Goal: Task Accomplishment & Management: Manage account settings

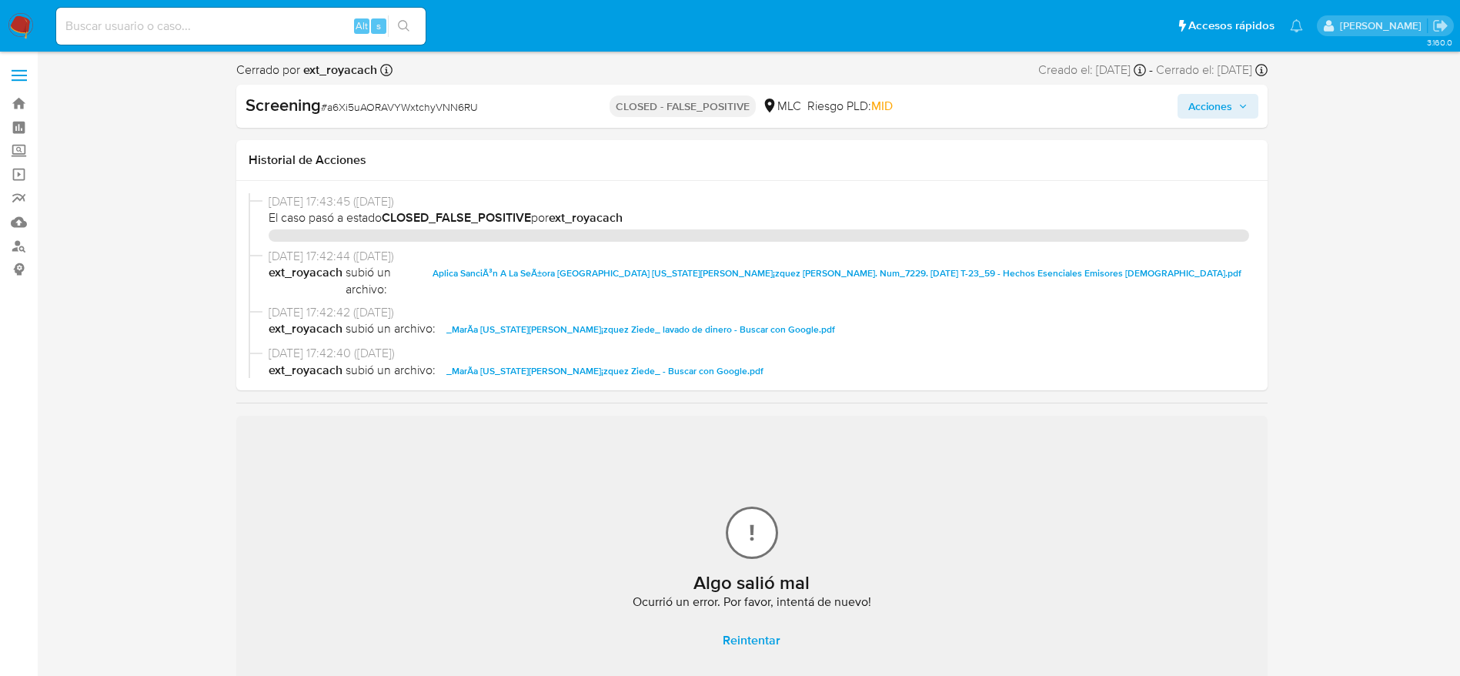
select select "10"
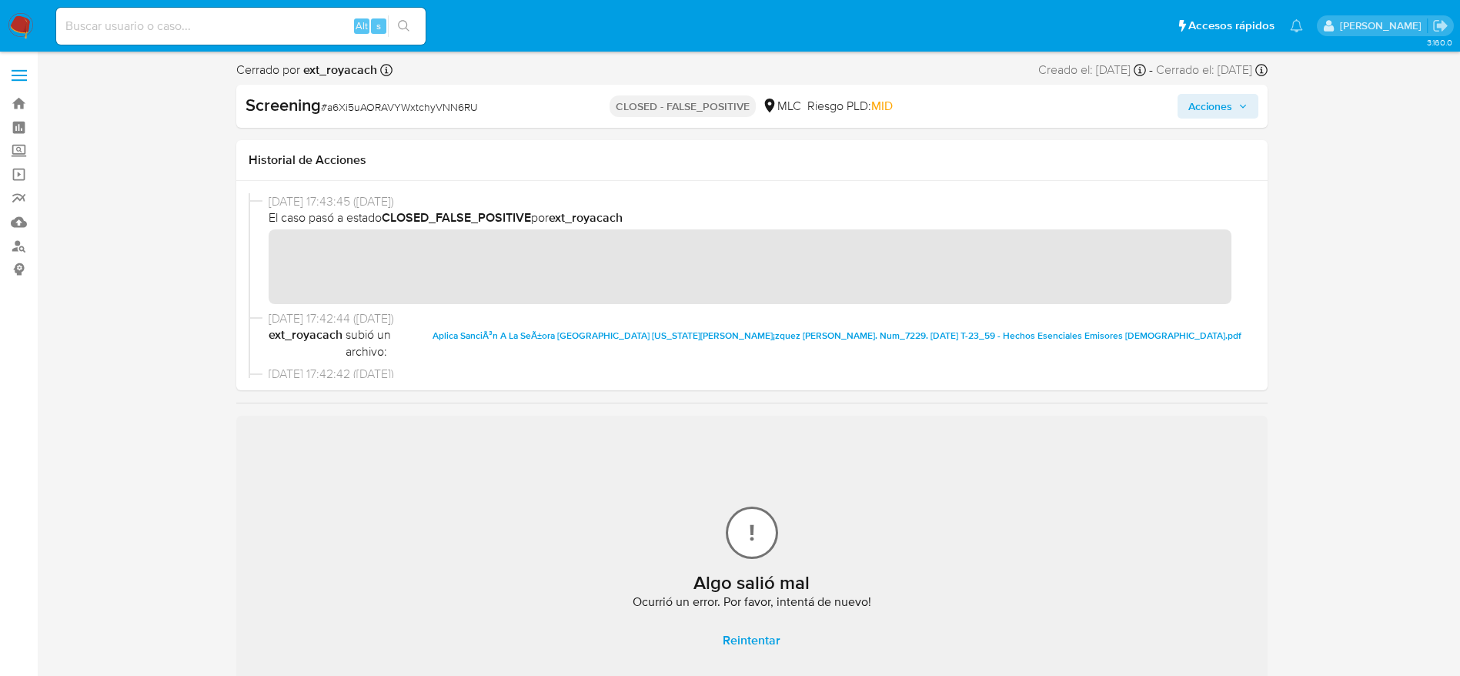
scroll to position [115, 0]
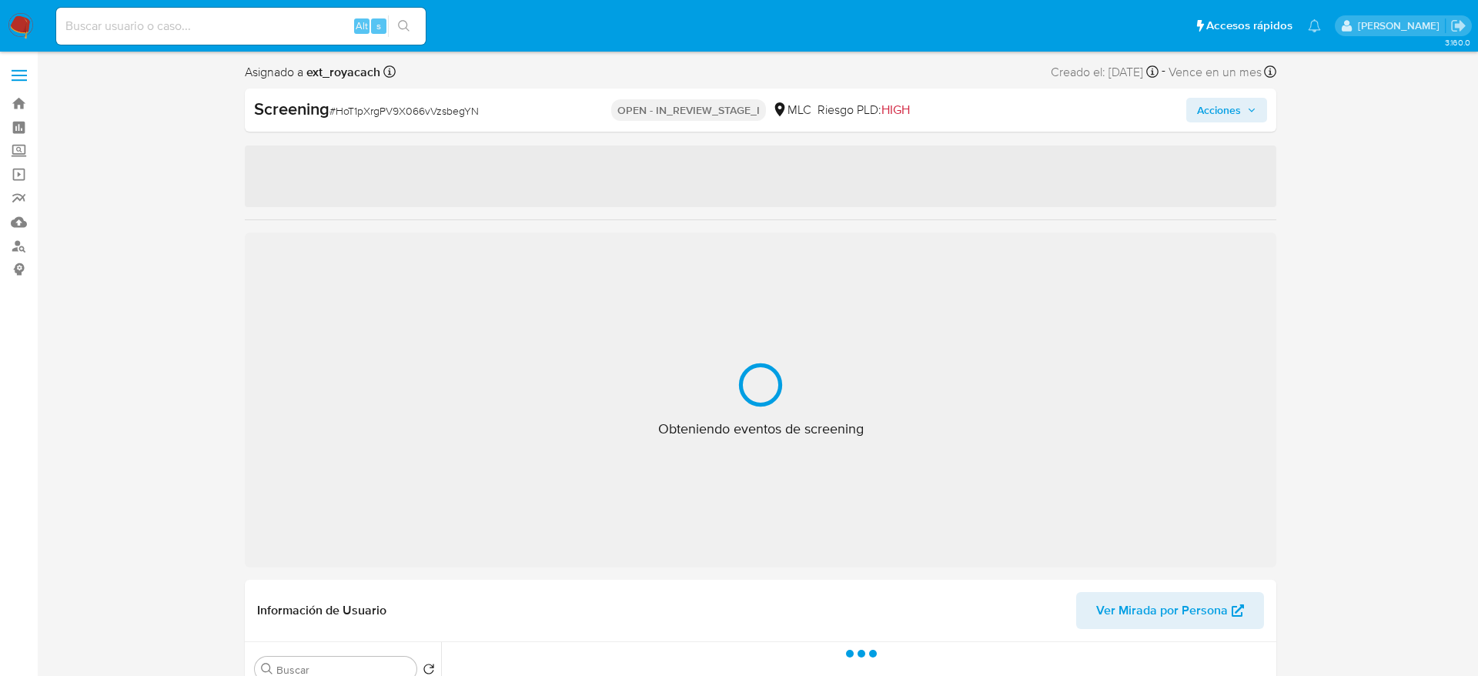
select select "10"
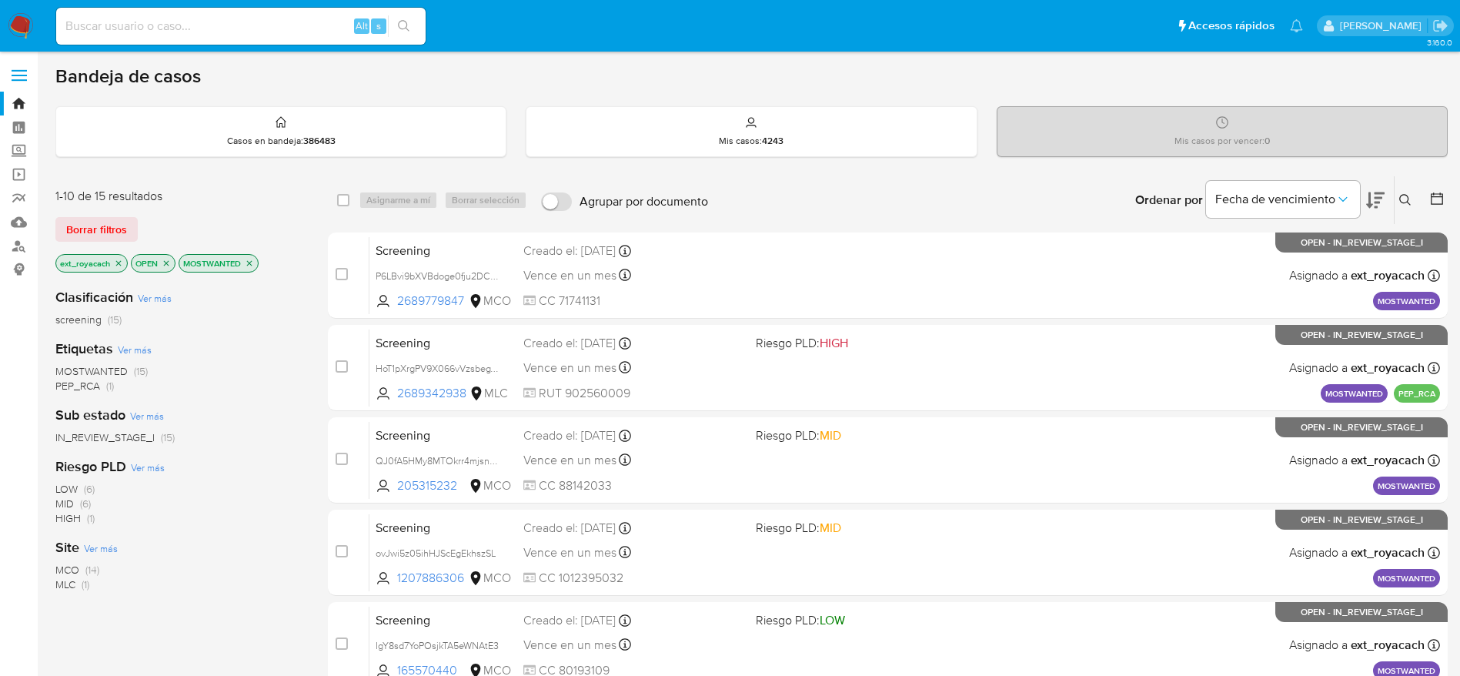
click at [17, 22] on img at bounding box center [21, 26] width 26 height 26
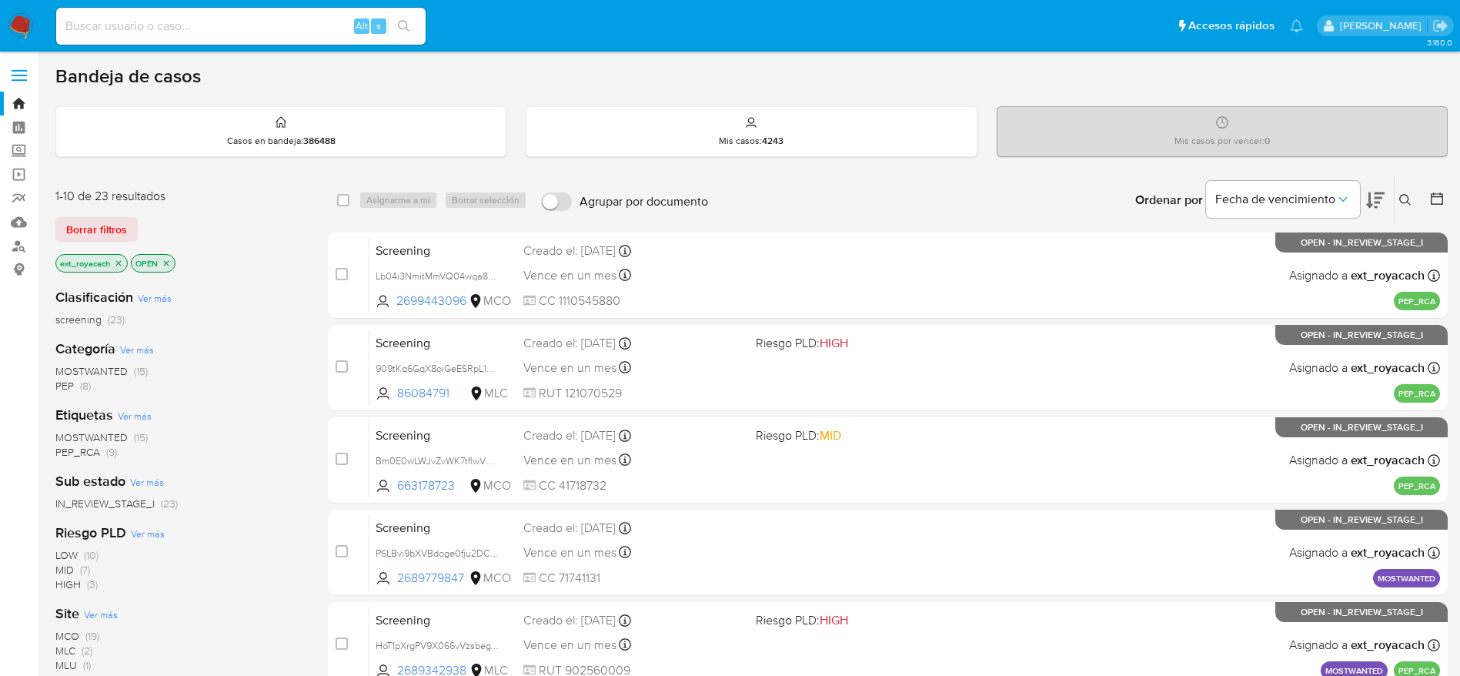
click at [71, 370] on span "MOSTWANTED" at bounding box center [91, 370] width 72 height 15
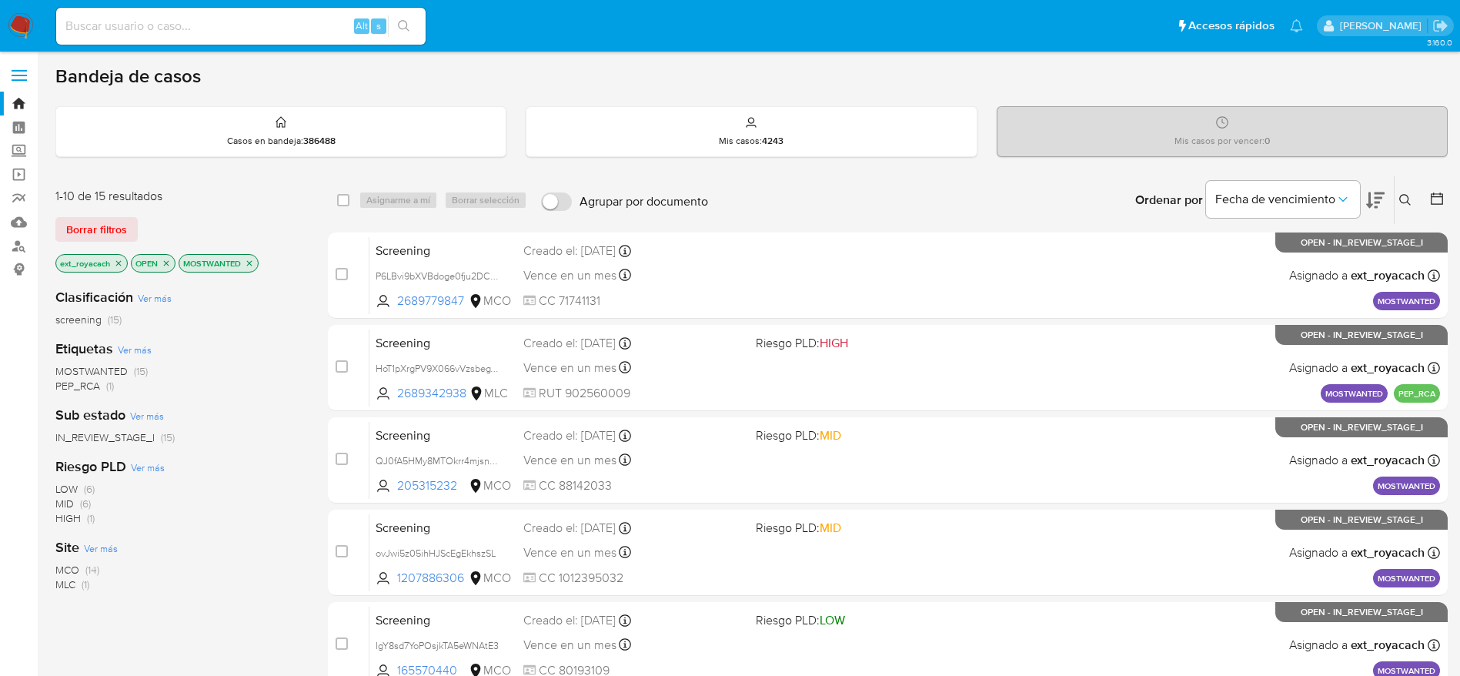
click at [94, 564] on span "(14)" at bounding box center [92, 569] width 14 height 15
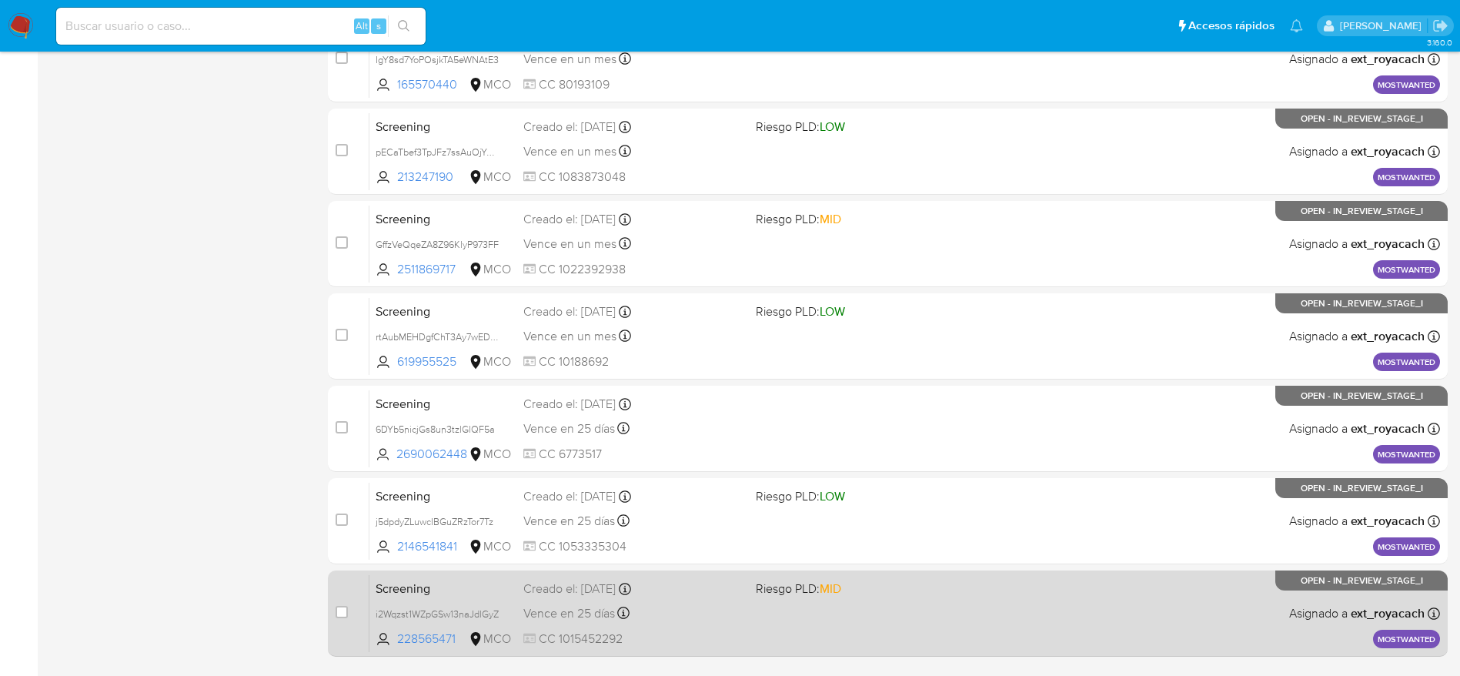
scroll to position [595, 0]
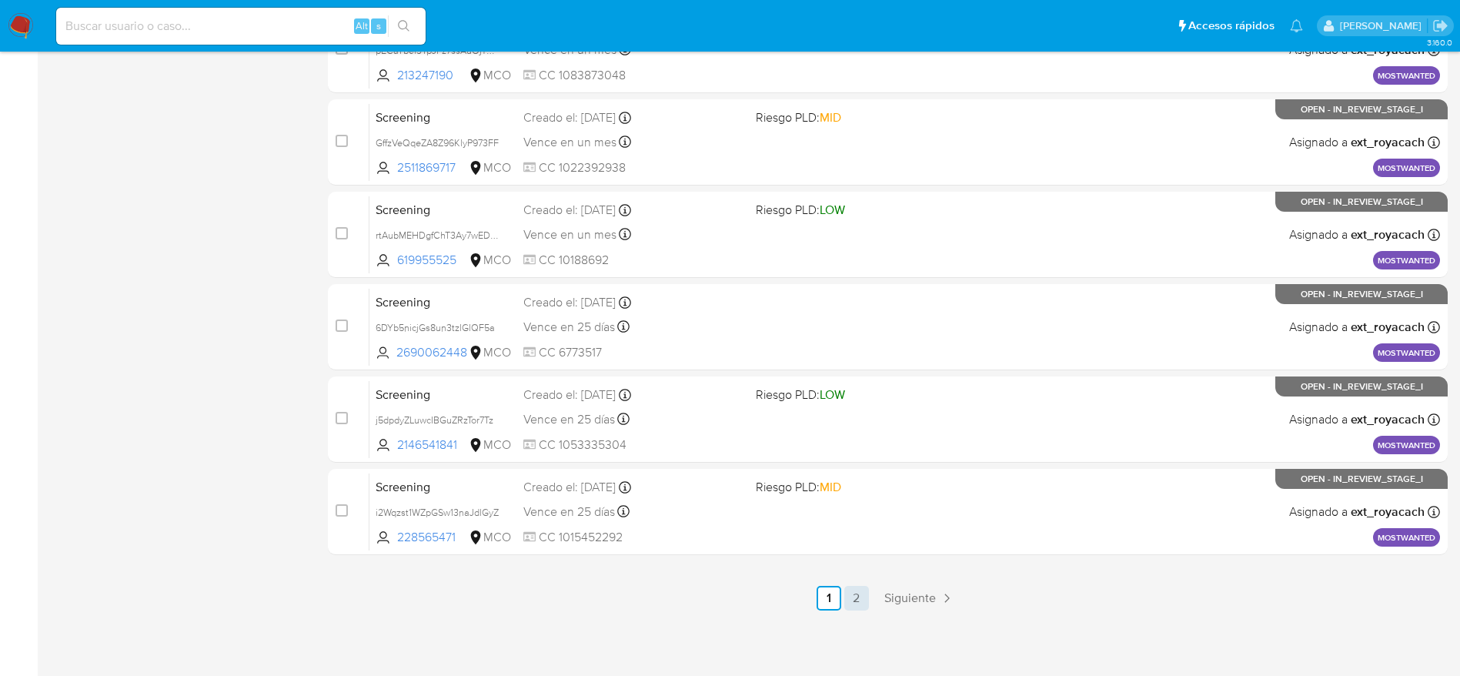
click at [848, 604] on link "2" at bounding box center [856, 598] width 25 height 25
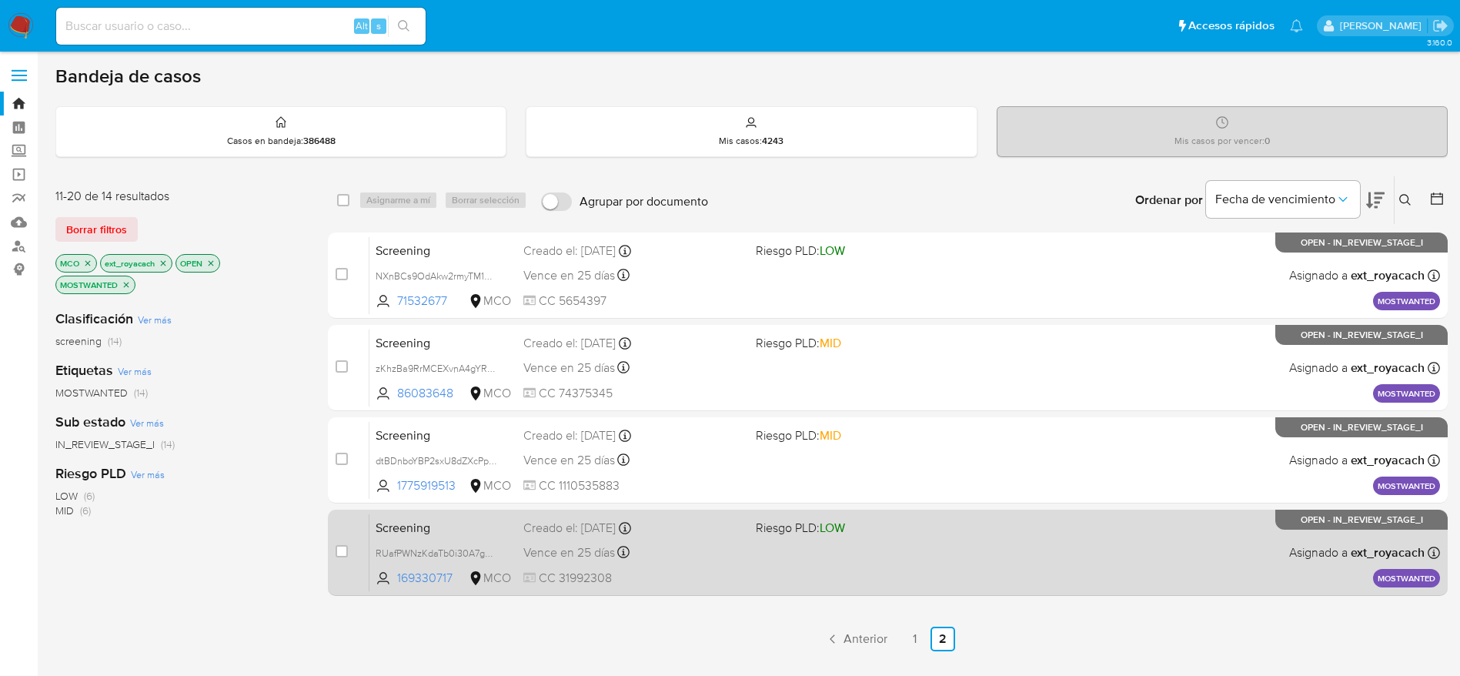
scroll to position [115, 0]
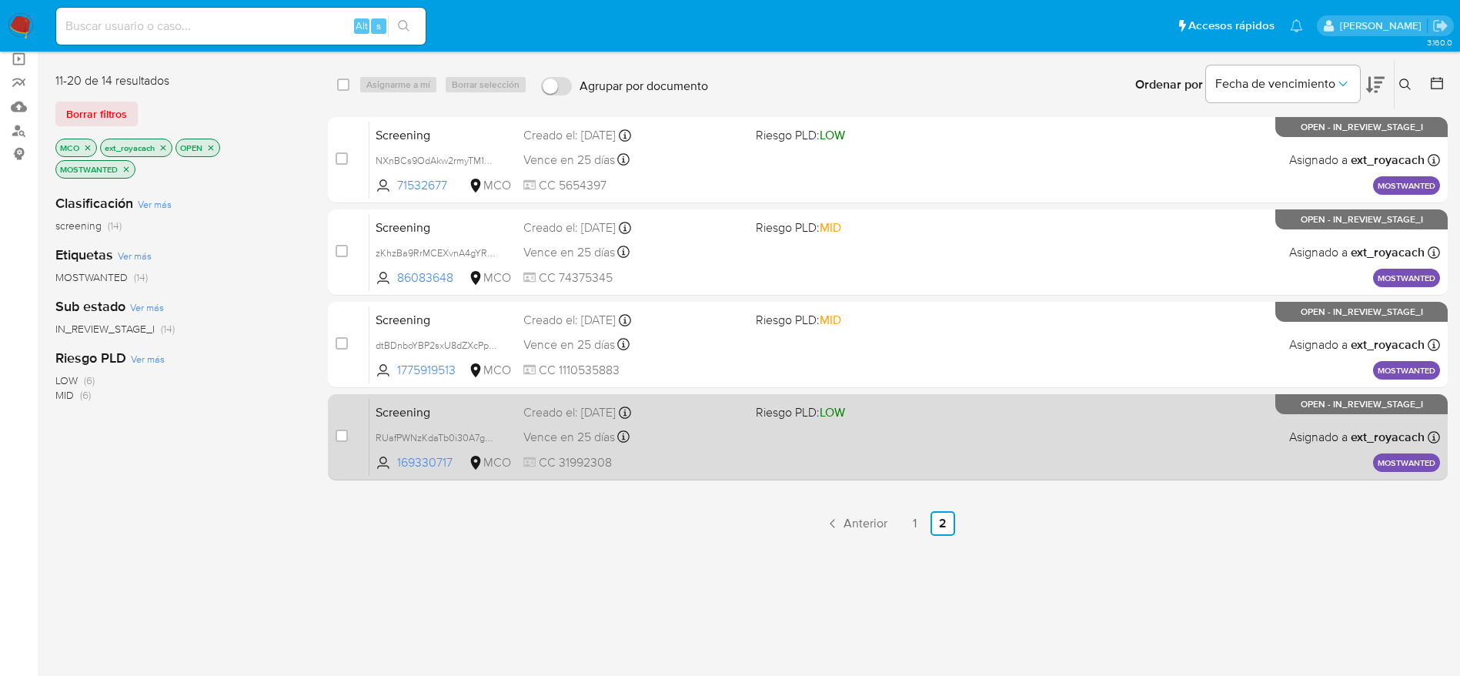
click at [809, 423] on div "Screening RUafPWNzKdaTb0i30A7gXYI6 169330717 MCO Riesgo PLD: LOW Creado el: 13/…" at bounding box center [905, 437] width 1071 height 78
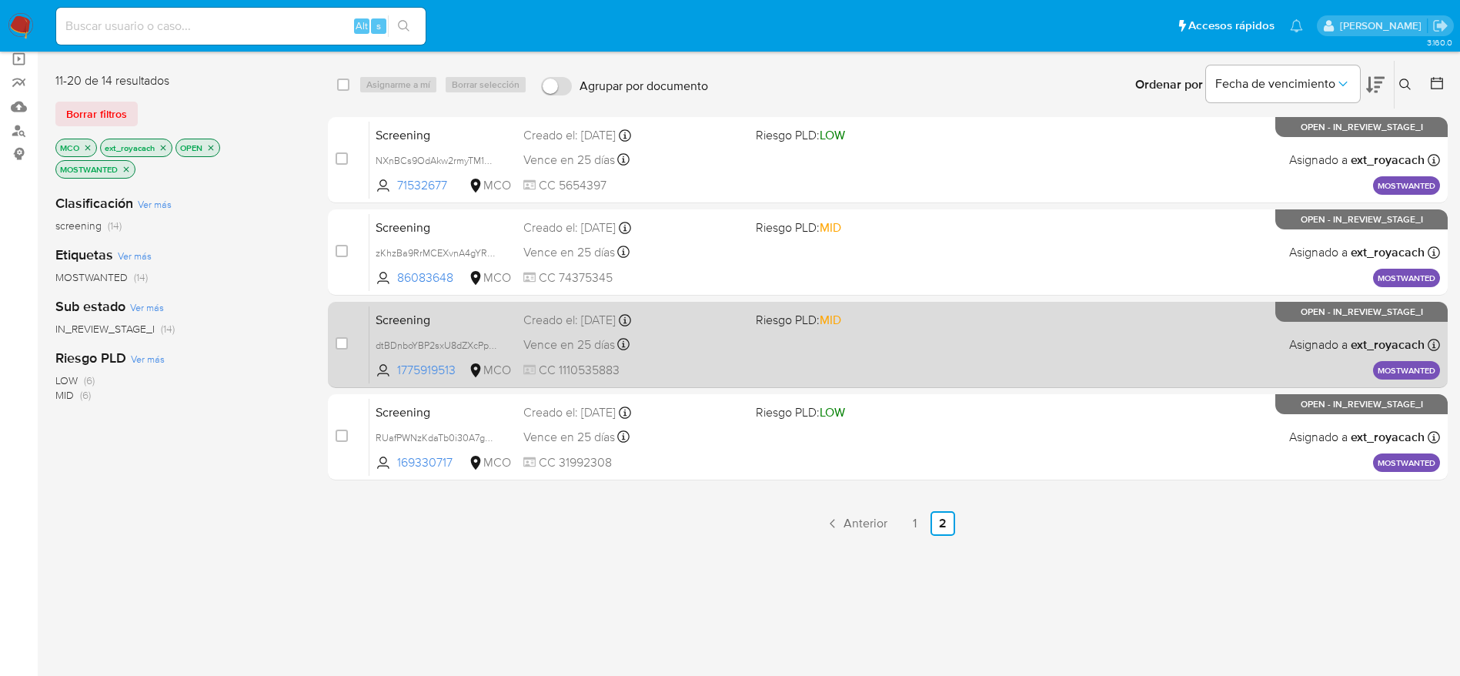
click at [686, 327] on div "Creado el: 13/09/2025 Creado el: 13/09/2025 07:14:43" at bounding box center [633, 320] width 220 height 17
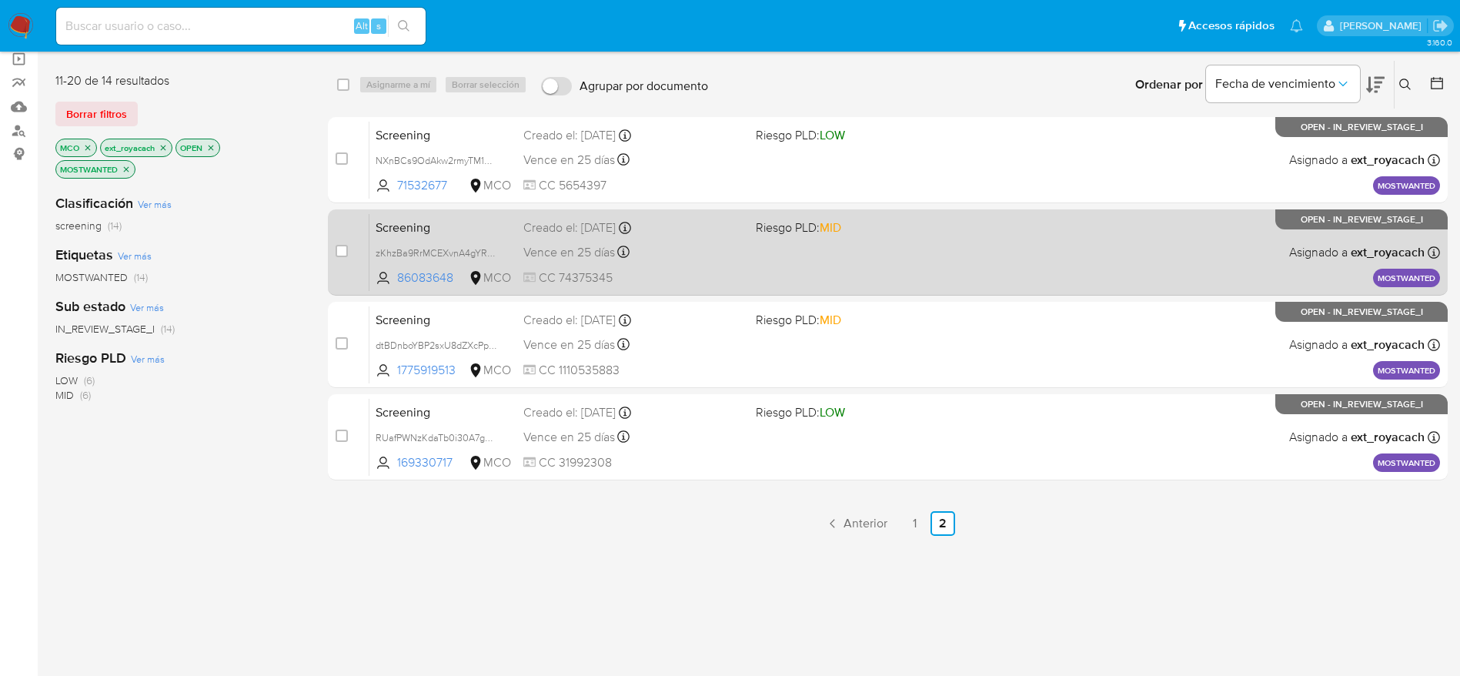
click at [821, 261] on div "Screening zKhzBa9RrMCEXvnA4gYRm4fW 86083648 MCO Riesgo PLD: MID Creado el: 13/0…" at bounding box center [905, 252] width 1071 height 78
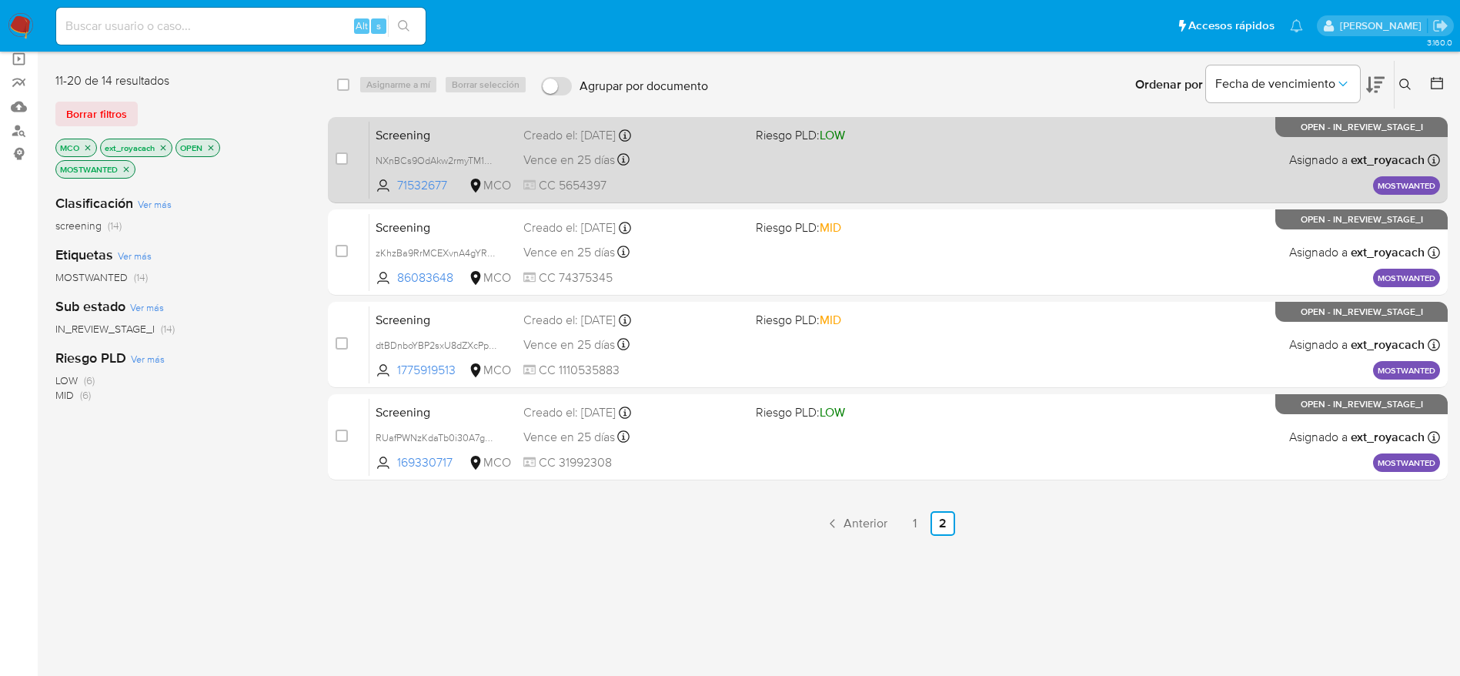
click at [687, 171] on div "Screening NXnBCs9OdAkw2rmyTM1ORRv7 71532677 MCO Riesgo PLD: LOW Creado el: 13/0…" at bounding box center [905, 160] width 1071 height 78
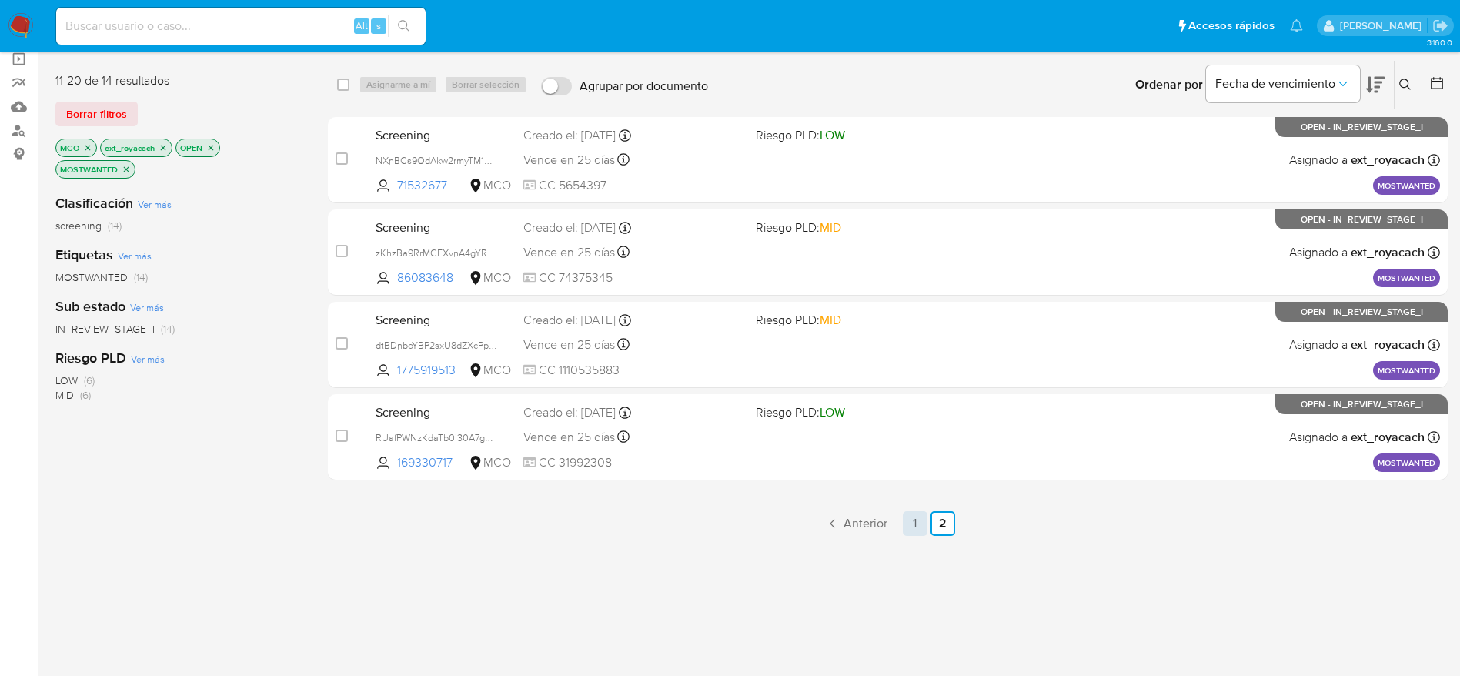
click at [908, 524] on link "1" at bounding box center [915, 523] width 25 height 25
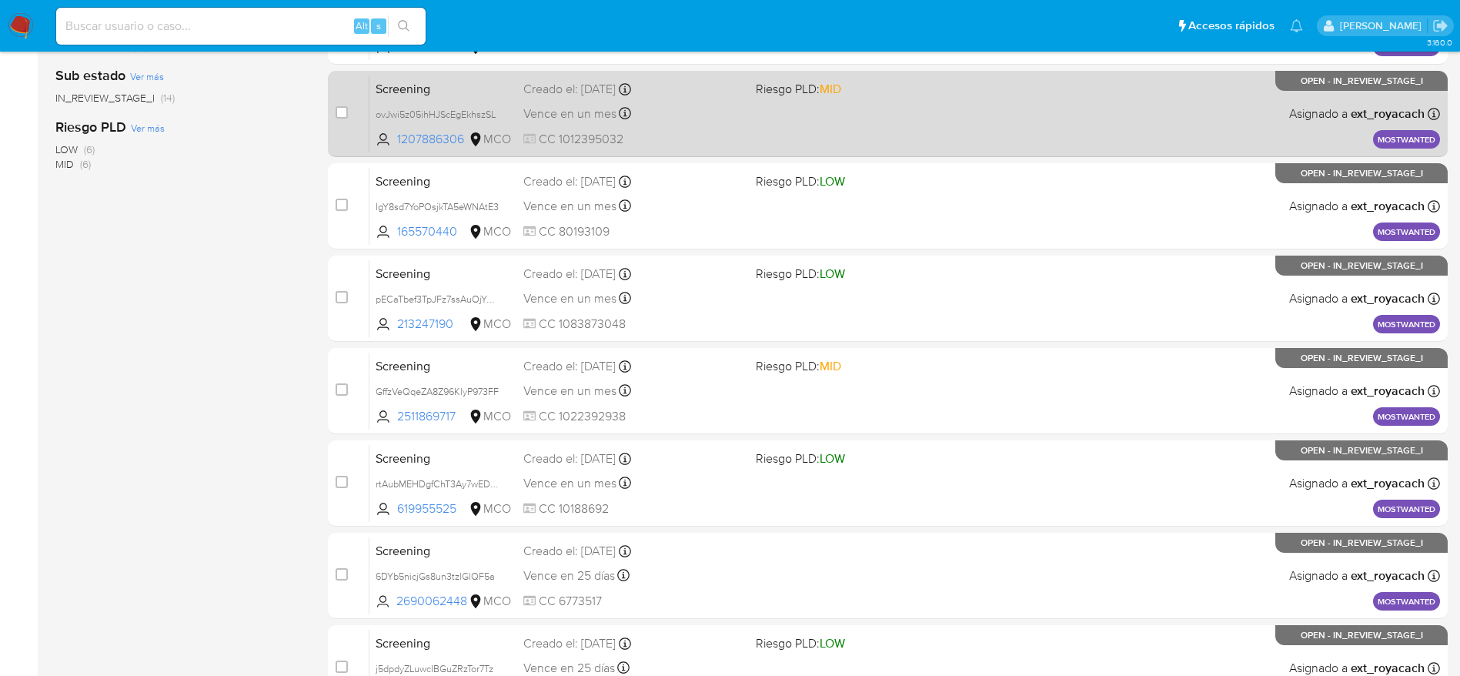
scroll to position [595, 0]
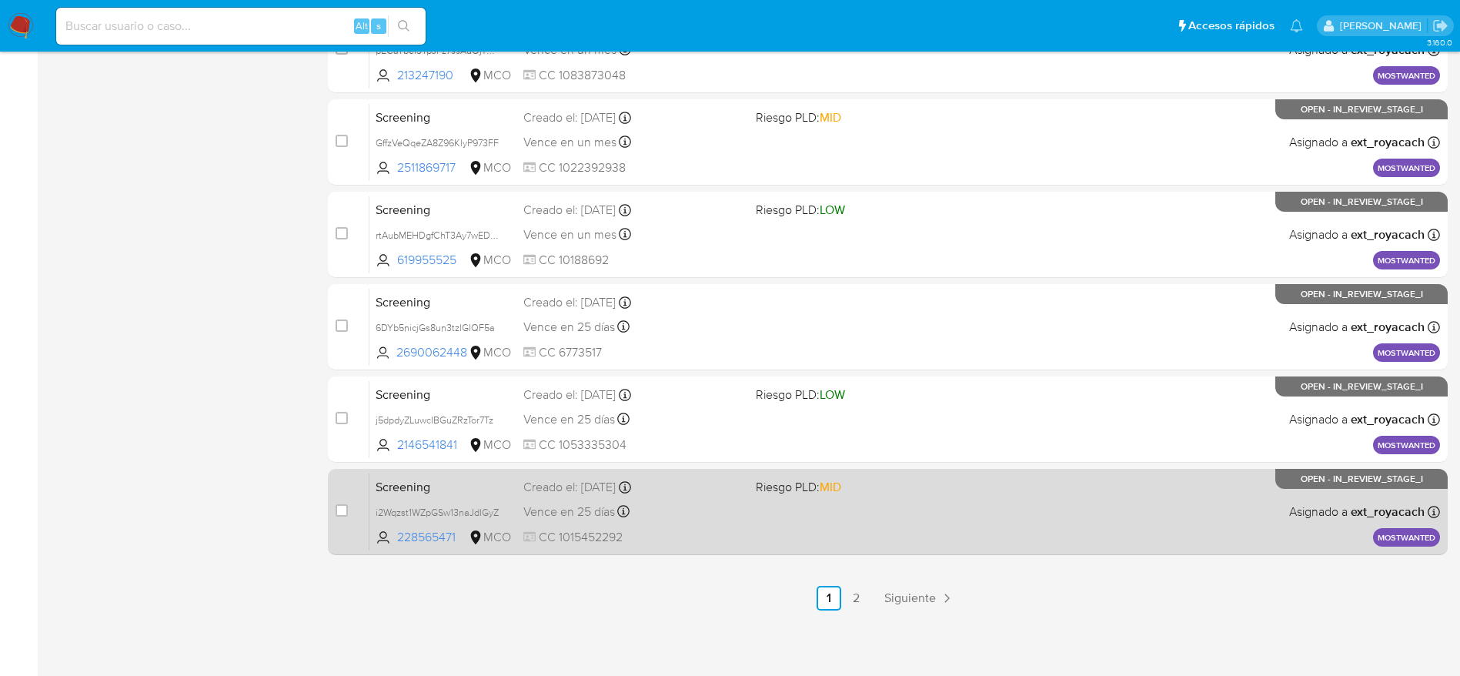
click at [695, 511] on div "Vence en 25 días Vence el 13/10/2025 07:15:45" at bounding box center [633, 511] width 220 height 21
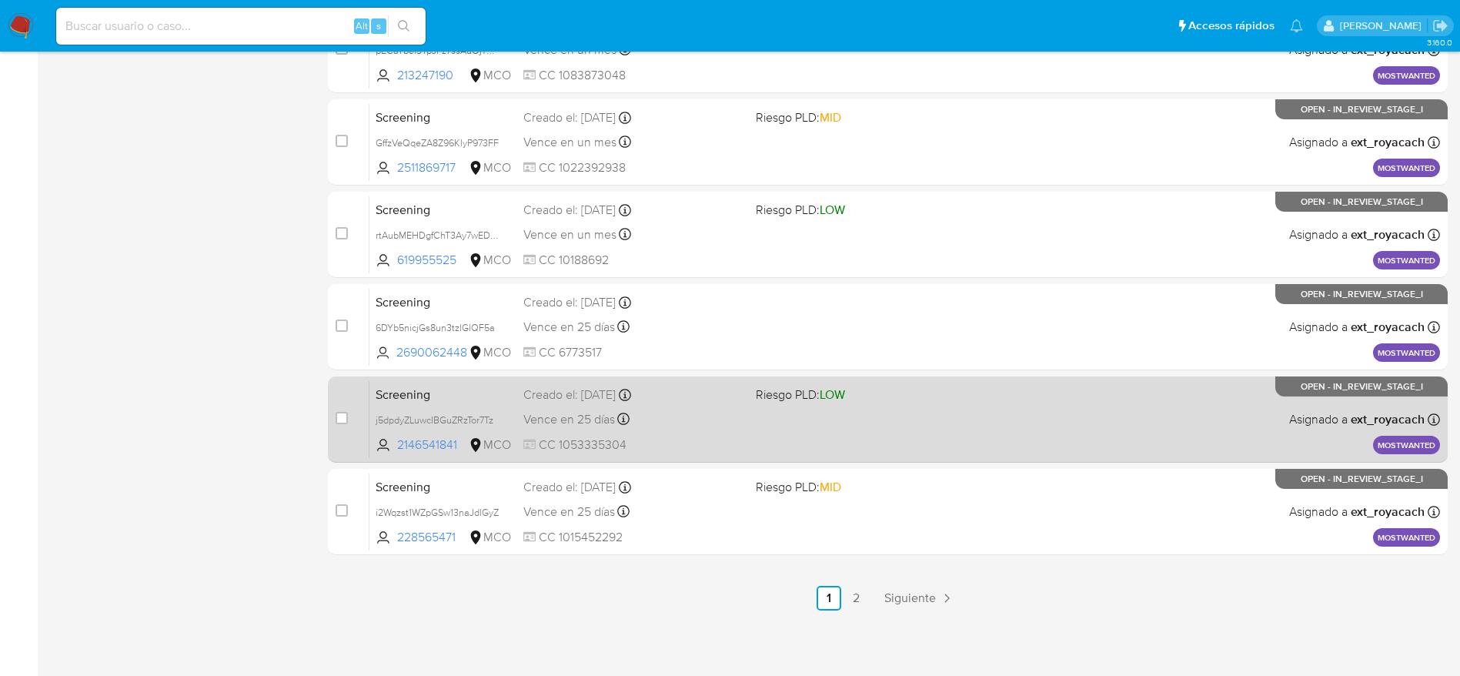
click at [622, 378] on div "case-item-checkbox No es posible asignar el caso Screening j5dpdyZLuwcIBGuZRzTo…" at bounding box center [888, 419] width 1120 height 86
click at [621, 390] on div "Creado el: 13/09/2025 Creado el: 13/09/2025 07:16:23" at bounding box center [633, 394] width 220 height 17
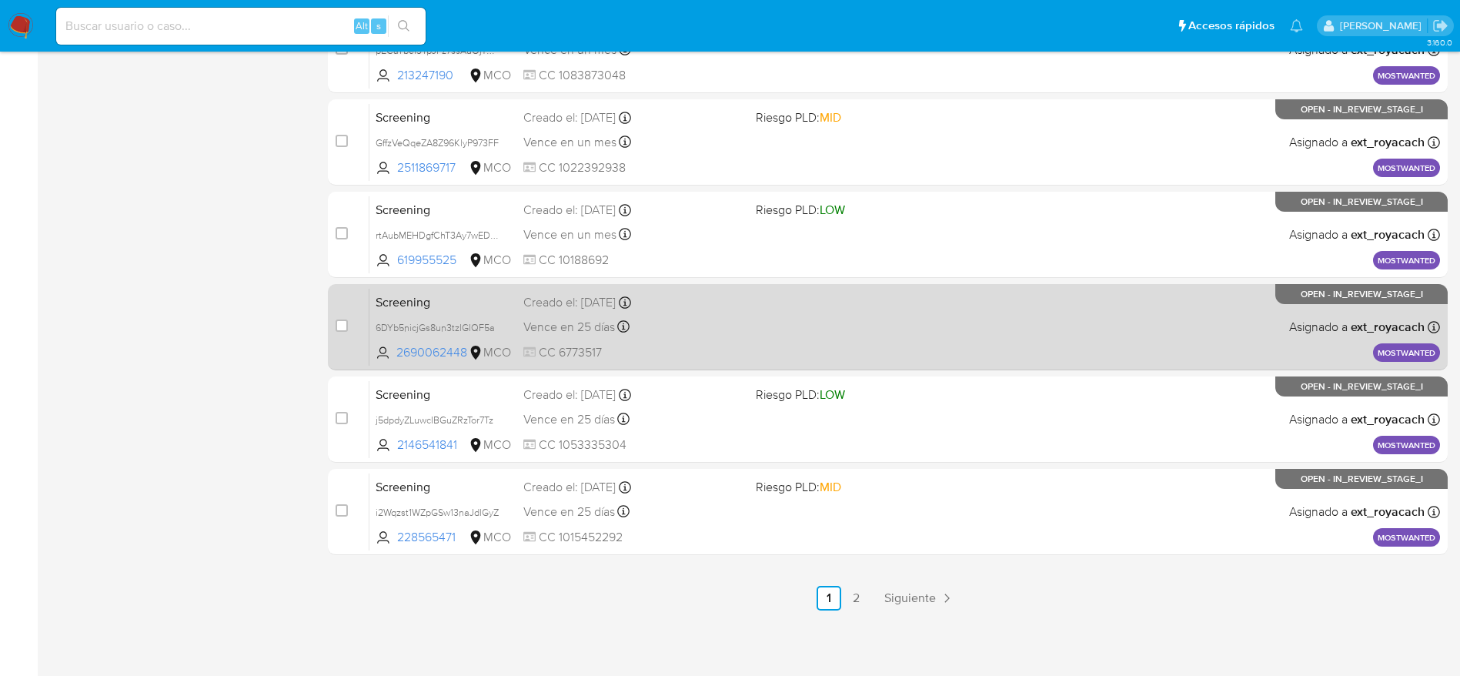
click at [597, 321] on span "Vence en 25 días" at bounding box center [569, 327] width 92 height 17
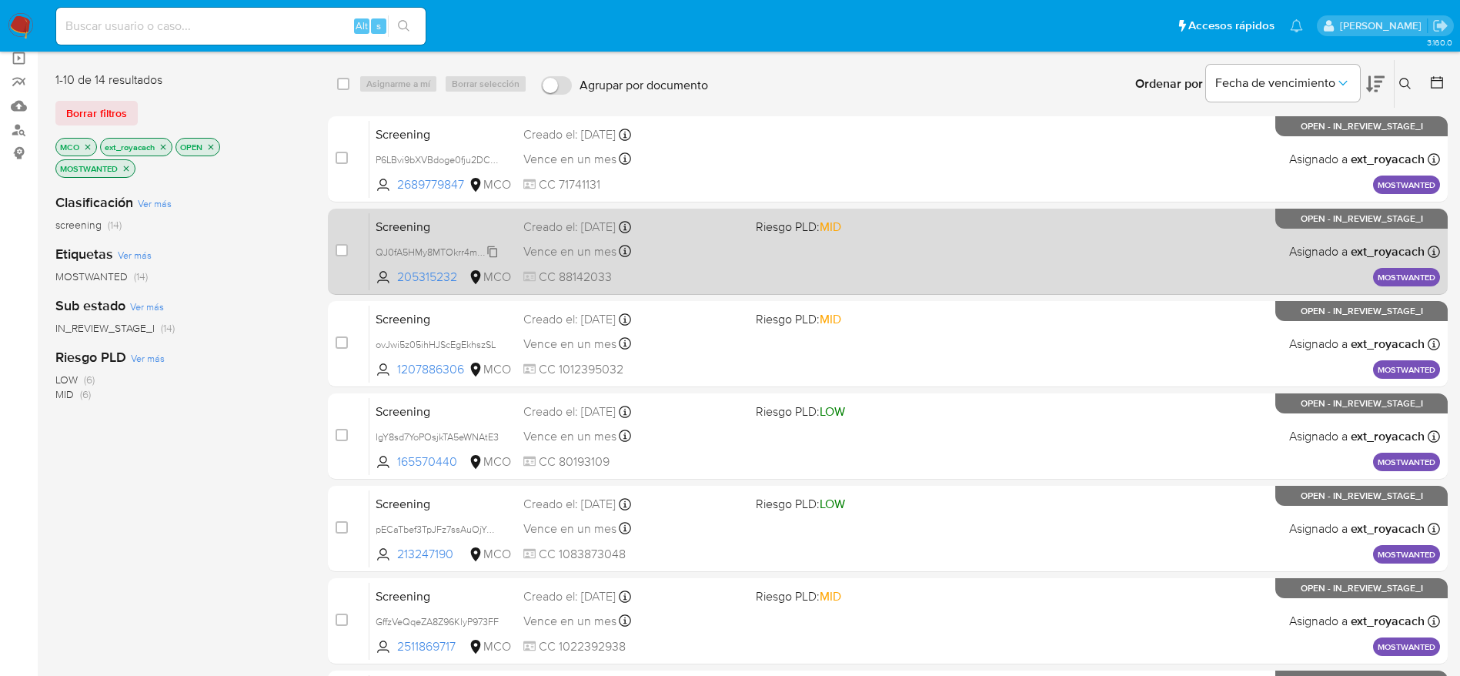
scroll to position [0, 0]
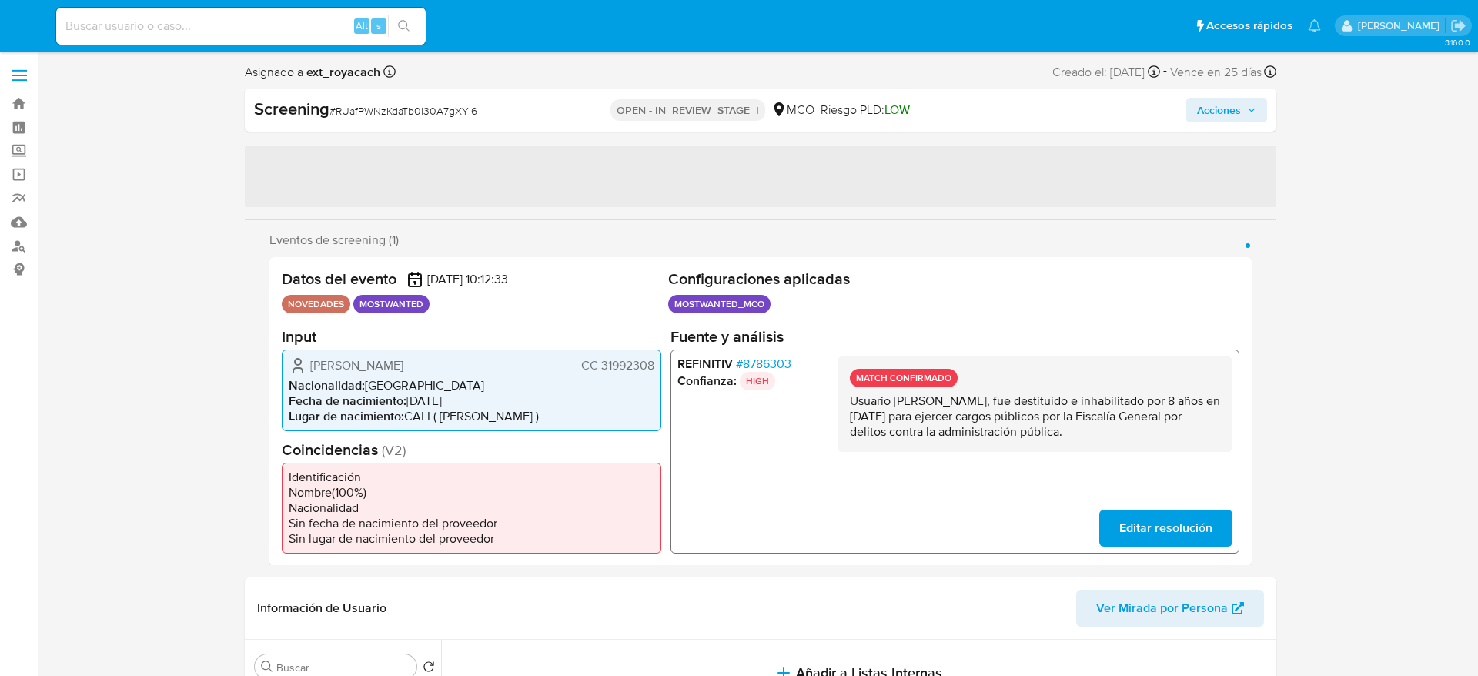
select select "10"
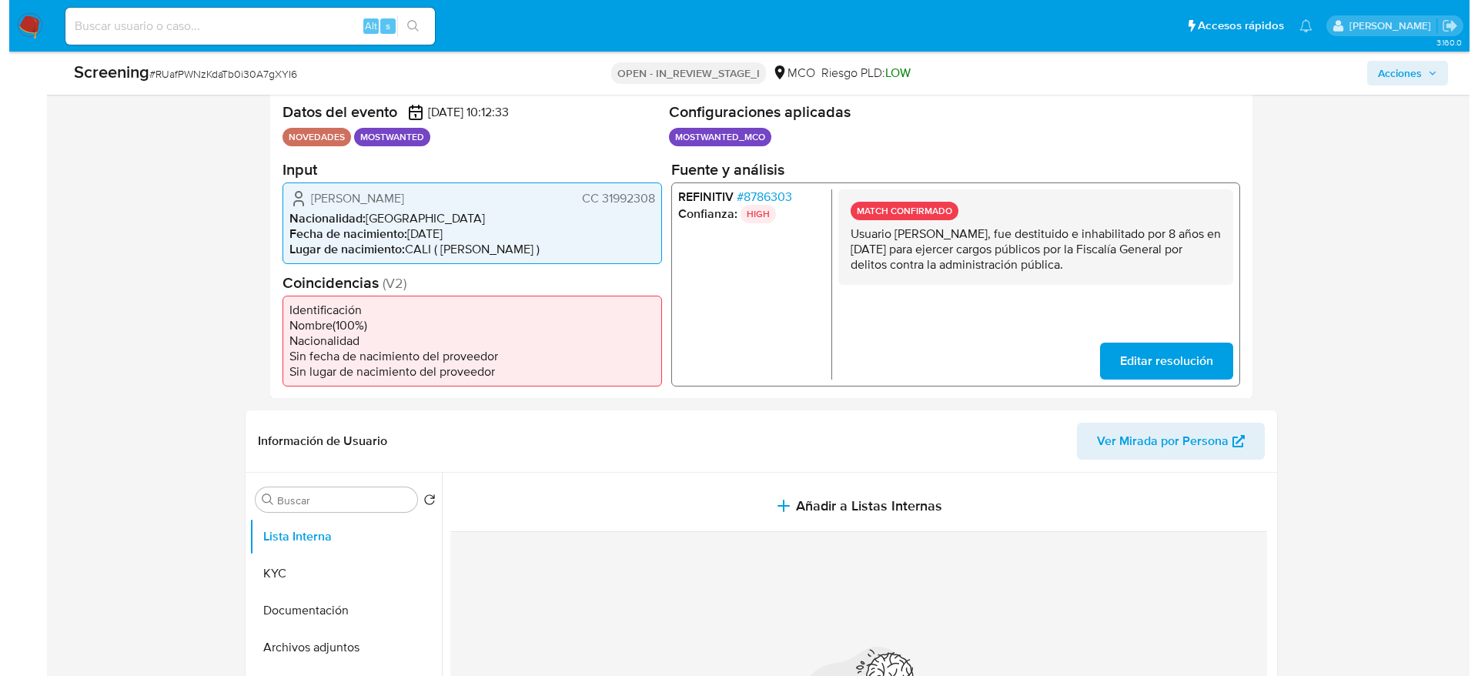
scroll to position [346, 0]
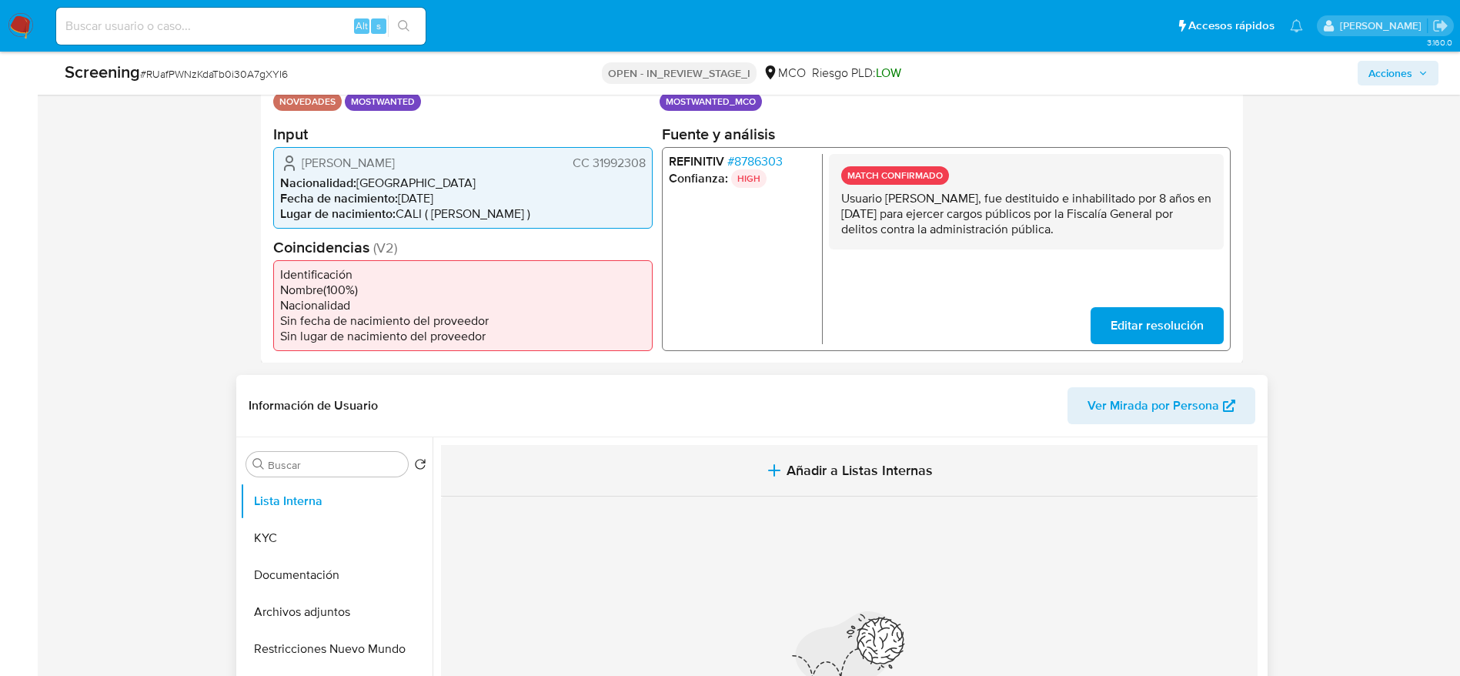
click at [708, 463] on button "Añadir a Listas Internas" at bounding box center [849, 471] width 817 height 52
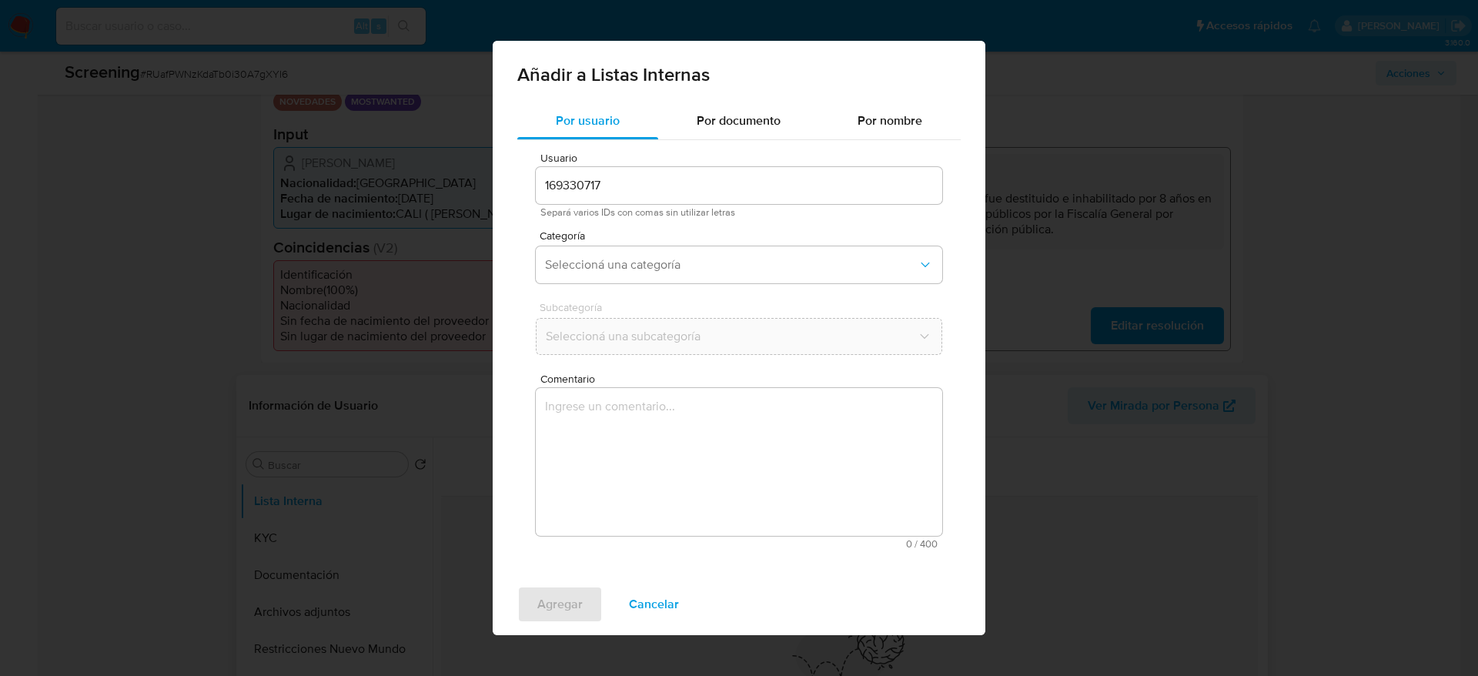
click at [709, 470] on textarea "Comentario" at bounding box center [739, 462] width 406 height 148
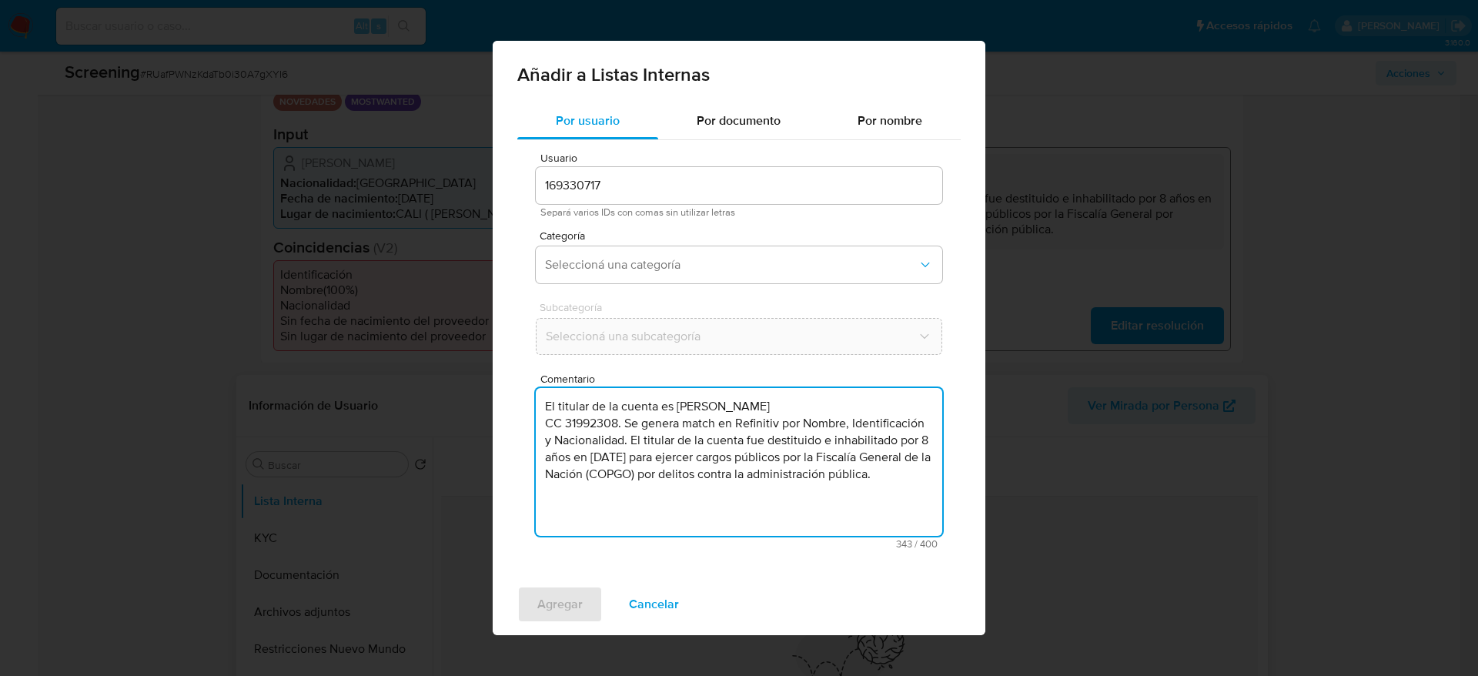
type textarea "El titular de la cuenta es Luz Marina Cuellar Salazar CC 31992308. Se genera ma…"
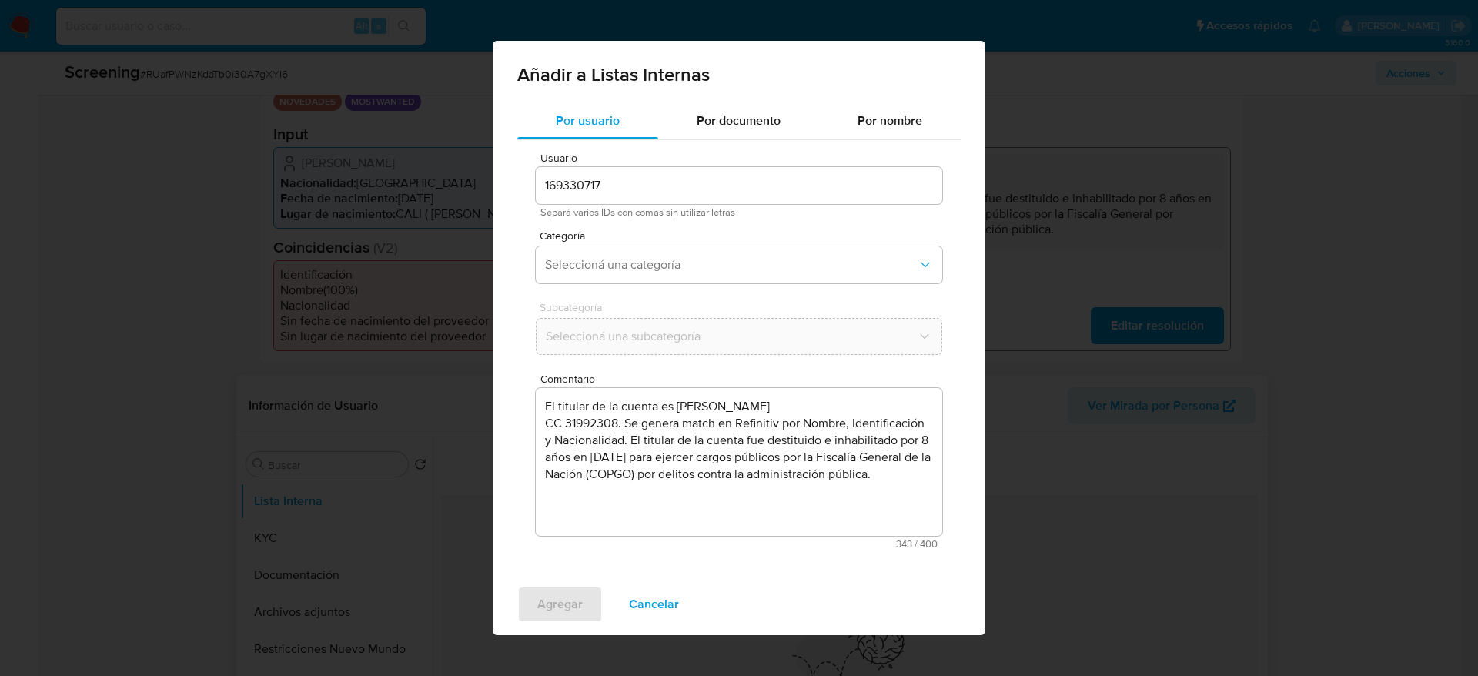
click at [755, 242] on div "Categoría Seleccioná una categoría" at bounding box center [739, 259] width 406 height 59
click at [747, 267] on span "Seleccioná una categoría" at bounding box center [731, 264] width 373 height 15
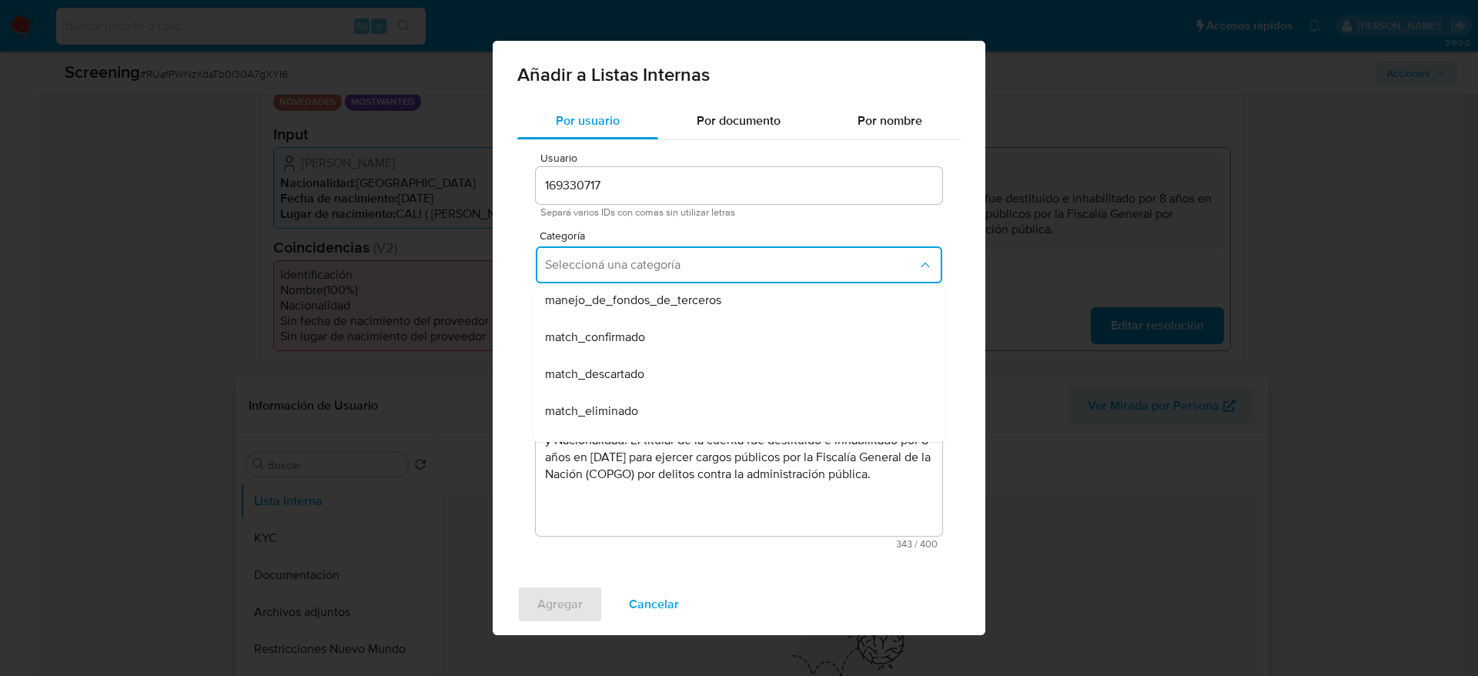
scroll to position [115, 0]
click at [706, 303] on div "match_confirmado" at bounding box center [734, 301] width 379 height 37
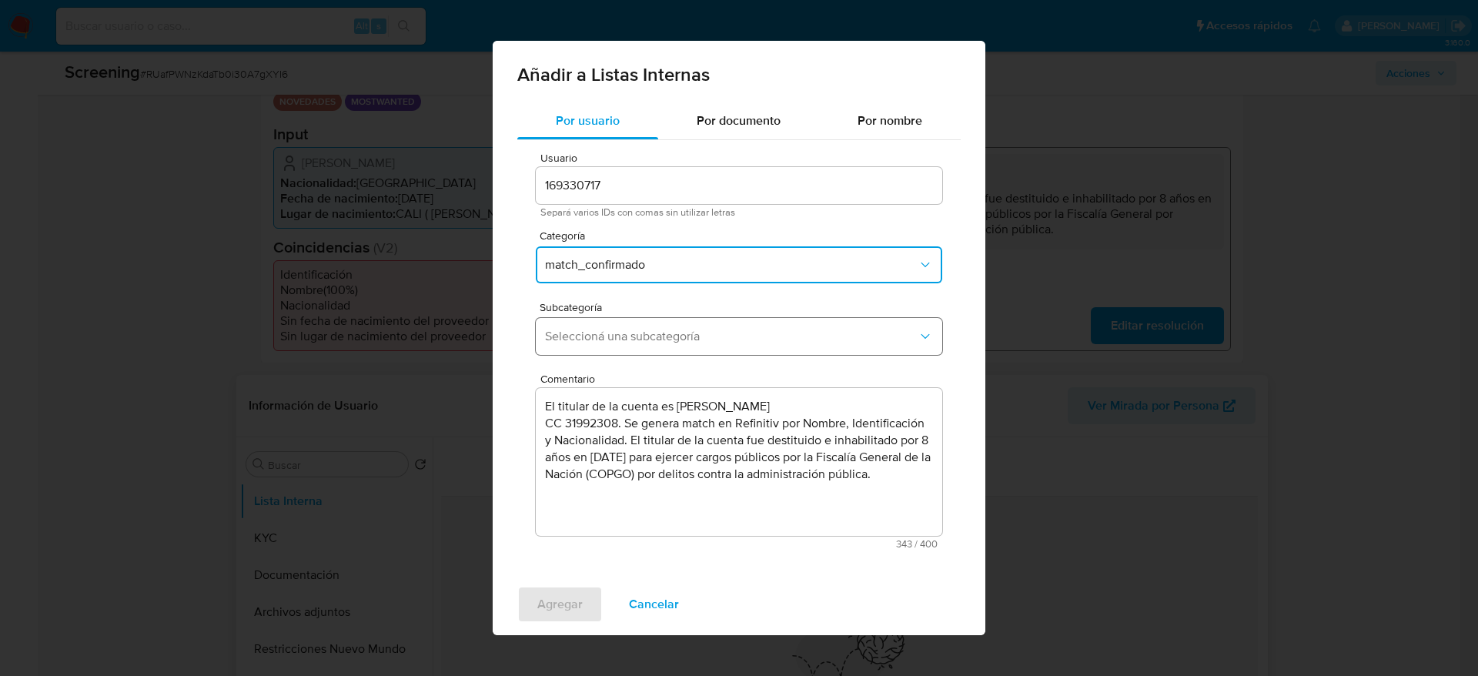
click at [698, 337] on span "Seleccioná una subcategoría" at bounding box center [731, 336] width 373 height 15
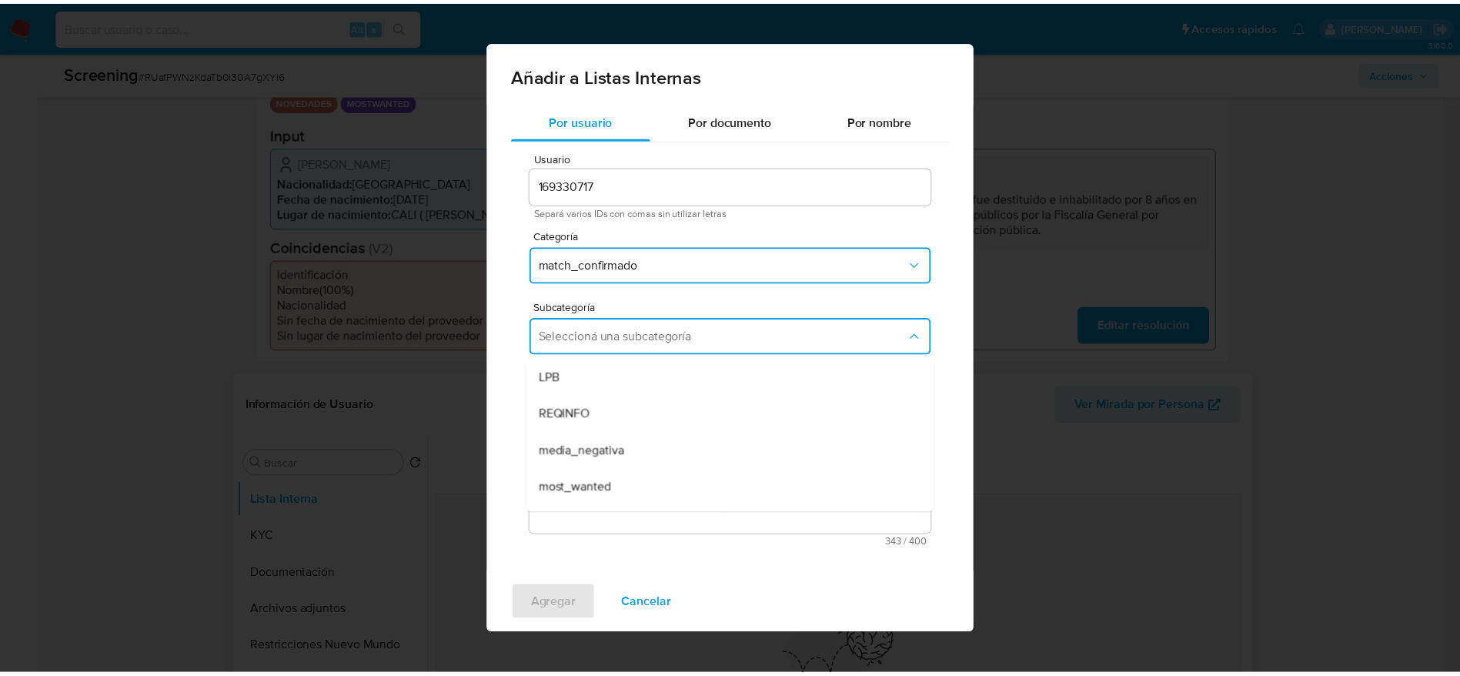
scroll to position [105, 0]
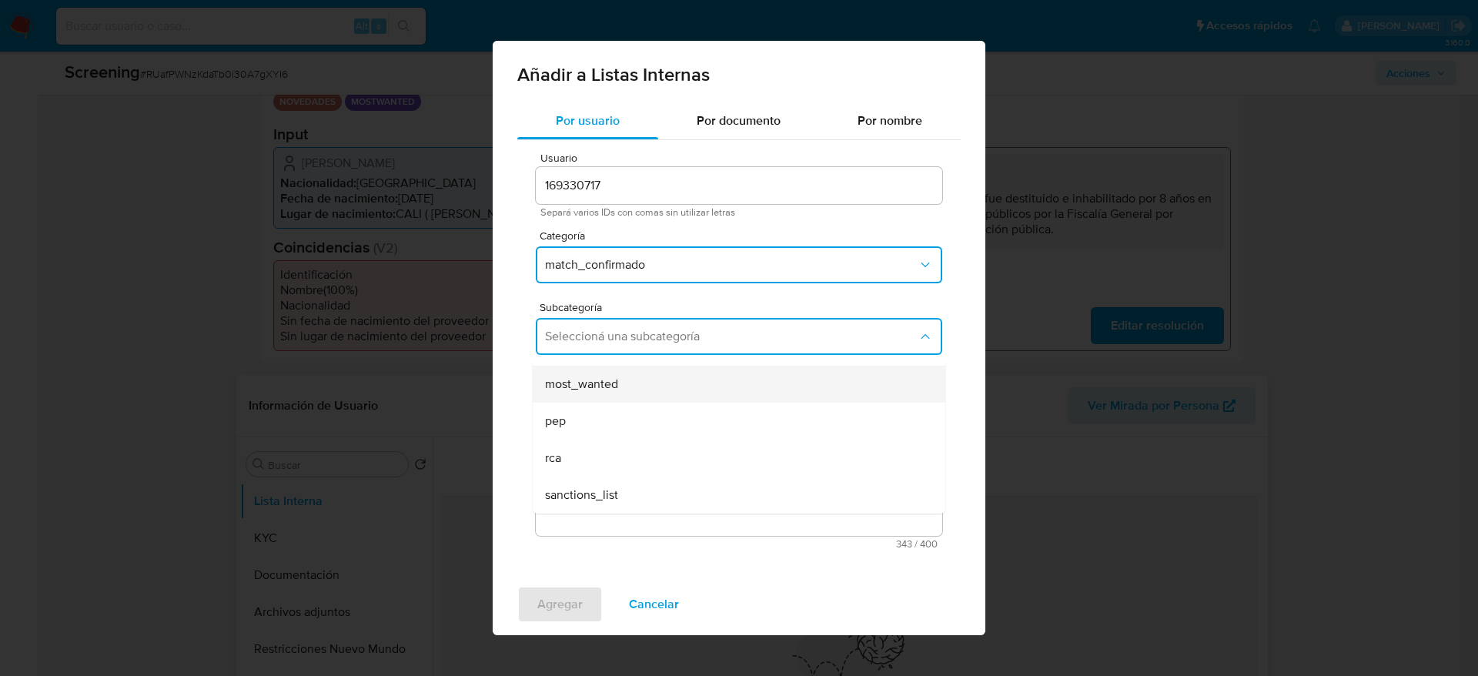
click at [647, 399] on div "most_wanted" at bounding box center [734, 384] width 379 height 37
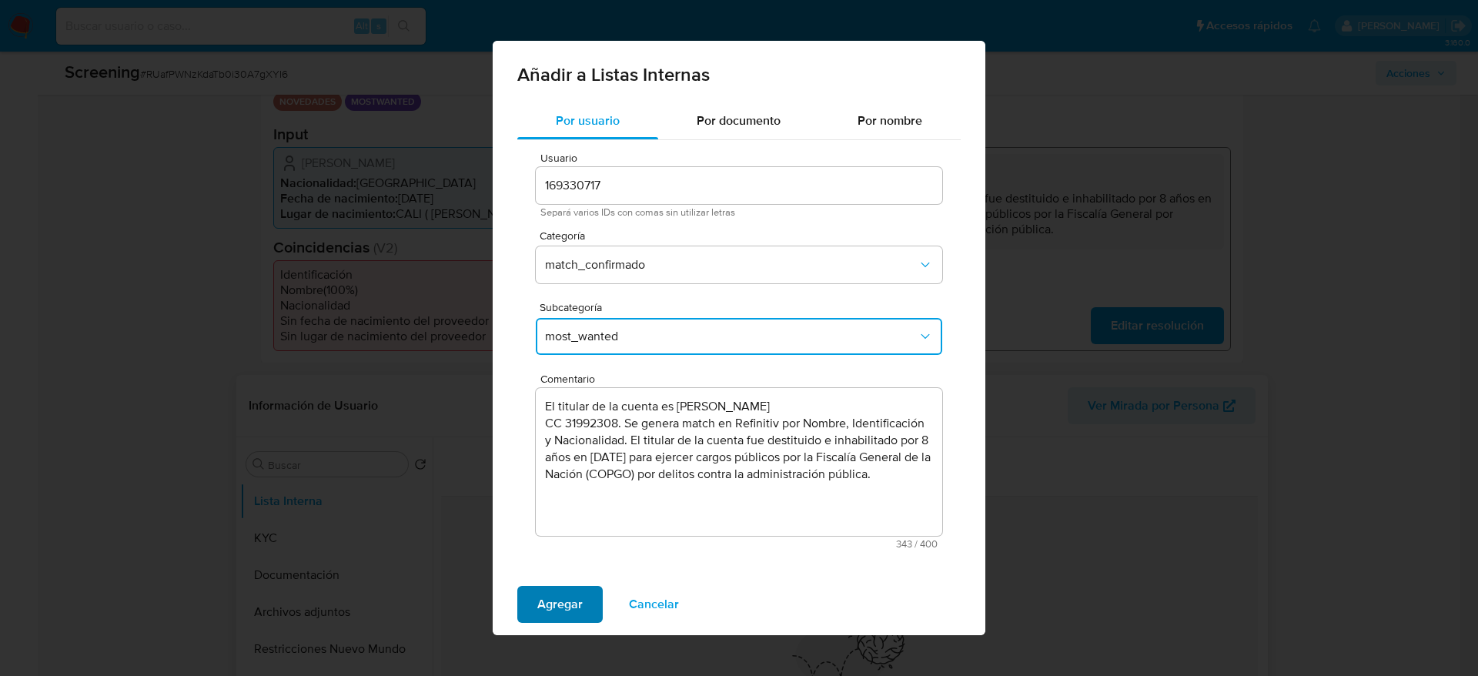
click at [527, 600] on button "Agregar" at bounding box center [559, 604] width 85 height 37
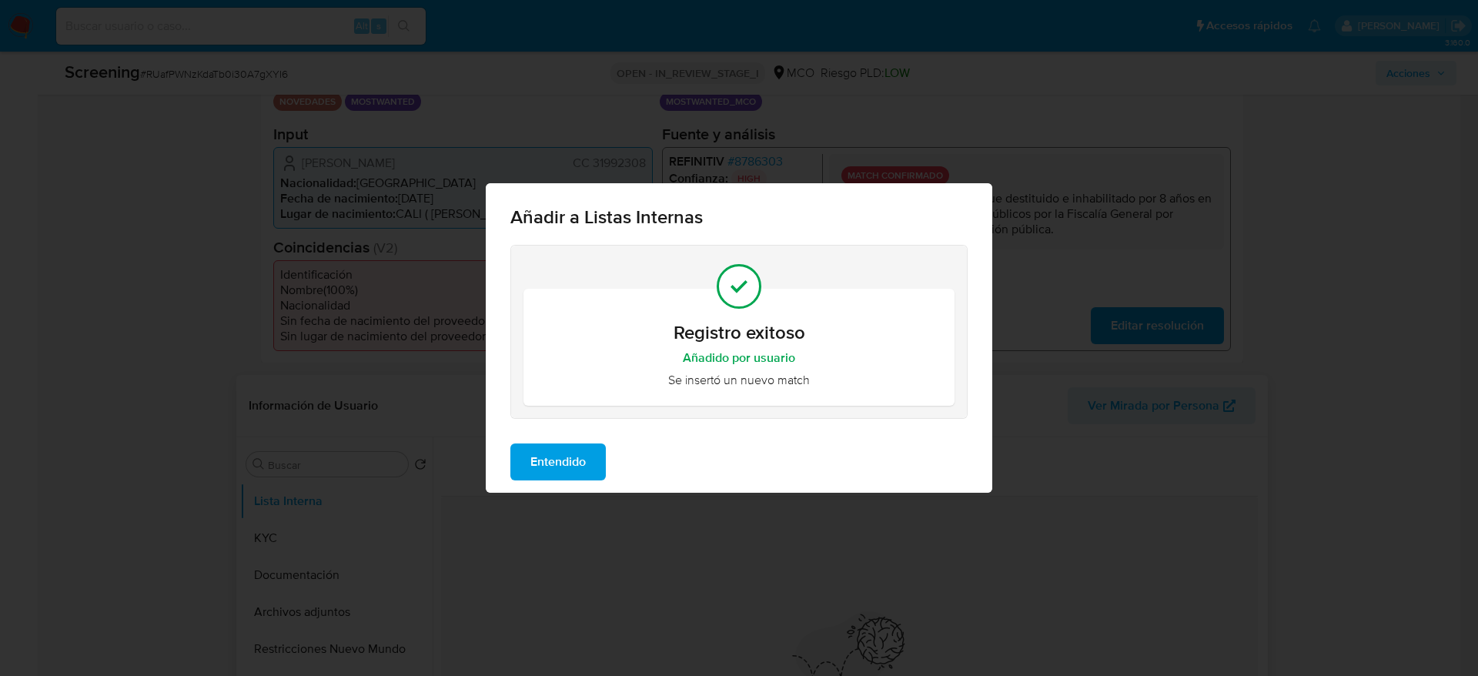
click at [600, 450] on button "Entendido" at bounding box center [557, 461] width 95 height 37
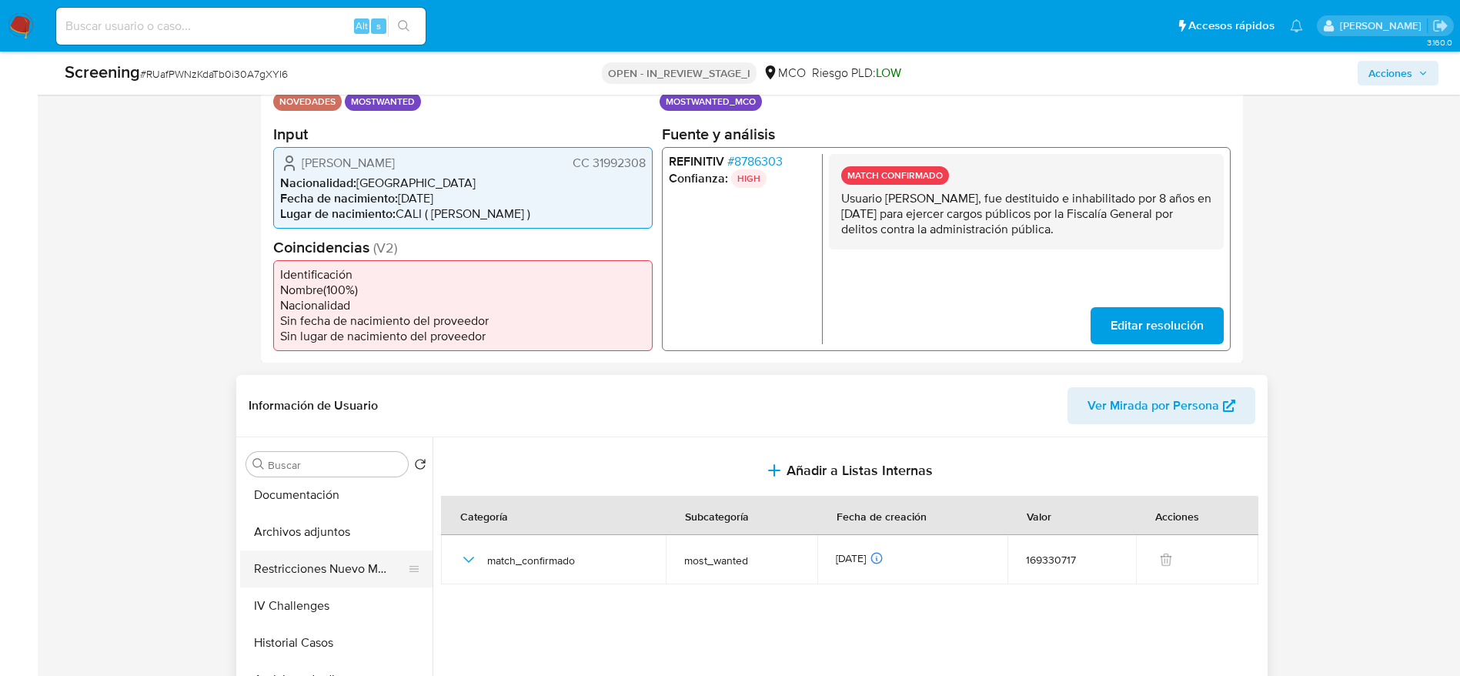
scroll to position [115, 0]
click at [306, 534] on button "Restricciones Nuevo Mundo" at bounding box center [330, 533] width 180 height 37
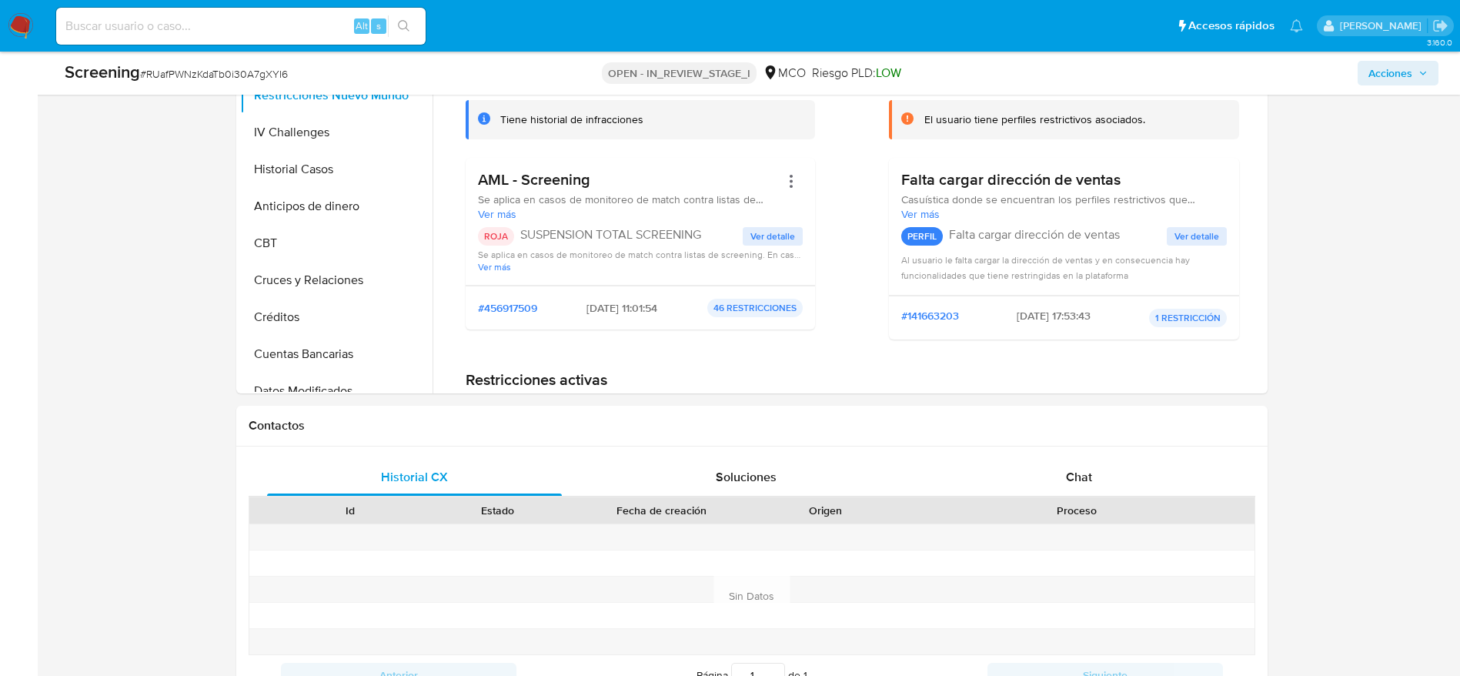
scroll to position [438, 0]
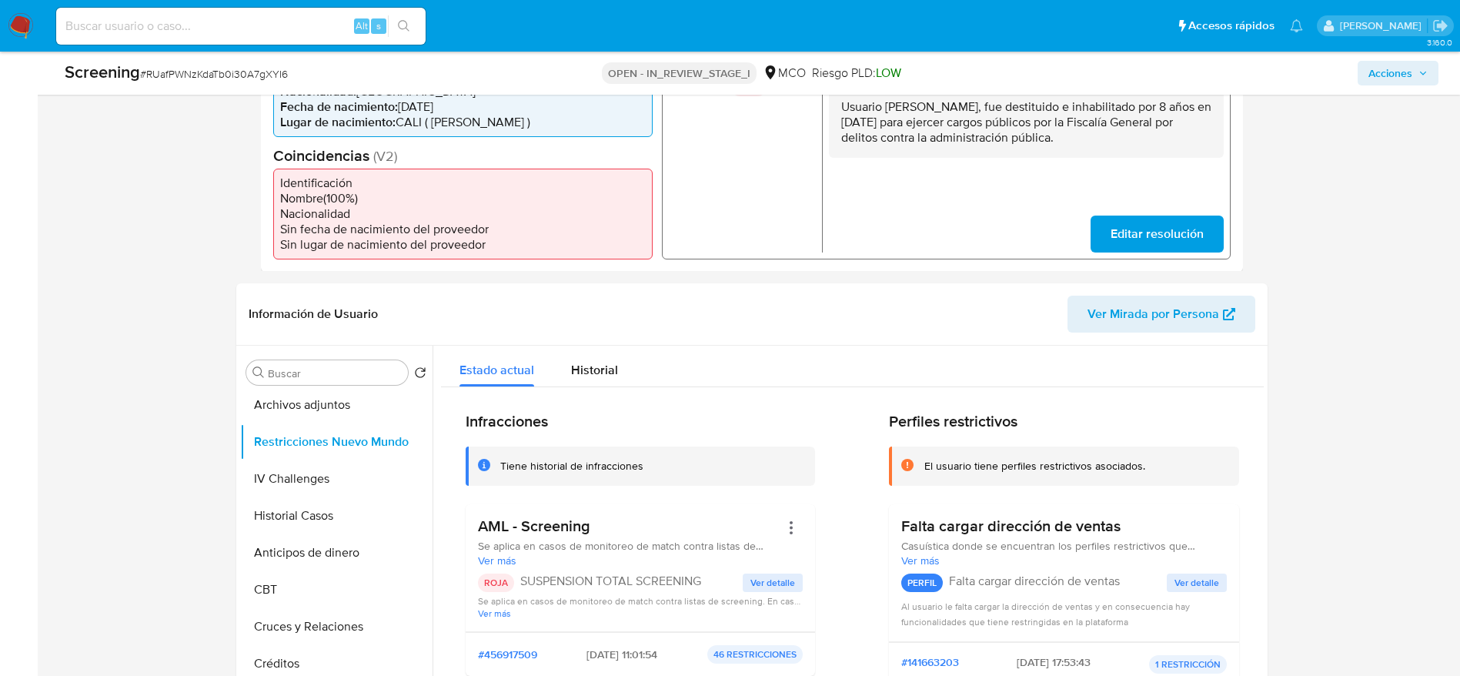
click at [1088, 110] on p "Usuario Luz Marina Cuellar Salazar, fue destituido e inhabilitado por 8 años en…" at bounding box center [1026, 122] width 370 height 46
click at [1088, 115] on p "Usuario Luz Marina Cuellar Salazar, fue destituido e inhabilitado por 8 años en…" at bounding box center [1026, 122] width 370 height 46
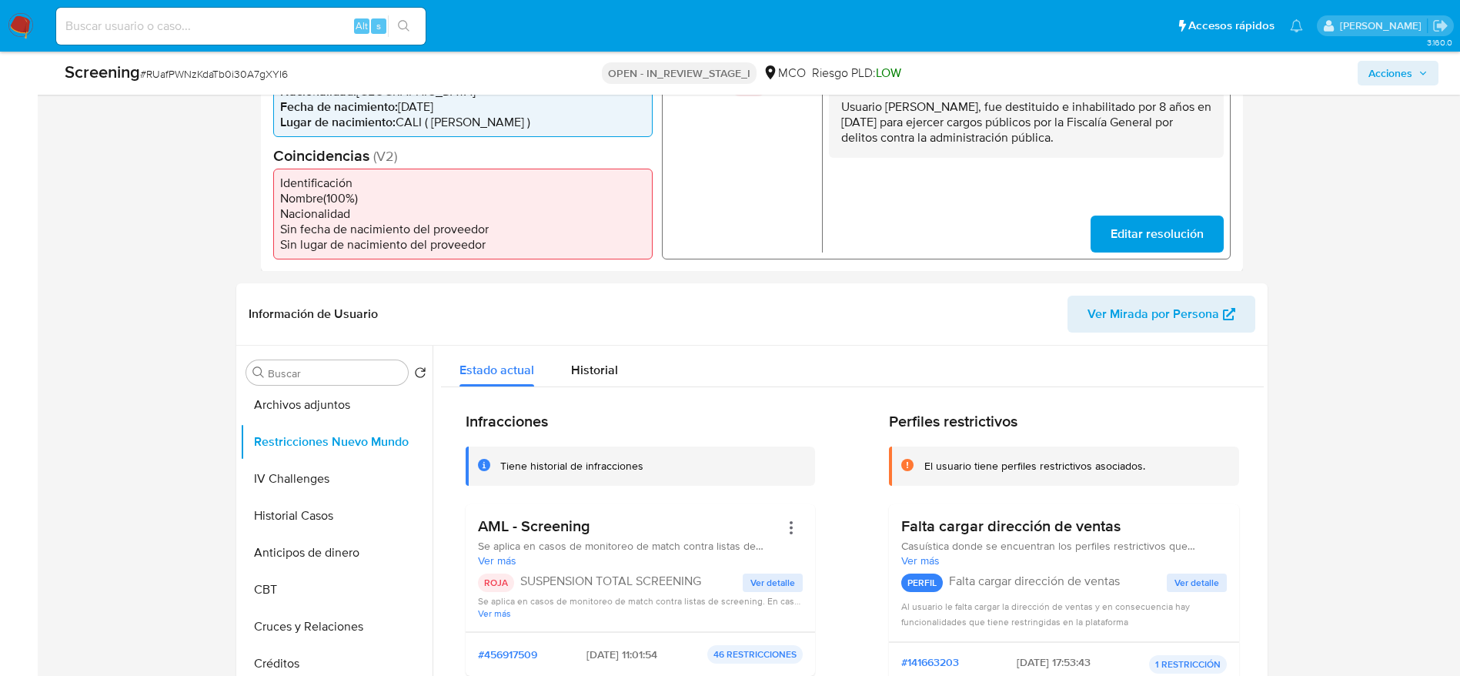
click at [1088, 115] on p "Usuario Luz Marina Cuellar Salazar, fue destituido e inhabilitado por 8 años en…" at bounding box center [1026, 122] width 370 height 46
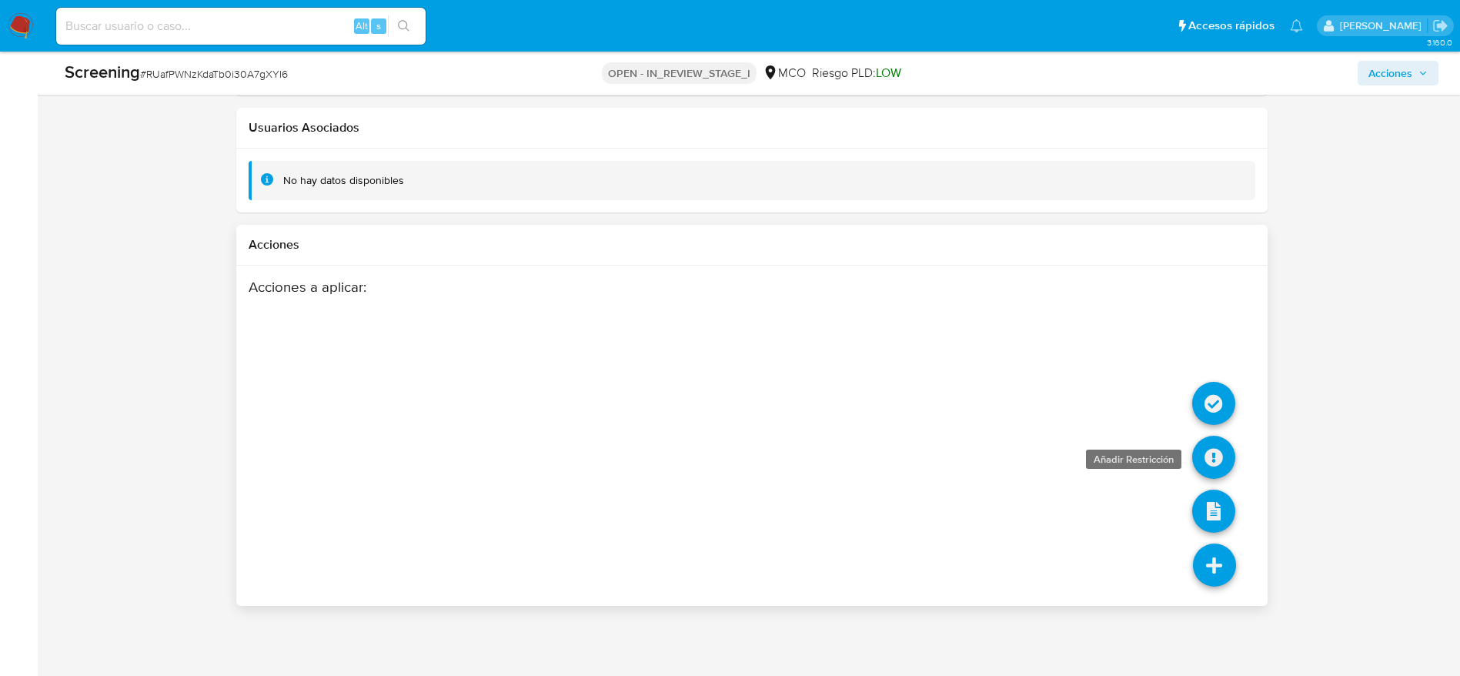
click at [1211, 458] on icon at bounding box center [1213, 457] width 43 height 43
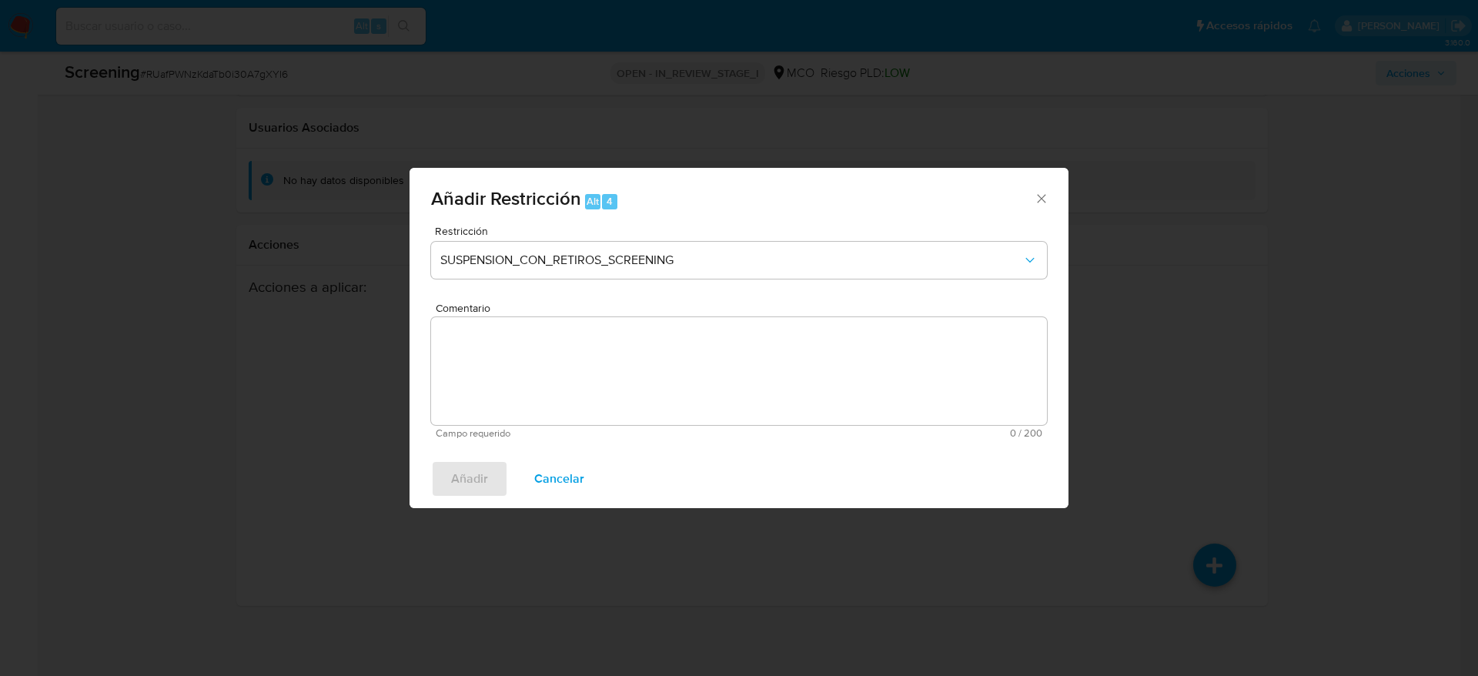
click at [617, 443] on div "Restricción SUSPENSION_CON_RETIROS_SCREENING Comentario Campo requerido 0 / 200…" at bounding box center [739, 338] width 659 height 224
click at [620, 368] on textarea "Comentario" at bounding box center [739, 371] width 616 height 108
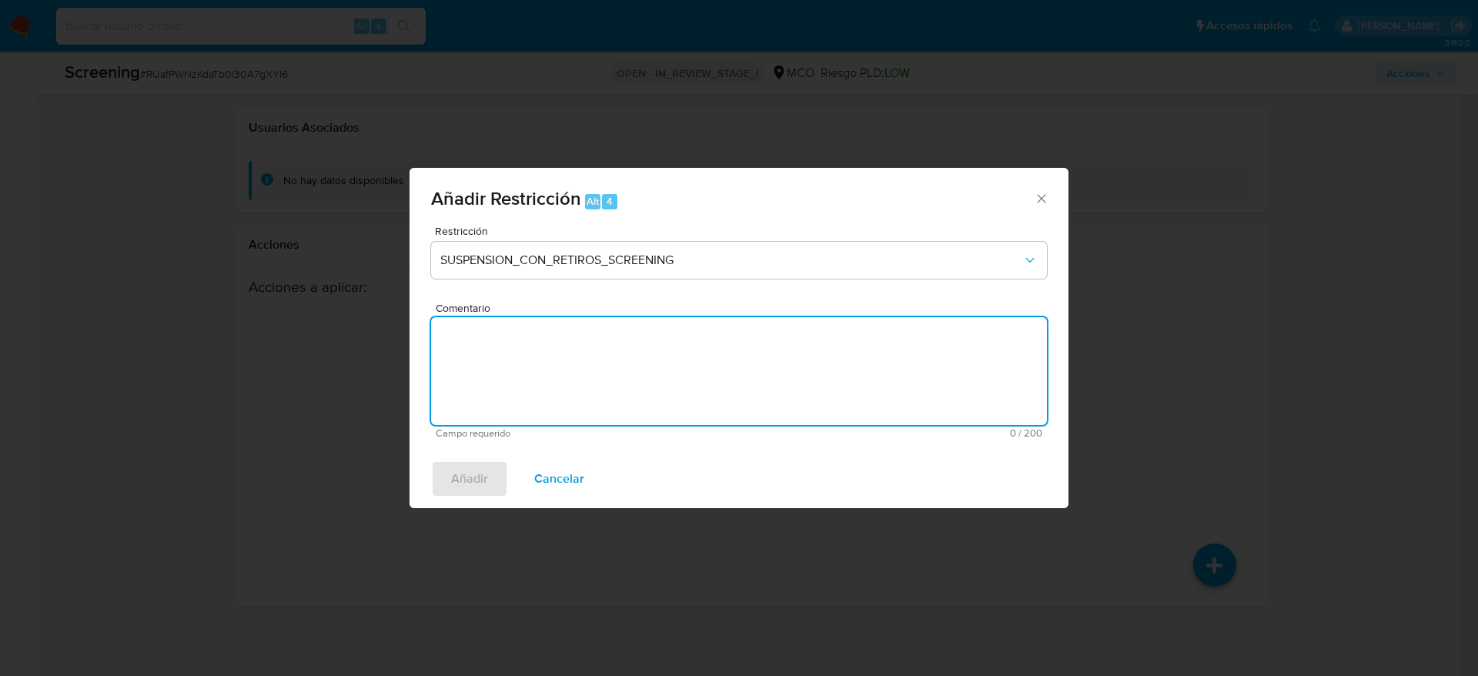
paste textarea "Usuario Luz Marina Cuellar Salazar, fue destituido e inhabilitado por 8 años en…"
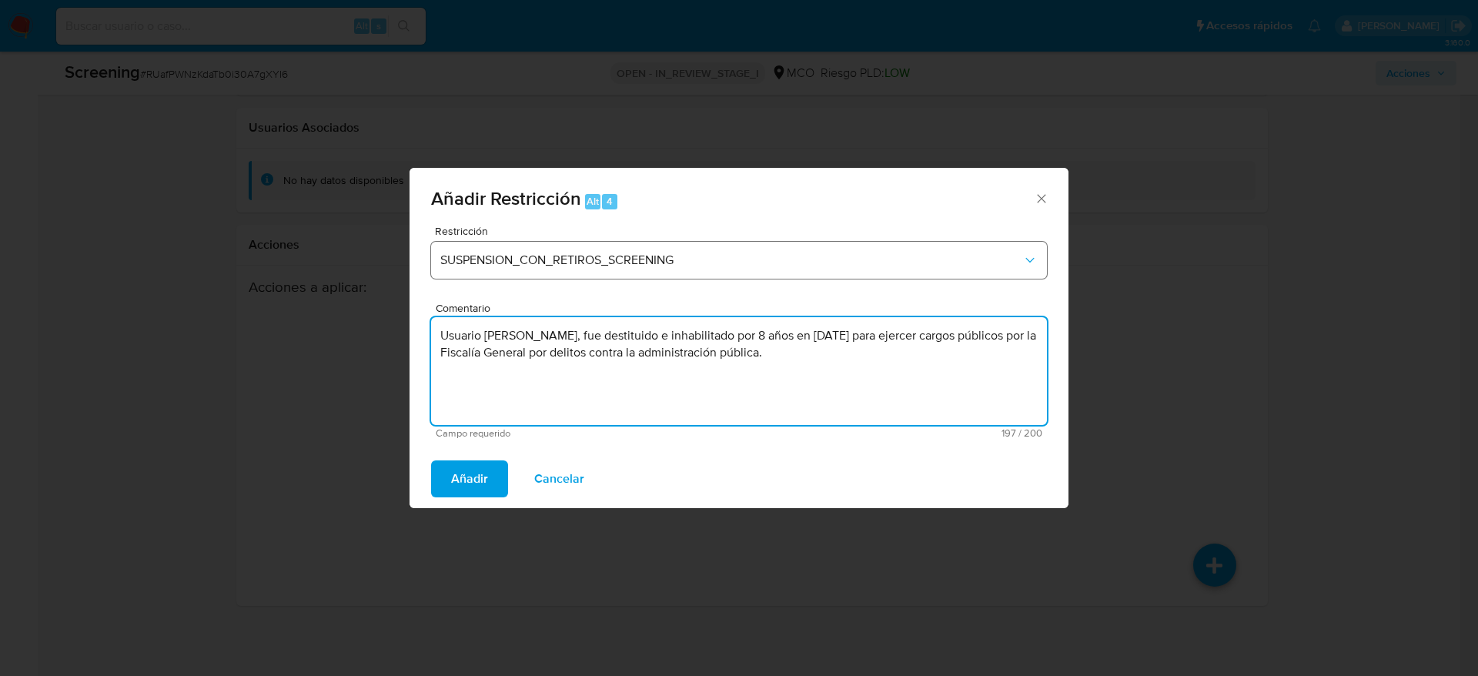
type textarea "Usuario Luz Marina Cuellar Salazar, fue destituido e inhabilitado por 8 años en…"
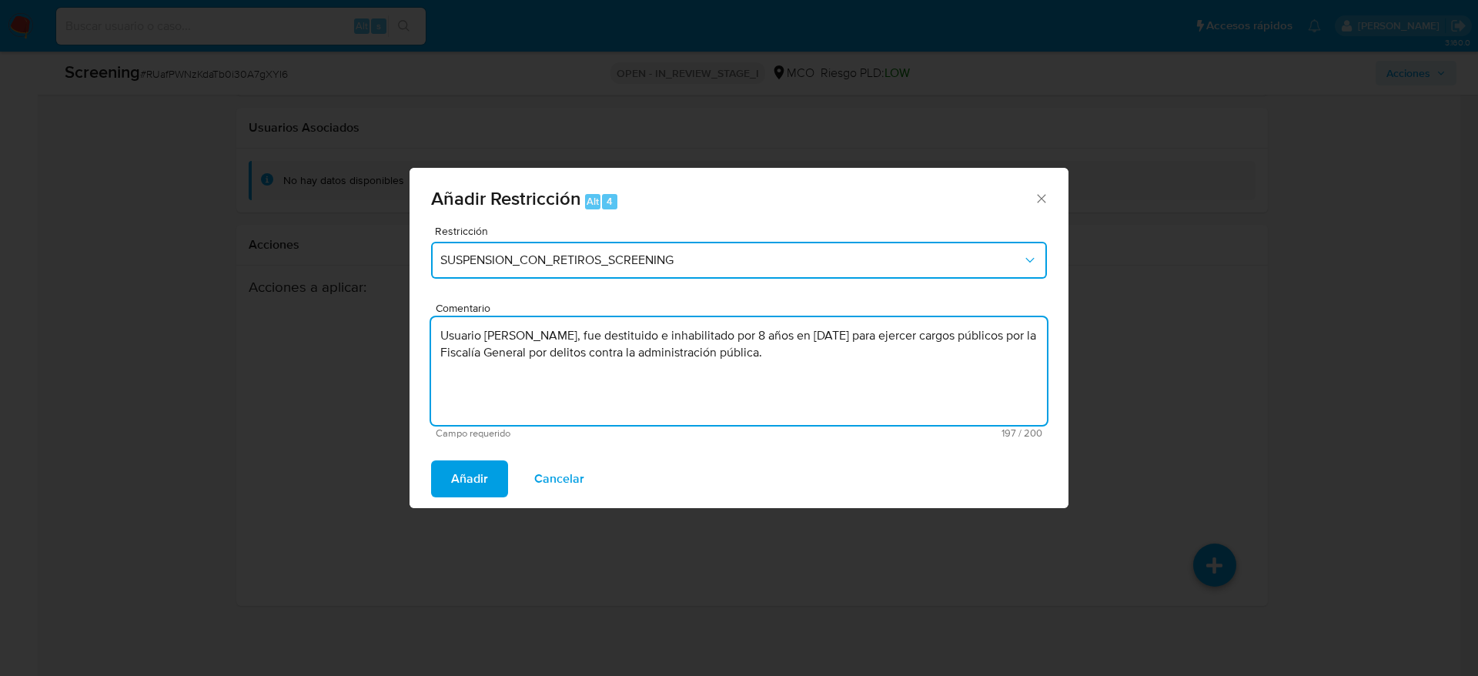
drag, startPoint x: 647, startPoint y: 269, endPoint x: 647, endPoint y: 280, distance: 10.8
click at [647, 274] on button "SUSPENSION_CON_RETIROS_SCREENING" at bounding box center [739, 260] width 616 height 37
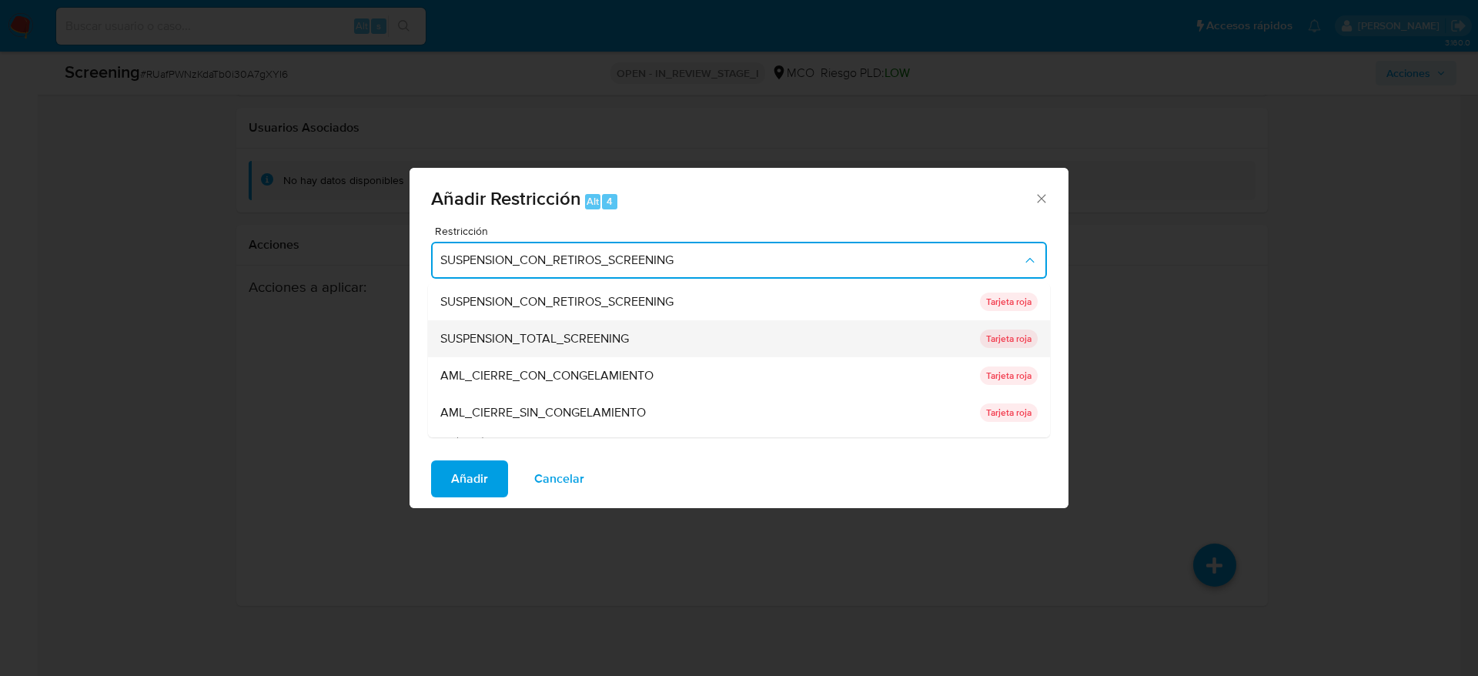
click at [620, 334] on span "SUSPENSION_TOTAL_SCREENING" at bounding box center [534, 338] width 189 height 15
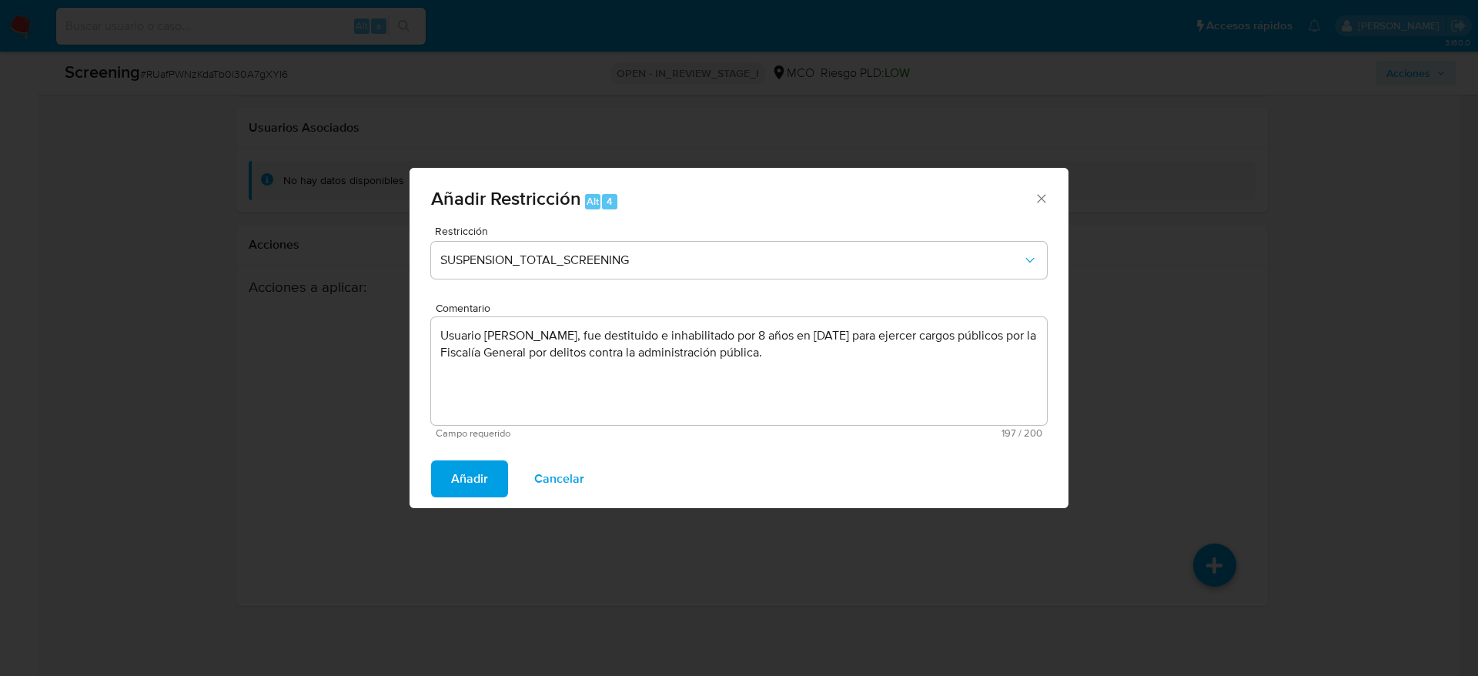
click at [476, 466] on span "Añadir" at bounding box center [469, 479] width 37 height 34
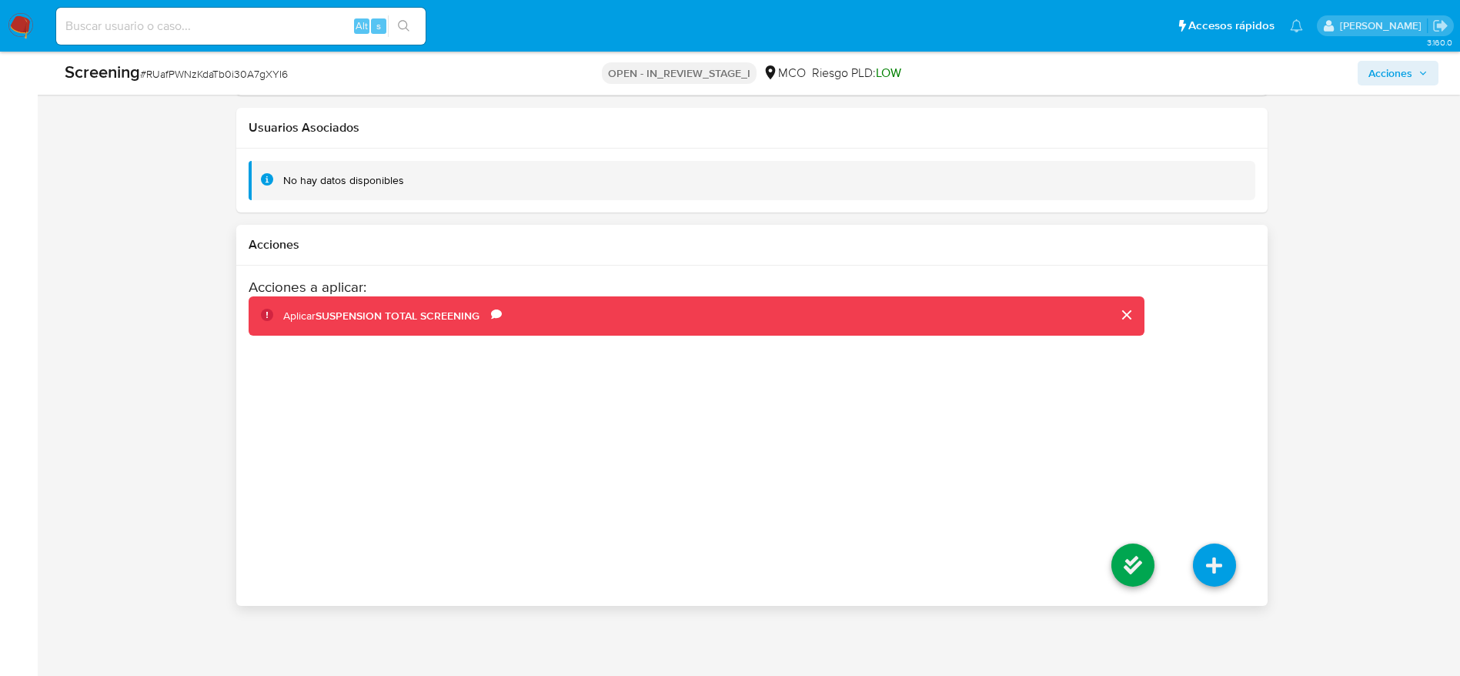
click at [1156, 574] on li at bounding box center [1133, 567] width 82 height 86
click at [1135, 563] on icon at bounding box center [1133, 564] width 43 height 43
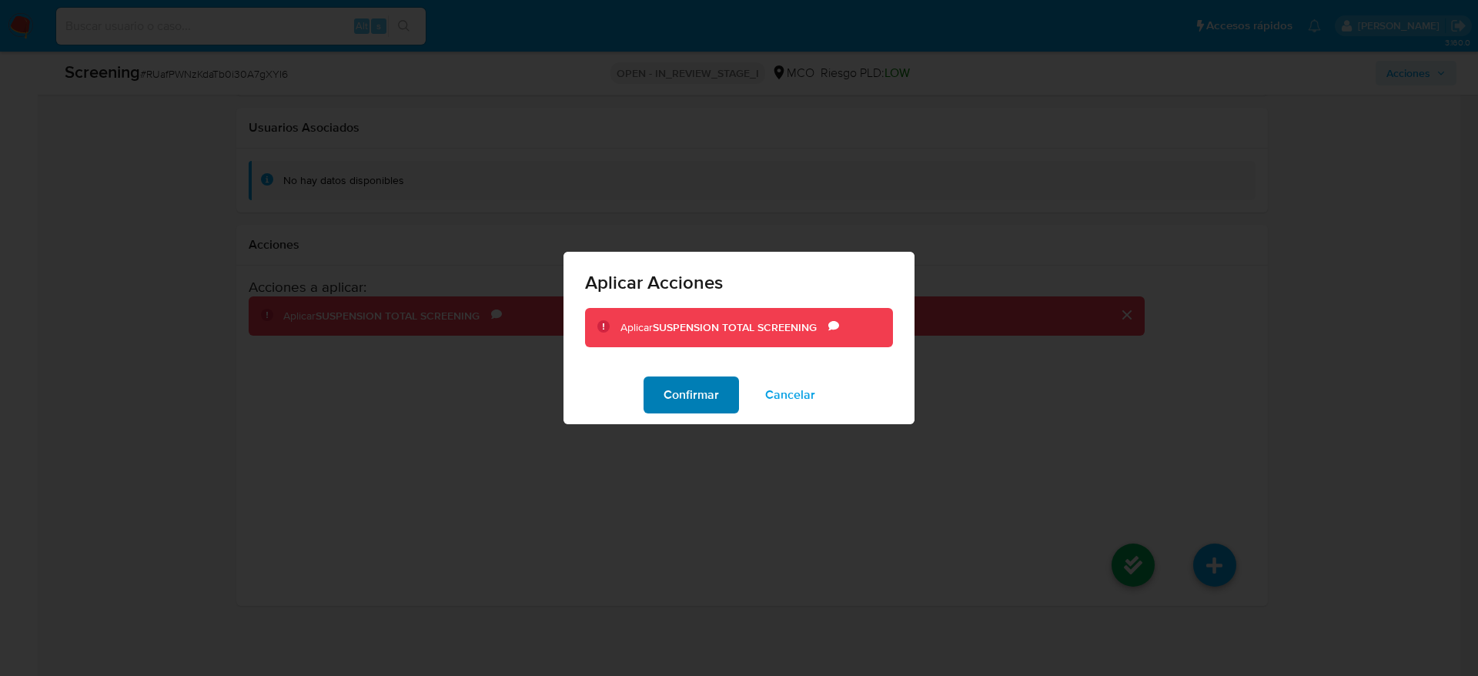
click at [716, 400] on span "Confirmar" at bounding box center [691, 395] width 55 height 34
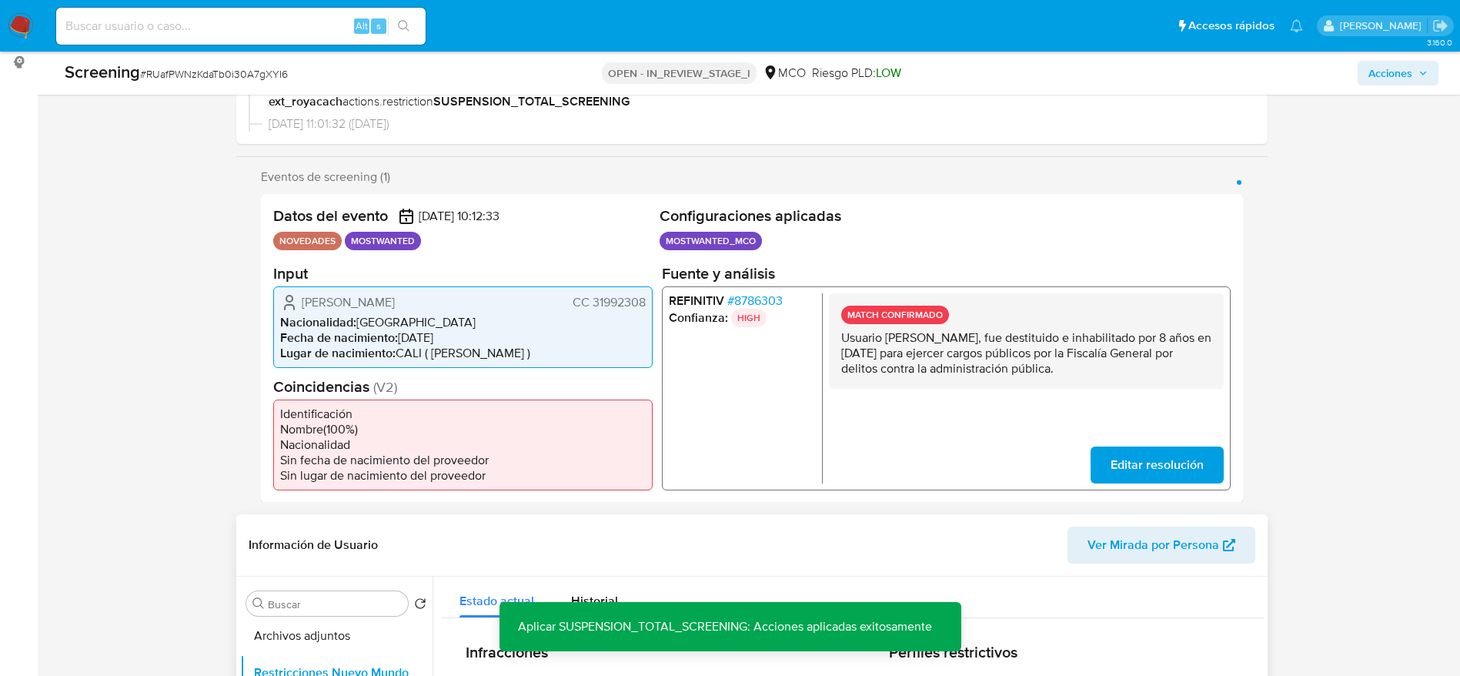
scroll to position [438, 0]
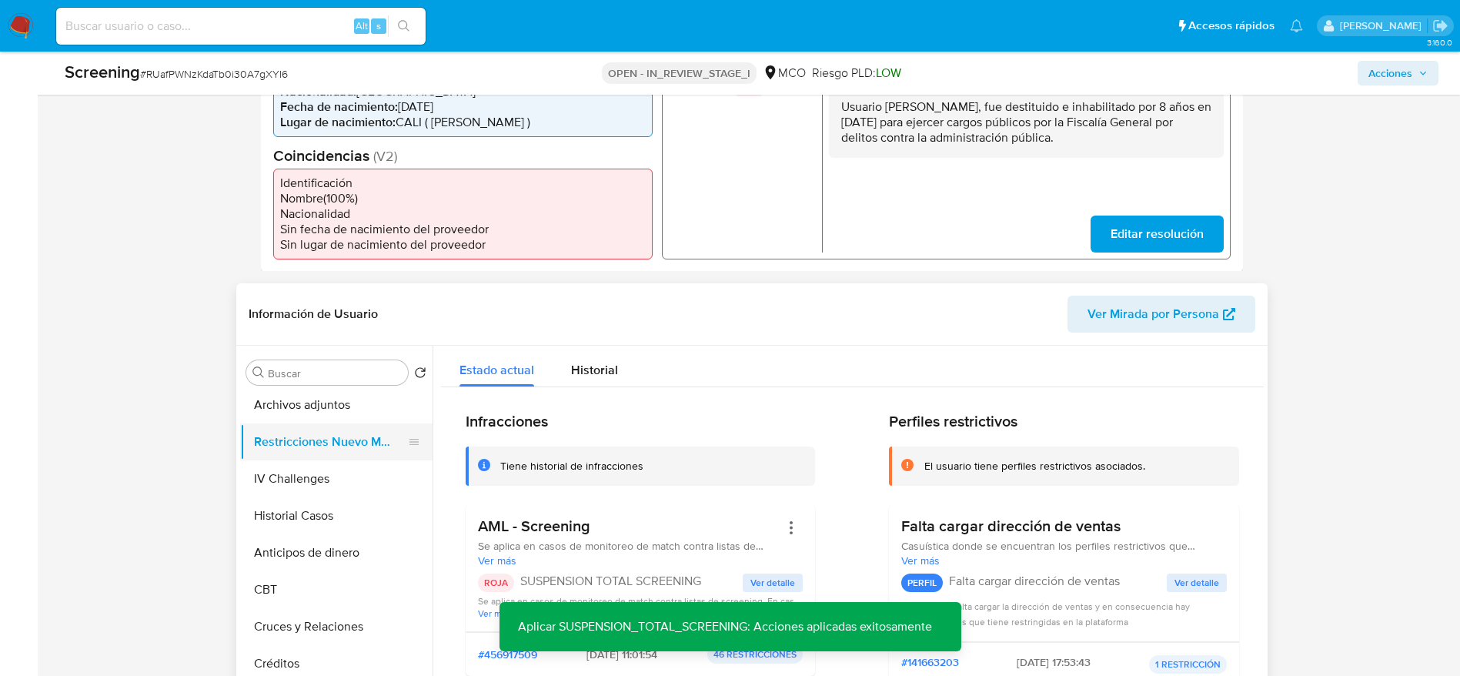
click at [373, 453] on button "Restricciones Nuevo Mundo" at bounding box center [330, 441] width 180 height 37
click at [370, 465] on button "IV Challenges" at bounding box center [330, 478] width 180 height 37
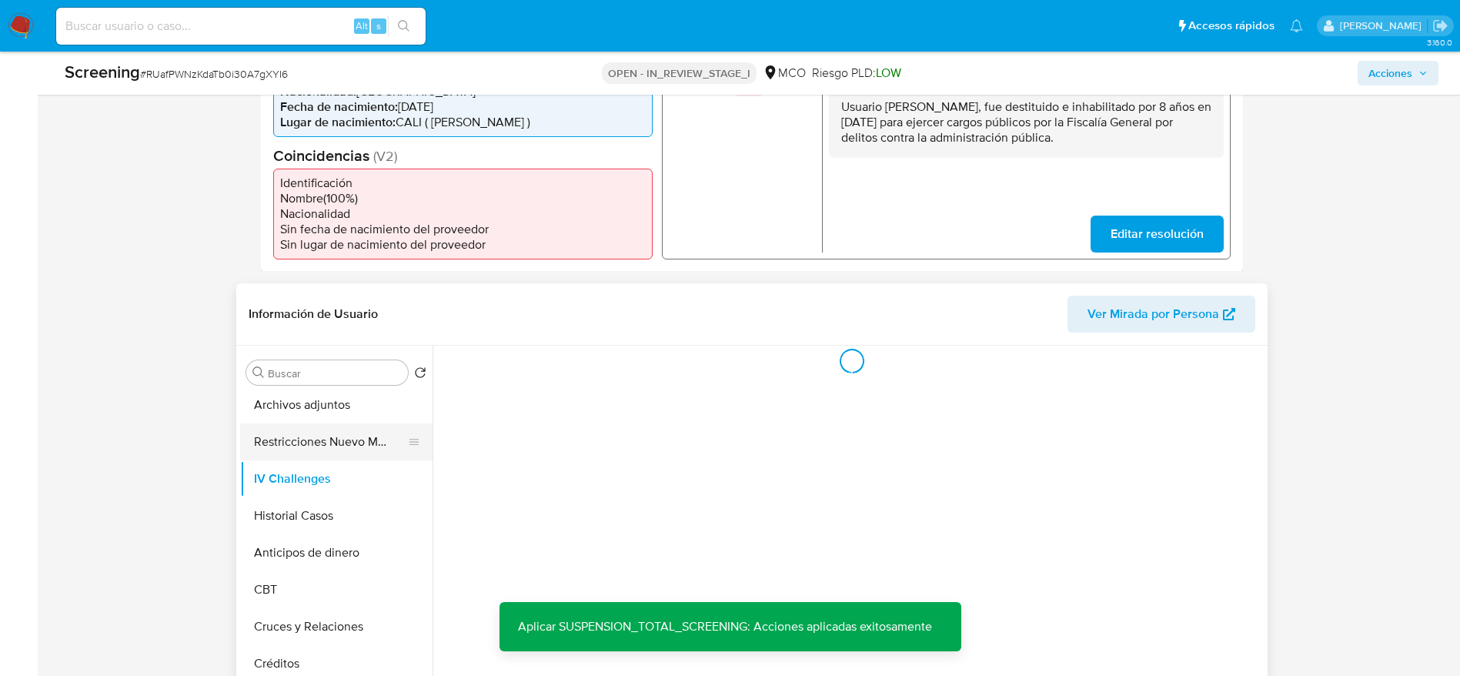
click at [335, 450] on button "Restricciones Nuevo Mundo" at bounding box center [330, 441] width 180 height 37
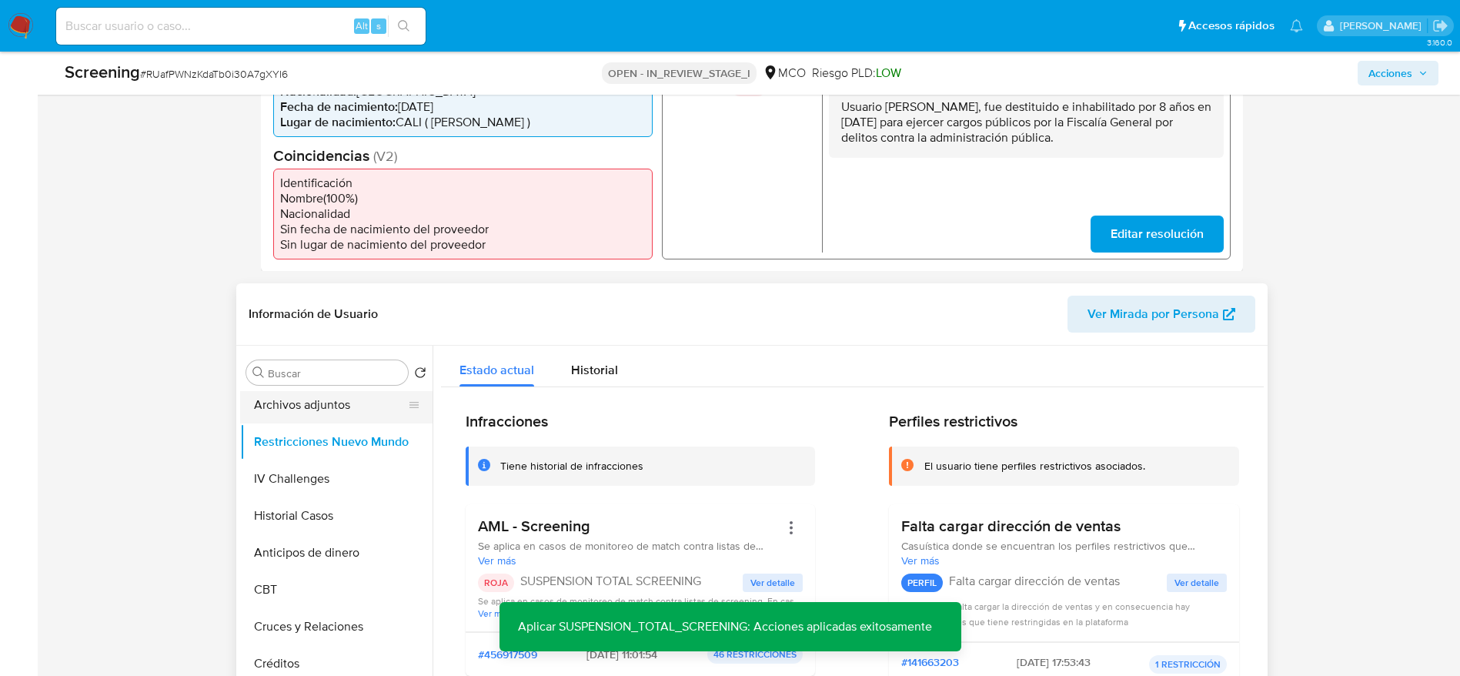
click at [301, 410] on button "Archivos adjuntos" at bounding box center [330, 404] width 180 height 37
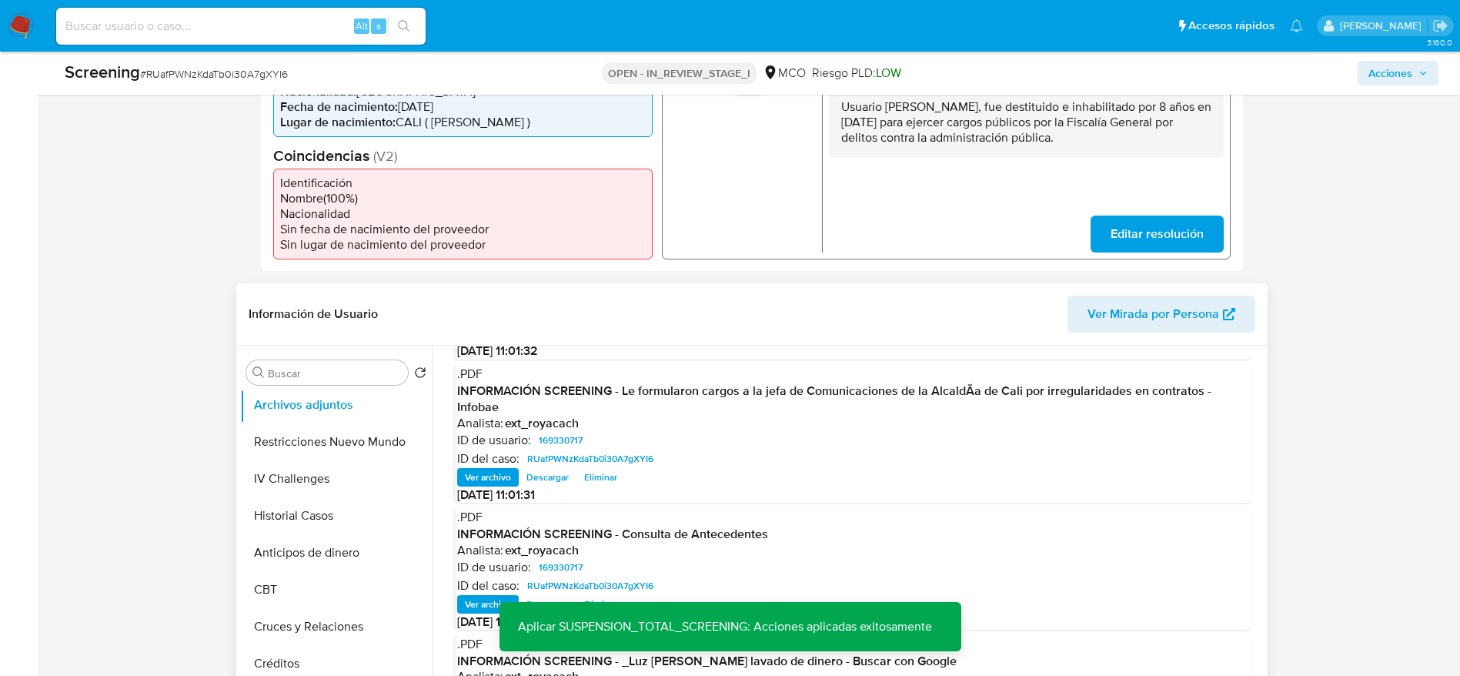
scroll to position [120, 0]
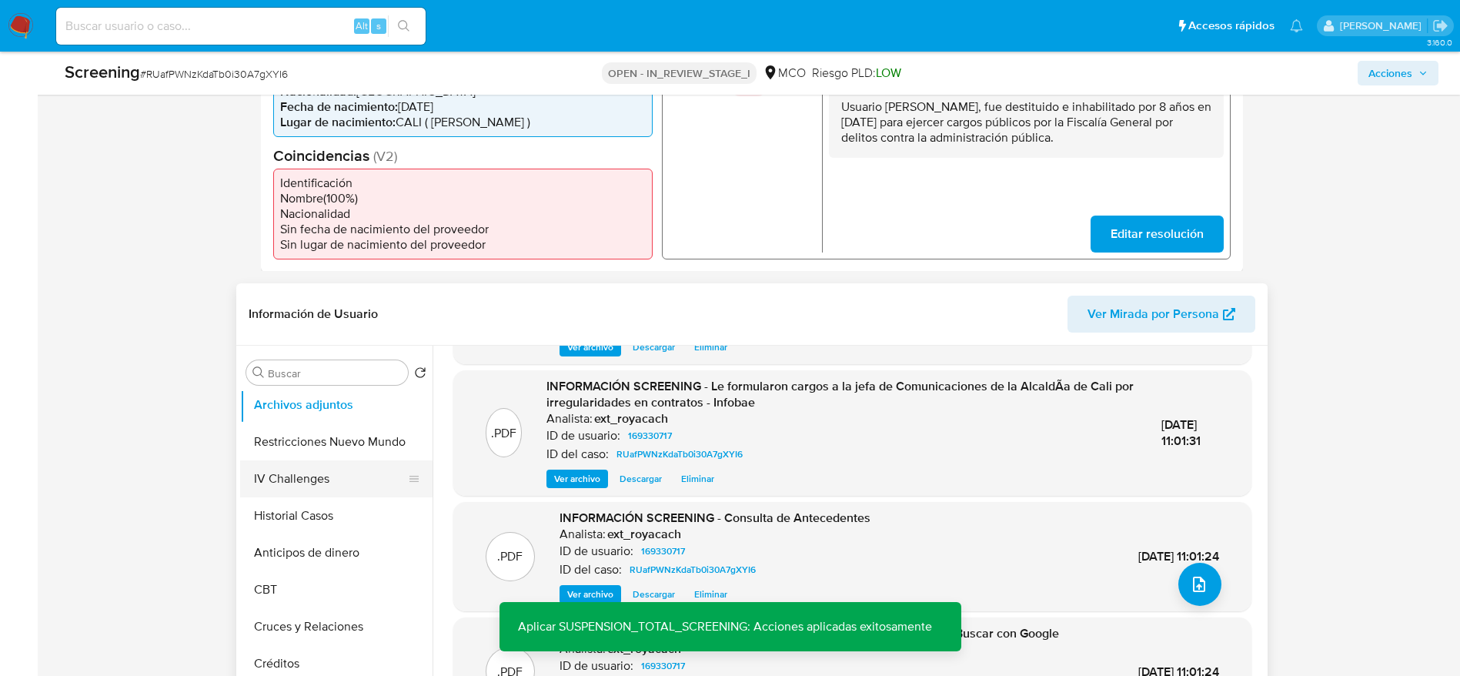
click at [323, 460] on button "IV Challenges" at bounding box center [330, 478] width 180 height 37
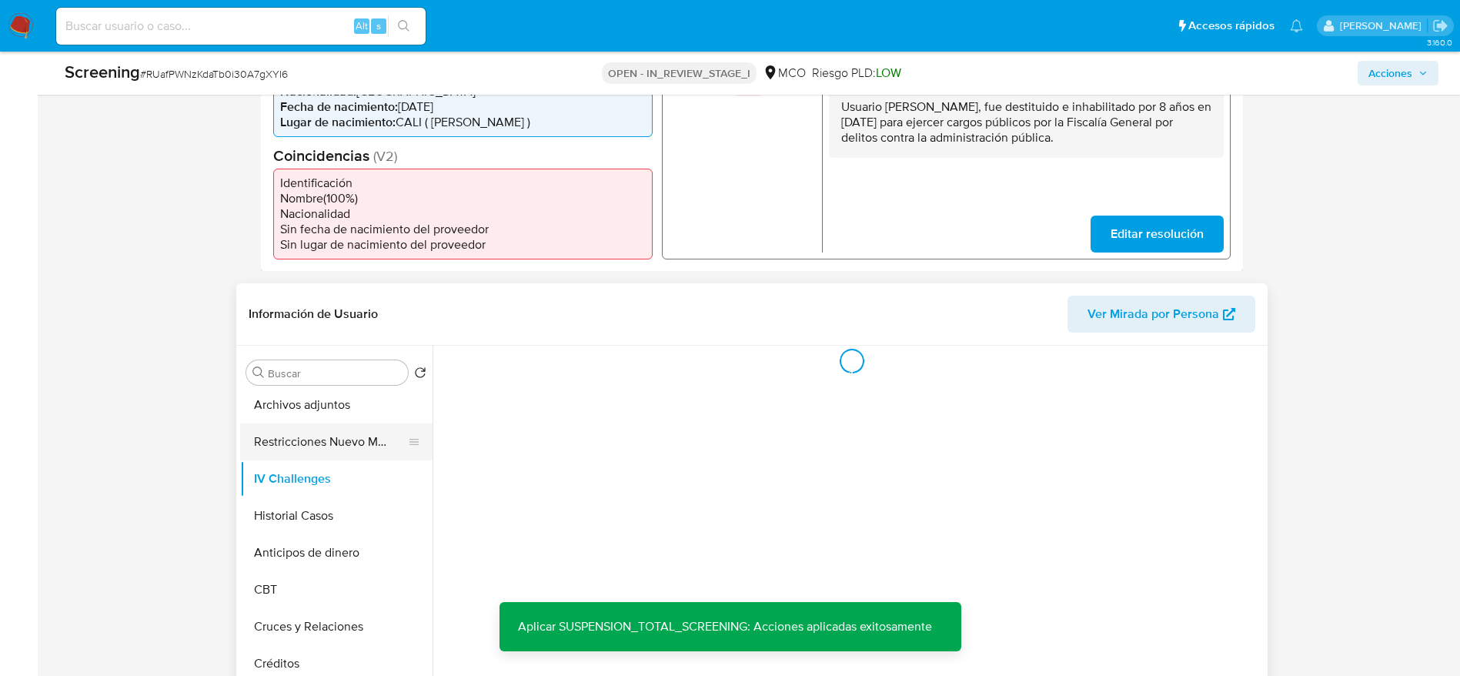
scroll to position [0, 0]
click at [320, 445] on button "Restricciones Nuevo Mundo" at bounding box center [330, 441] width 180 height 37
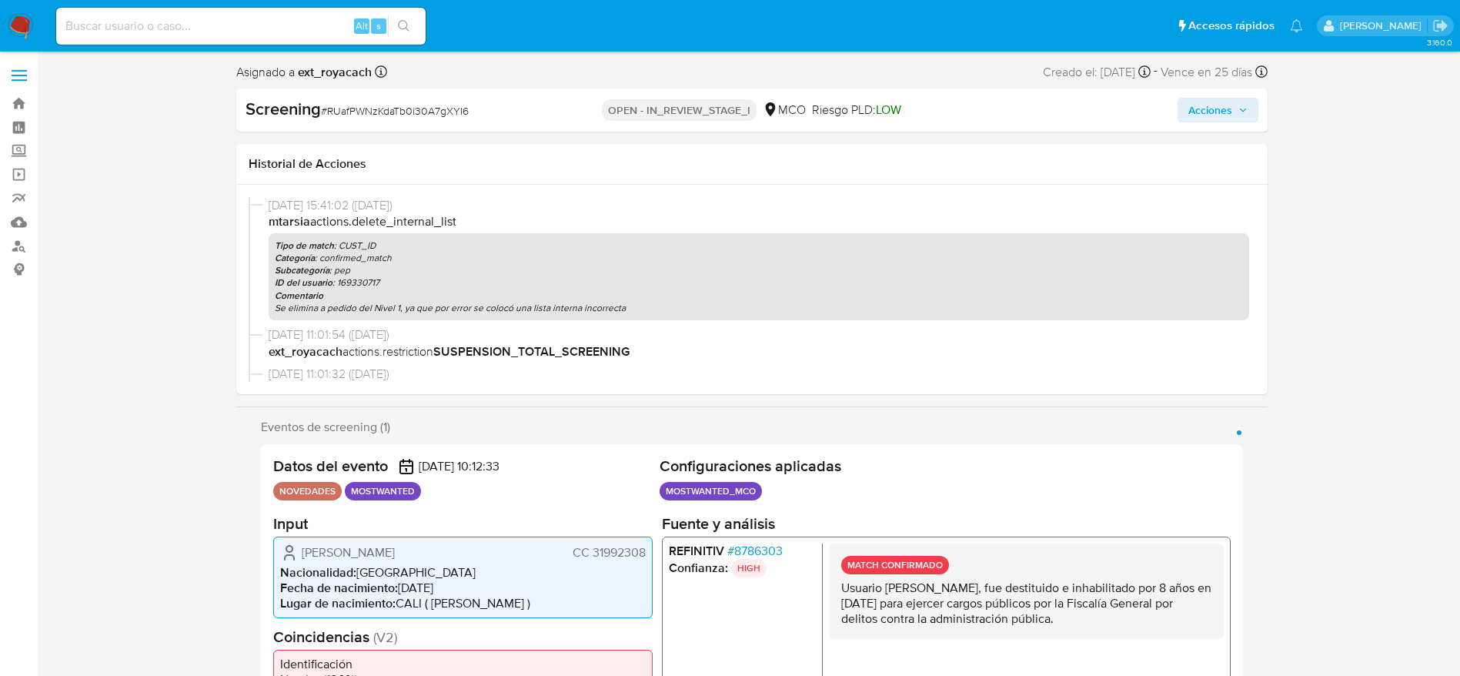
click at [1204, 110] on span "Acciones" at bounding box center [1211, 110] width 44 height 25
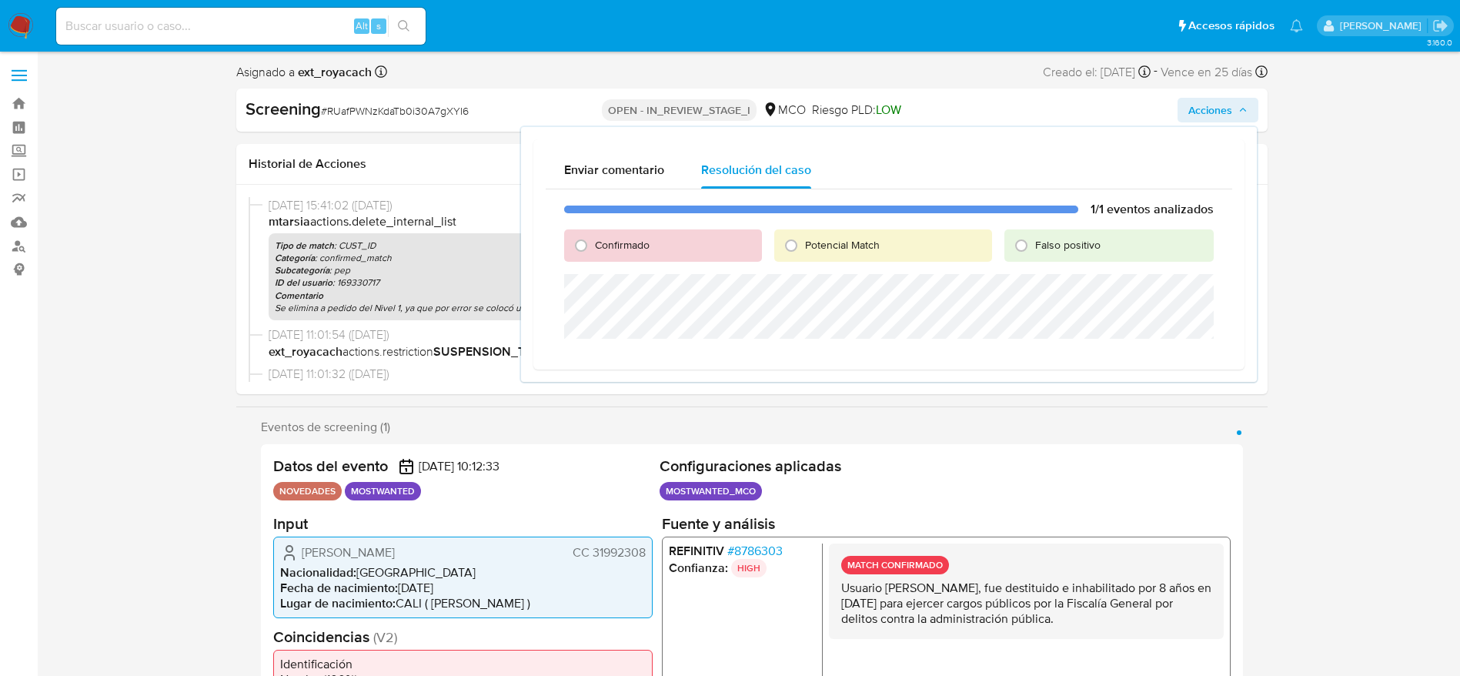
click at [810, 249] on span "Potencial Match" at bounding box center [842, 244] width 75 height 15
click at [804, 249] on input "Potencial Match" at bounding box center [791, 245] width 25 height 25
radio input "true"
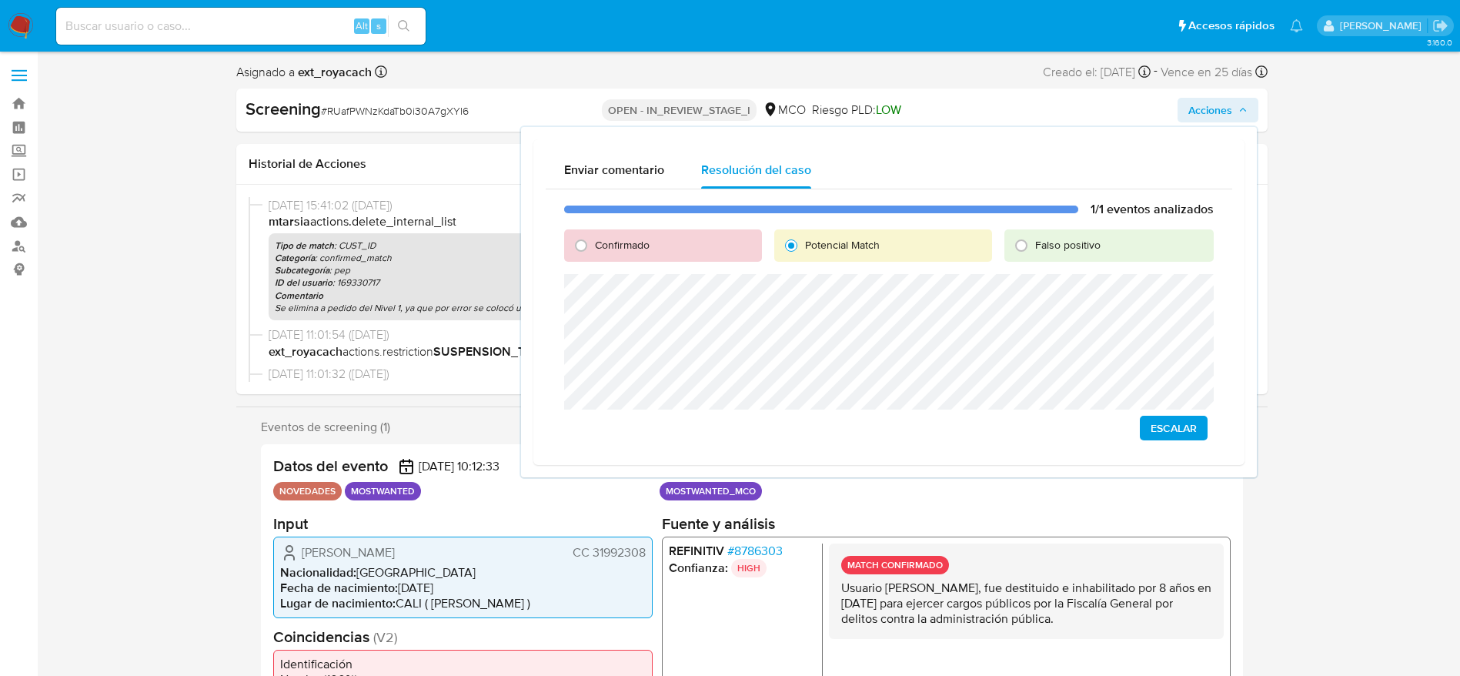
click at [1195, 425] on span "Escalar" at bounding box center [1174, 428] width 46 height 22
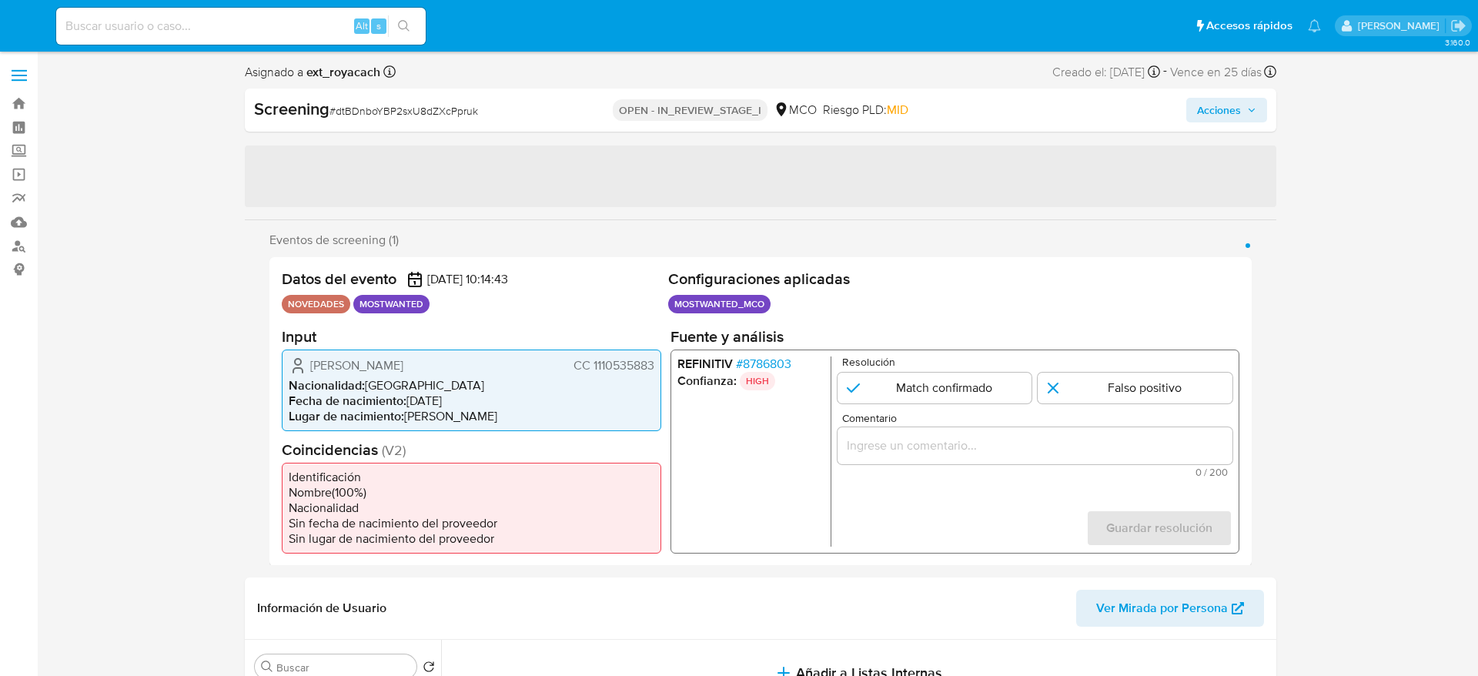
select select "10"
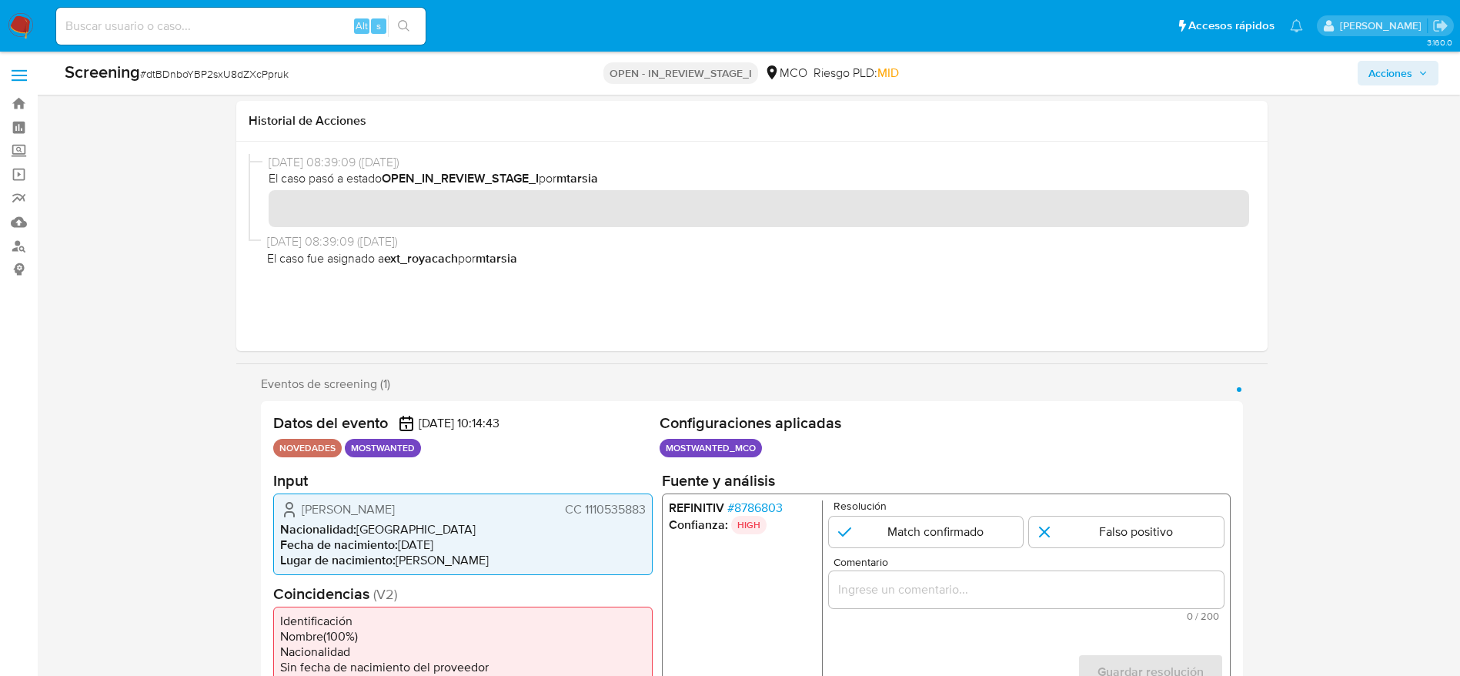
scroll to position [231, 0]
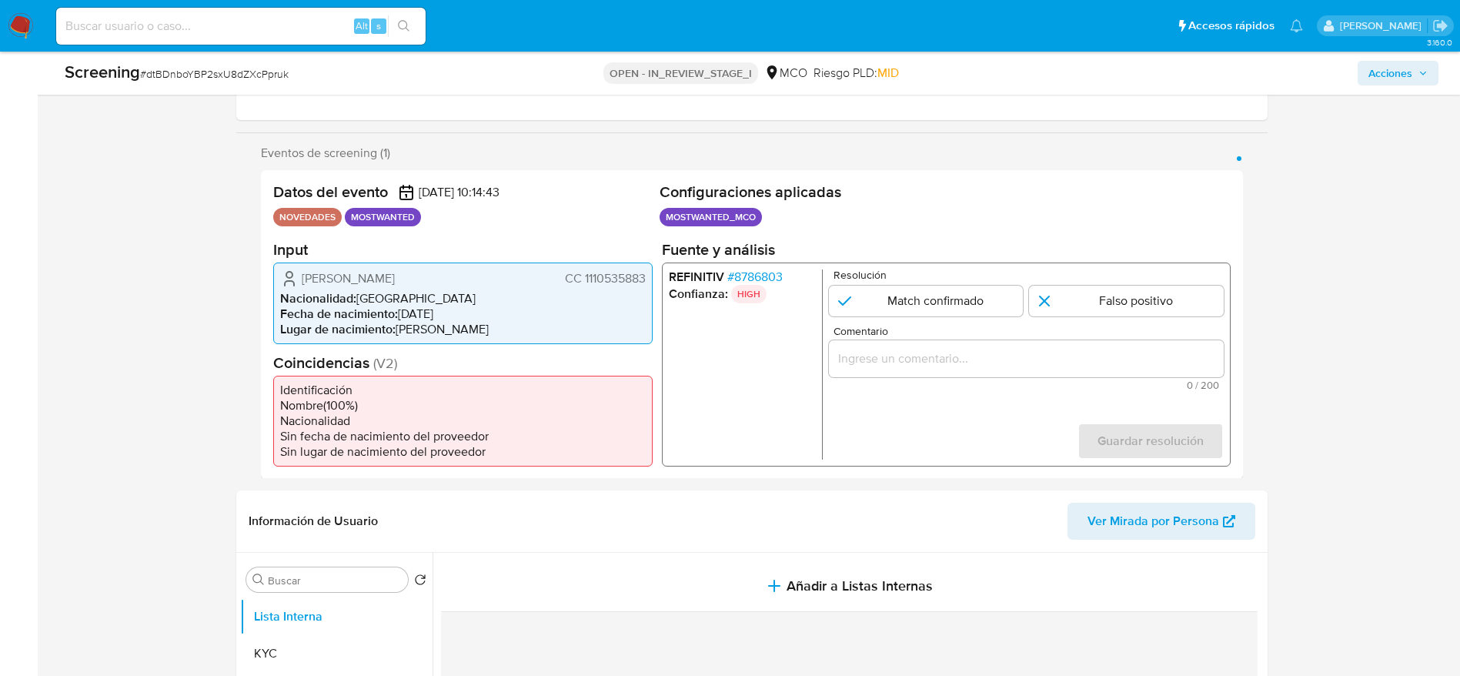
click at [229, 75] on span "# dtBDnboYBP2sxU8dZXcPpruk" at bounding box center [214, 73] width 149 height 15
copy span "dtBDnboYBP2sxU8dZXcPpruk"
click at [626, 271] on span "CC 1110535883" at bounding box center [604, 277] width 81 height 15
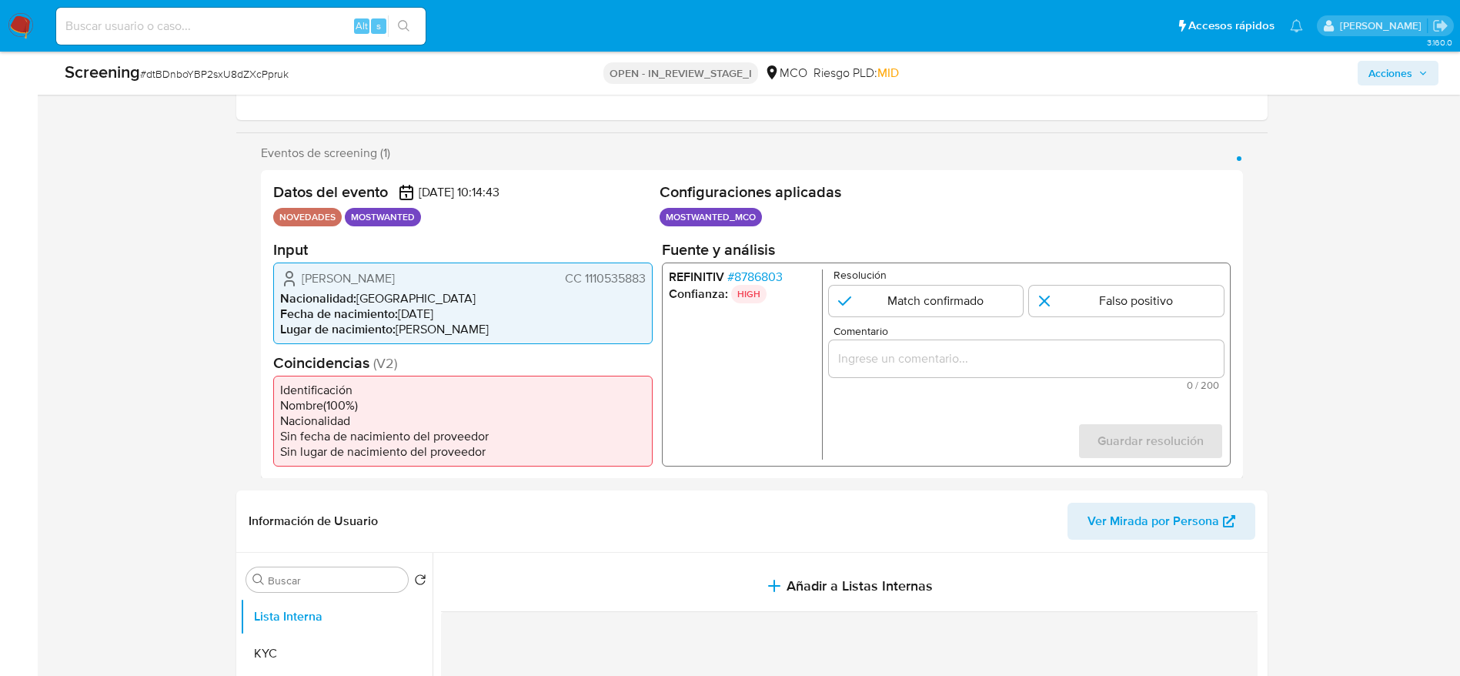
drag, startPoint x: 297, startPoint y: 285, endPoint x: 575, endPoint y: 268, distance: 278.4
click at [298, 283] on icon "1 de 1" at bounding box center [289, 278] width 18 height 18
click at [644, 268] on div "Juan Camilo Amaya Baquero CC 1110535883 Nacionalidad : Colombia Fecha de nacimi…" at bounding box center [463, 303] width 380 height 82
drag, startPoint x: 292, startPoint y: 283, endPoint x: 653, endPoint y: 284, distance: 361.0
click at [653, 284] on div "Datos del evento 13/09/2025 10:14:43 NOVEDADES MOSTWANTED Configuraciones aplic…" at bounding box center [752, 324] width 982 height 309
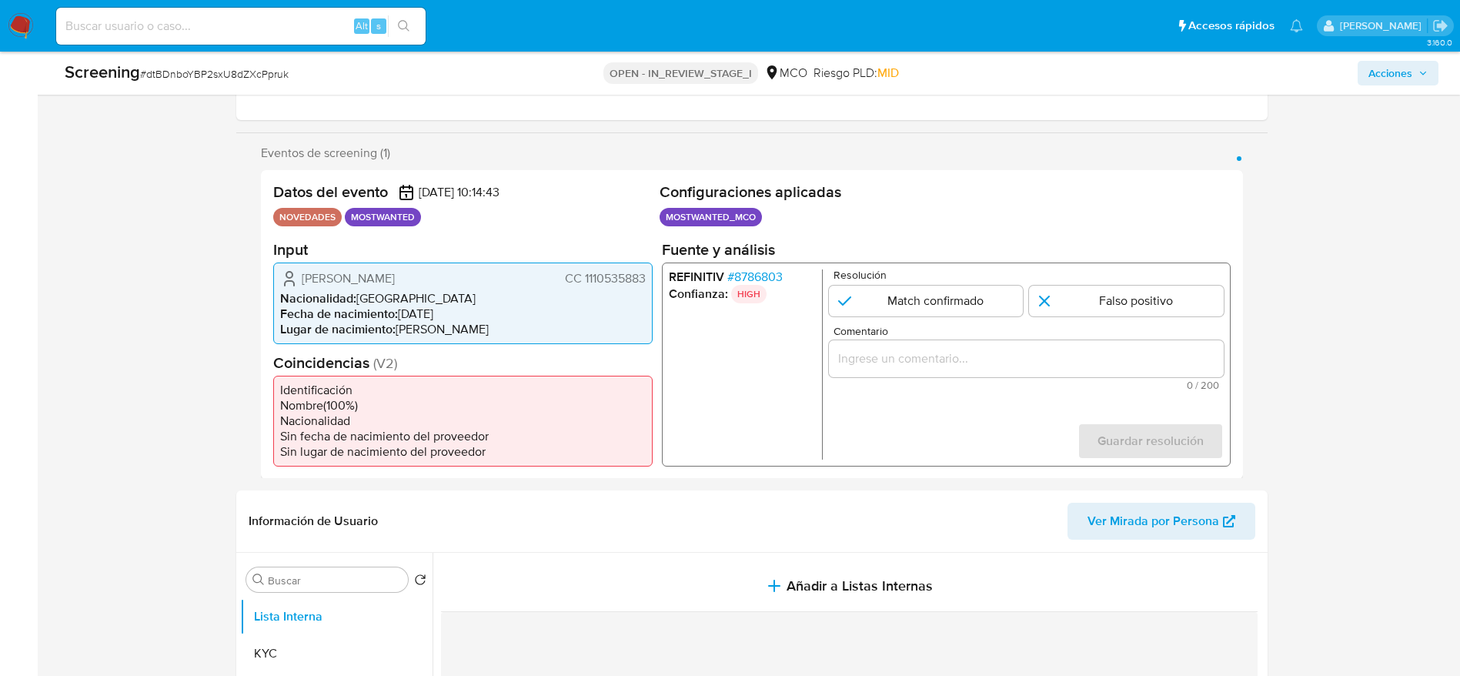
click at [755, 276] on span "# 8786803" at bounding box center [754, 276] width 55 height 15
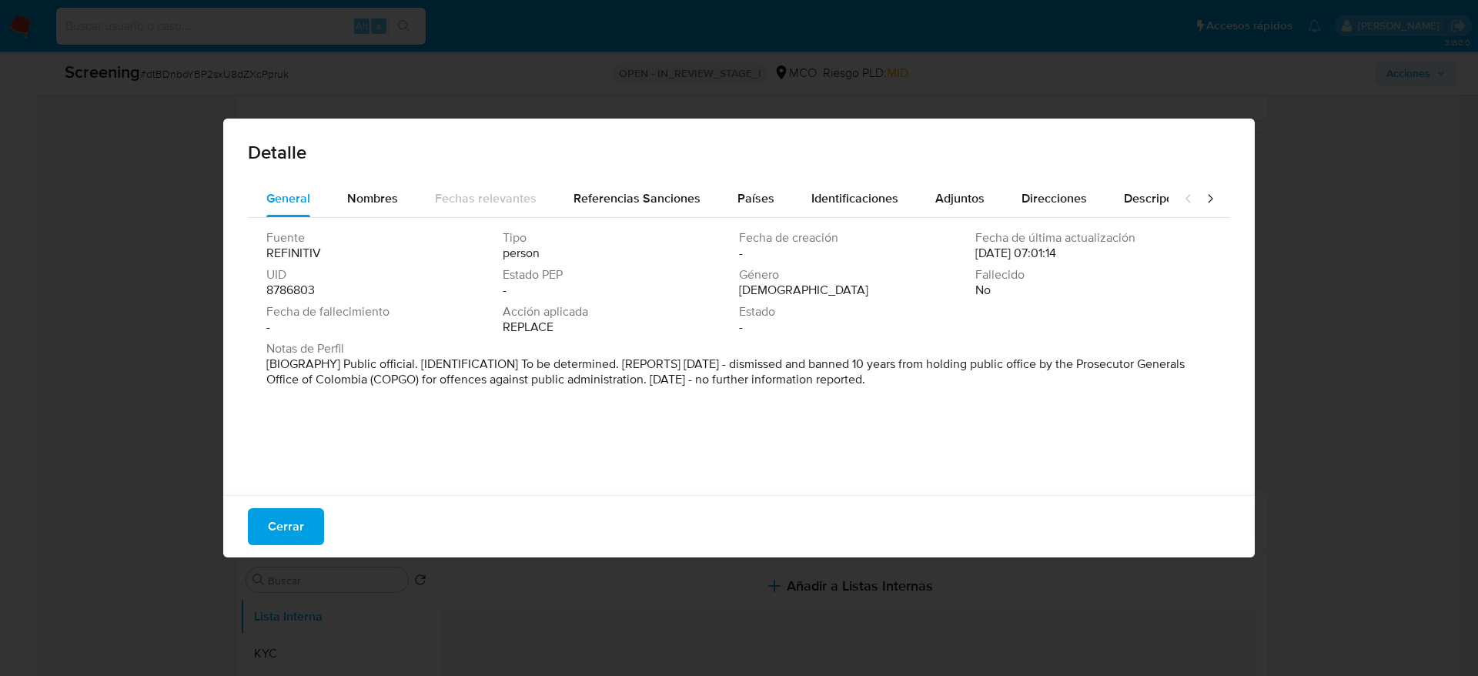
drag, startPoint x: 447, startPoint y: 405, endPoint x: 1013, endPoint y: 389, distance: 566.0
click at [1013, 389] on div "Notas de Perfil [BIOGRAPHY] Public official. [IDENTIFICATION] To be determined.…" at bounding box center [738, 367] width 945 height 52
click at [276, 517] on span "Cerrar" at bounding box center [286, 527] width 36 height 34
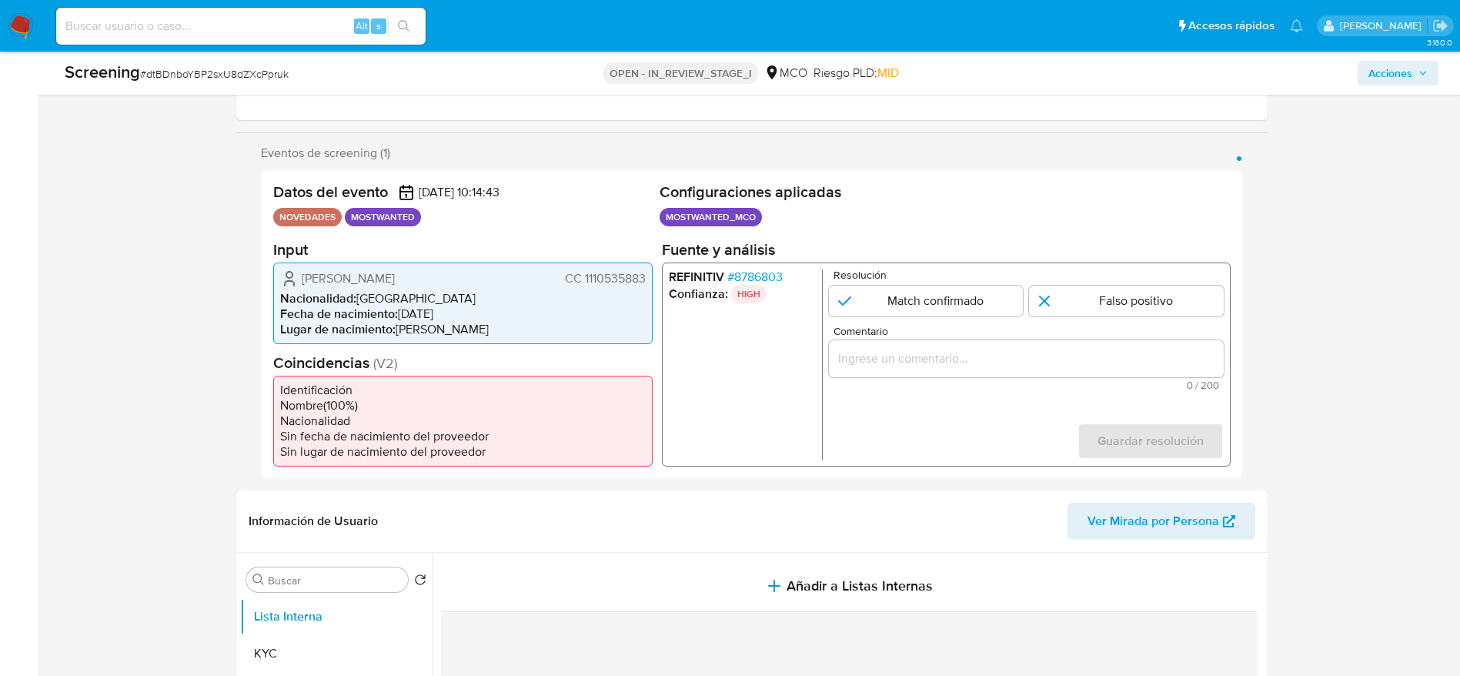
click at [395, 272] on span "Juan Camilo Amaya Baquero" at bounding box center [348, 277] width 93 height 15
click at [1008, 359] on input "Comentario" at bounding box center [1025, 358] width 395 height 20
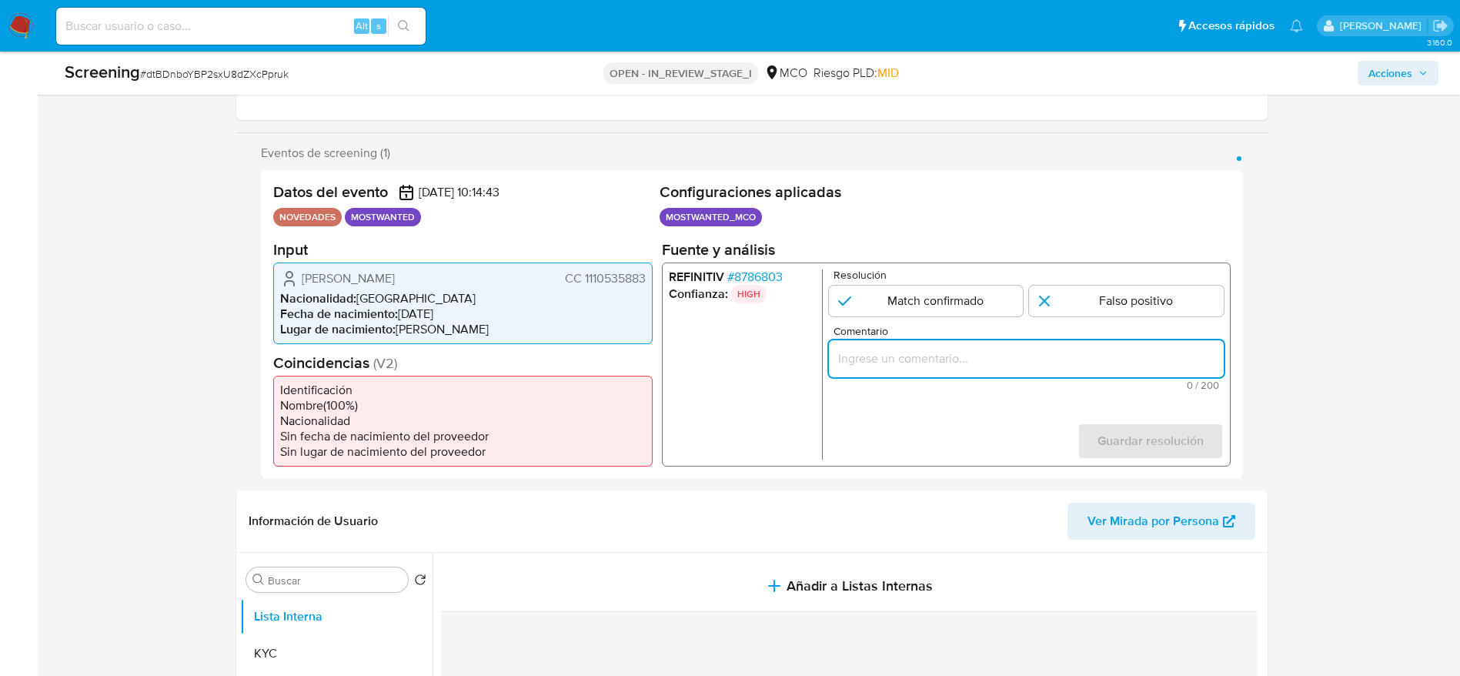
paste input "Usuario Juan Camilo Amaya Baquero, fue destituido e inhabilitado por 10 años en…"
type input "Usuario Juan Camilo Amaya Baquero, fue destituido e inhabilitado por 10 años en…"
click at [894, 308] on input "1 de 1" at bounding box center [925, 300] width 195 height 31
radio input "true"
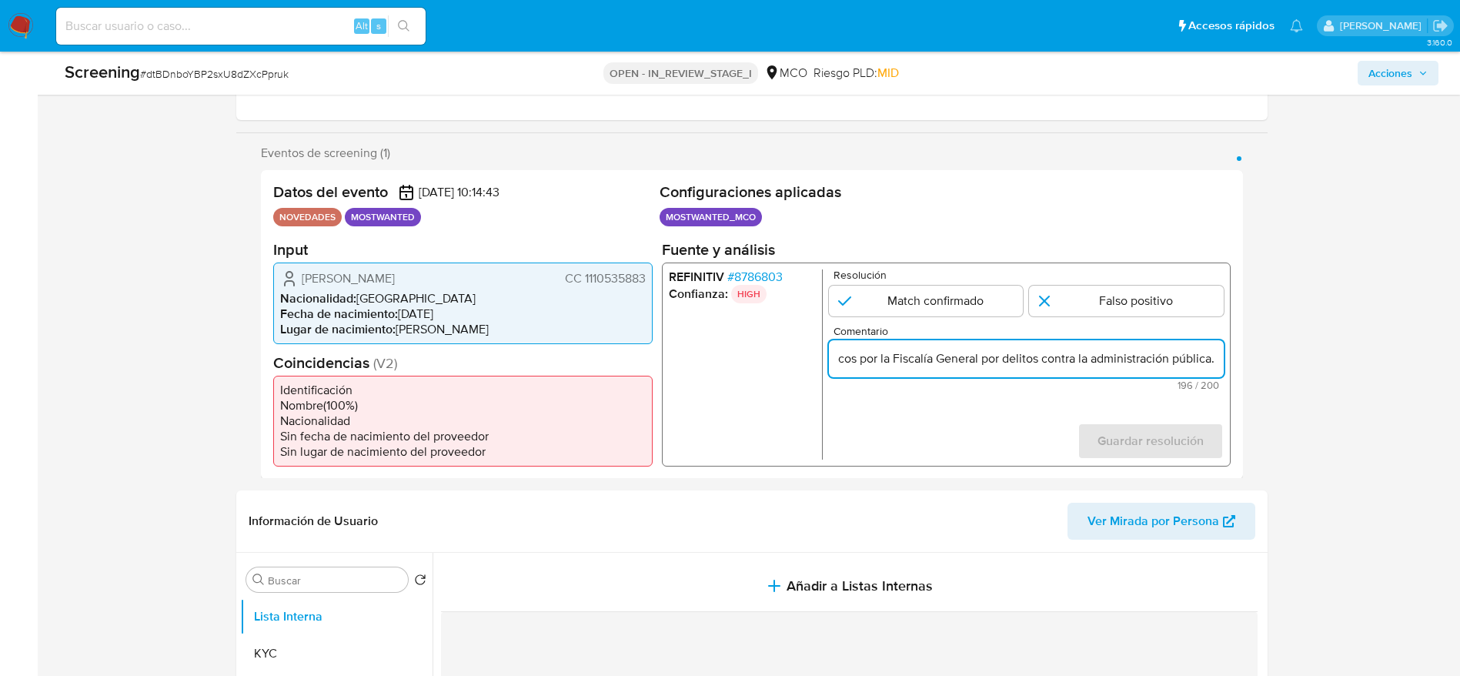
scroll to position [0, 0]
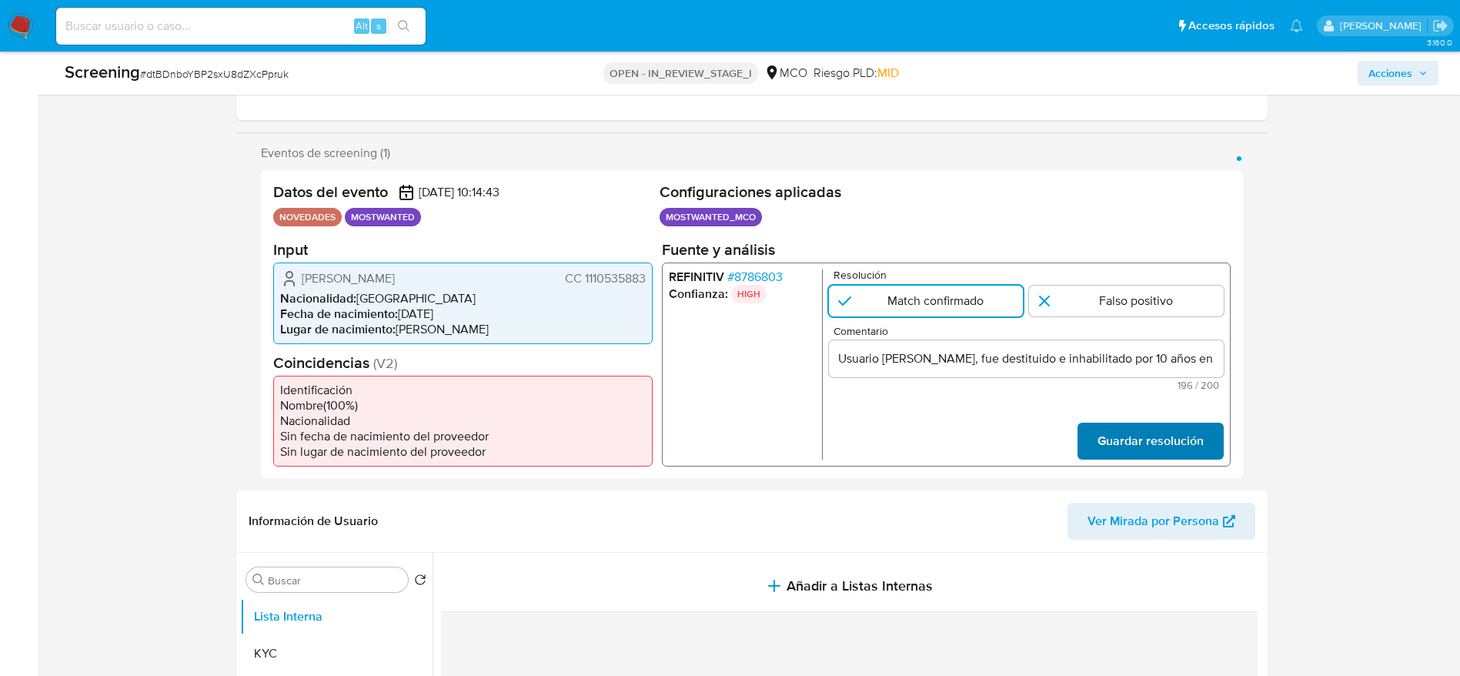
click at [1144, 456] on span "Guardar resolución" at bounding box center [1150, 440] width 106 height 34
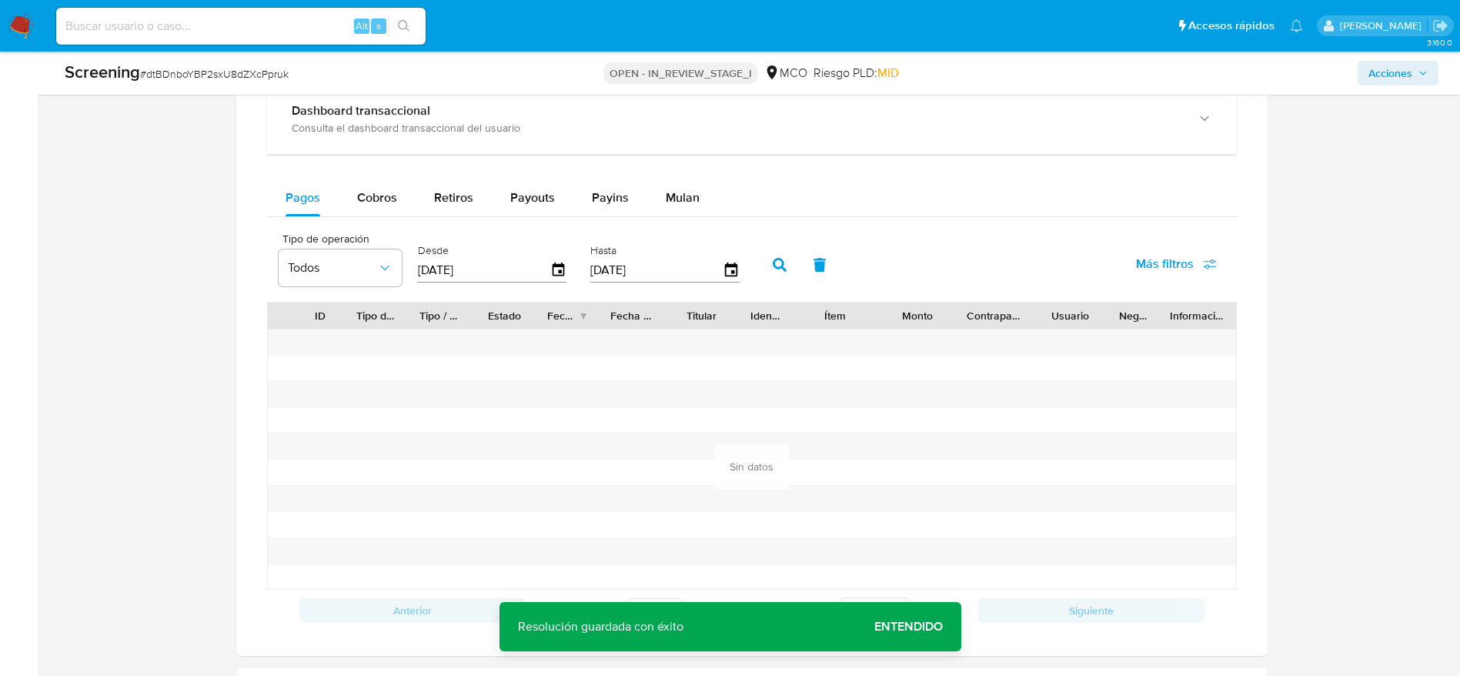
scroll to position [2170, 0]
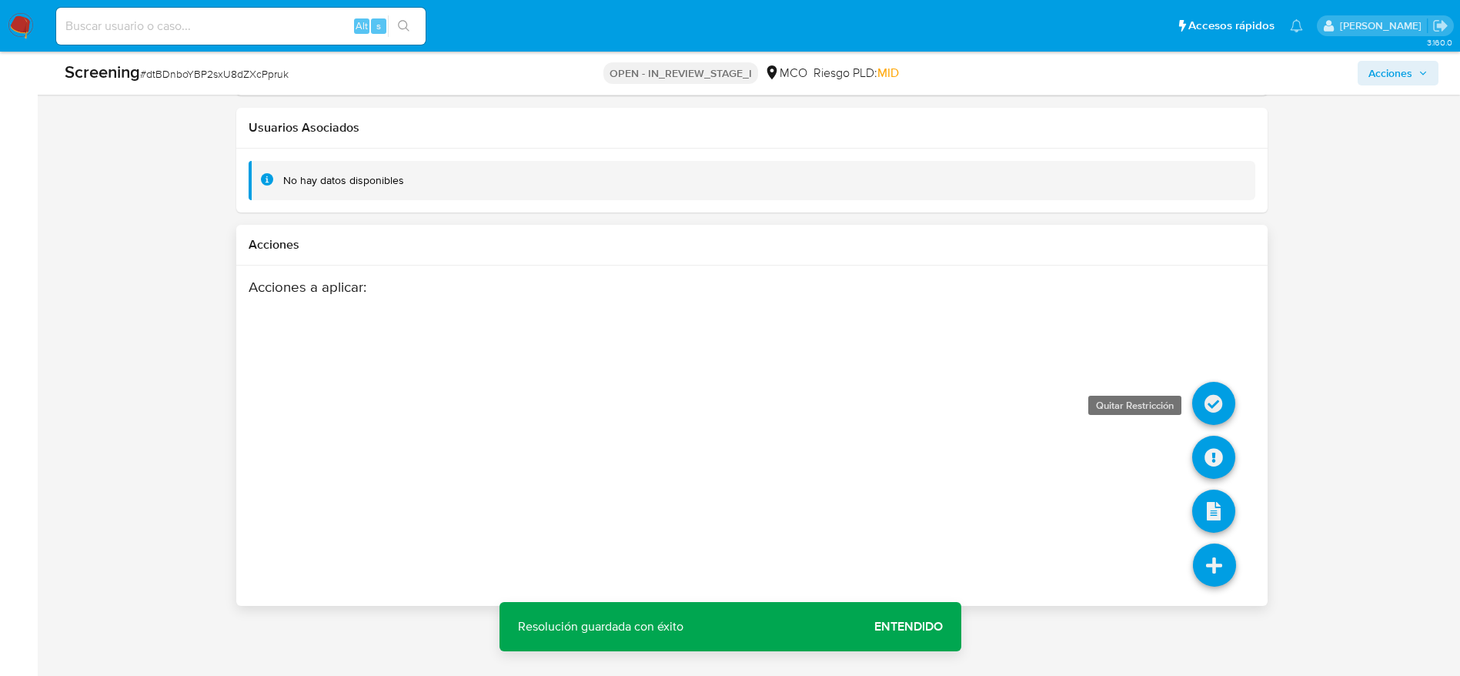
click at [1209, 406] on icon at bounding box center [1213, 403] width 43 height 43
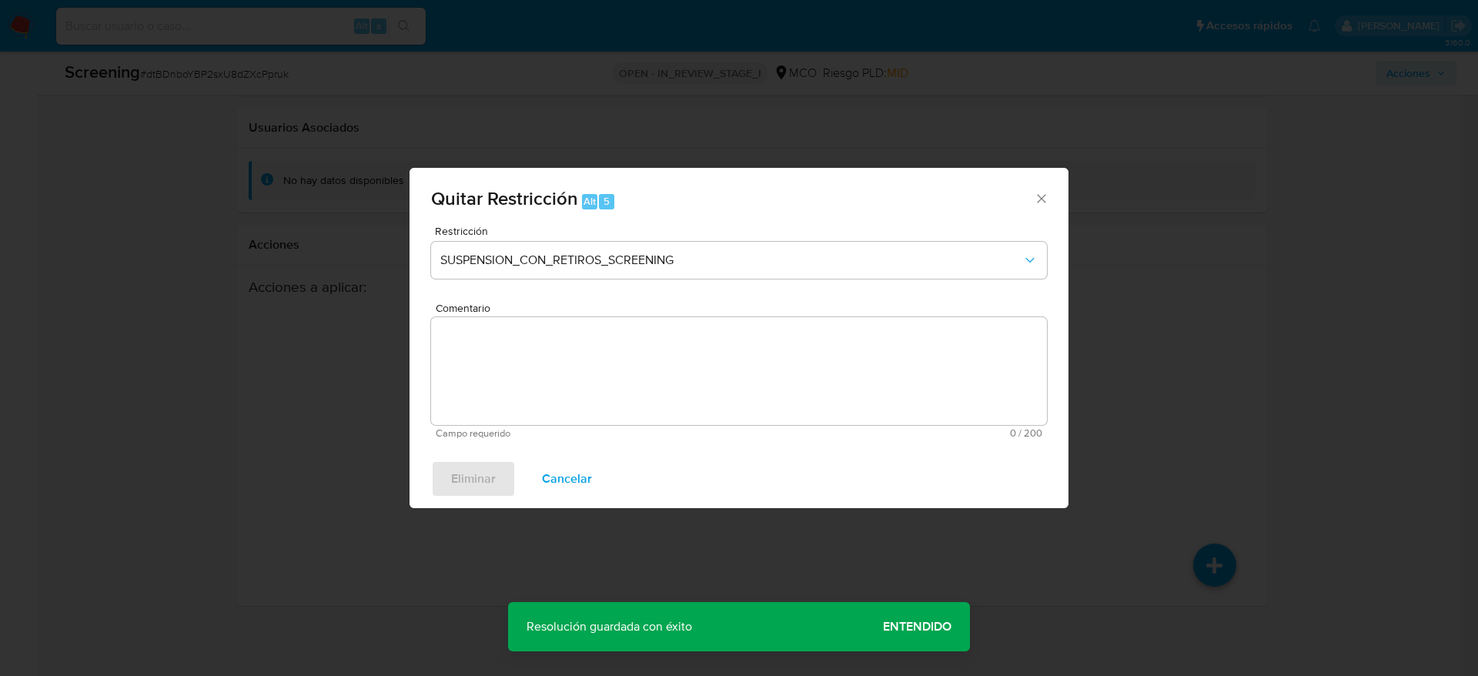
click at [594, 488] on button "Cancelar" at bounding box center [567, 478] width 90 height 37
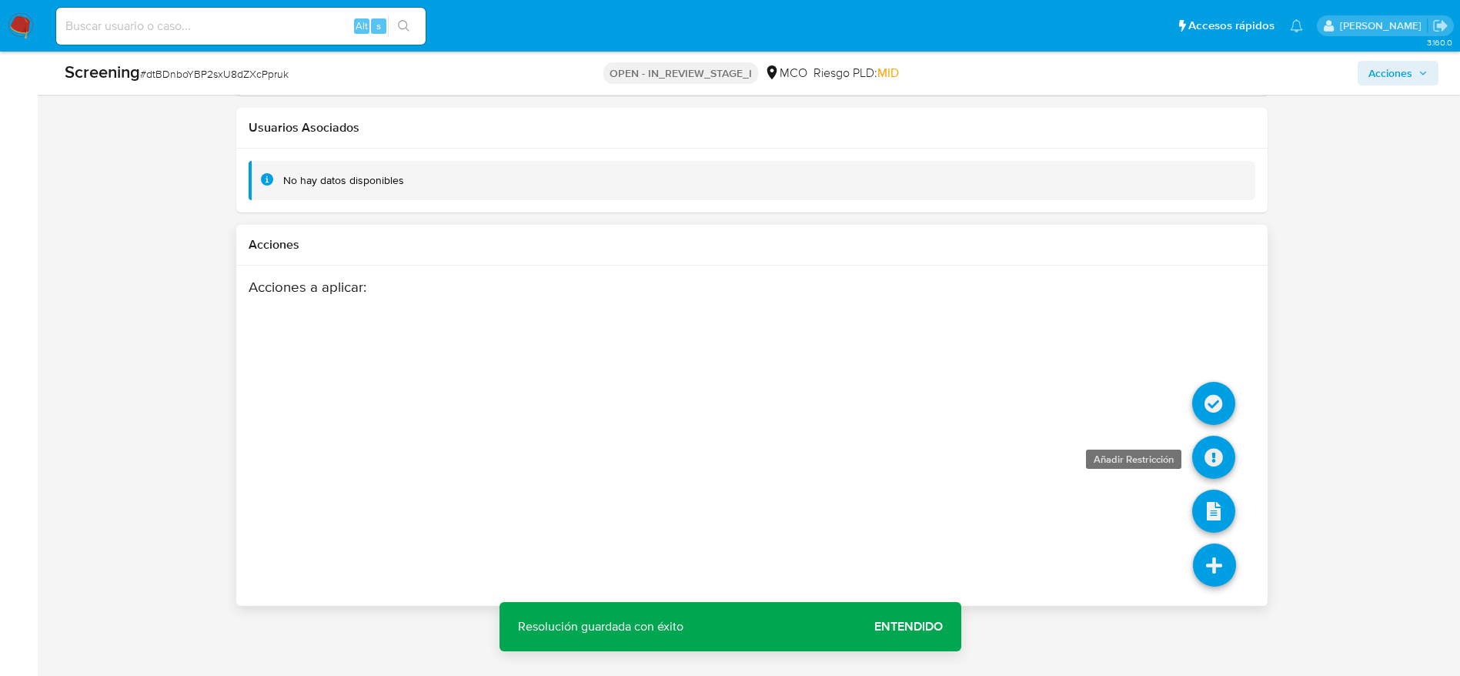
click at [1217, 466] on icon at bounding box center [1213, 457] width 43 height 43
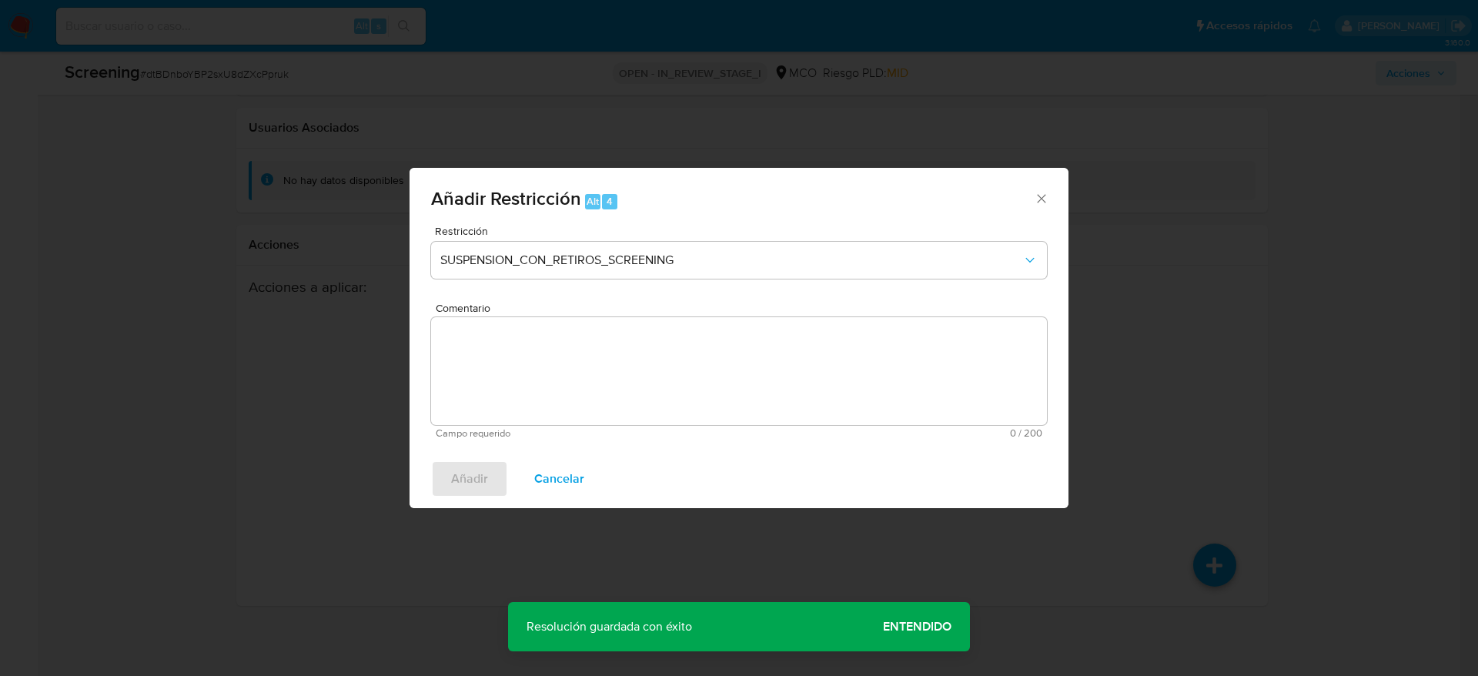
click at [647, 373] on textarea "Comentario" at bounding box center [739, 371] width 616 height 108
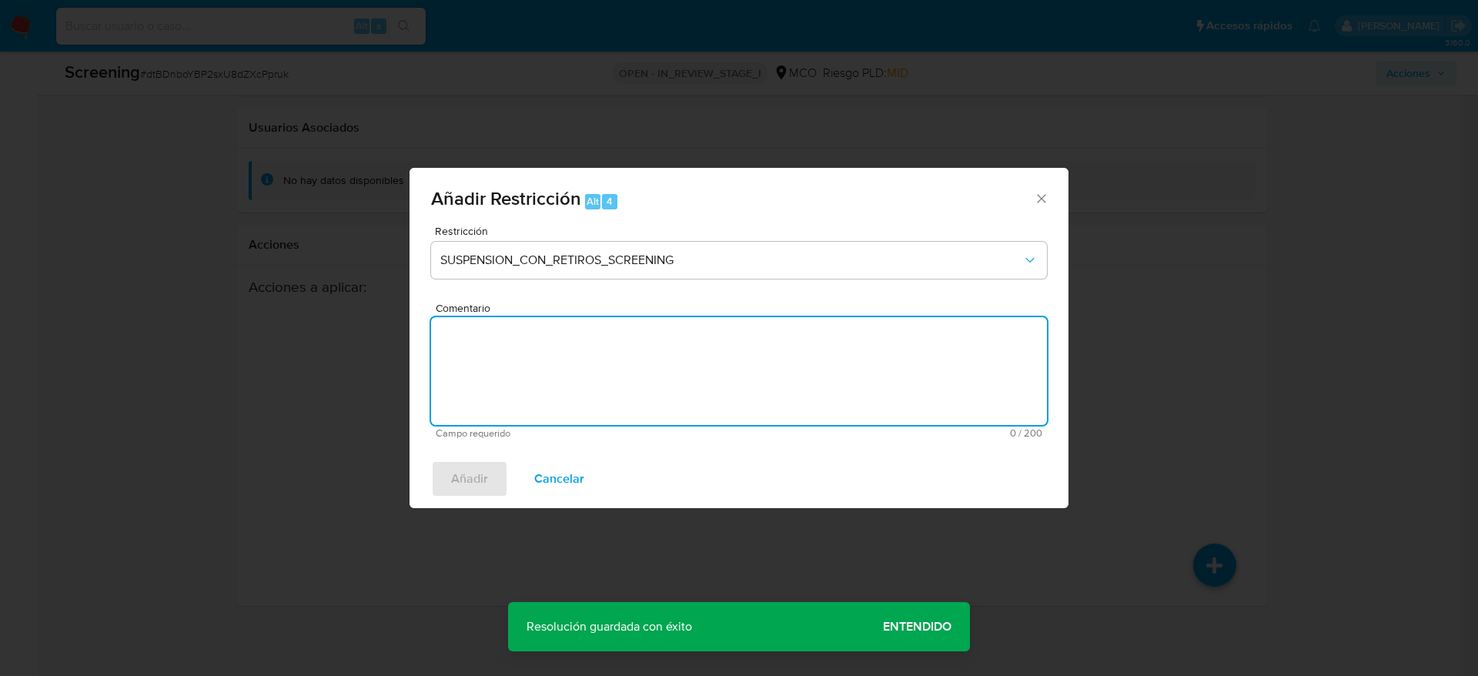
paste textarea "Usuario Juan Camilo Amaya Baquero, fue destituido e inhabilitado por 10 años en…"
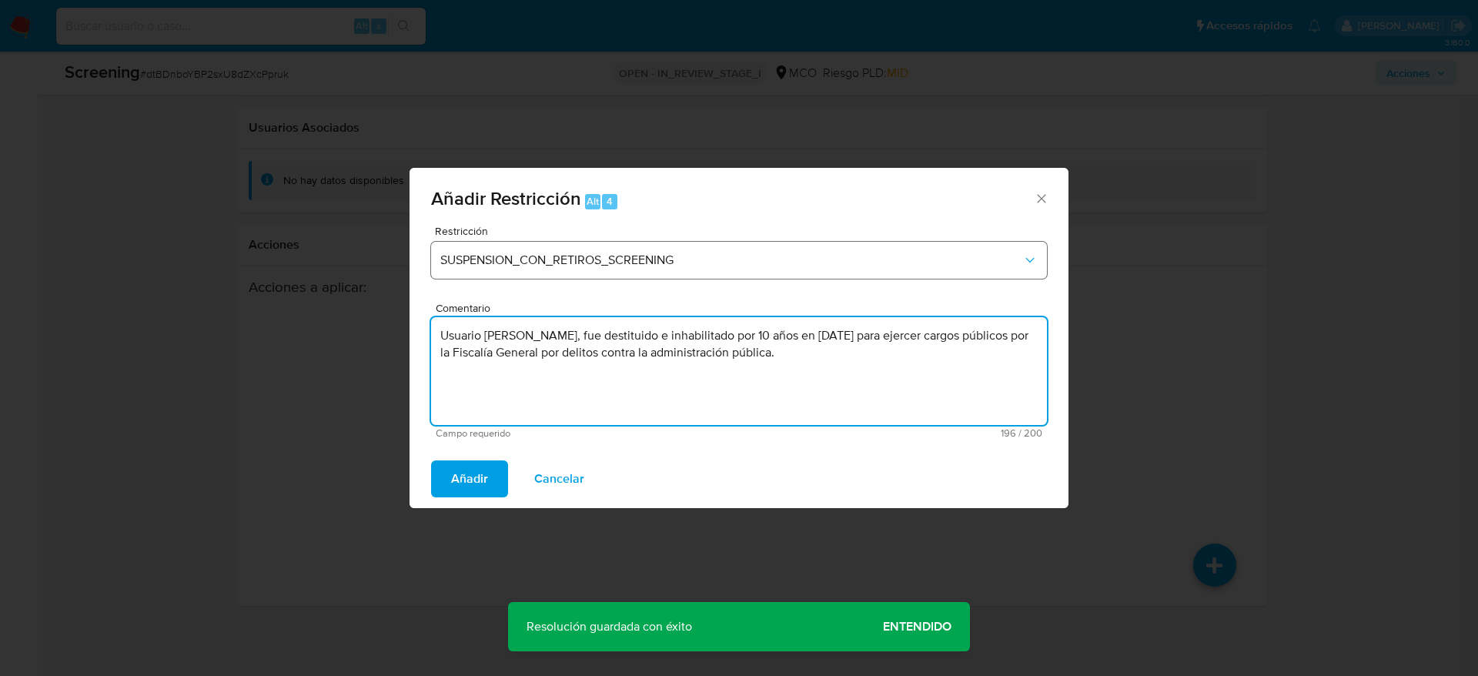
type textarea "Usuario Juan Camilo Amaya Baquero, fue destituido e inhabilitado por 10 años en…"
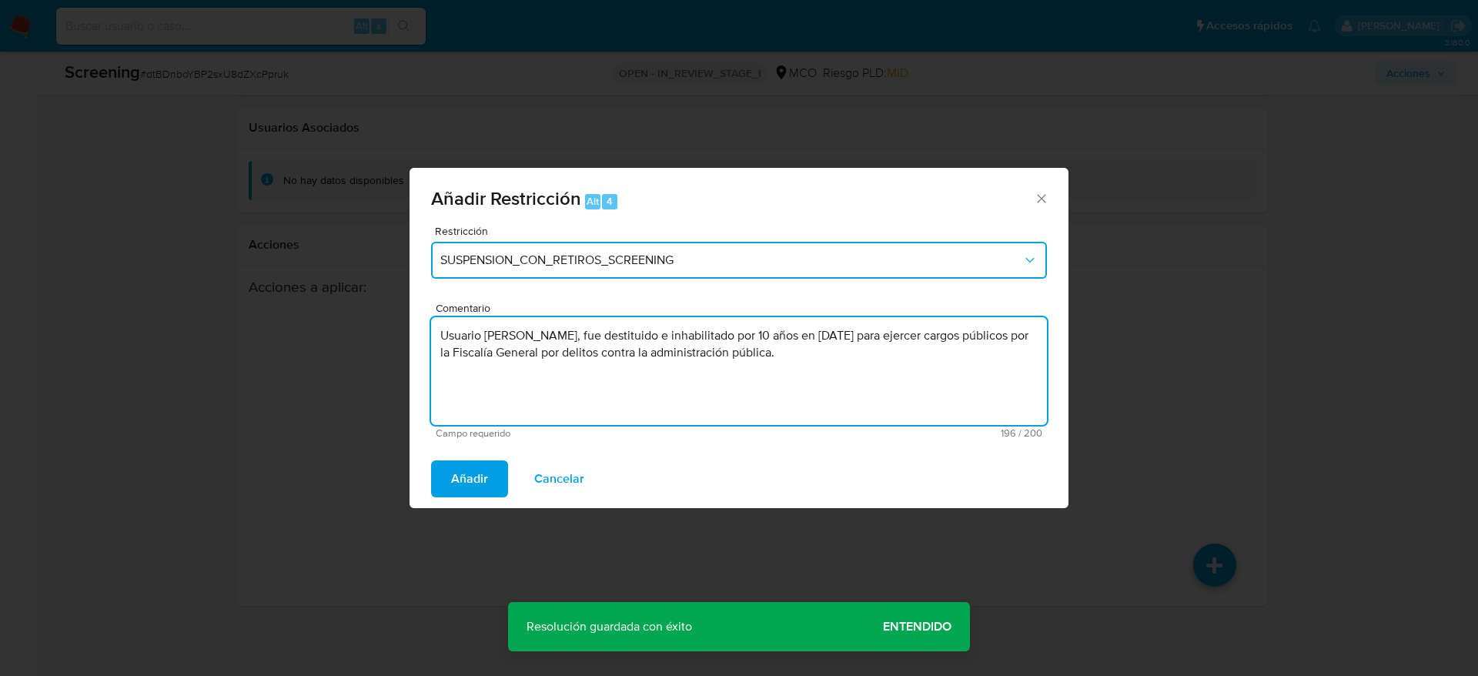
click at [648, 262] on span "SUSPENSION_CON_RETIROS_SCREENING" at bounding box center [731, 259] width 582 height 15
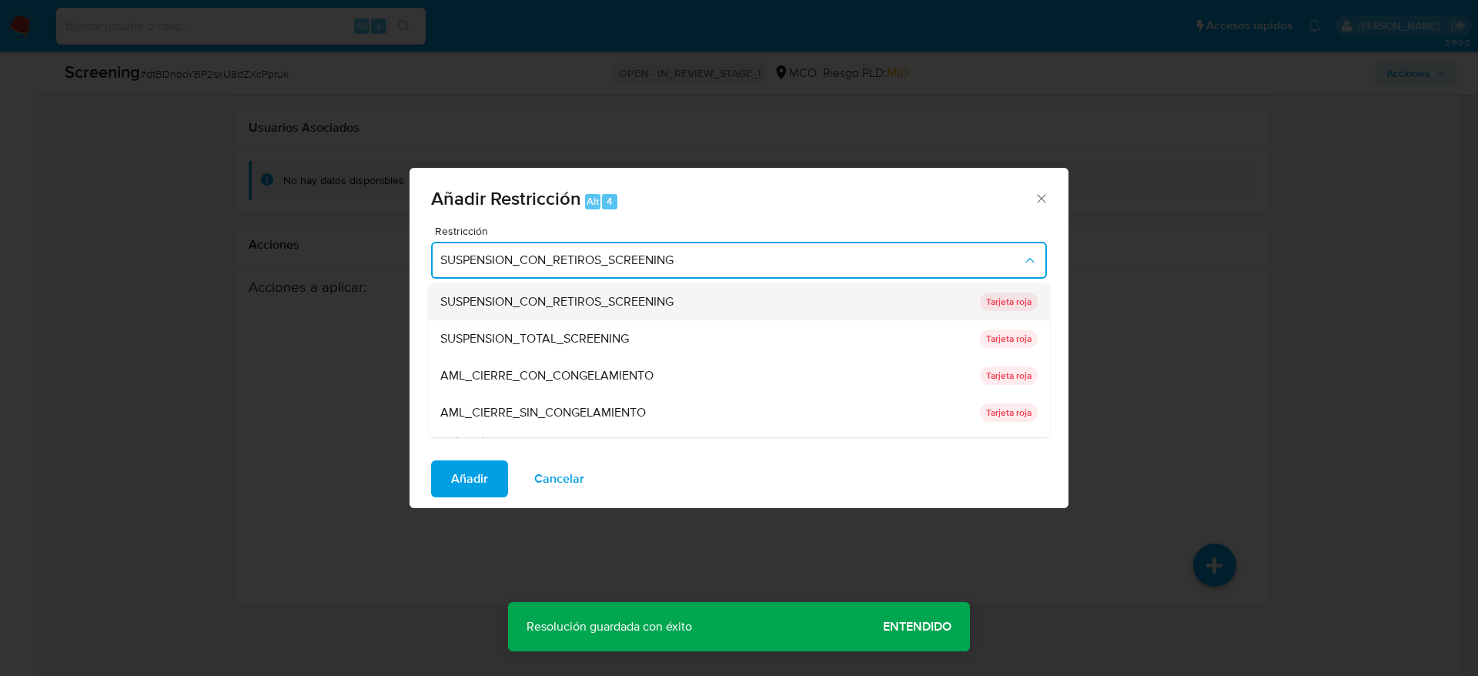
click at [625, 308] on span "SUSPENSION_CON_RETIROS_SCREENING" at bounding box center [556, 301] width 233 height 15
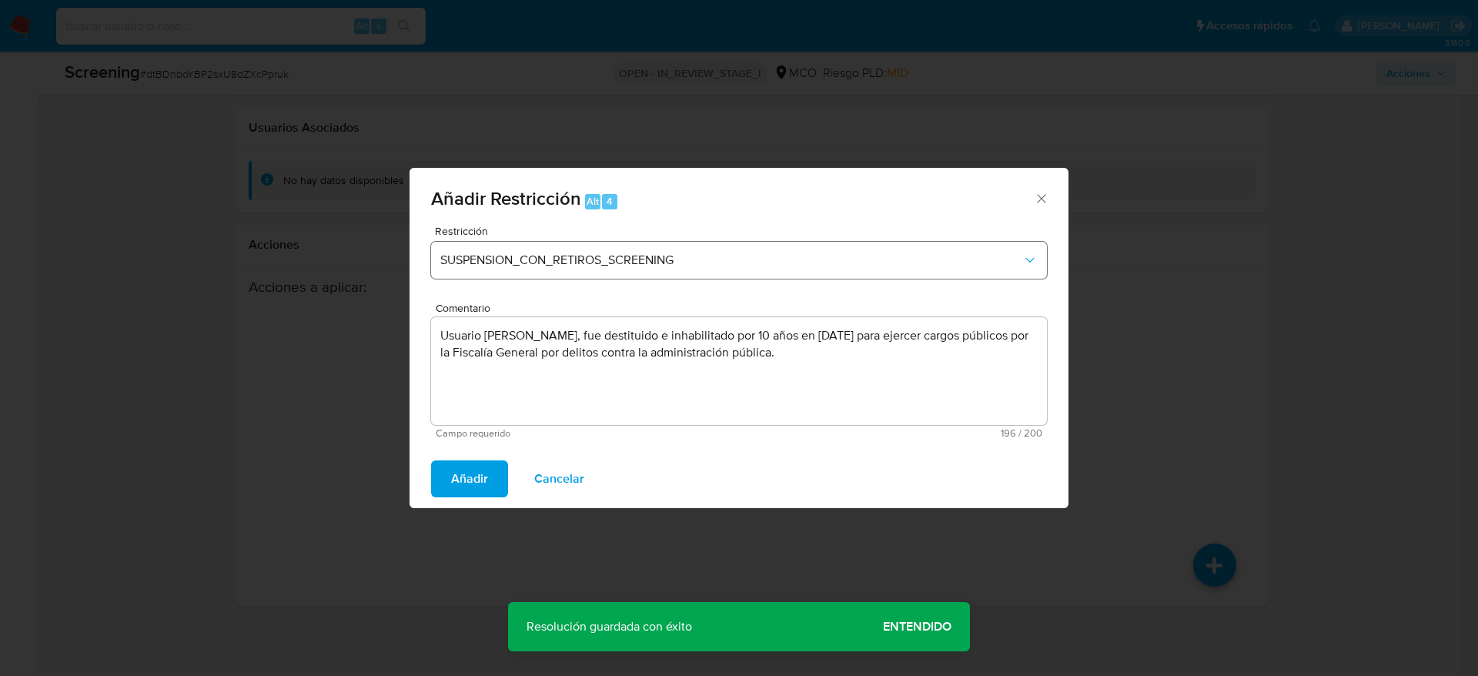
drag, startPoint x: 625, startPoint y: 308, endPoint x: 641, endPoint y: 271, distance: 40.3
click at [624, 309] on span "Comentario" at bounding box center [744, 309] width 616 height 12
click at [624, 317] on textarea "Usuario Juan Camilo Amaya Baquero, fue destituido e inhabilitado por 10 años en…" at bounding box center [739, 371] width 616 height 108
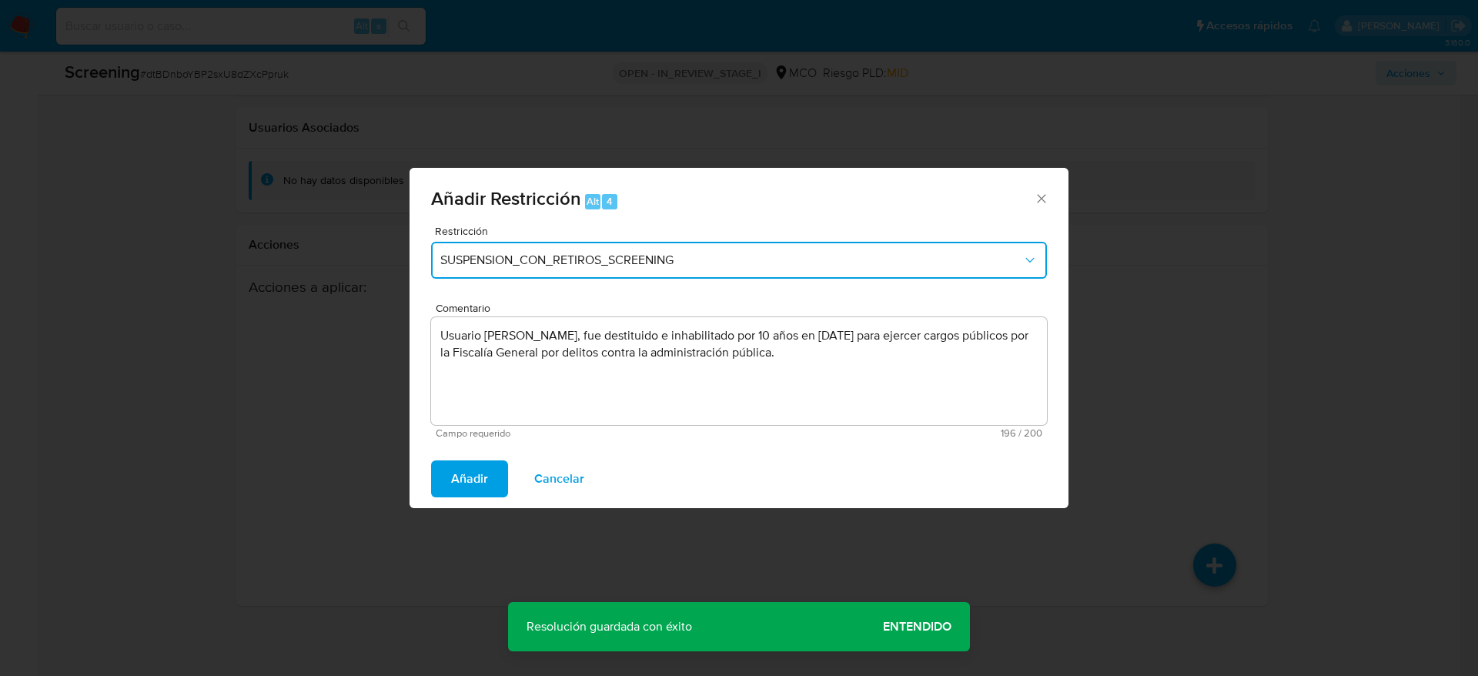
click at [640, 269] on button "SUSPENSION_CON_RETIROS_SCREENING" at bounding box center [739, 260] width 616 height 37
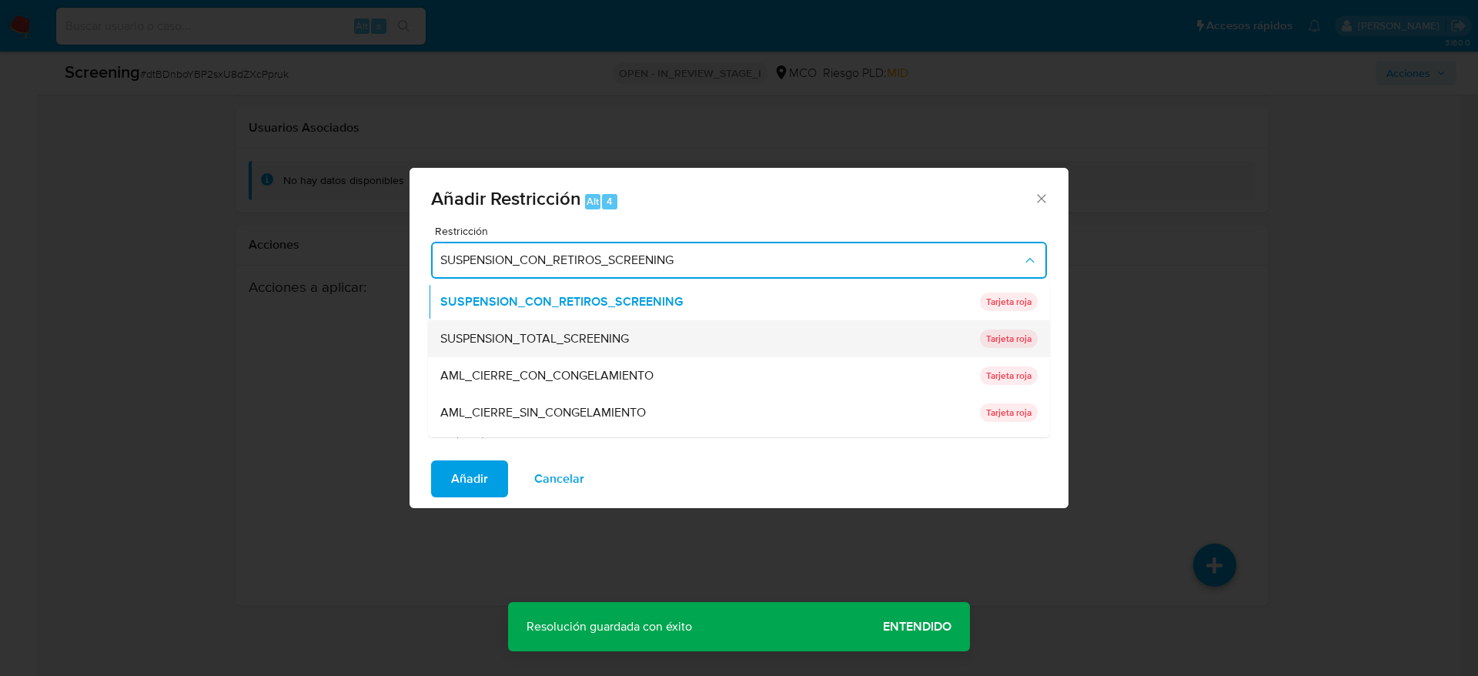
click at [622, 333] on span "SUSPENSION_TOTAL_SCREENING" at bounding box center [534, 338] width 189 height 15
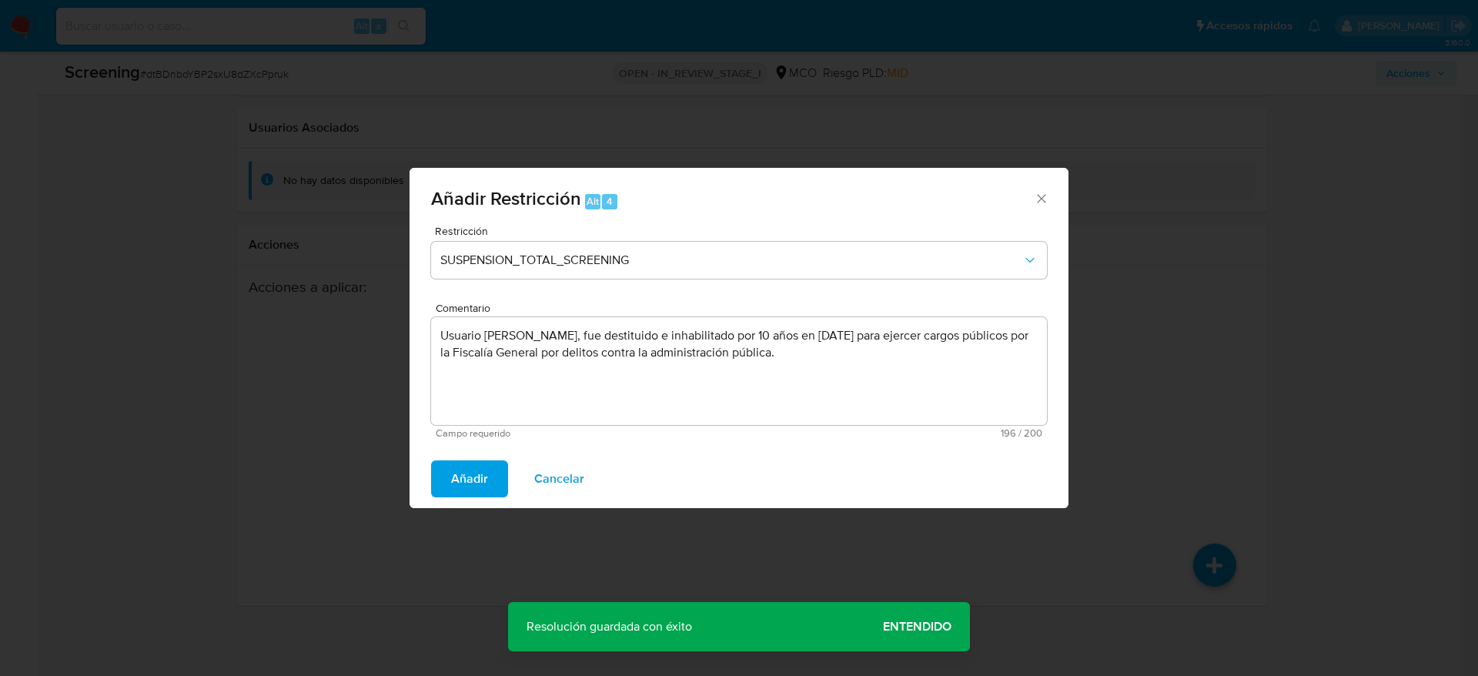
click at [483, 477] on span "Añadir" at bounding box center [469, 479] width 37 height 34
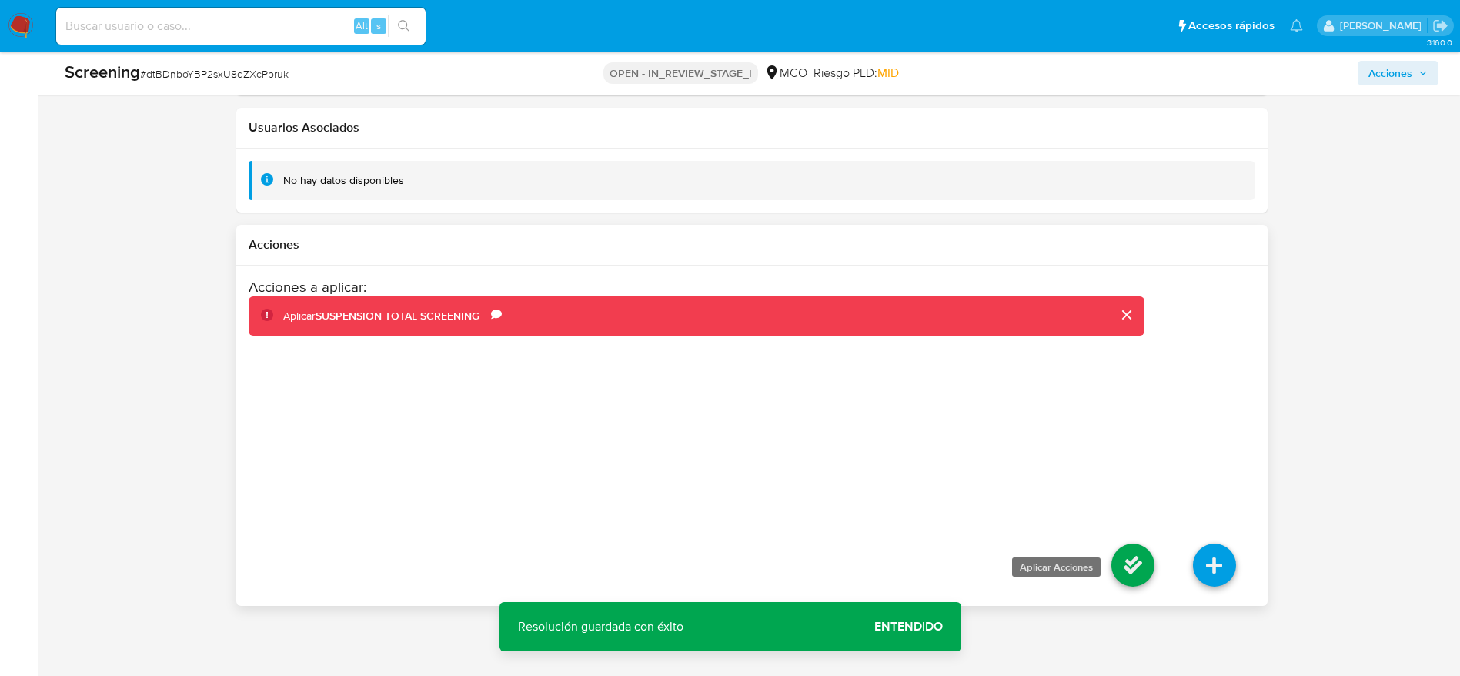
click at [1135, 563] on icon at bounding box center [1133, 564] width 43 height 43
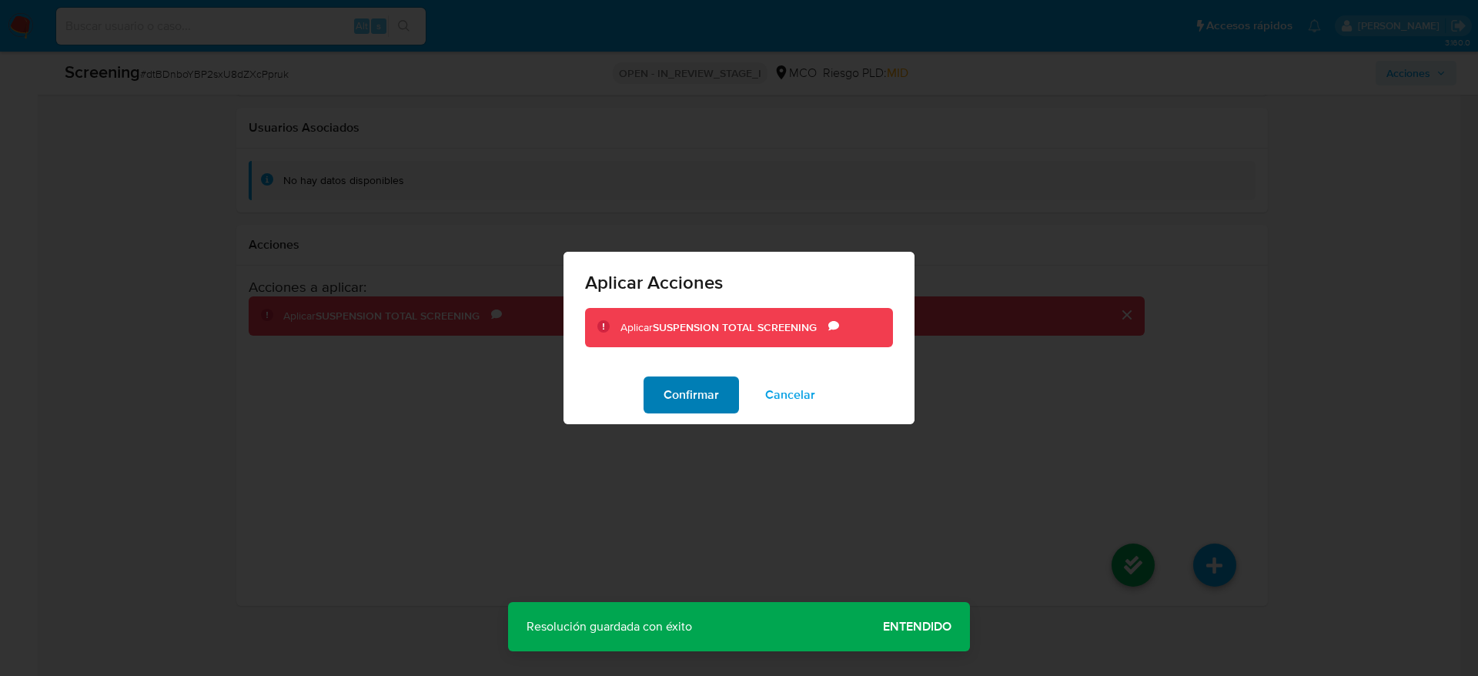
click at [678, 395] on span "Confirmar" at bounding box center [691, 395] width 55 height 34
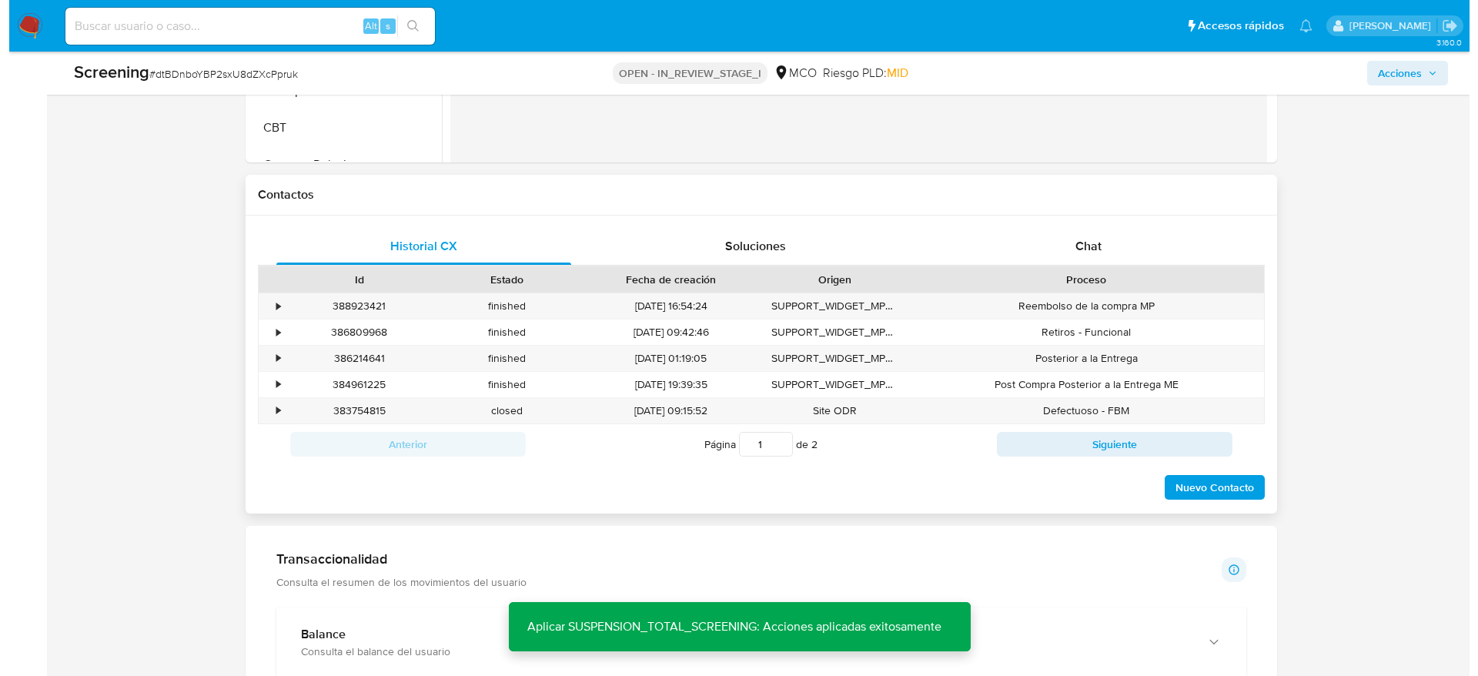
scroll to position [553, 0]
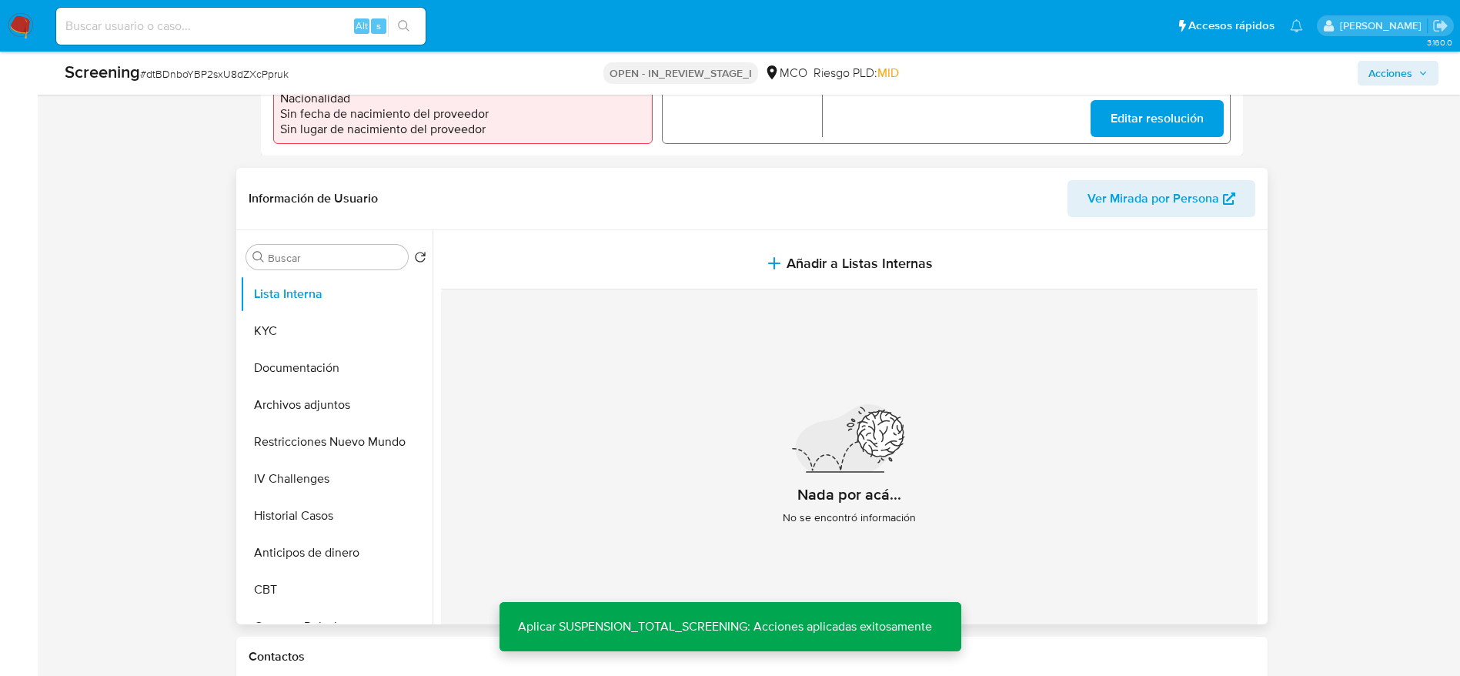
click at [828, 303] on div "Nada por acá... No se encontró información" at bounding box center [849, 470] width 817 height 362
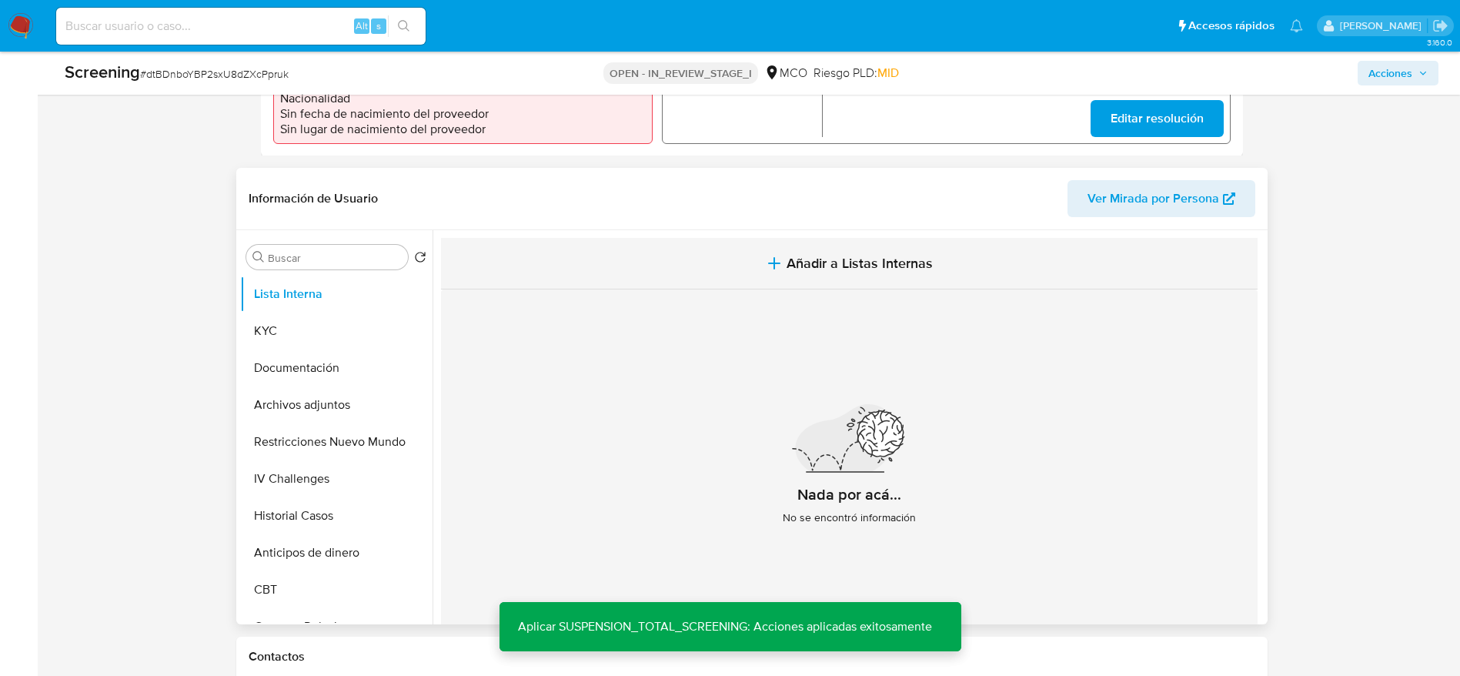
click at [828, 279] on button "Añadir a Listas Internas" at bounding box center [849, 264] width 817 height 52
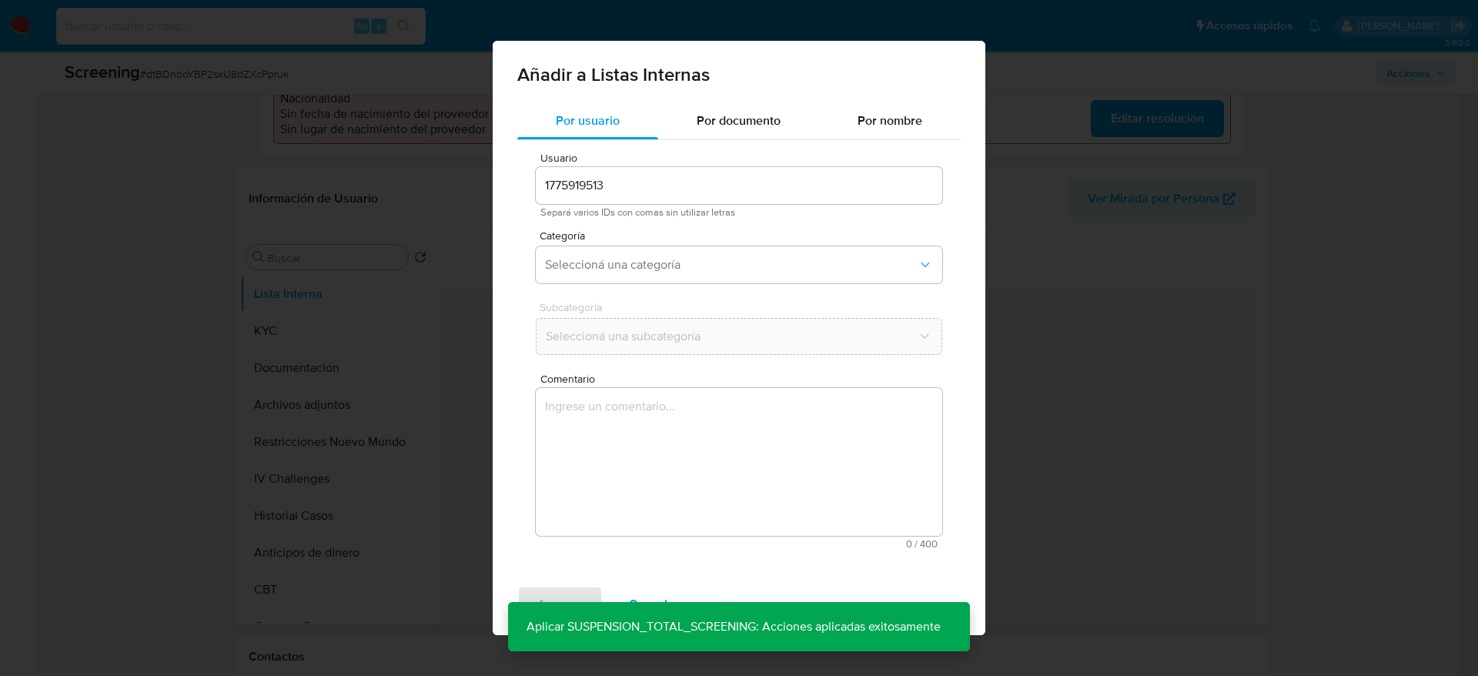
click at [731, 426] on textarea "Comentario" at bounding box center [739, 462] width 406 height 148
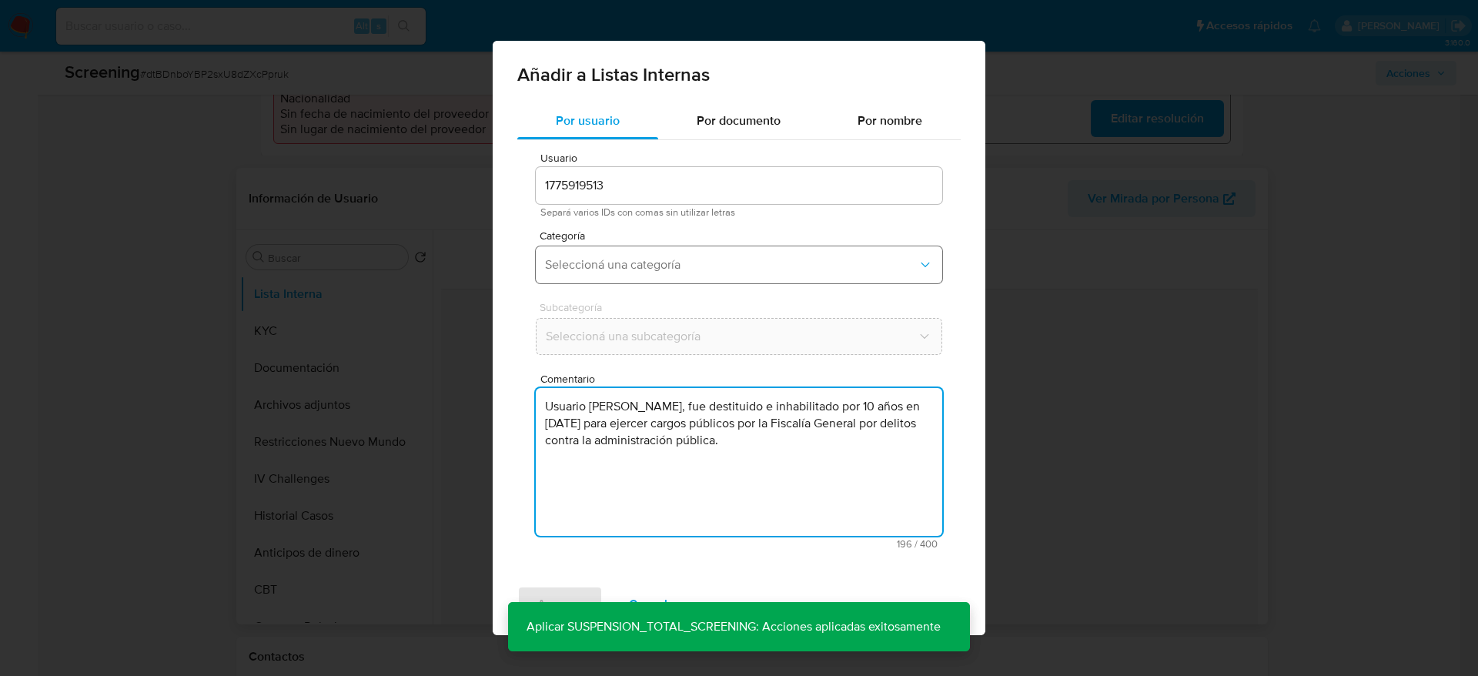
type textarea "Usuario Juan Camilo Amaya Baquero, fue destituido e inhabilitado por 10 años en…"
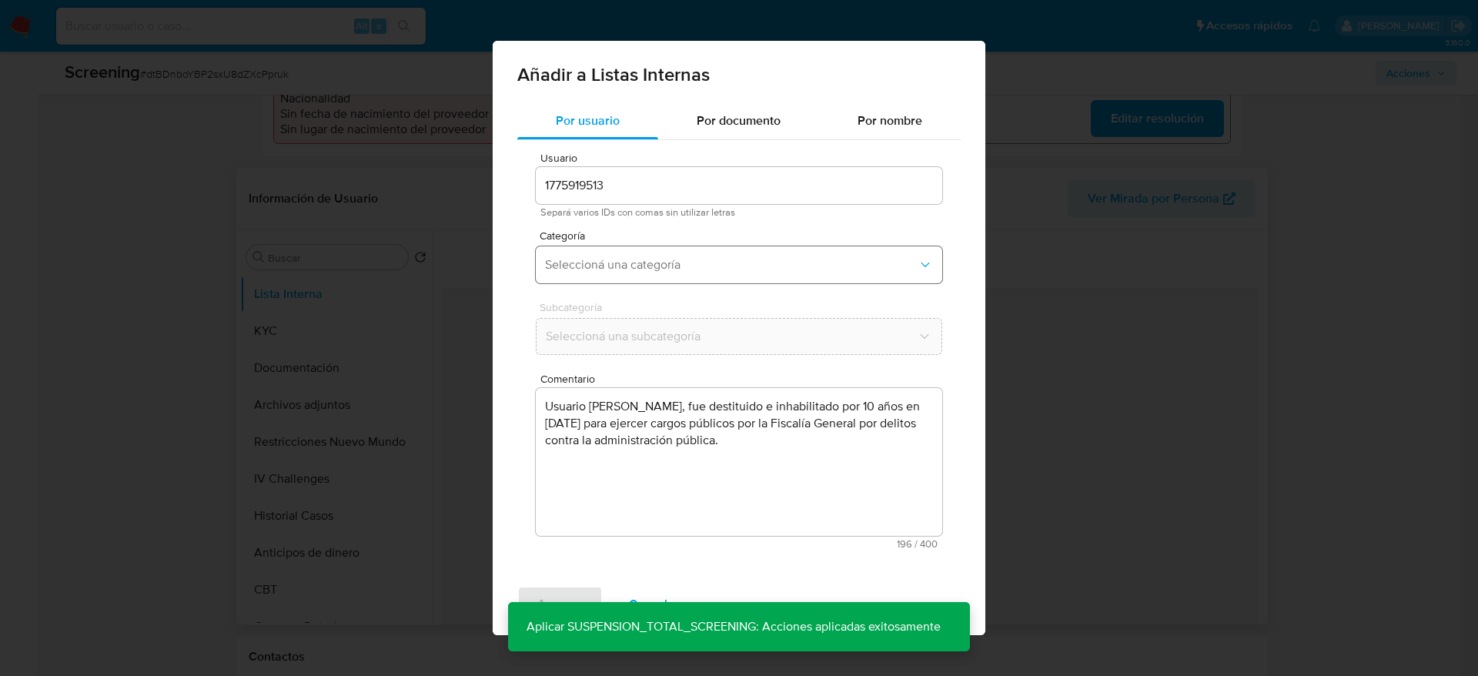
click at [704, 271] on span "Seleccioná una categoría" at bounding box center [731, 264] width 373 height 15
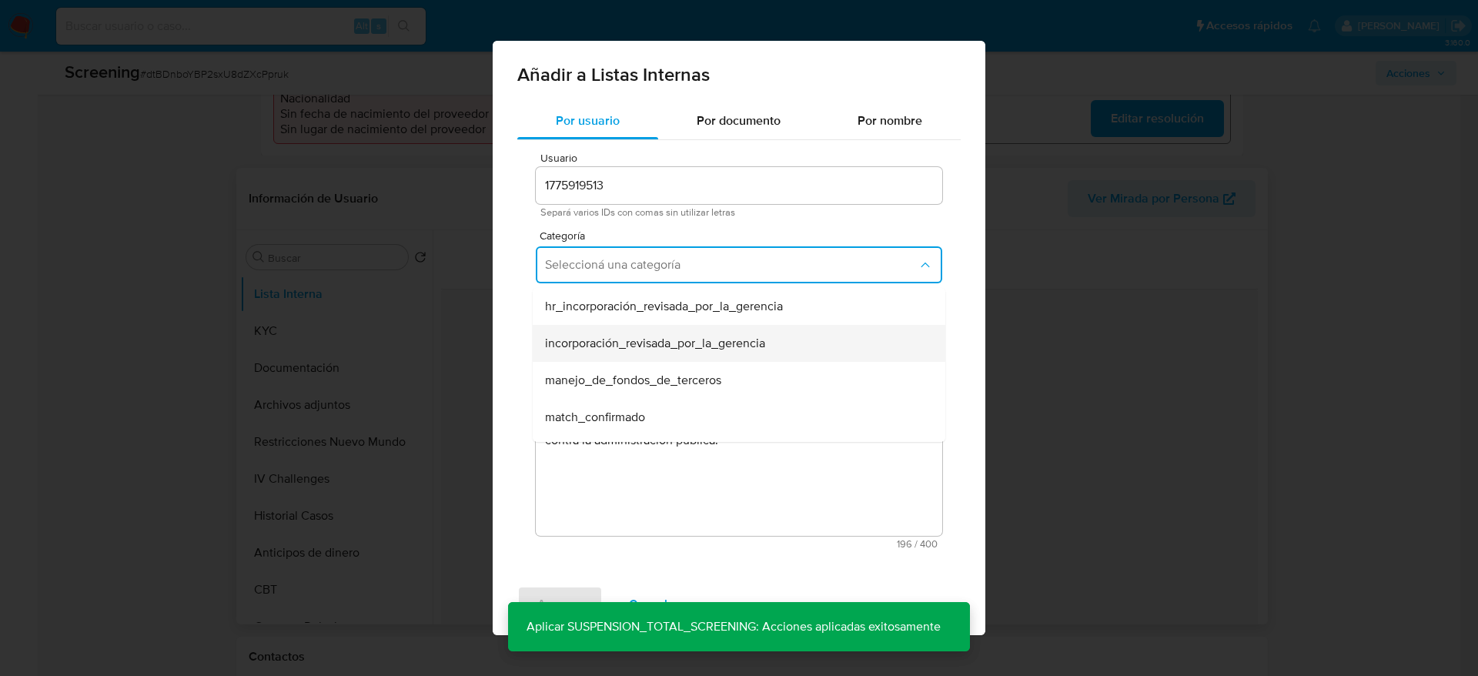
scroll to position [115, 0]
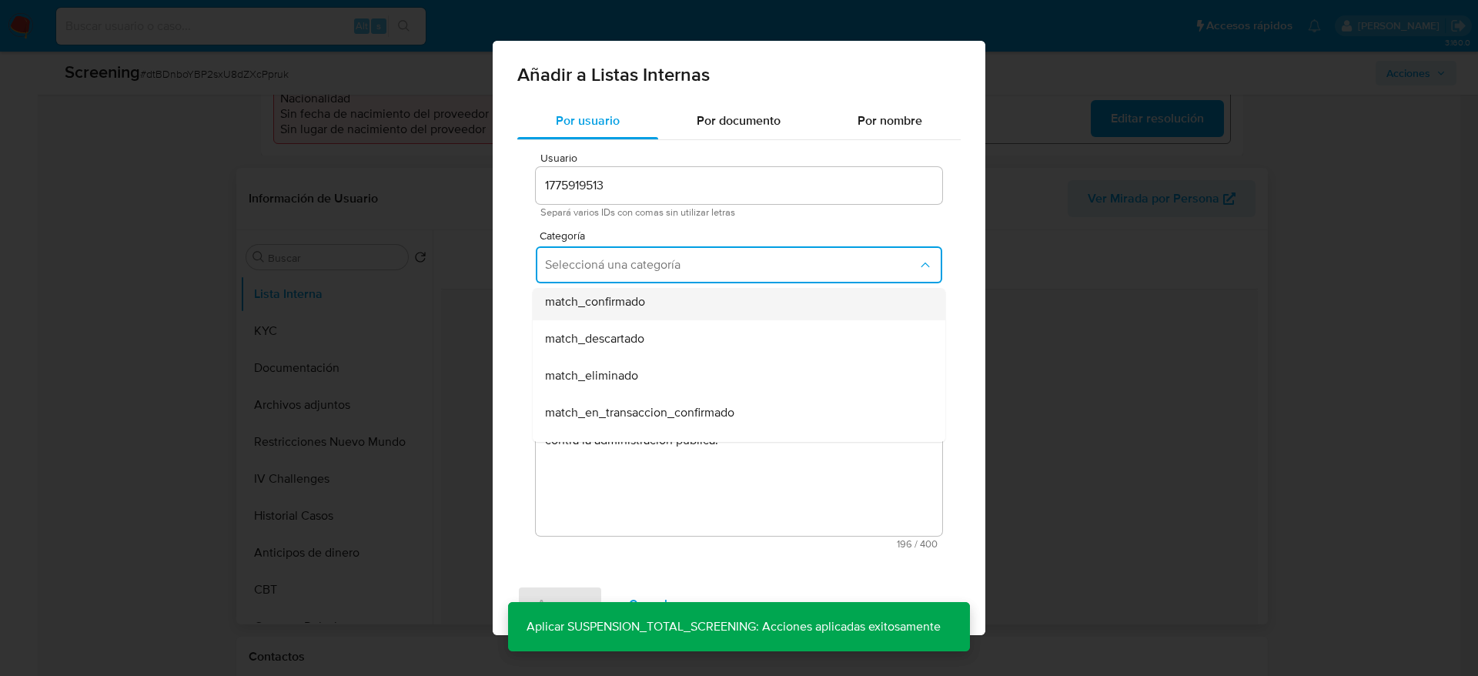
drag, startPoint x: 672, startPoint y: 339, endPoint x: 670, endPoint y: 315, distance: 24.7
click at [670, 315] on ul "hr_incorporación_revisada_por_la_gerencia incorporación_revisada_por_la_gerenci…" at bounding box center [739, 430] width 413 height 517
click at [670, 315] on div "match_confirmado" at bounding box center [734, 301] width 379 height 37
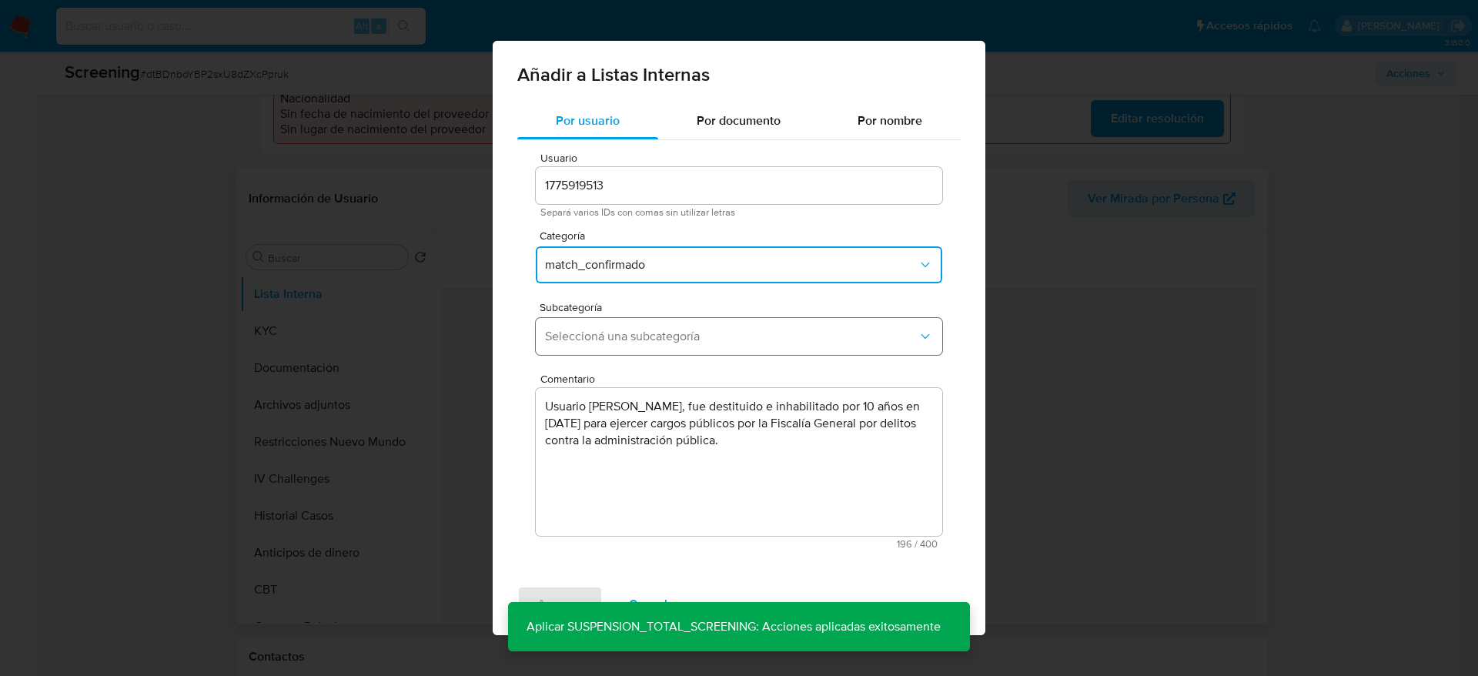
click at [659, 349] on button "Seleccioná una subcategoría" at bounding box center [739, 336] width 406 height 37
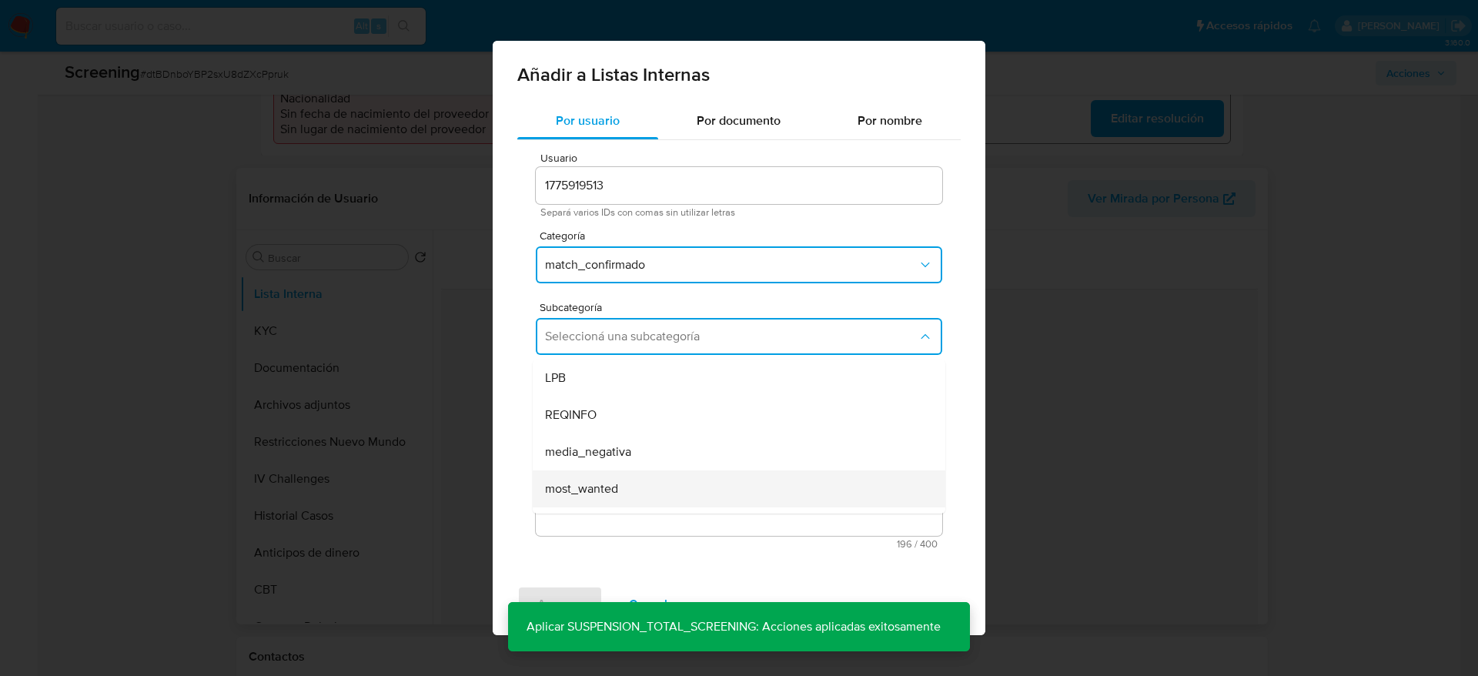
click at [607, 487] on span "most_wanted" at bounding box center [581, 488] width 73 height 15
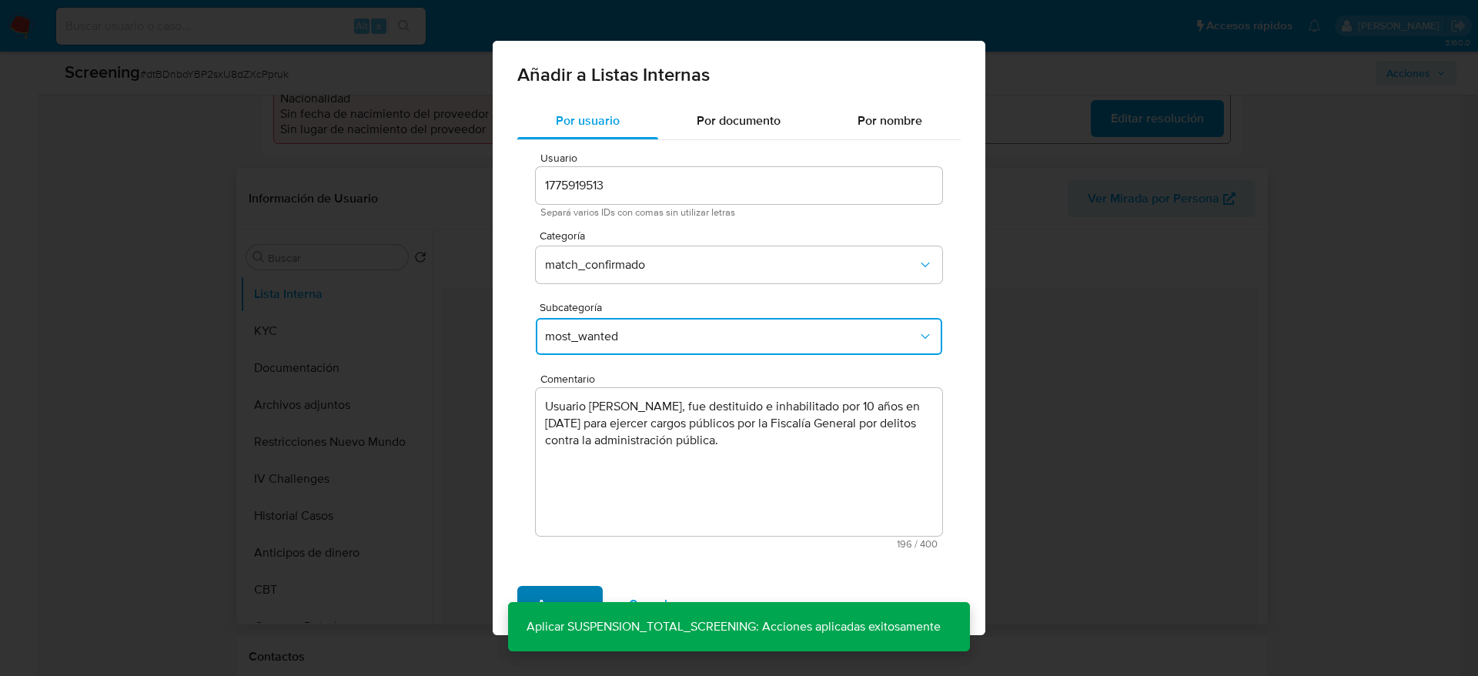
click at [572, 597] on span "Agregar" at bounding box center [559, 604] width 45 height 34
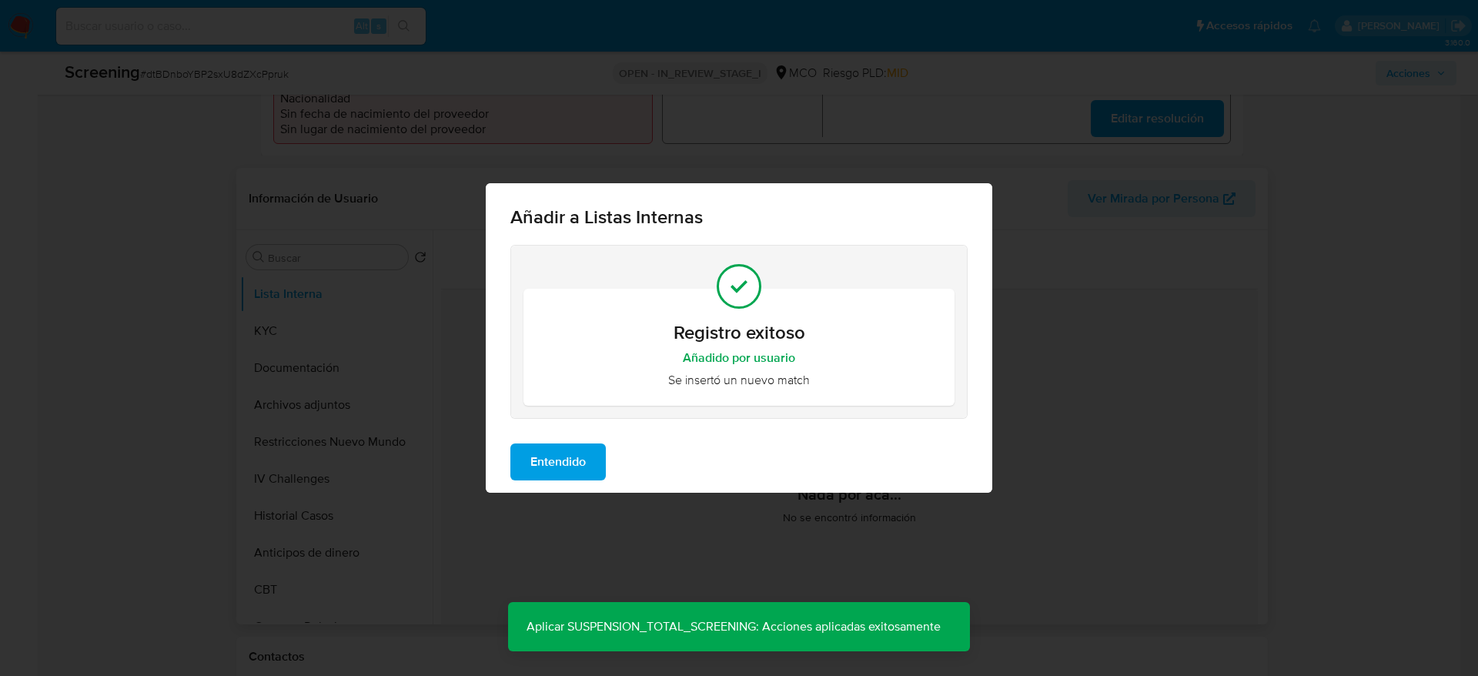
click at [584, 485] on div "Entendido" at bounding box center [739, 462] width 507 height 62
click at [561, 453] on span "Entendido" at bounding box center [557, 462] width 55 height 34
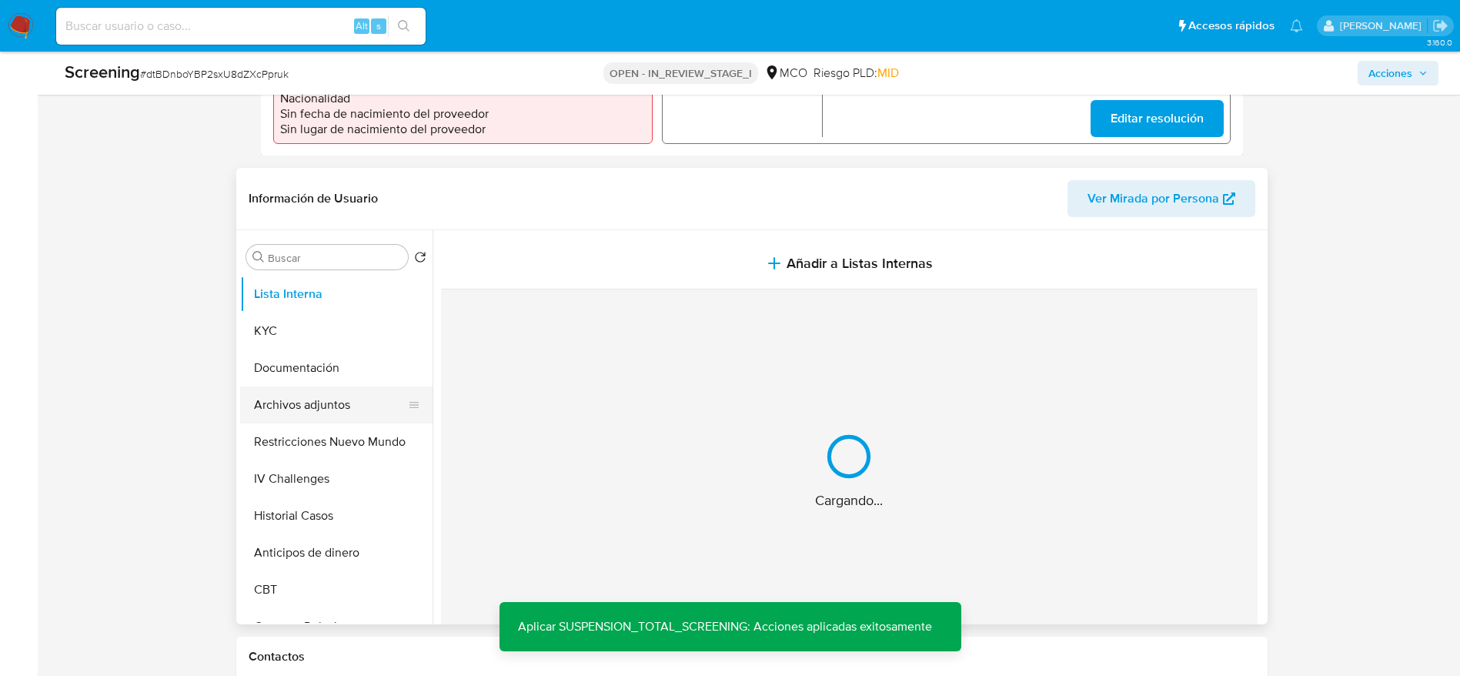
click at [339, 408] on button "Archivos adjuntos" at bounding box center [330, 404] width 180 height 37
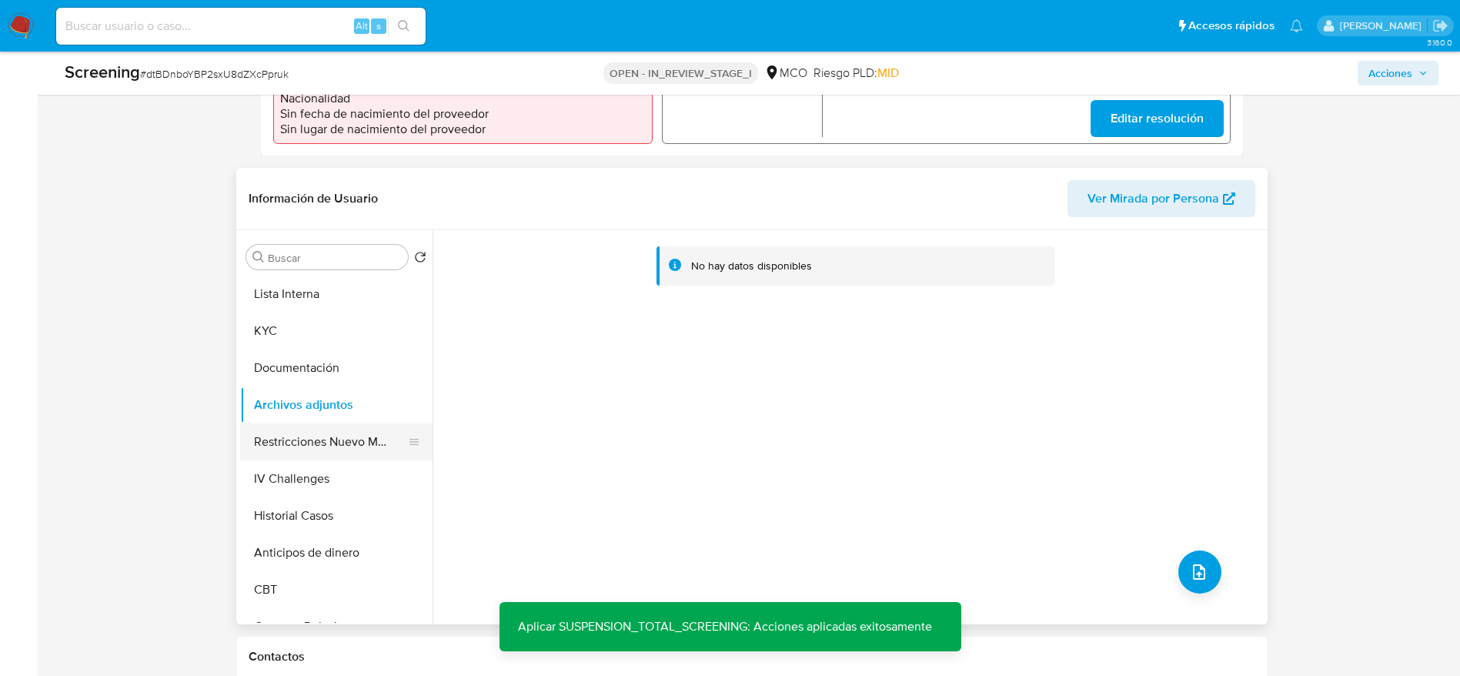
click at [335, 445] on button "Restricciones Nuevo Mundo" at bounding box center [330, 441] width 180 height 37
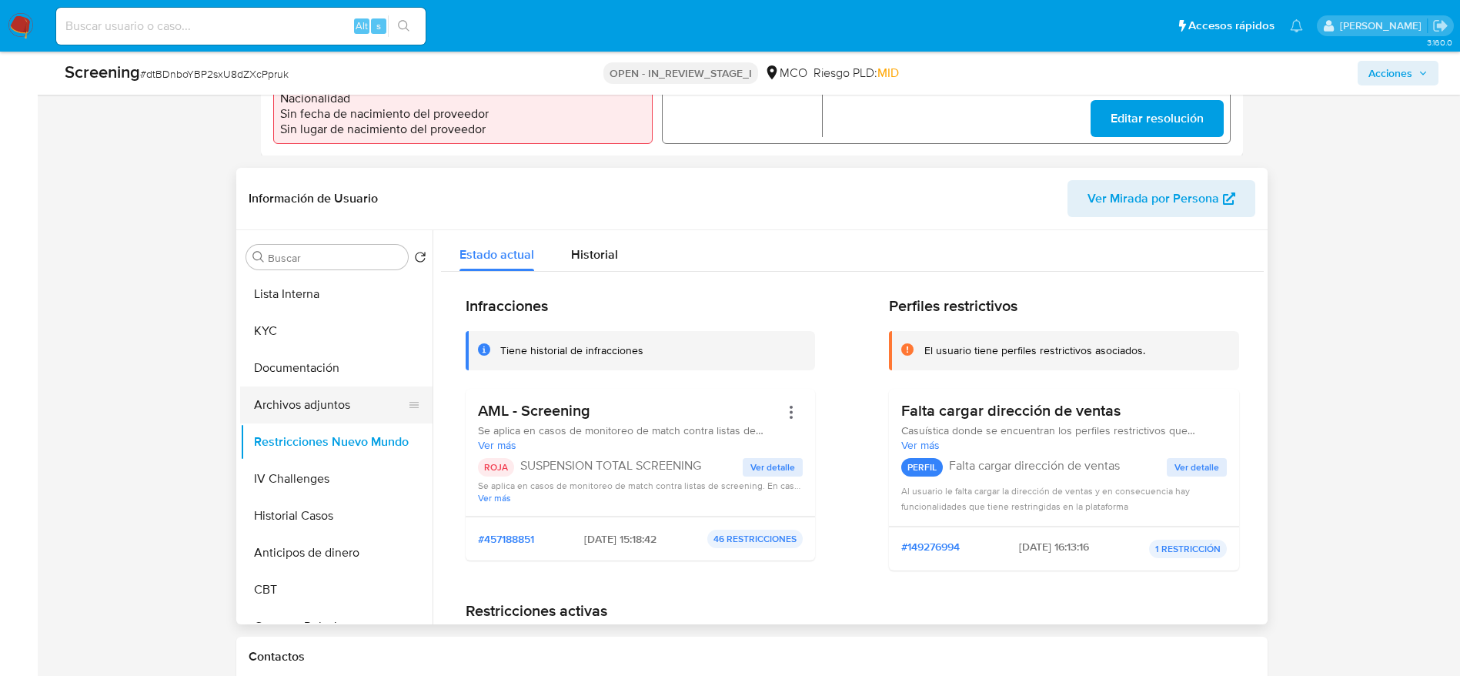
drag, startPoint x: 335, startPoint y: 416, endPoint x: 345, endPoint y: 408, distance: 12.6
click at [345, 408] on button "Archivos adjuntos" at bounding box center [330, 404] width 180 height 37
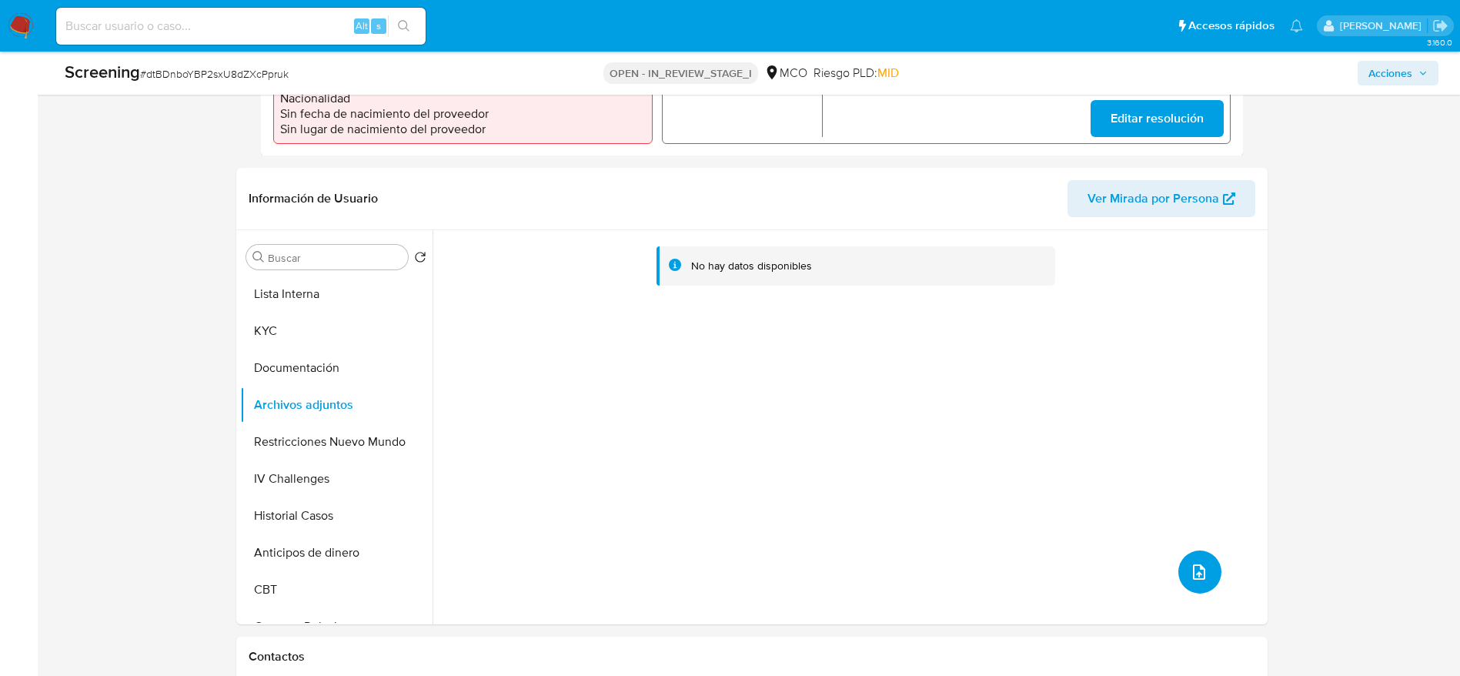
click at [1198, 573] on icon "upload-file" at bounding box center [1199, 571] width 12 height 15
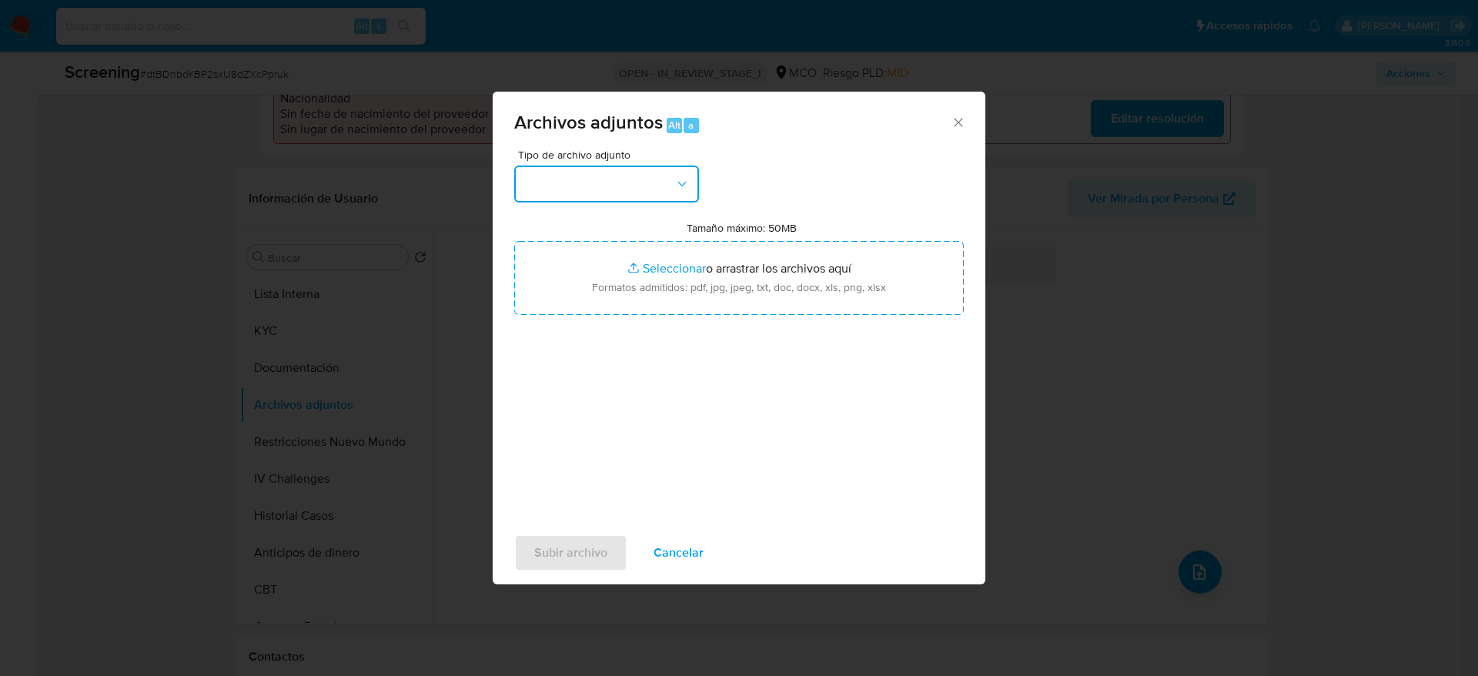
click at [664, 186] on button "button" at bounding box center [606, 184] width 185 height 37
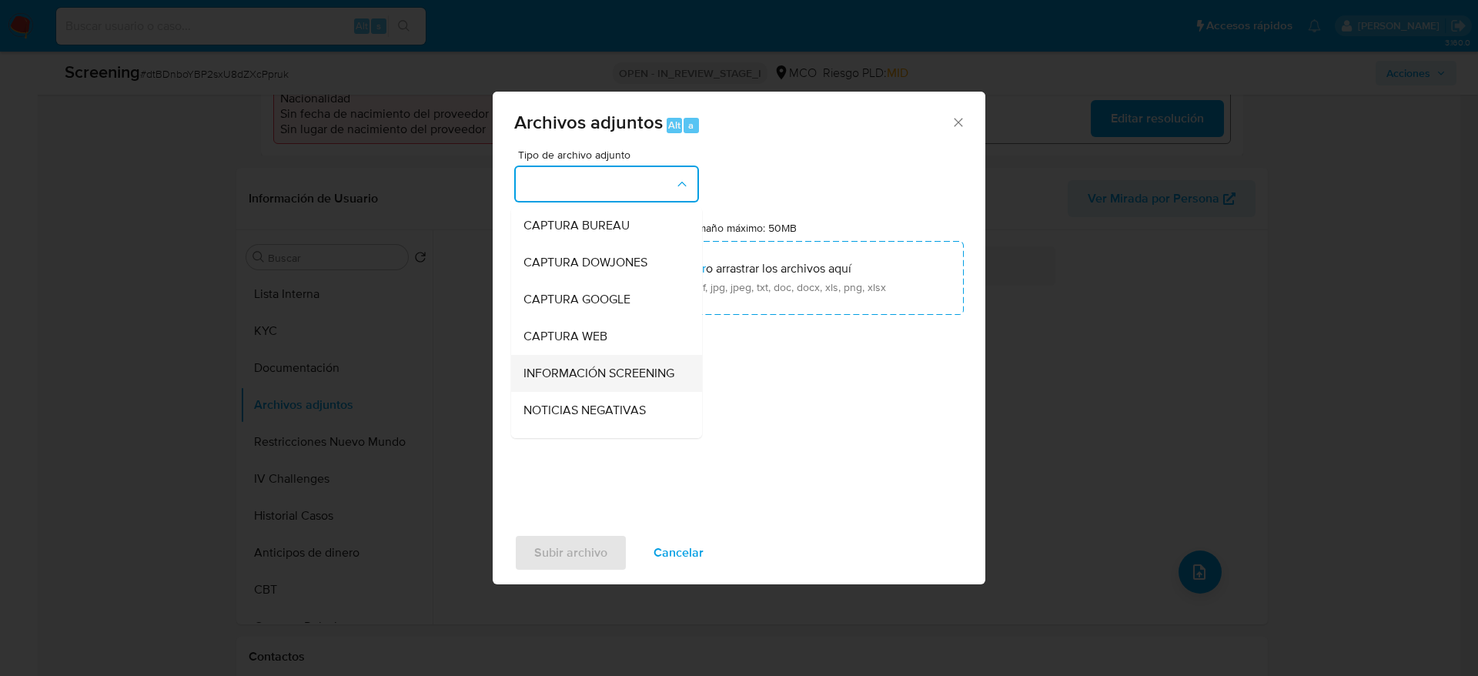
click at [636, 381] on span "INFORMACIÓN SCREENING" at bounding box center [598, 373] width 151 height 15
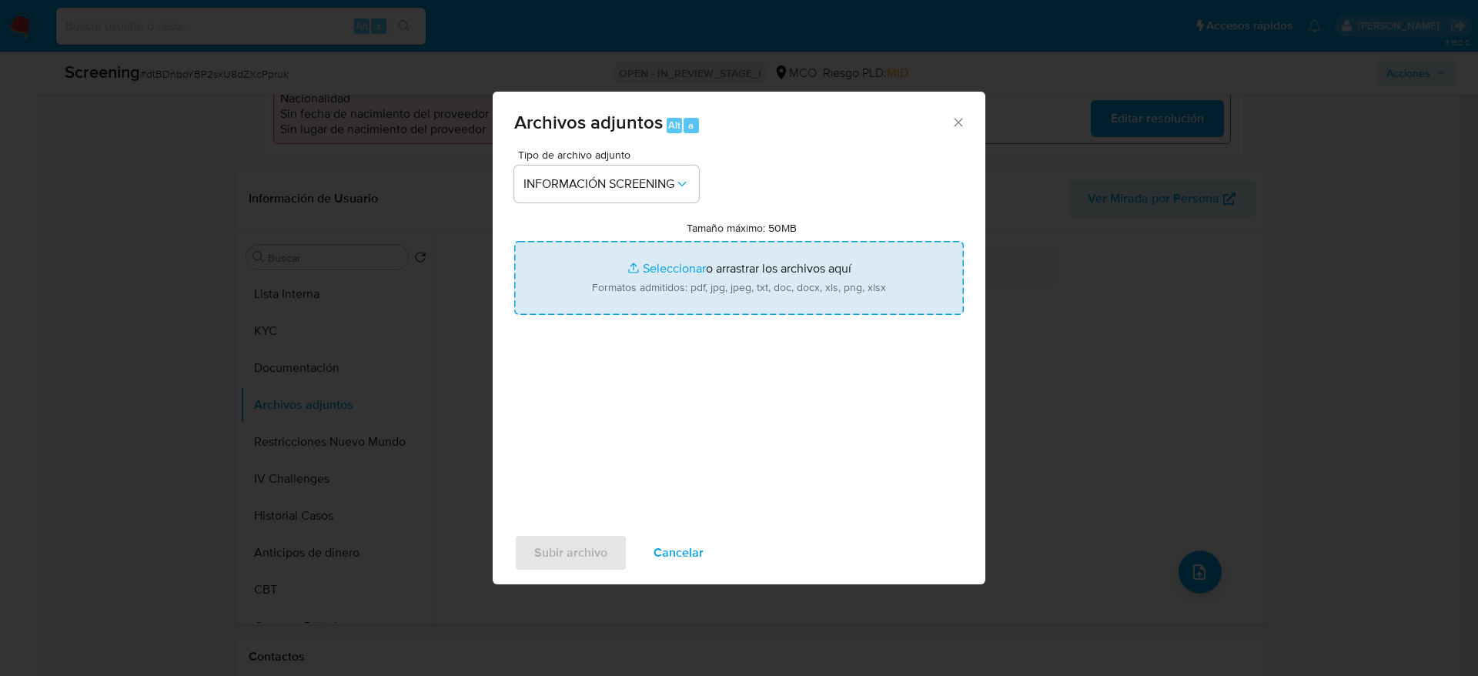
click at [698, 299] on input "Tamaño máximo: 50MB Seleccionar archivos" at bounding box center [739, 278] width 450 height 74
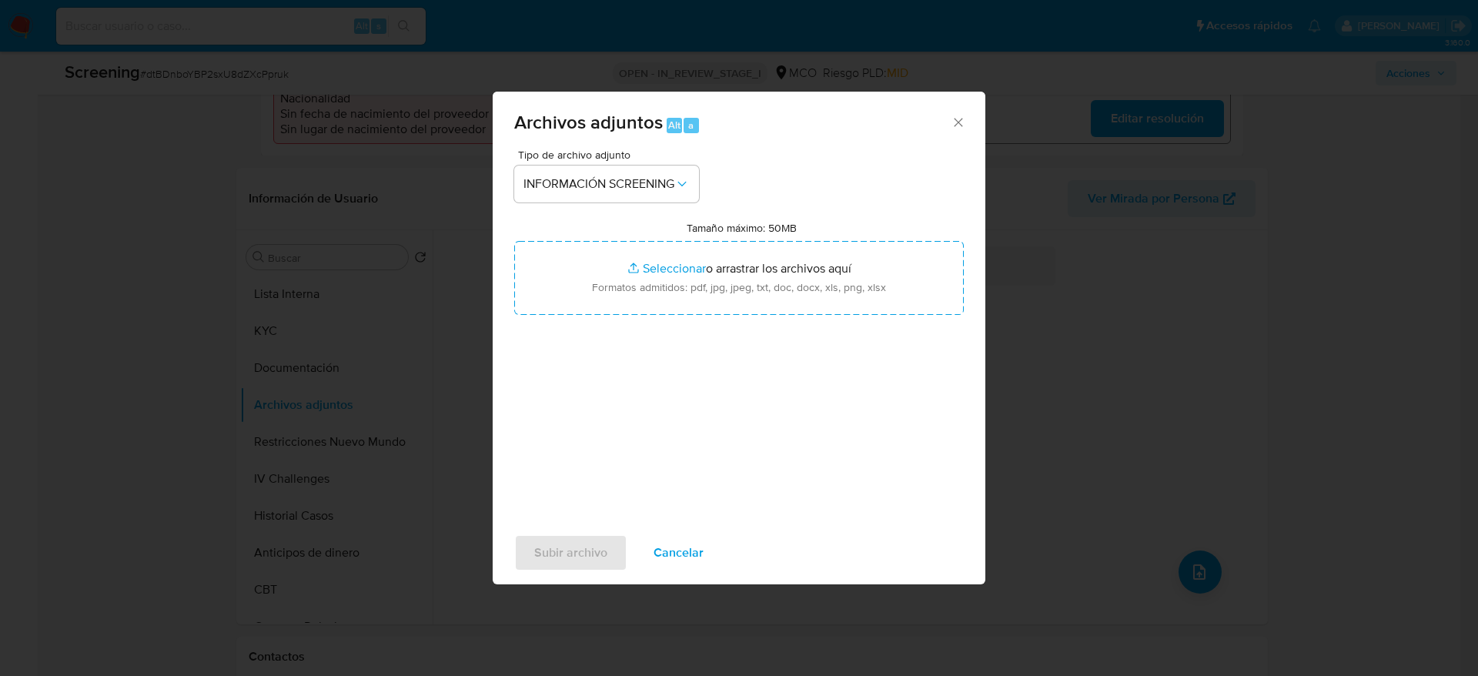
click at [649, 560] on button "Cancelar" at bounding box center [679, 552] width 90 height 37
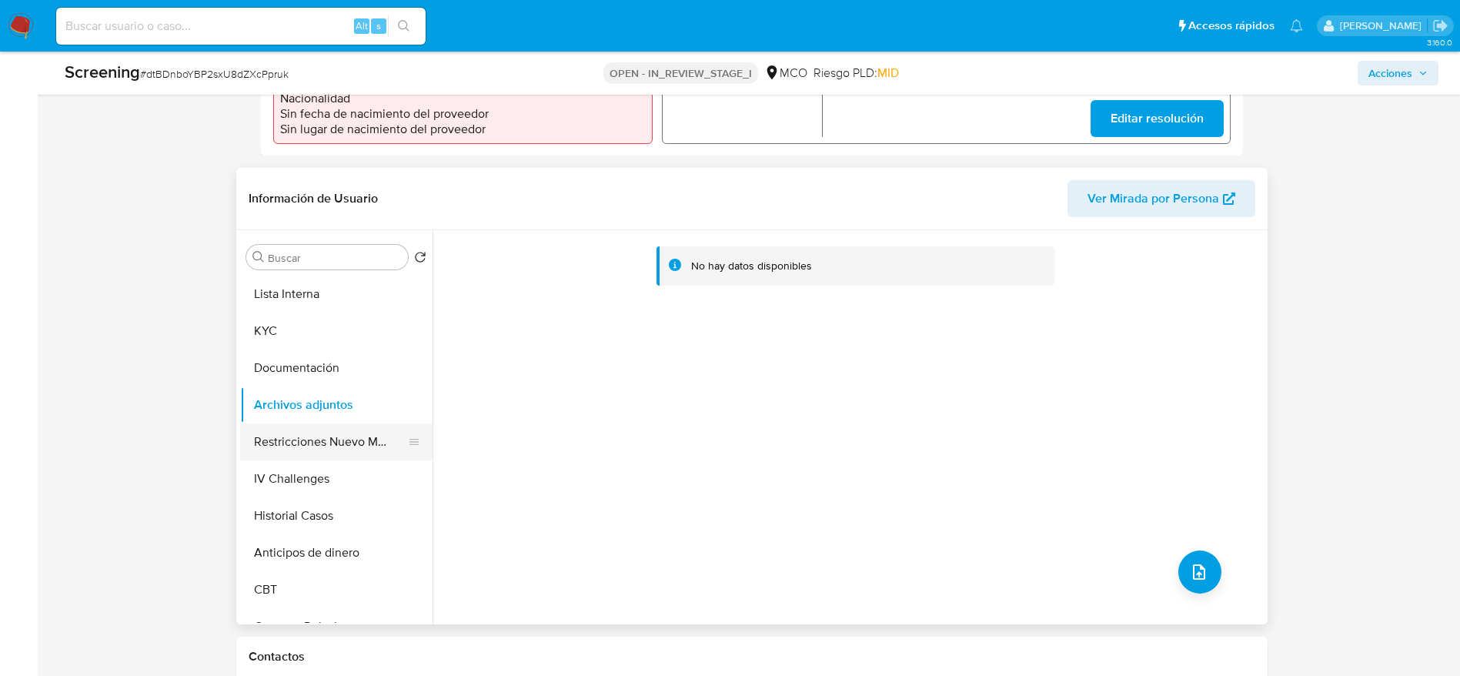
click at [378, 440] on button "Restricciones Nuevo Mundo" at bounding box center [330, 441] width 180 height 37
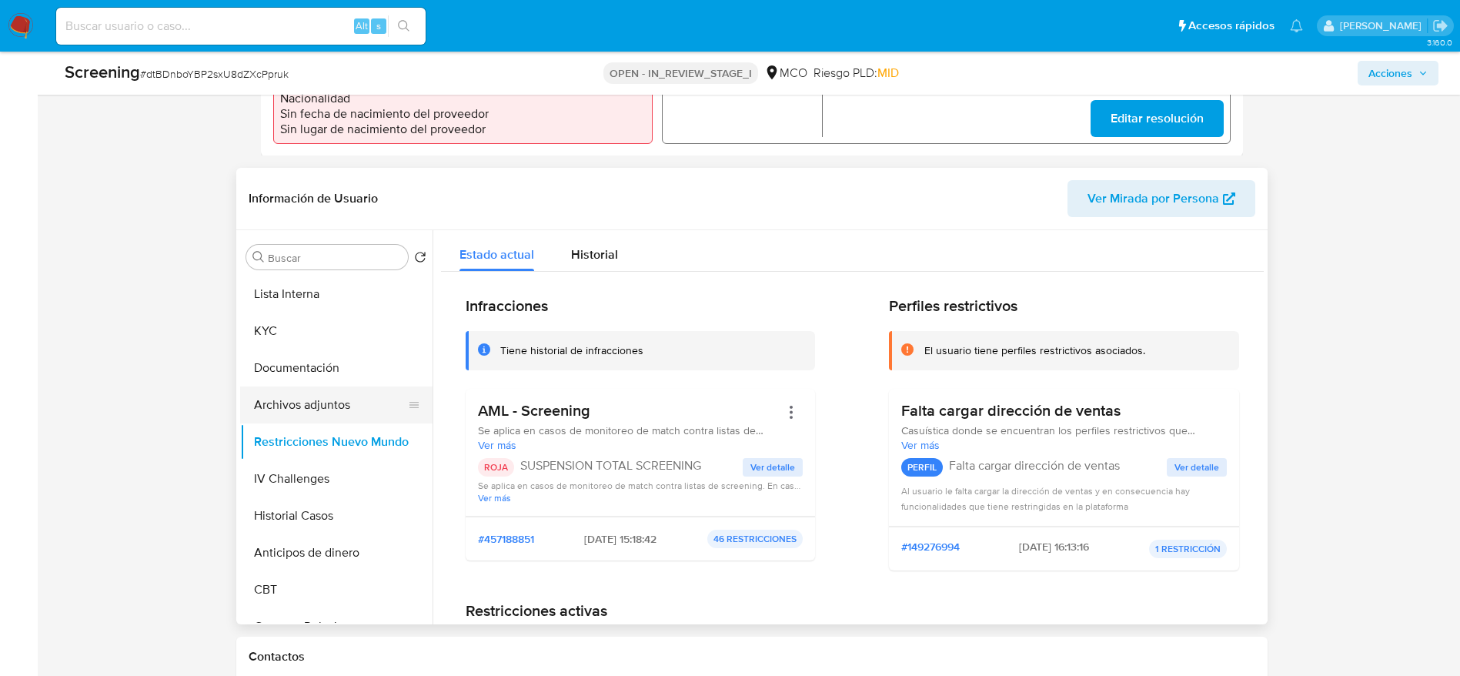
click at [374, 406] on button "Archivos adjuntos" at bounding box center [330, 404] width 180 height 37
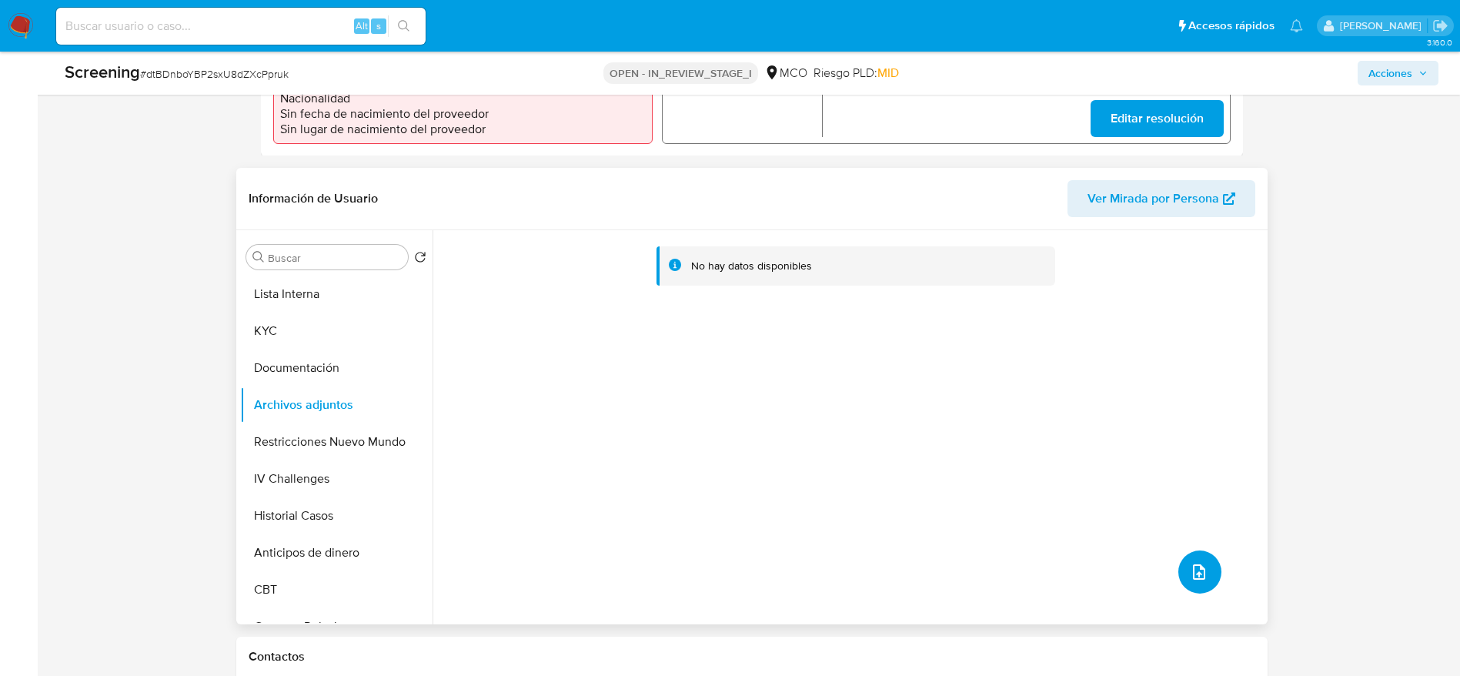
click at [1210, 581] on button "upload-file" at bounding box center [1200, 571] width 43 height 43
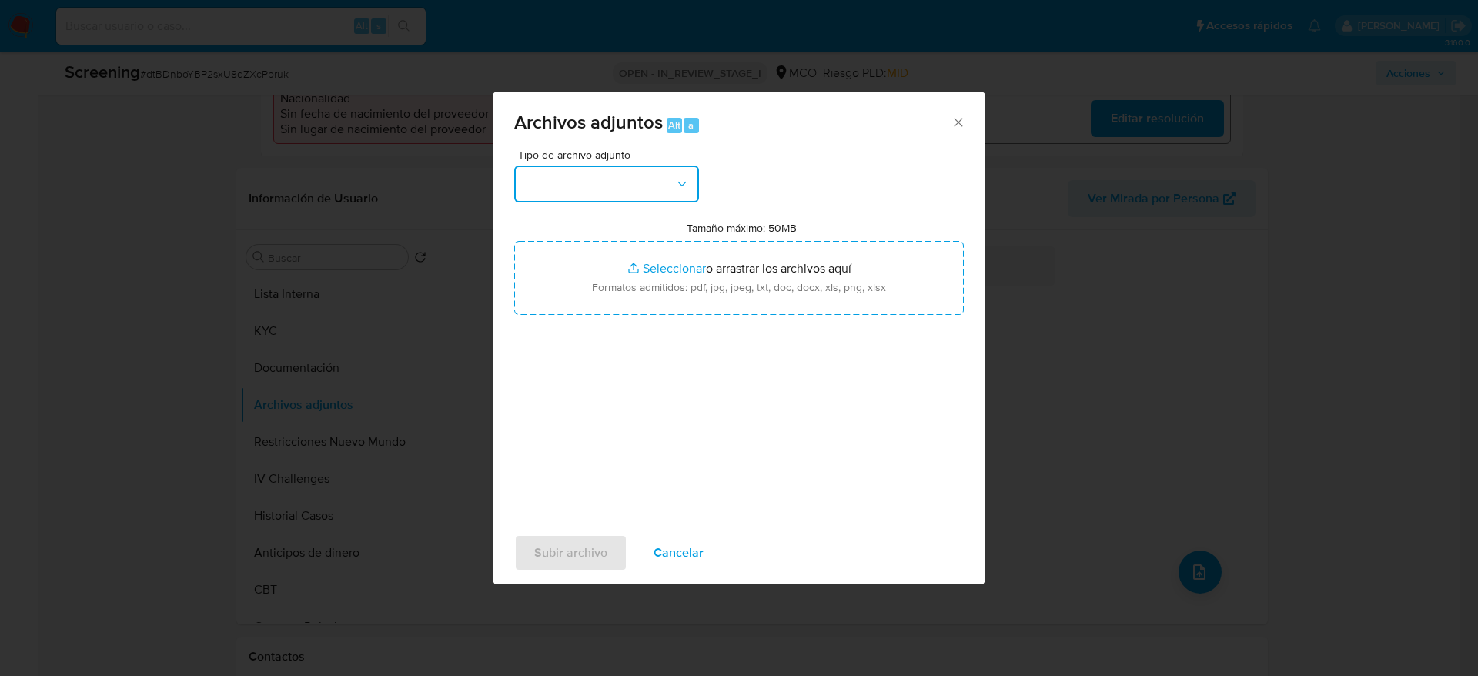
click at [677, 186] on icon "button" at bounding box center [681, 183] width 15 height 15
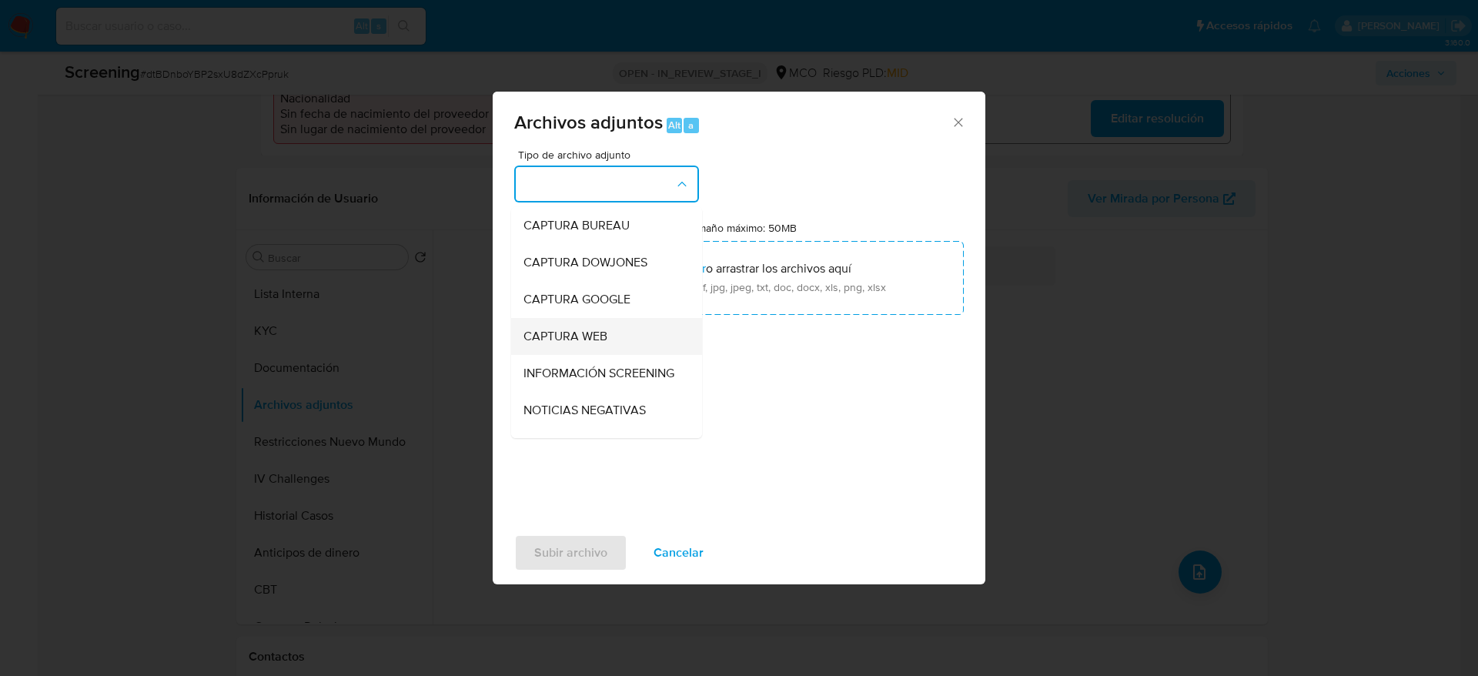
click at [664, 353] on li "CAPTURA WEB" at bounding box center [606, 336] width 191 height 37
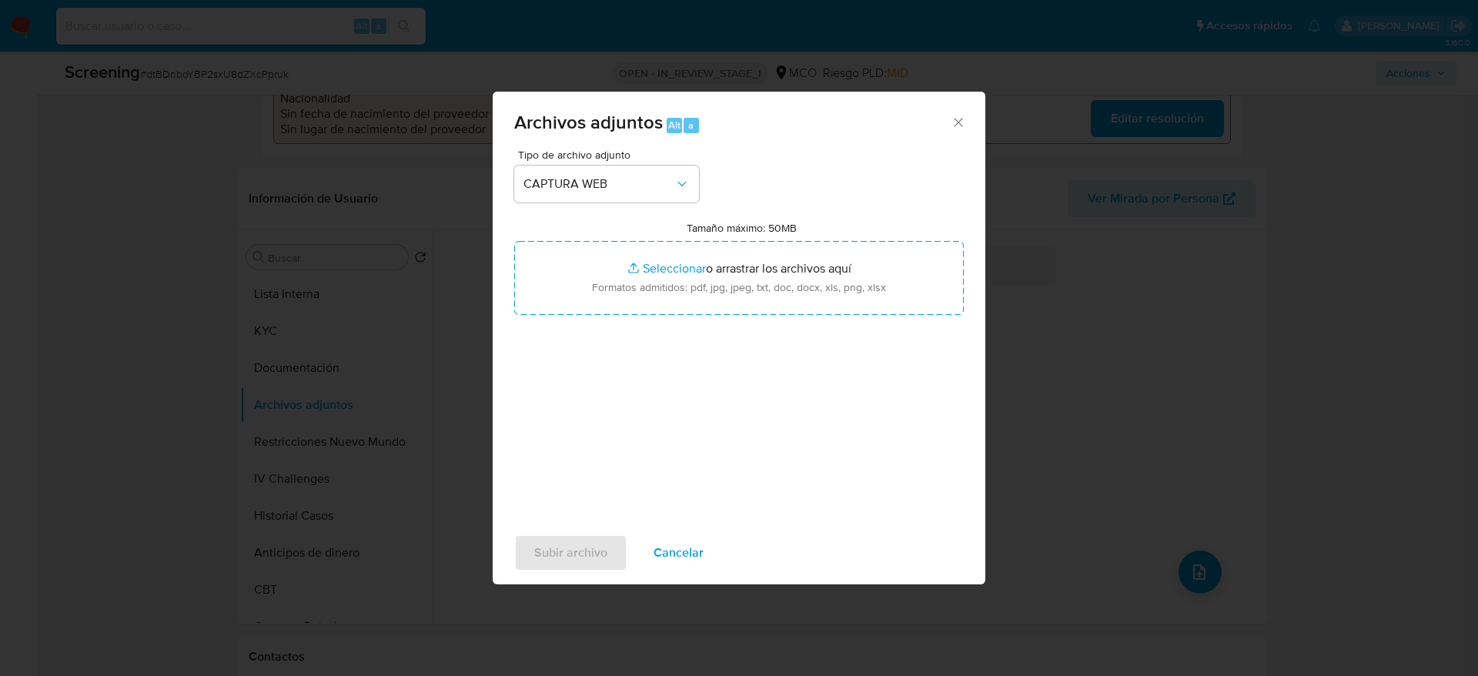
click at [640, 160] on div "Tipo de archivo adjunto CAPTURA WEB" at bounding box center [606, 175] width 185 height 53
click at [640, 170] on button "CAPTURA WEB" at bounding box center [606, 184] width 185 height 37
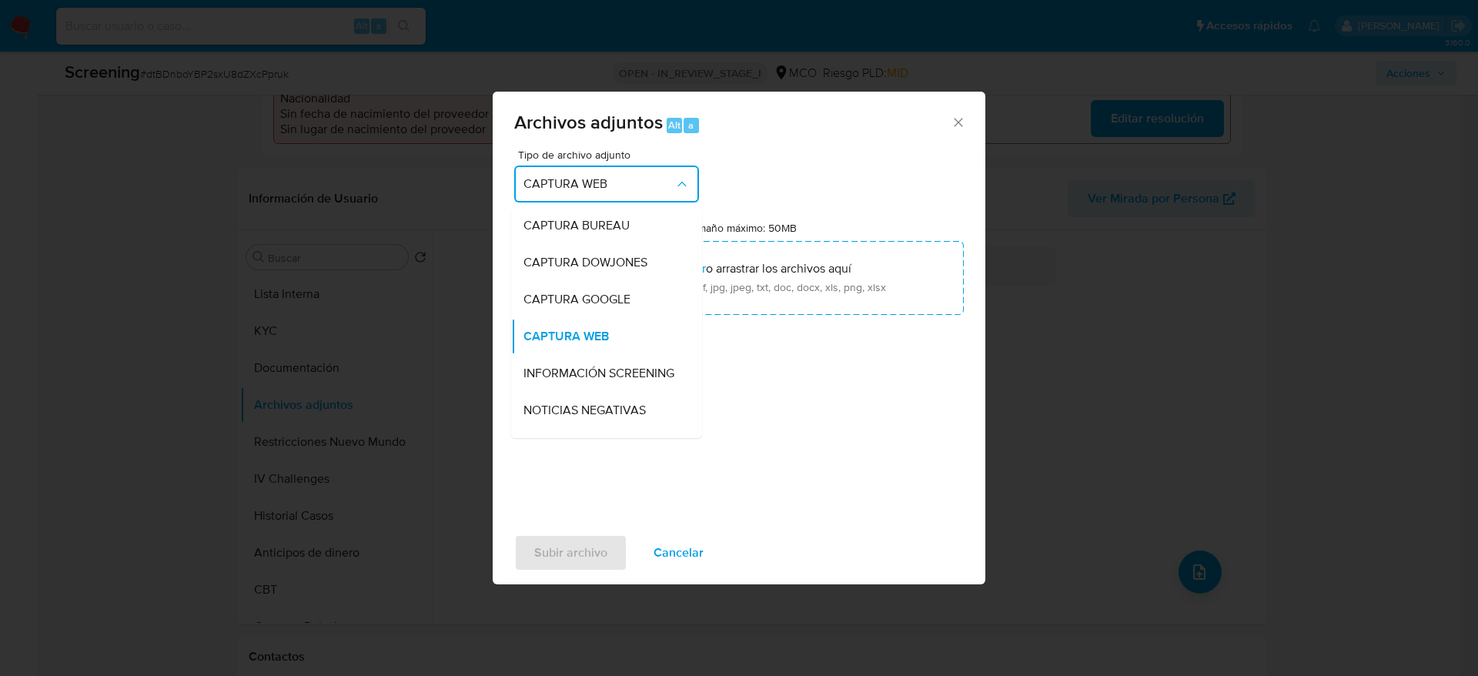
drag, startPoint x: 635, startPoint y: 373, endPoint x: 648, endPoint y: 329, distance: 45.8
click at [635, 374] on span "INFORMACIÓN SCREENING" at bounding box center [598, 373] width 151 height 15
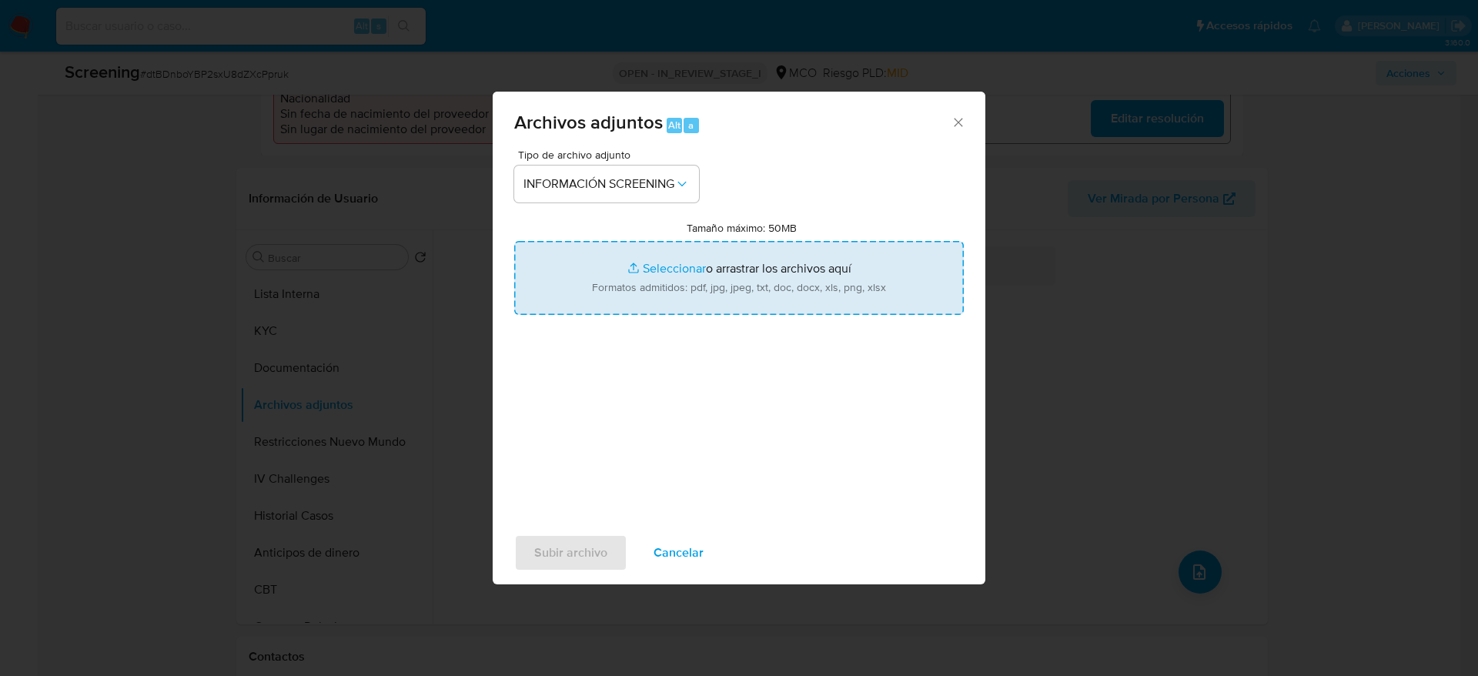
click at [665, 290] on input "Tamaño máximo: 50MB Seleccionar archivos" at bounding box center [739, 278] width 450 height 74
type input "C:\fakepath\_Juan Camilo Amaya Baquero_ lavado de dinero - Buscar con Google.pdf"
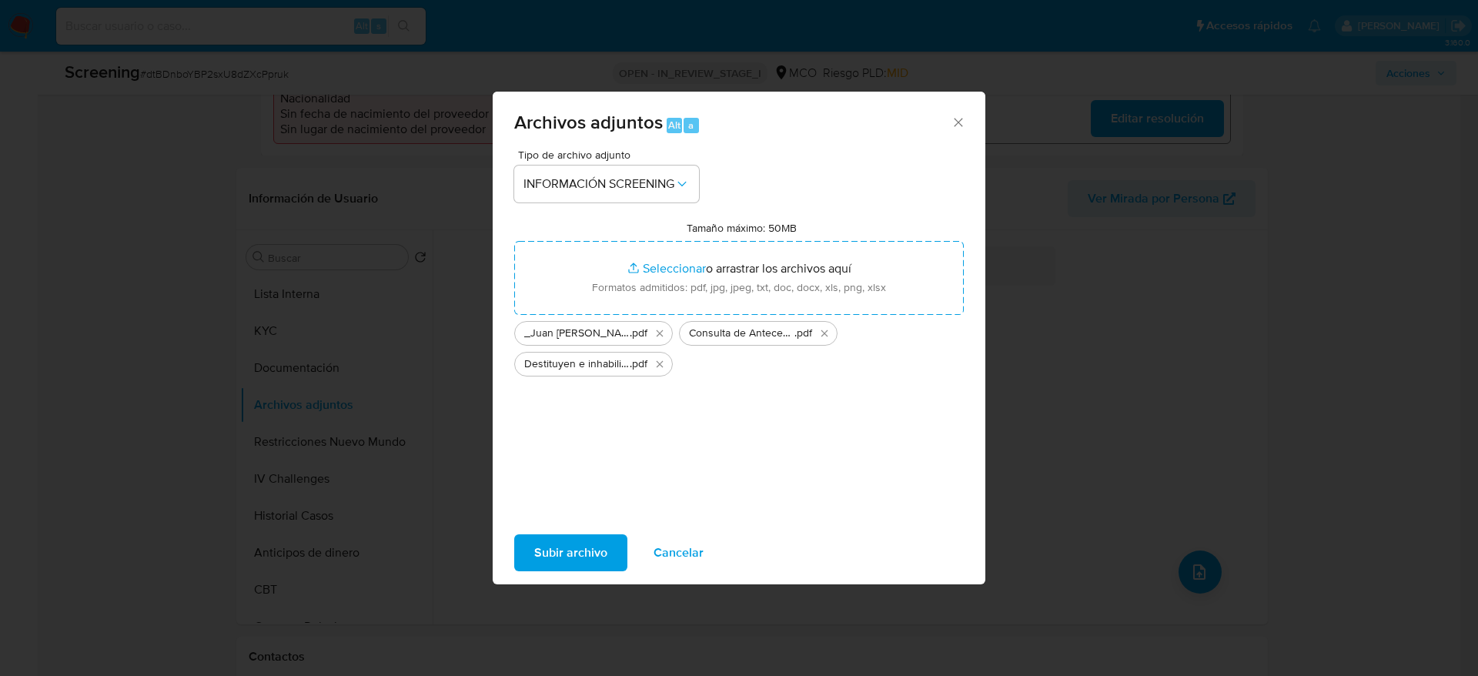
click at [602, 550] on span "Subir archivo" at bounding box center [570, 553] width 73 height 34
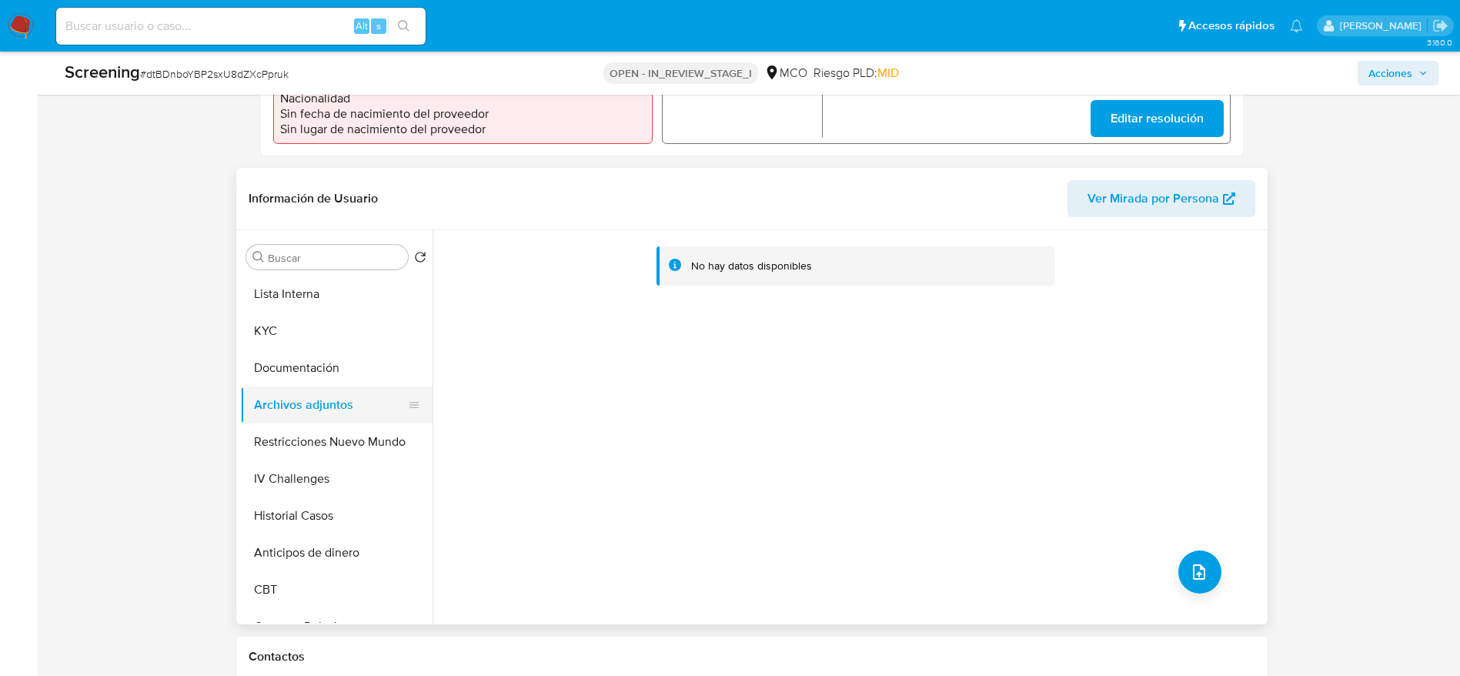
click at [349, 389] on button "Archivos adjuntos" at bounding box center [330, 404] width 180 height 37
click at [350, 377] on button "Documentación" at bounding box center [330, 367] width 180 height 37
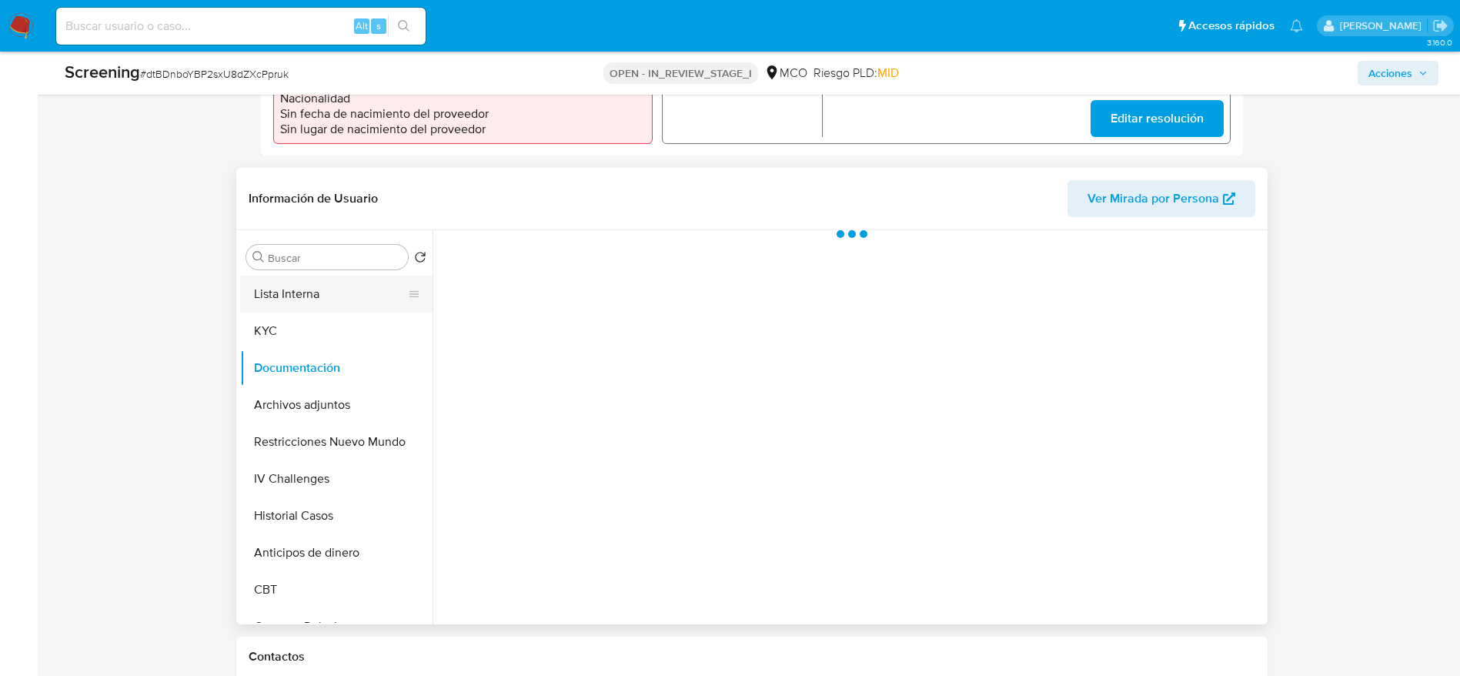
click at [352, 286] on button "Lista Interna" at bounding box center [330, 294] width 180 height 37
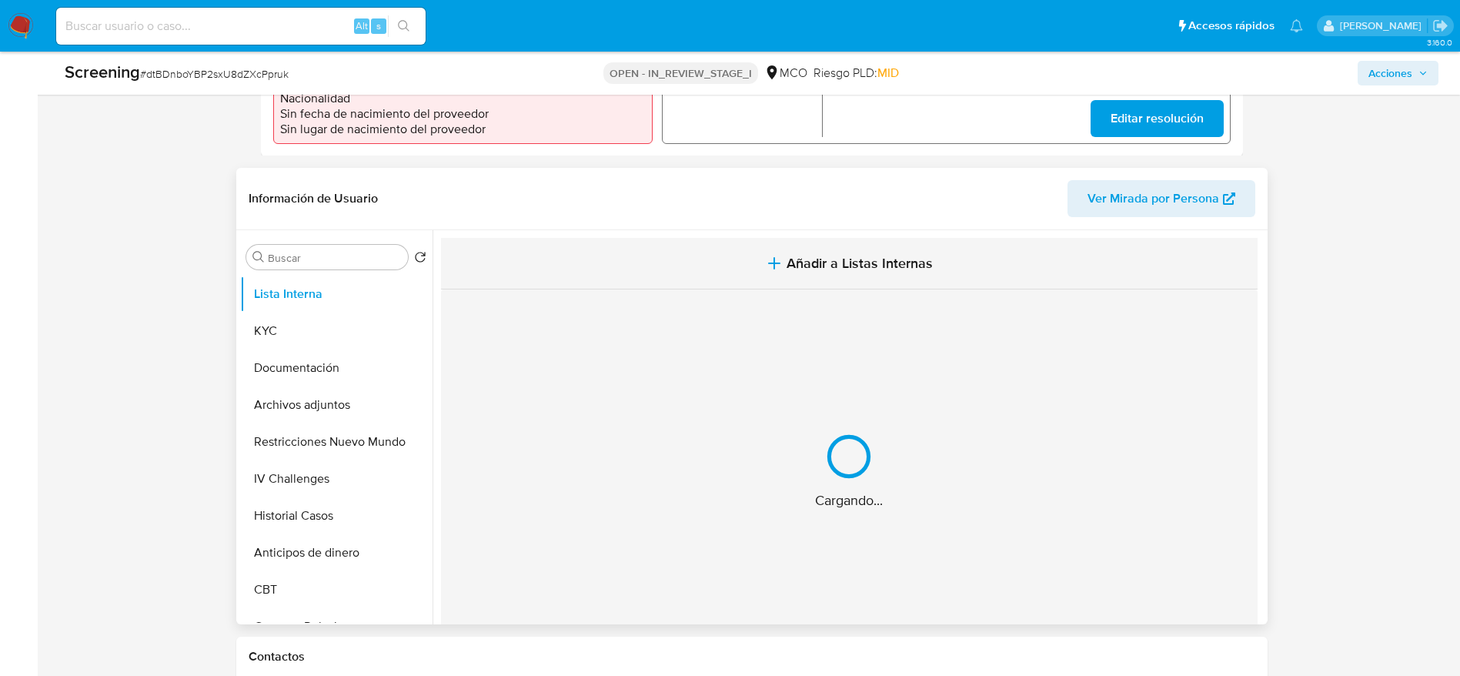
click at [583, 249] on button "Añadir a Listas Internas" at bounding box center [849, 264] width 817 height 52
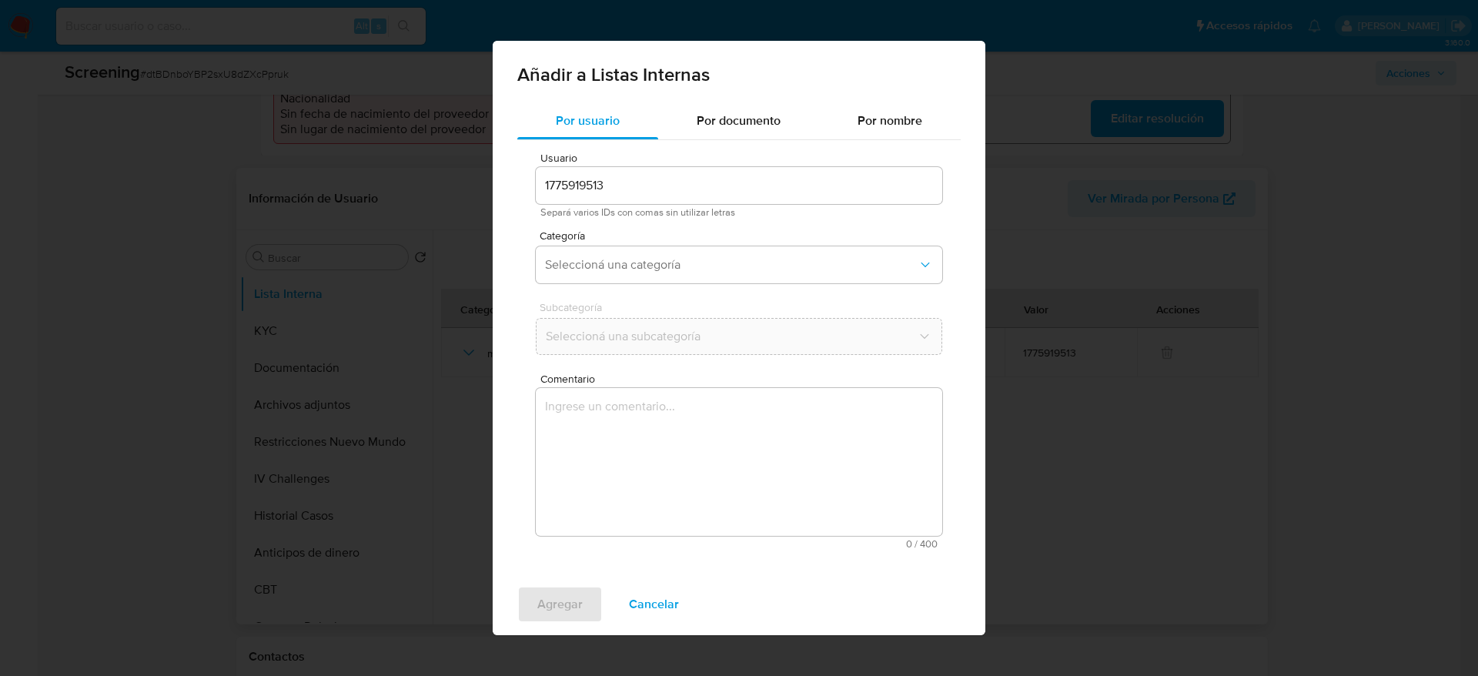
click at [563, 428] on textarea "Comentario" at bounding box center [739, 462] width 406 height 148
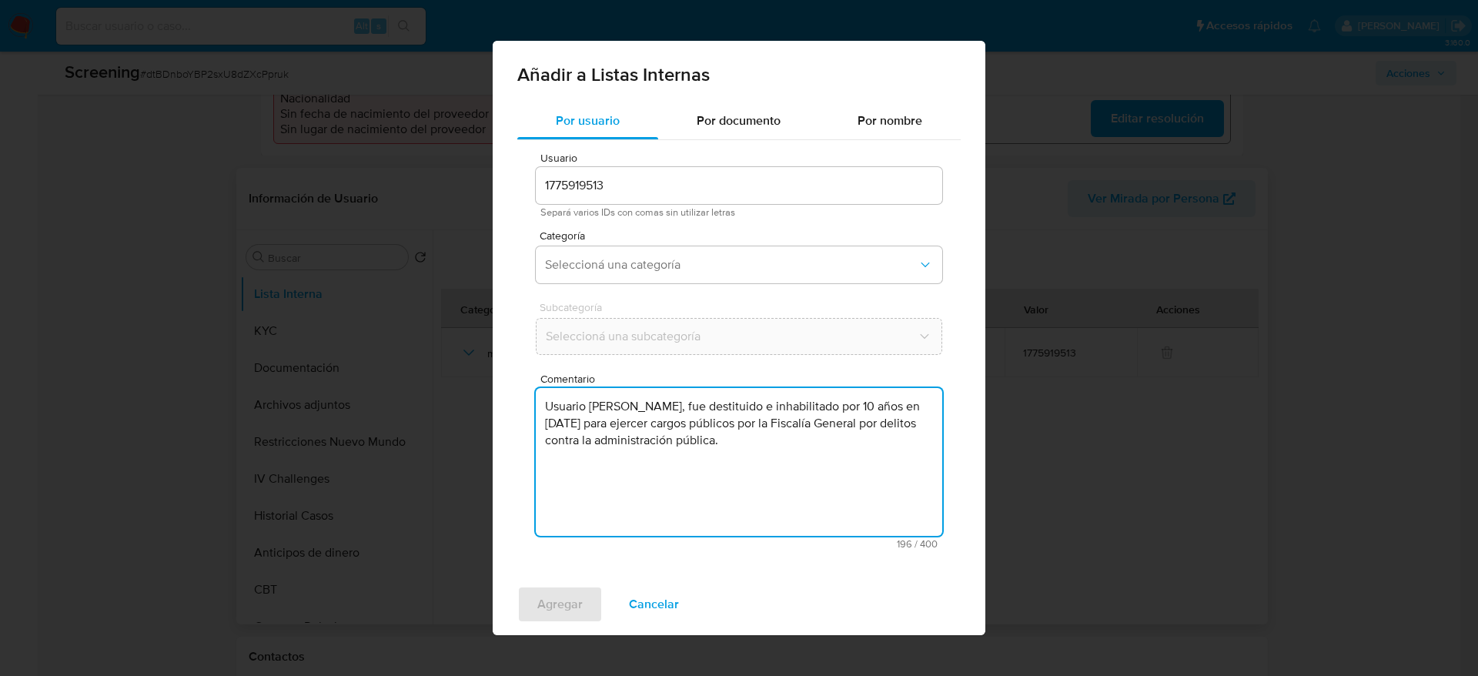
type textarea "Usuario Juan Camilo Amaya Baquero, fue destituido e inhabilitado por 10 años en…"
click at [571, 237] on span "Categoría" at bounding box center [743, 235] width 406 height 11
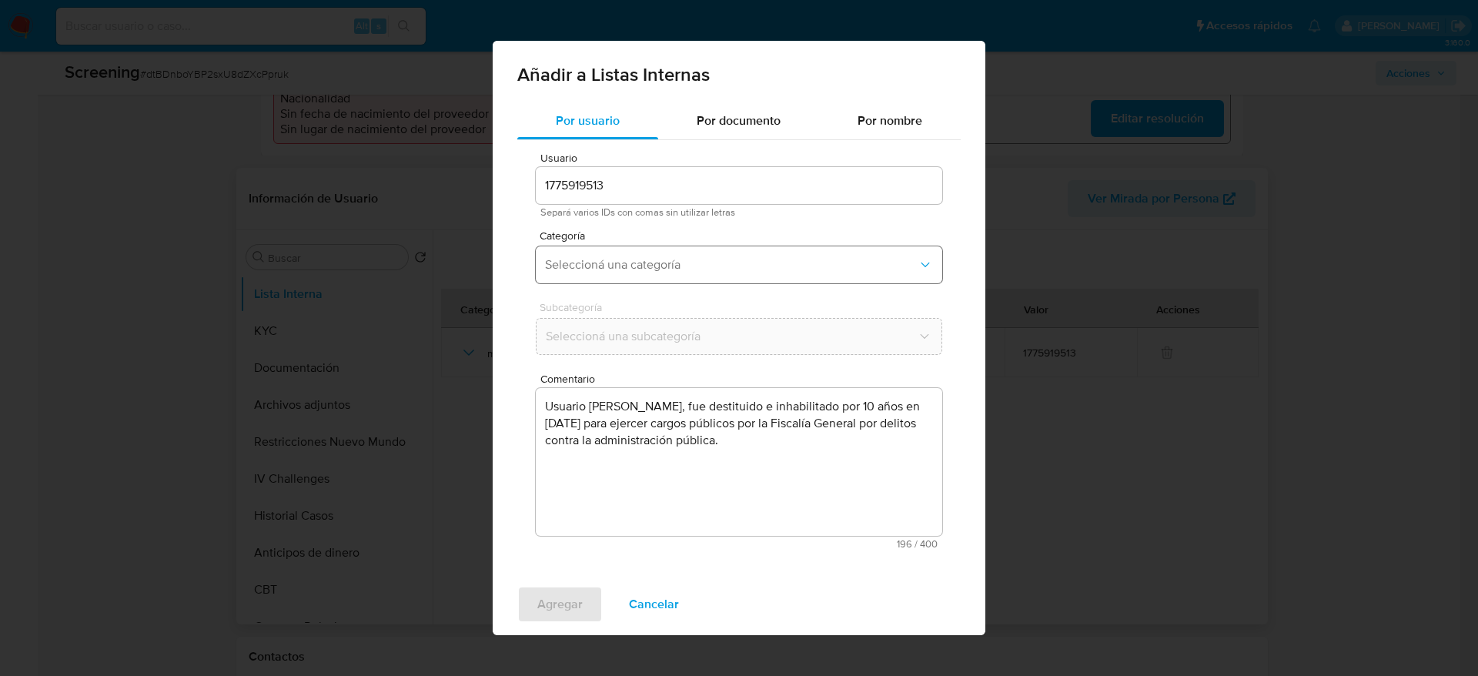
click at [584, 259] on span "Seleccioná una categoría" at bounding box center [731, 264] width 373 height 15
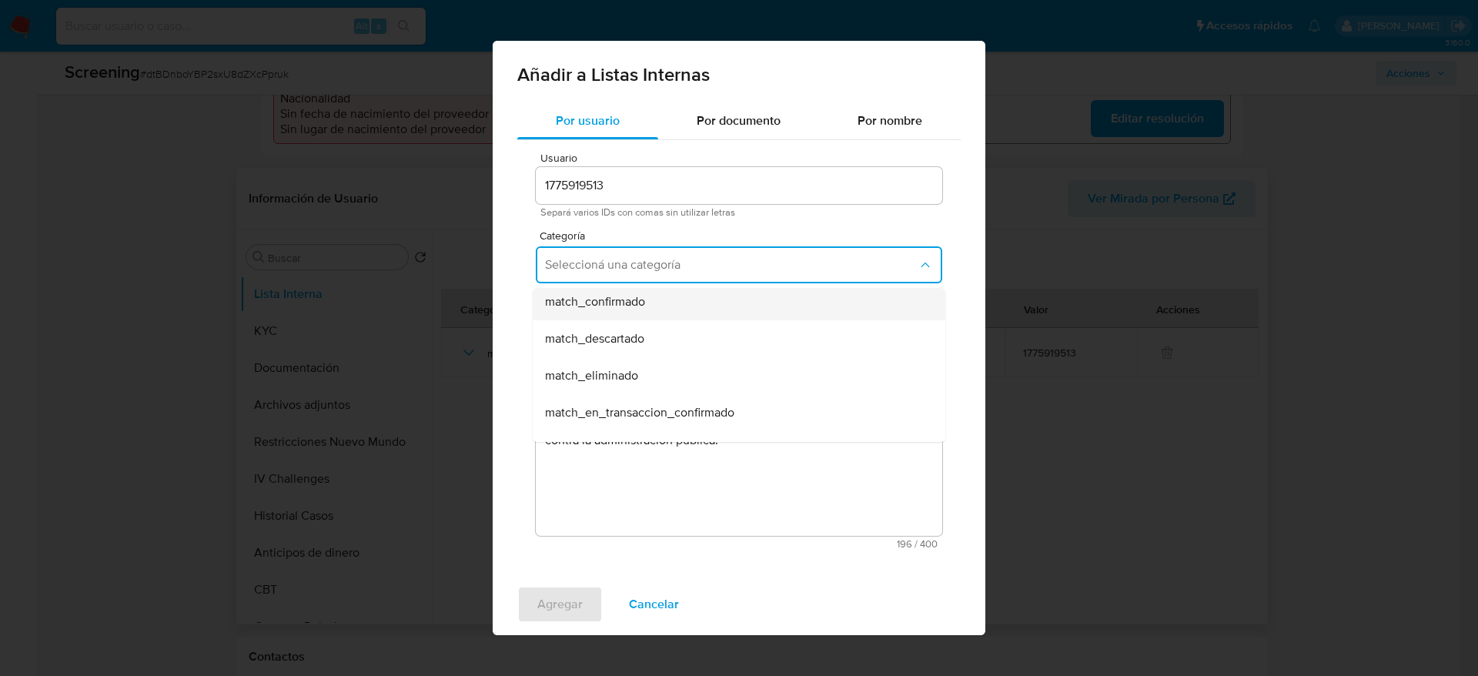
click at [604, 311] on div "match_confirmado" at bounding box center [734, 301] width 379 height 37
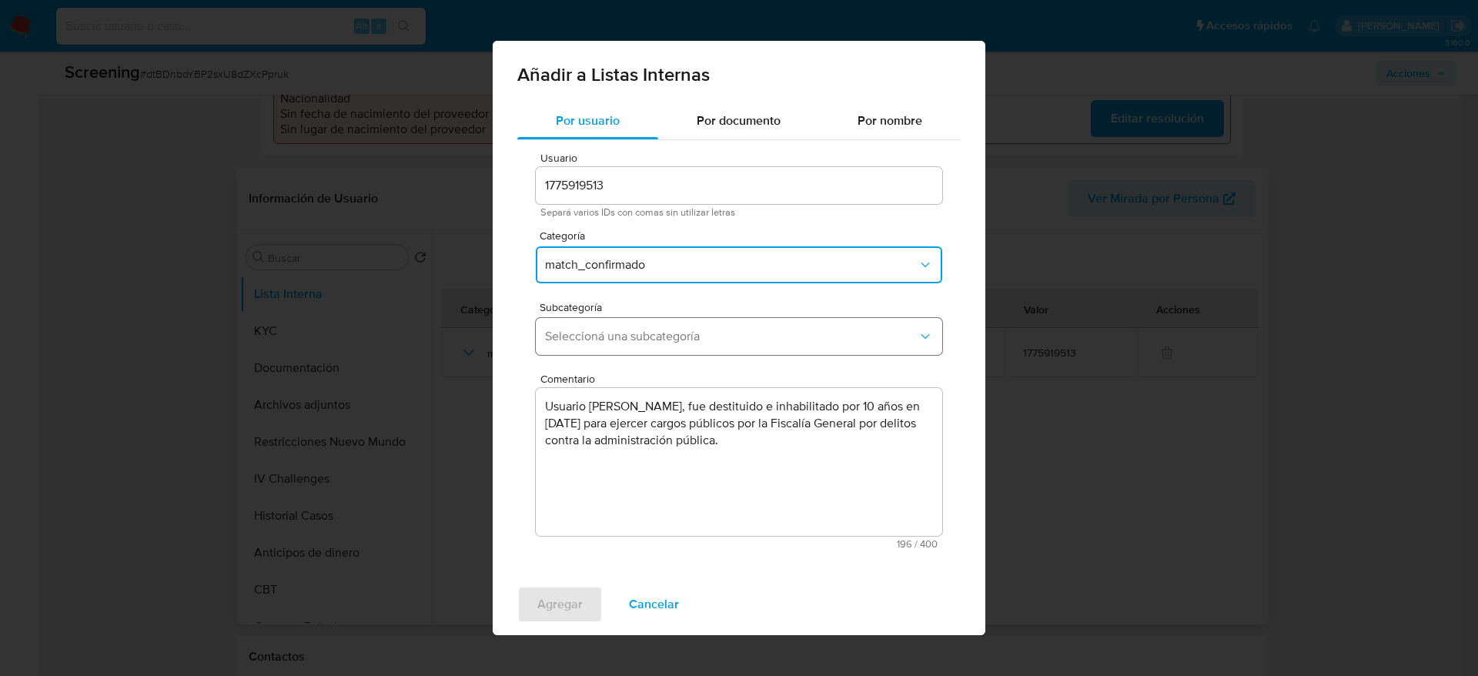
click at [604, 339] on span "Seleccioná una subcategoría" at bounding box center [731, 336] width 373 height 15
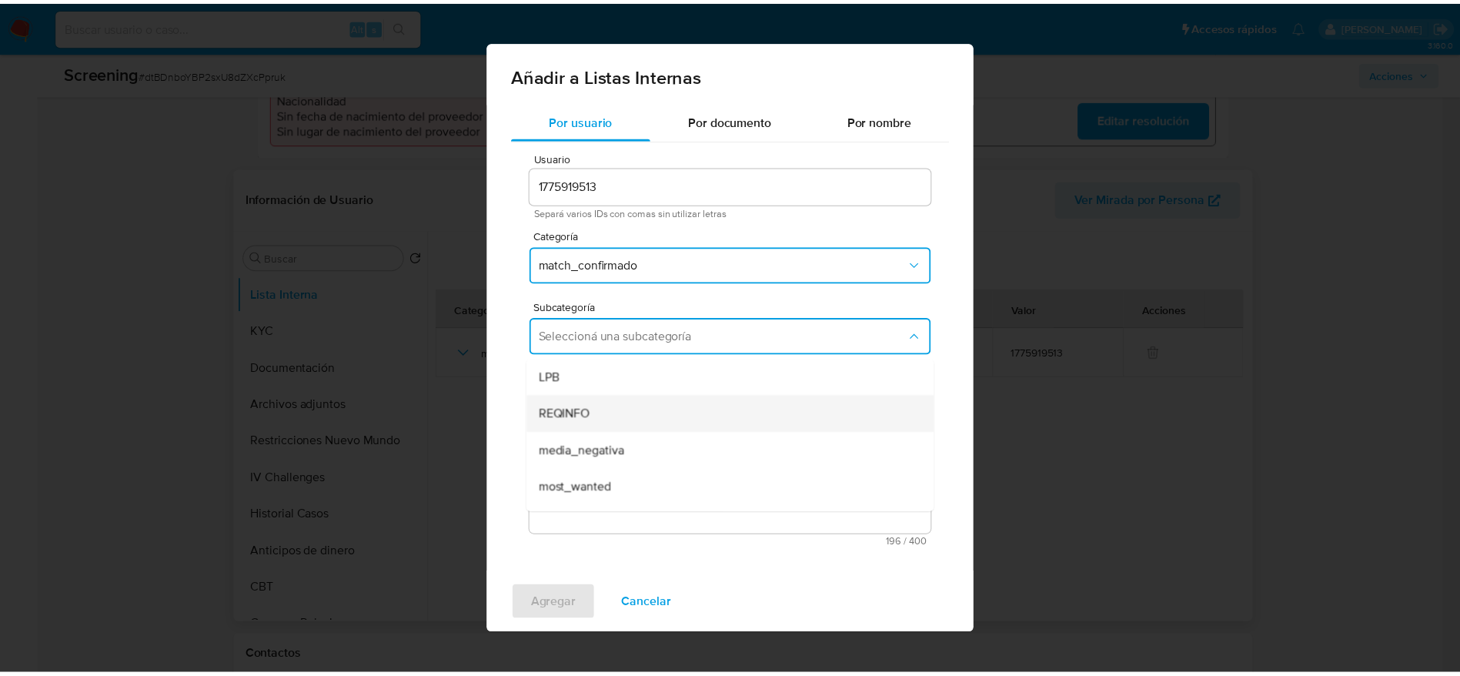
scroll to position [105, 0]
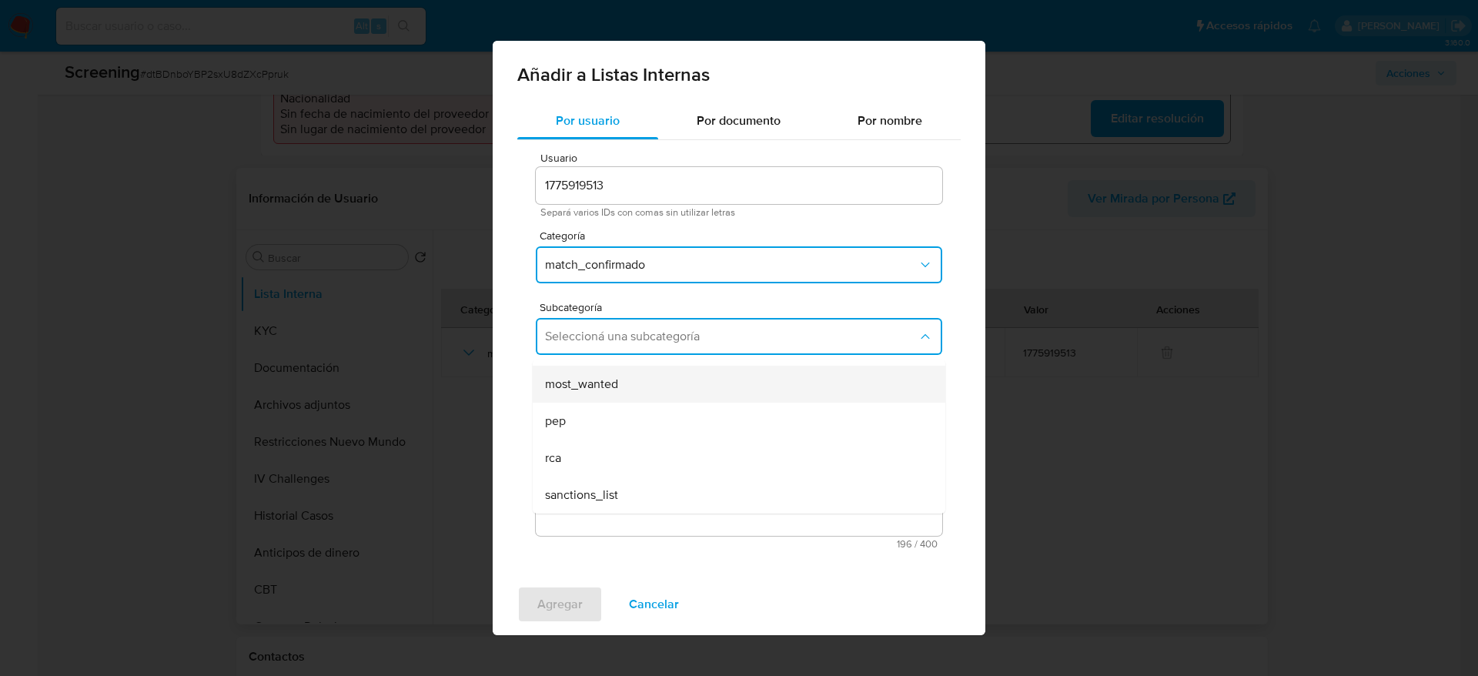
click at [596, 388] on span "most_wanted" at bounding box center [581, 383] width 73 height 15
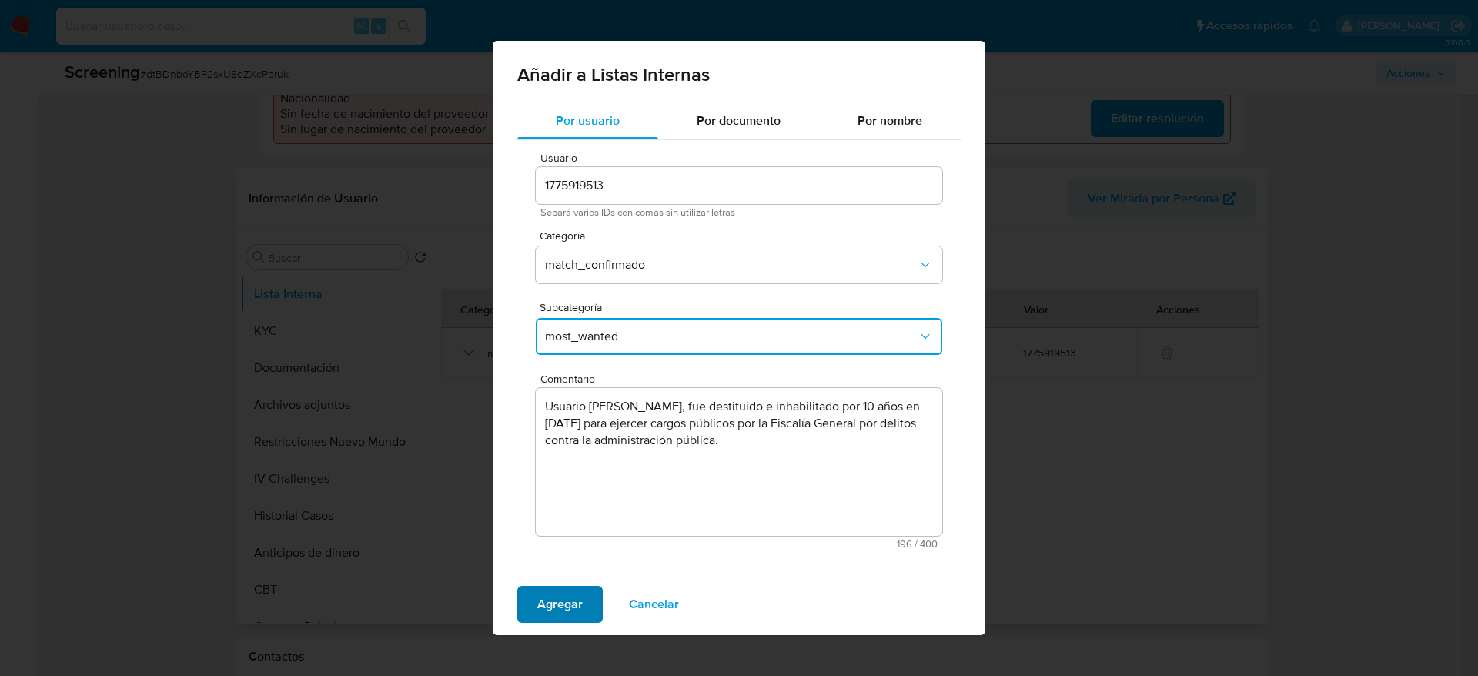
click at [555, 593] on span "Agregar" at bounding box center [559, 604] width 45 height 34
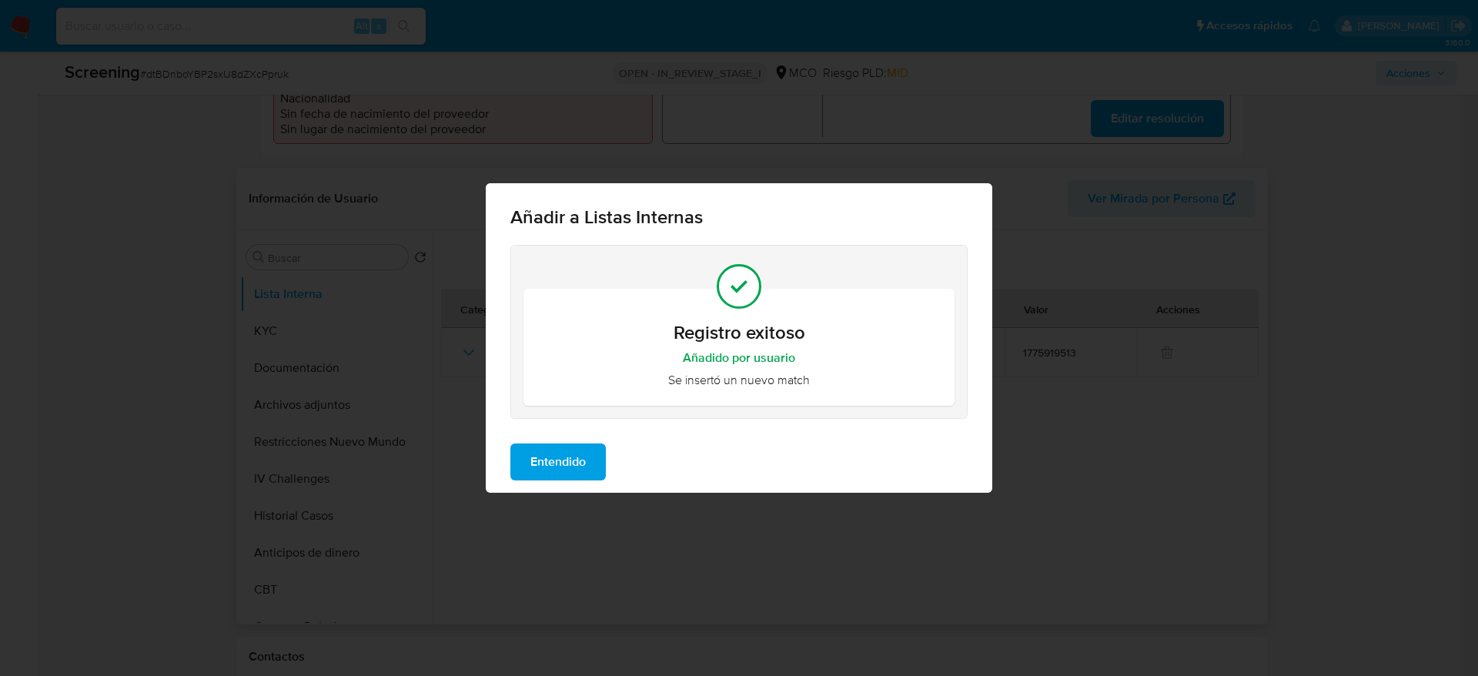
click at [589, 477] on button "Entendido" at bounding box center [557, 461] width 95 height 37
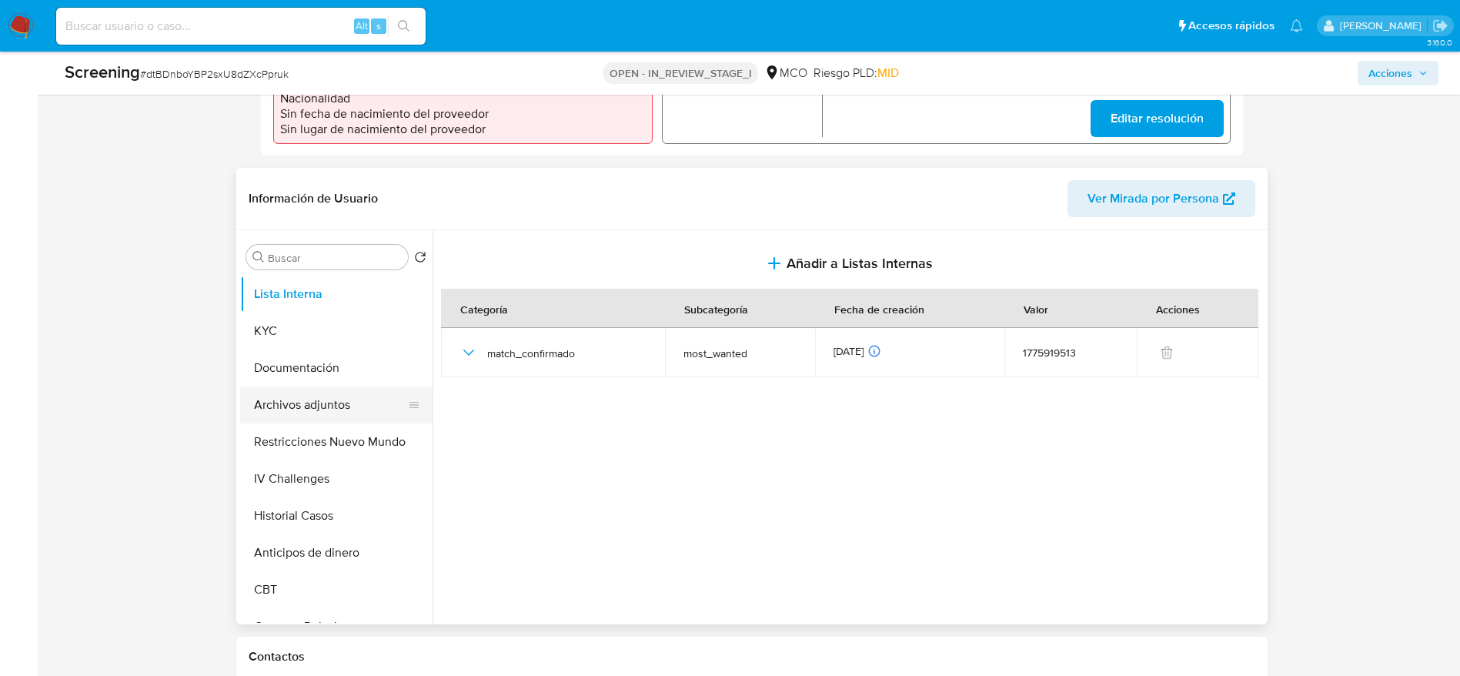
click at [286, 413] on button "Archivos adjuntos" at bounding box center [330, 404] width 180 height 37
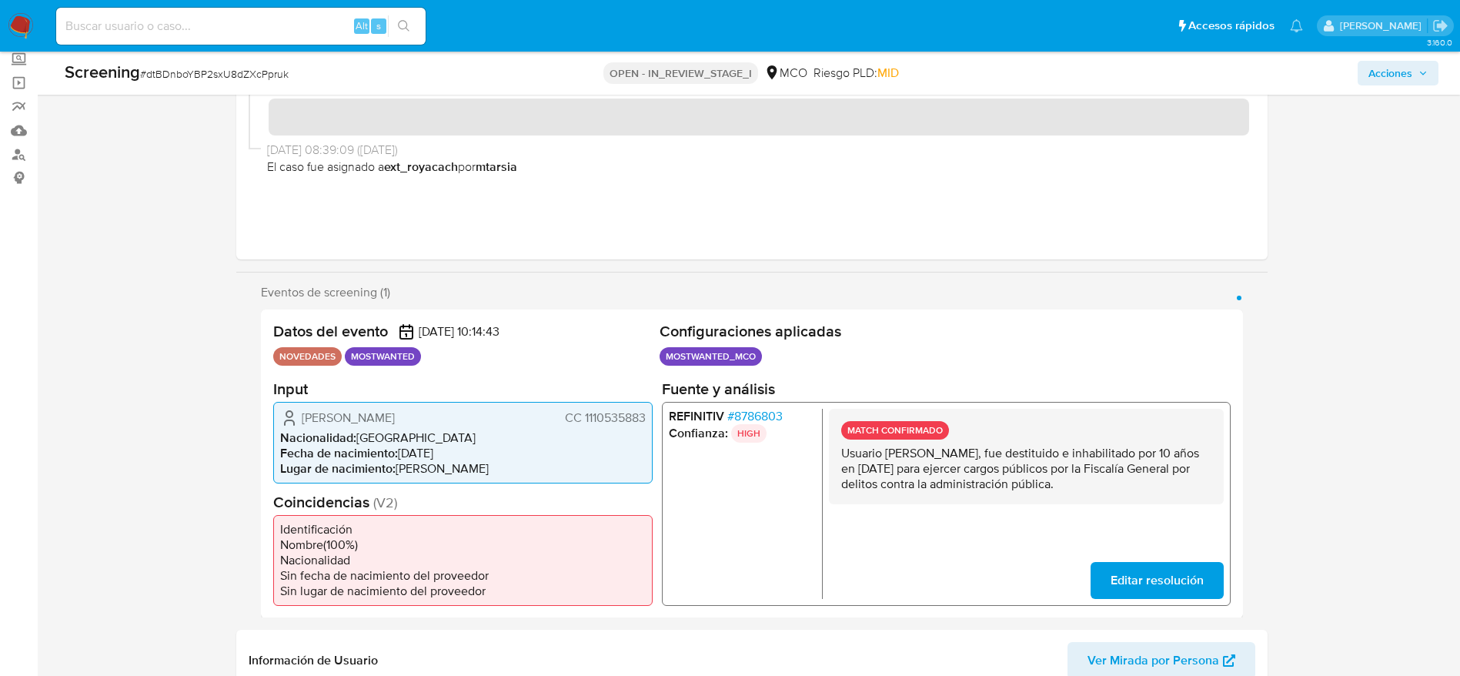
scroll to position [0, 0]
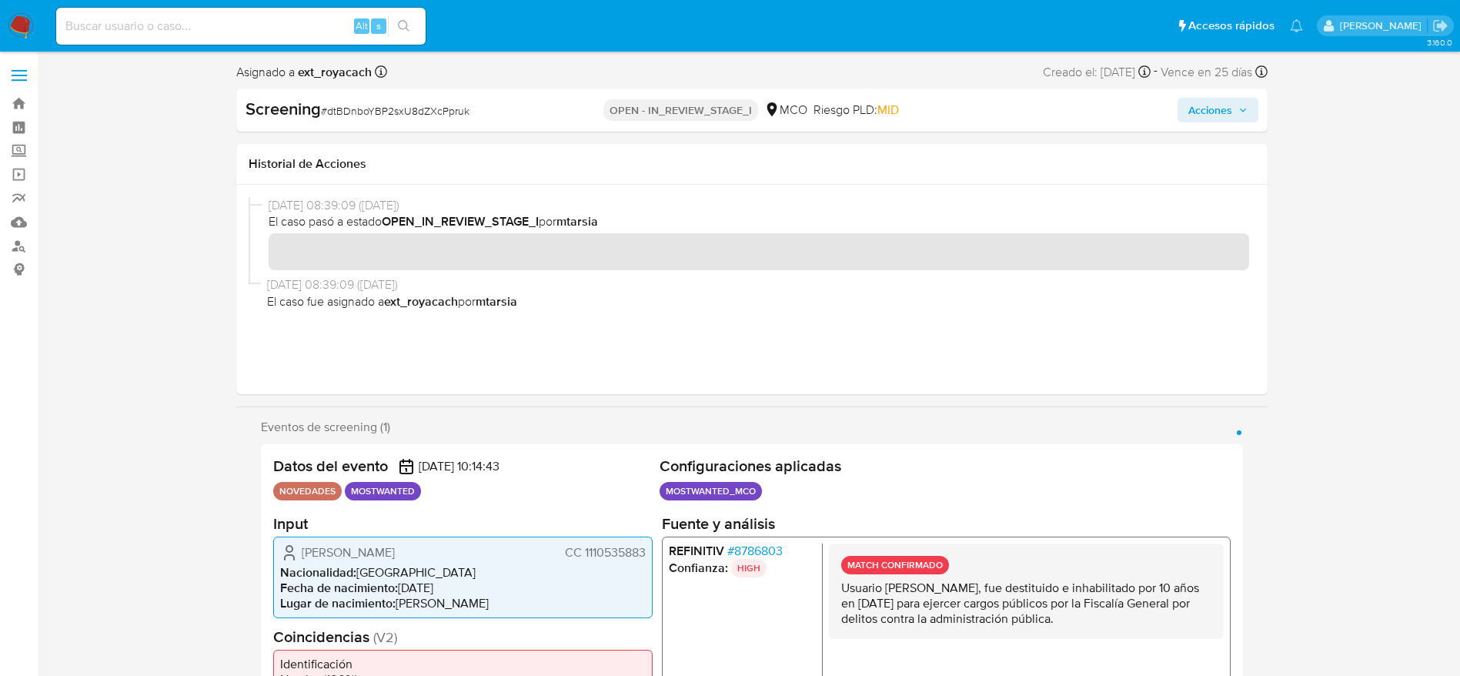
click at [1209, 108] on span "Acciones" at bounding box center [1211, 110] width 44 height 25
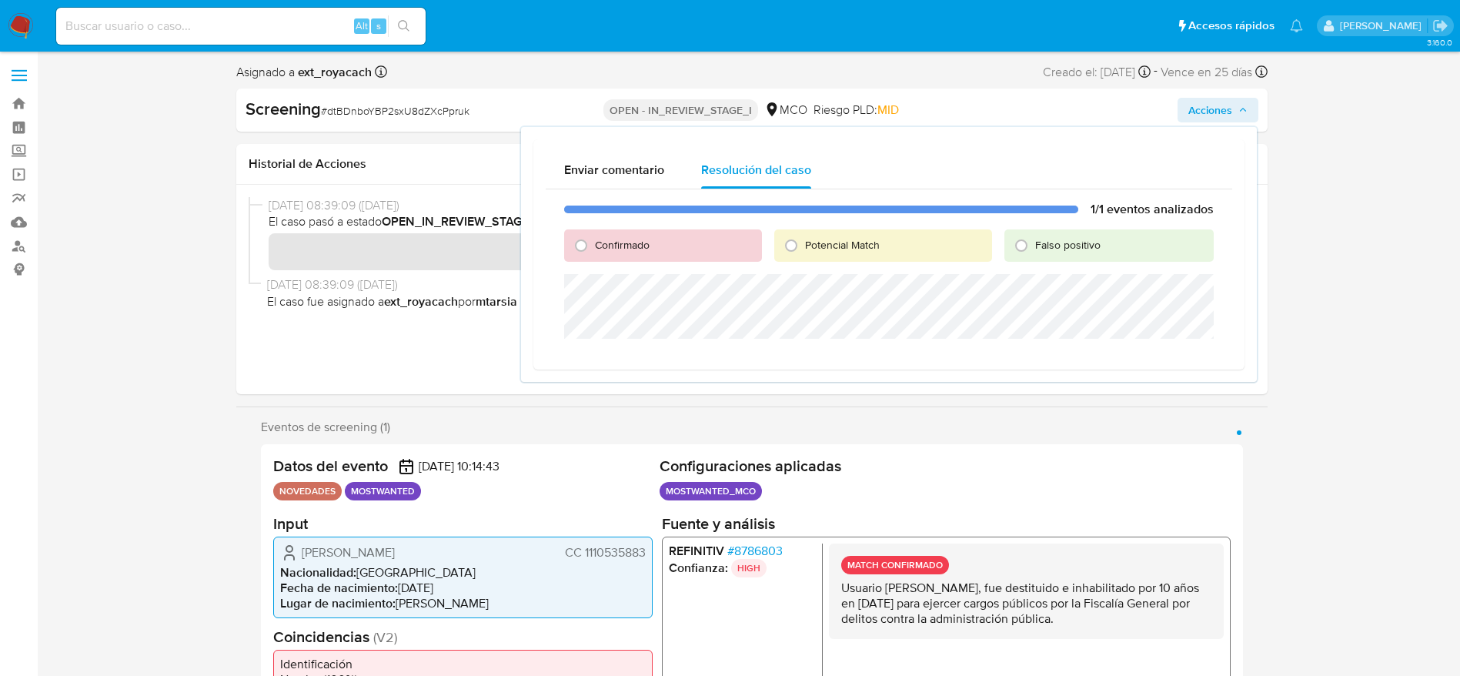
click at [616, 243] on span "Confirmado" at bounding box center [622, 244] width 55 height 15
click at [594, 243] on input "Confirmado" at bounding box center [581, 245] width 25 height 25
radio input "true"
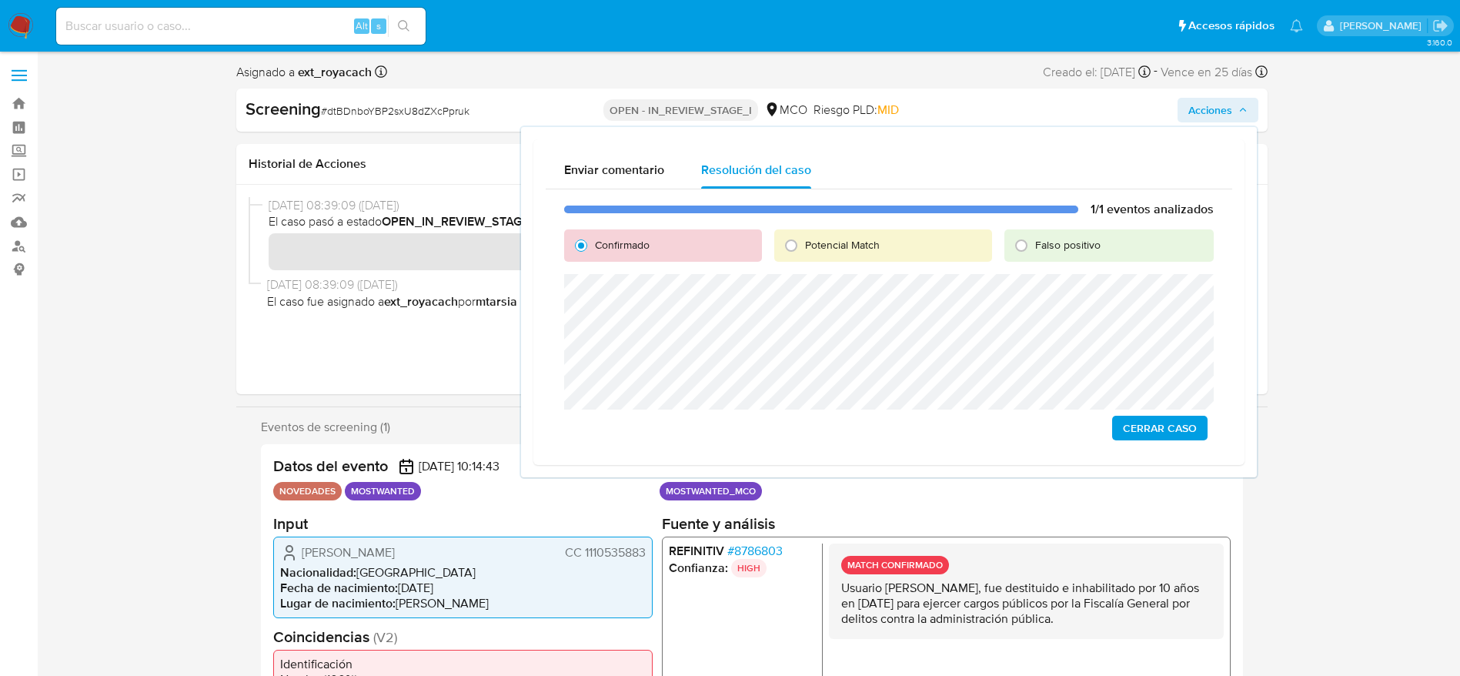
click at [831, 242] on span "Potencial Match" at bounding box center [842, 244] width 75 height 15
click at [804, 242] on input "Potencial Match" at bounding box center [791, 245] width 25 height 25
radio input "true"
click at [1178, 433] on span "Escalar" at bounding box center [1174, 428] width 46 height 22
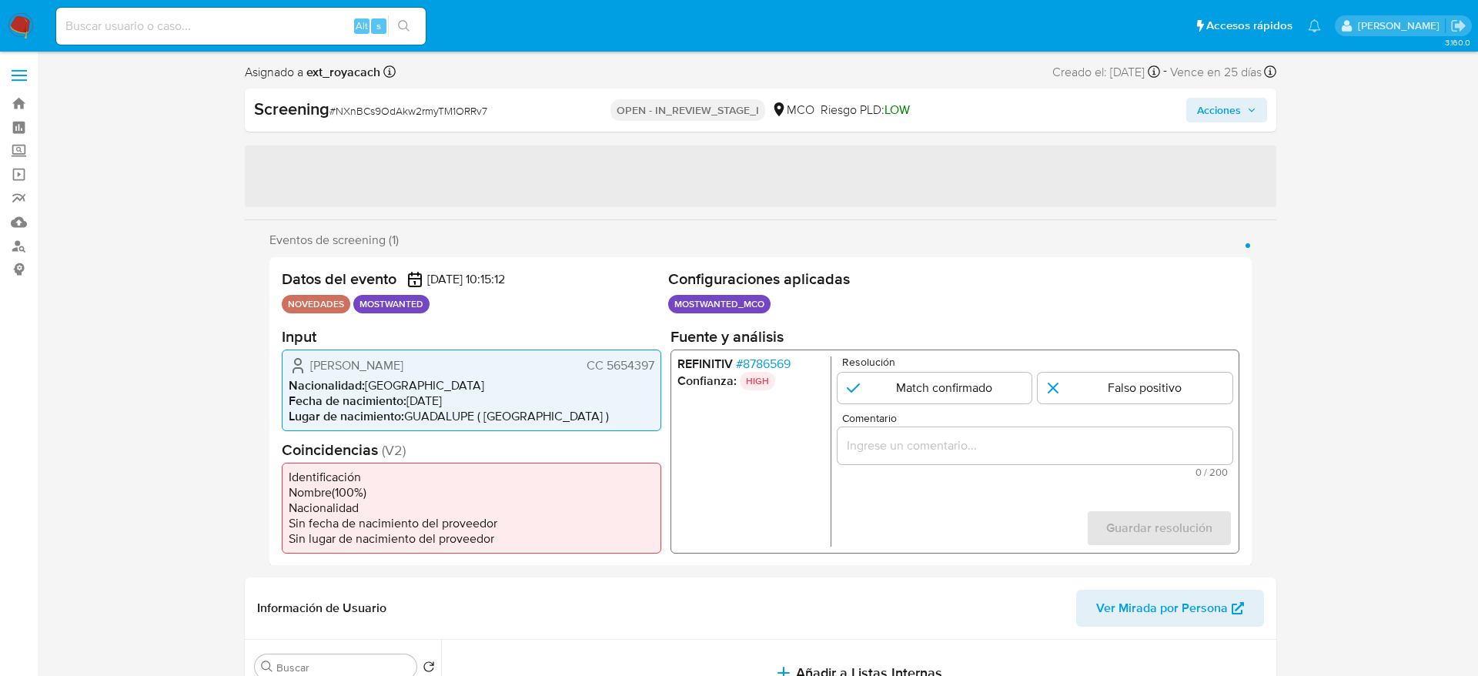
select select "10"
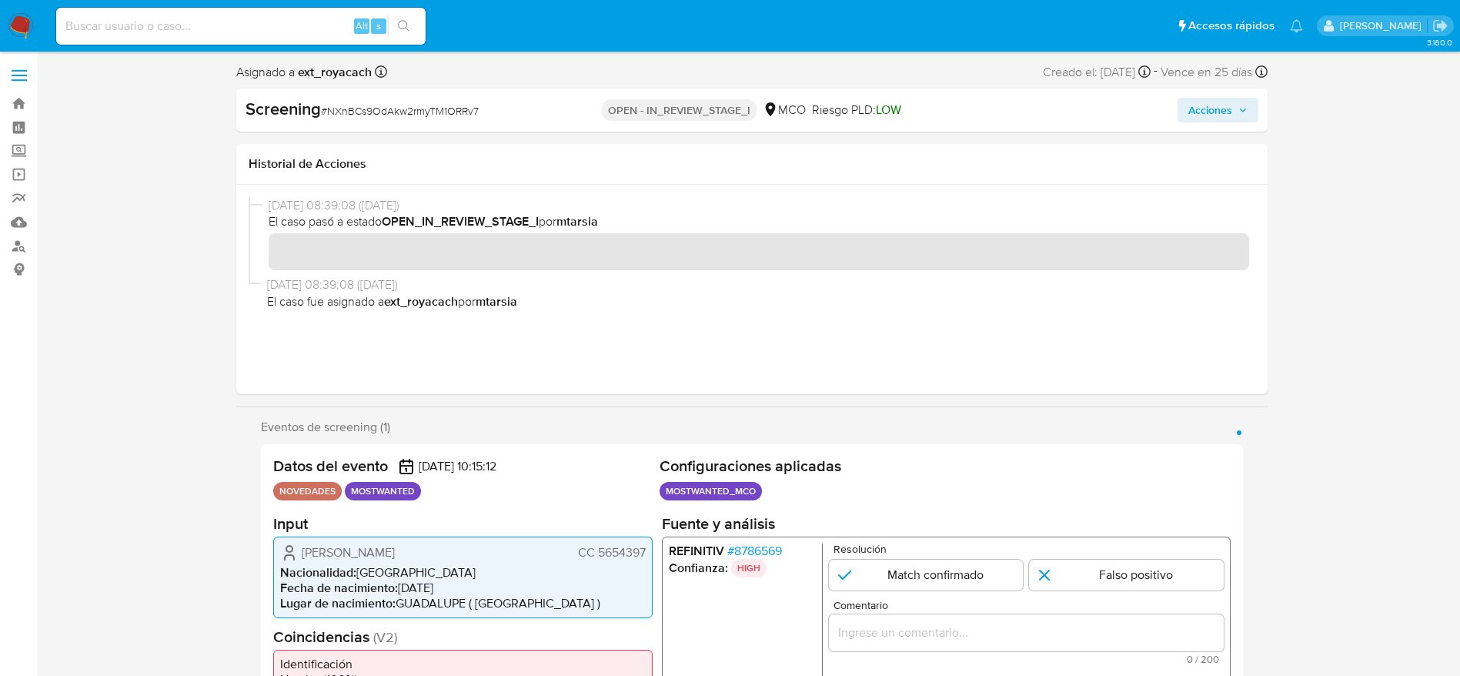
click at [611, 541] on div "Edinson Garcia Marin CC 5654397 Nacionalidad : Colombia Fecha de nacimiento : 0…" at bounding box center [463, 577] width 380 height 82
click at [376, 112] on span "# NXnBCs9OdAkw2rmyTM1ORRv7" at bounding box center [400, 110] width 158 height 15
copy span "NXnBCs9OdAkw2rmyTM1ORRv7"
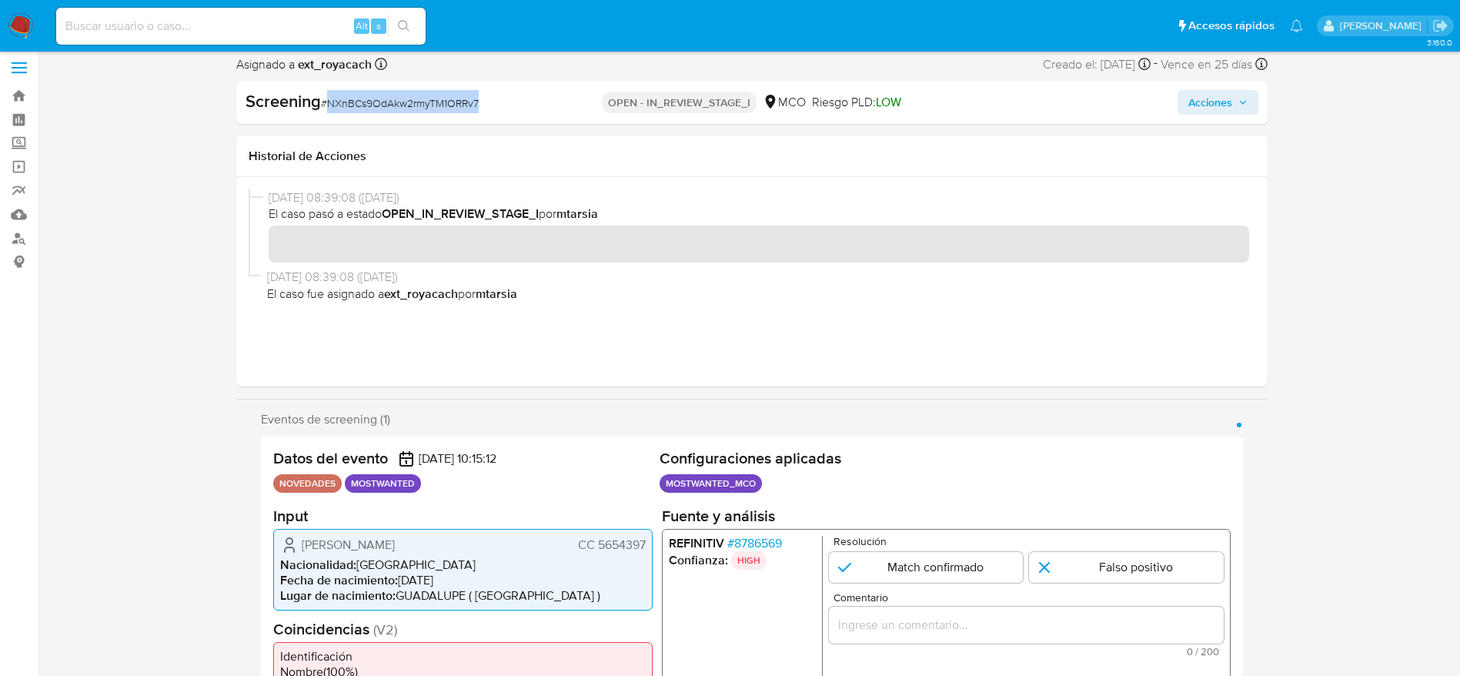
scroll to position [231, 0]
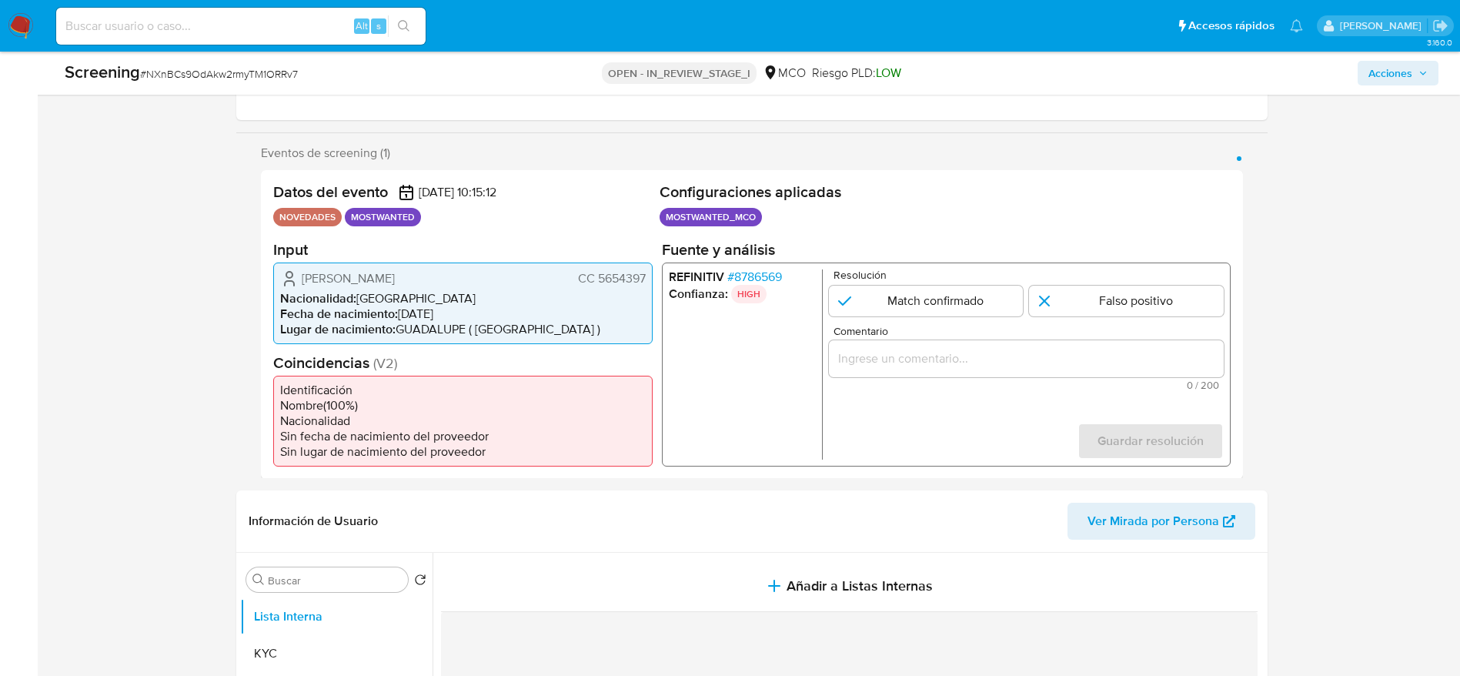
drag, startPoint x: 298, startPoint y: 274, endPoint x: 652, endPoint y: 271, distance: 354.1
click at [652, 271] on div "Edinson Garcia Marin CC 5654397 Nacionalidad : Colombia Fecha de nacimiento : 0…" at bounding box center [463, 303] width 380 height 82
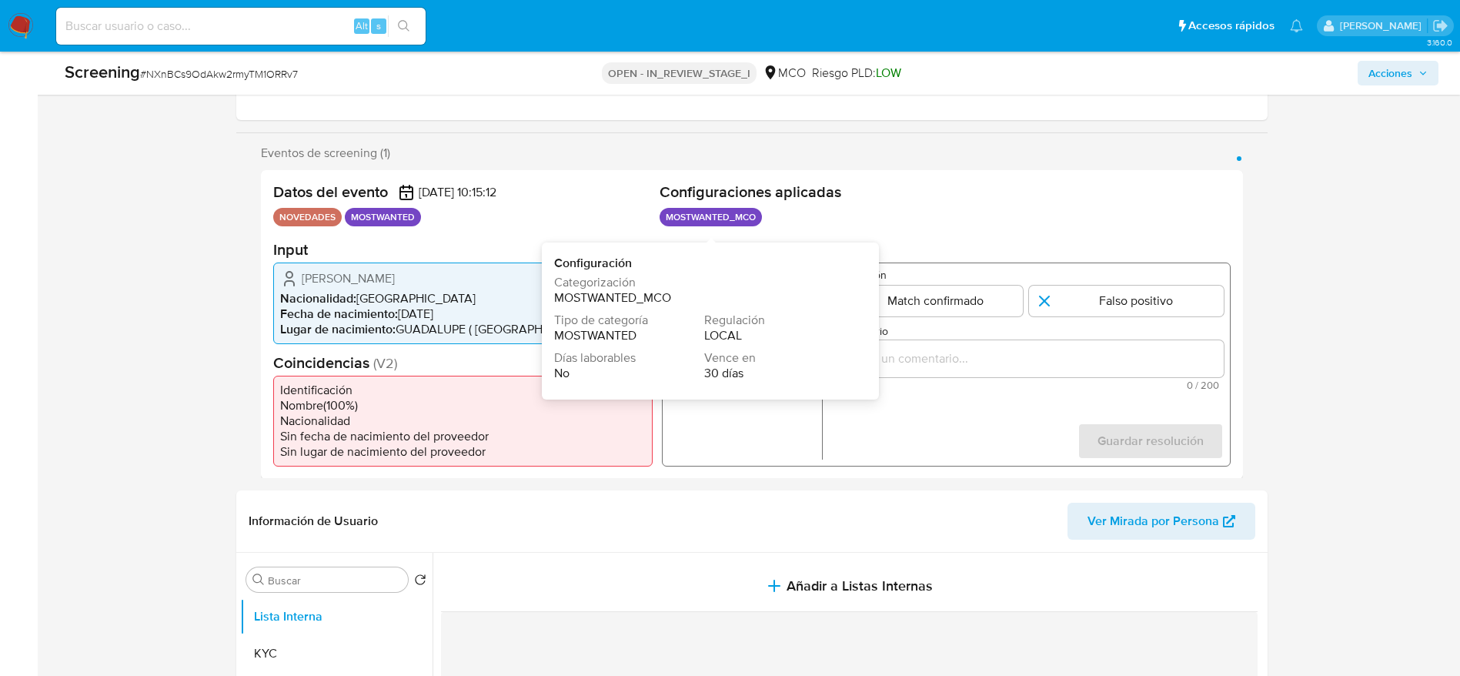
drag, startPoint x: 747, startPoint y: 262, endPoint x: 748, endPoint y: 272, distance: 9.4
click at [748, 272] on div "Configuración Categorización MOSTWANTED_MCO Tipo de categoría MOSTWANTED Regula…" at bounding box center [704, 321] width 300 height 132
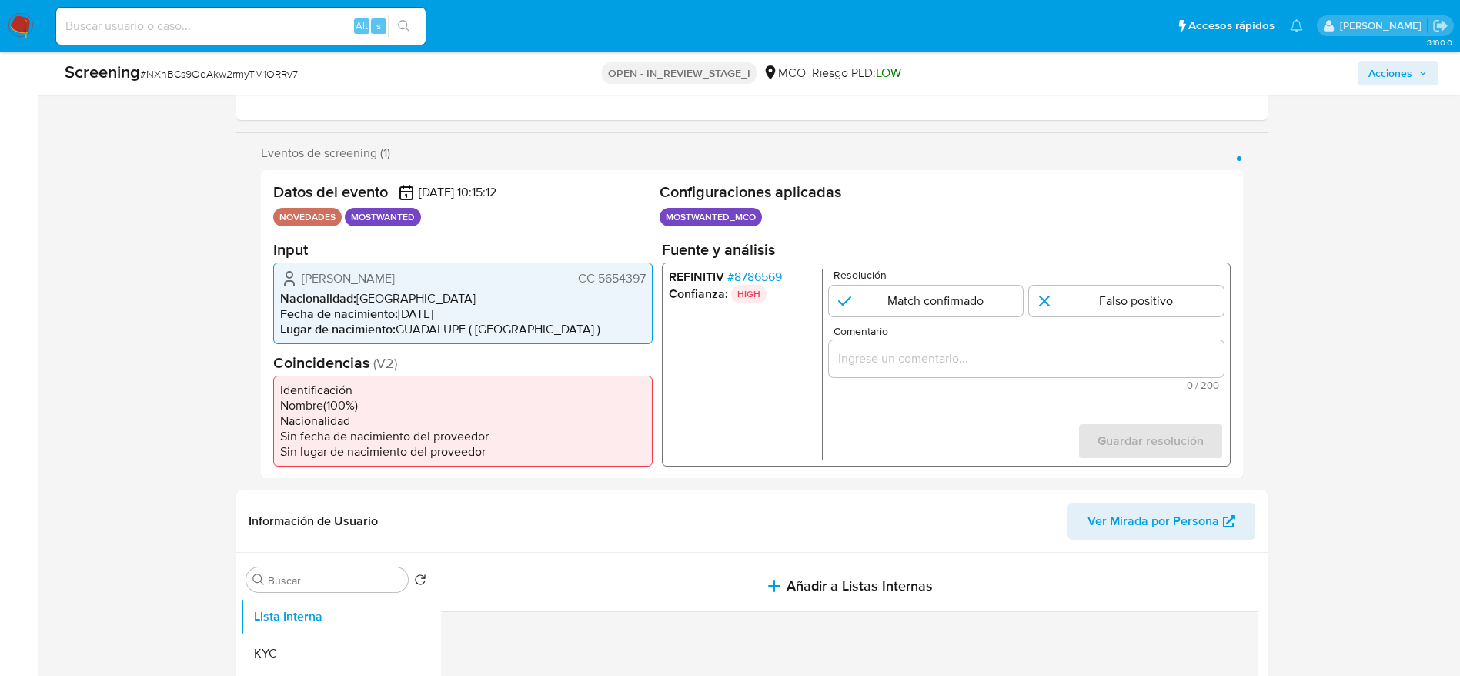
click at [776, 272] on span "# 8786569" at bounding box center [754, 276] width 55 height 15
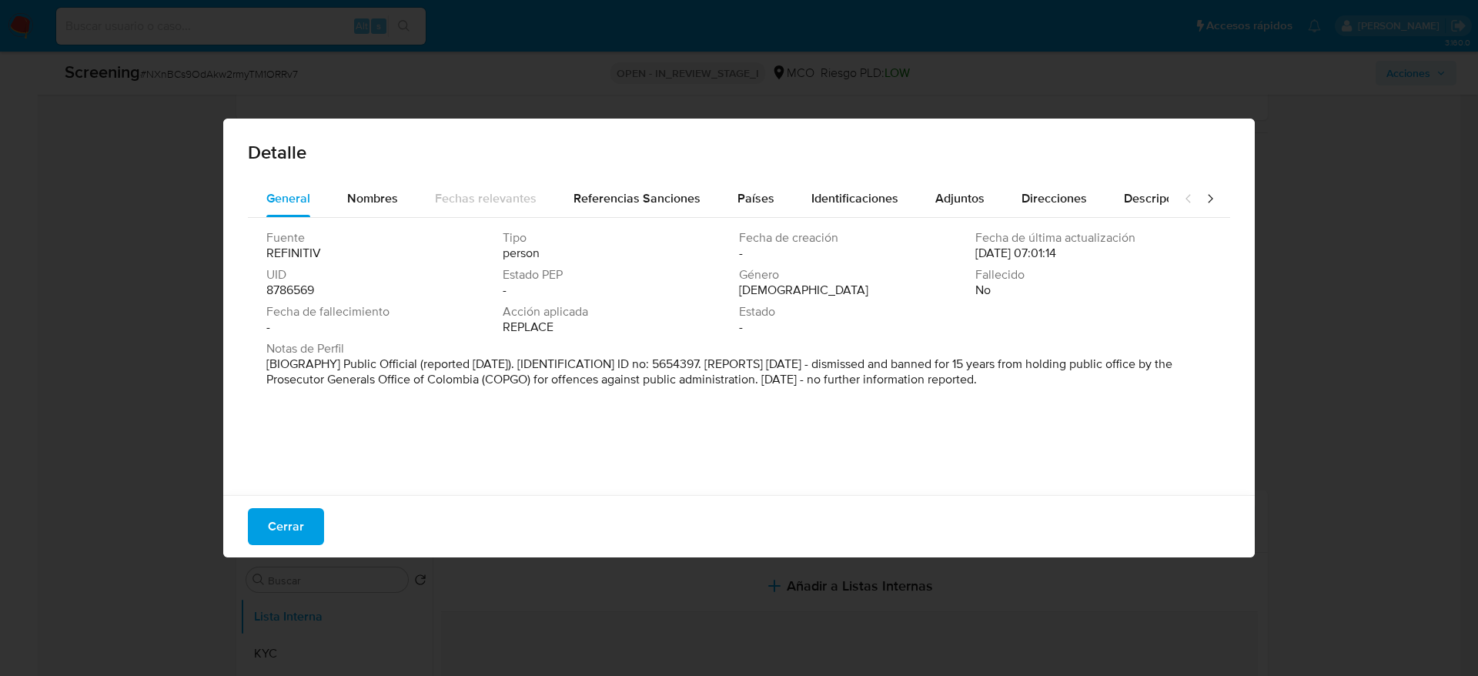
drag, startPoint x: 795, startPoint y: 372, endPoint x: 839, endPoint y: 369, distance: 44.0
click at [839, 369] on p "[BIOGRAPHY] Public Official (reported Sep 2024). [IDENTIFICATION] ID no: 565439…" at bounding box center [737, 371] width 942 height 31
click at [268, 520] on span "Cerrar" at bounding box center [286, 527] width 36 height 34
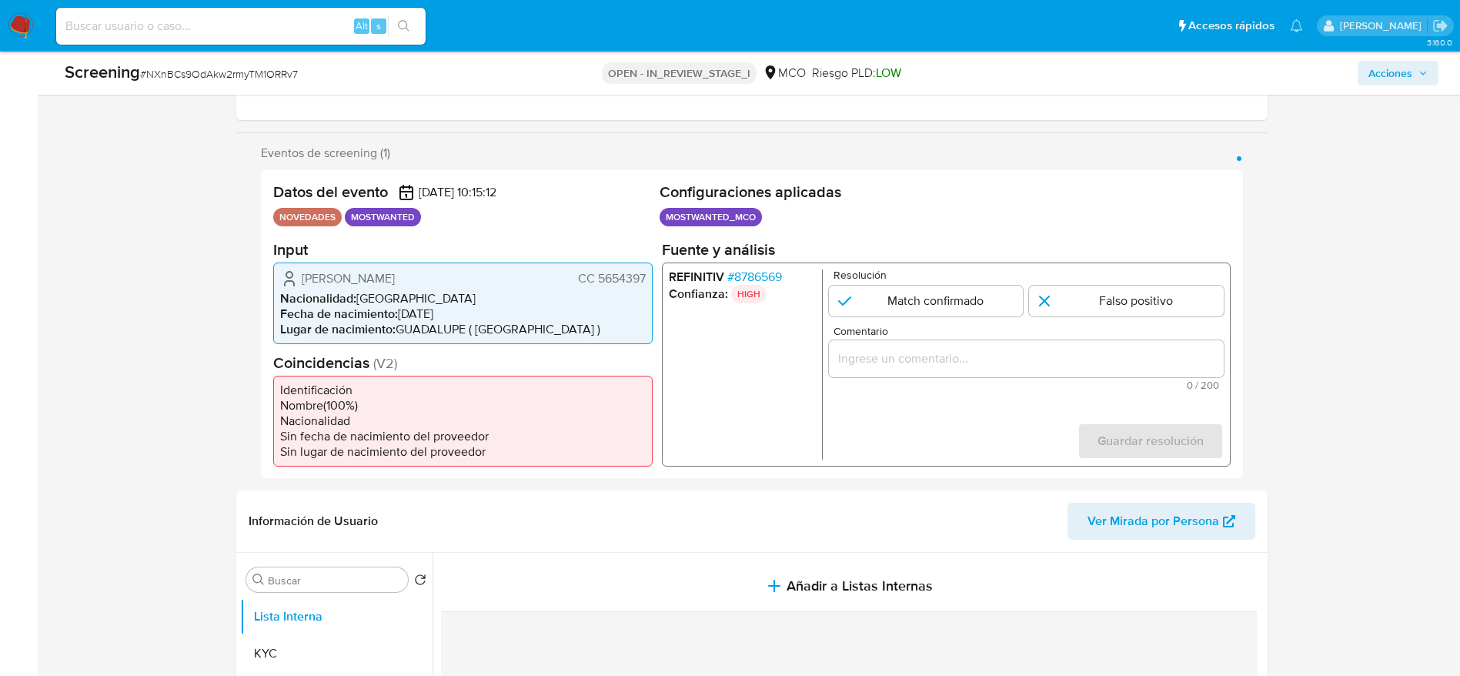
click at [956, 352] on input "Comentario" at bounding box center [1025, 358] width 395 height 20
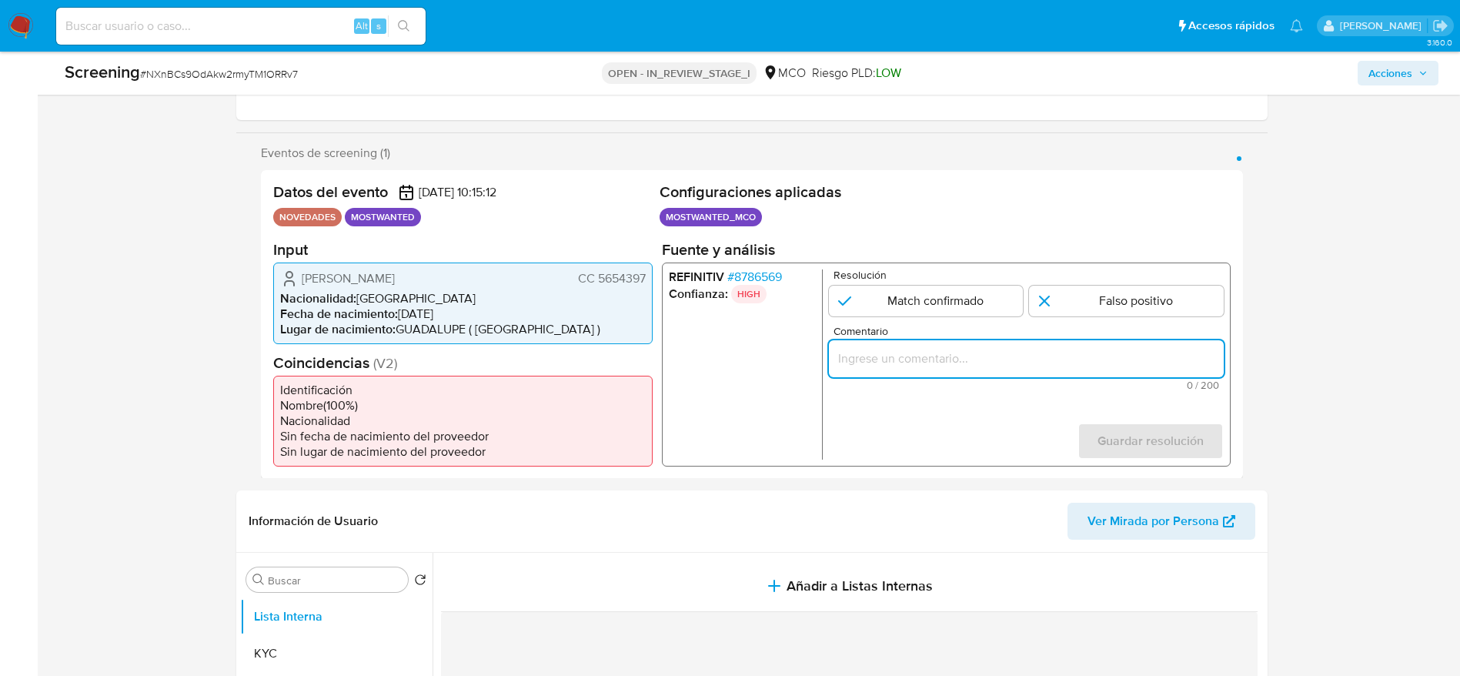
paste input "Usuario Edinson Garcia Marin, fue destituido e inhabilitado por 15 años en sept…"
type input "Usuario Edinson Garcia Marin, fue destituido e inhabilitado por 15 años en sept…"
click at [958, 314] on input "1 de 1" at bounding box center [925, 300] width 195 height 31
radio input "true"
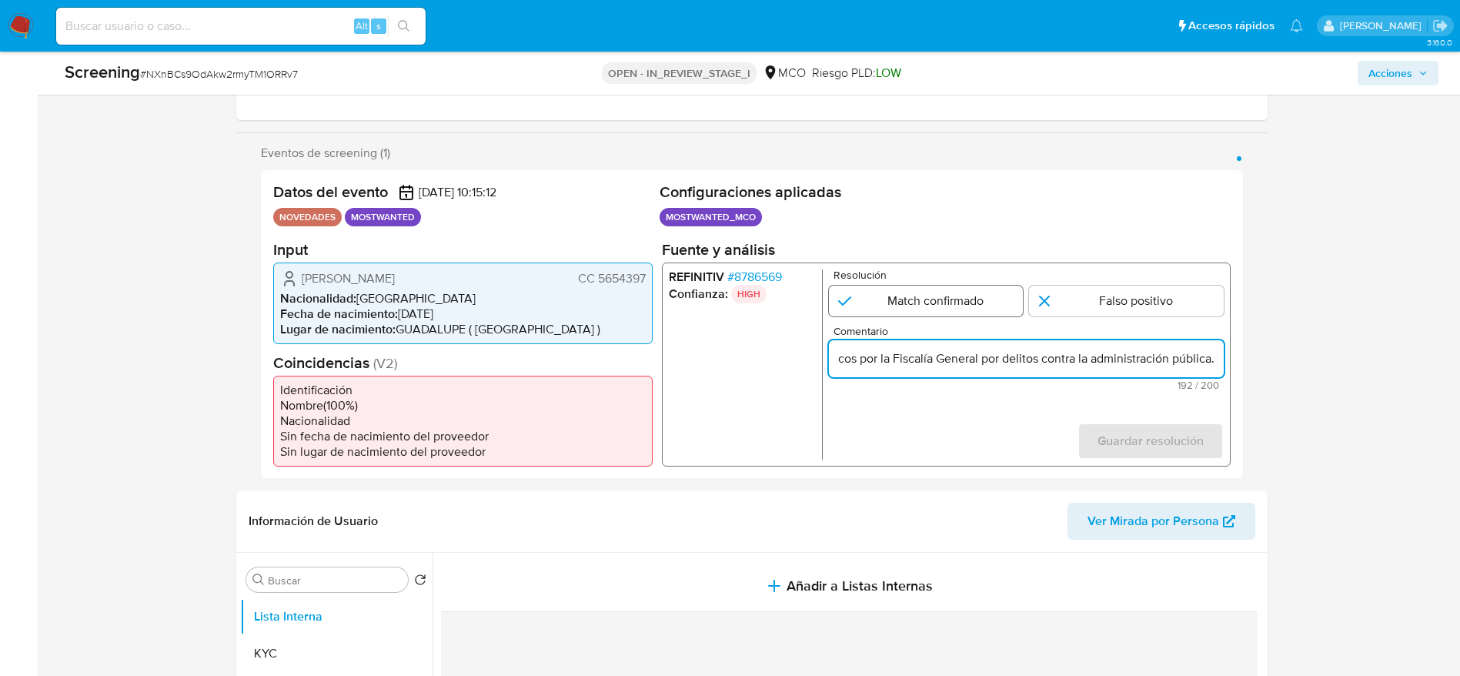
scroll to position [0, 0]
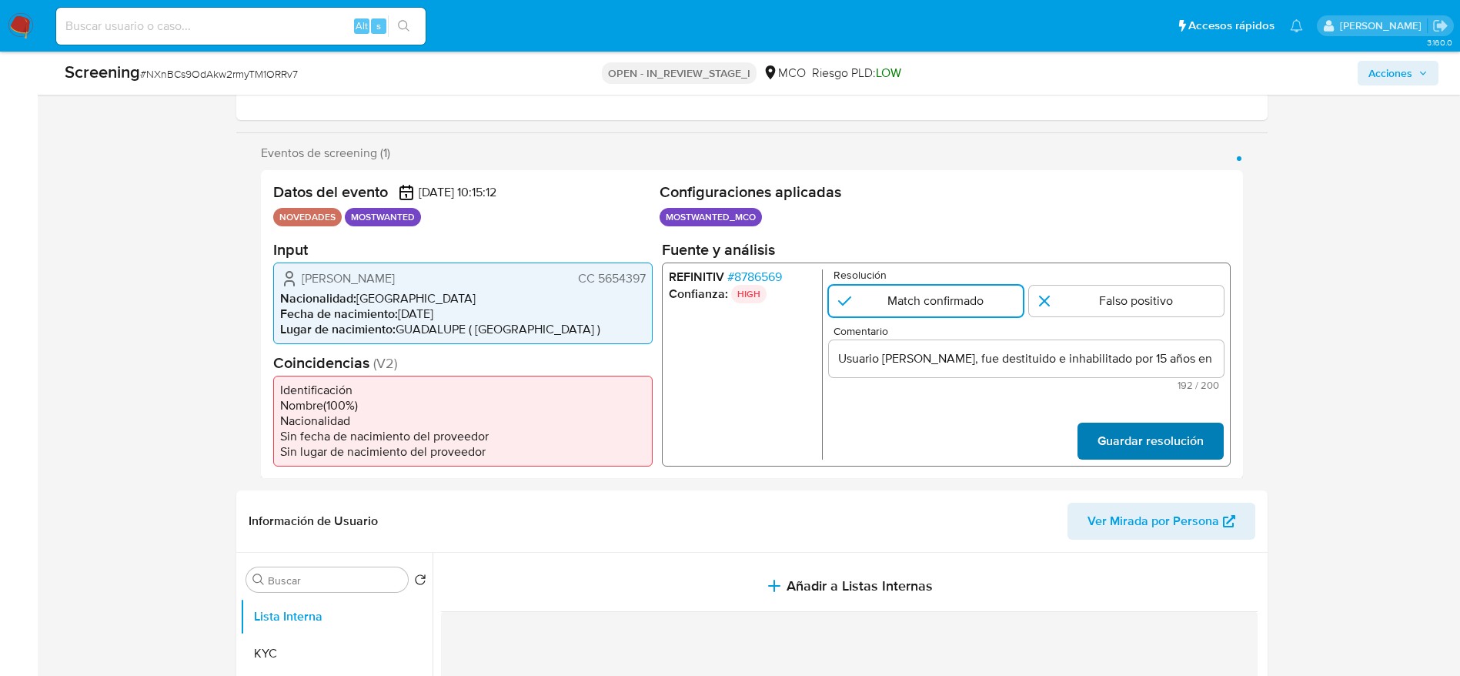
click at [1184, 453] on span "Guardar resolución" at bounding box center [1150, 440] width 106 height 34
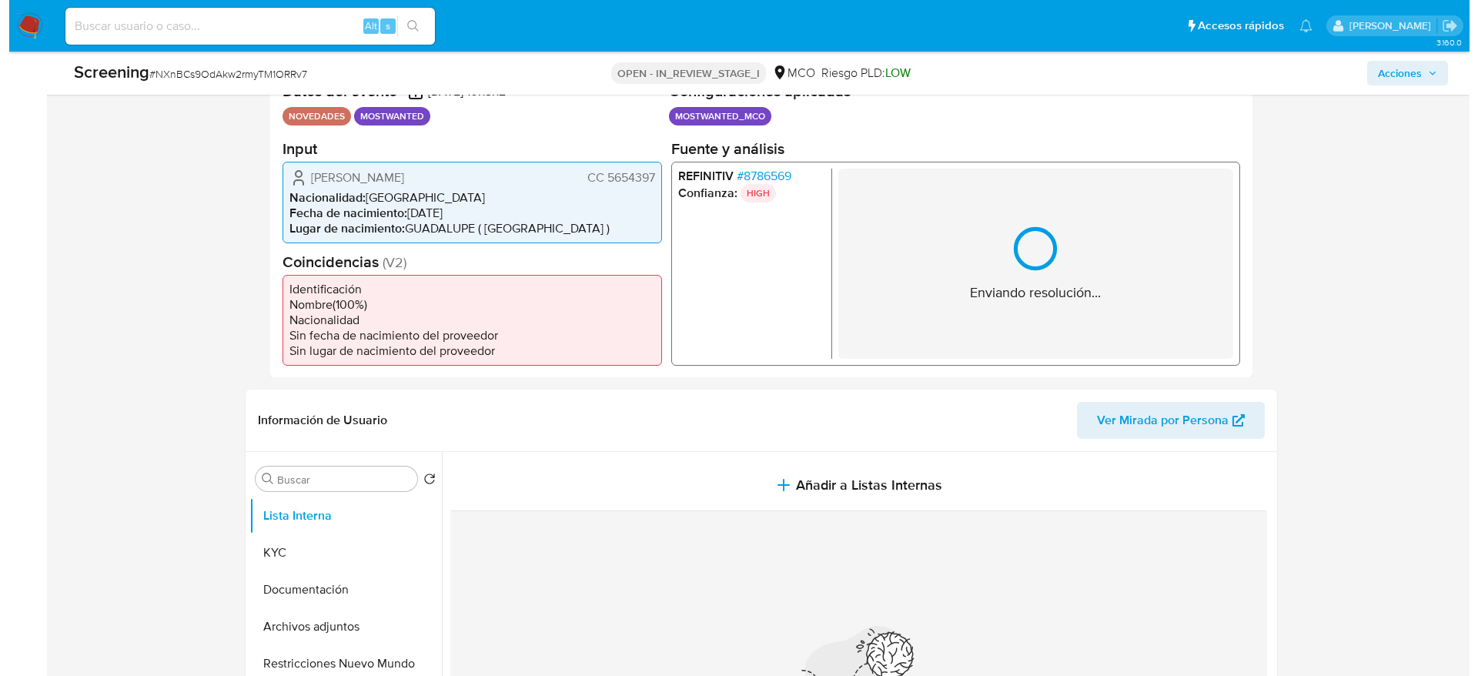
scroll to position [462, 0]
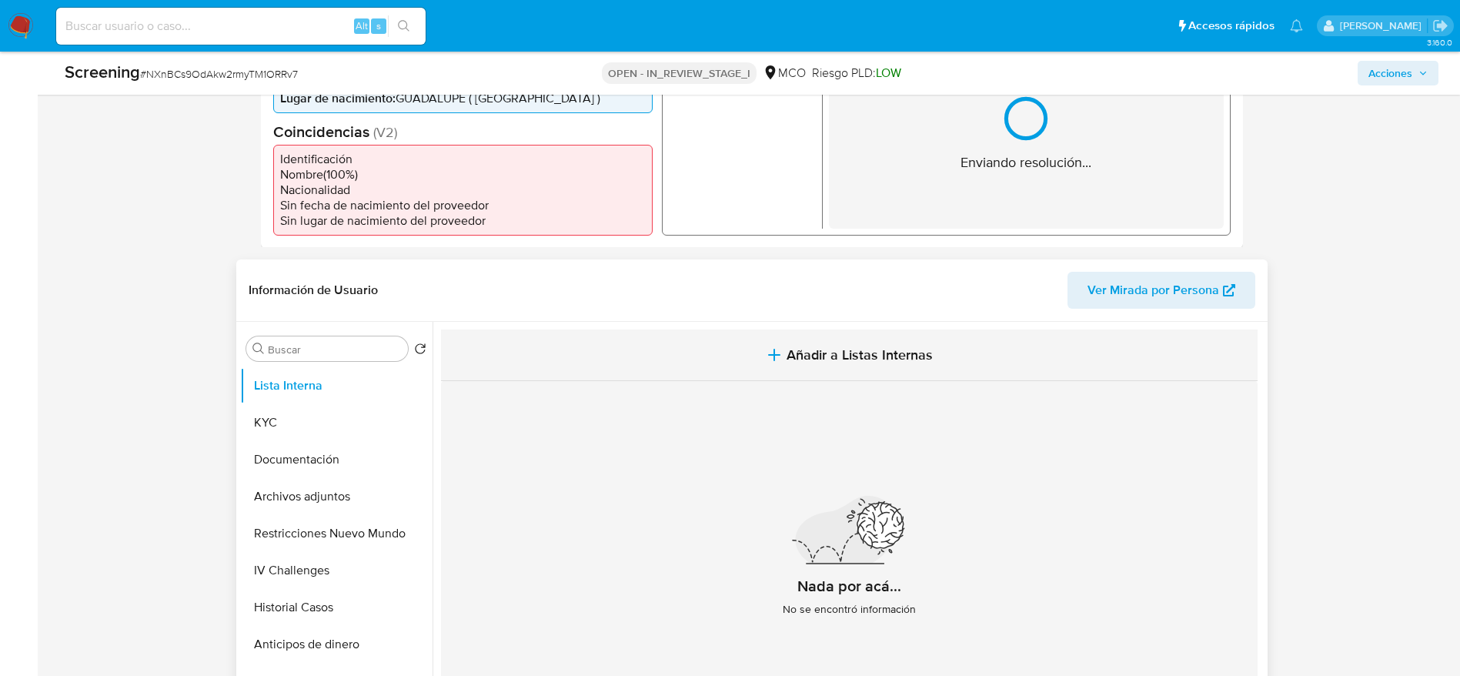
click at [793, 347] on span "Añadir a Listas Internas" at bounding box center [860, 354] width 146 height 17
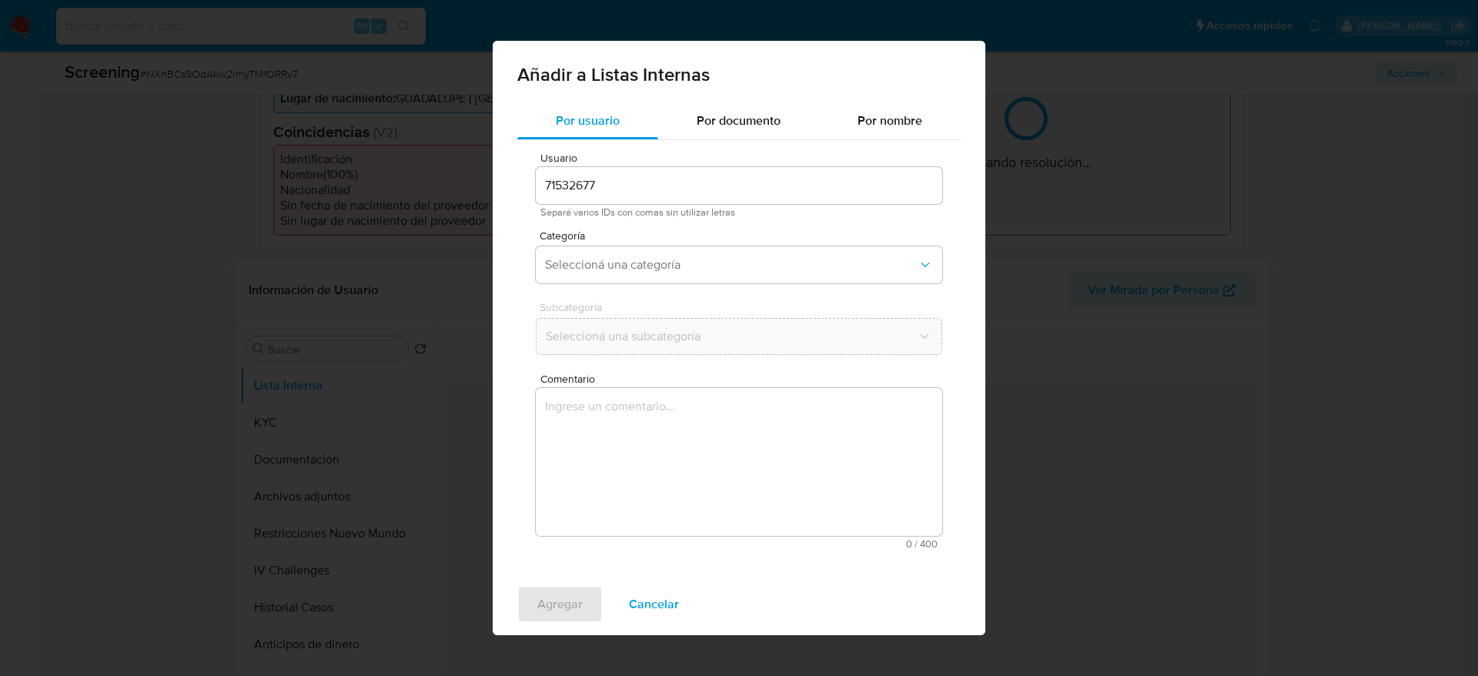
click at [777, 427] on textarea "Comentario" at bounding box center [739, 462] width 406 height 148
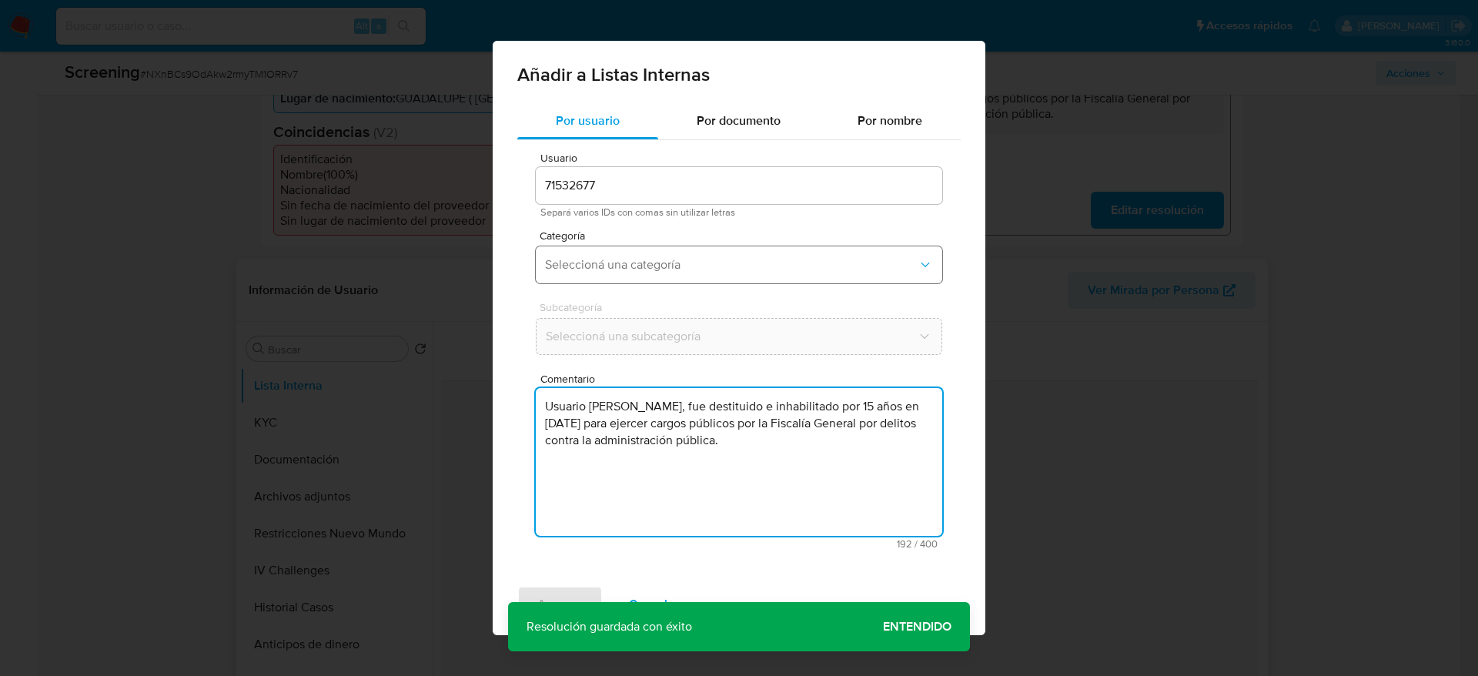
type textarea "Usuario Edinson Garcia Marin, fue destituido e inhabilitado por 15 años en sept…"
drag, startPoint x: 749, startPoint y: 251, endPoint x: 744, endPoint y: 264, distance: 13.9
click at [744, 247] on button "Seleccioná una categoría" at bounding box center [739, 264] width 406 height 37
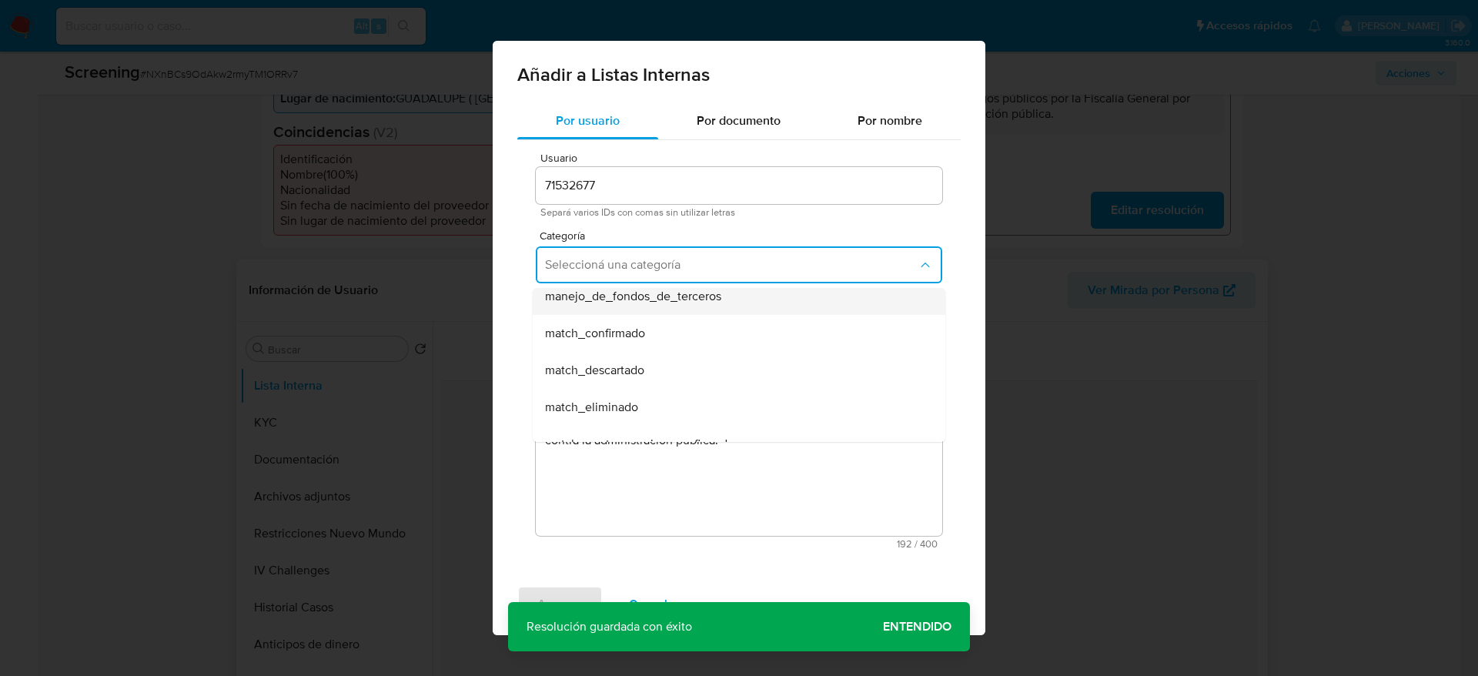
scroll to position [115, 0]
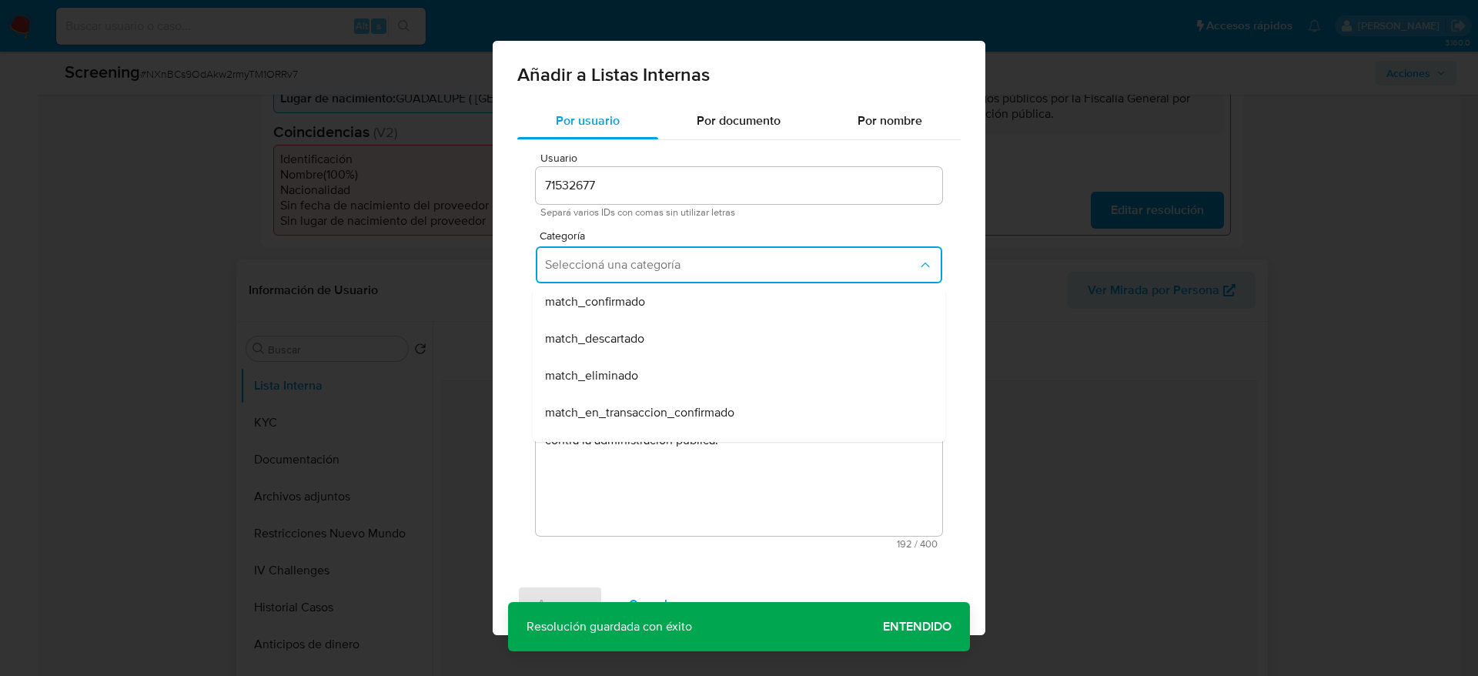
drag, startPoint x: 700, startPoint y: 316, endPoint x: 695, endPoint y: 331, distance: 15.3
click at [700, 317] on div "match_confirmado" at bounding box center [734, 301] width 379 height 37
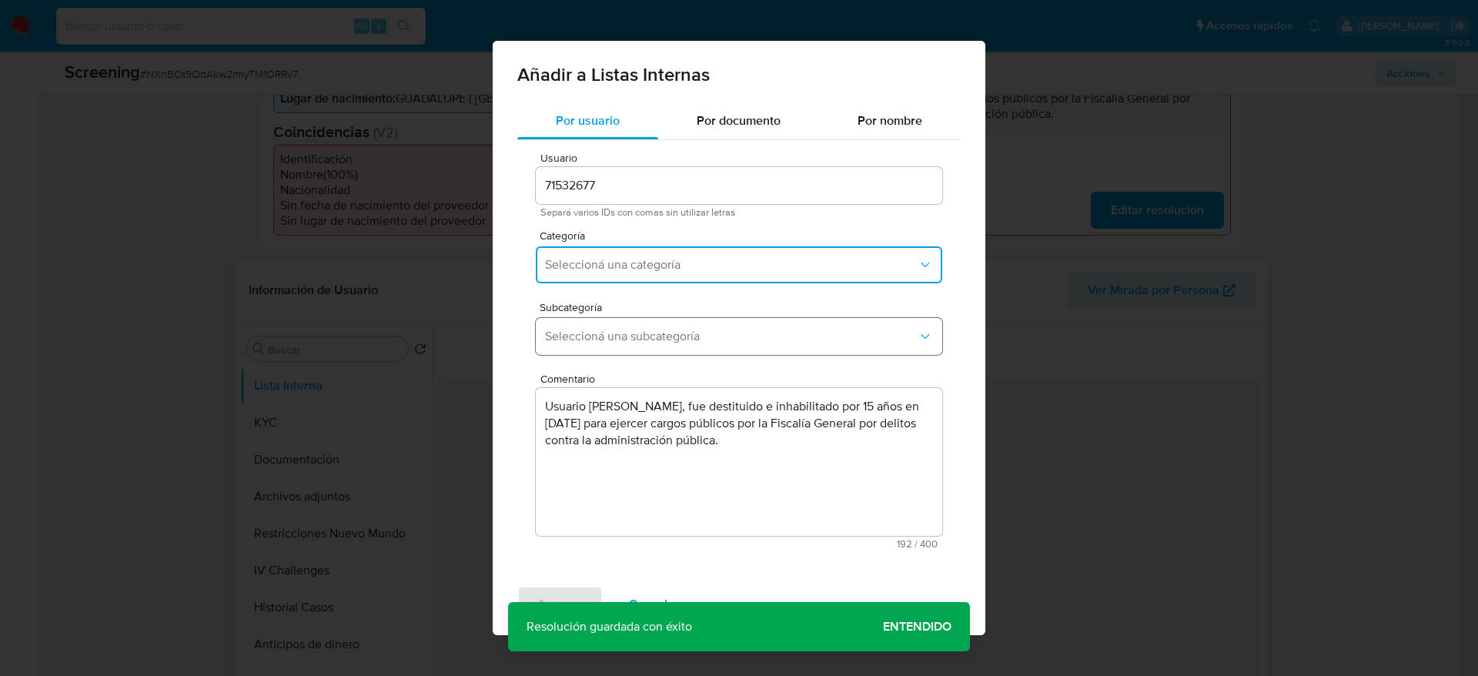
click at [695, 333] on span "Seleccioná una subcategoría" at bounding box center [731, 336] width 373 height 15
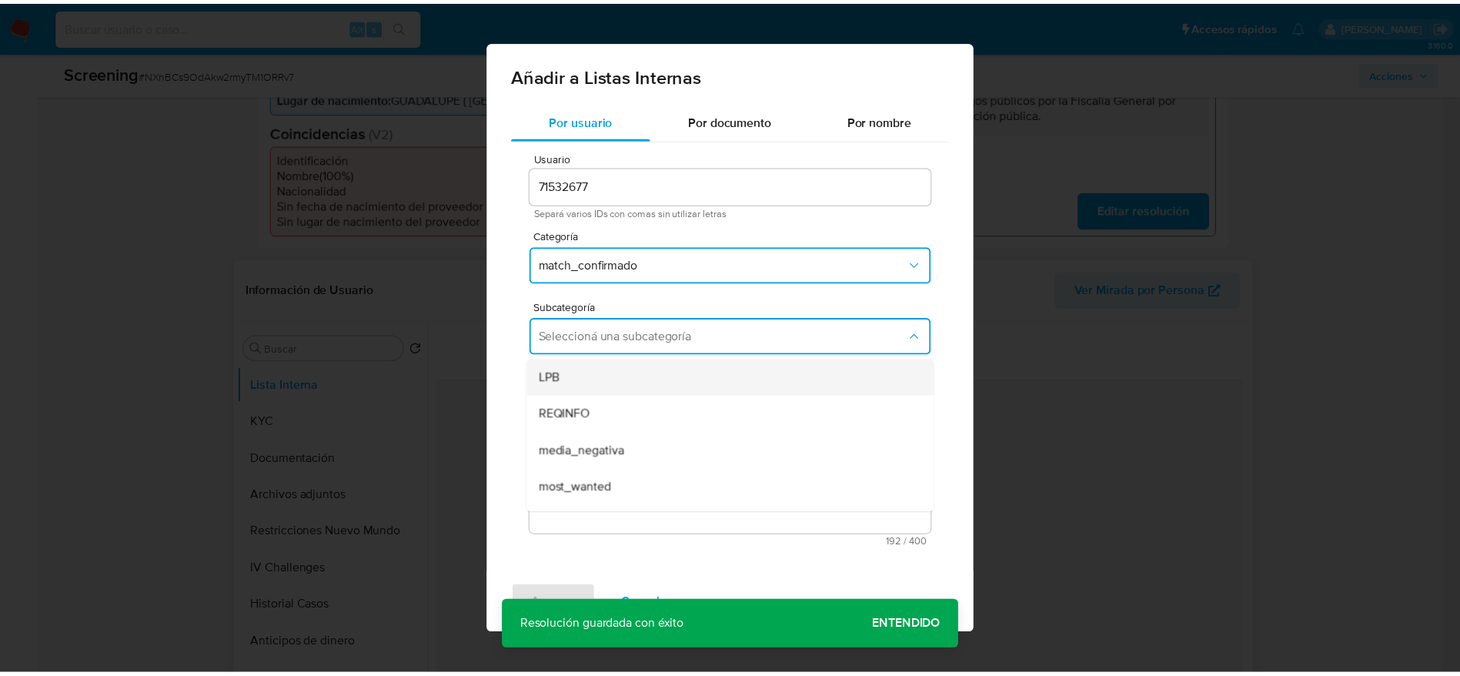
scroll to position [105, 0]
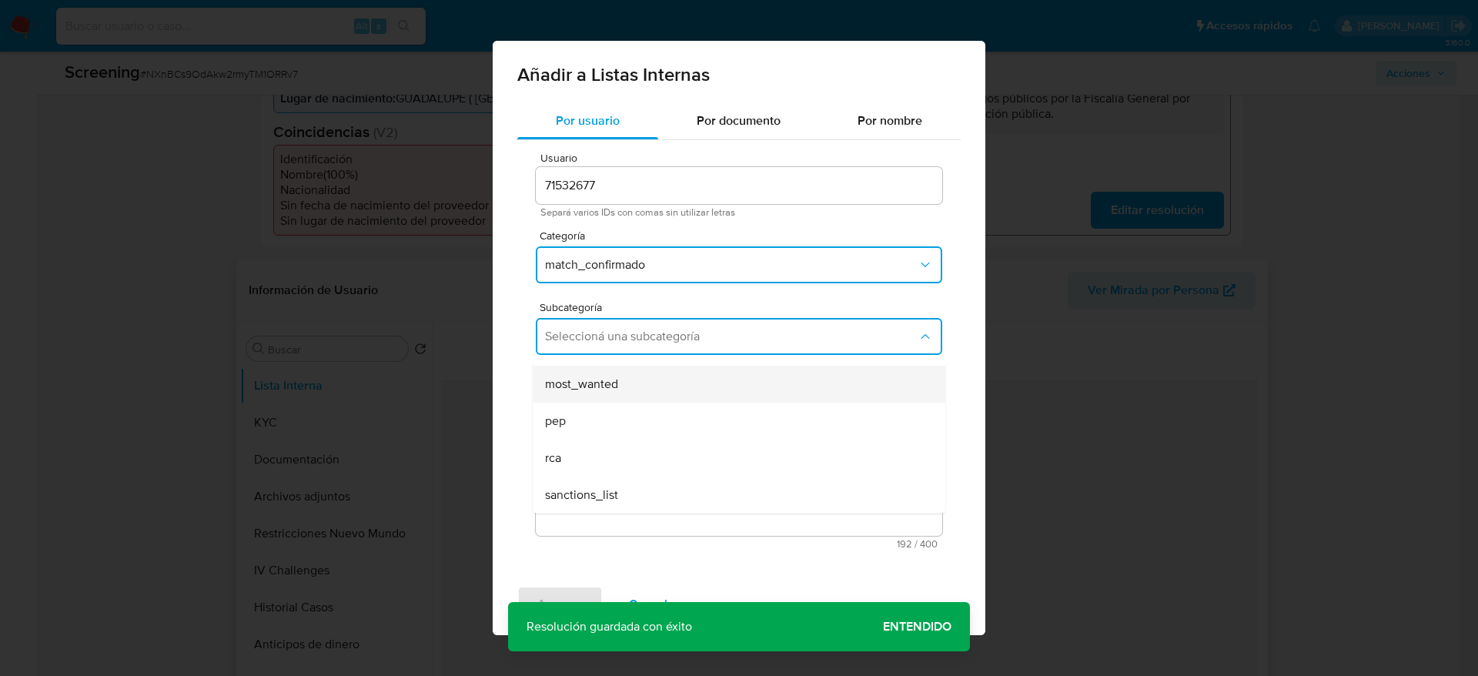
click at [630, 396] on div "most_wanted" at bounding box center [734, 384] width 379 height 37
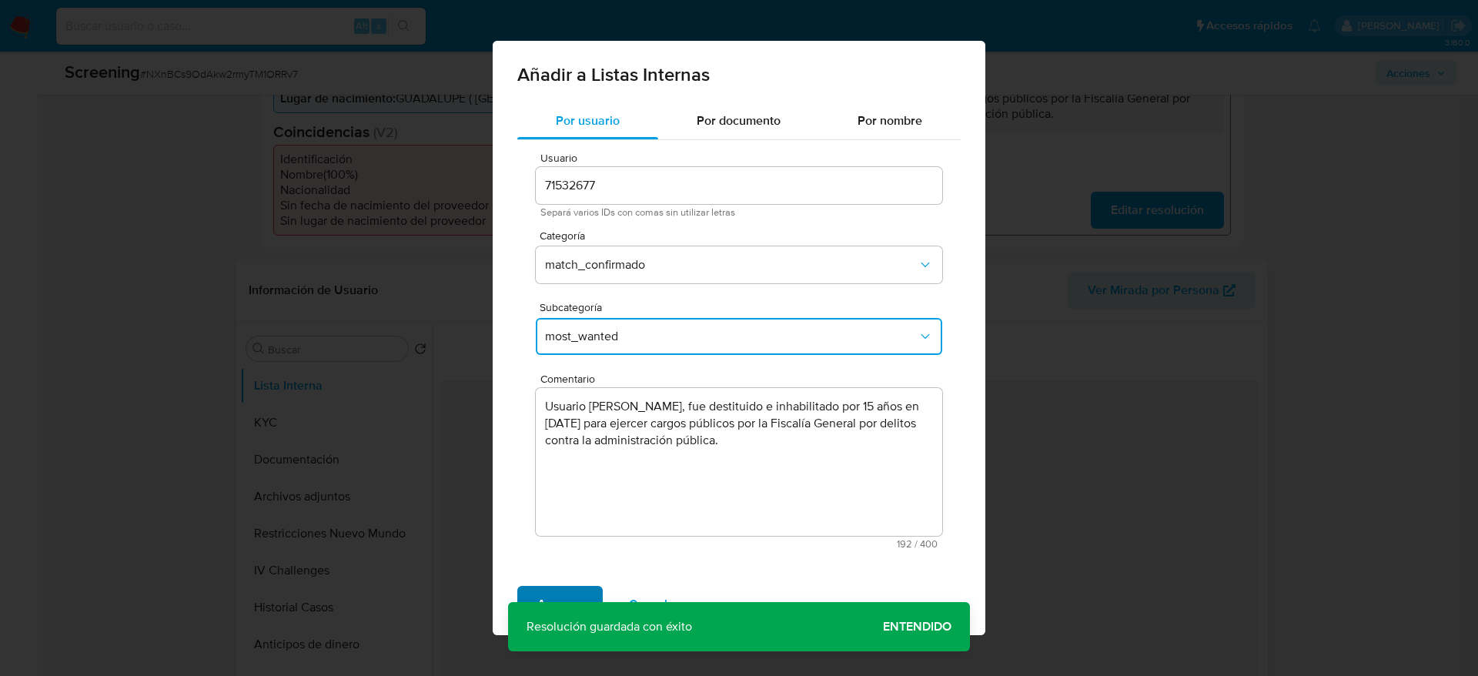
click at [568, 589] on span "Agregar" at bounding box center [559, 604] width 45 height 34
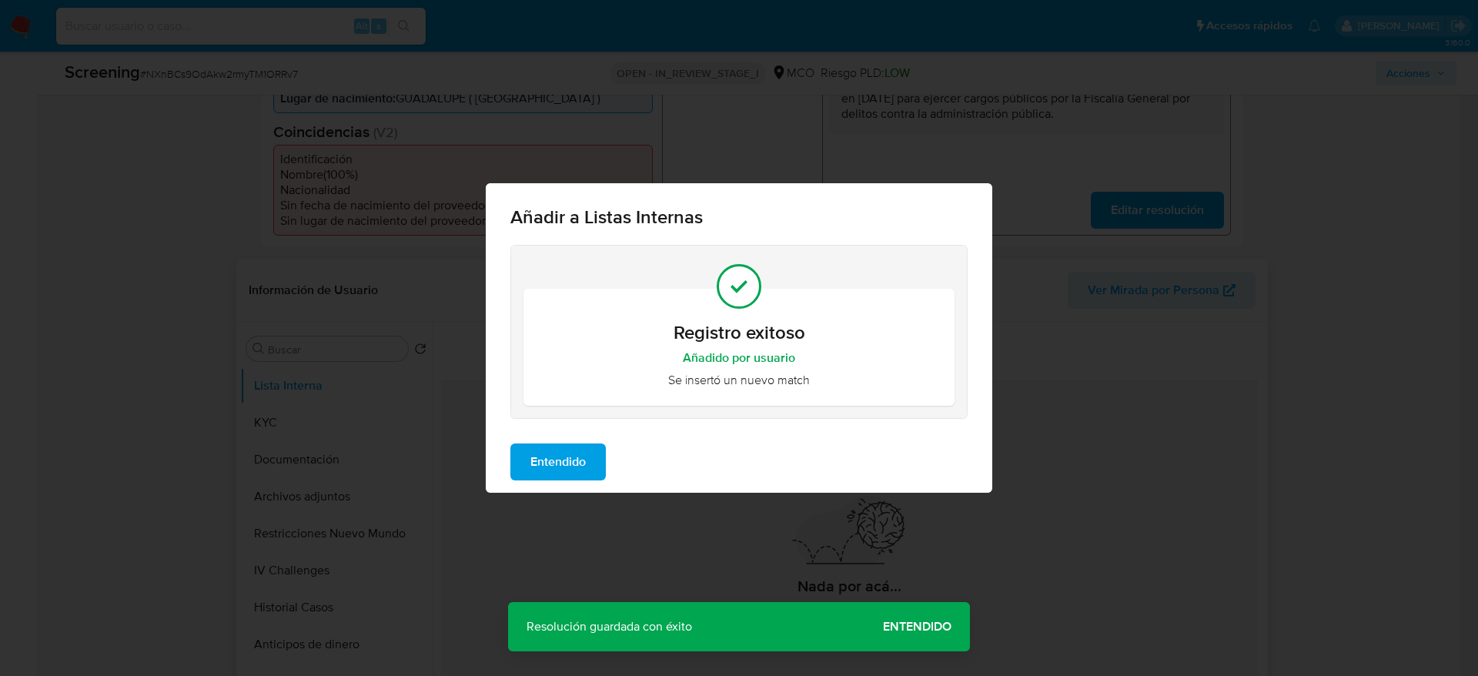
click at [583, 438] on div "Entendido" at bounding box center [739, 462] width 507 height 62
click at [583, 452] on span "Entendido" at bounding box center [557, 462] width 55 height 34
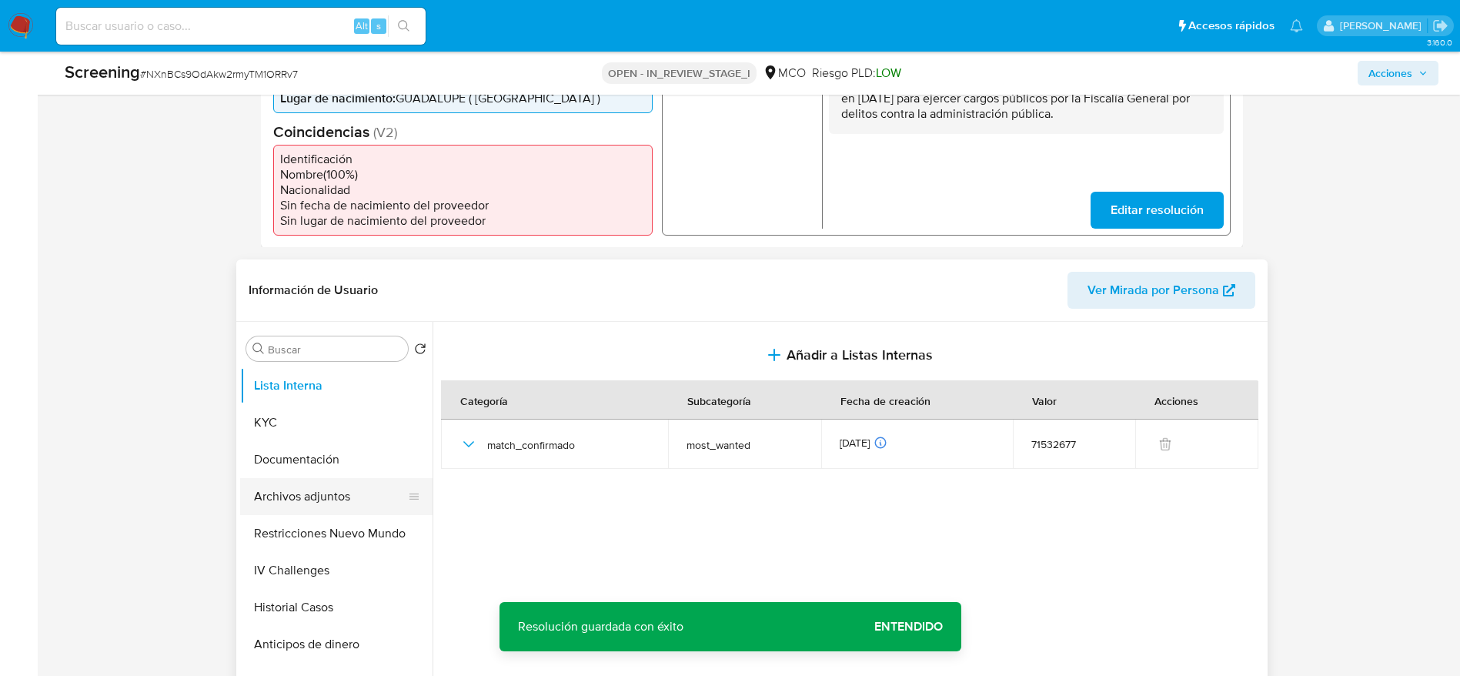
click at [297, 503] on button "Archivos adjuntos" at bounding box center [330, 496] width 180 height 37
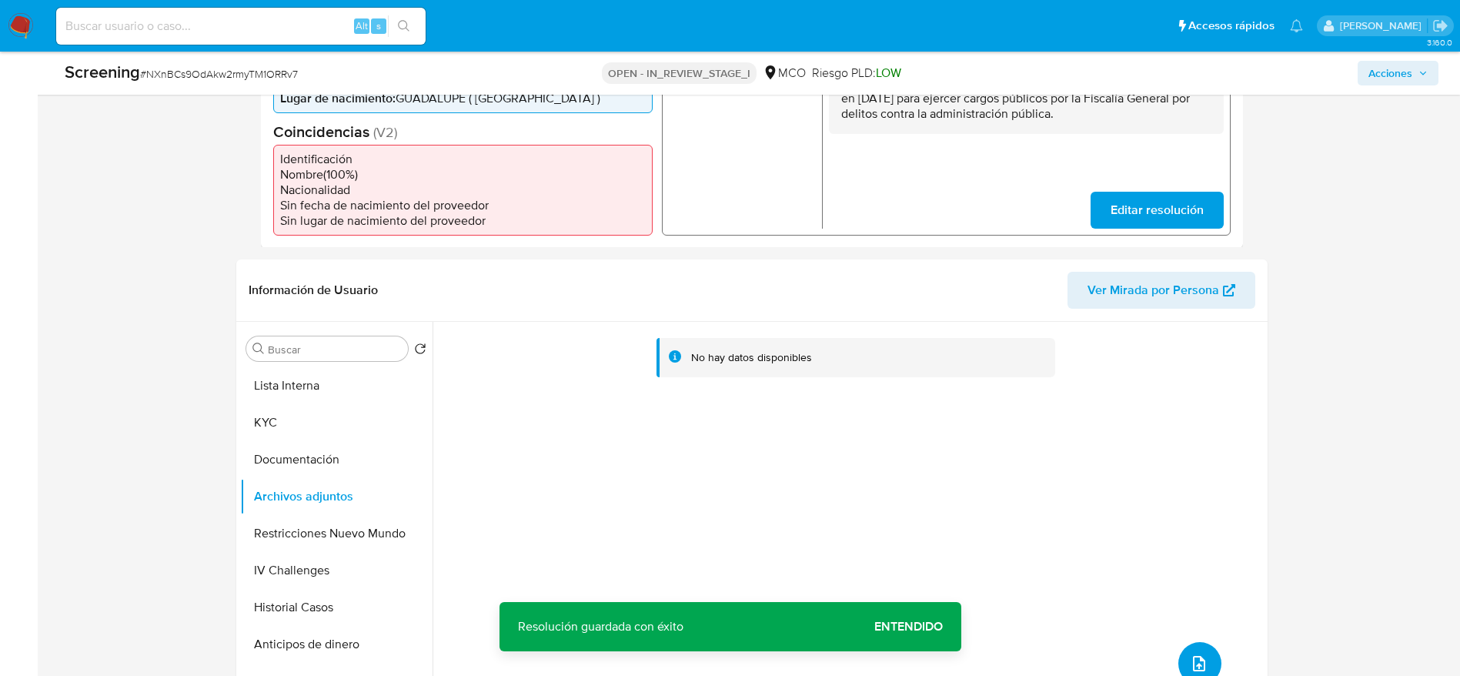
click at [1179, 653] on button "upload-file" at bounding box center [1200, 663] width 43 height 43
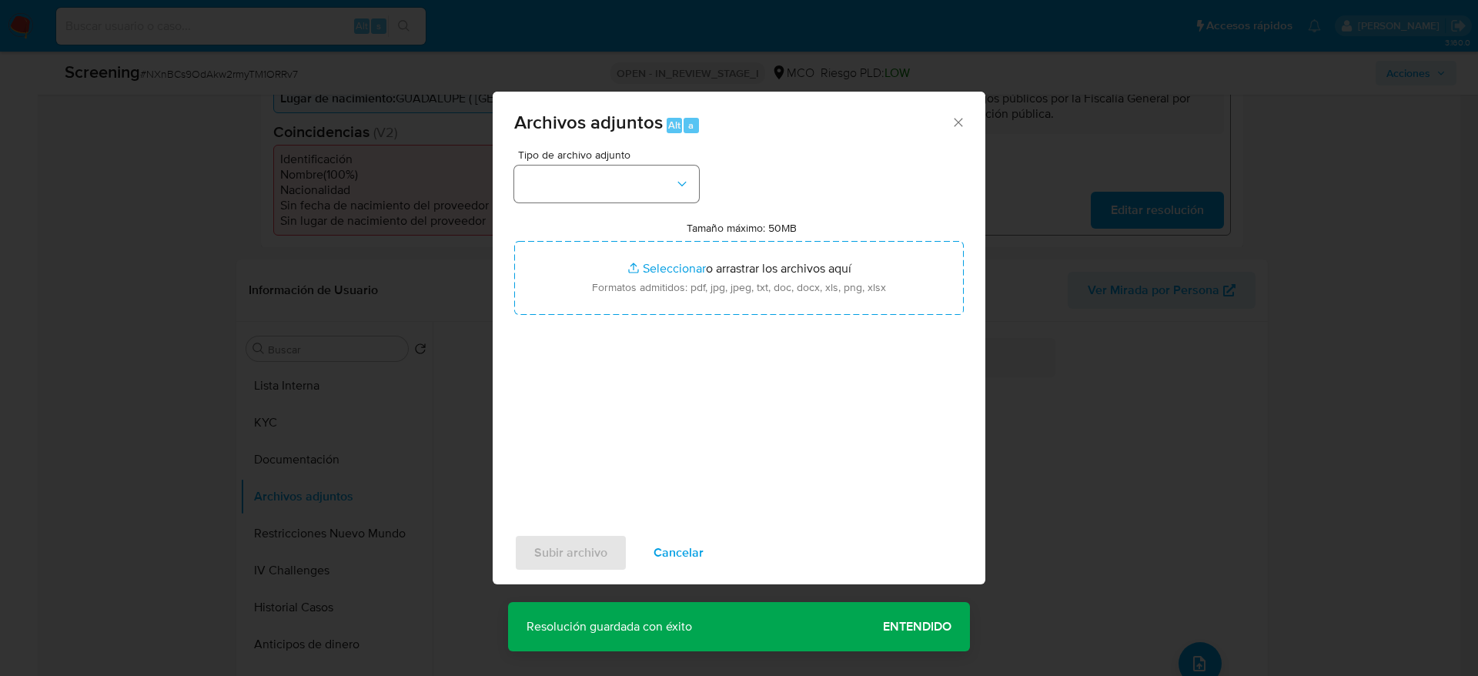
drag, startPoint x: 706, startPoint y: 180, endPoint x: 694, endPoint y: 180, distance: 12.3
click at [704, 180] on div "Tipo de archivo adjunto Tamaño máximo: 50MB Seleccionar archivos Seleccionar o …" at bounding box center [739, 330] width 450 height 363
click at [691, 180] on button "button" at bounding box center [606, 184] width 185 height 37
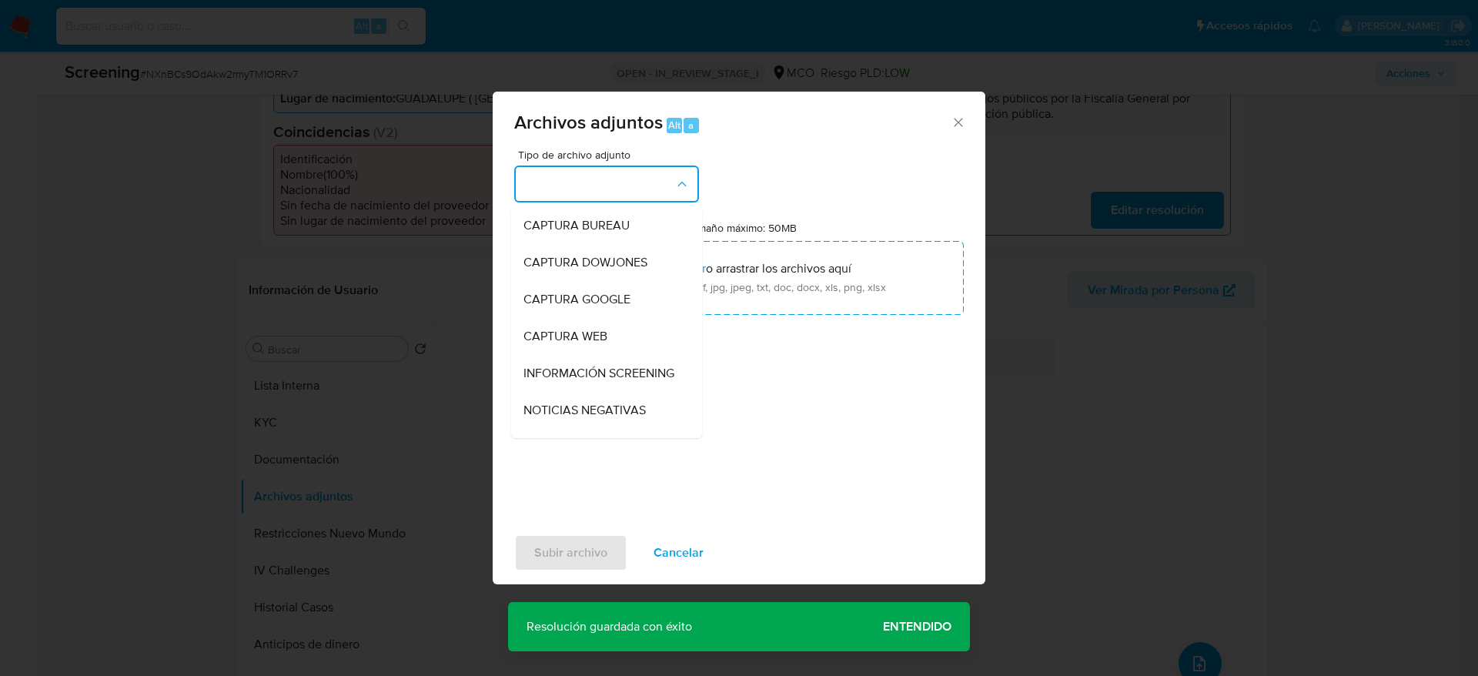
drag, startPoint x: 611, startPoint y: 368, endPoint x: 617, endPoint y: 333, distance: 35.8
click at [611, 370] on span "INFORMACIÓN SCREENING" at bounding box center [598, 373] width 151 height 15
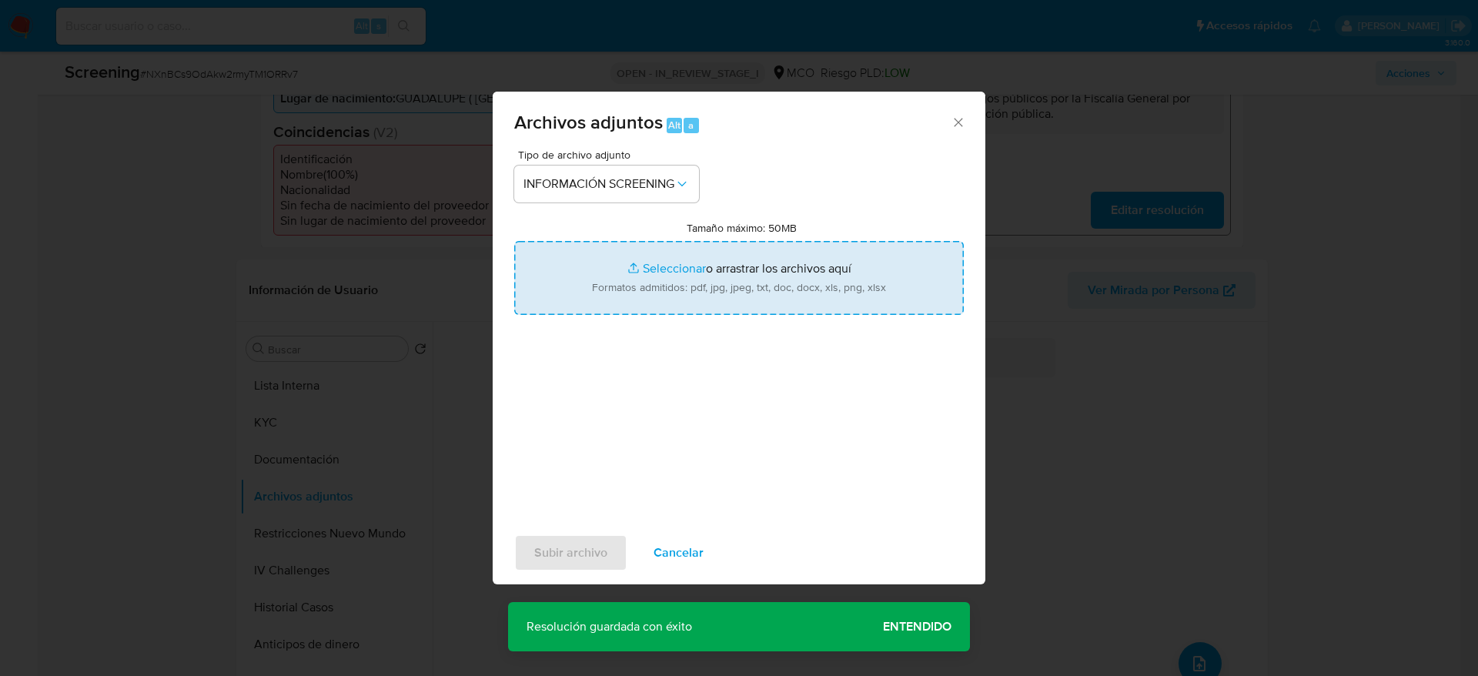
click at [634, 293] on input "Tamaño máximo: 50MB Seleccionar archivos" at bounding box center [739, 278] width 450 height 74
type input "C:\fakepath\_Edinson Garcia Marin_ - Buscar con Google.pdf"
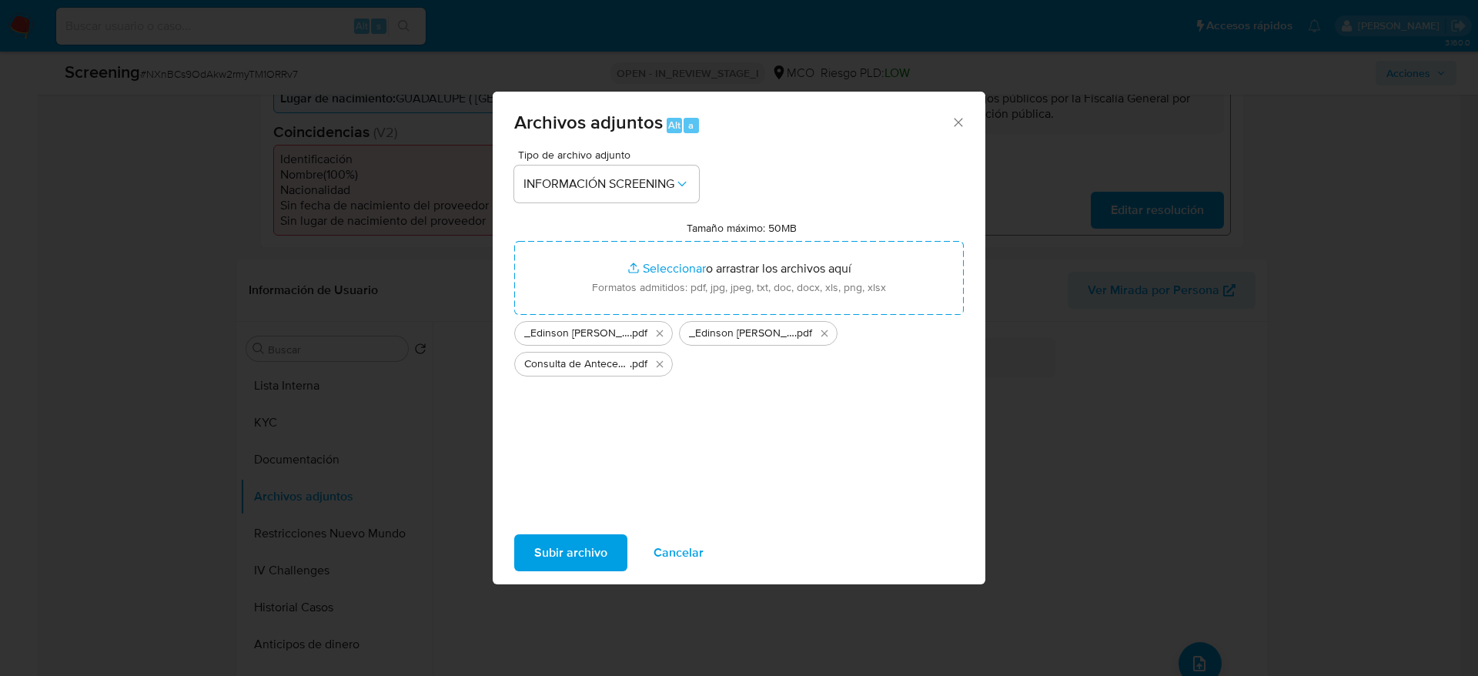
click at [594, 580] on div "Subir archivo Cancelar" at bounding box center [739, 552] width 493 height 59
click at [593, 555] on span "Subir archivo" at bounding box center [570, 553] width 73 height 34
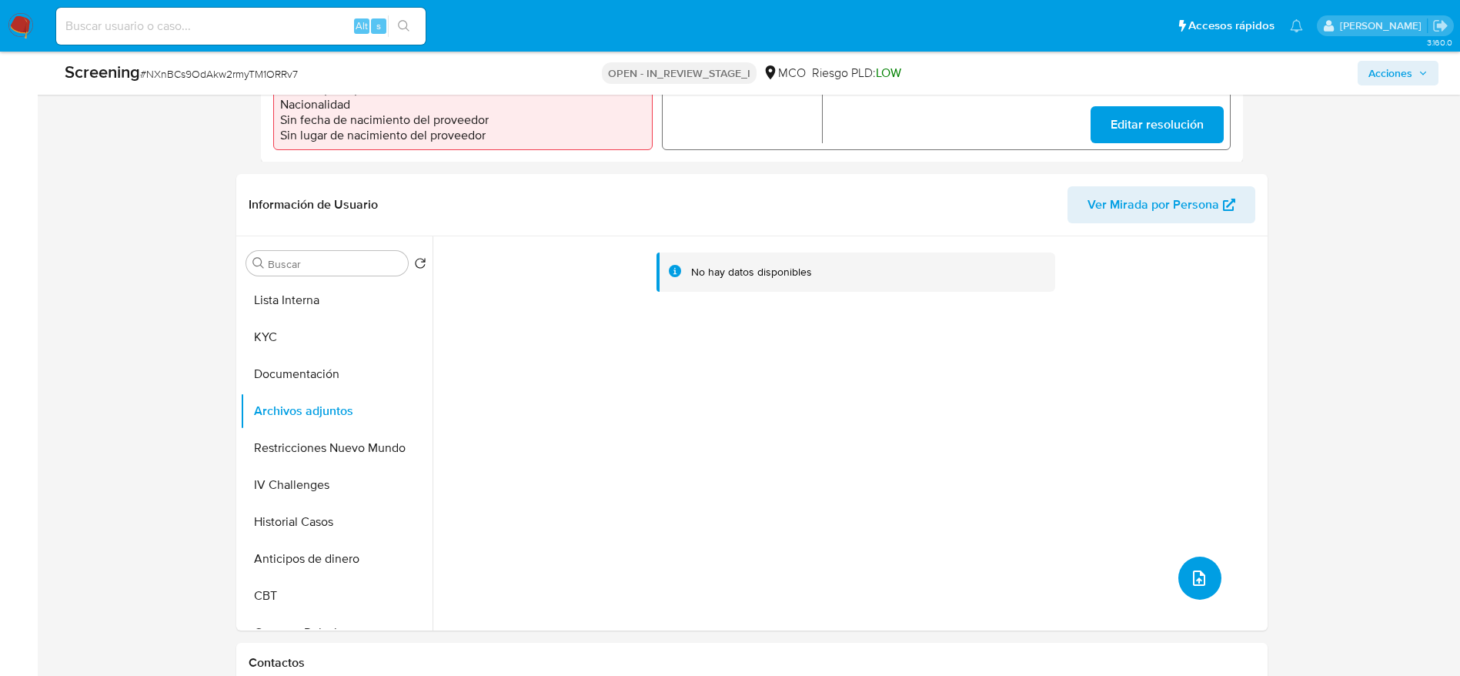
scroll to position [437, 0]
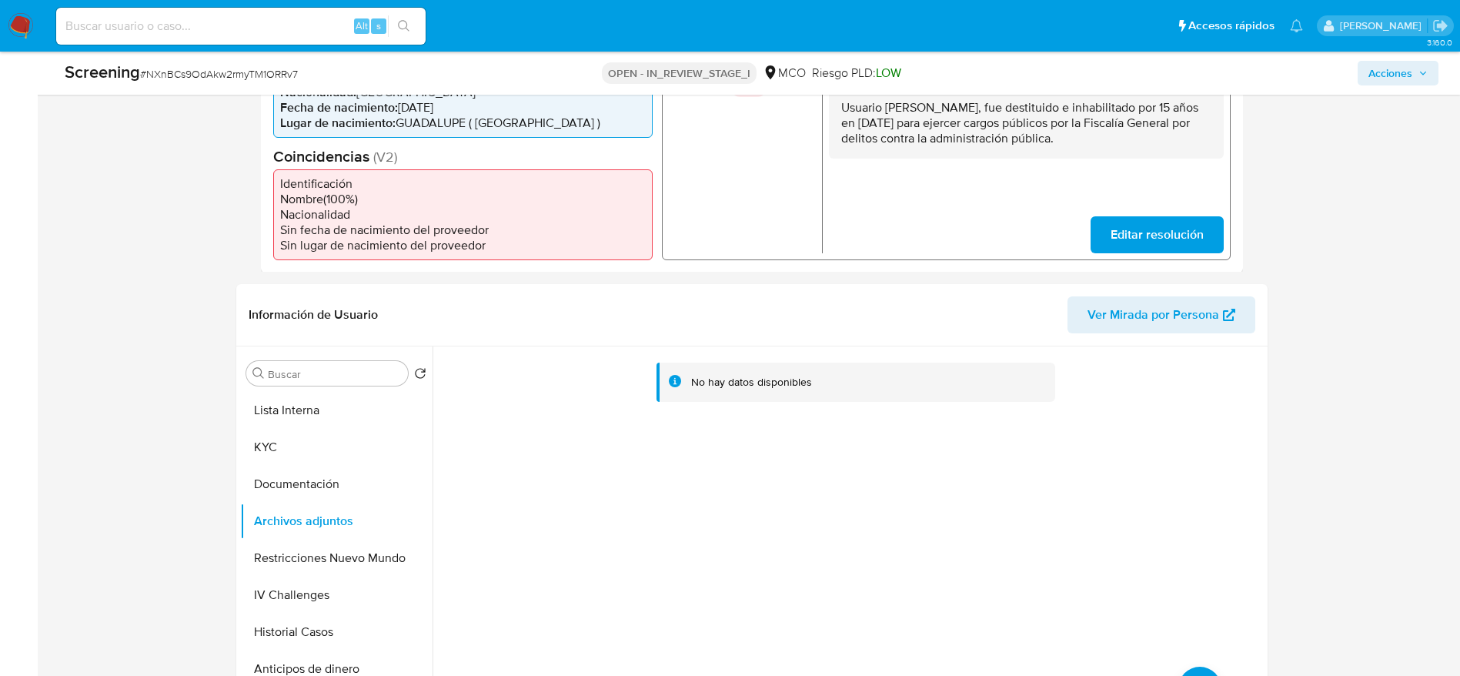
click at [288, 490] on button "Documentación" at bounding box center [330, 484] width 180 height 37
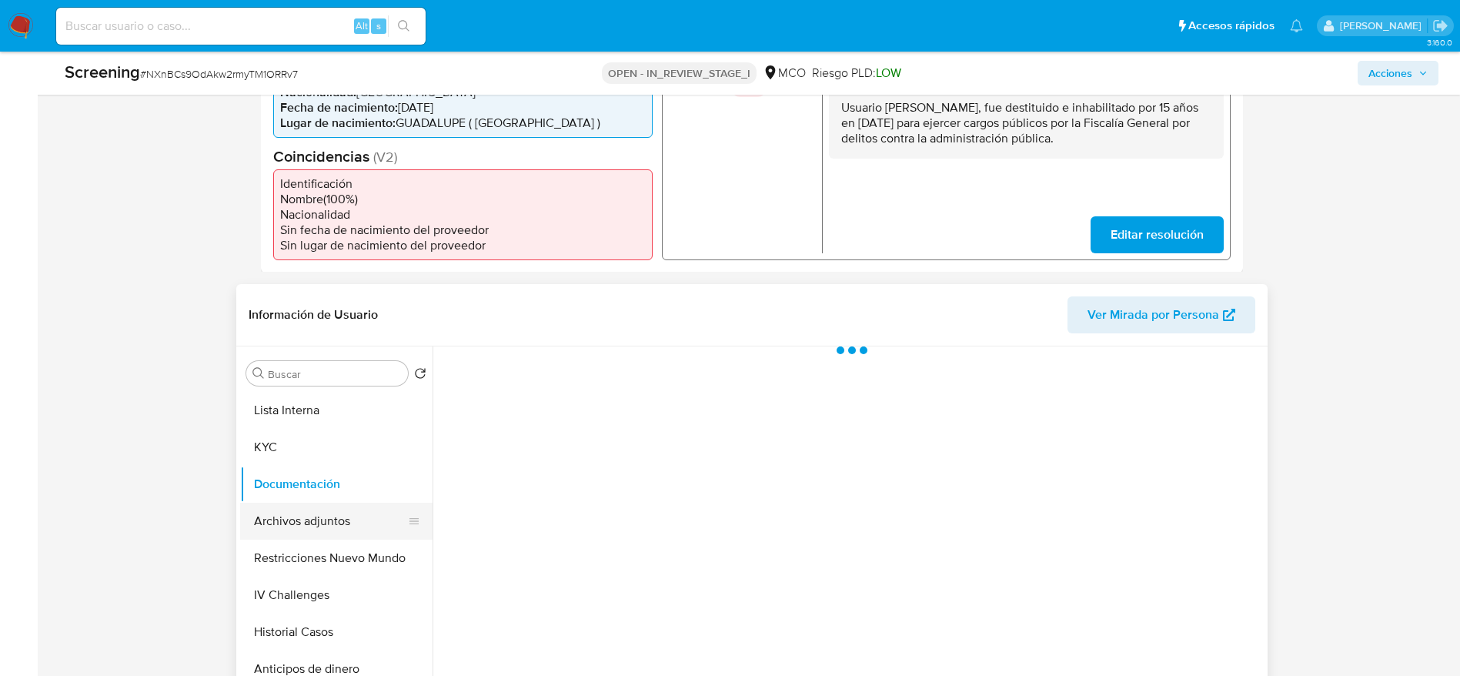
click at [289, 508] on button "Archivos adjuntos" at bounding box center [330, 521] width 180 height 37
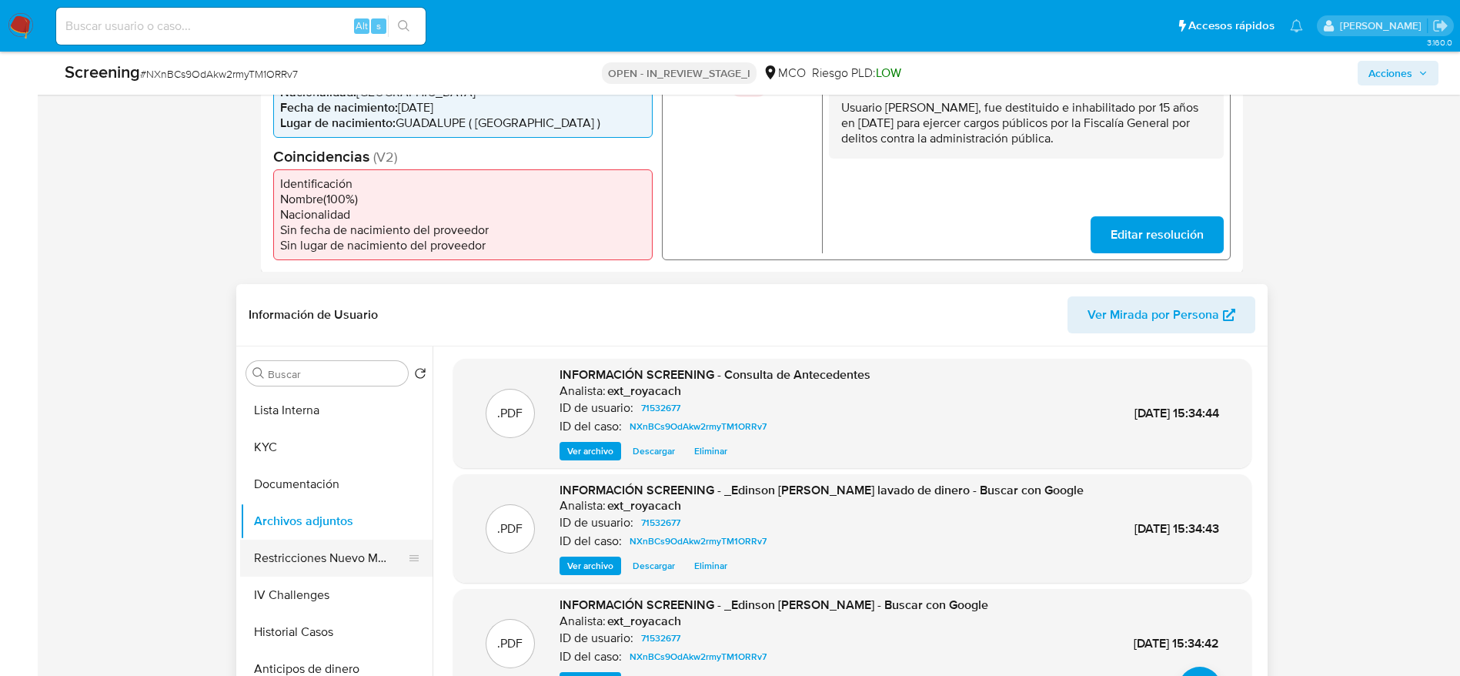
click at [366, 564] on button "Restricciones Nuevo Mundo" at bounding box center [330, 558] width 180 height 37
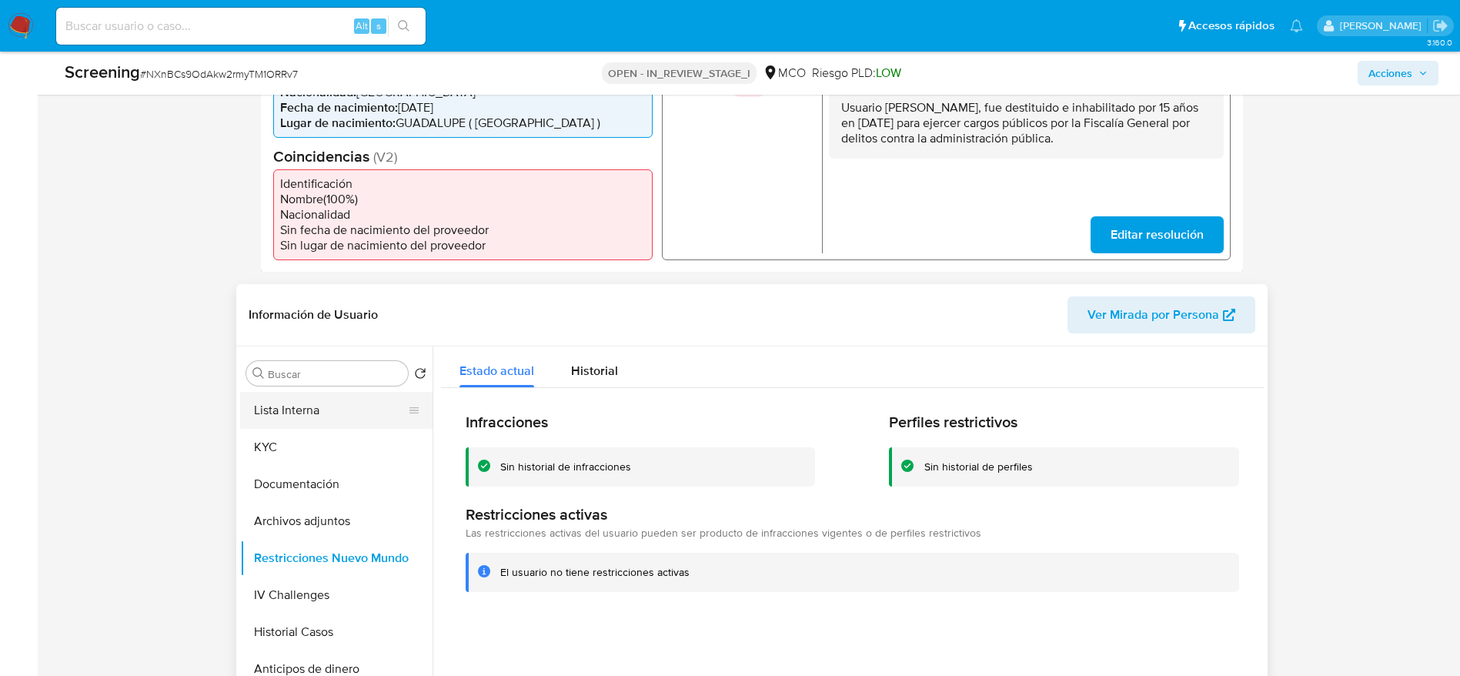
click at [373, 423] on button "Lista Interna" at bounding box center [330, 410] width 180 height 37
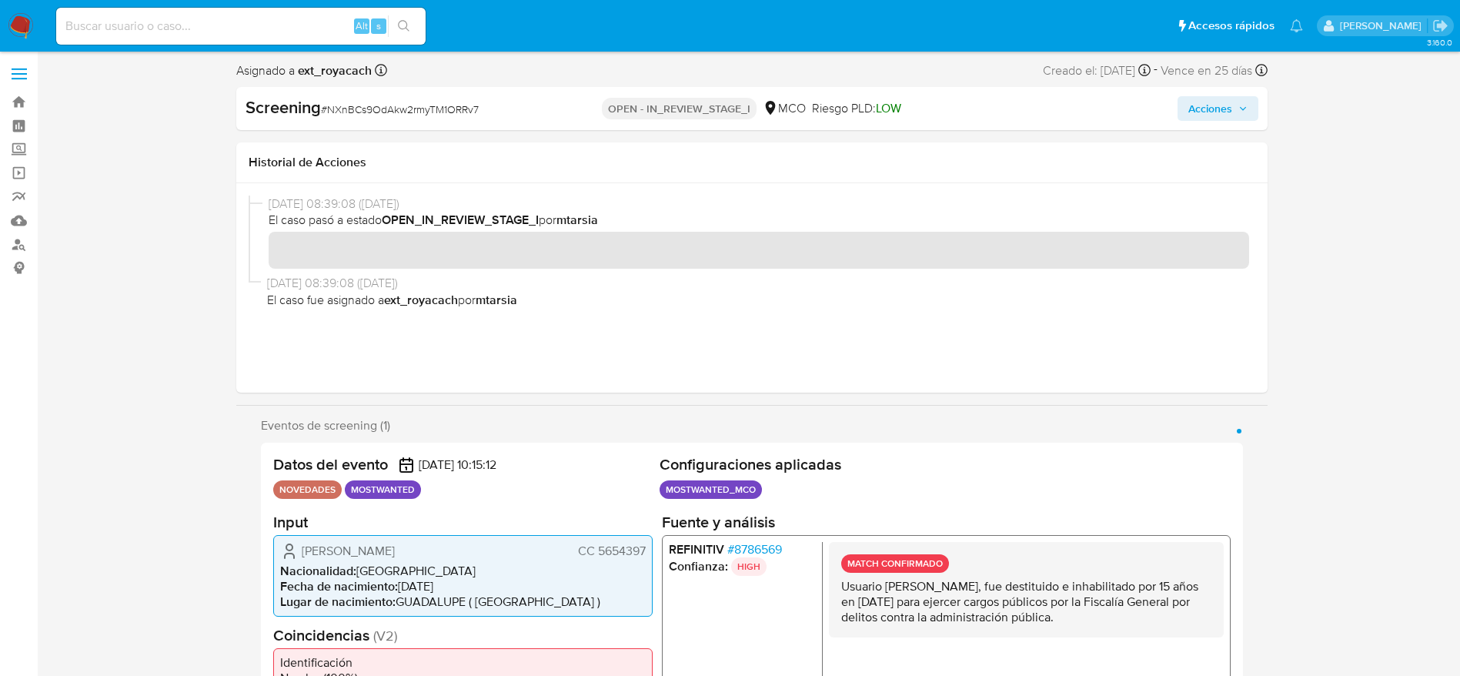
scroll to position [0, 0]
click at [1216, 104] on span "Acciones" at bounding box center [1211, 110] width 44 height 25
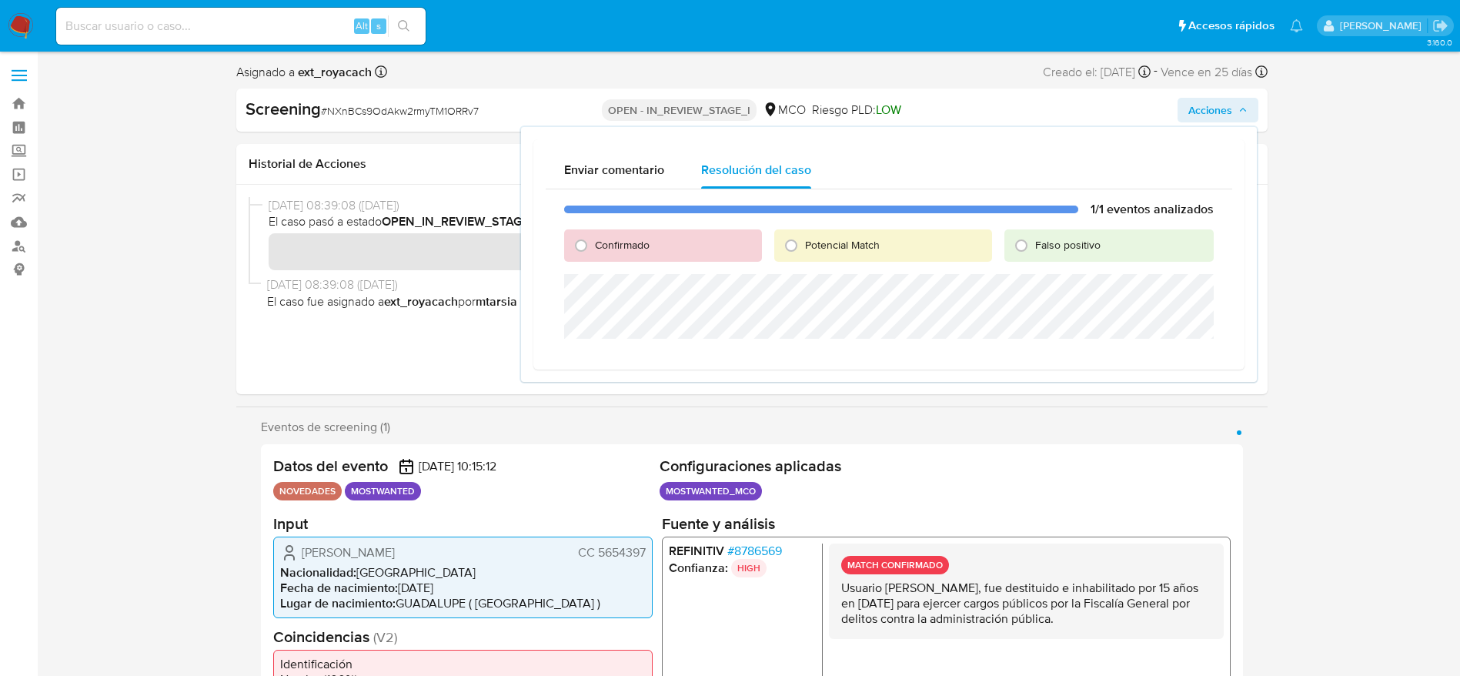
click at [608, 251] on span "Confirmado" at bounding box center [622, 244] width 55 height 15
click at [594, 251] on input "Confirmado" at bounding box center [581, 245] width 25 height 25
radio input "true"
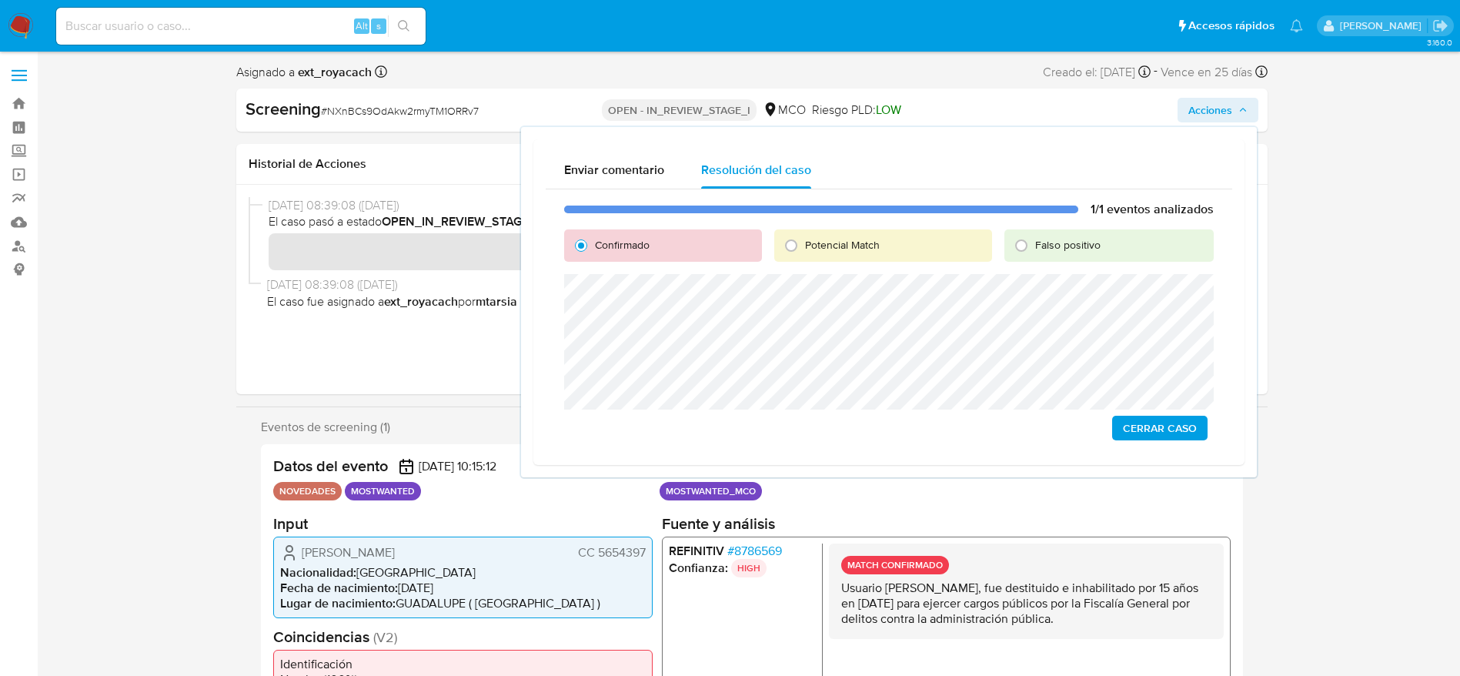
click at [1125, 423] on span "Cerrar Caso" at bounding box center [1160, 428] width 74 height 22
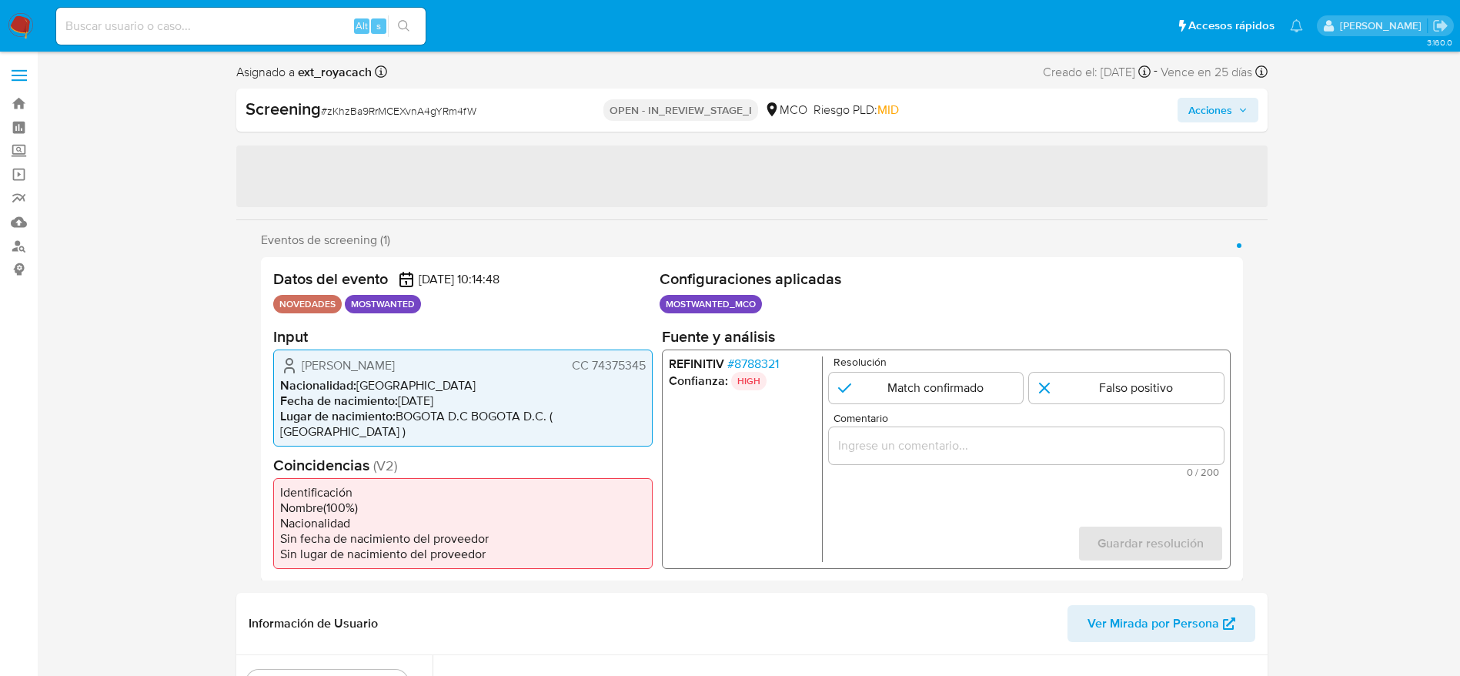
select select "10"
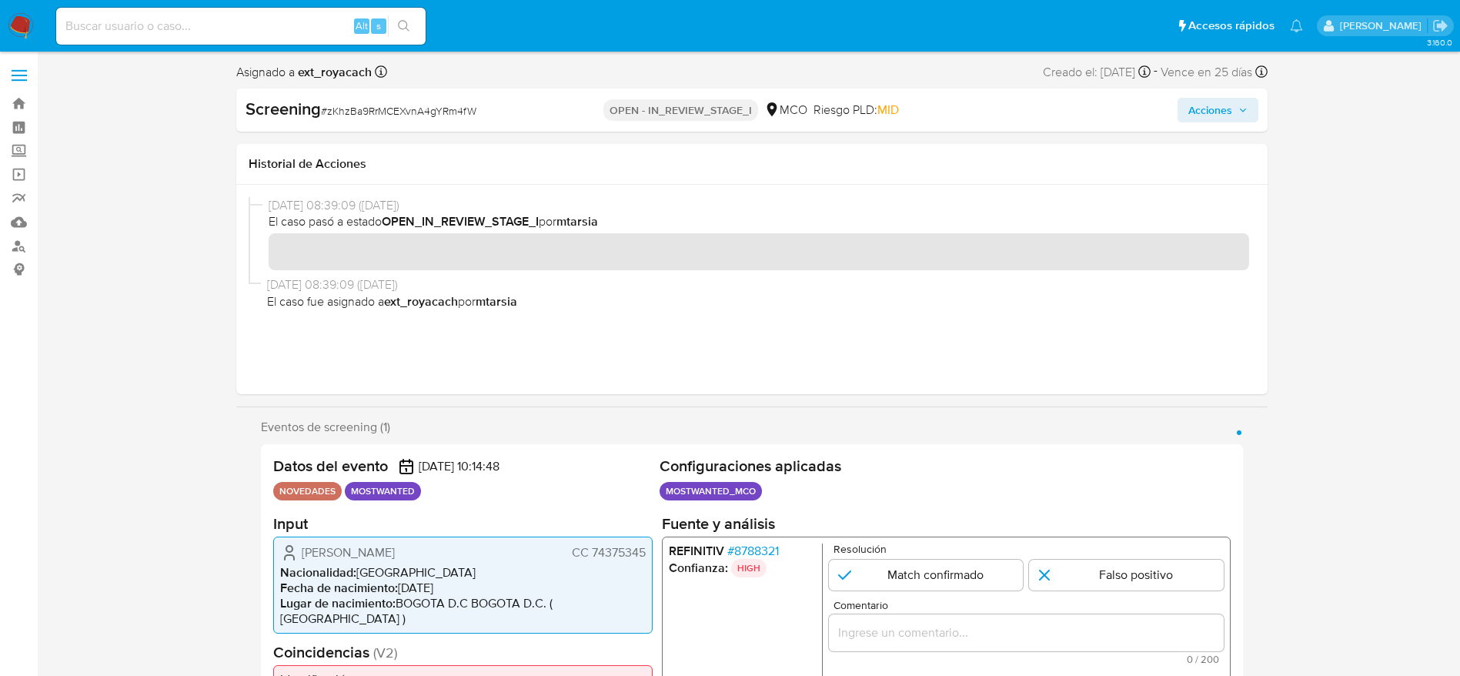
click at [614, 554] on span "CC 74375345" at bounding box center [608, 551] width 74 height 15
click at [338, 108] on span "# zKhzBa9RrMCEXvnA4gYRm4fW" at bounding box center [398, 110] width 155 height 15
copy span "zKhzBa9RrMCEXvnA4gYRm4fW"
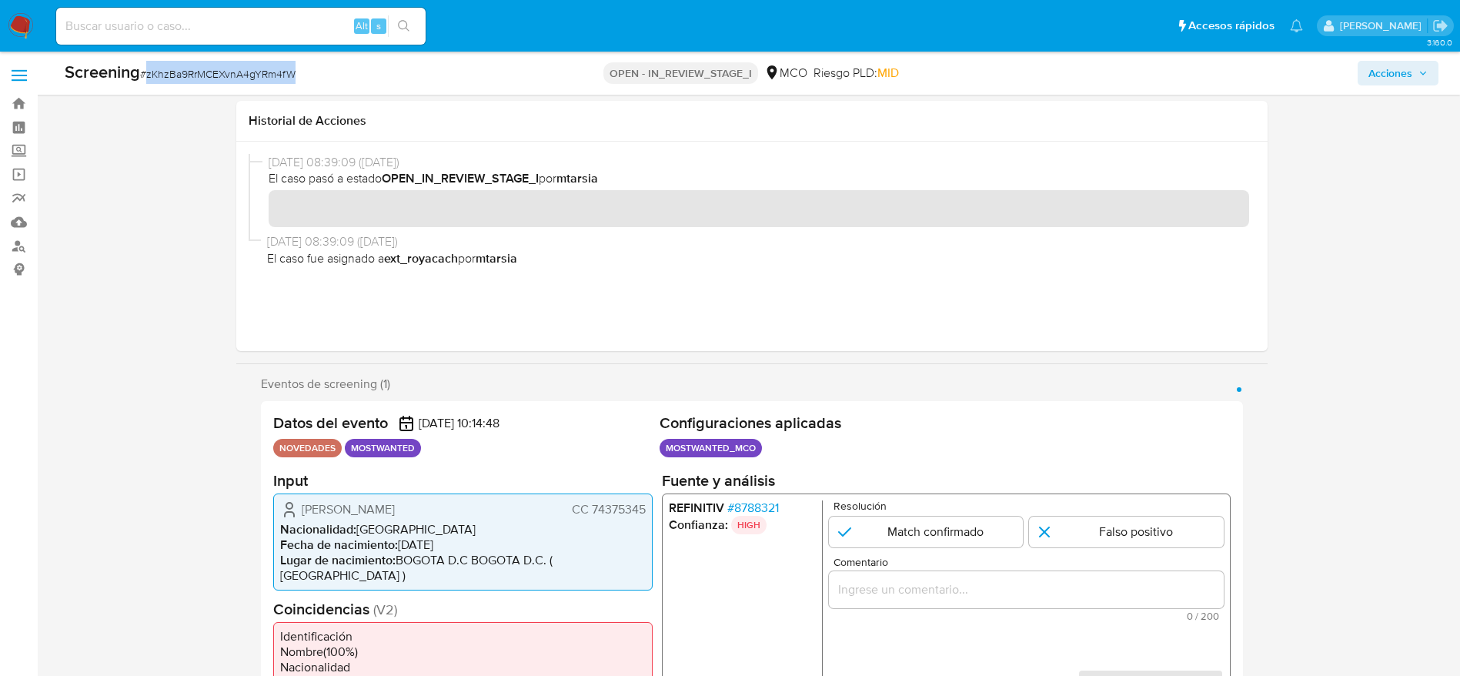
scroll to position [231, 0]
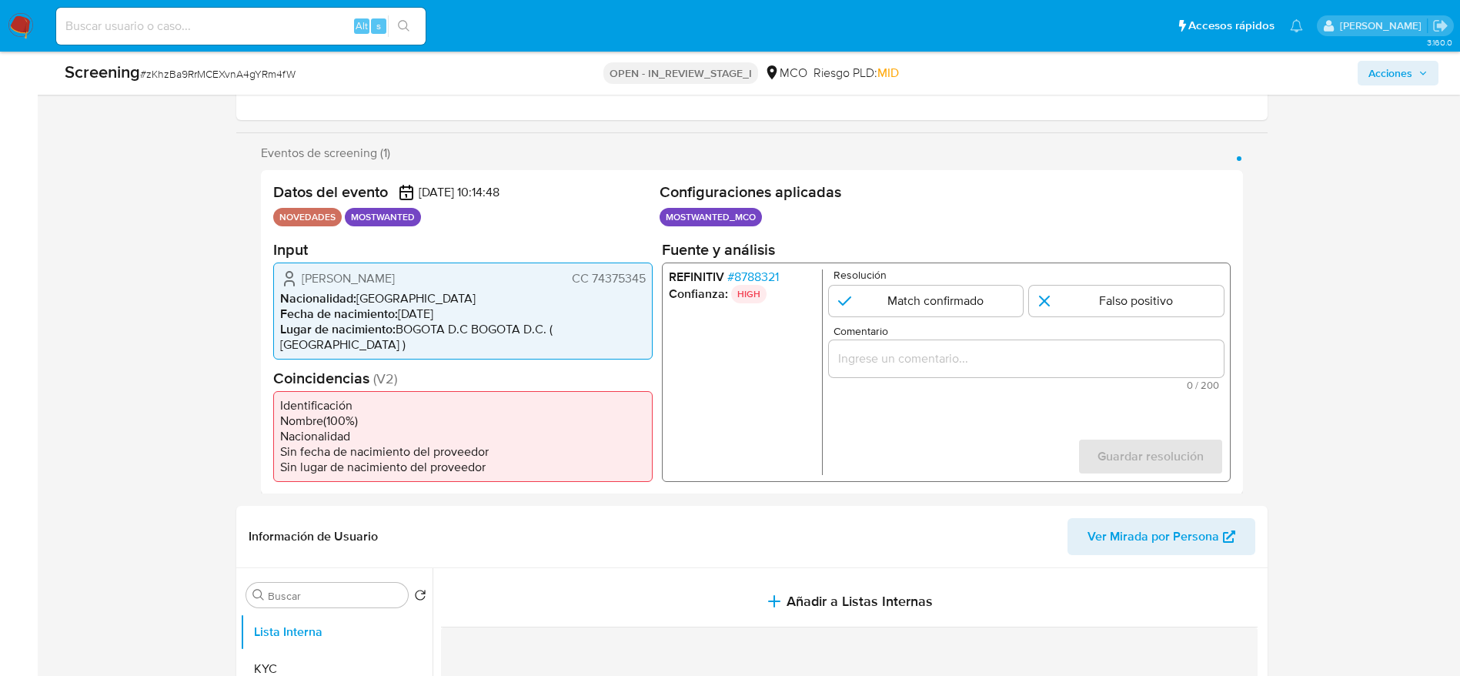
drag, startPoint x: 289, startPoint y: 271, endPoint x: 649, endPoint y: 273, distance: 360.3
click at [647, 273] on div "Ruben Dario Diaz Arango CC 74375345 Nacionalidad : Colombia Fecha de nacimiento…" at bounding box center [463, 310] width 380 height 97
click at [734, 279] on span "# 8788321" at bounding box center [753, 276] width 52 height 15
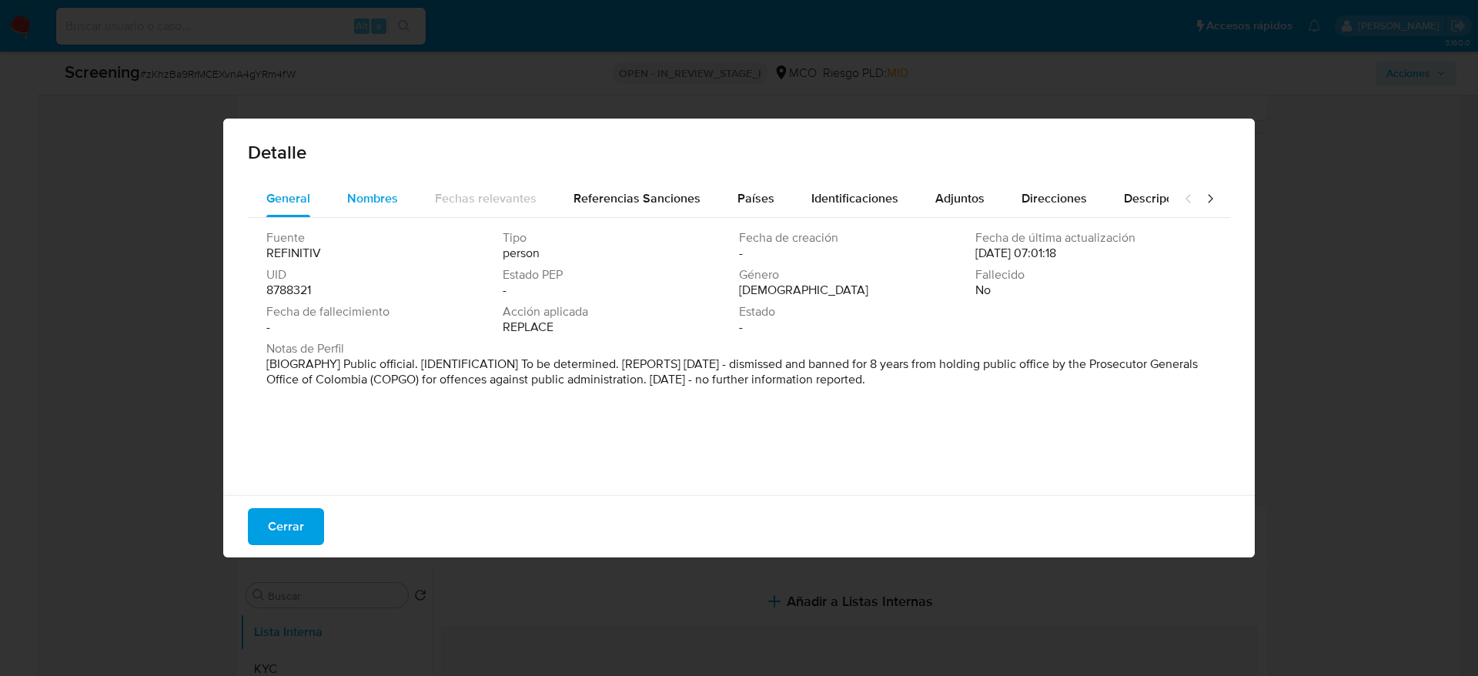
click at [337, 211] on button "Nombres" at bounding box center [373, 198] width 88 height 37
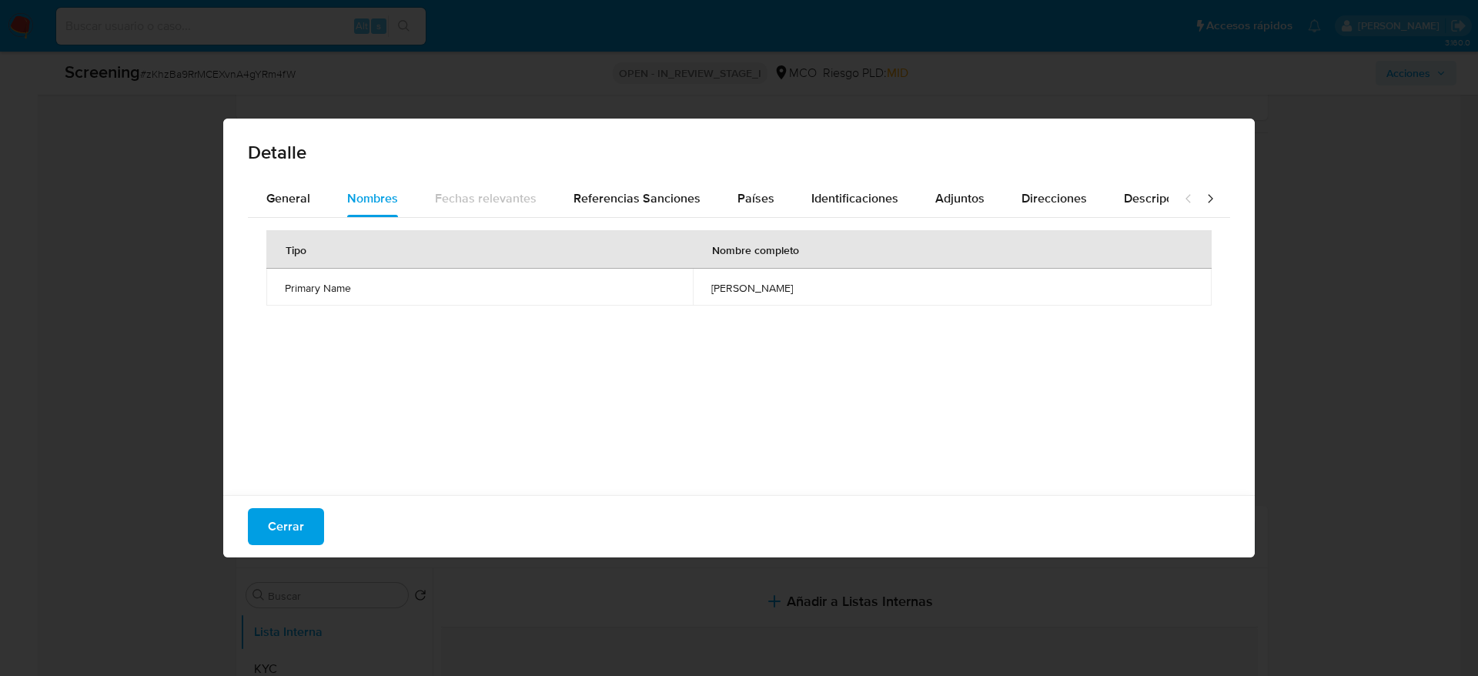
click at [711, 290] on span "ruben dario diaz arango" at bounding box center [952, 288] width 482 height 14
click at [284, 523] on span "Cerrar" at bounding box center [286, 527] width 36 height 34
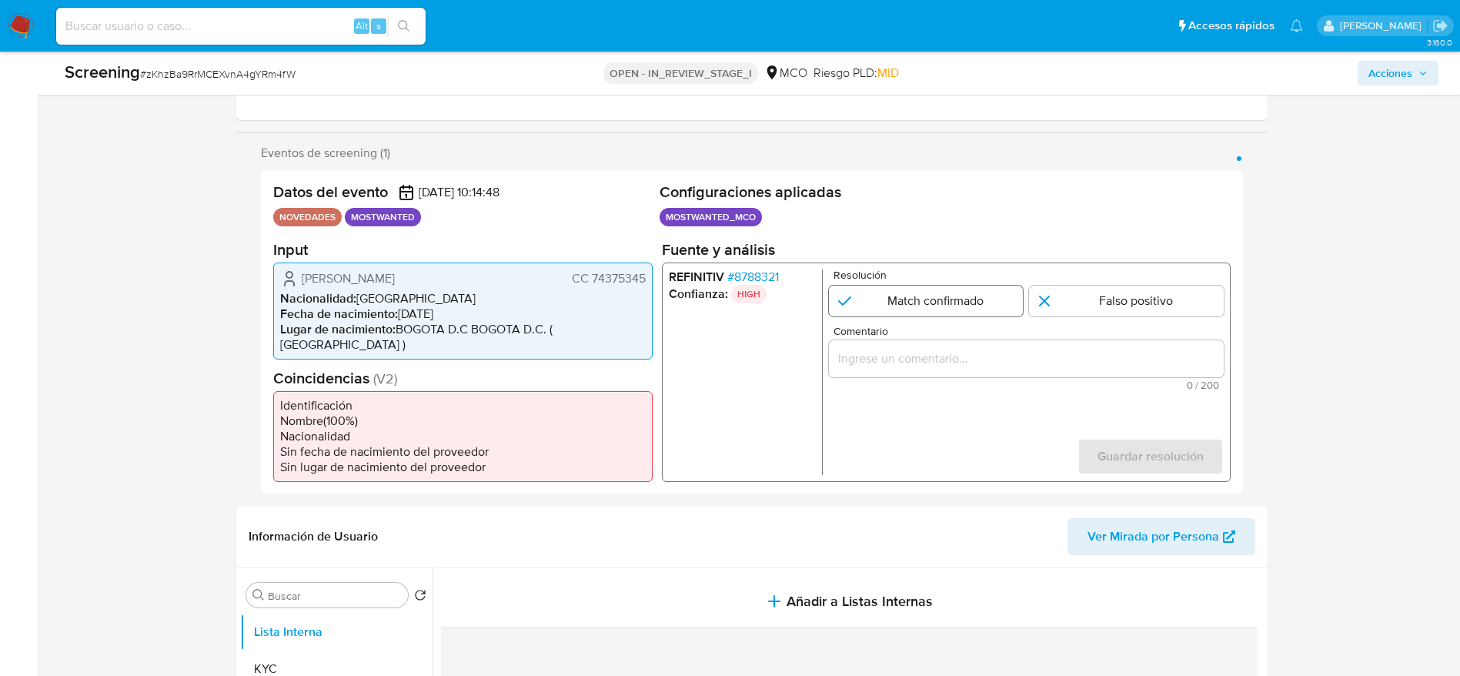
drag, startPoint x: 837, startPoint y: 302, endPoint x: 889, endPoint y: 303, distance: 52.4
click at [831, 302] on input "1 de 1" at bounding box center [925, 300] width 195 height 31
radio input "true"
click at [921, 378] on div "Comentario 0 / 200 200 caracteres restantes" at bounding box center [1025, 357] width 395 height 65
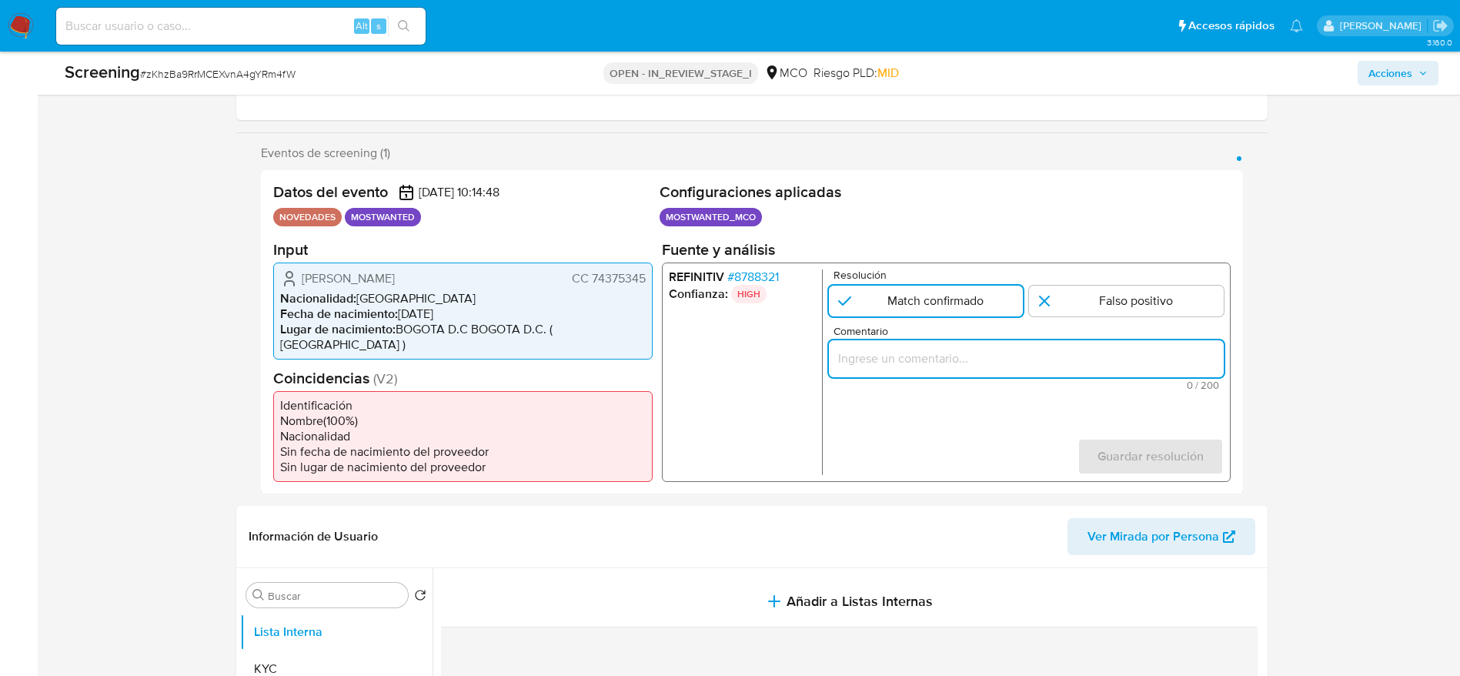
click at [921, 365] on input "Comentario" at bounding box center [1025, 358] width 395 height 20
paste input "Usuario Ruben Dario Diaz Arango fue destituido e inhabilitado por 8 años en dic…"
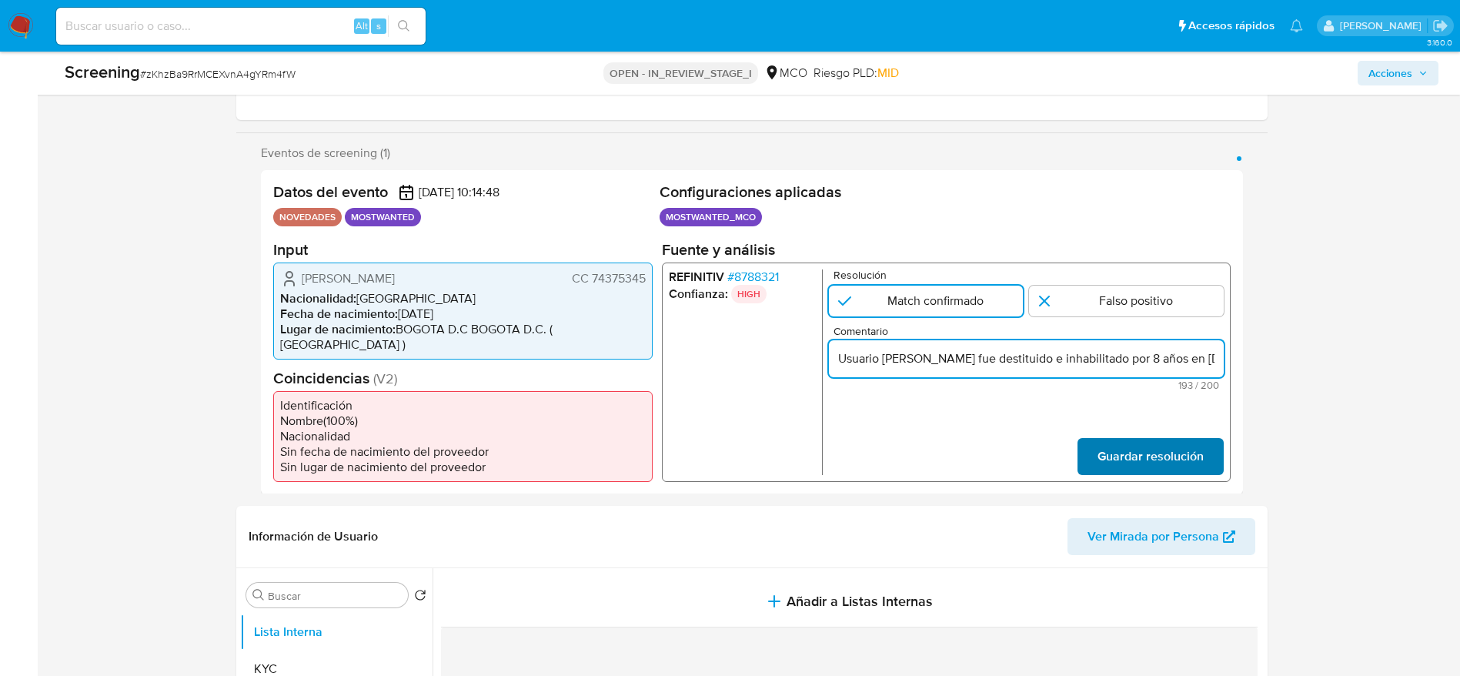
scroll to position [0, 661]
type input "Usuario Ruben Dario Diaz Arango fue destituido e inhabilitado por 8 años en dic…"
click at [1160, 455] on span "Guardar resolución" at bounding box center [1150, 456] width 106 height 34
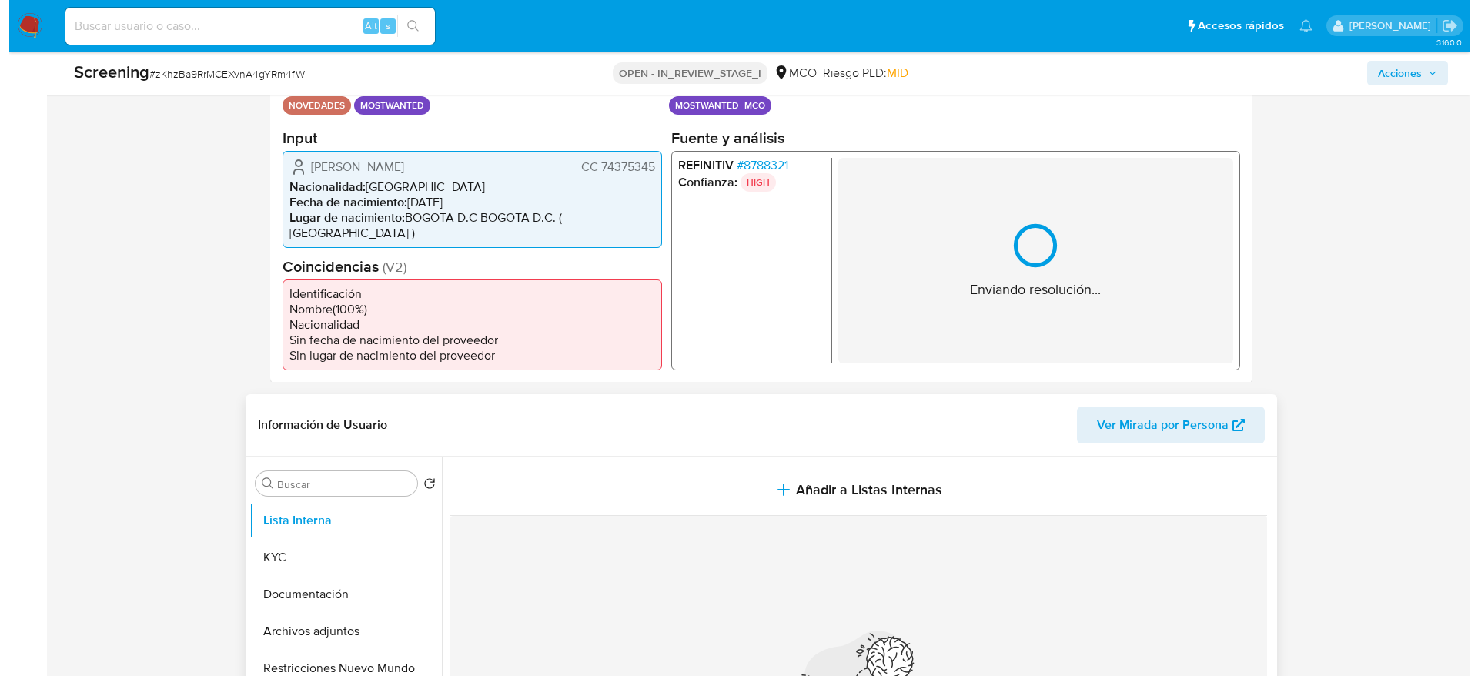
scroll to position [462, 0]
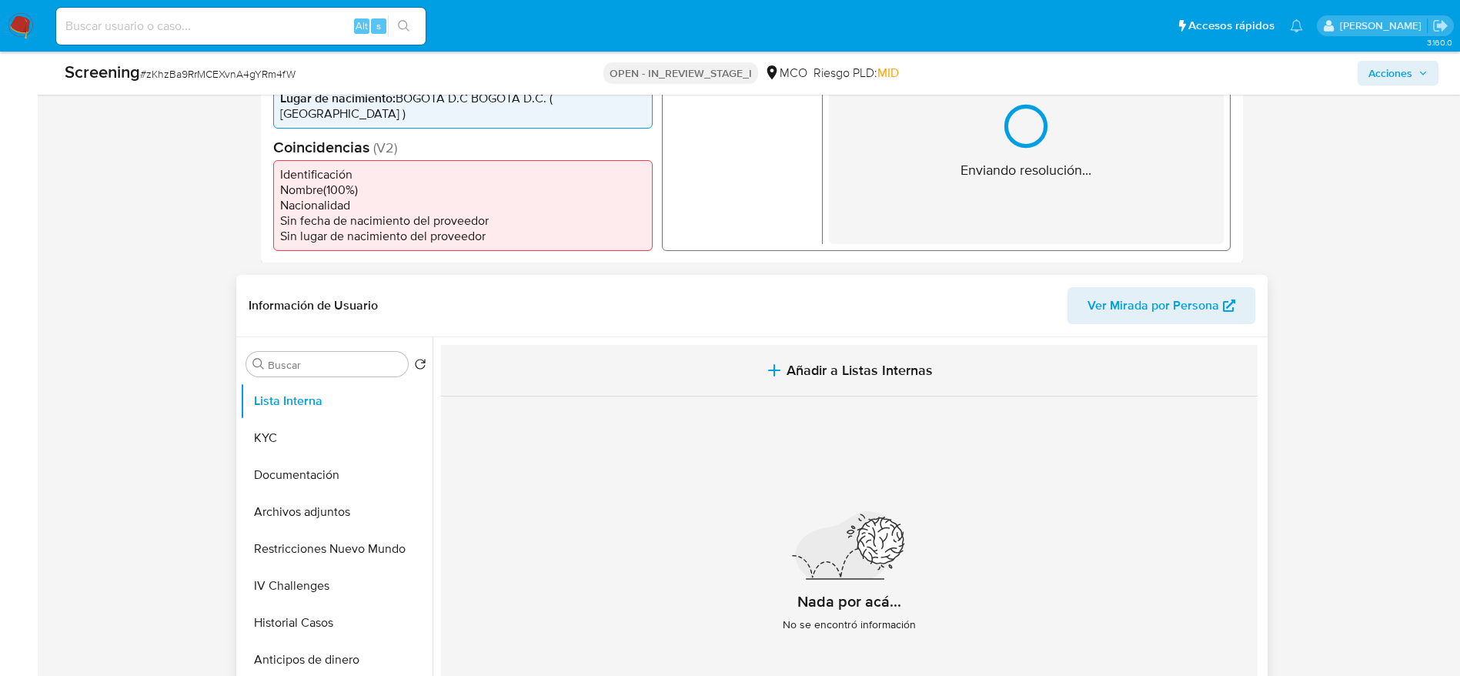
click at [597, 366] on button "Añadir a Listas Internas" at bounding box center [849, 371] width 817 height 52
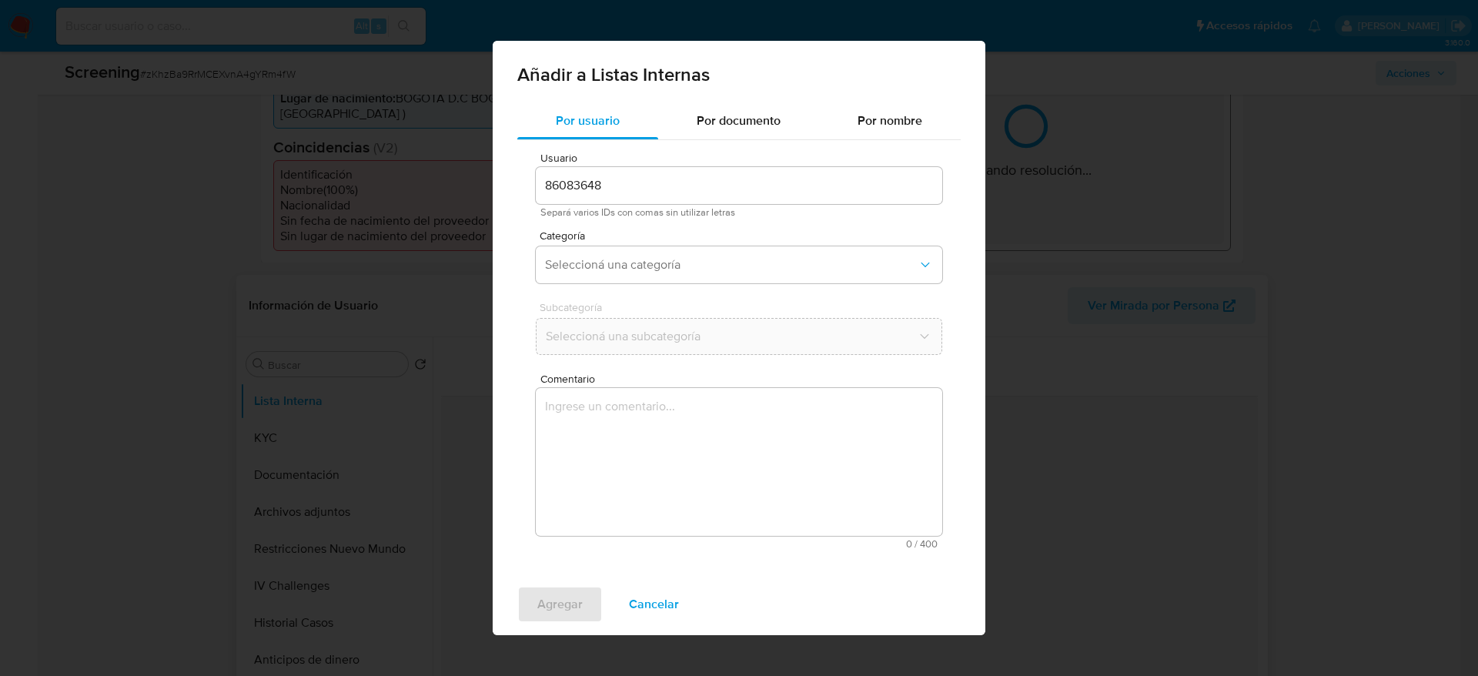
click at [630, 446] on textarea "Comentario" at bounding box center [739, 462] width 406 height 148
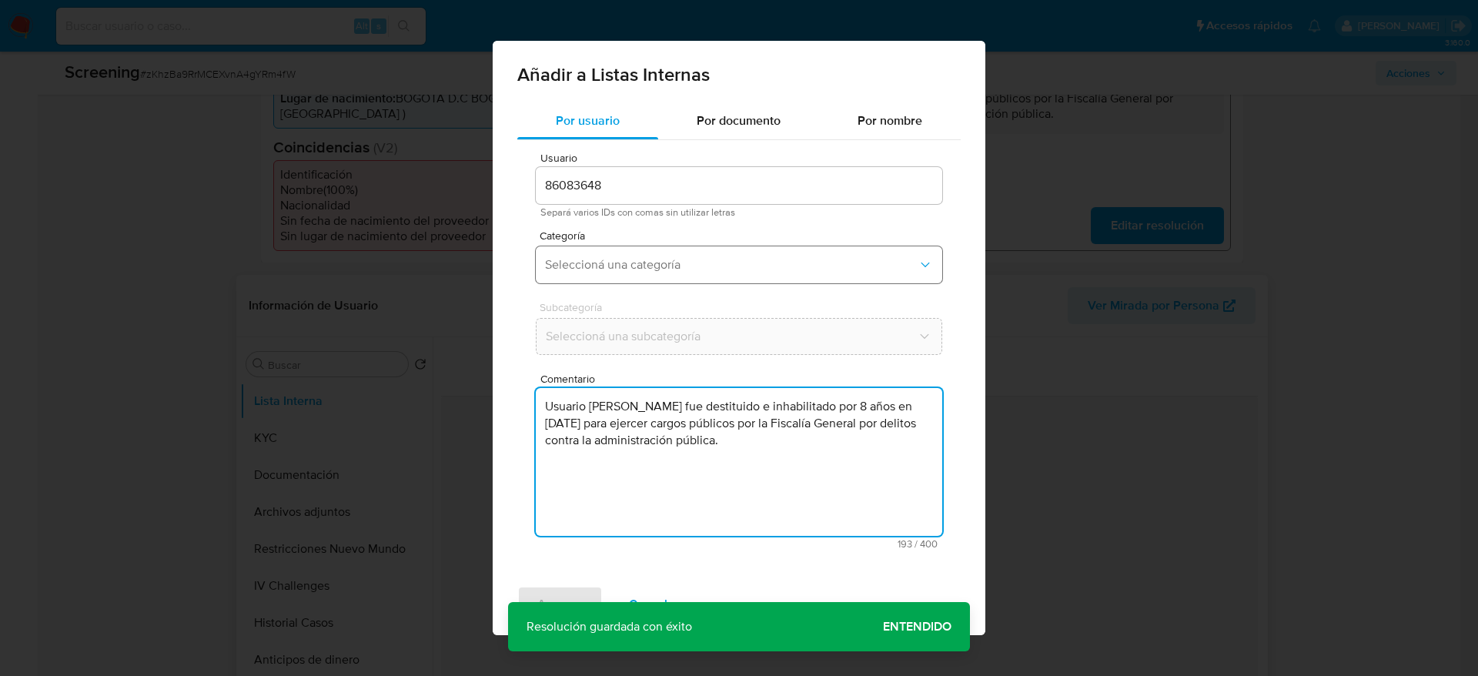
type textarea "Usuario Ruben Dario Diaz Arango fue destituido e inhabilitado por 8 años en dic…"
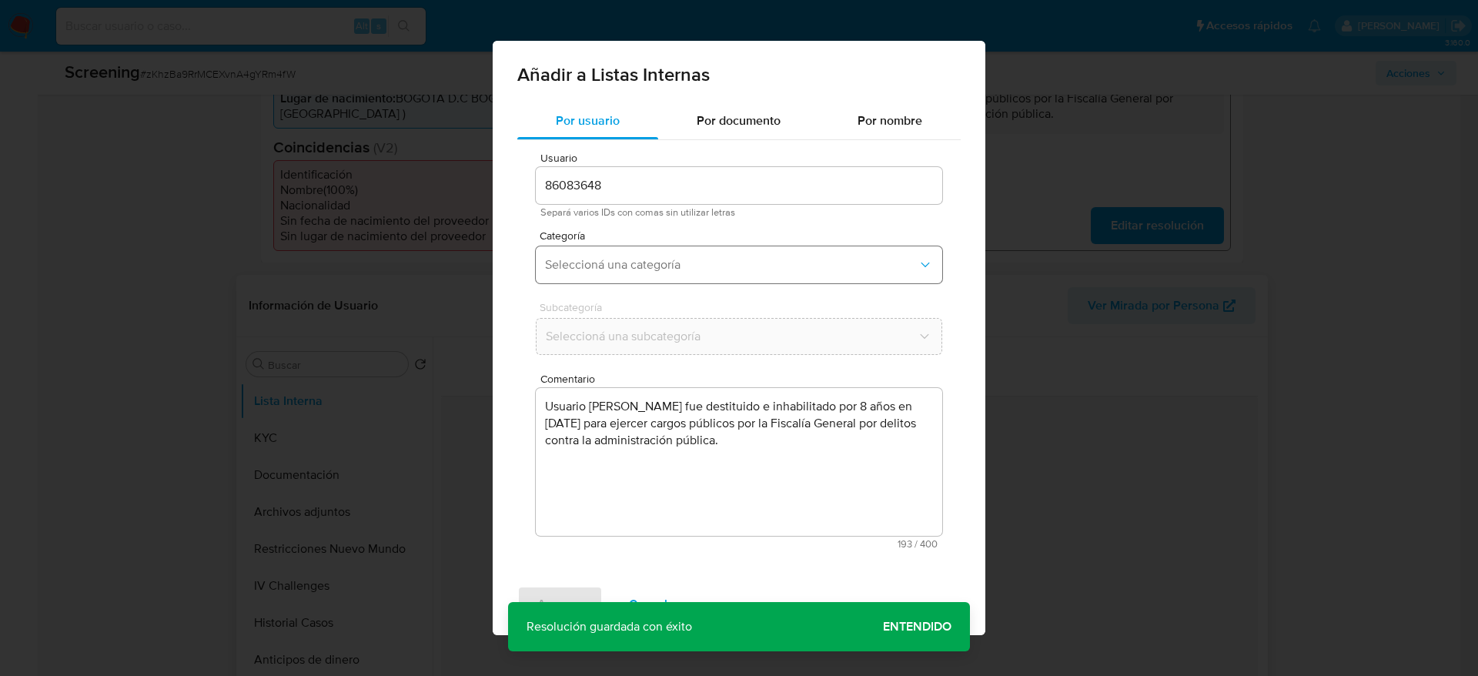
click at [654, 279] on button "Seleccioná una categoría" at bounding box center [739, 264] width 406 height 37
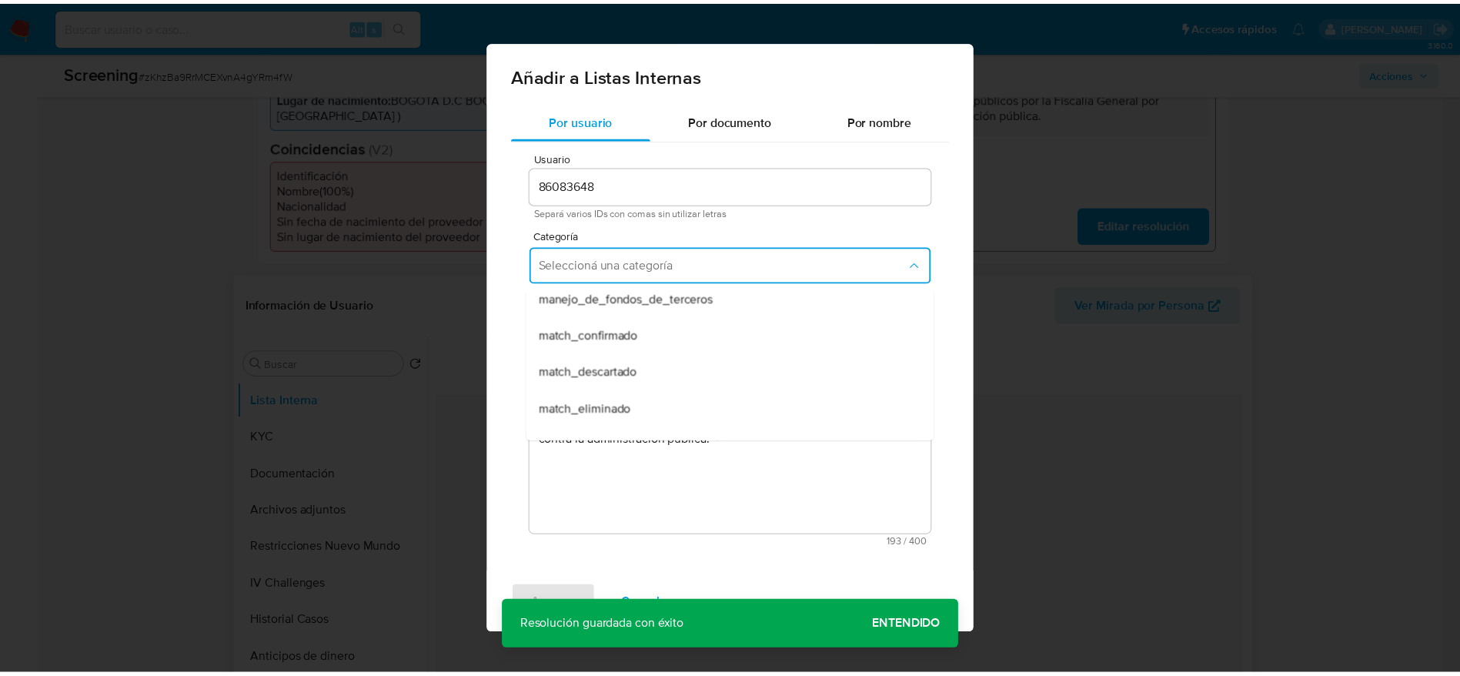
scroll to position [115, 0]
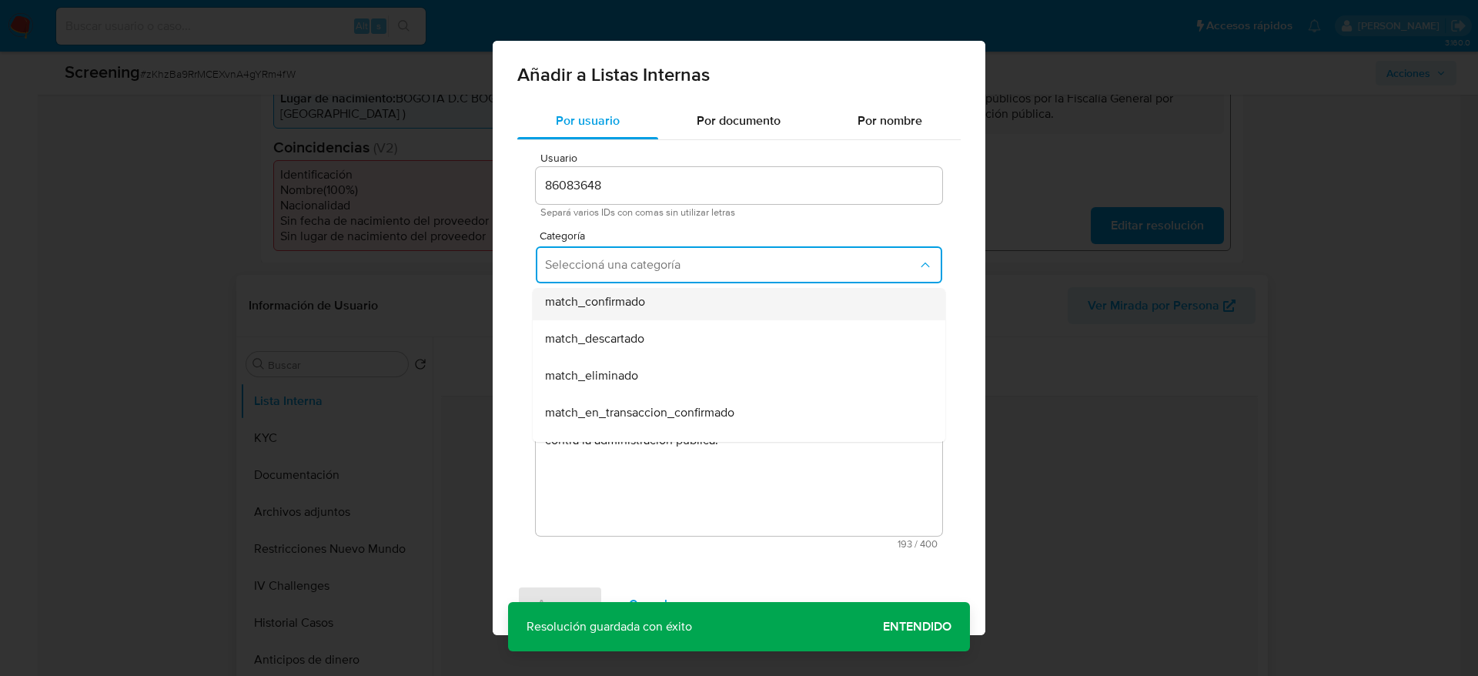
click at [649, 311] on div "match_confirmado" at bounding box center [734, 301] width 379 height 37
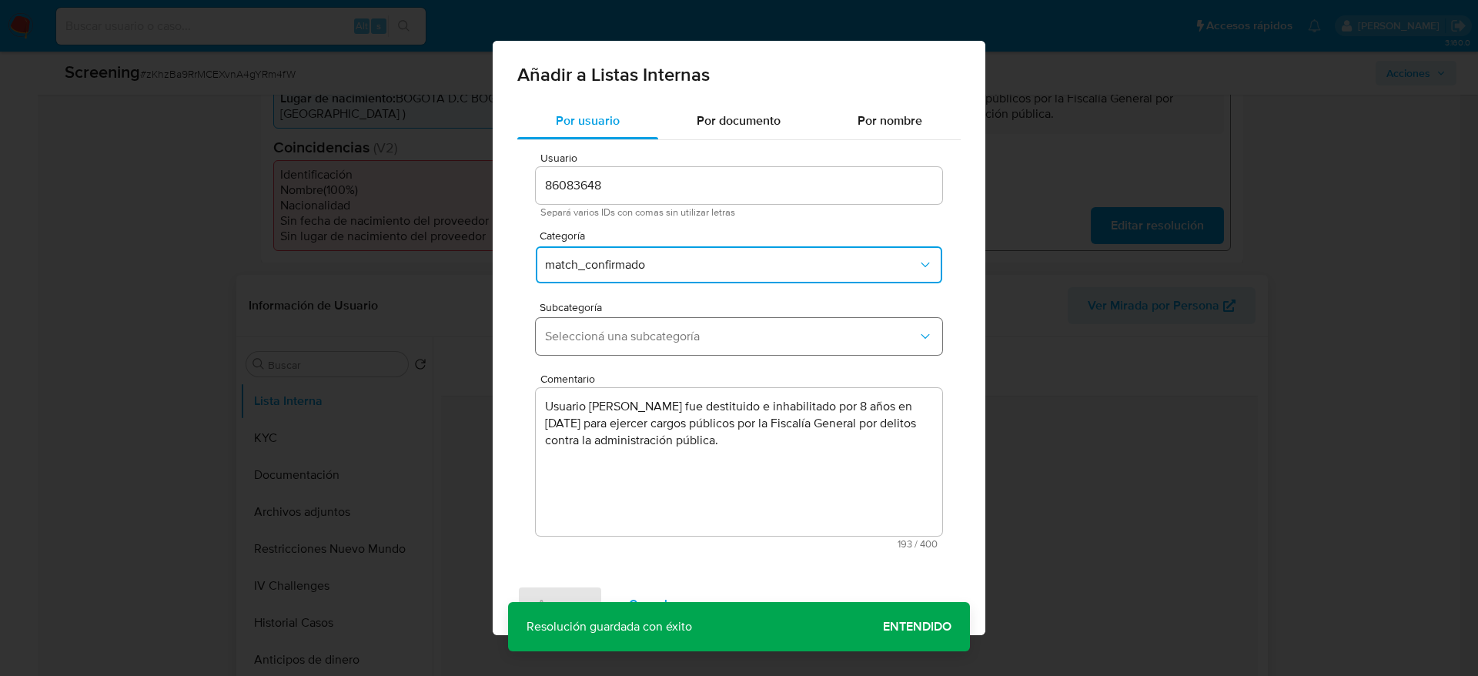
click at [646, 333] on span "Seleccioná una subcategoría" at bounding box center [731, 336] width 373 height 15
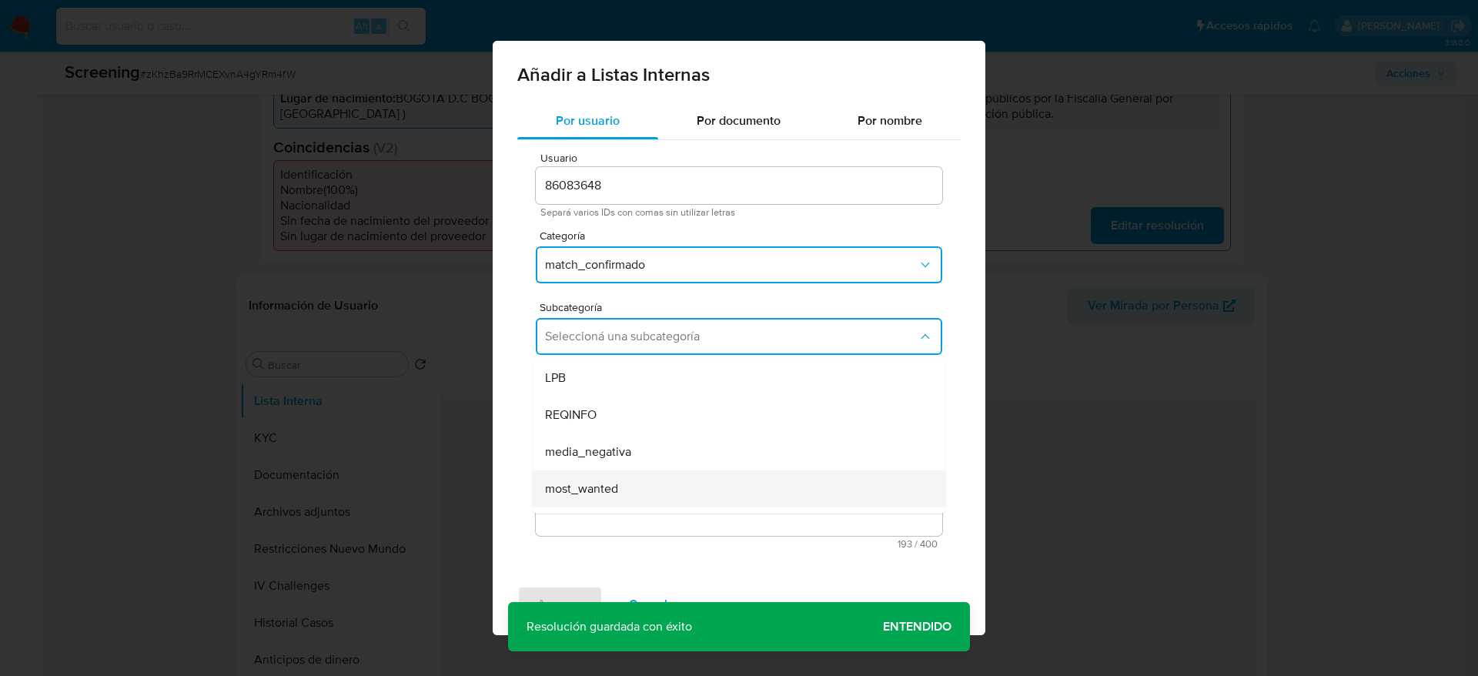
click at [600, 481] on span "most_wanted" at bounding box center [581, 488] width 73 height 15
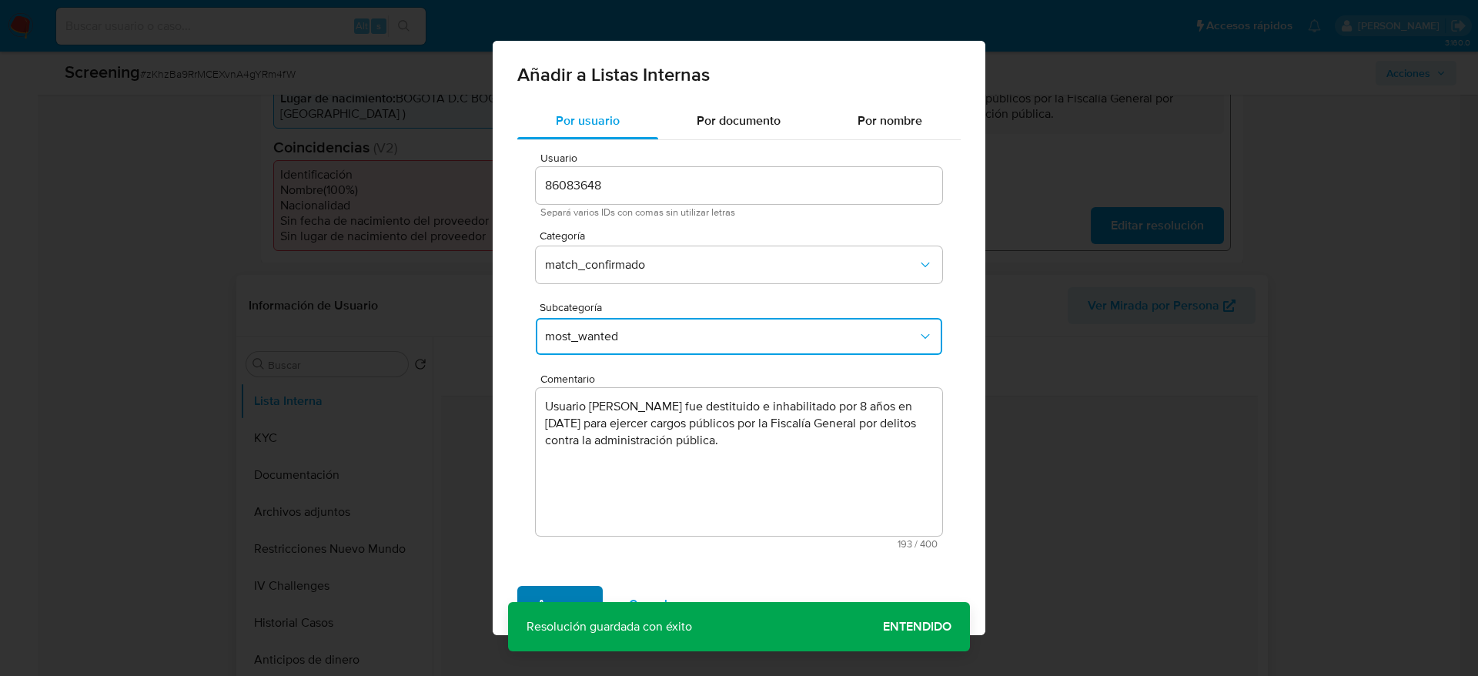
click at [560, 593] on span "Agregar" at bounding box center [559, 604] width 45 height 34
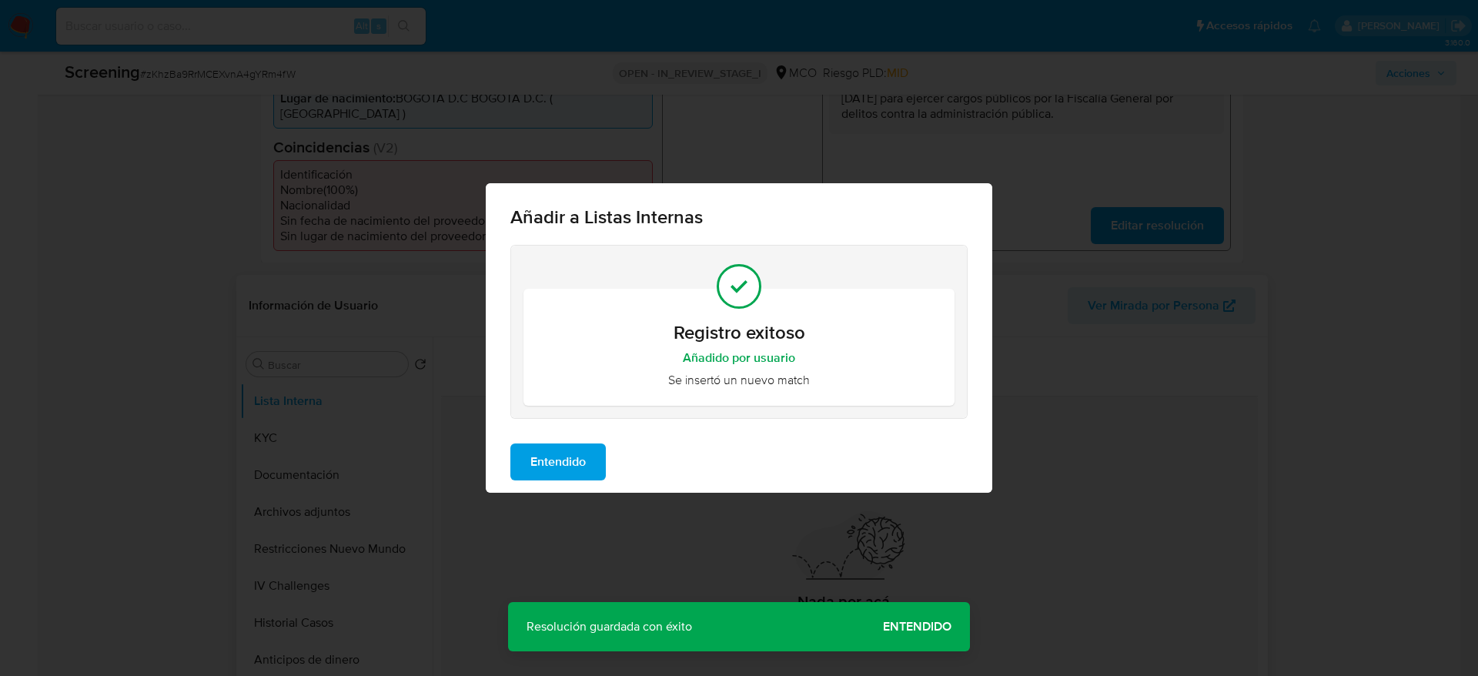
click at [583, 466] on span "Entendido" at bounding box center [557, 462] width 55 height 34
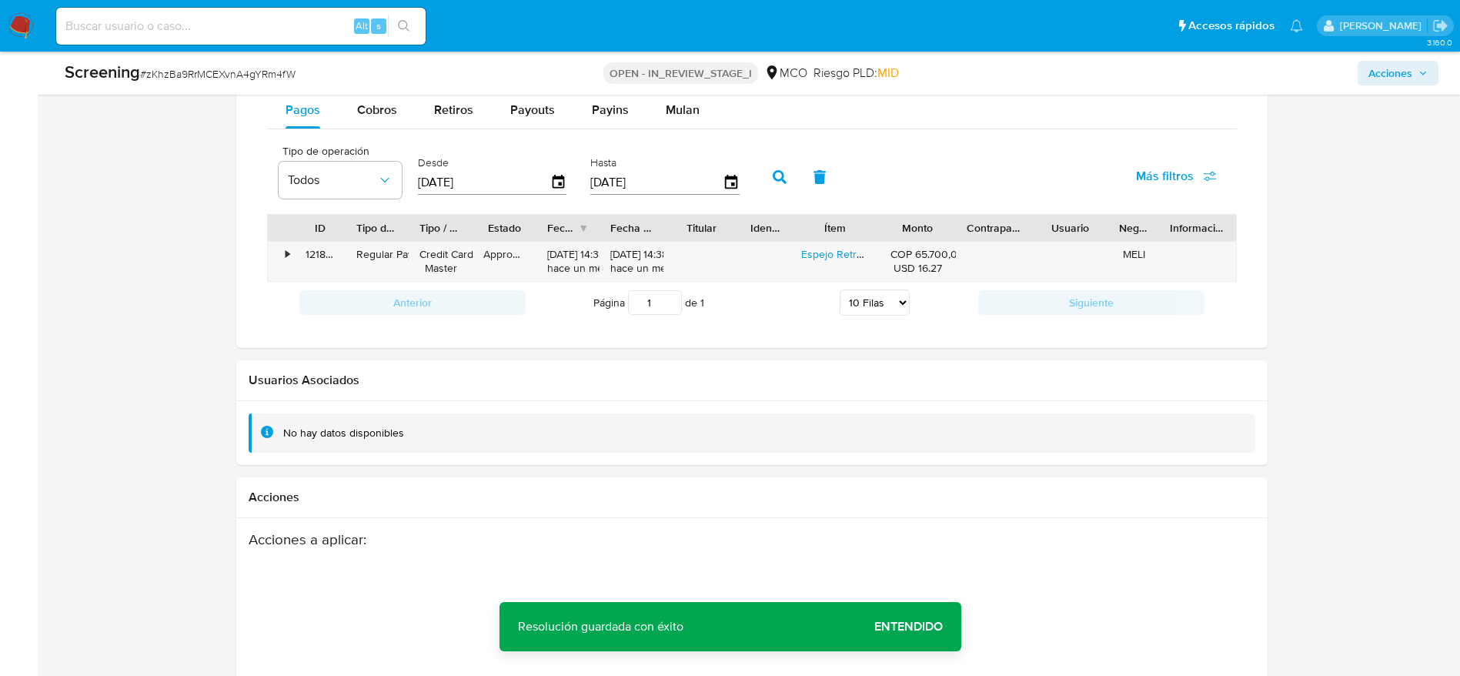
scroll to position [1965, 0]
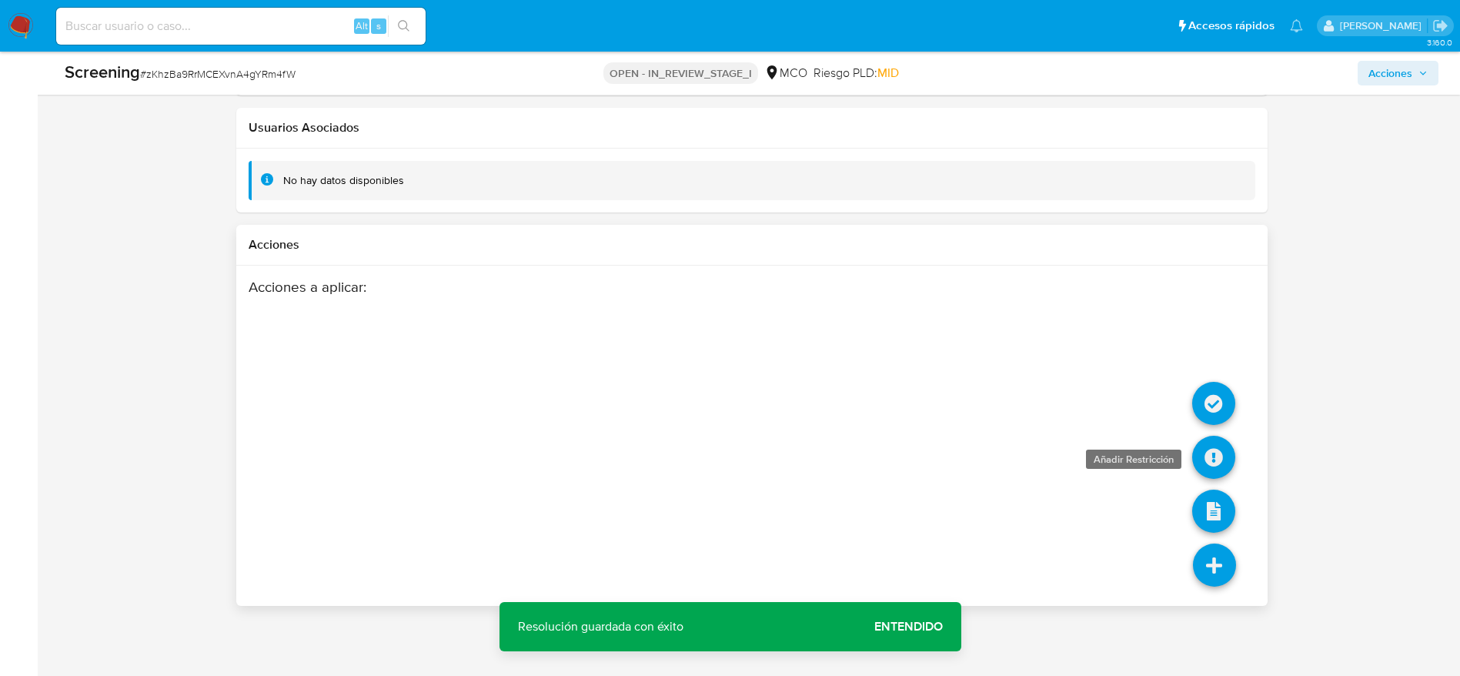
click at [1219, 446] on icon at bounding box center [1213, 457] width 43 height 43
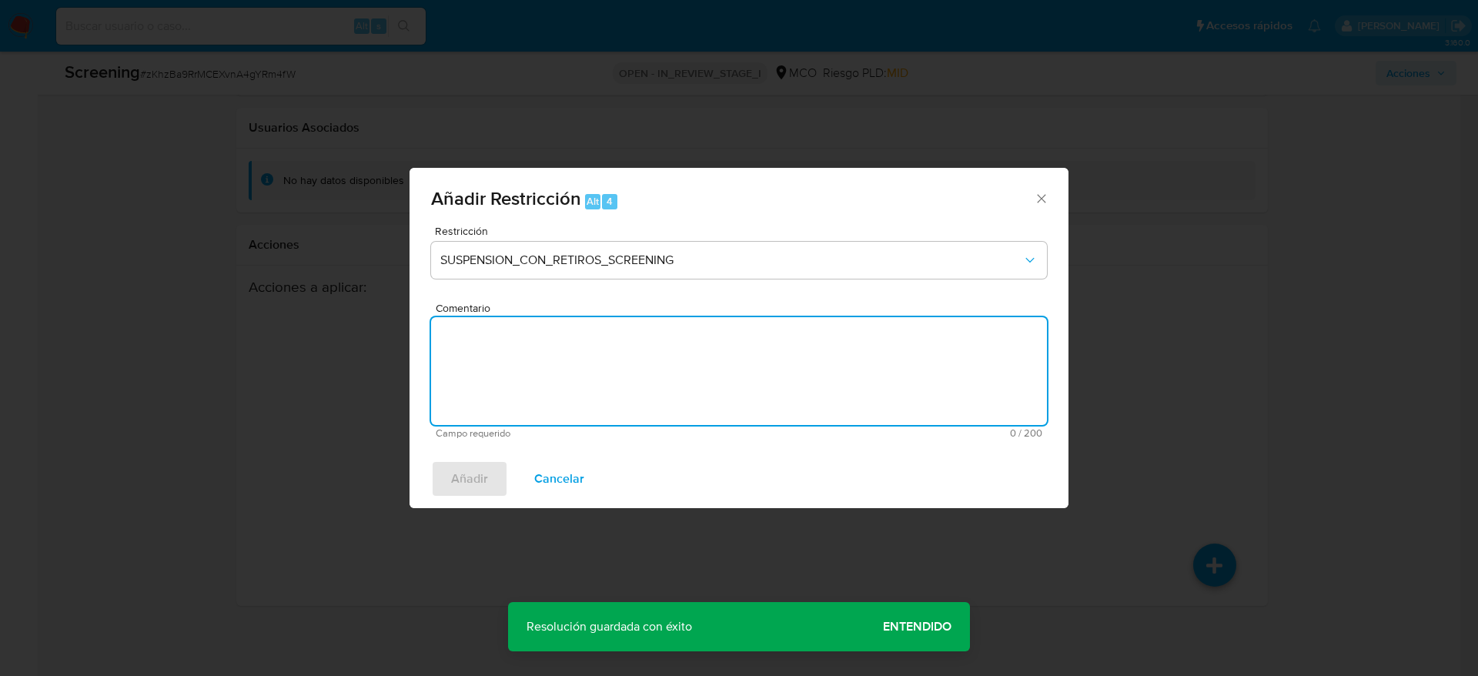
click at [834, 361] on textarea "Comentario" at bounding box center [739, 371] width 616 height 108
paste textarea "Usuario Ruben Dario Diaz Arango fue destituido e inhabilitado por 8 años en dic…"
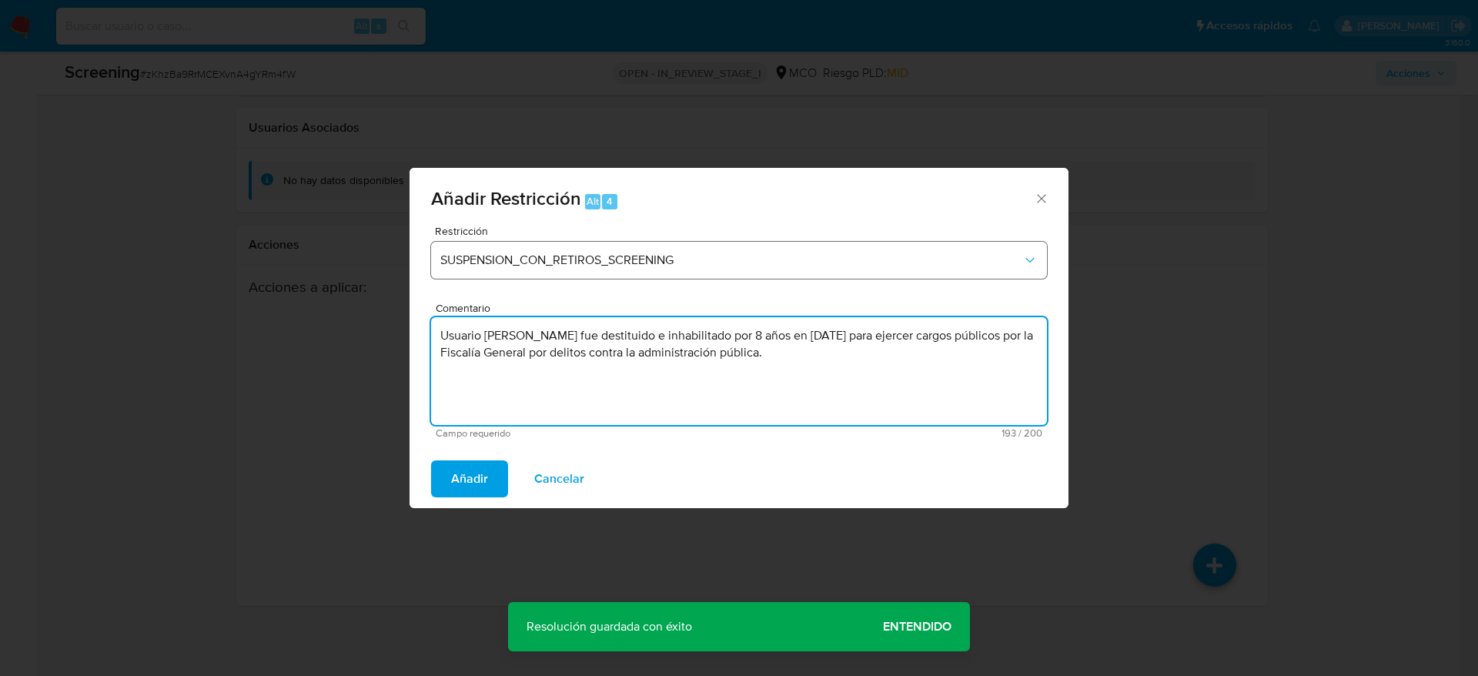
type textarea "Usuario Ruben Dario Diaz Arango fue destituido e inhabilitado por 8 años en dic…"
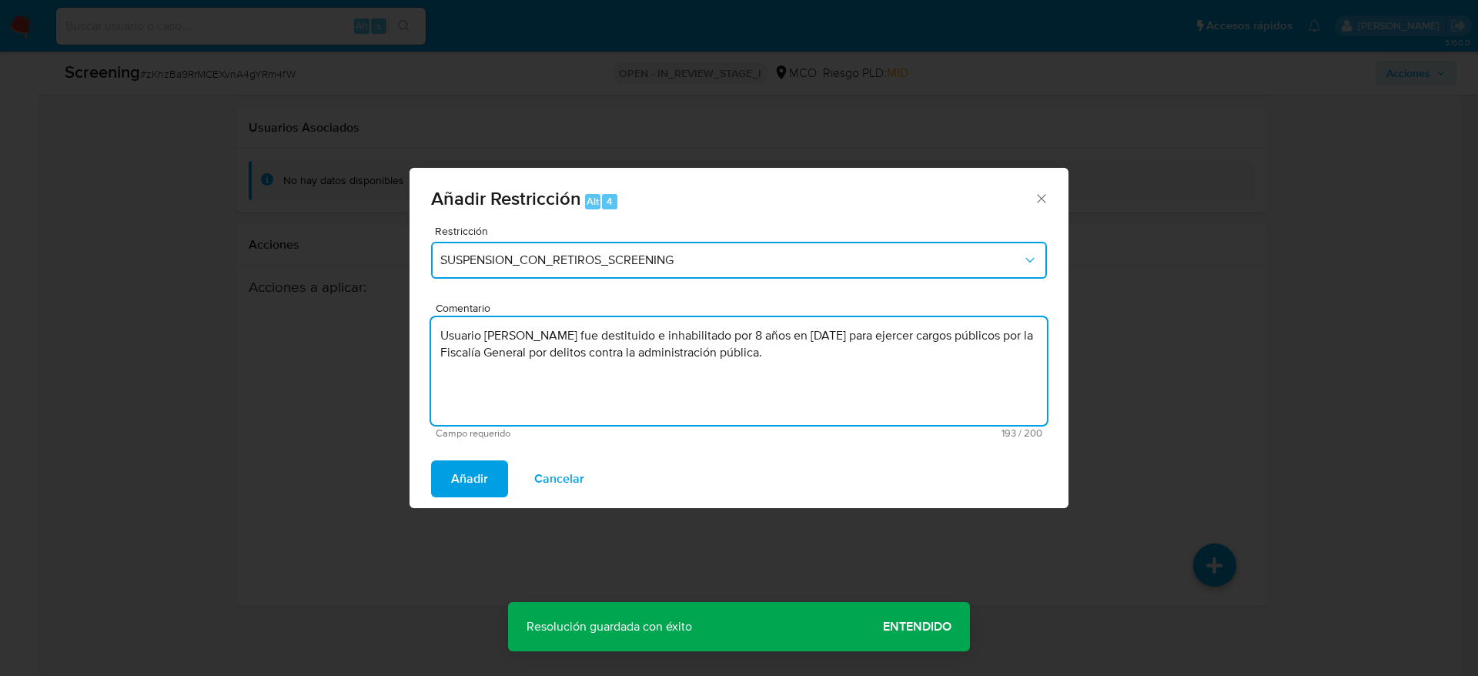
click at [548, 253] on span "SUSPENSION_CON_RETIROS_SCREENING" at bounding box center [731, 259] width 582 height 15
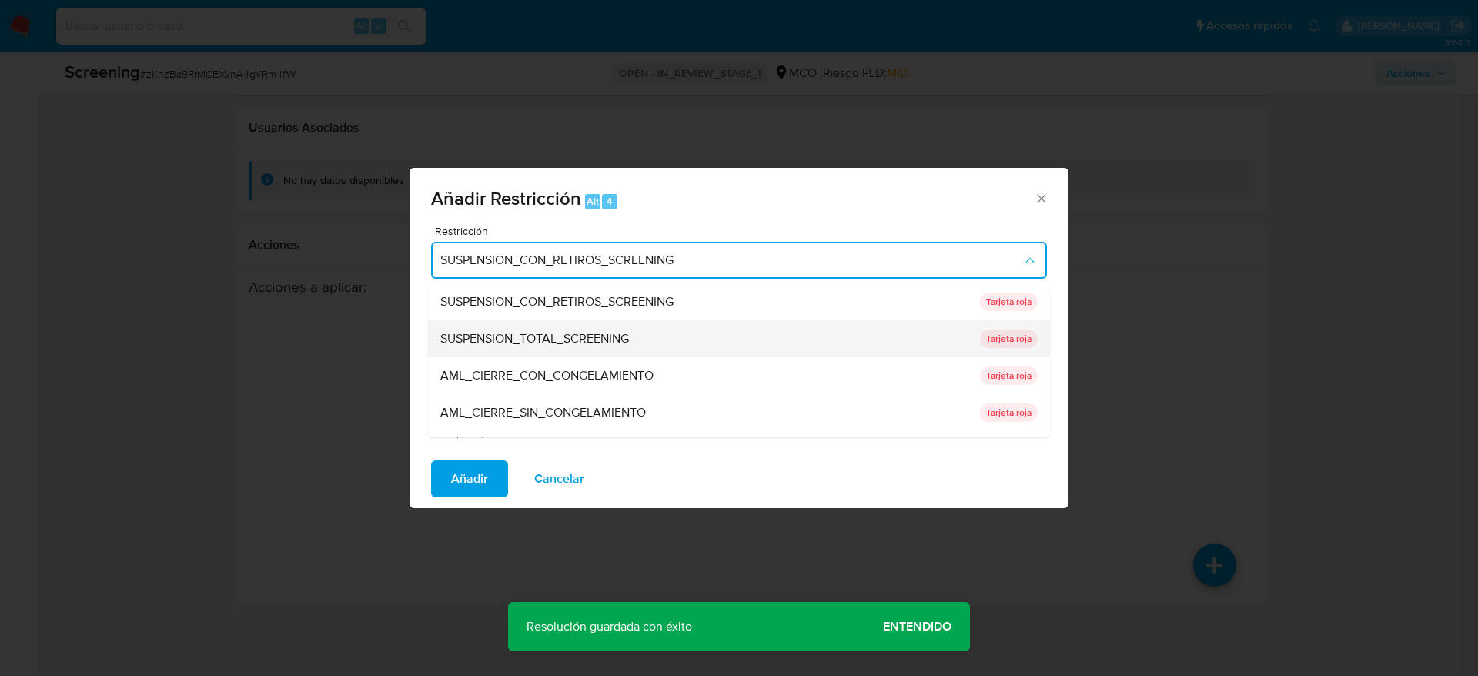
click at [548, 321] on div "SUSPENSION_TOTAL_SCREENING" at bounding box center [705, 338] width 530 height 37
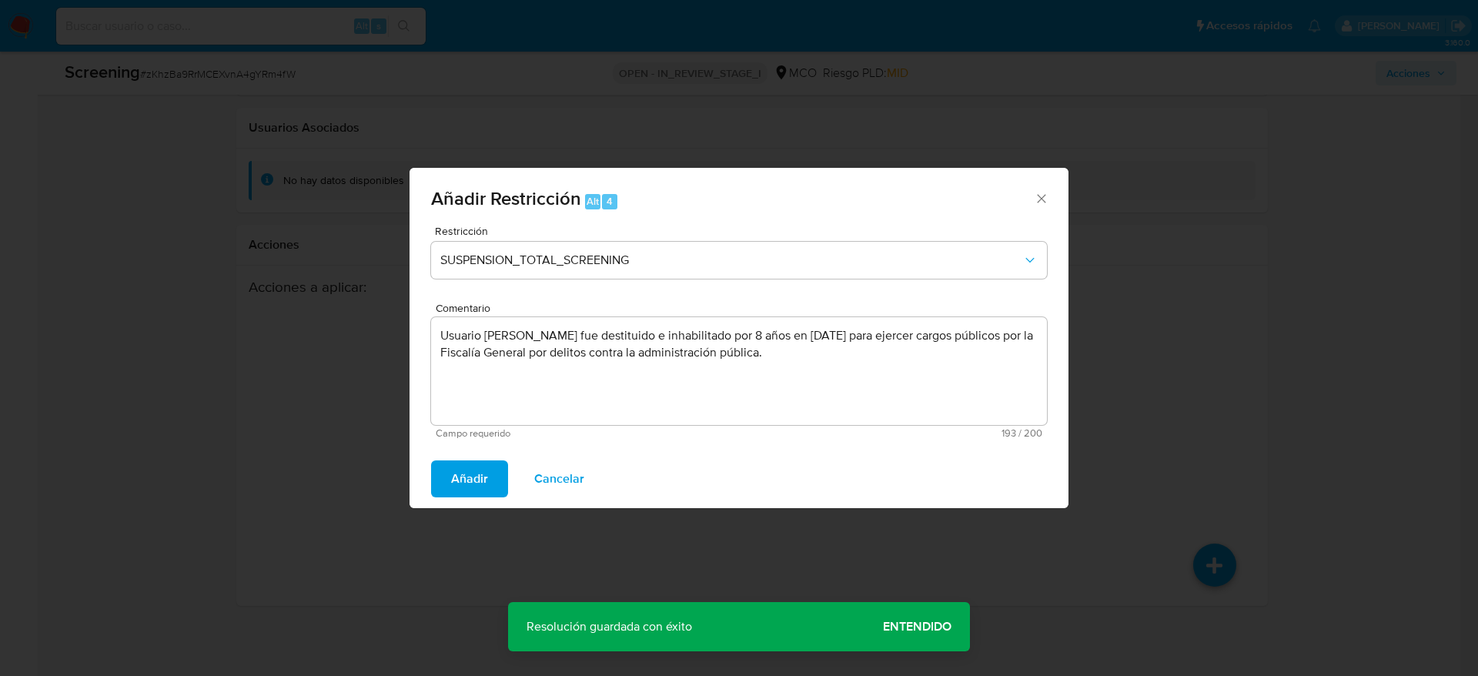
click at [480, 469] on span "Añadir" at bounding box center [469, 479] width 37 height 34
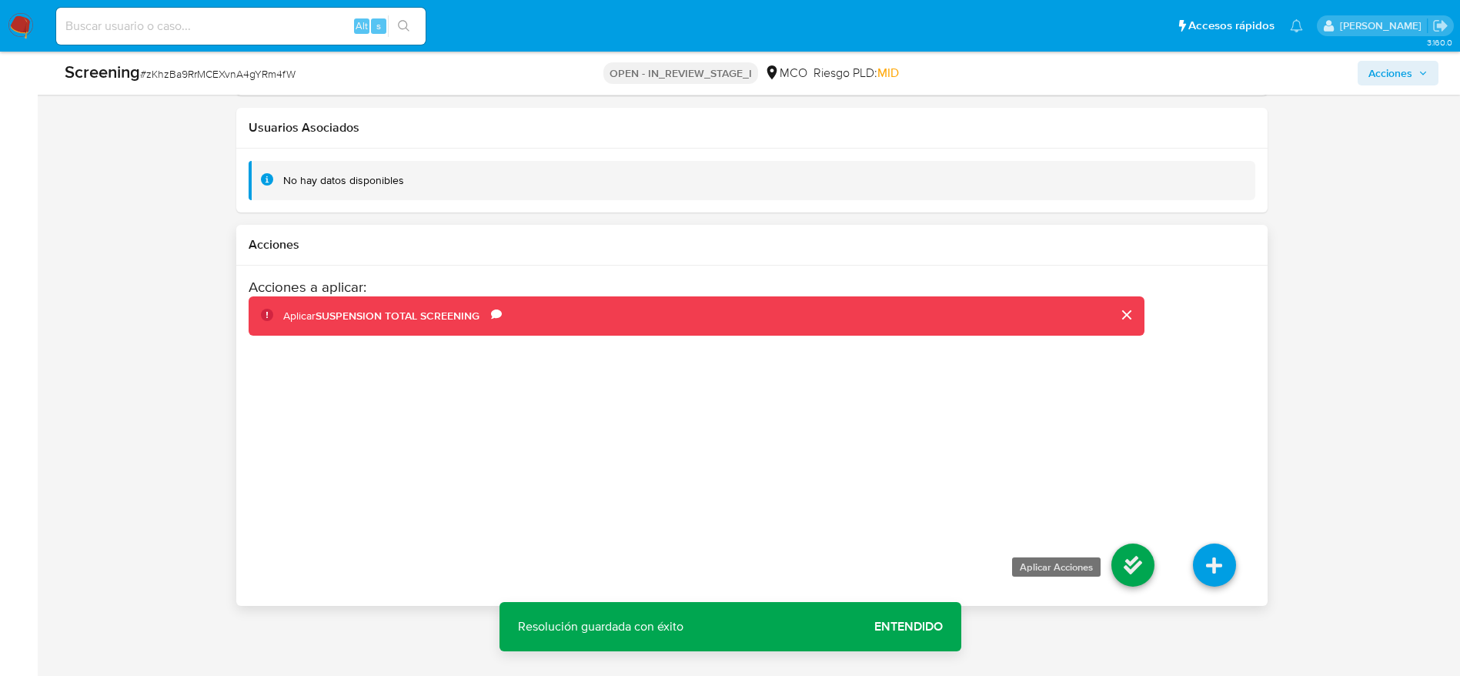
click at [1119, 565] on icon at bounding box center [1133, 564] width 43 height 43
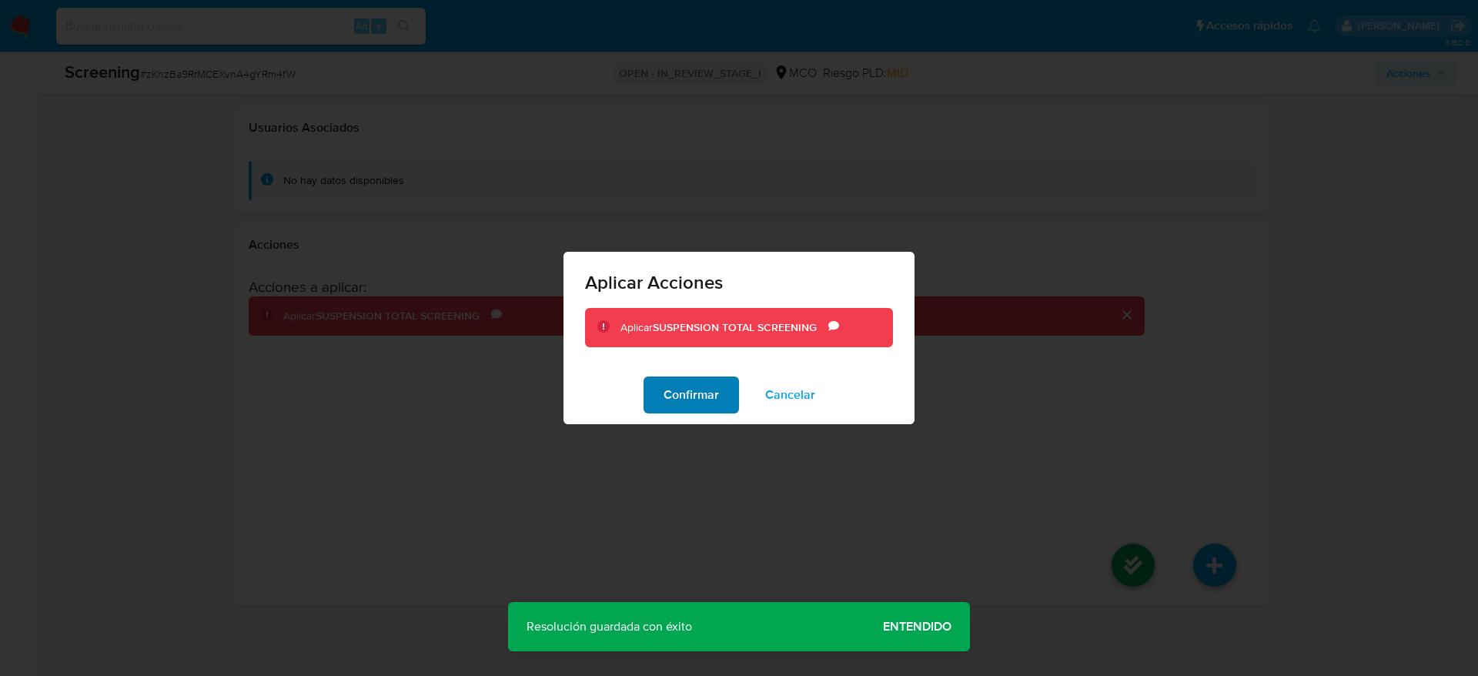
click at [660, 398] on button "Confirmar" at bounding box center [691, 394] width 95 height 37
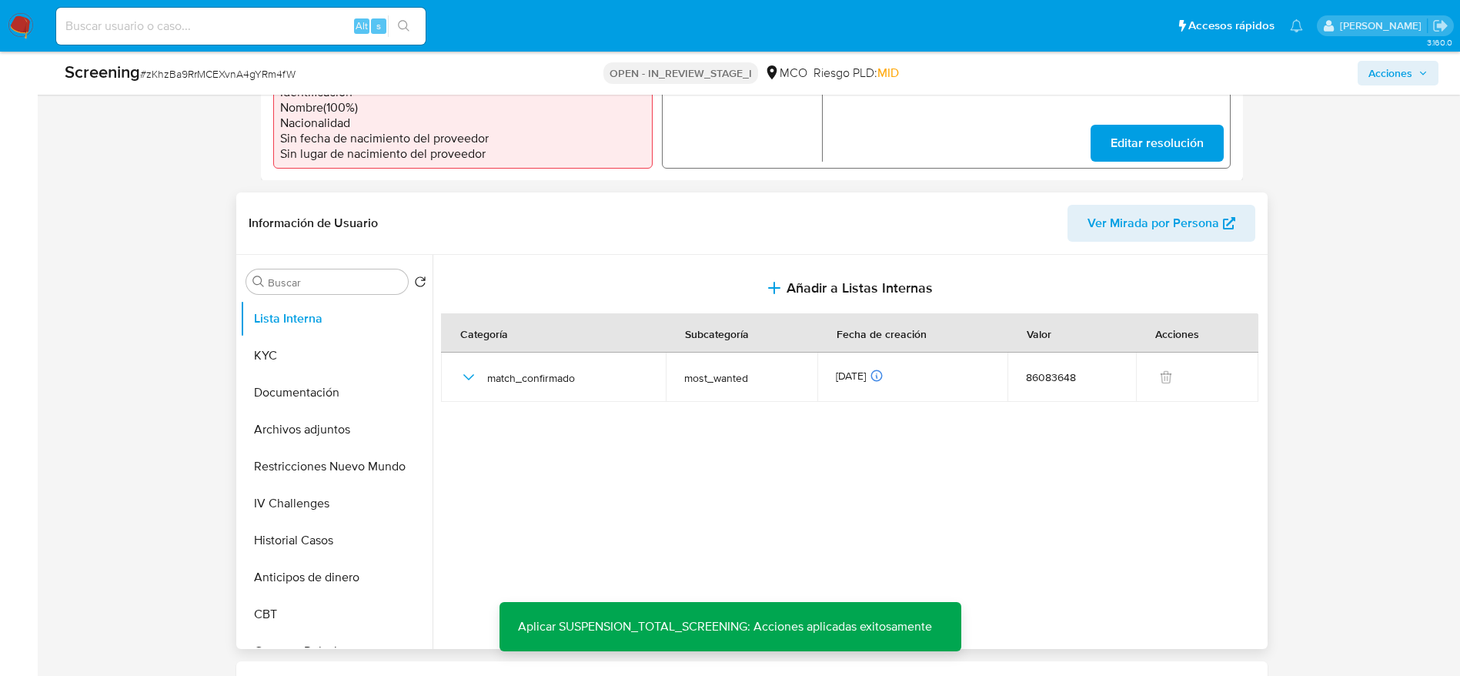
scroll to position [580, 0]
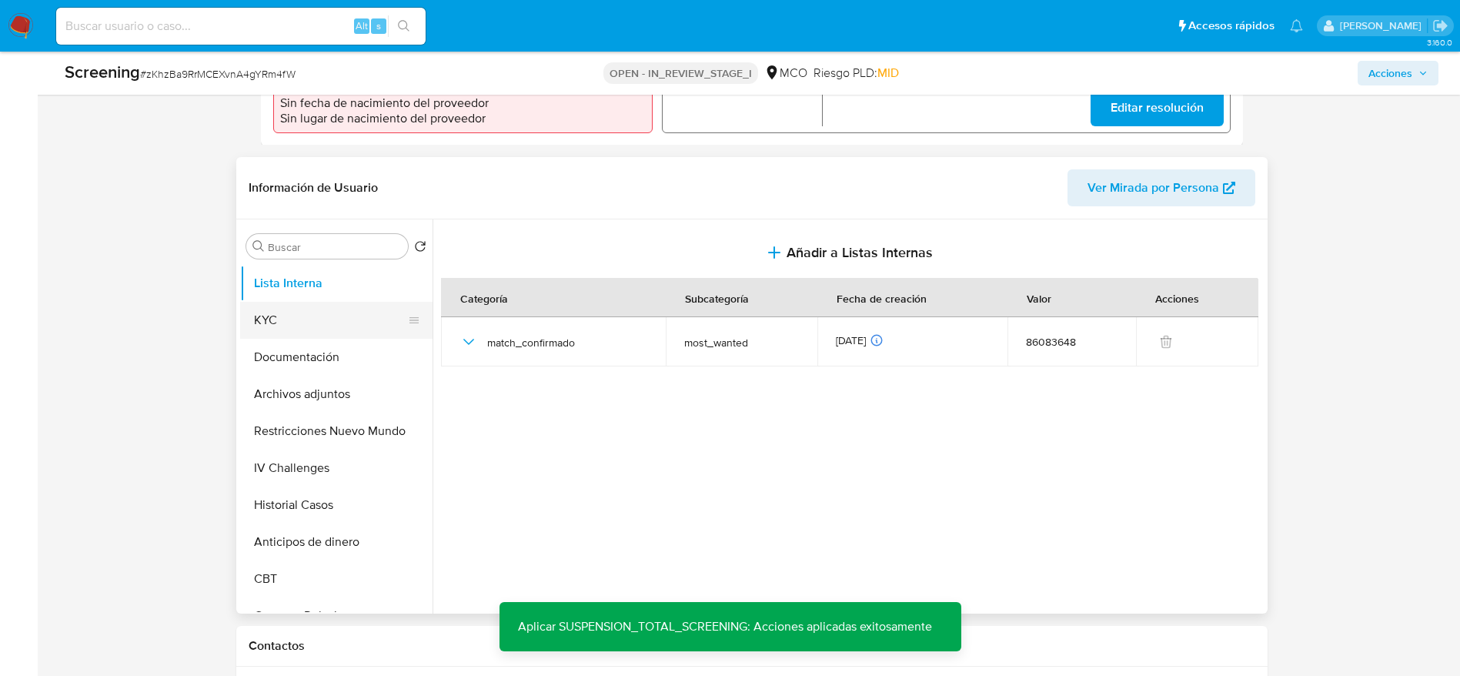
click at [353, 324] on button "KYC" at bounding box center [330, 320] width 180 height 37
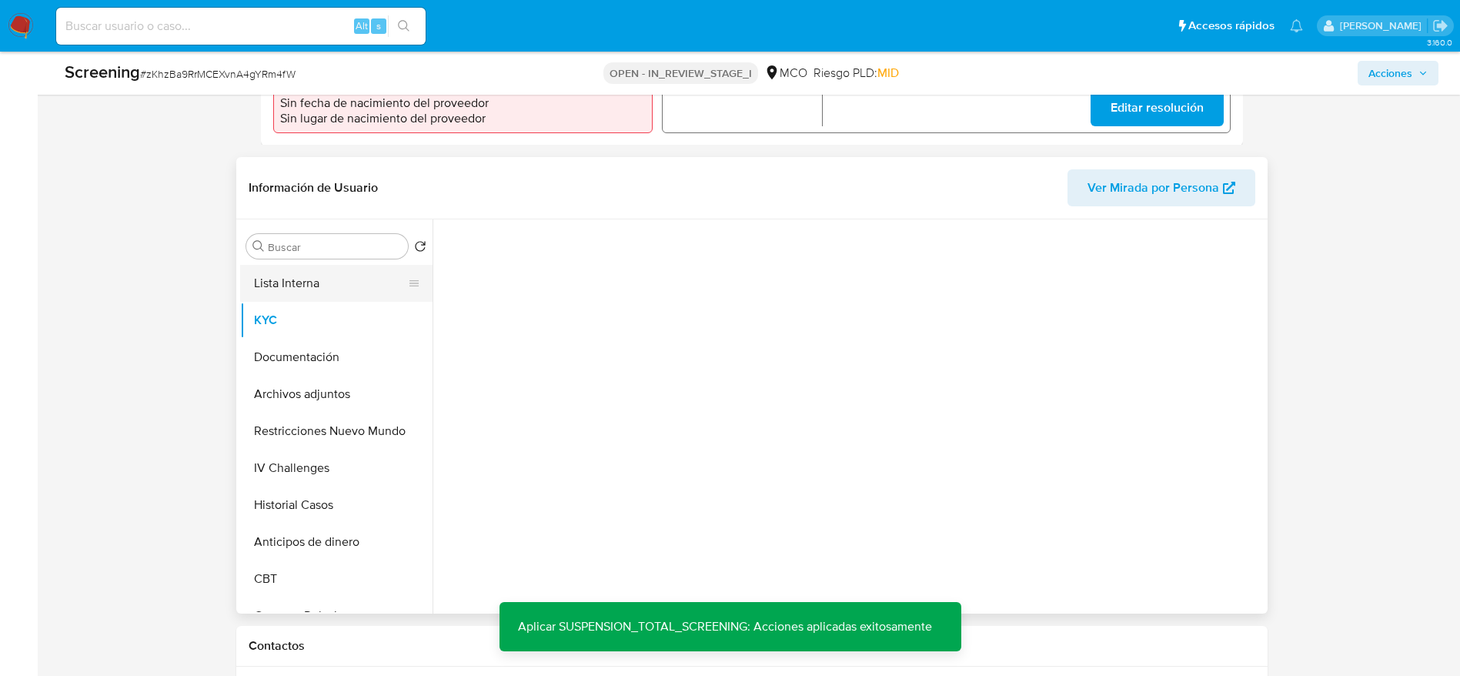
click at [349, 286] on button "Lista Interna" at bounding box center [330, 283] width 180 height 37
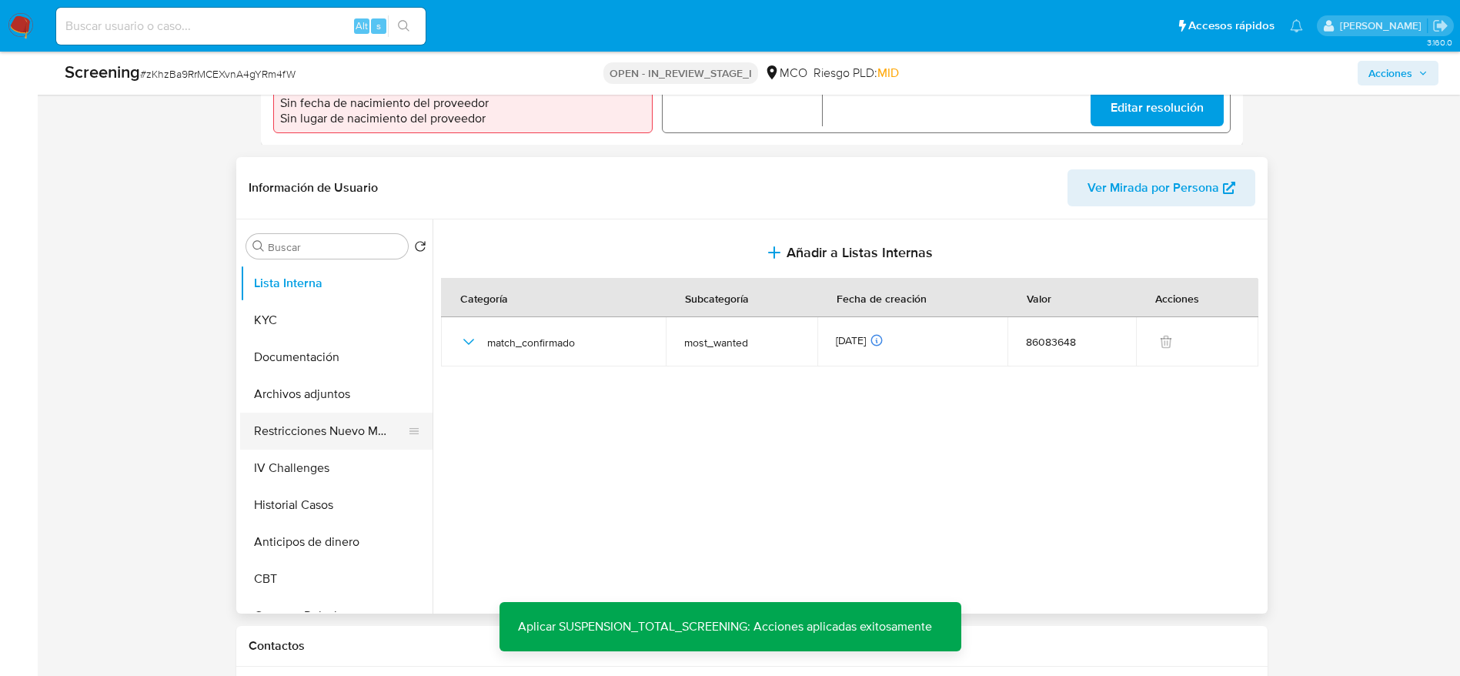
click at [329, 416] on button "Restricciones Nuevo Mundo" at bounding box center [330, 431] width 180 height 37
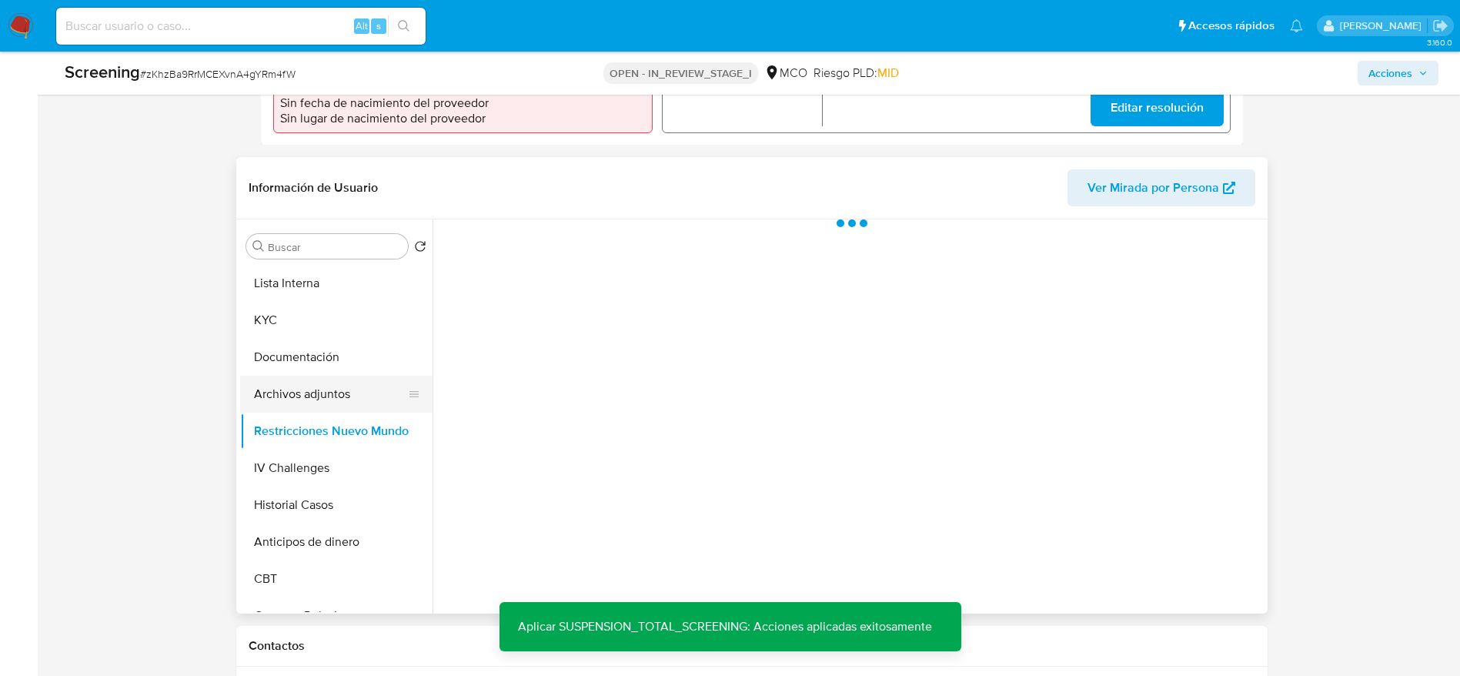
click at [330, 395] on button "Archivos adjuntos" at bounding box center [330, 394] width 180 height 37
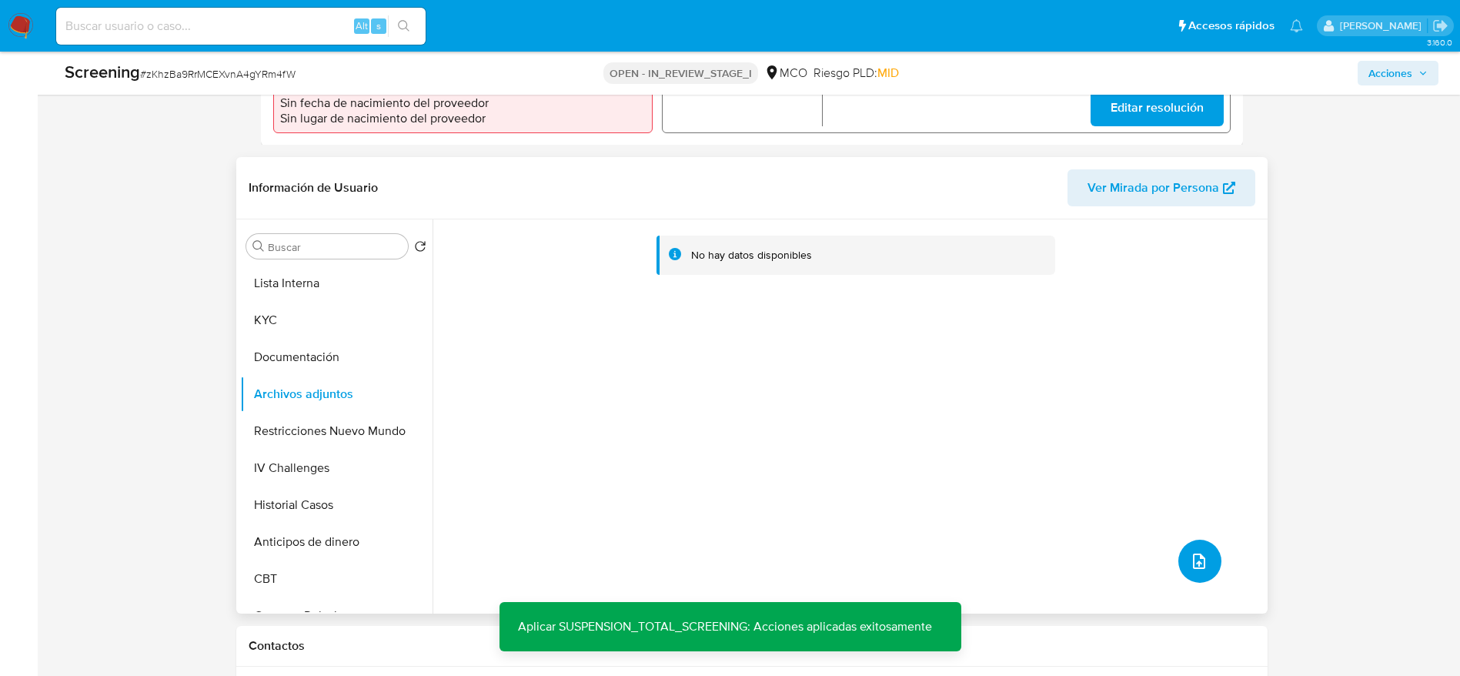
click at [1190, 562] on icon "upload-file" at bounding box center [1199, 561] width 18 height 18
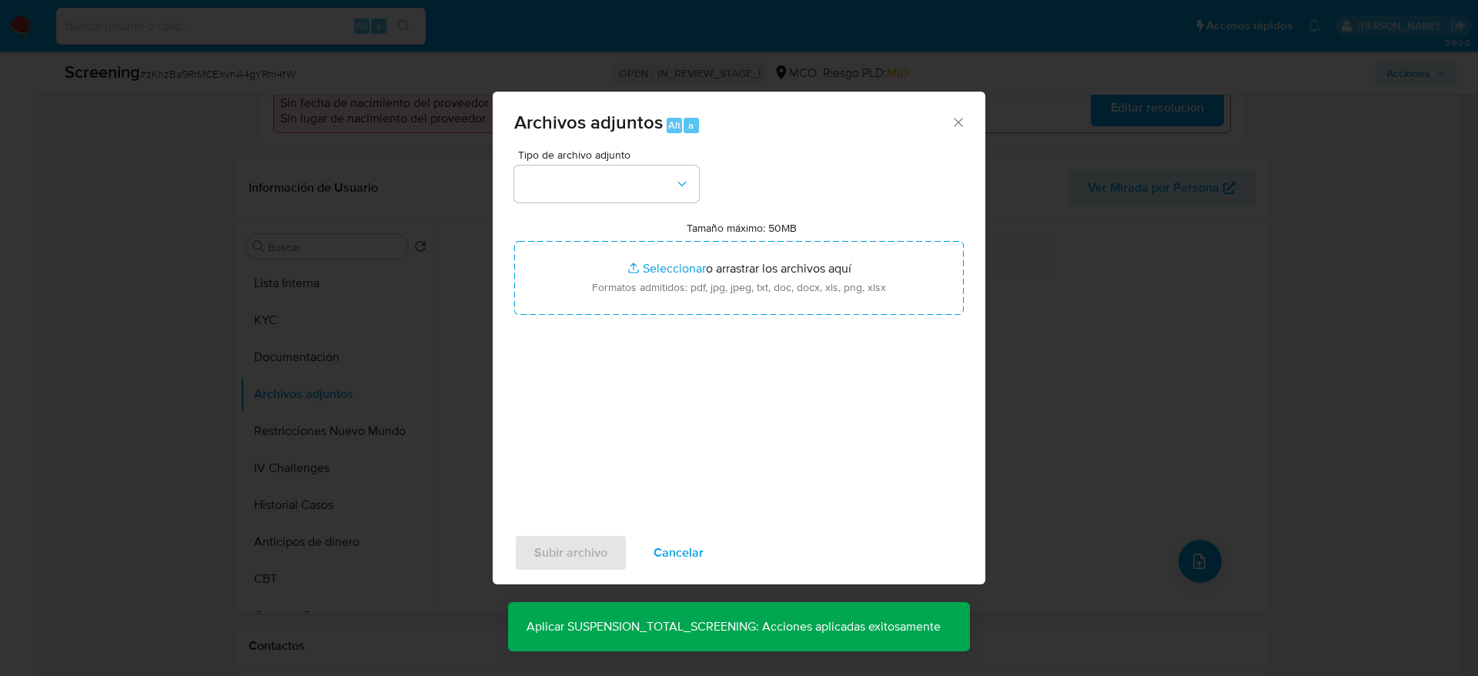
click at [559, 152] on span "Tipo de archivo adjunto" at bounding box center [610, 154] width 185 height 11
click at [570, 178] on button "button" at bounding box center [606, 184] width 185 height 37
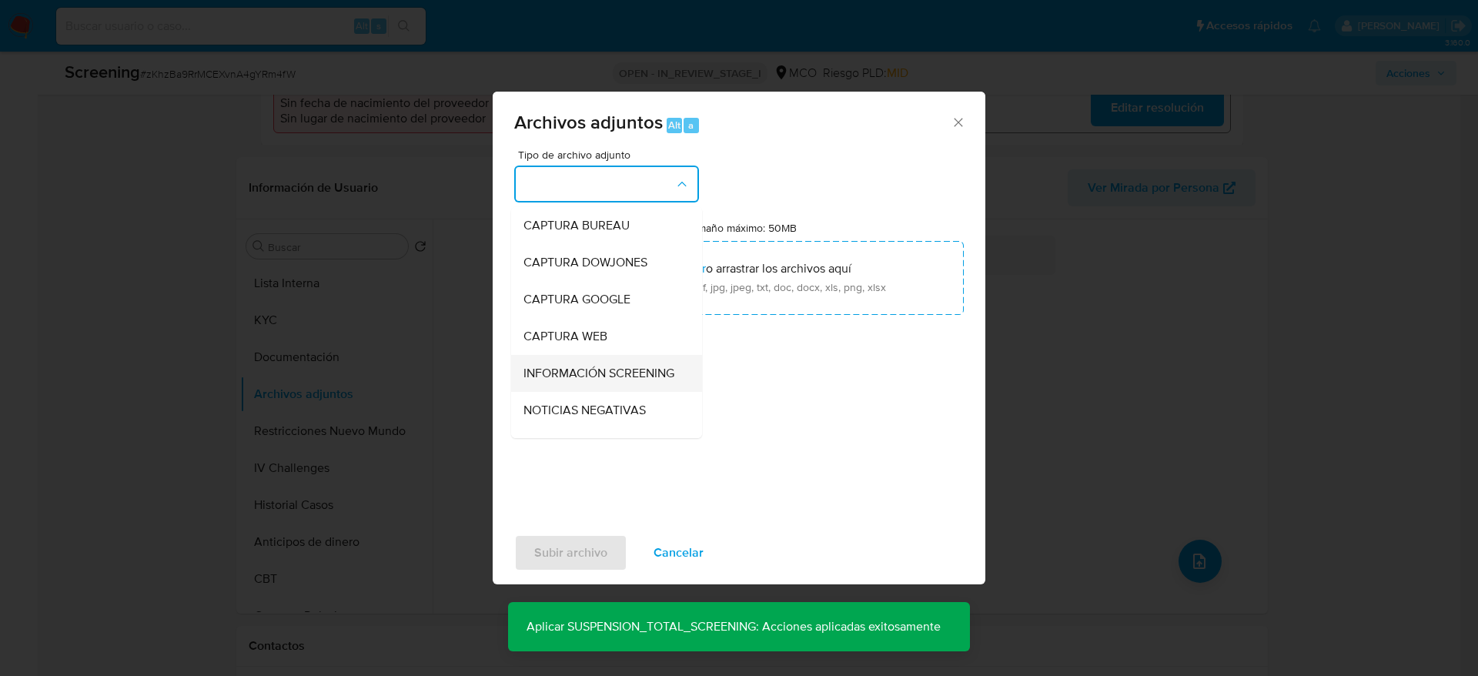
click at [642, 381] on span "INFORMACIÓN SCREENING" at bounding box center [598, 373] width 151 height 15
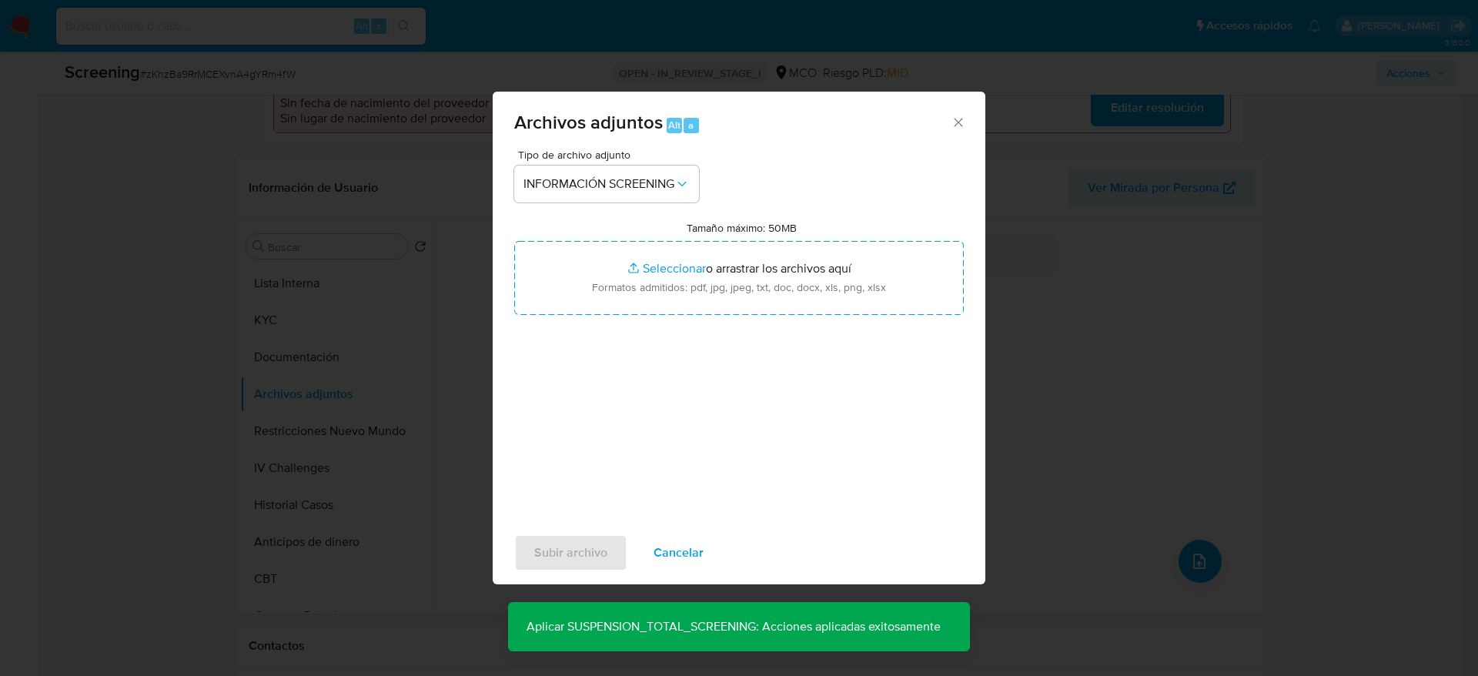
click at [642, 318] on div "Tipo de archivo adjunto INFORMACIÓN SCREENING Tamaño máximo: 50MB Seleccionar a…" at bounding box center [739, 330] width 450 height 363
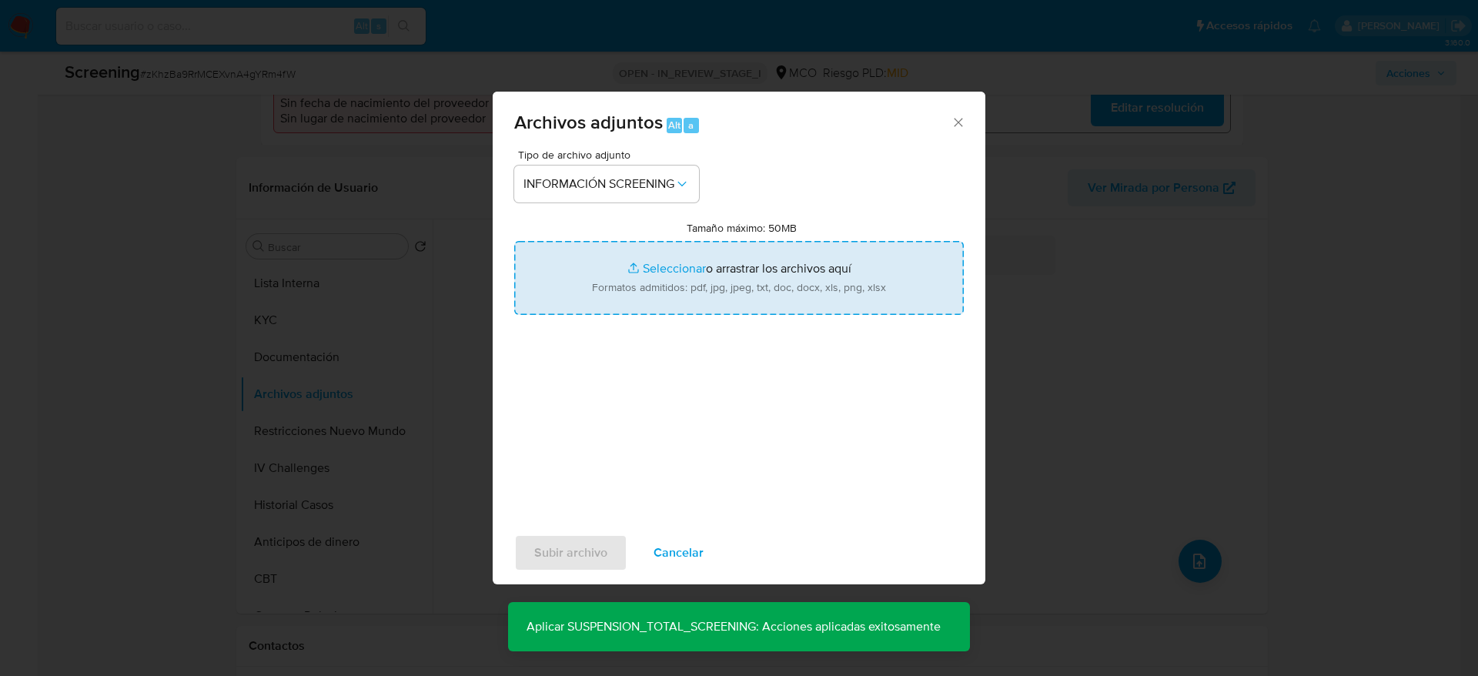
click at [654, 295] on input "Tamaño máximo: 50MB Seleccionar archivos" at bounding box center [739, 278] width 450 height 74
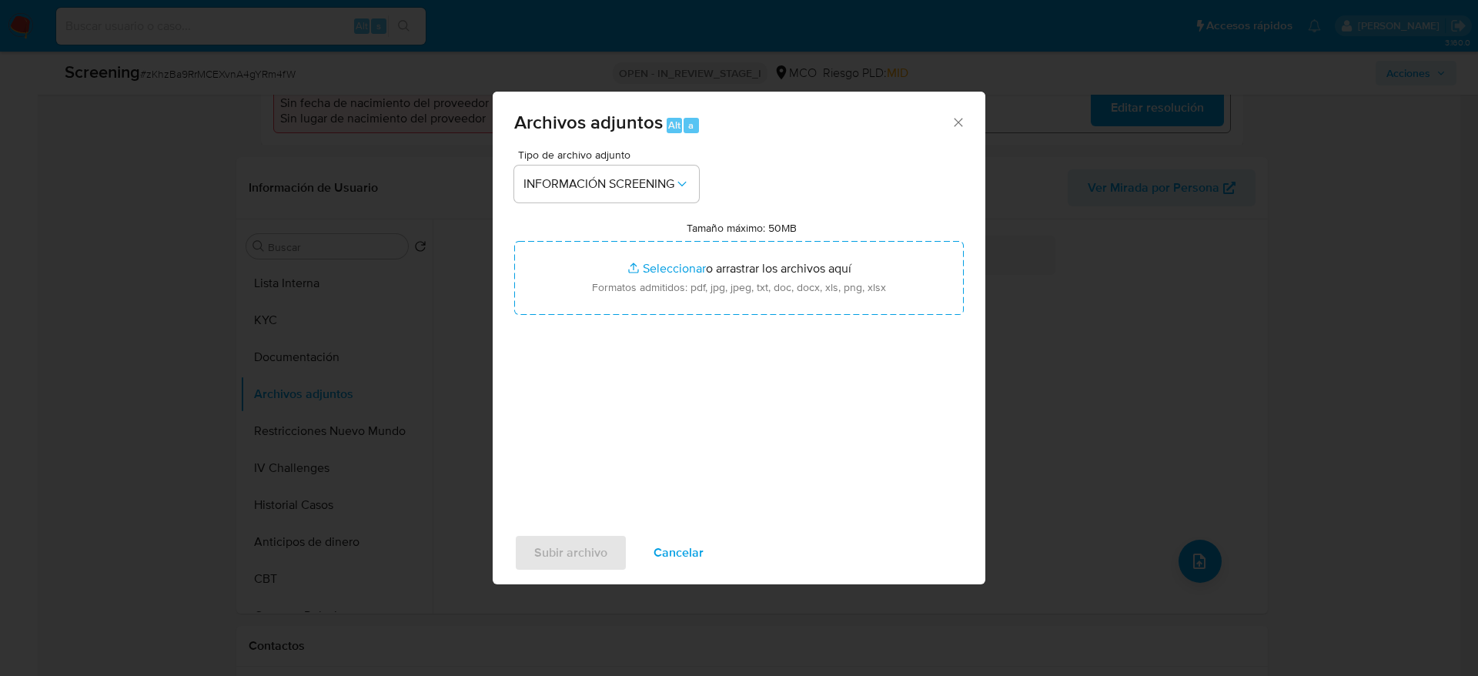
click at [670, 557] on span "Cancelar" at bounding box center [679, 553] width 50 height 34
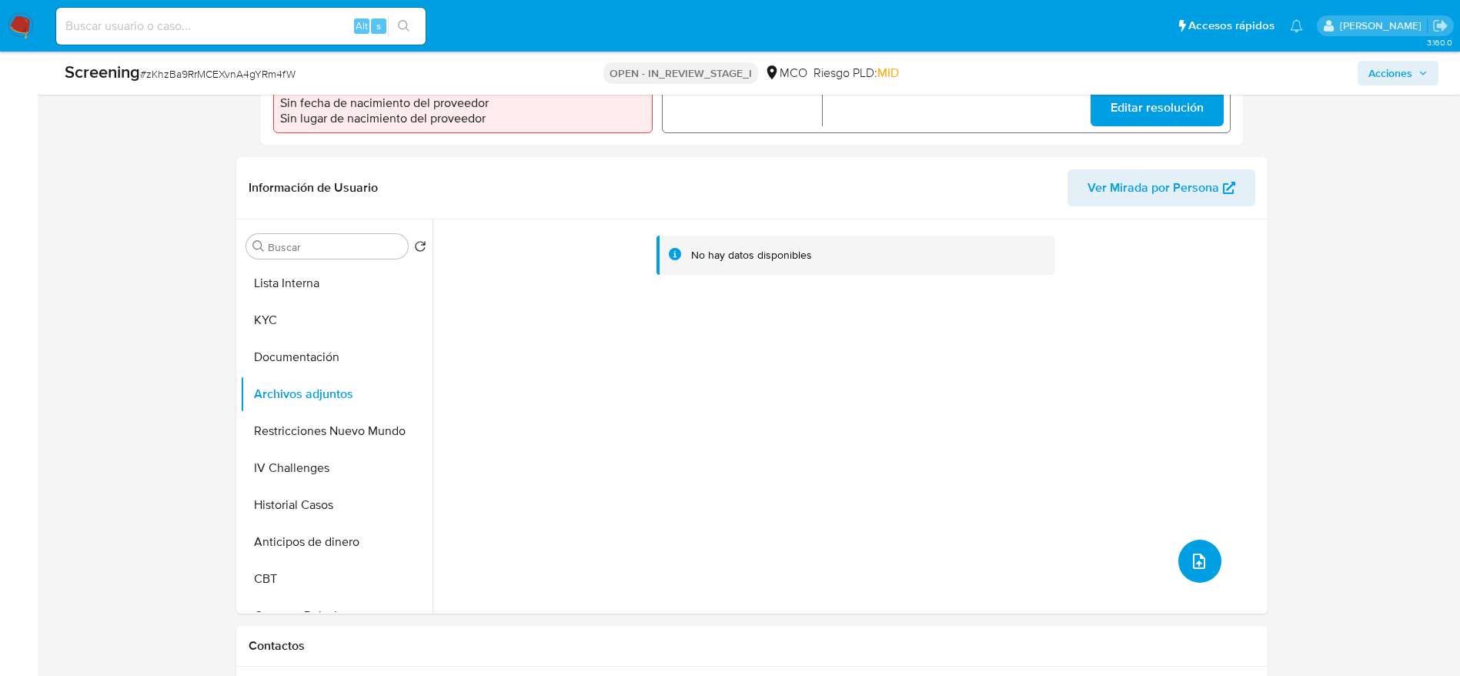
scroll to position [349, 0]
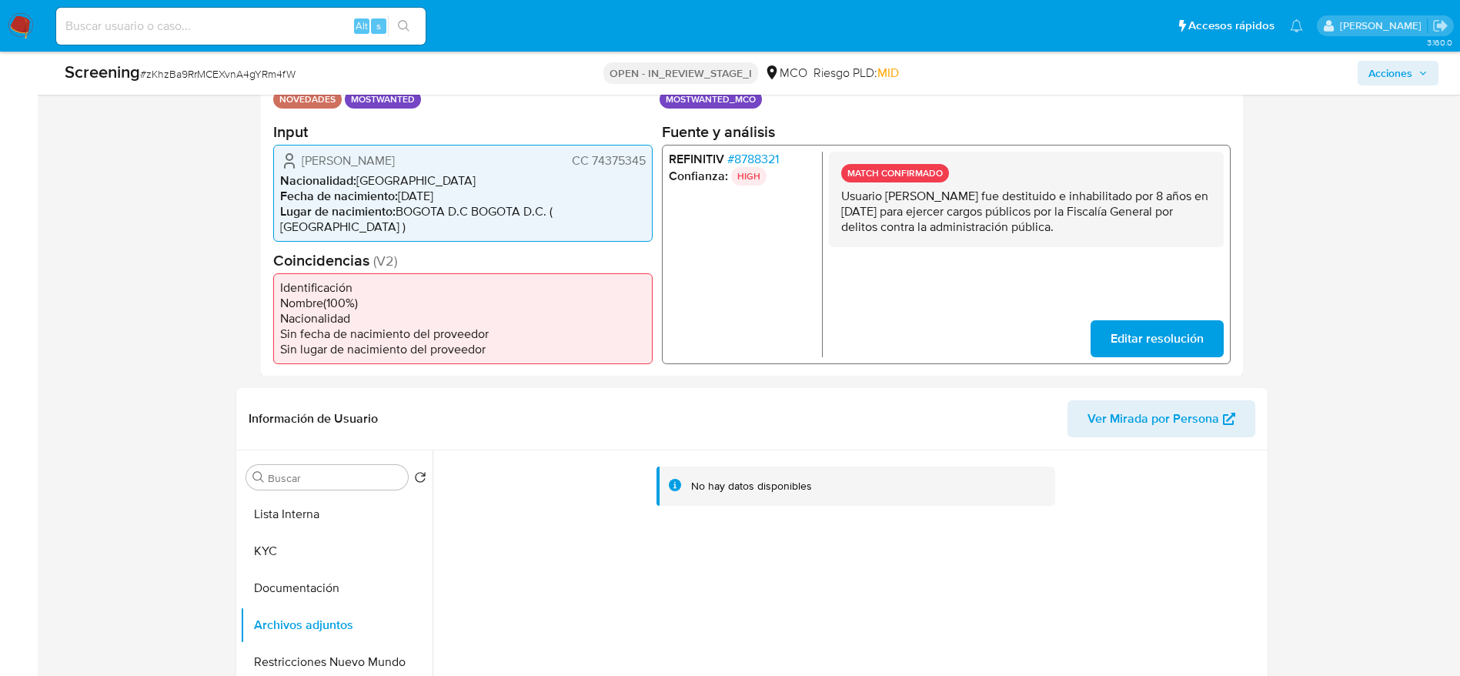
click at [366, 160] on span "Ruben Dario Diaz Arango" at bounding box center [348, 159] width 93 height 15
click at [326, 529] on button "Lista Interna" at bounding box center [330, 514] width 180 height 37
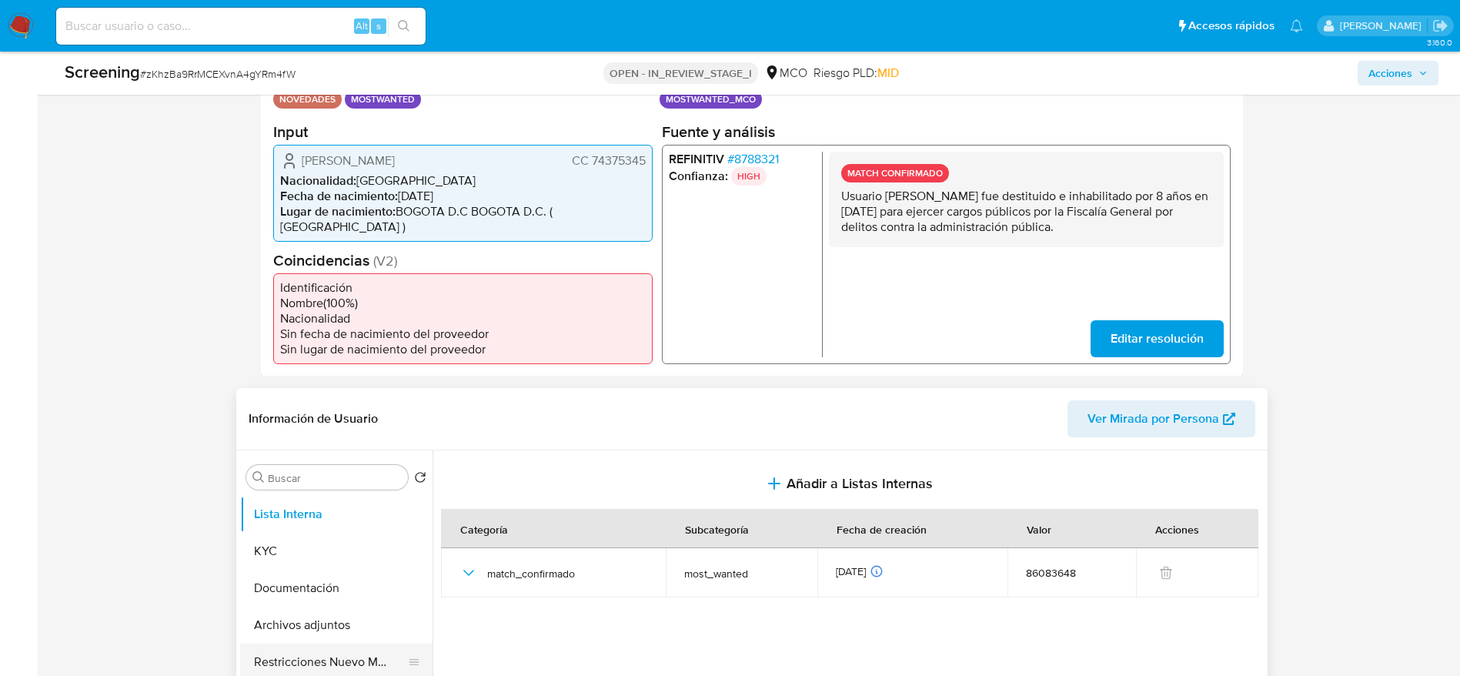
click at [343, 658] on button "Restricciones Nuevo Mundo" at bounding box center [330, 662] width 180 height 37
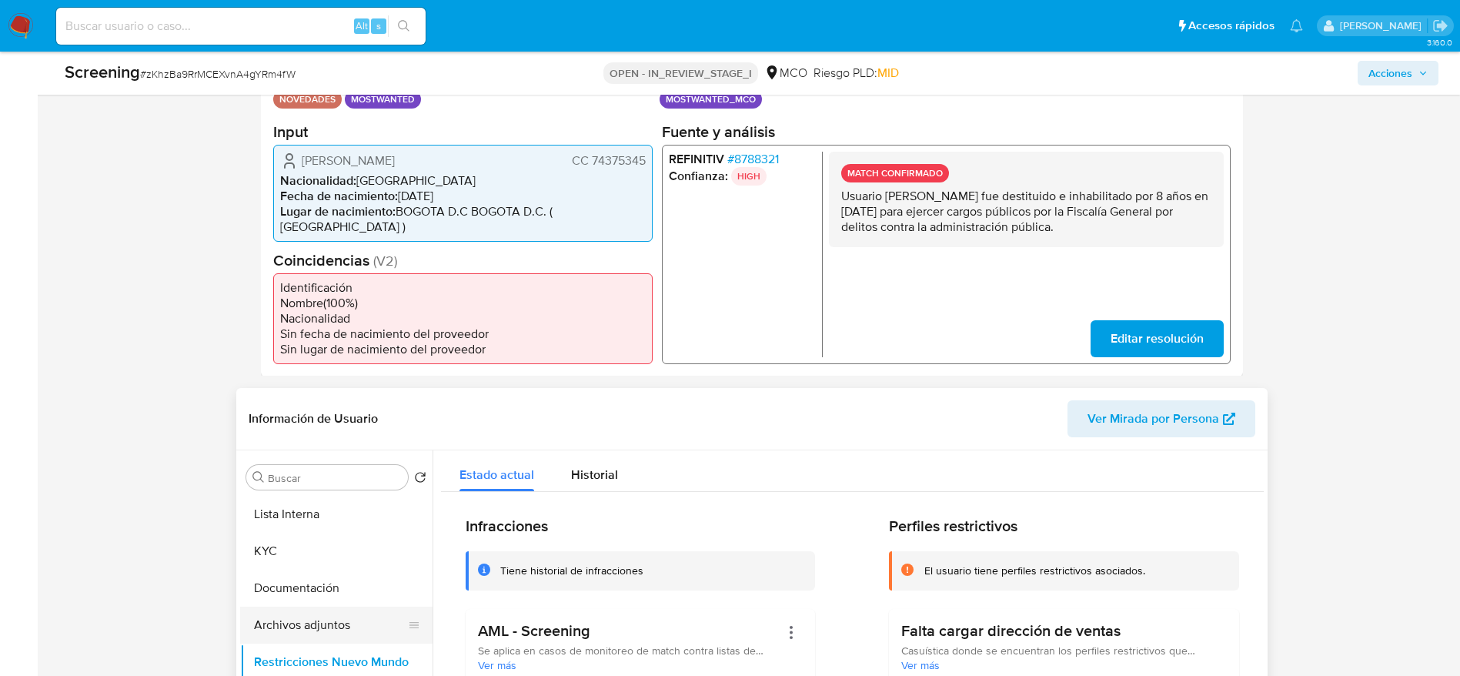
click at [359, 619] on button "Archivos adjuntos" at bounding box center [330, 625] width 180 height 37
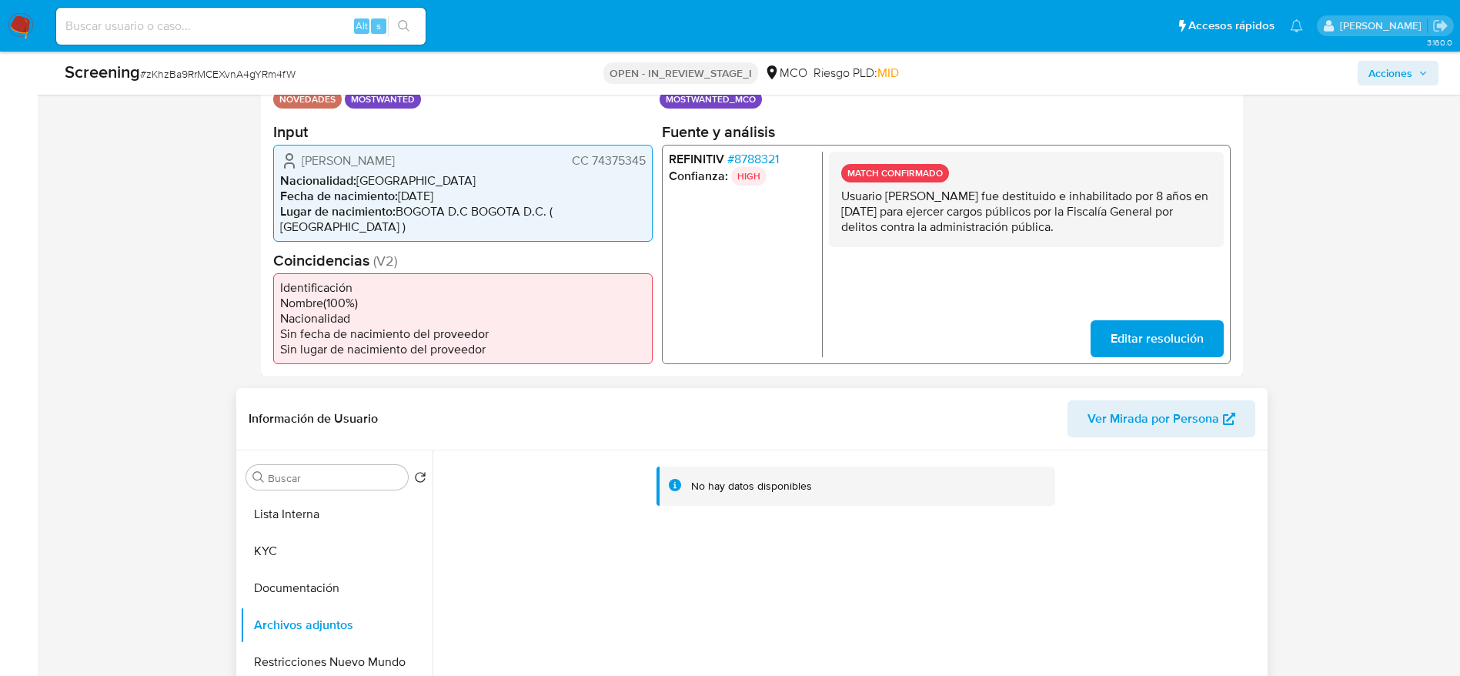
scroll to position [580, 0]
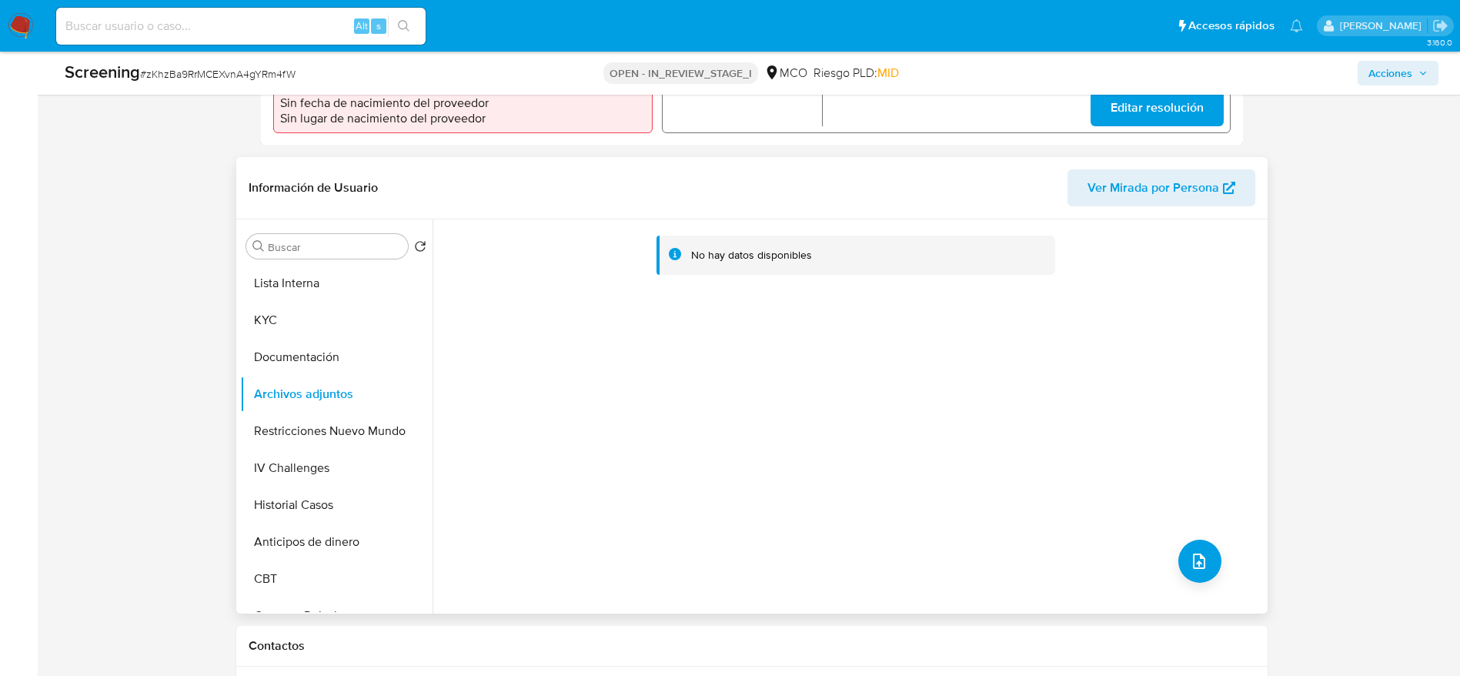
click at [1177, 537] on div "No hay datos disponibles" at bounding box center [848, 416] width 831 height 394
click at [1180, 550] on button "upload-file" at bounding box center [1200, 561] width 43 height 43
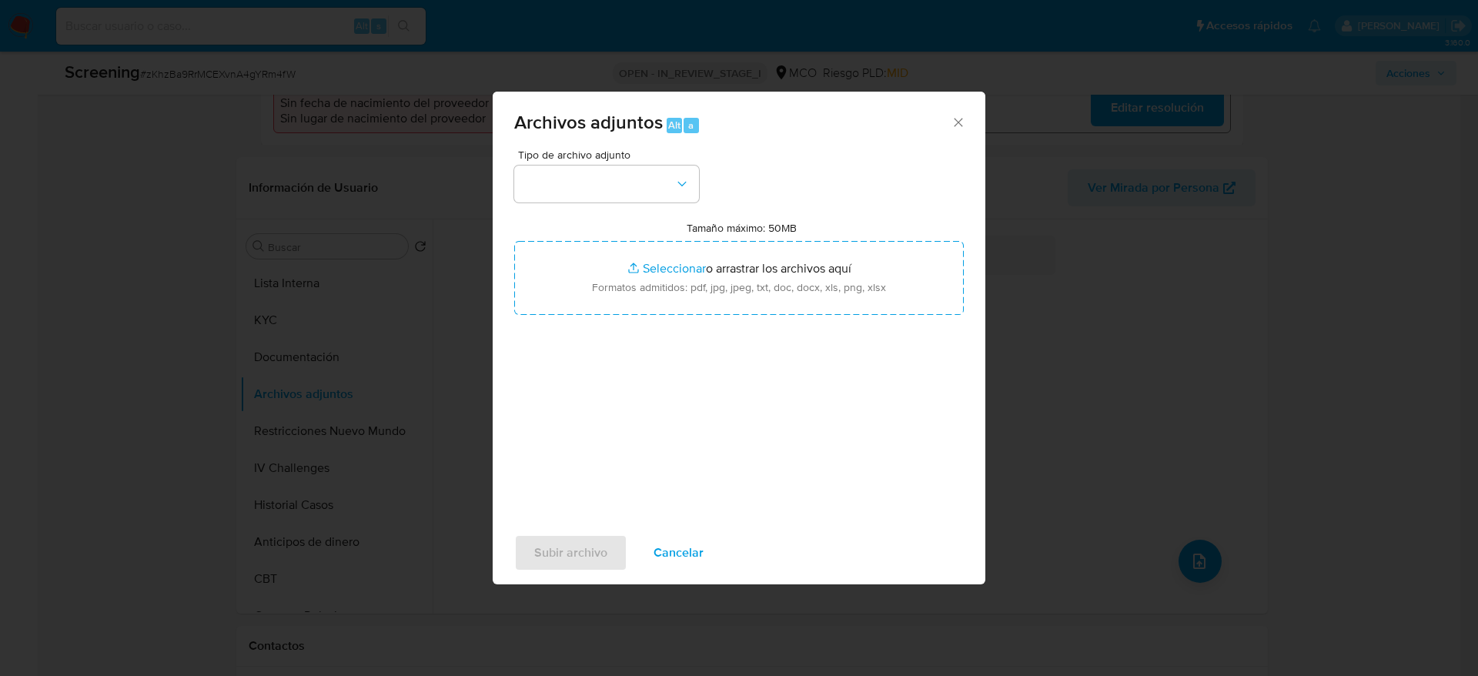
click at [627, 160] on span "Tipo de archivo adjunto" at bounding box center [610, 154] width 185 height 11
click at [627, 188] on button "button" at bounding box center [606, 184] width 185 height 37
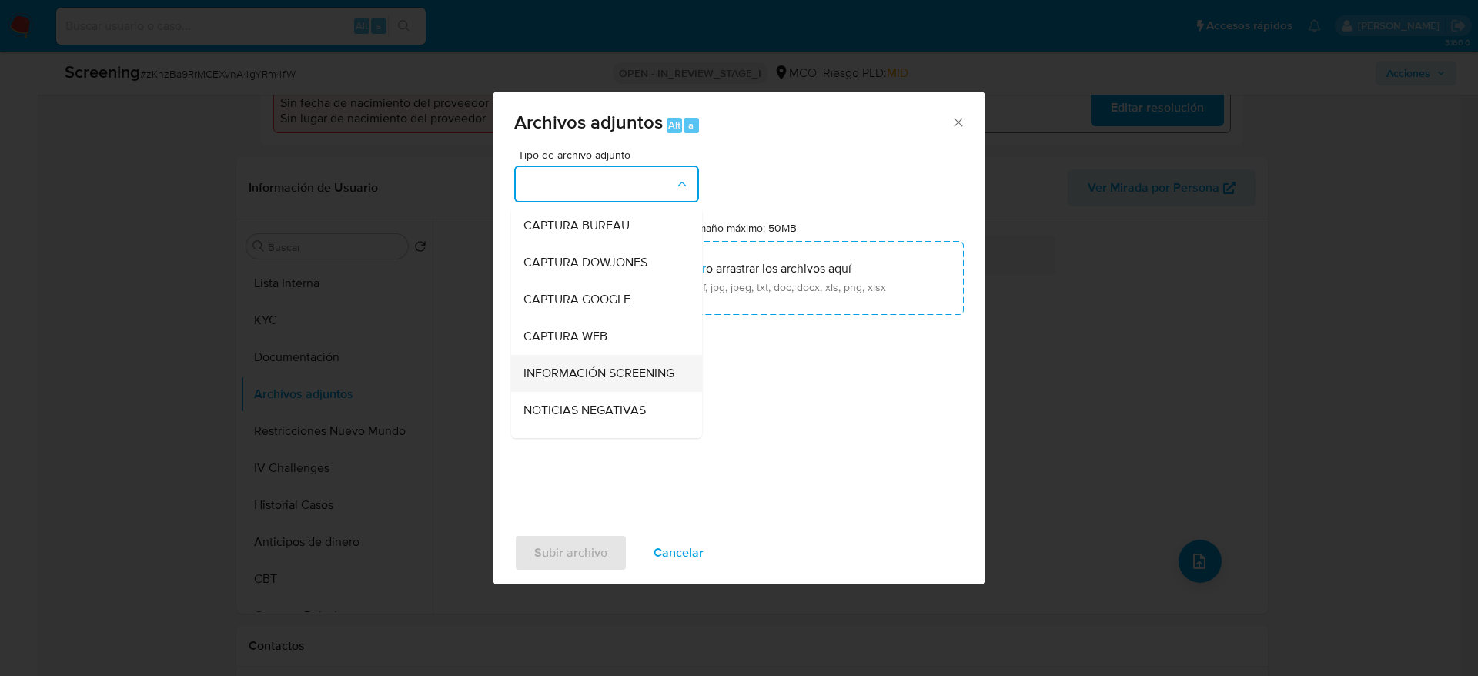
click at [587, 378] on span "INFORMACIÓN SCREENING" at bounding box center [598, 373] width 151 height 15
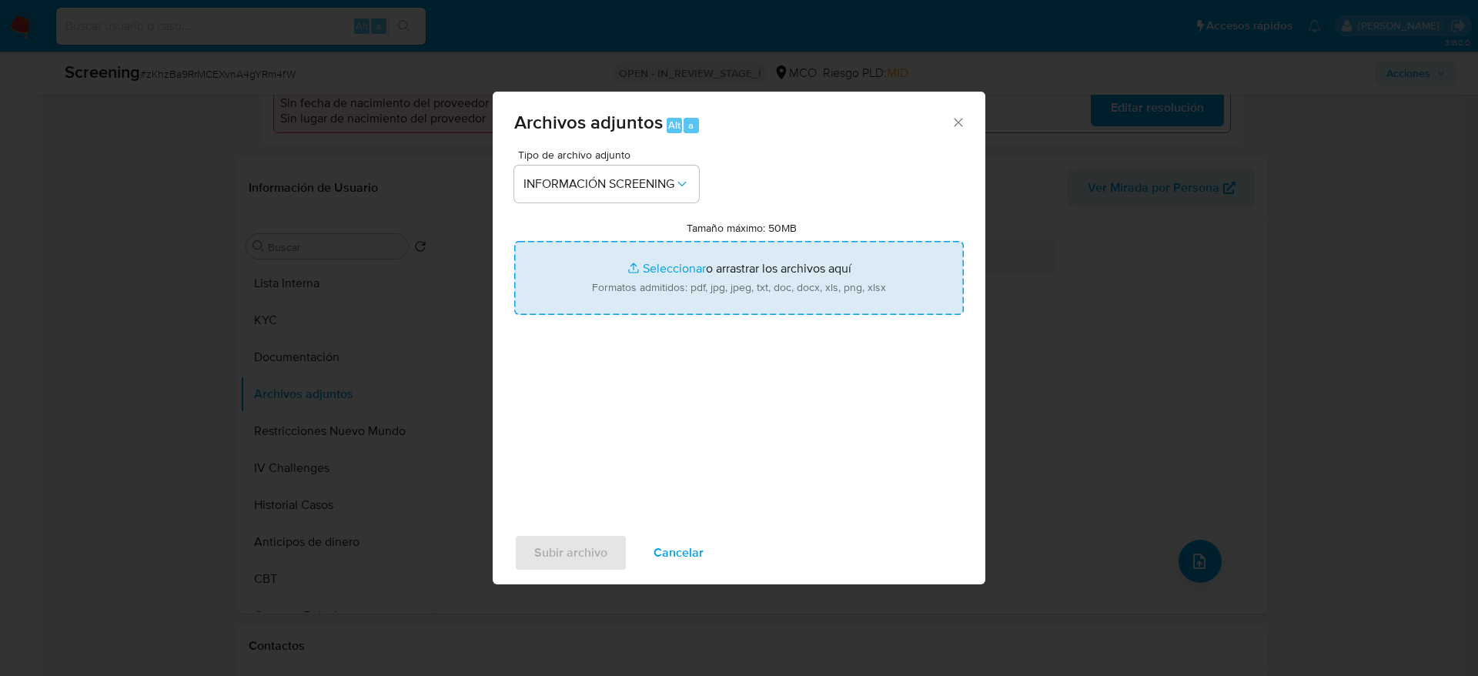
click at [607, 299] on input "Tamaño máximo: 50MB Seleccionar archivos" at bounding box center [739, 278] width 450 height 74
type input "C:\fakepath\_Ruben Dario Diaz Arango_ lavado de dinero - Buscar con Google.pdf"
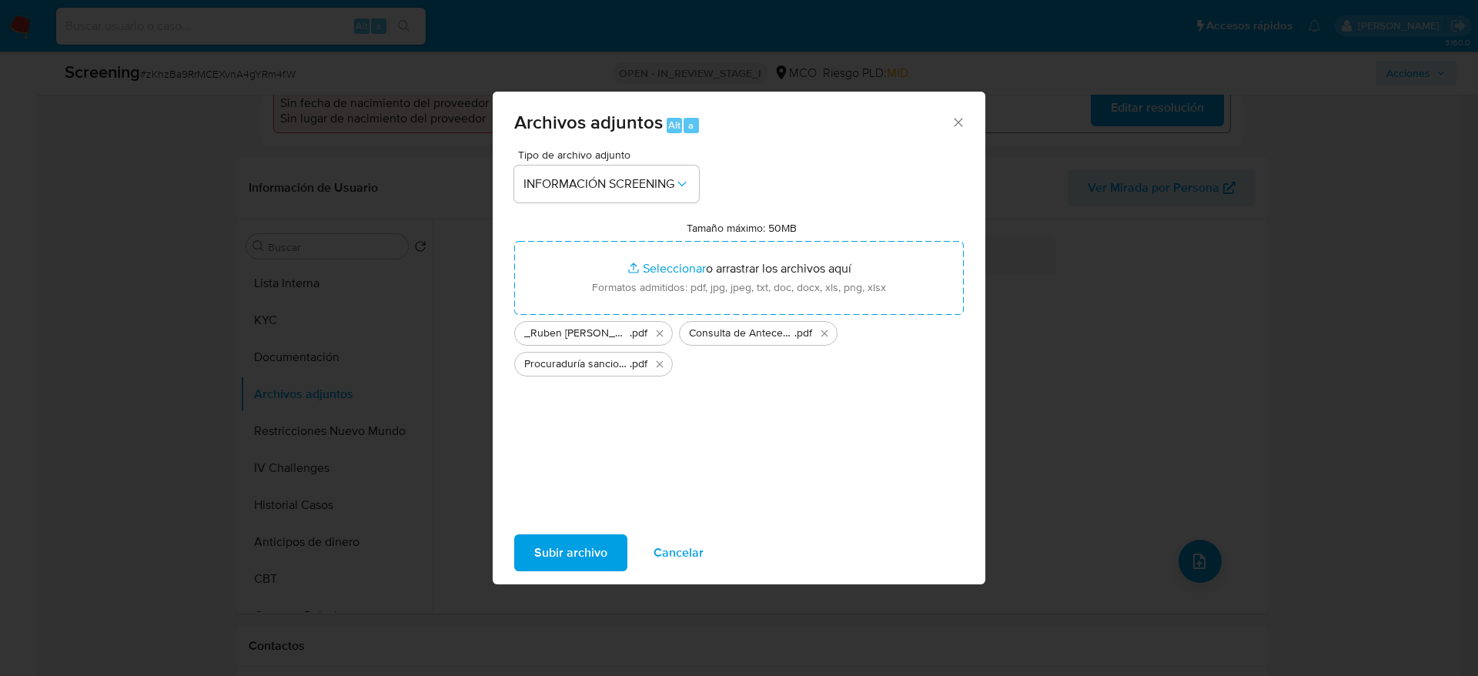
click at [617, 553] on button "Subir archivo" at bounding box center [570, 552] width 113 height 37
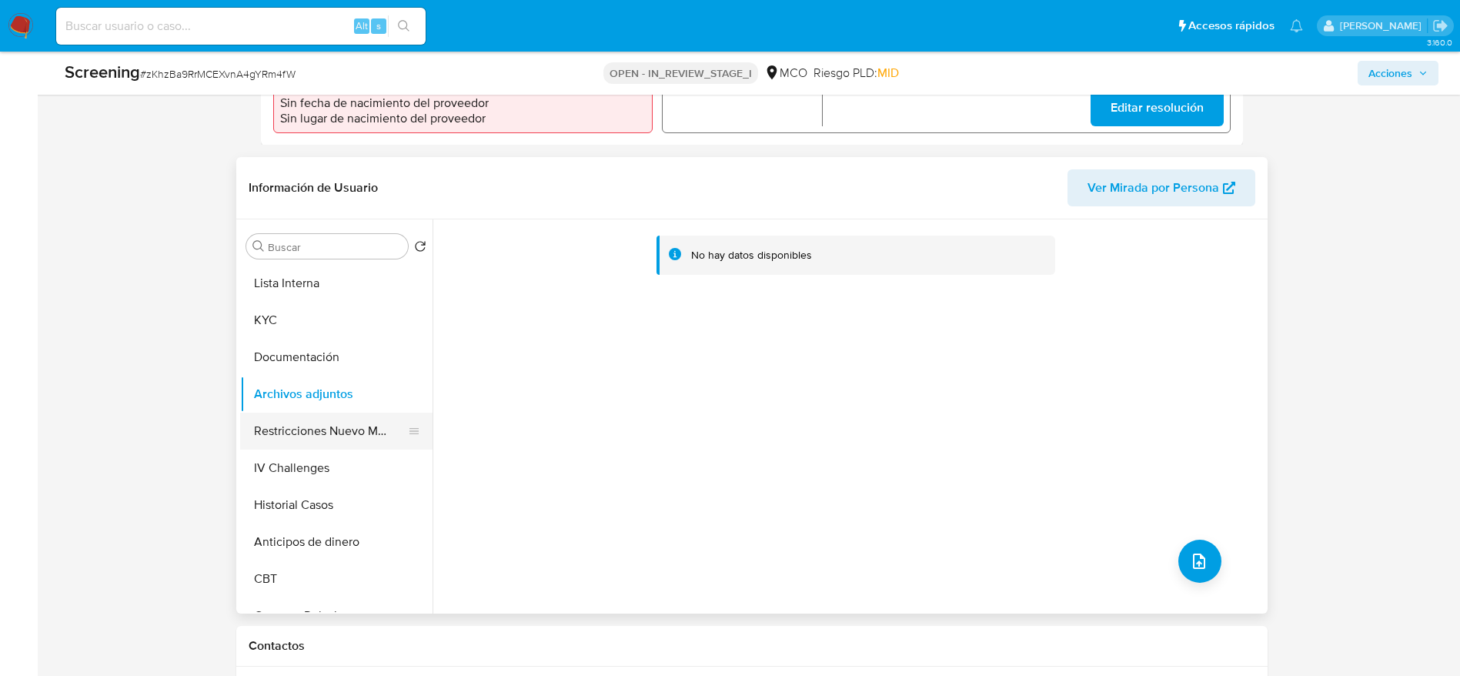
click at [321, 431] on button "Restricciones Nuevo Mundo" at bounding box center [330, 431] width 180 height 37
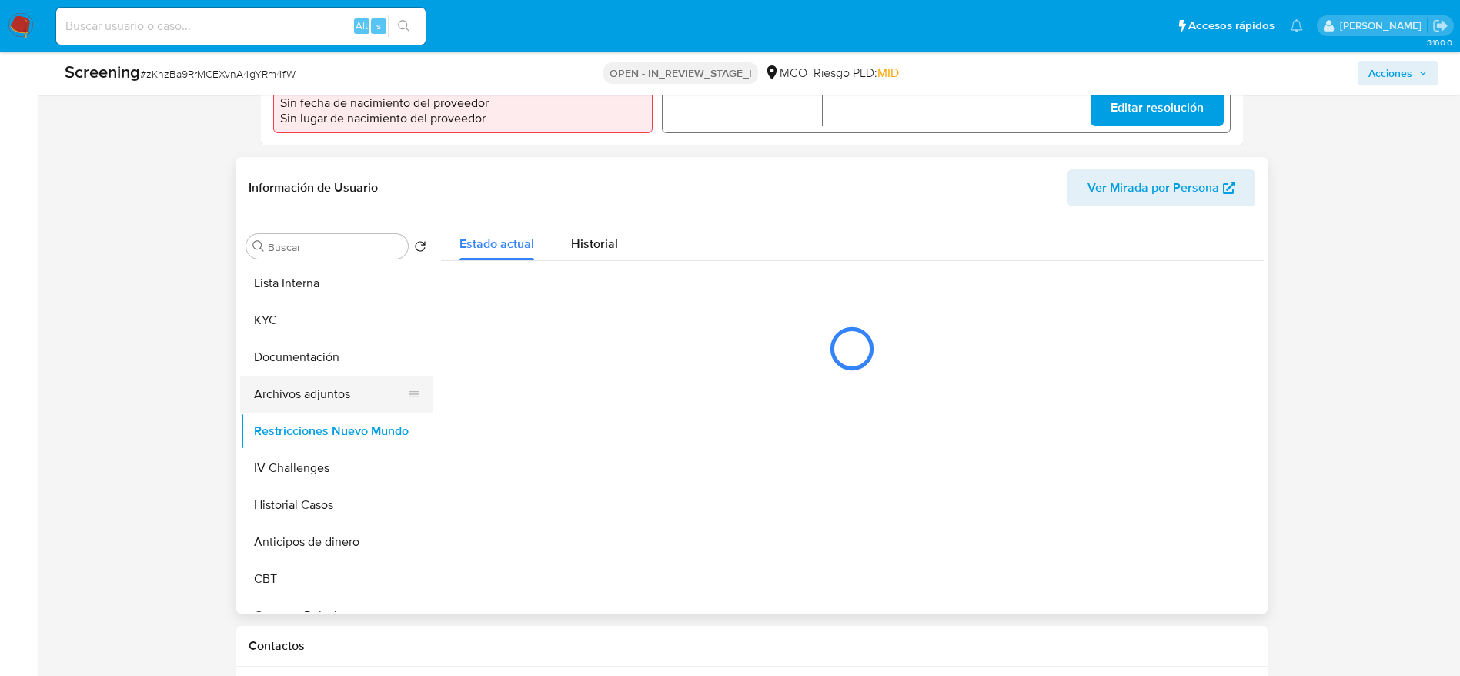
click at [321, 391] on button "Archivos adjuntos" at bounding box center [330, 394] width 180 height 37
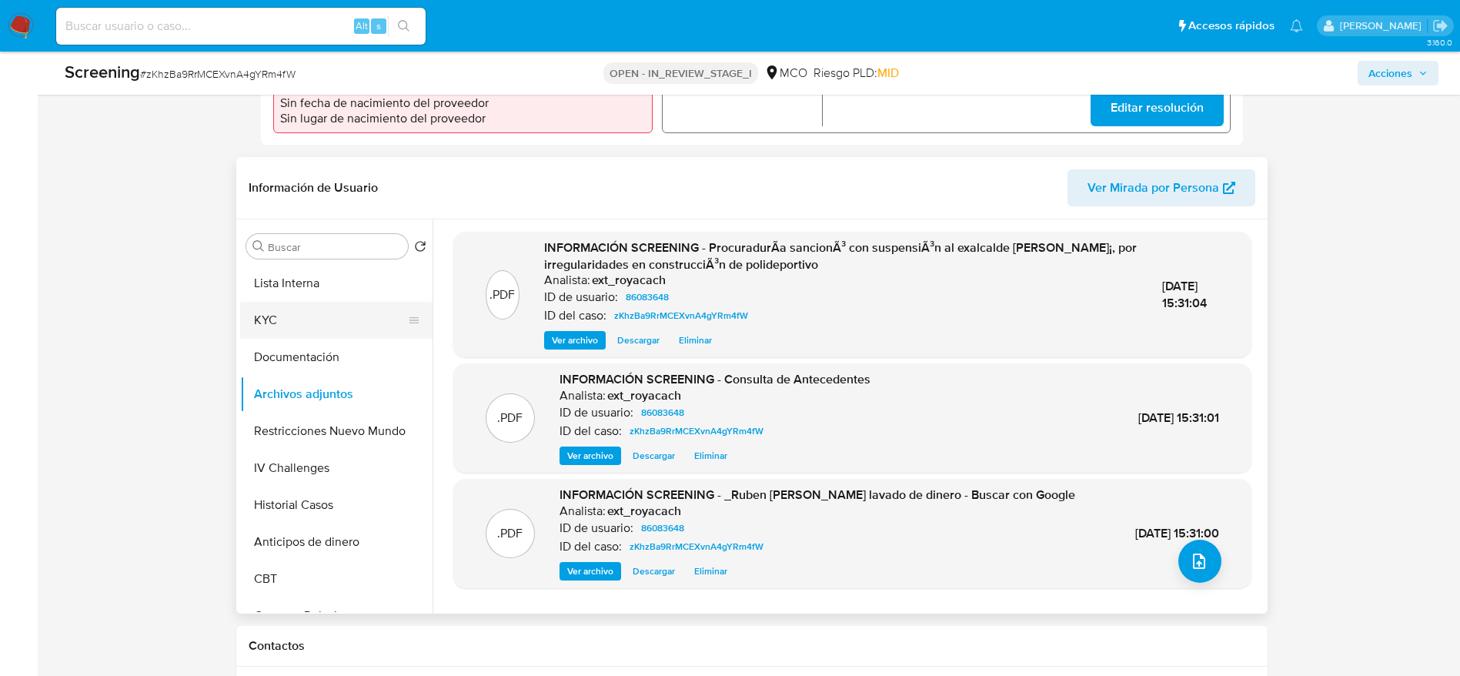
click at [297, 306] on button "KYC" at bounding box center [330, 320] width 180 height 37
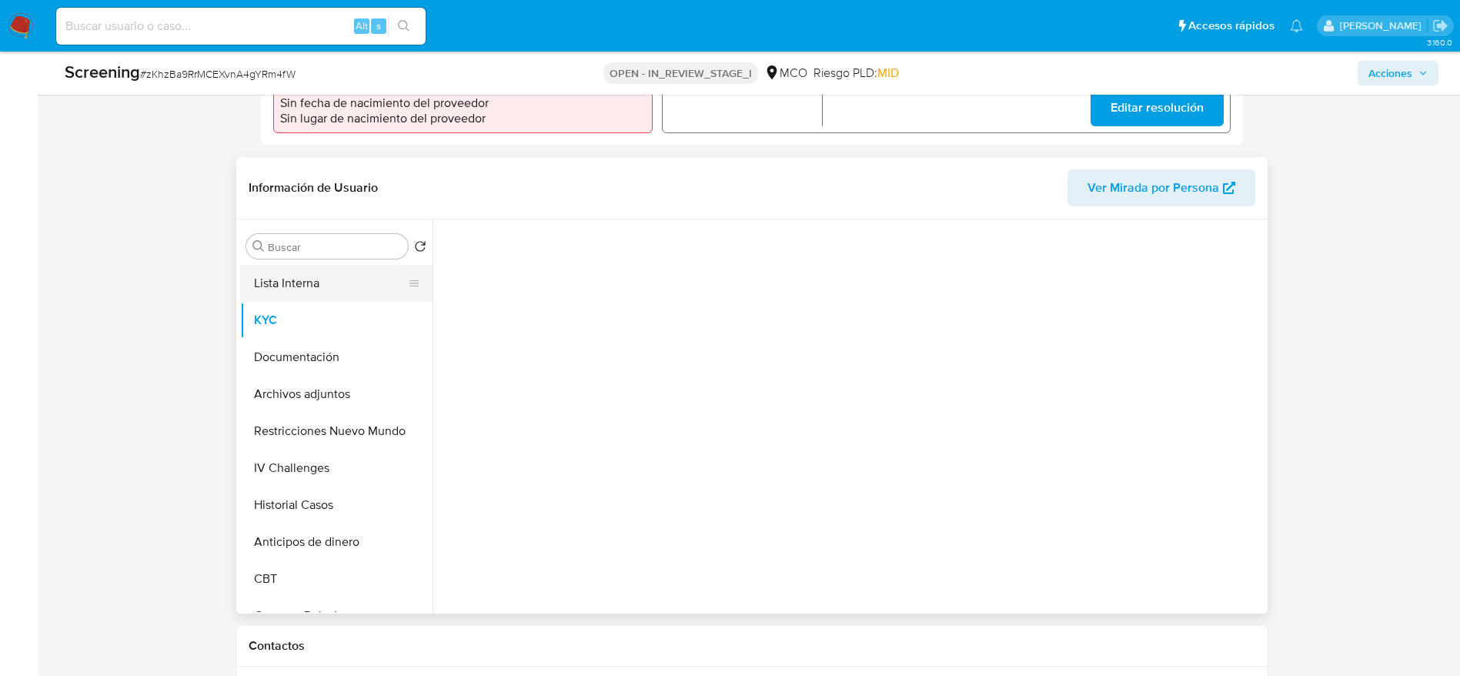
click at [301, 294] on button "Lista Interna" at bounding box center [330, 283] width 180 height 37
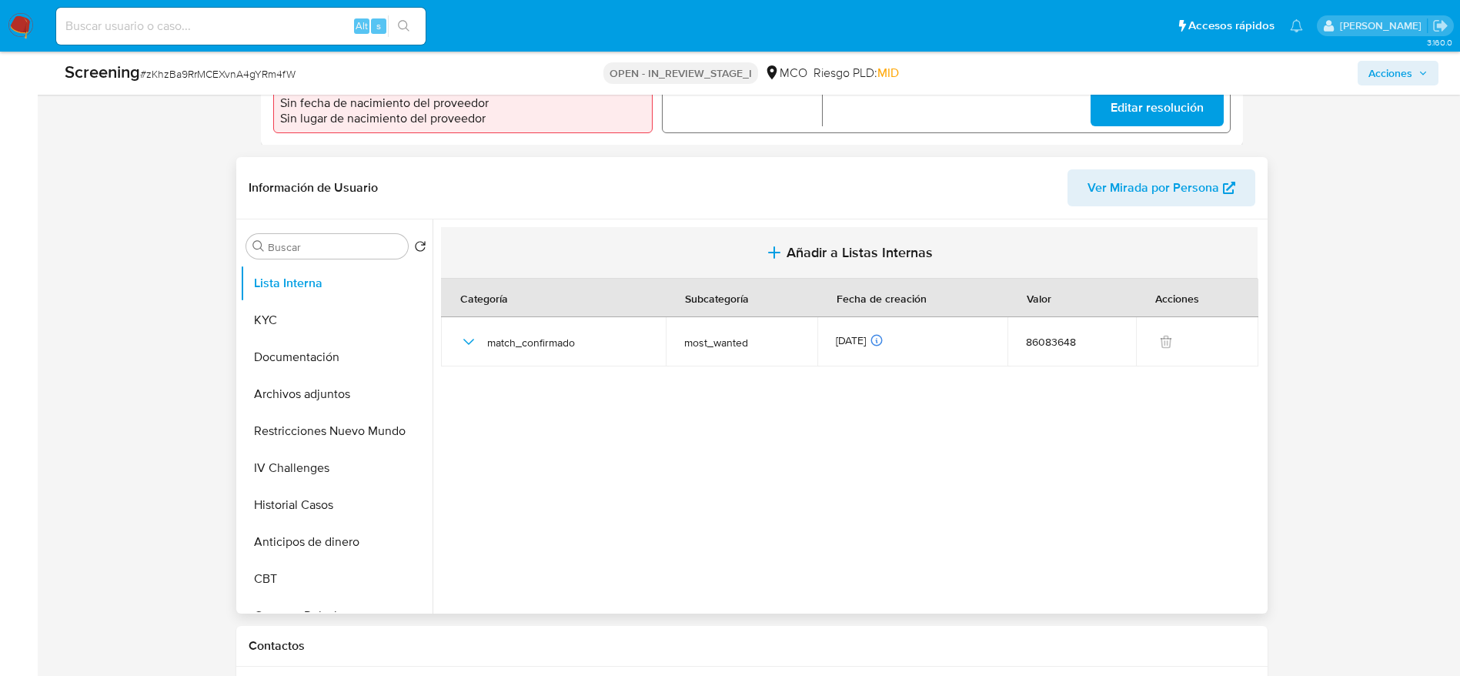
scroll to position [0, 0]
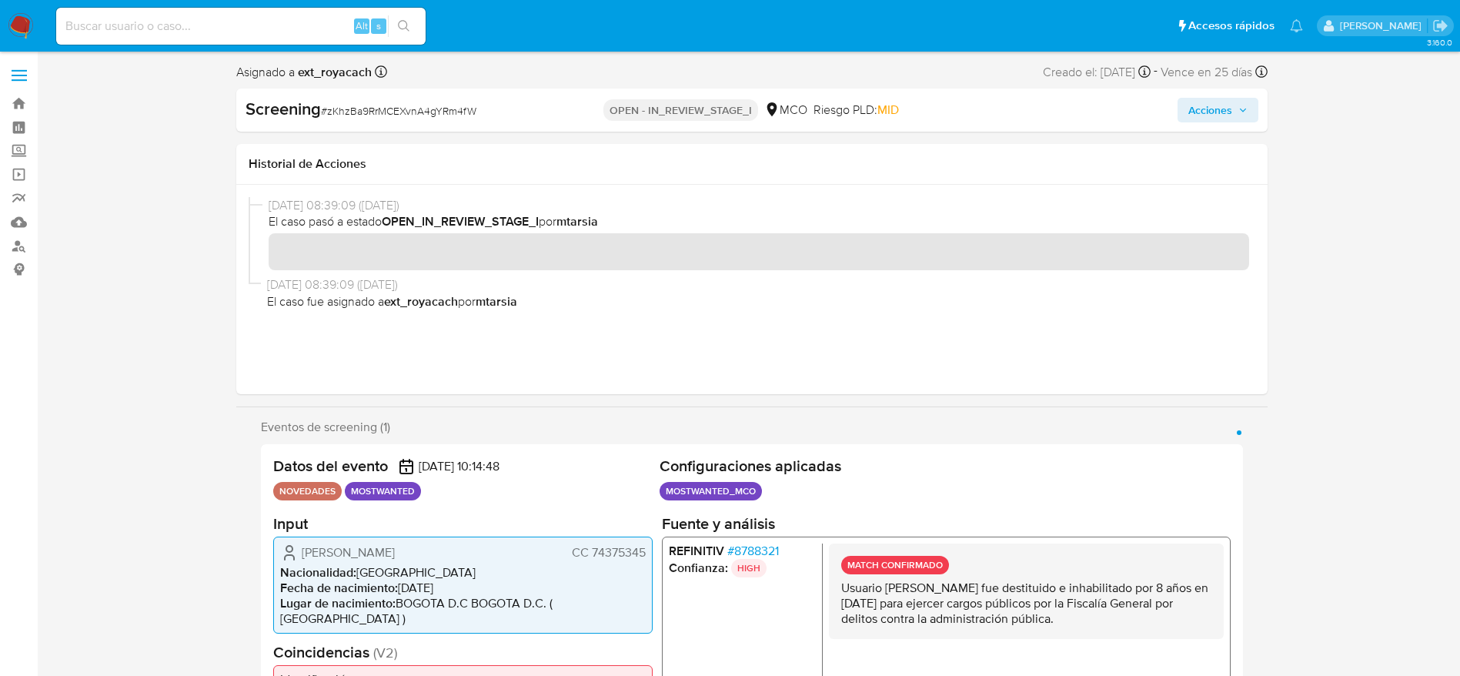
click at [1175, 121] on div "Acciones" at bounding box center [1091, 110] width 333 height 25
click at [1187, 115] on button "Acciones" at bounding box center [1218, 110] width 81 height 25
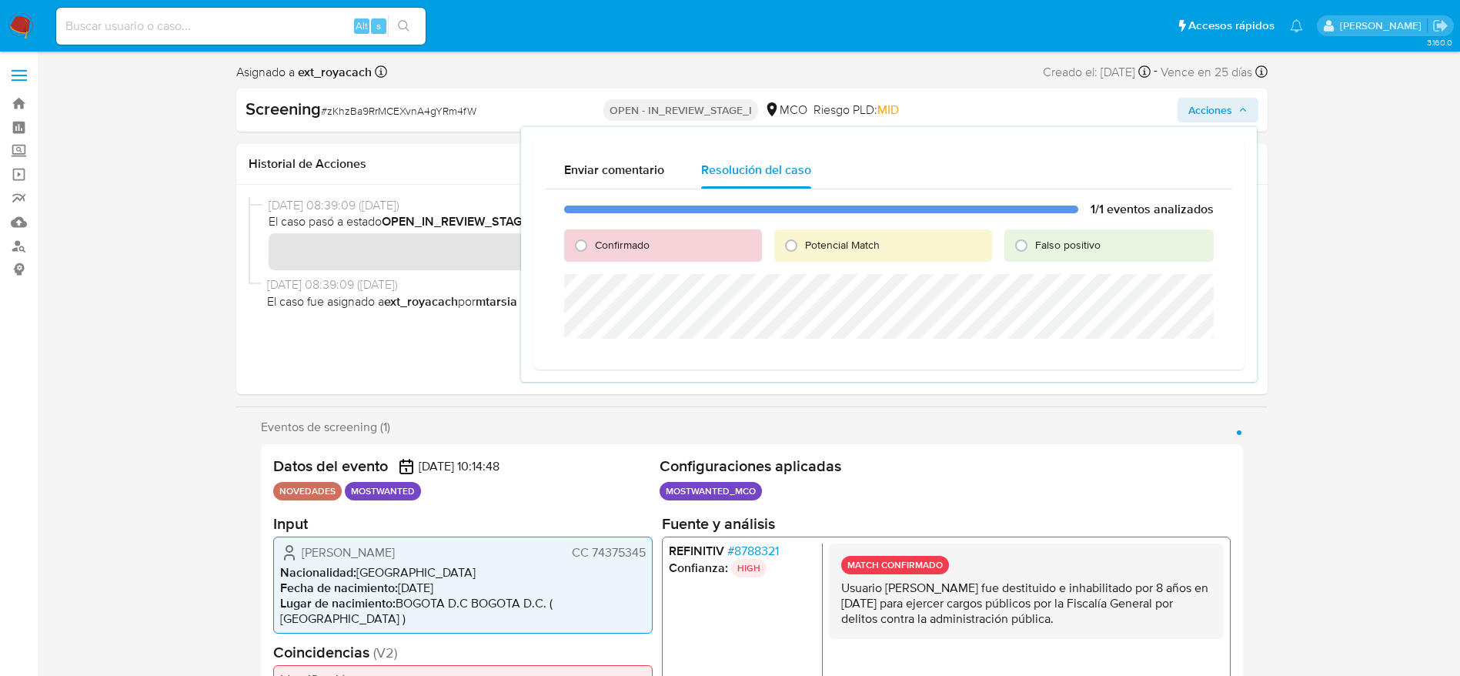
click at [613, 249] on span "Confirmado" at bounding box center [622, 244] width 55 height 15
click at [613, 242] on span "Confirmado" at bounding box center [622, 244] width 55 height 15
click at [594, 242] on input "Confirmado" at bounding box center [581, 245] width 25 height 25
radio input "true"
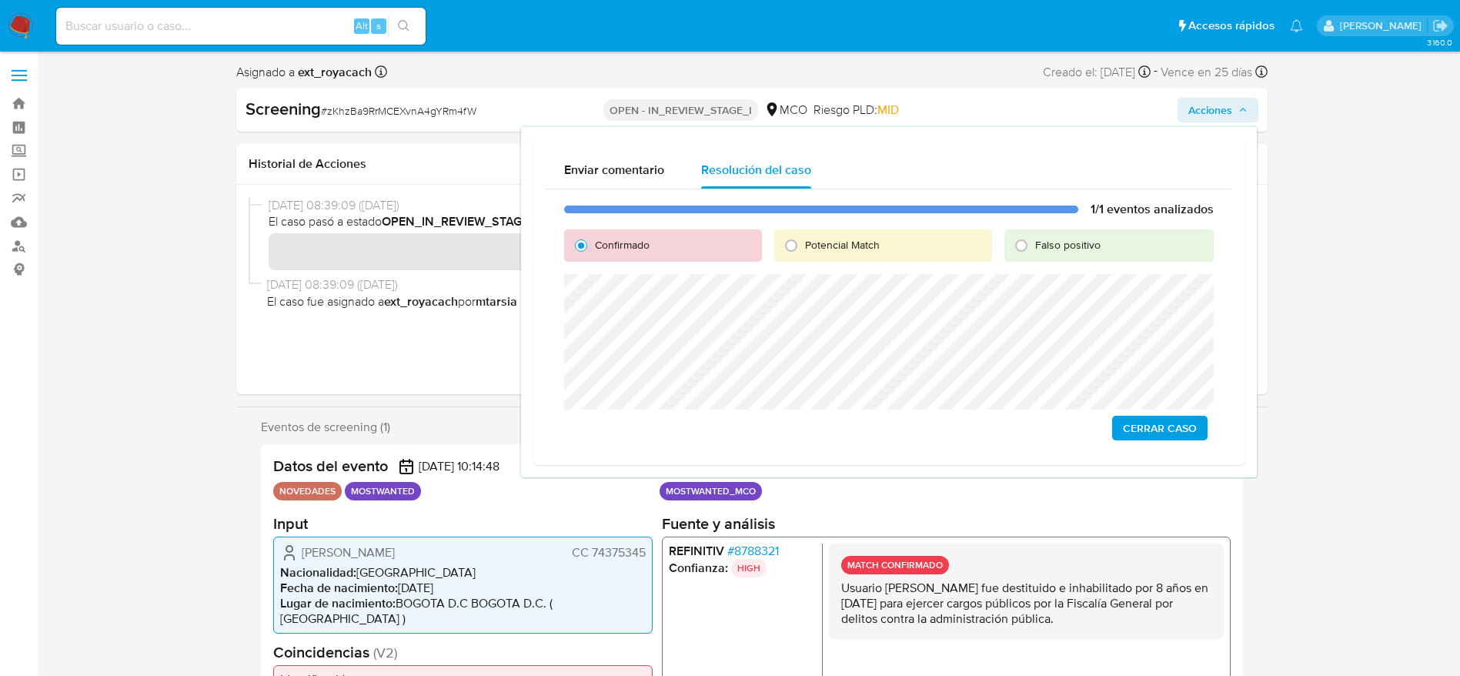
click at [842, 236] on div "Potencial Match" at bounding box center [883, 245] width 218 height 32
click at [842, 239] on span "Potencial Match" at bounding box center [842, 244] width 75 height 15
click at [804, 239] on input "Potencial Match" at bounding box center [791, 245] width 25 height 25
radio input "true"
click at [1176, 436] on span "Escalar" at bounding box center [1174, 428] width 46 height 22
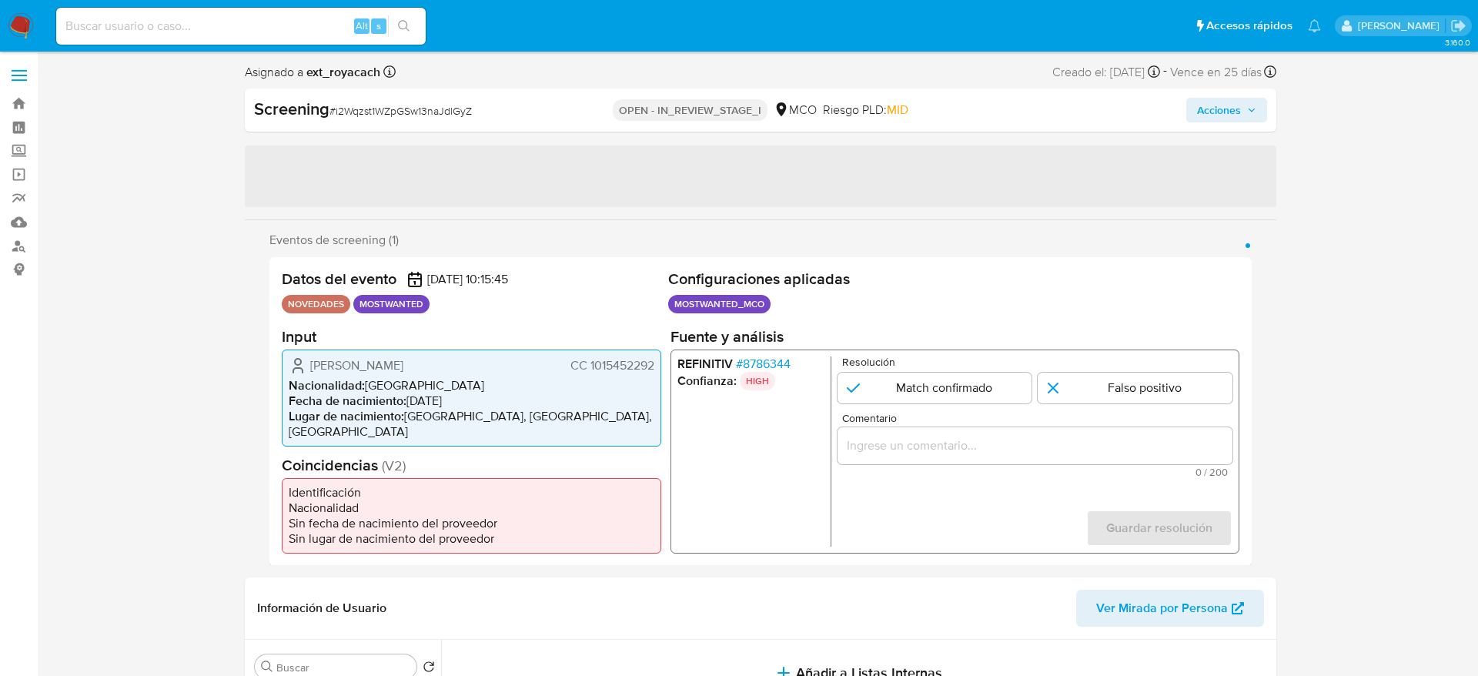
select select "10"
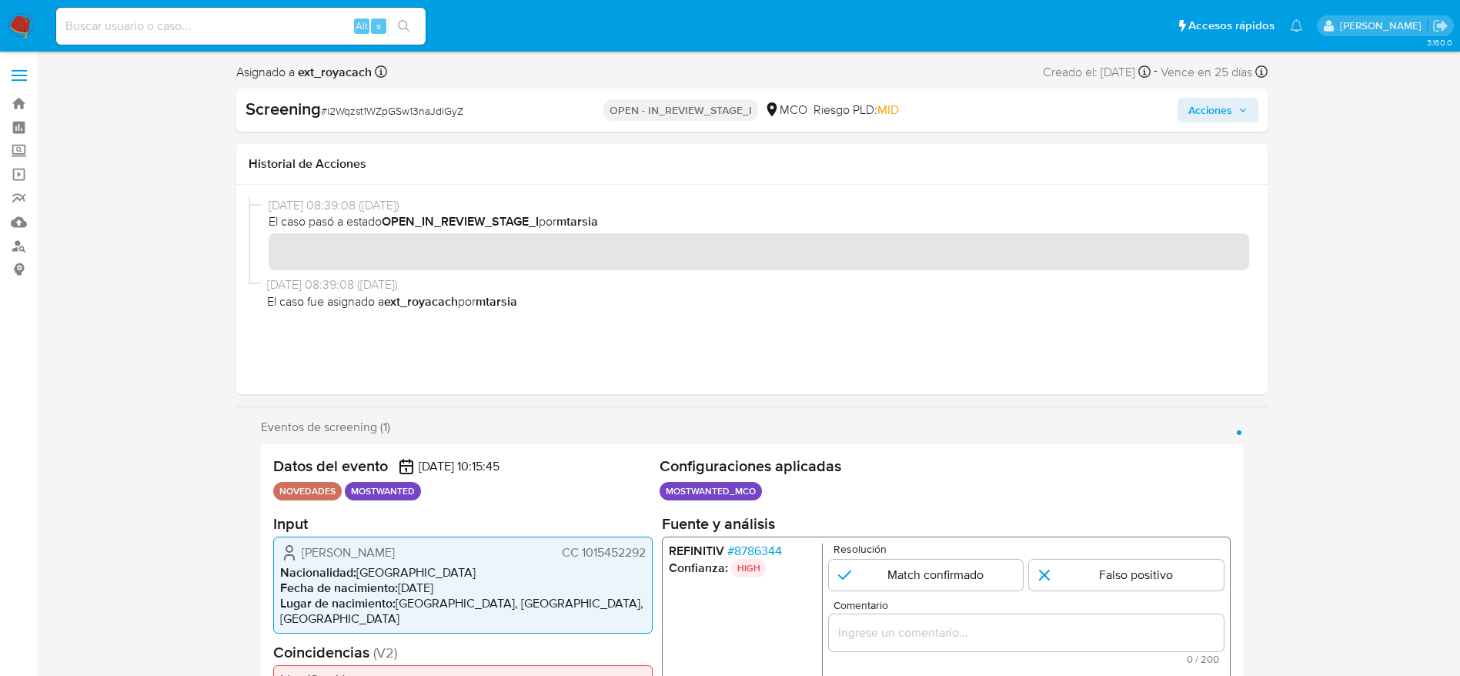
click at [594, 560] on span "CC 1015452292" at bounding box center [603, 551] width 84 height 15
click at [596, 560] on span "CC 1015452292" at bounding box center [603, 551] width 84 height 15
click at [361, 110] on span "# i2Wqzst1WZpGSw13naJdlGyZ" at bounding box center [392, 110] width 142 height 15
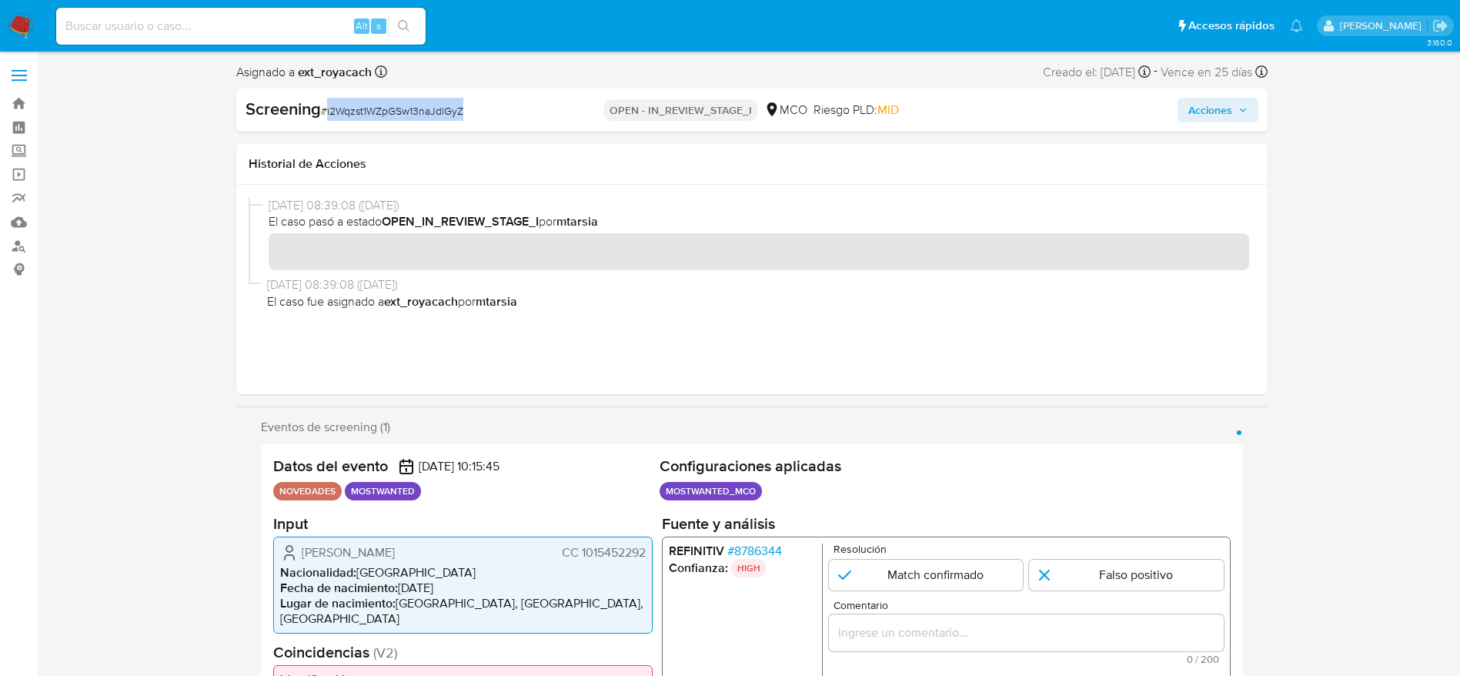
copy span "i2Wqzst1WZpGSw13naJdlGyZ"
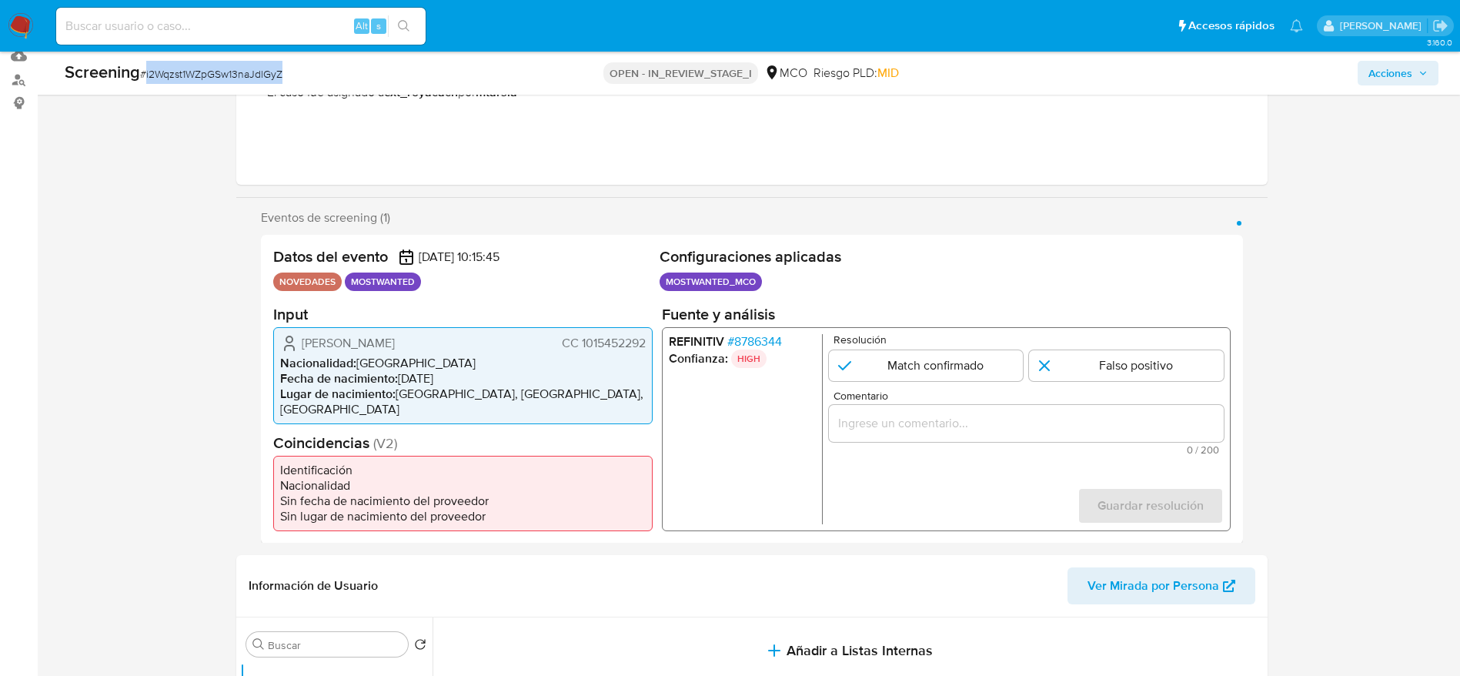
scroll to position [231, 0]
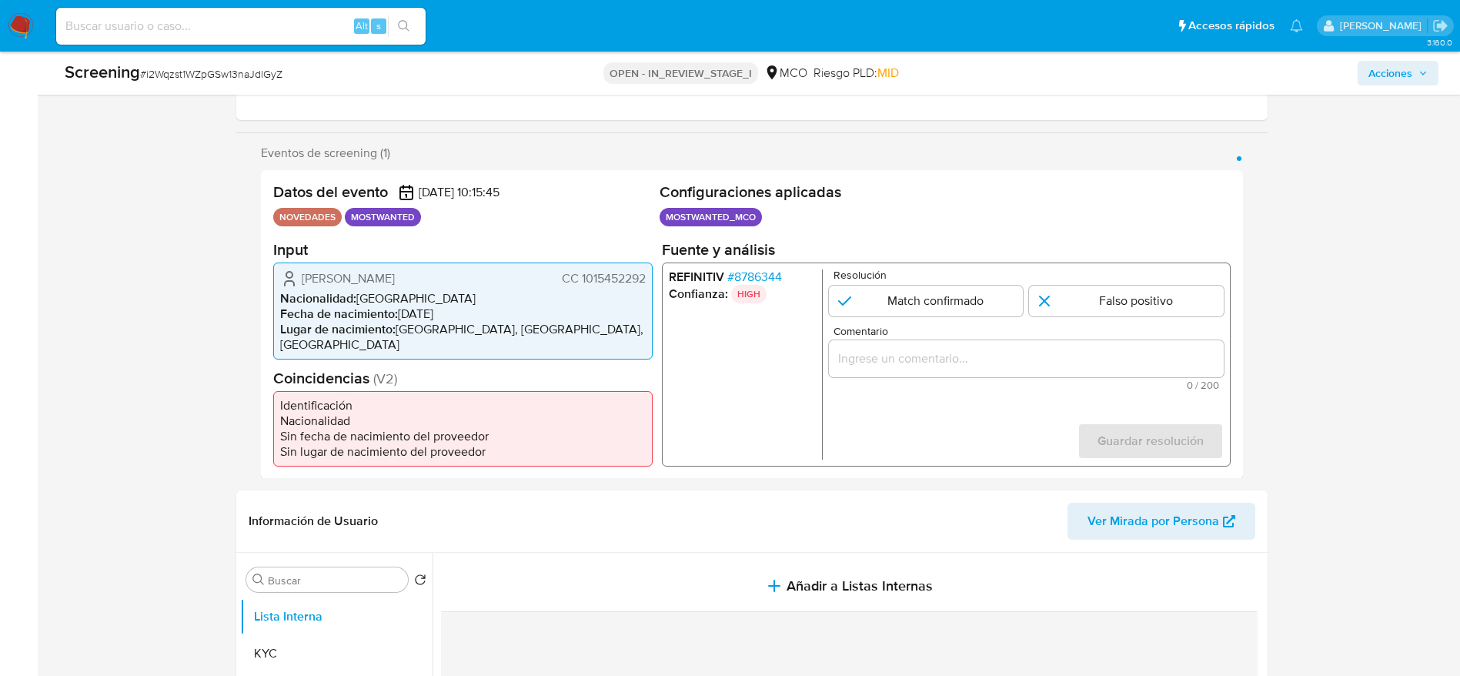
drag, startPoint x: 303, startPoint y: 282, endPoint x: 651, endPoint y: 283, distance: 348.7
click at [651, 283] on div "[PERSON_NAME] CC 1015452292 Nacionalidad : [DEMOGRAPHIC_DATA] Fecha de nacimien…" at bounding box center [463, 310] width 380 height 97
click at [756, 273] on span "# 8786344" at bounding box center [754, 276] width 55 height 15
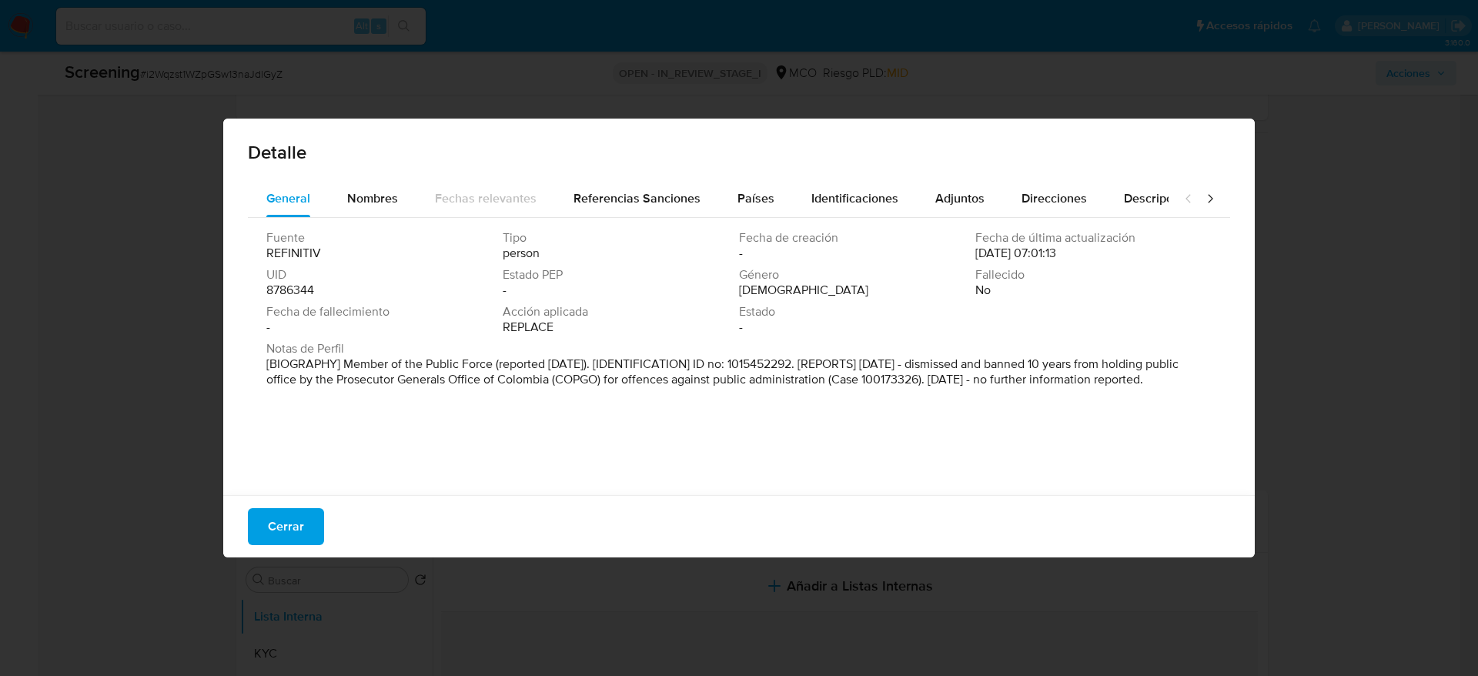
drag, startPoint x: 791, startPoint y: 353, endPoint x: 1017, endPoint y: 353, distance: 225.5
click at [1017, 353] on span "Notas de Perfil" at bounding box center [737, 348] width 942 height 15
drag, startPoint x: 1018, startPoint y: 362, endPoint x: 1077, endPoint y: 366, distance: 59.5
click at [1077, 366] on p "[BIOGRAPHY] Member of the Public Force (reported [DATE]). [IDENTIFICATION] ID n…" at bounding box center [737, 371] width 942 height 31
click at [1062, 387] on p "[BIOGRAPHY] Member of the Public Force (reported [DATE]). [IDENTIFICATION] ID n…" at bounding box center [737, 371] width 942 height 31
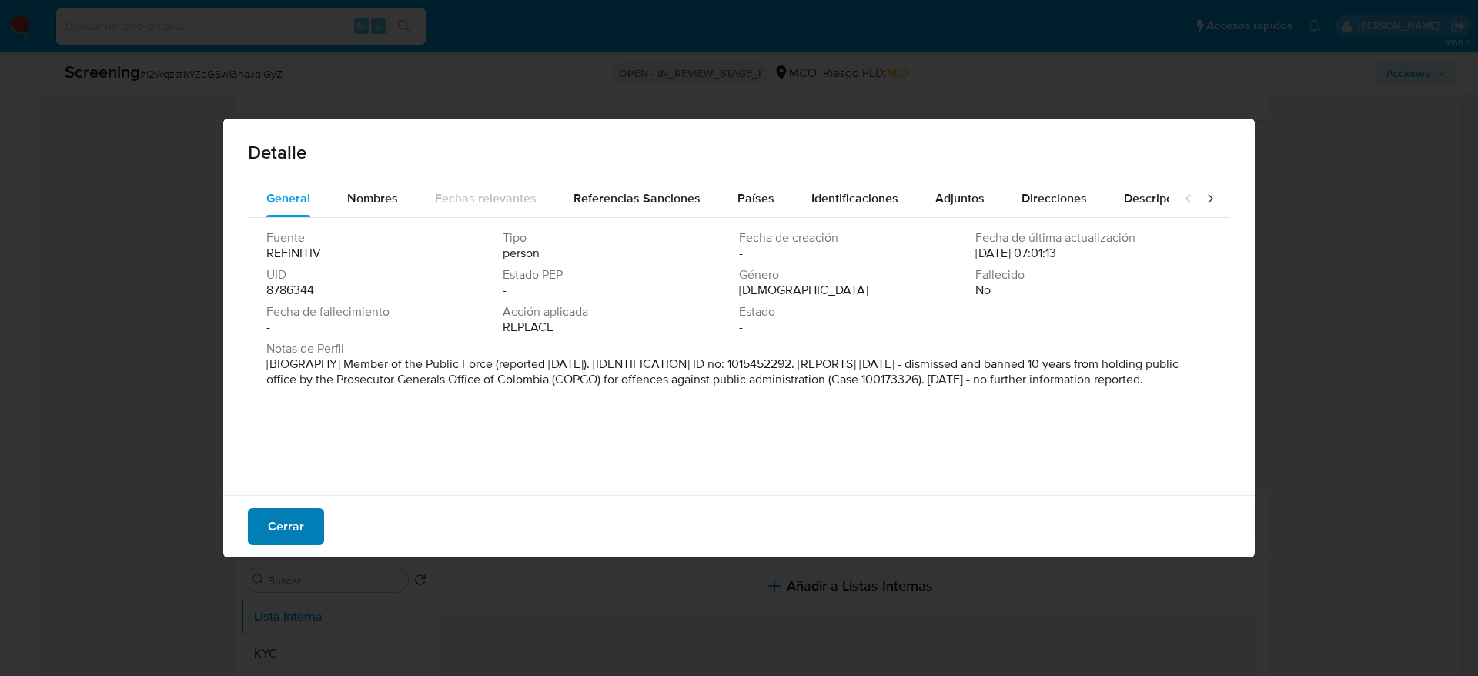
click at [305, 513] on button "Cerrar" at bounding box center [286, 526] width 76 height 37
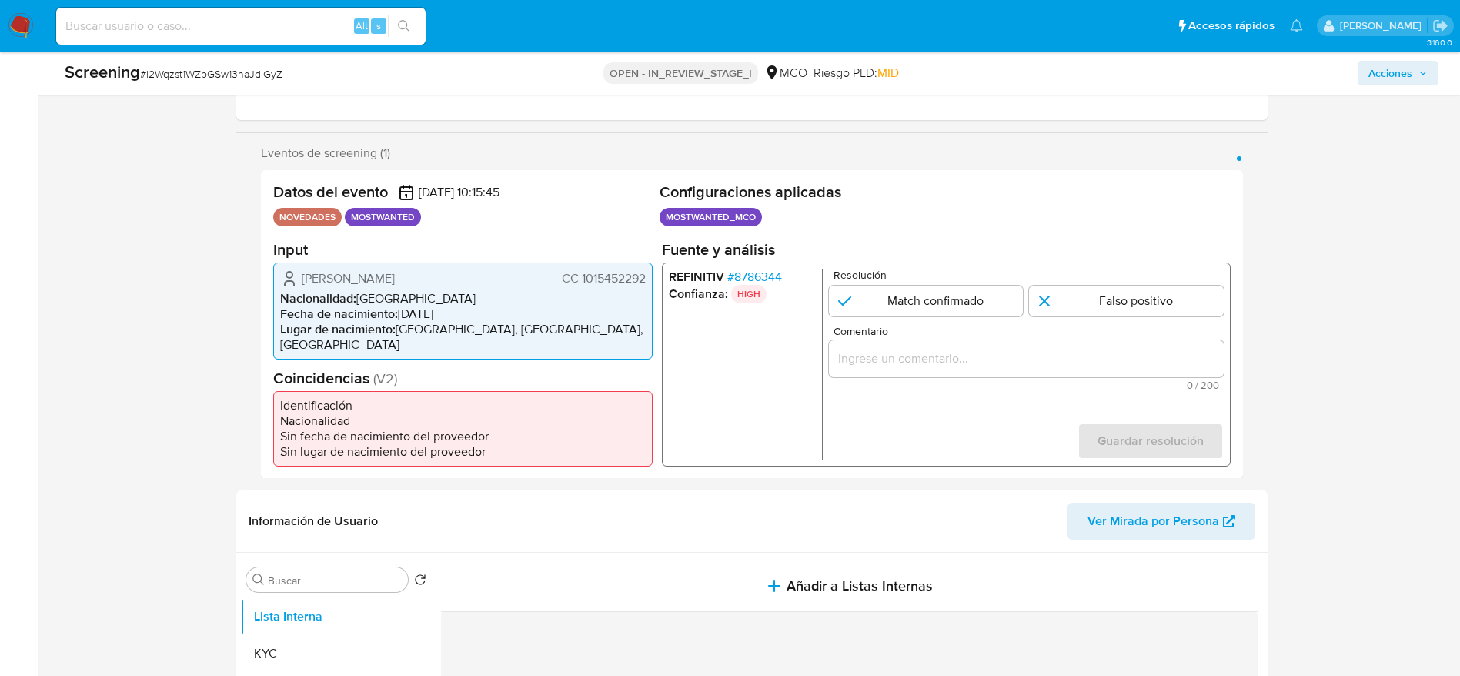
click at [316, 278] on span "[PERSON_NAME]" at bounding box center [348, 277] width 93 height 15
drag, startPoint x: 316, startPoint y: 278, endPoint x: 895, endPoint y: 104, distance: 603.7
click at [318, 278] on span "[PERSON_NAME]" at bounding box center [348, 277] width 93 height 15
click at [964, 309] on input "1 de 1" at bounding box center [925, 300] width 195 height 31
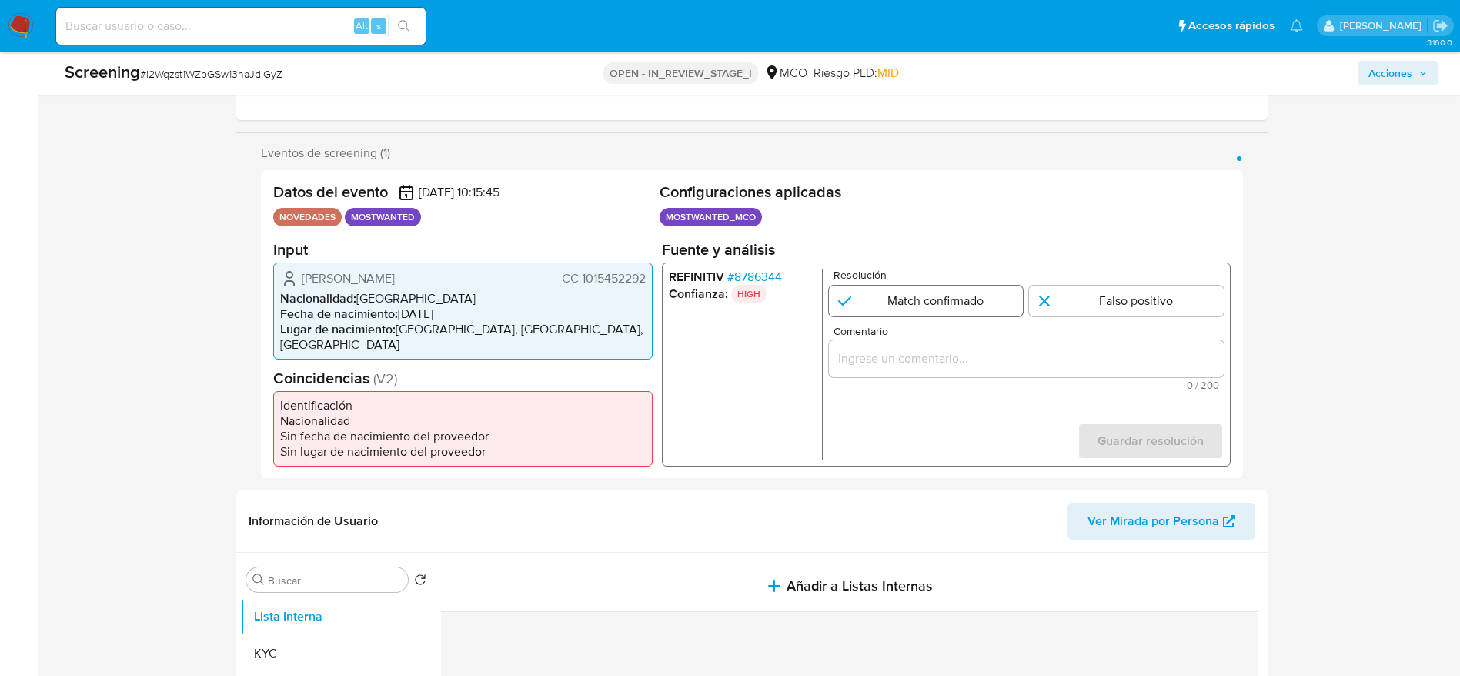
radio input "true"
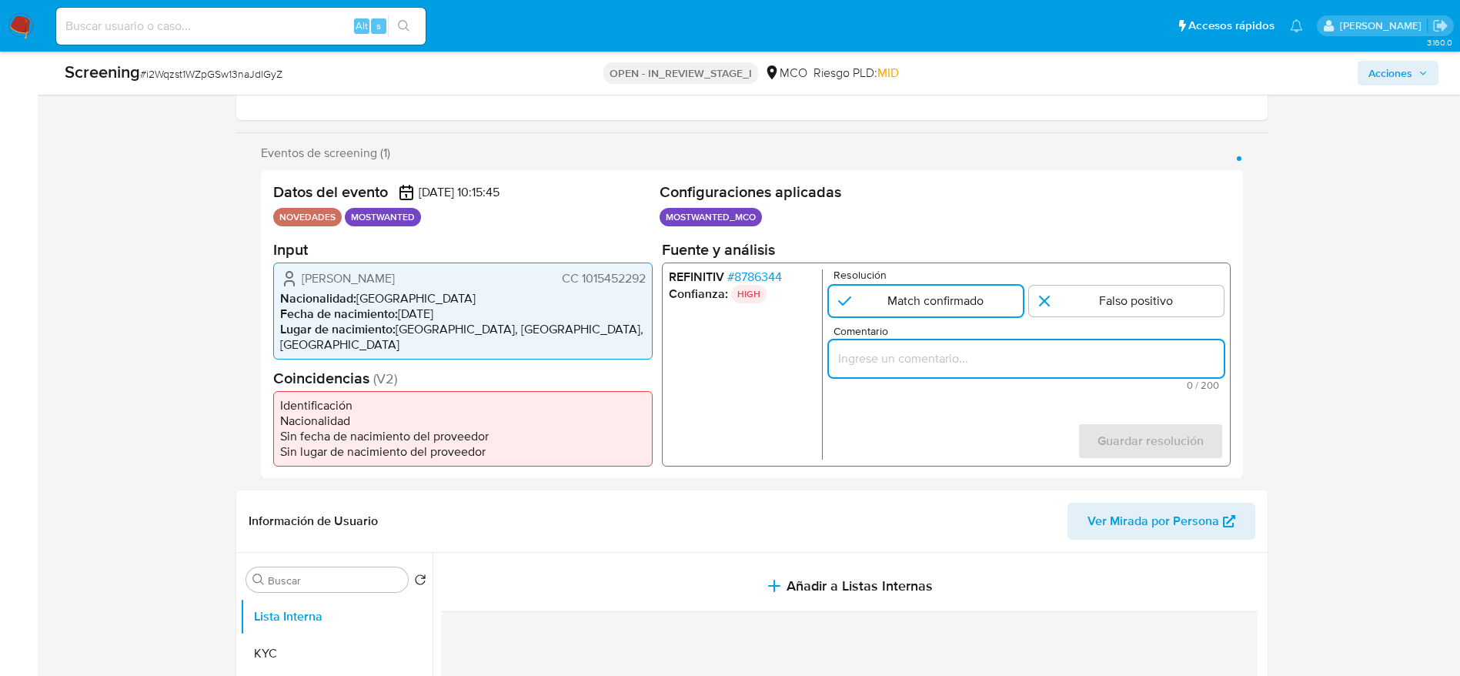
click at [965, 363] on input "Comentario" at bounding box center [1025, 358] width 395 height 20
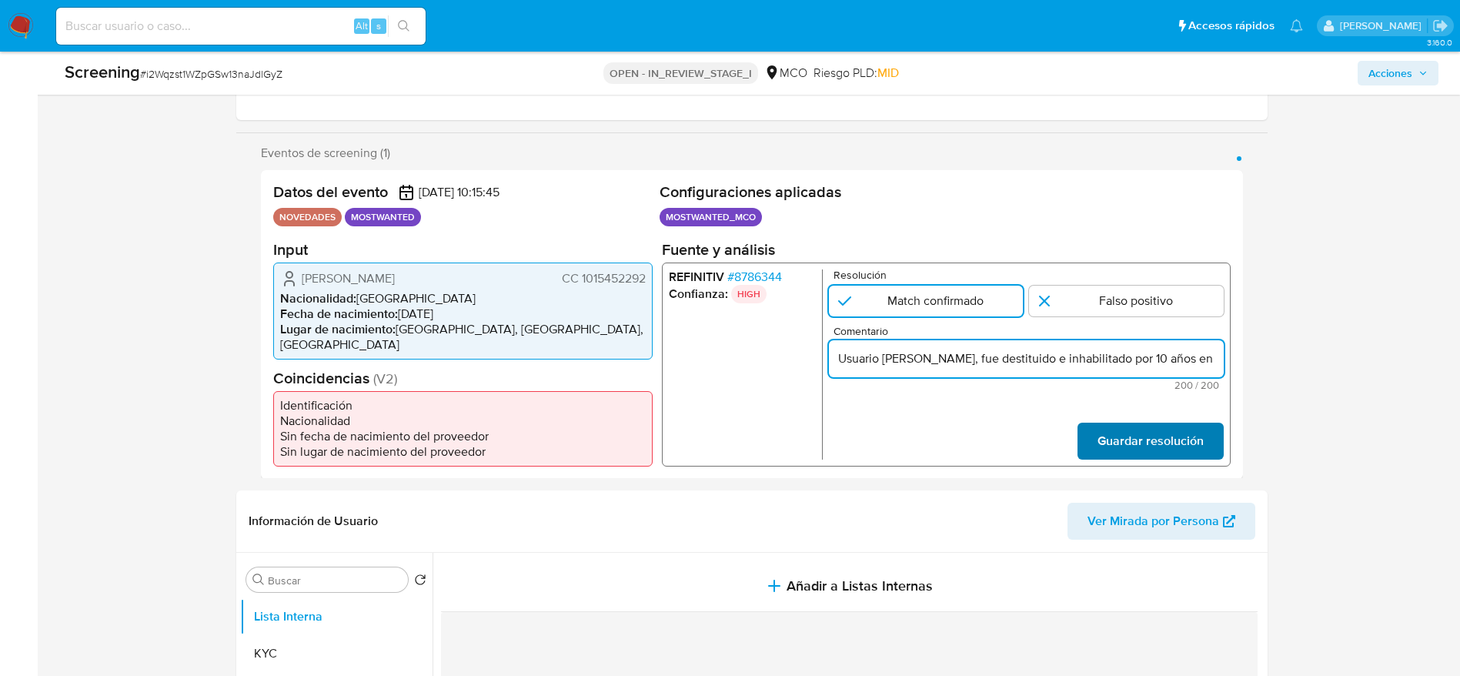
scroll to position [0, 696]
type input "Usuario [PERSON_NAME], fue destituido e inhabilitado por 10 años en [DATE] para…"
click at [1215, 447] on button "Guardar resolución" at bounding box center [1150, 440] width 146 height 37
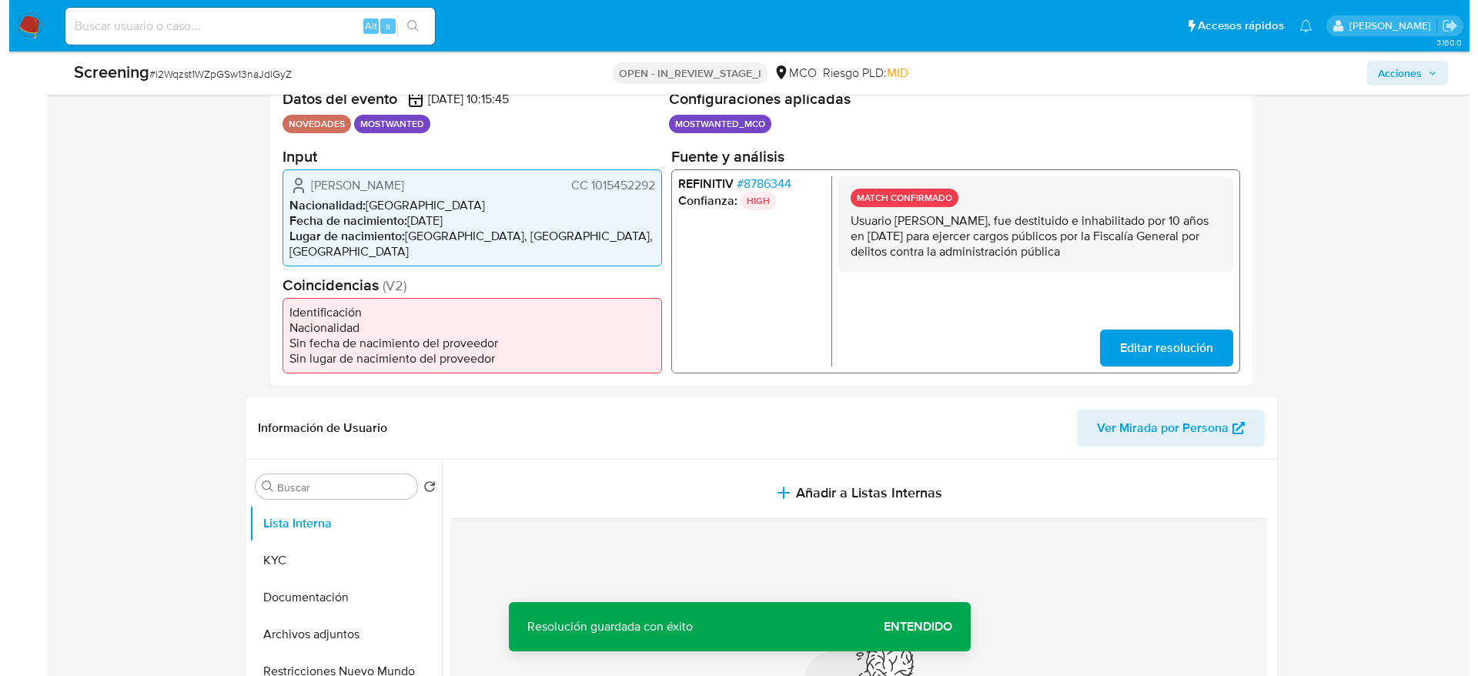
scroll to position [577, 0]
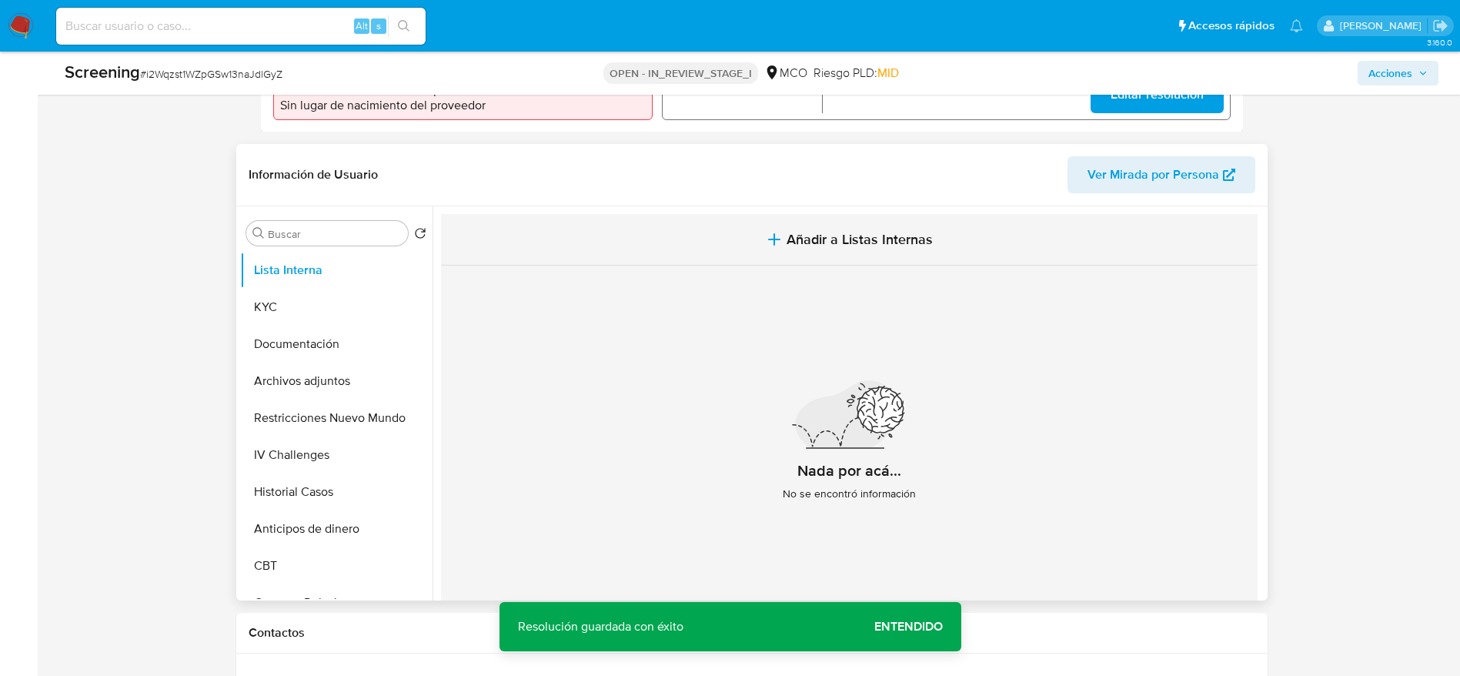
click at [784, 252] on button "Añadir a Listas Internas" at bounding box center [849, 240] width 817 height 52
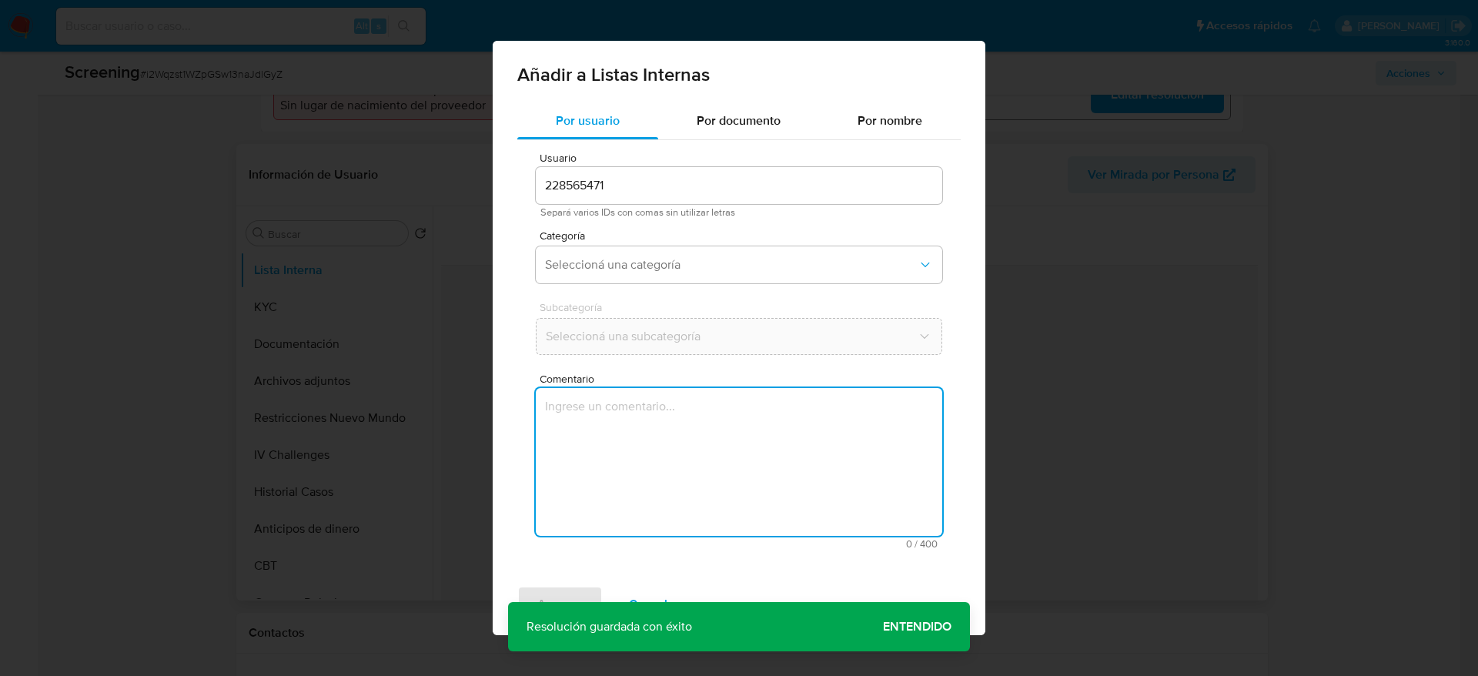
click at [717, 438] on textarea "Comentario" at bounding box center [739, 462] width 406 height 148
type textarea "Usuario [PERSON_NAME], fue destituido e inhabilitado por 10 años en [DATE] para…"
click at [712, 247] on button "Seleccioná una categoría" at bounding box center [739, 264] width 406 height 37
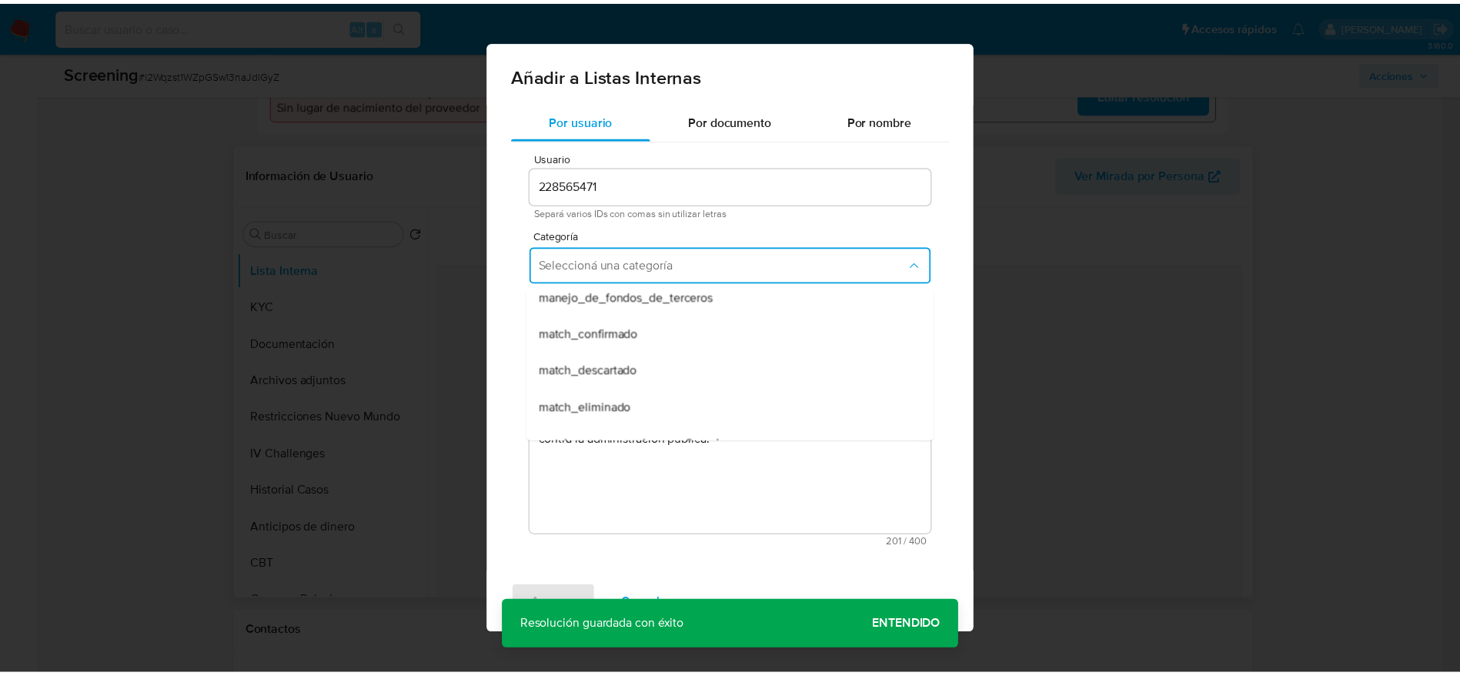
scroll to position [115, 0]
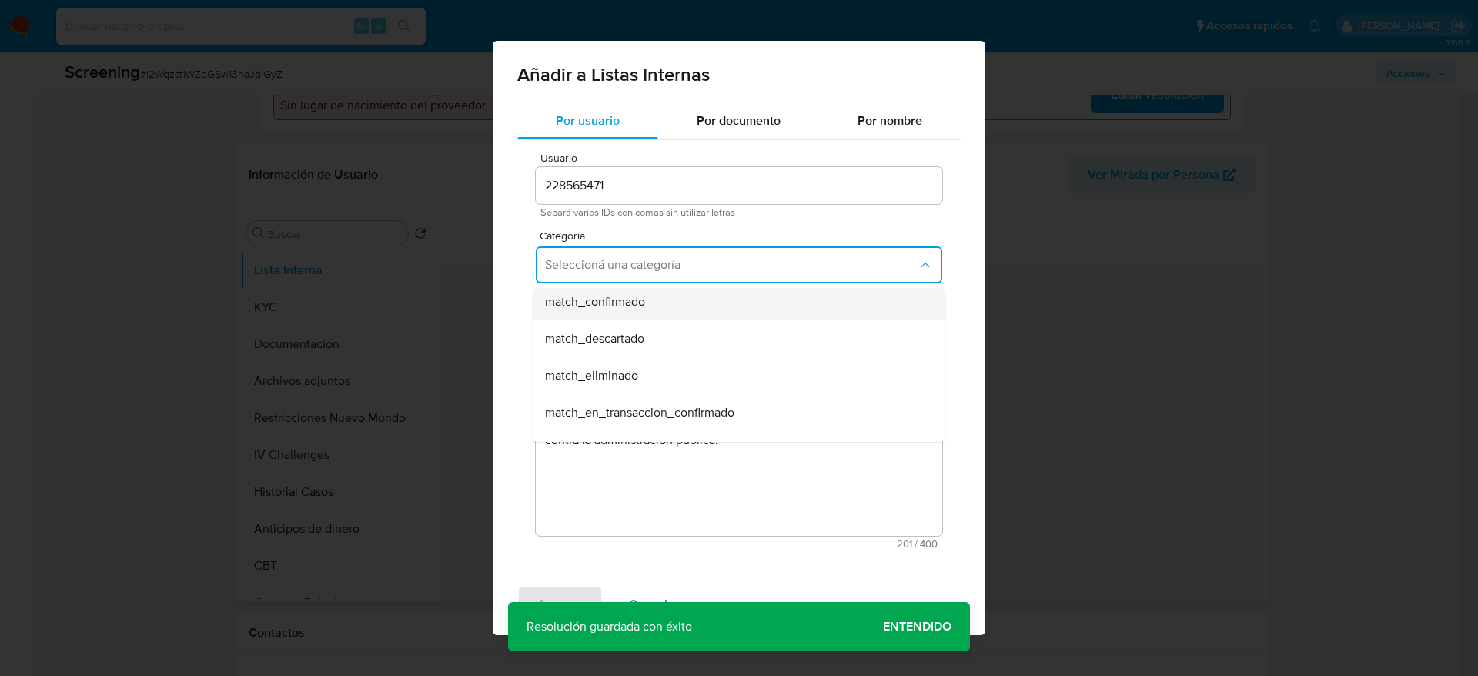
click at [647, 316] on div "match_confirmado" at bounding box center [734, 301] width 379 height 37
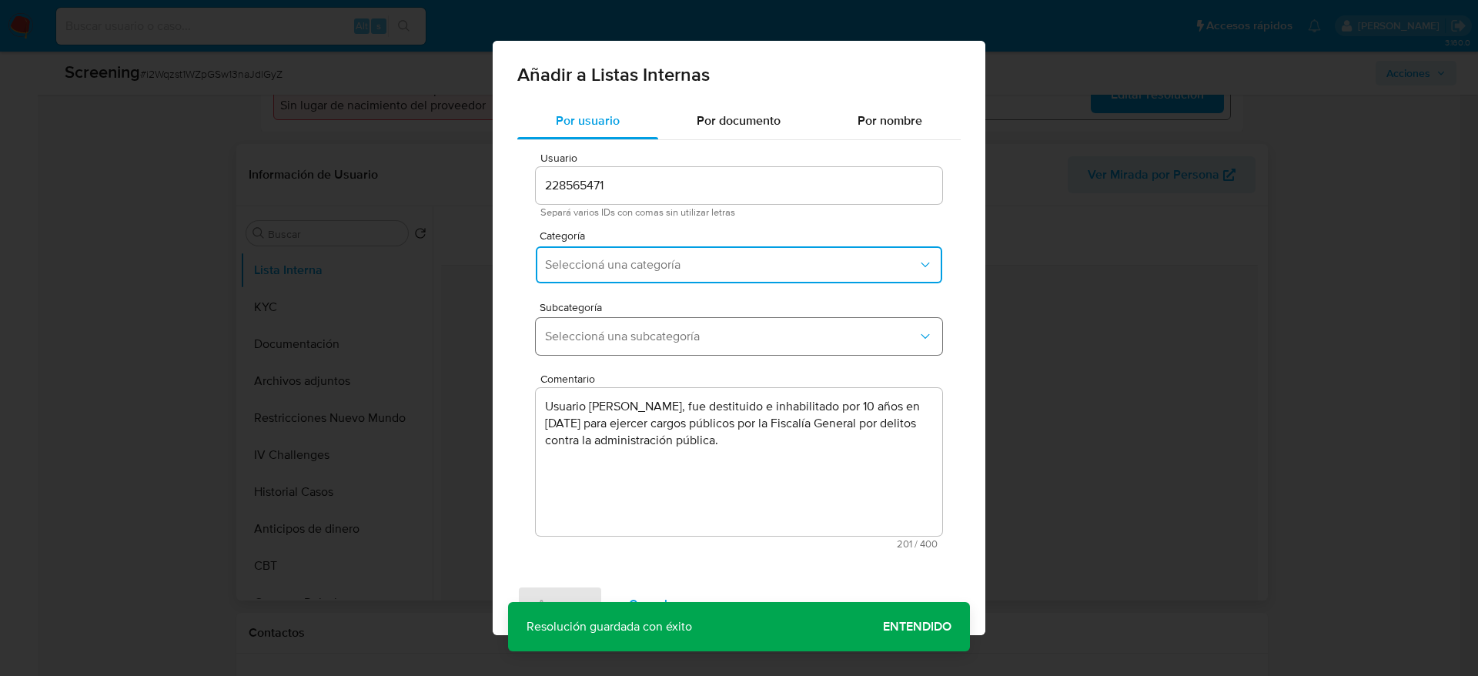
click at [647, 325] on button "Seleccioná una subcategoría" at bounding box center [739, 336] width 406 height 37
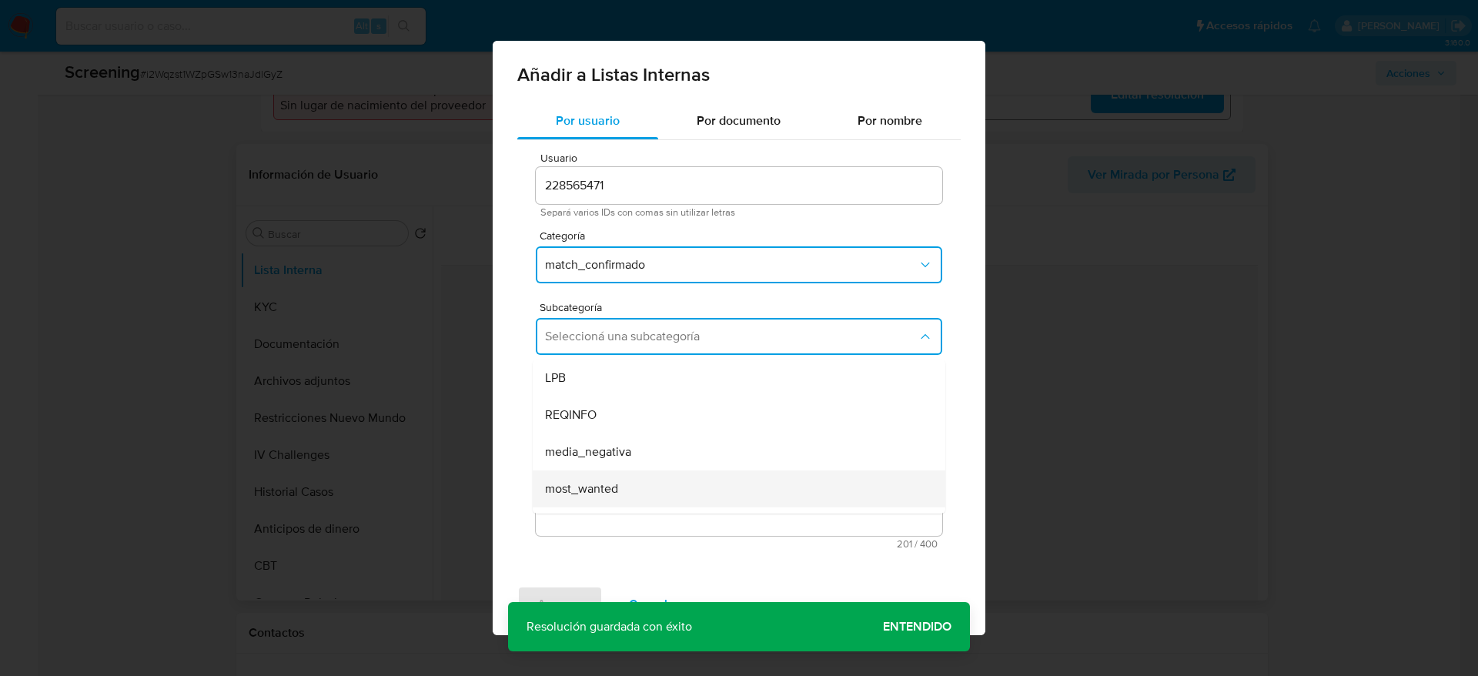
click at [593, 481] on span "most_wanted" at bounding box center [581, 488] width 73 height 15
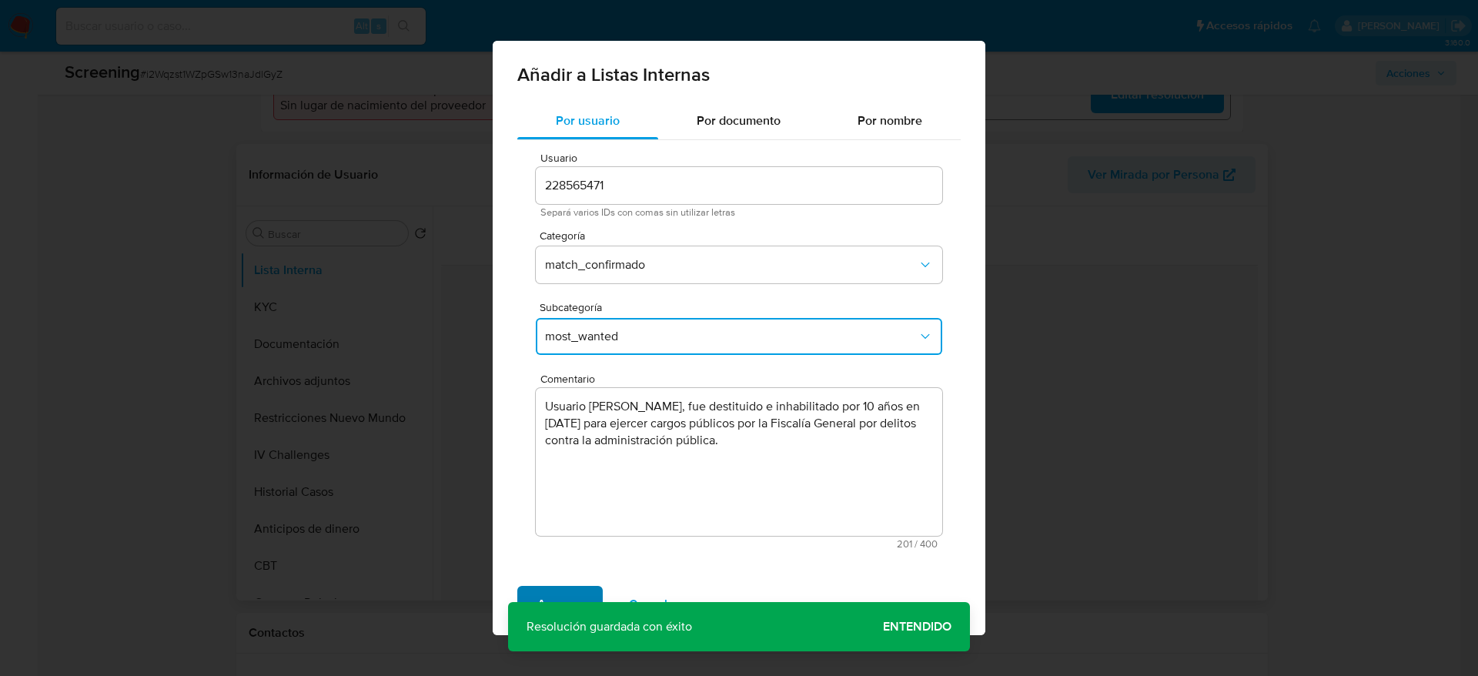
click at [560, 587] on span "Agregar" at bounding box center [559, 604] width 45 height 34
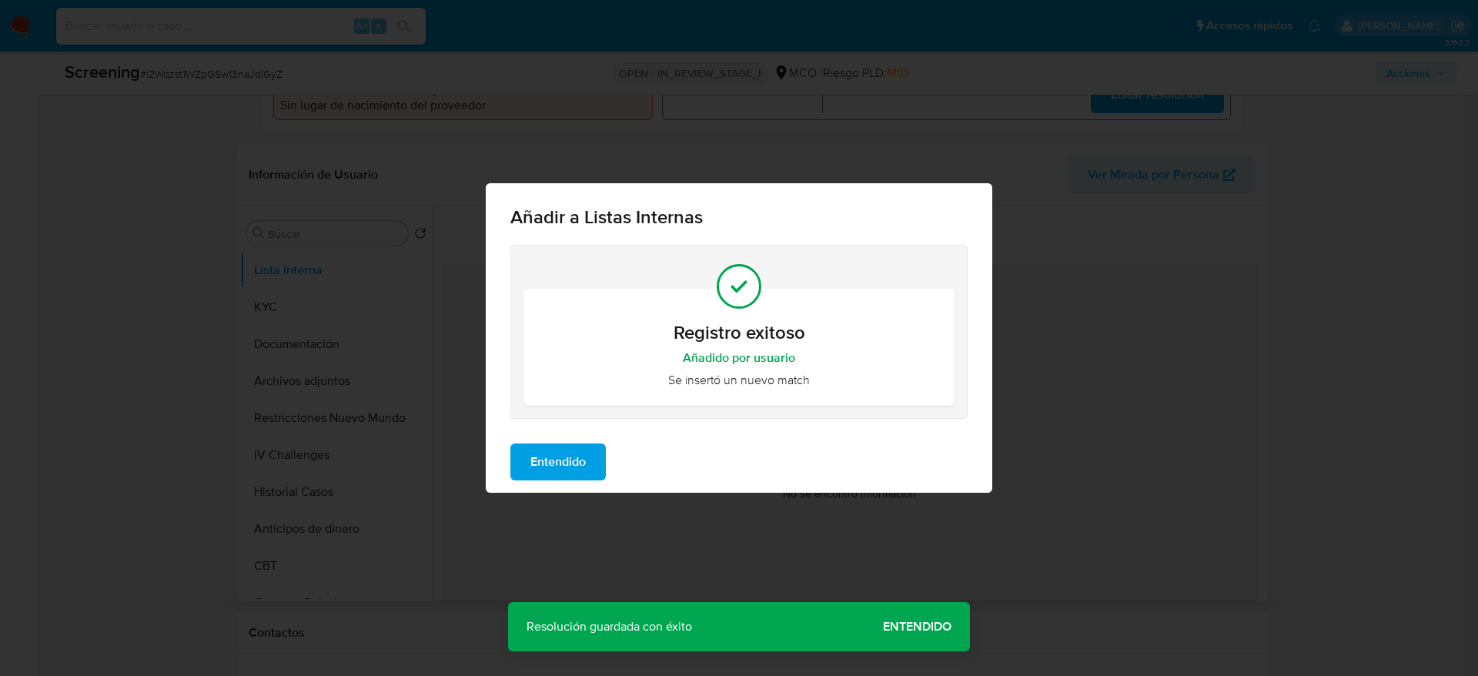
drag, startPoint x: 571, startPoint y: 453, endPoint x: 402, endPoint y: 421, distance: 172.4
click at [571, 455] on span "Entendido" at bounding box center [557, 462] width 55 height 34
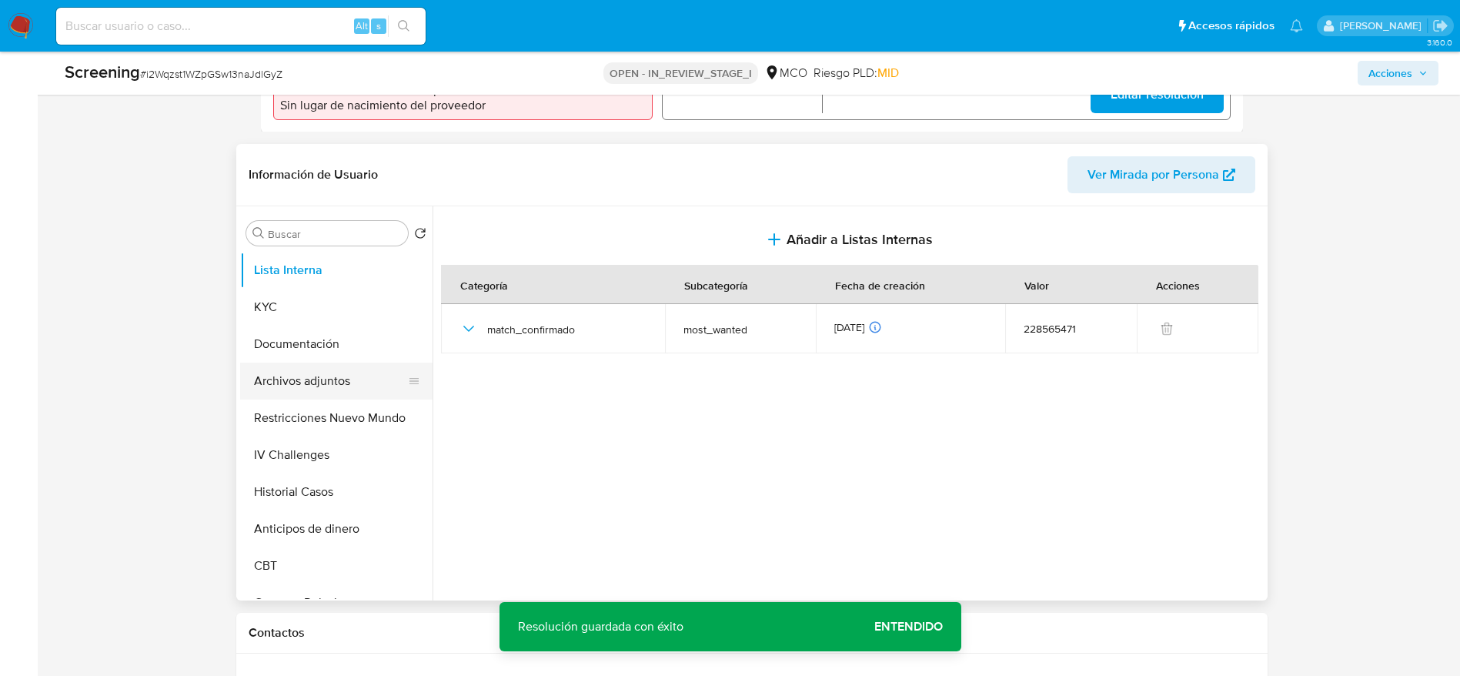
click at [345, 382] on button "Archivos adjuntos" at bounding box center [330, 381] width 180 height 37
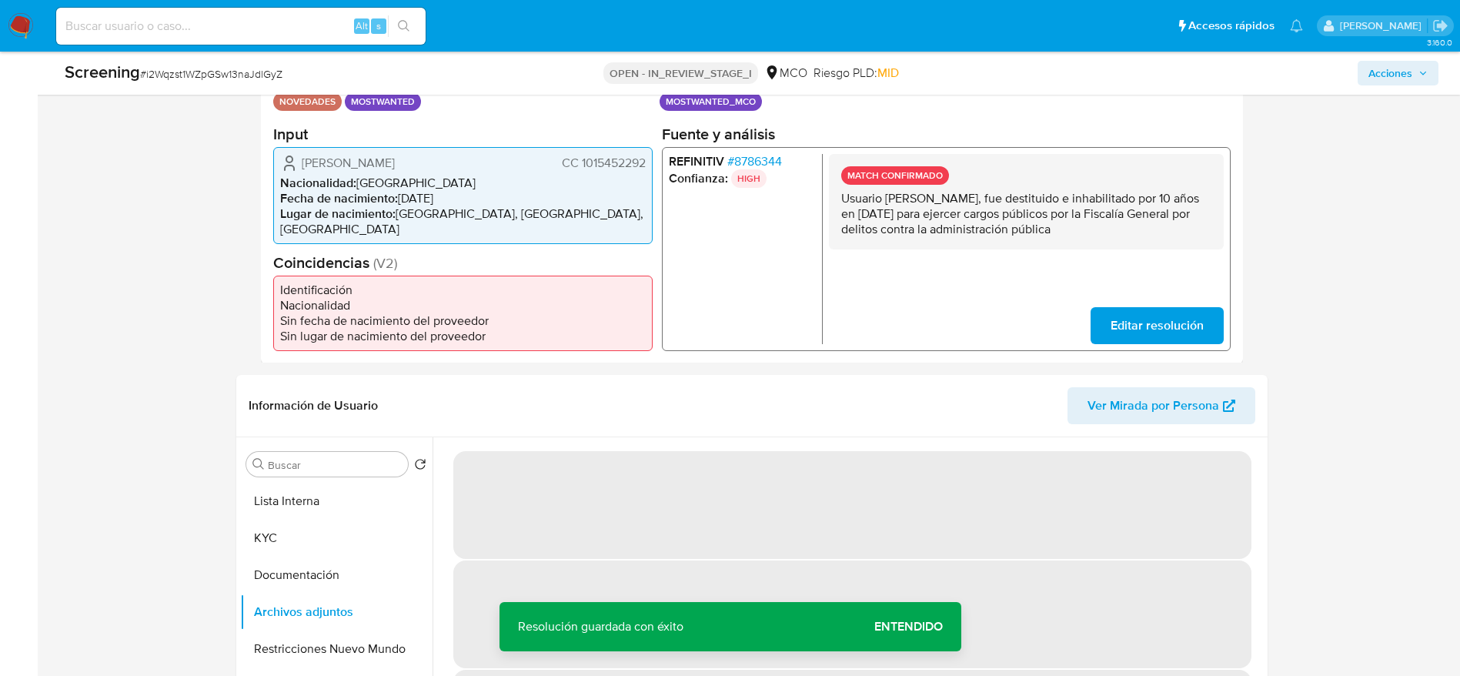
scroll to position [693, 0]
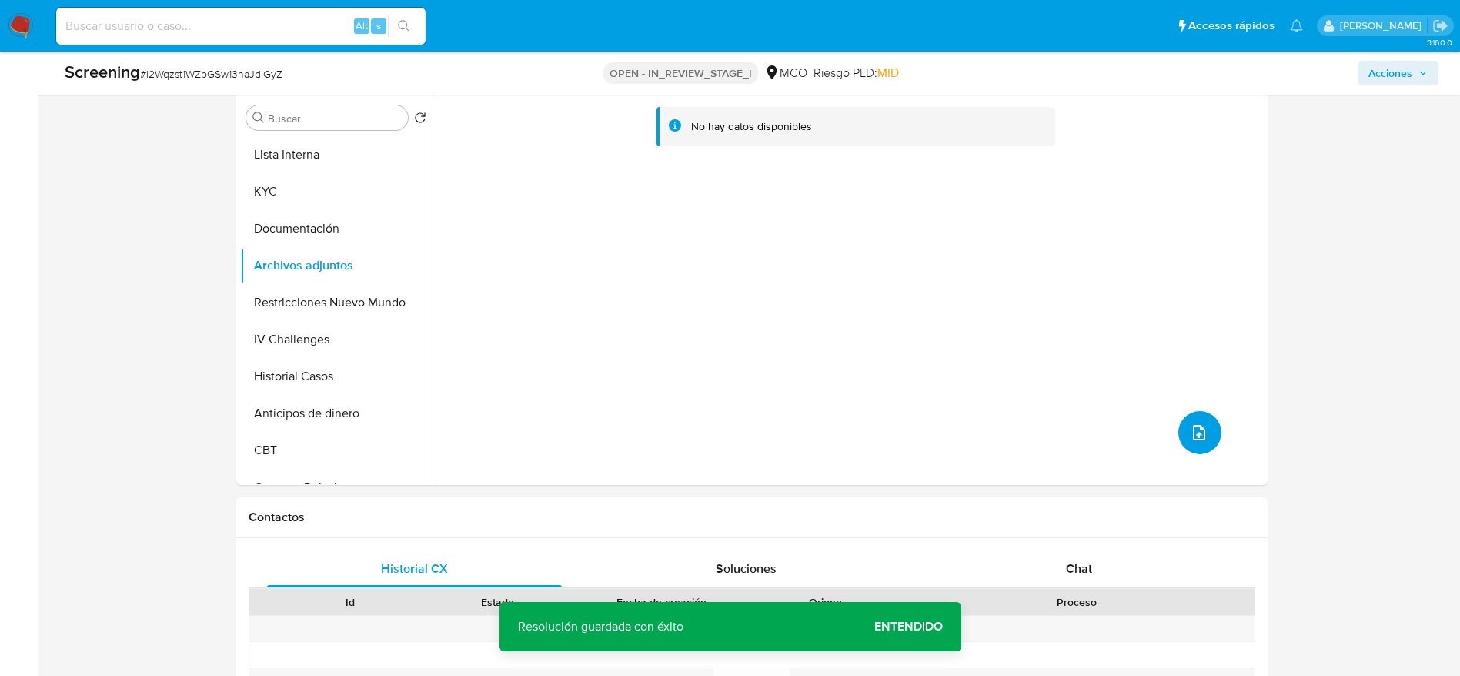
click at [1190, 436] on icon "upload-file" at bounding box center [1199, 432] width 18 height 18
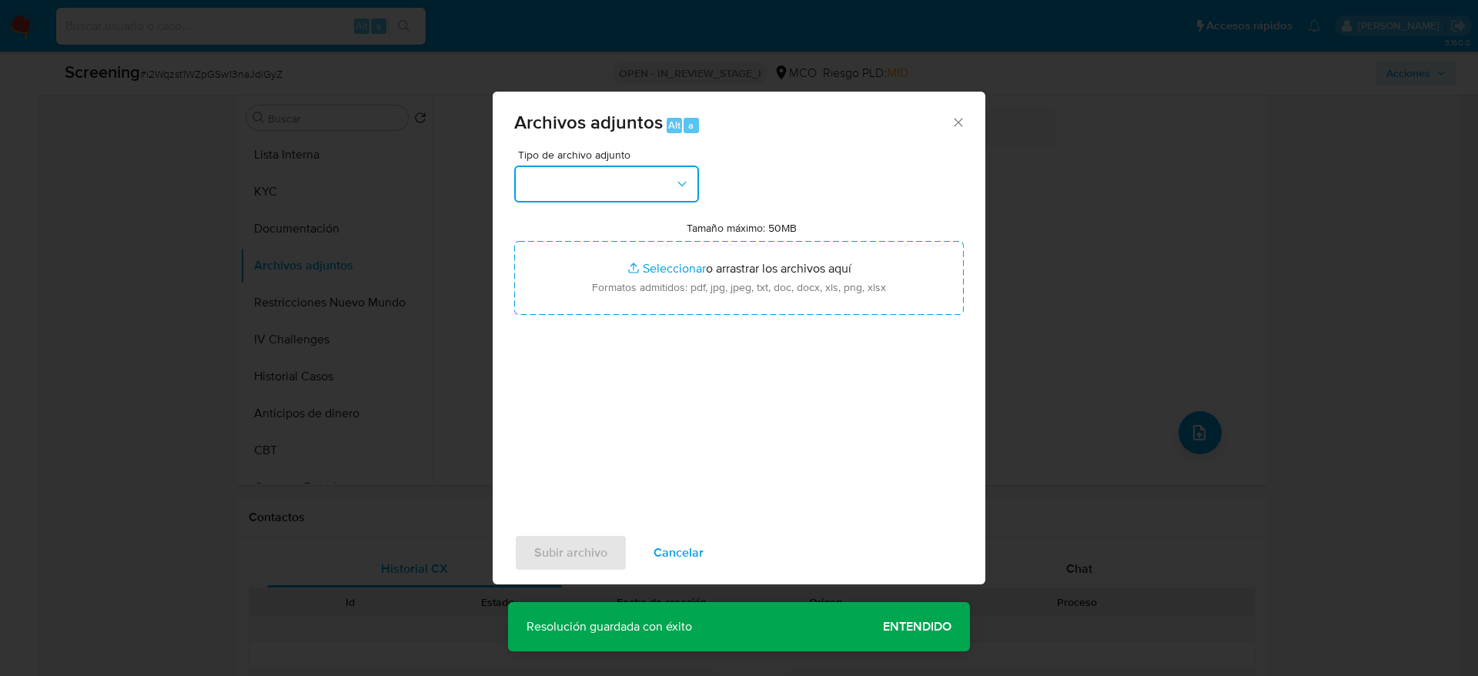
click at [600, 167] on button "button" at bounding box center [606, 184] width 185 height 37
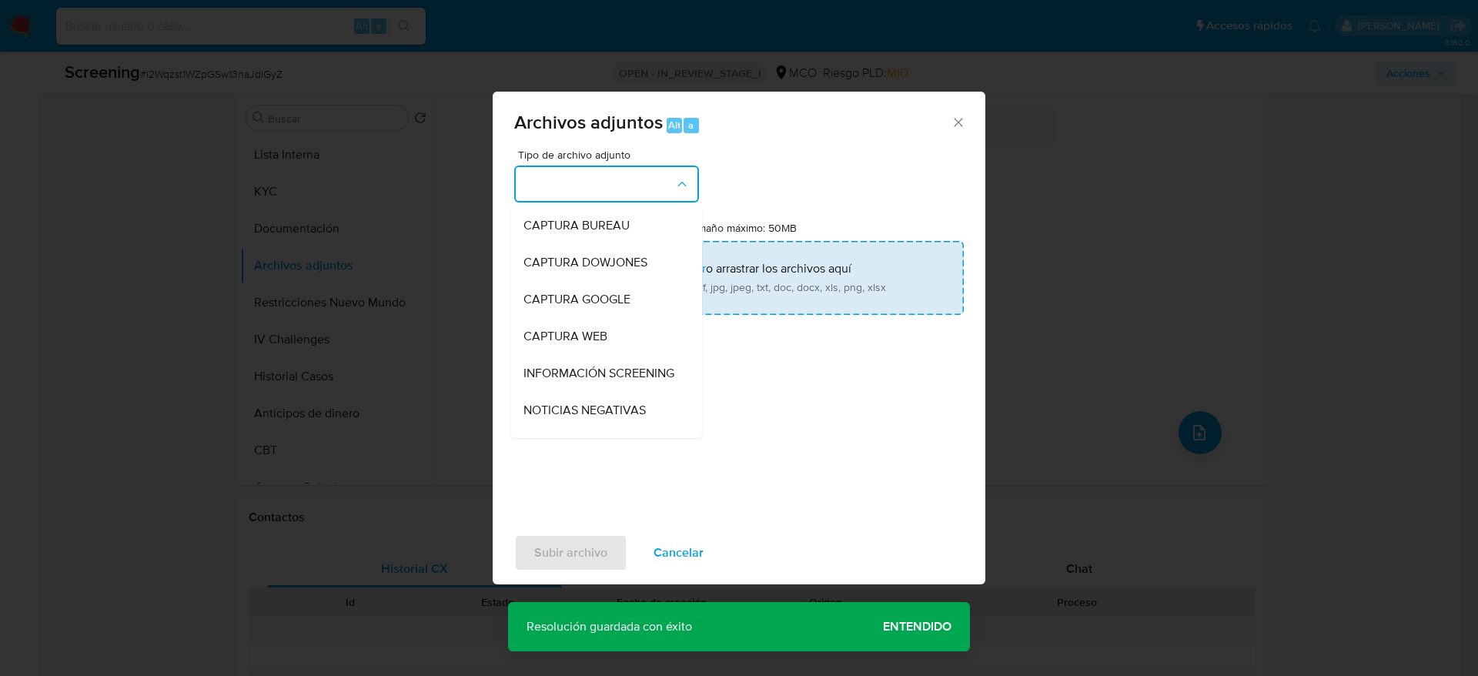
drag, startPoint x: 580, startPoint y: 380, endPoint x: 602, endPoint y: 299, distance: 83.7
click at [580, 378] on span "INFORMACIÓN SCREENING" at bounding box center [598, 373] width 151 height 15
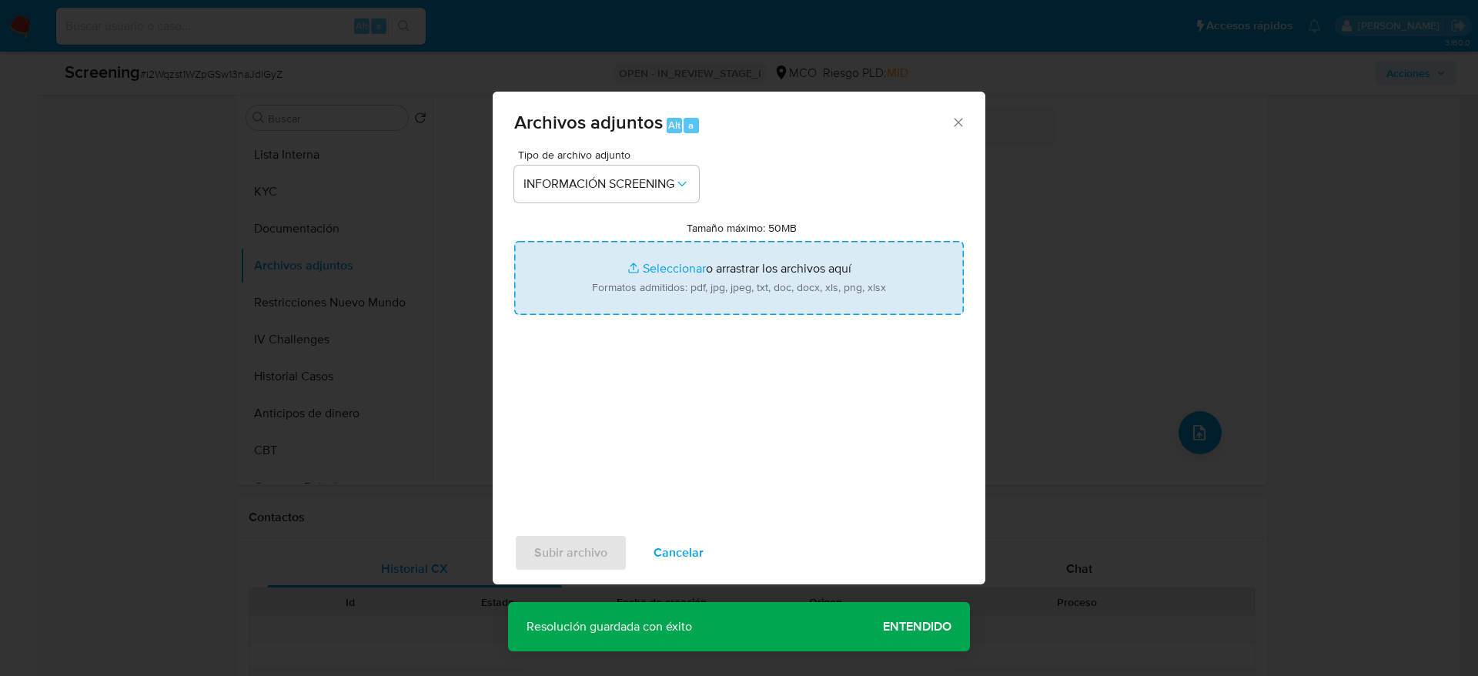
click at [614, 268] on input "Tamaño máximo: 50MB Seleccionar archivos" at bounding box center [739, 278] width 450 height 74
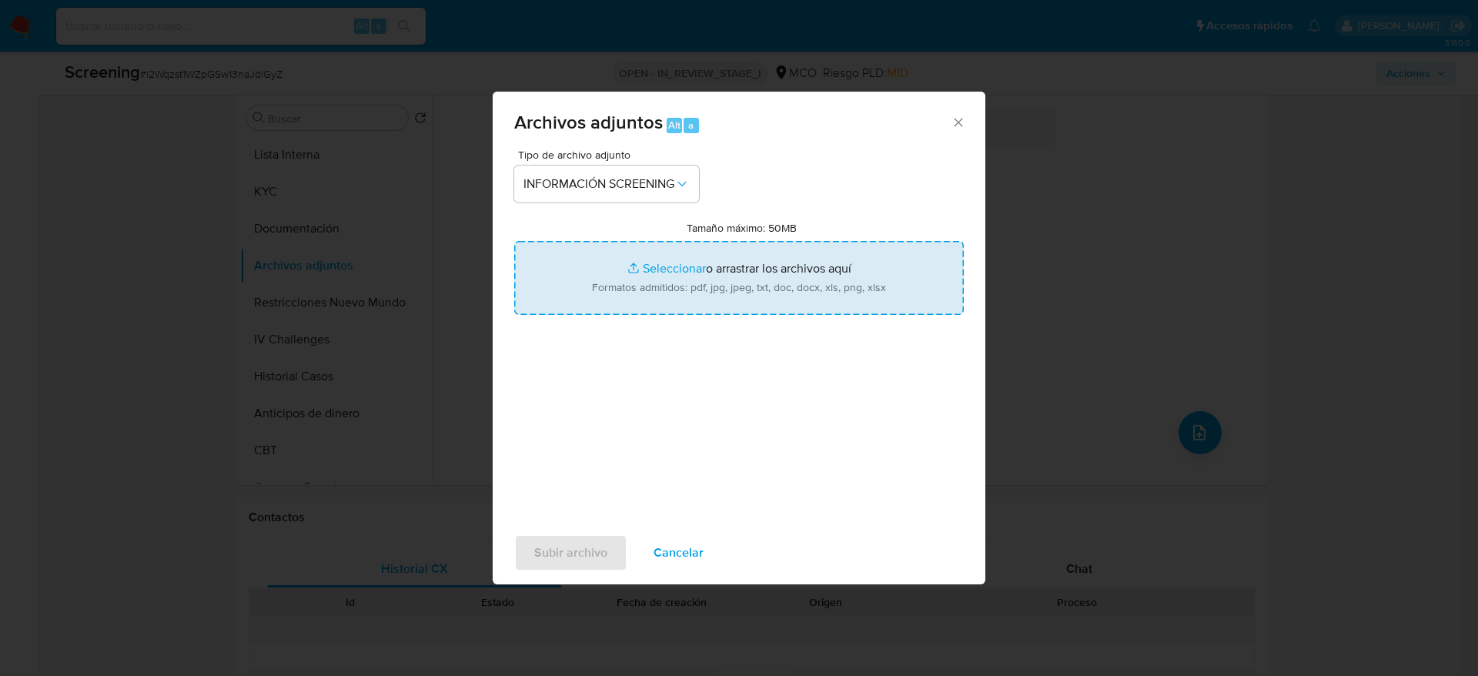
type input "C:\fakepath\_Alesander [PERSON_NAME] - Buscar con Google.pdf"
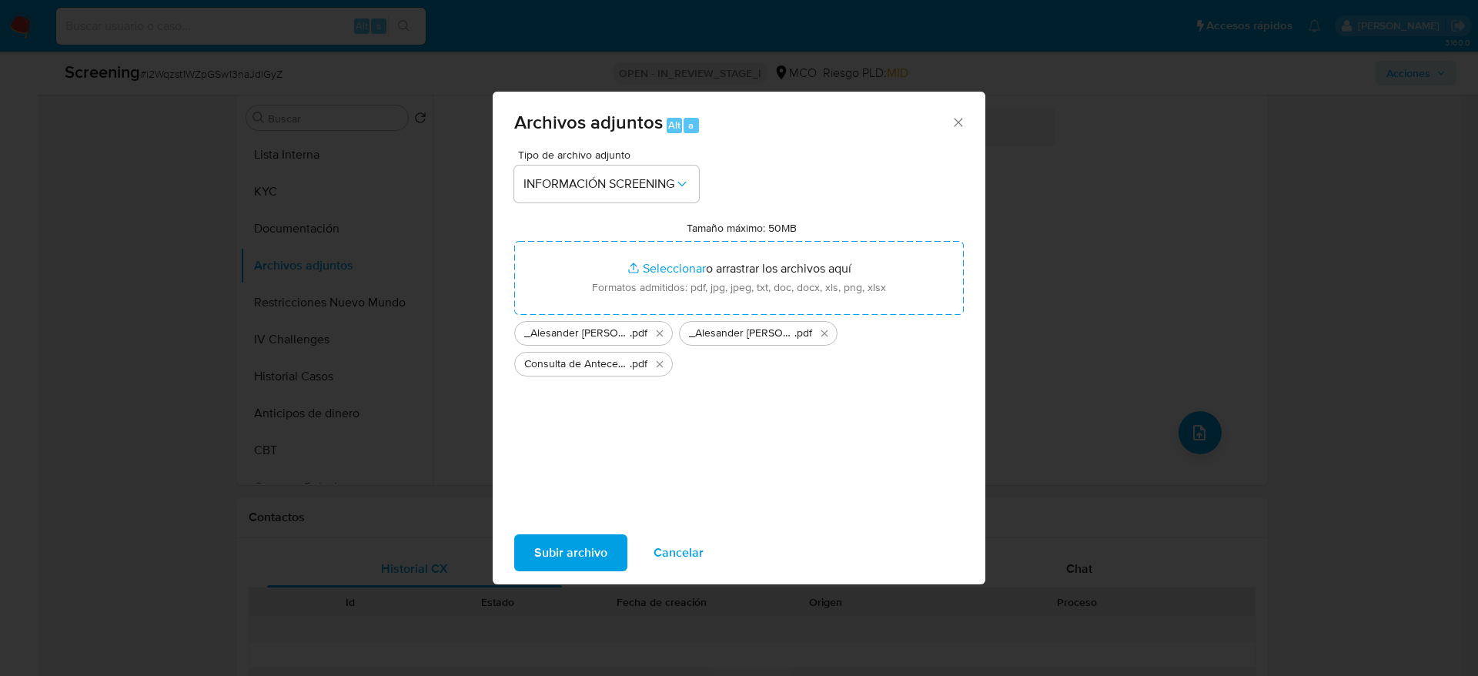
click at [601, 551] on span "Subir archivo" at bounding box center [570, 553] width 73 height 34
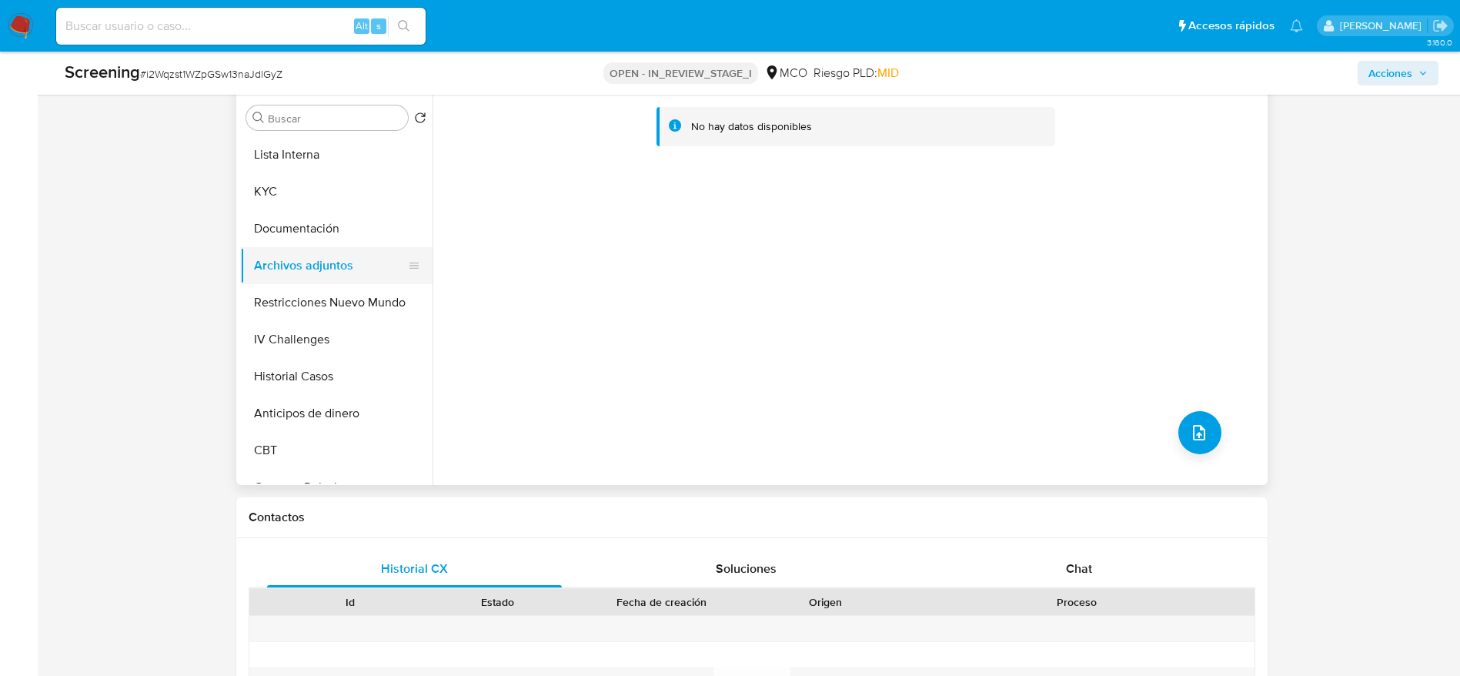
click at [313, 238] on button "Documentación" at bounding box center [336, 228] width 192 height 37
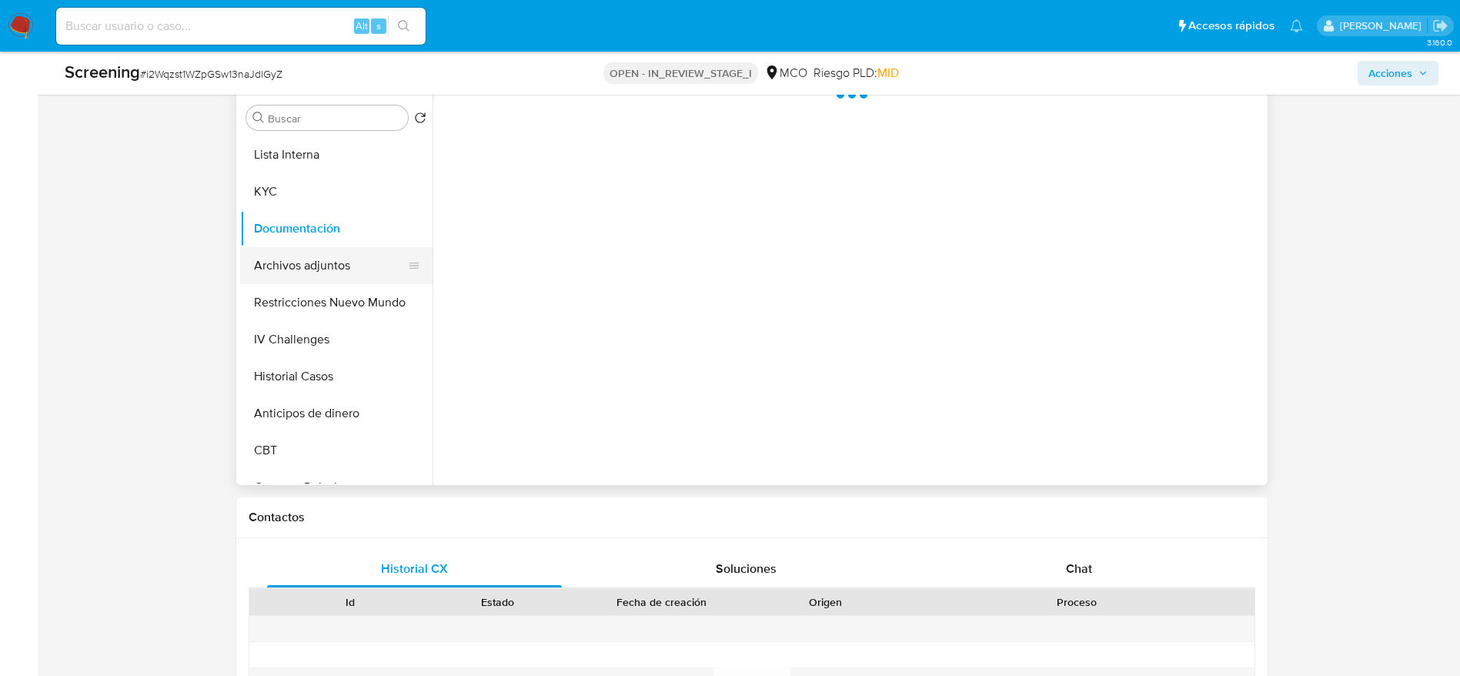
click at [303, 274] on button "Archivos adjuntos" at bounding box center [330, 265] width 180 height 37
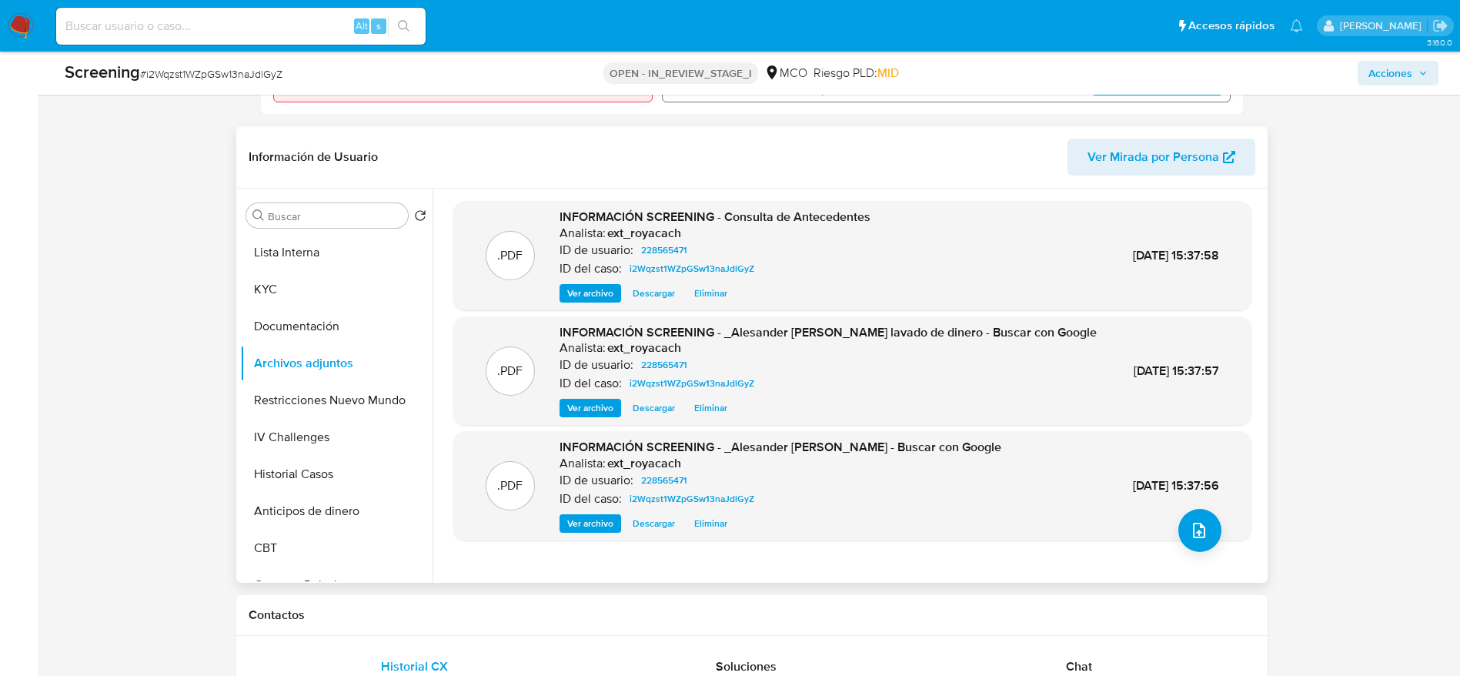
scroll to position [462, 0]
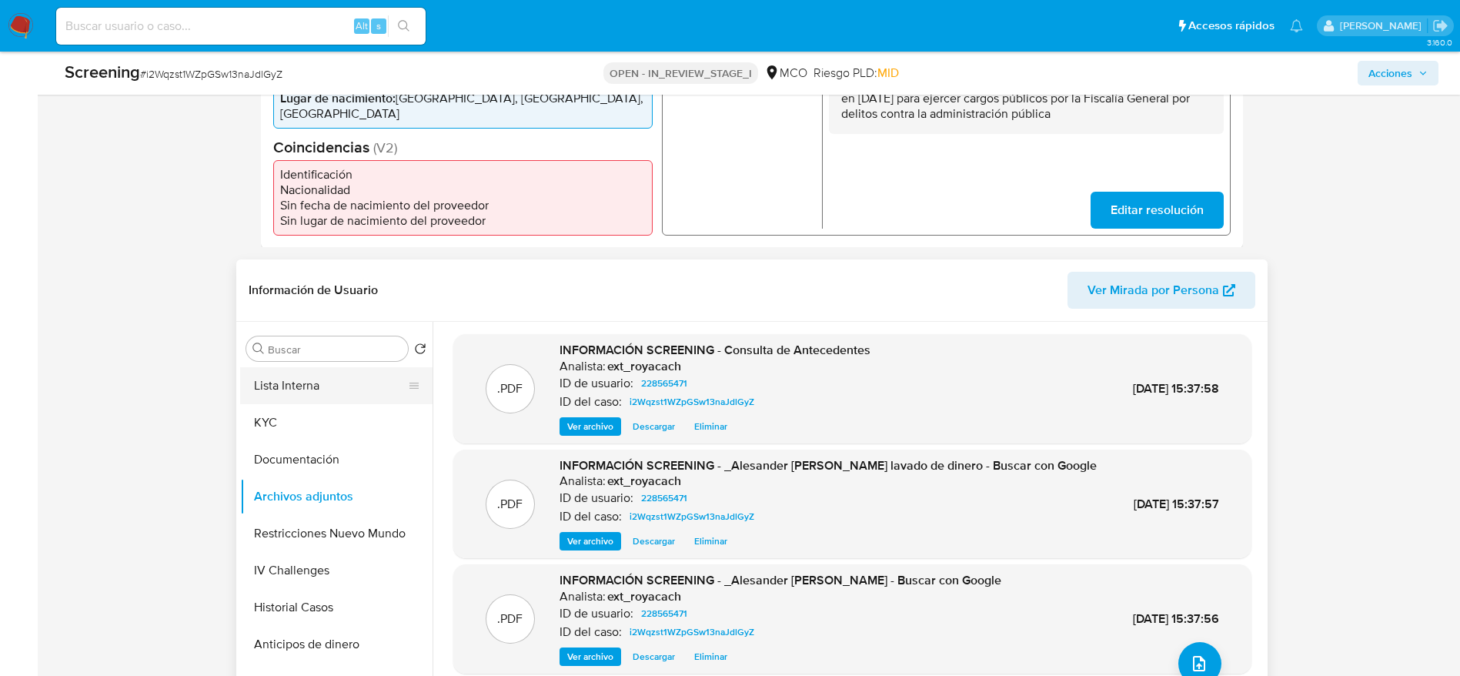
click at [336, 385] on button "Lista Interna" at bounding box center [330, 385] width 180 height 37
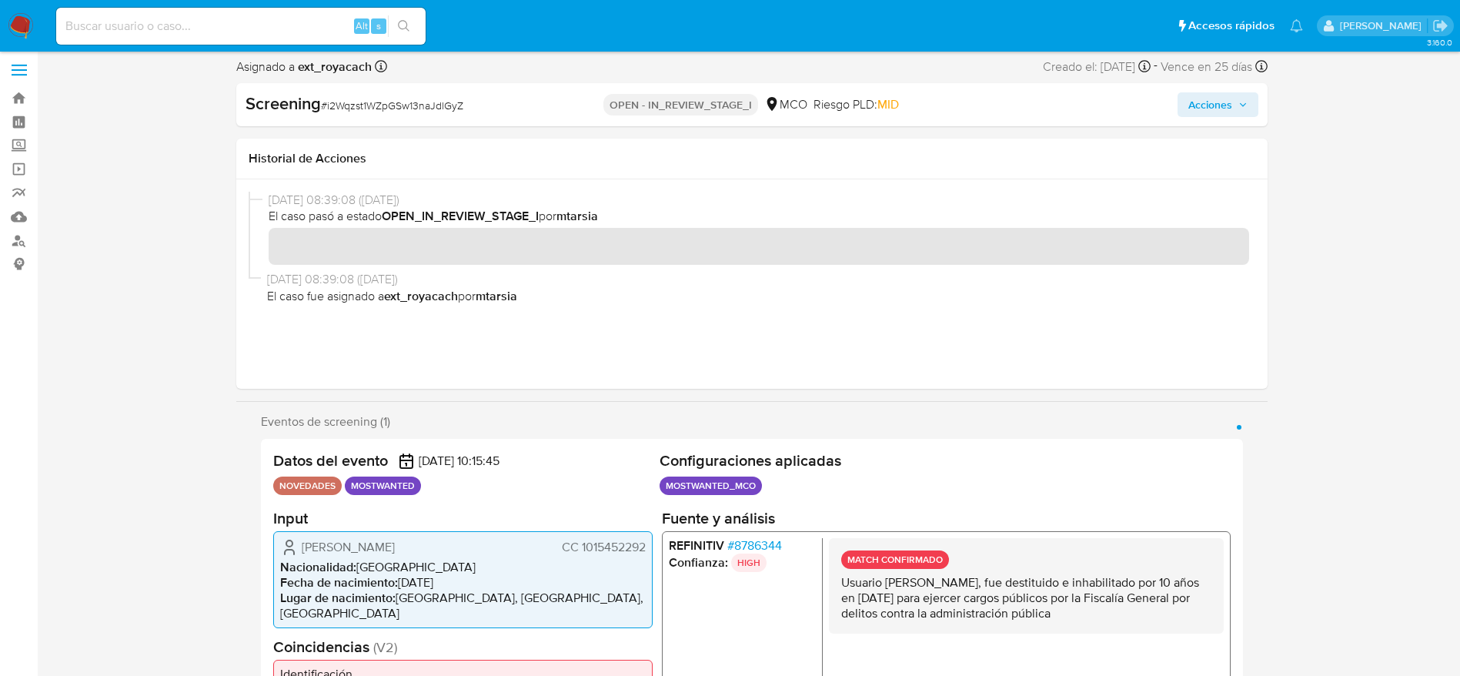
scroll to position [0, 0]
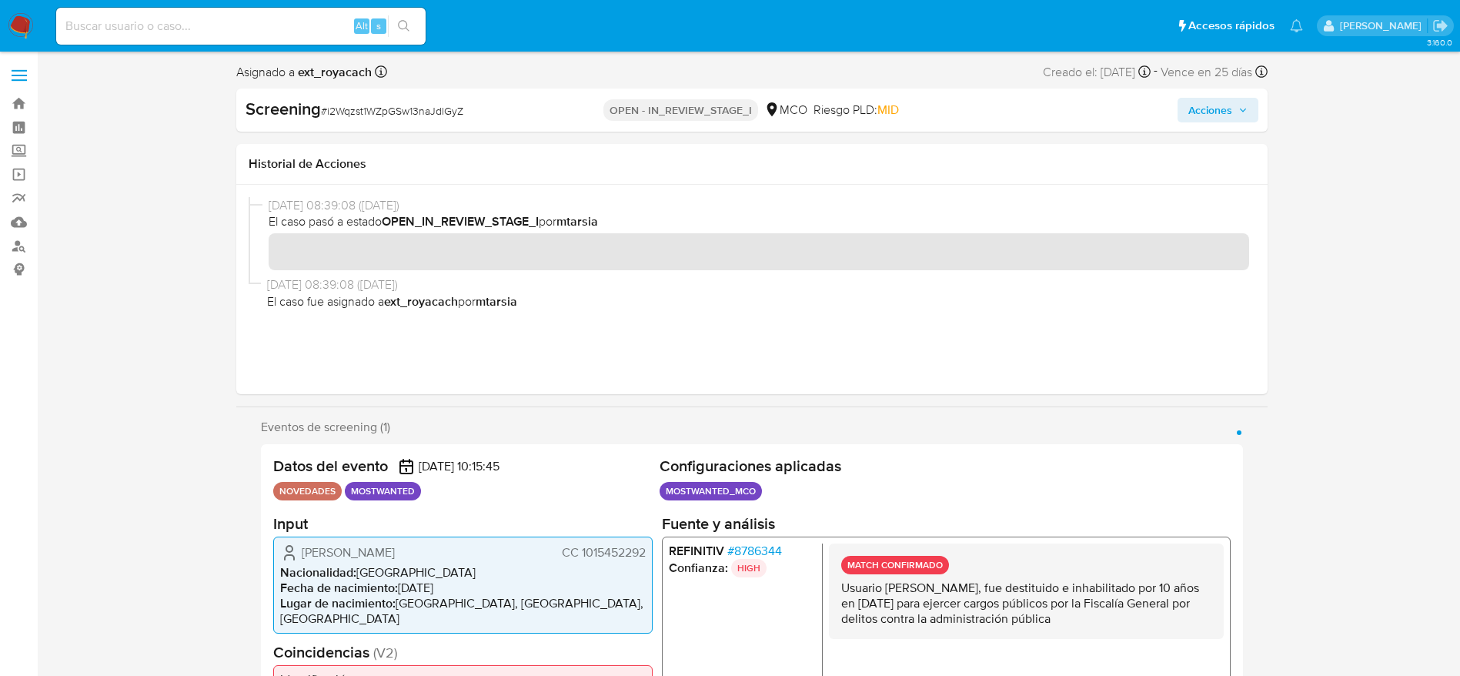
click at [1223, 123] on div "Screening # i2Wqzst1WZpGSw13naJdlGyZ OPEN - IN_REVIEW_STAGE_I MCO Riesgo PLD: M…" at bounding box center [752, 110] width 1032 height 43
click at [1146, 112] on div "Acciones" at bounding box center [1091, 110] width 333 height 25
click at [1182, 112] on button "Acciones" at bounding box center [1218, 110] width 81 height 25
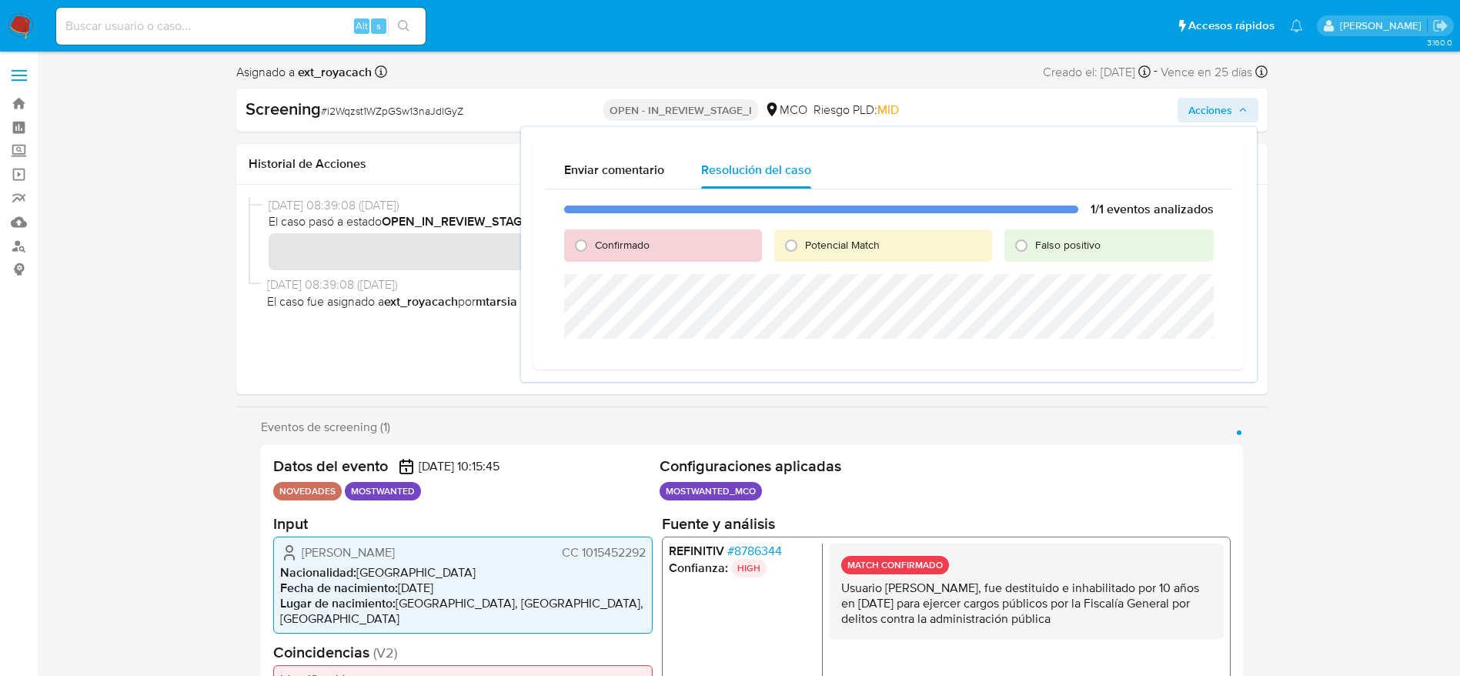
click at [597, 236] on div "Confirmado" at bounding box center [663, 245] width 198 height 32
click at [597, 242] on span "Confirmado" at bounding box center [622, 244] width 55 height 15
click at [594, 242] on input "Confirmado" at bounding box center [581, 245] width 25 height 25
radio input "true"
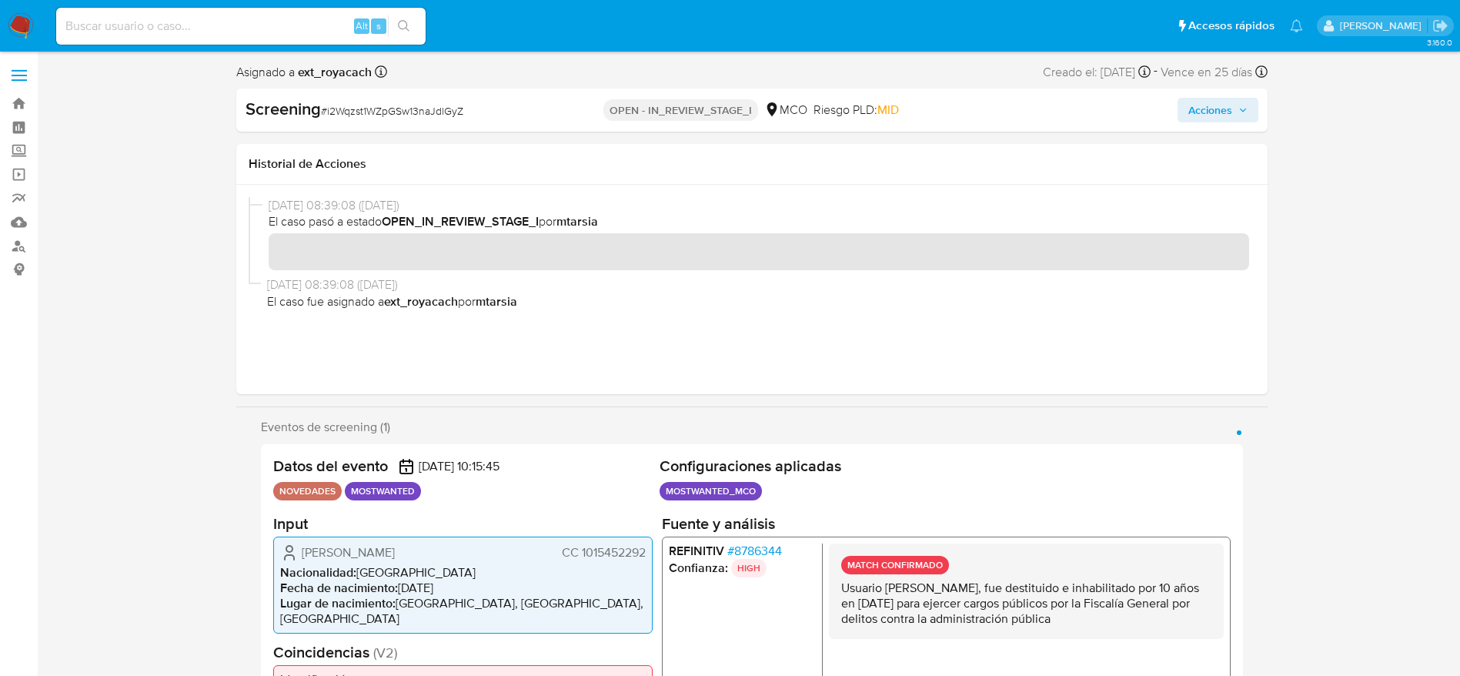
click at [1198, 120] on span "Acciones" at bounding box center [1211, 110] width 44 height 25
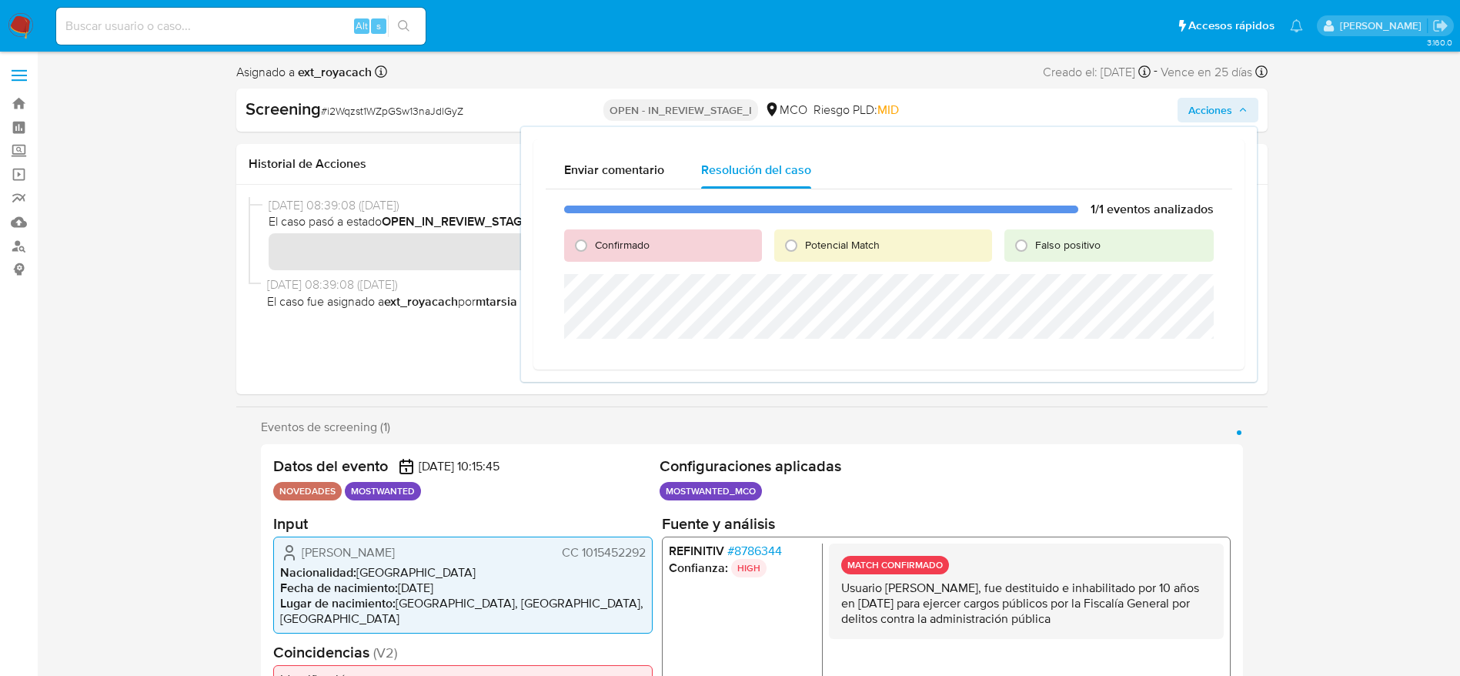
click at [592, 262] on div "1/1 eventos analizados Confirmado Potencial Match Falso positivo" at bounding box center [889, 273] width 687 height 168
click at [587, 246] on input "Confirmado" at bounding box center [581, 245] width 25 height 25
radio input "true"
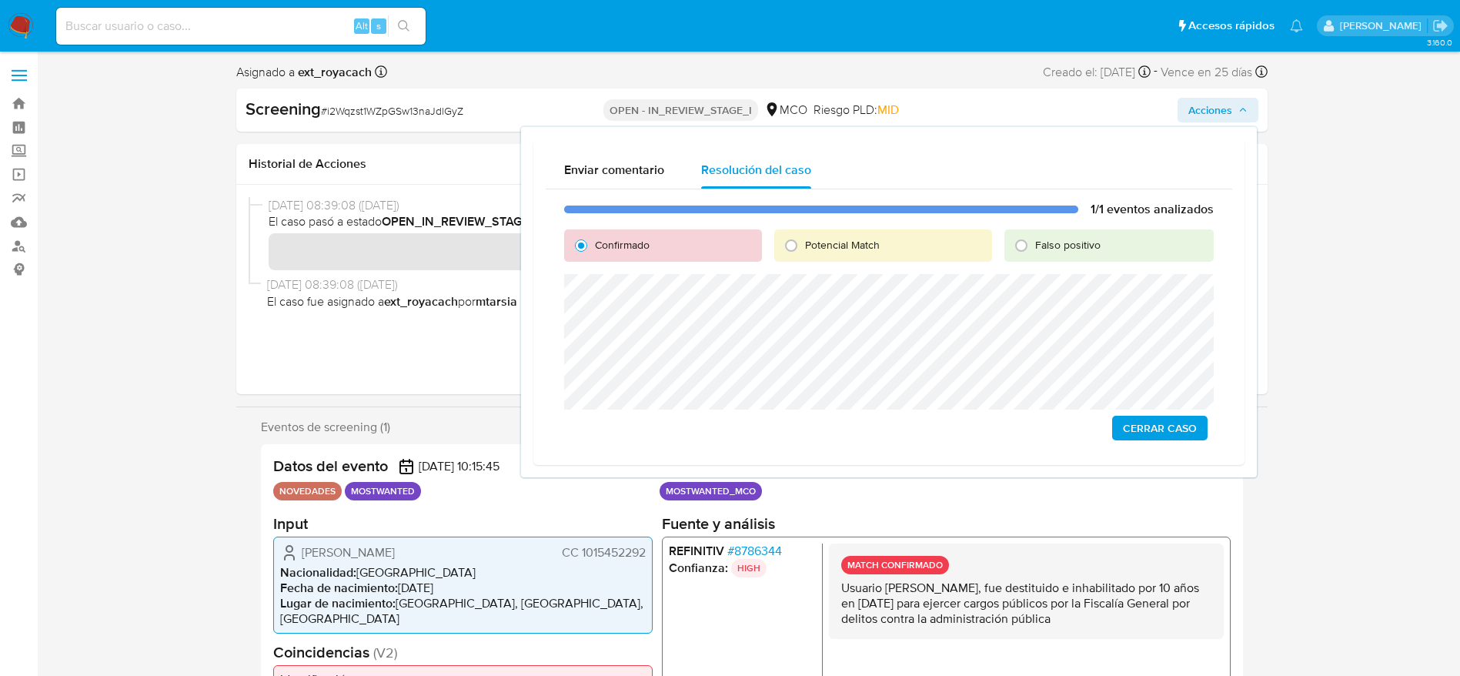
click at [1175, 430] on span "Cerrar Caso" at bounding box center [1160, 428] width 74 height 22
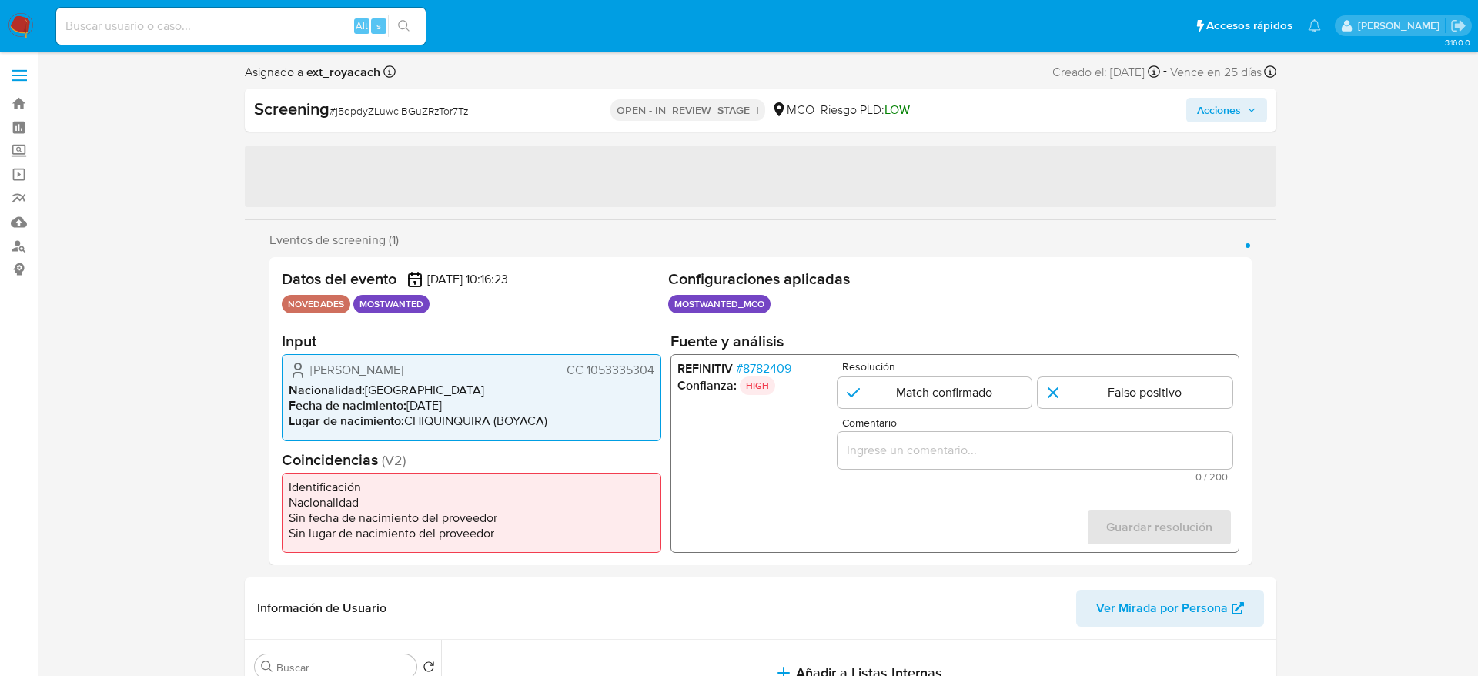
select select "10"
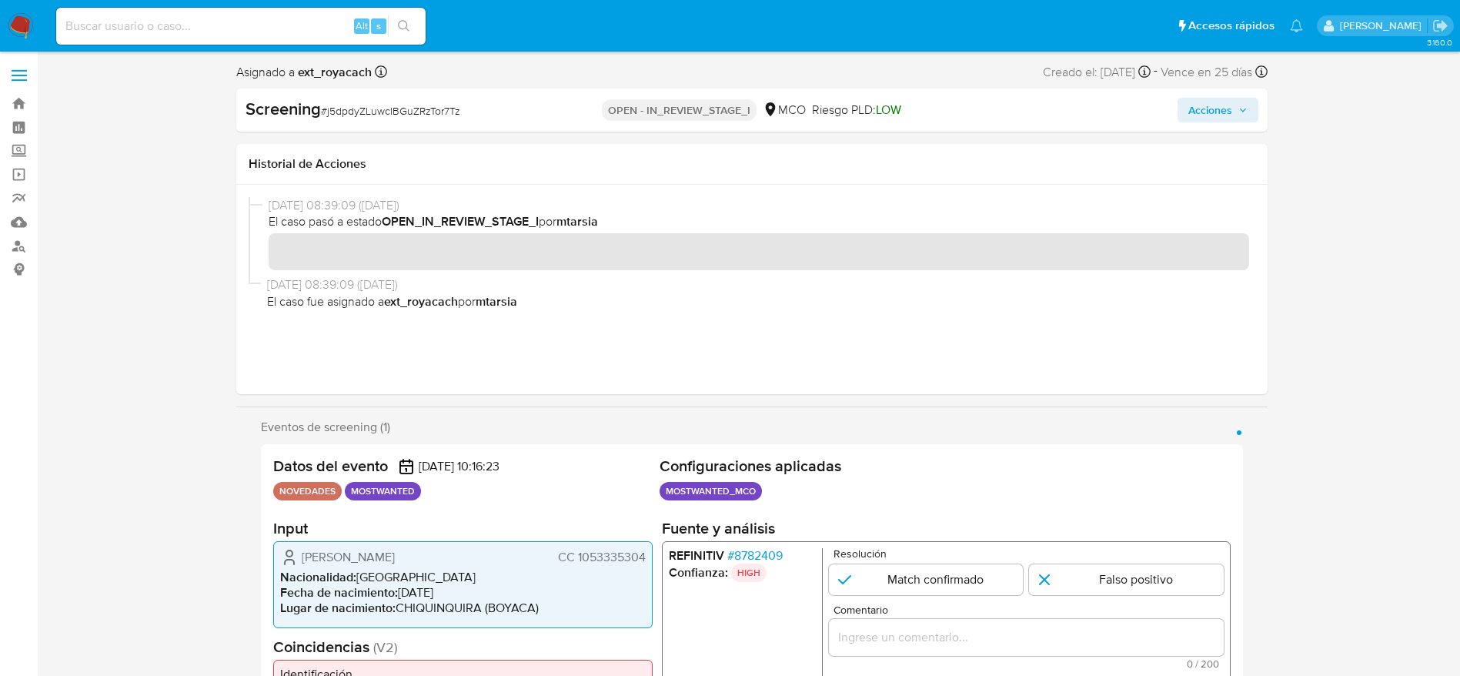
click at [596, 551] on span "CC 1053335304" at bounding box center [601, 557] width 88 height 15
click at [357, 107] on span "# j5dpdyZLuwcIBGuZRzTor7Tz" at bounding box center [390, 110] width 139 height 15
copy span "j5dpdyZLuwcIBGuZRzTor7Tz"
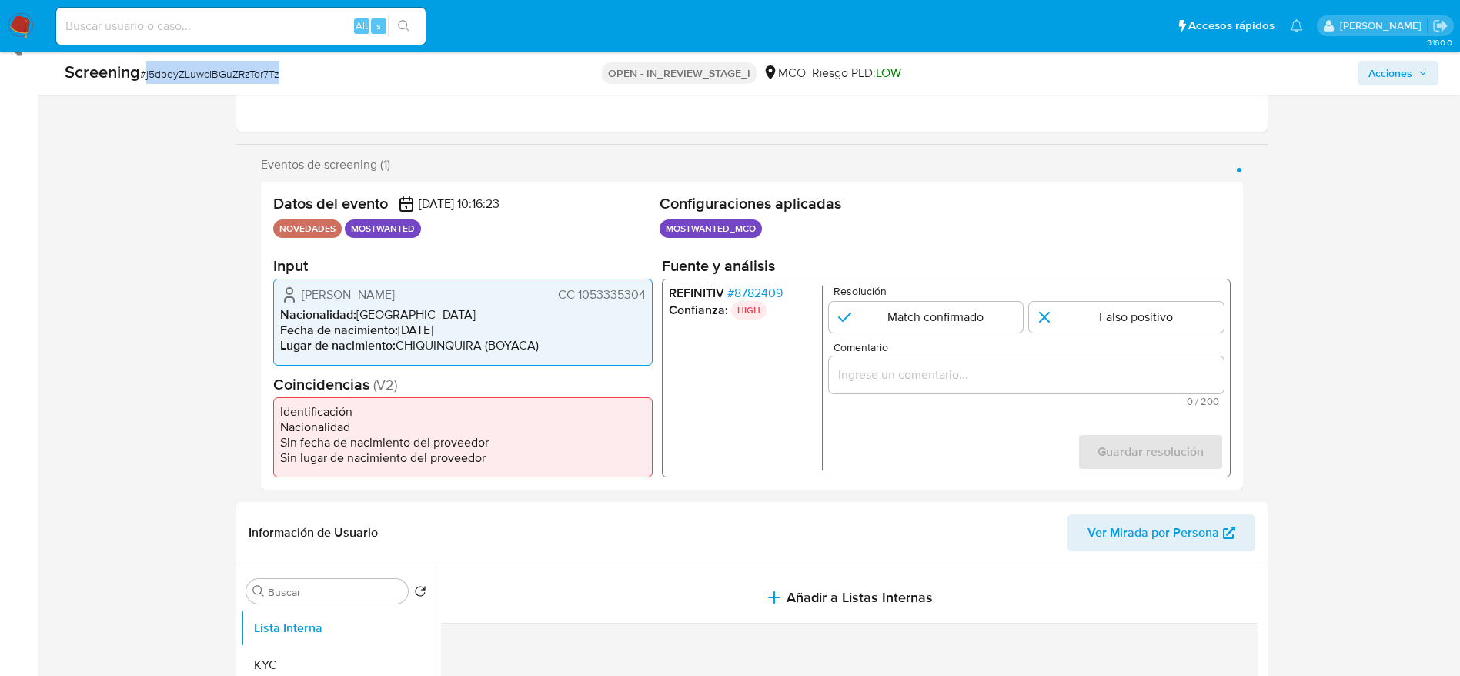
scroll to position [346, 0]
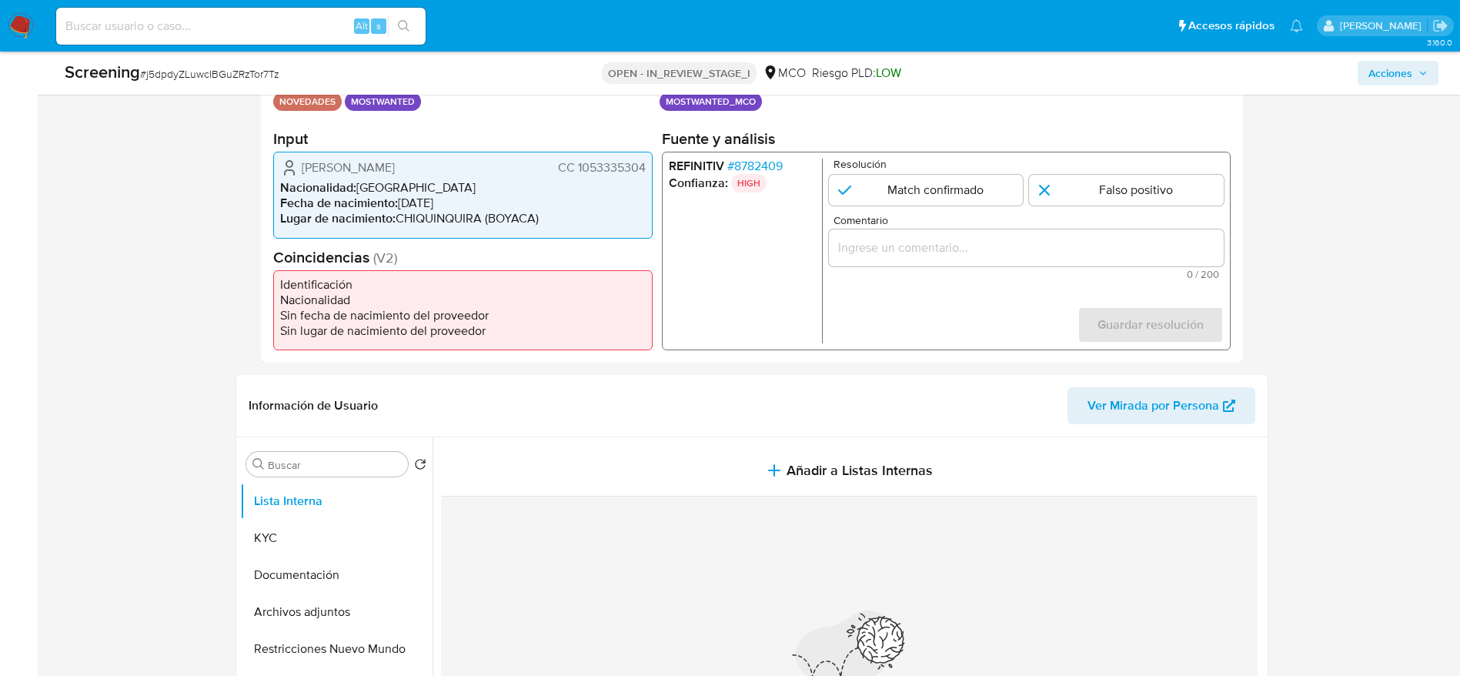
drag, startPoint x: 303, startPoint y: 169, endPoint x: 647, endPoint y: 159, distance: 345.0
click at [647, 159] on div "Wilmar Ferney Ruiz Ortiz CC 1053335304 Nacionalidad : Colombia Fecha de nacimie…" at bounding box center [463, 195] width 380 height 86
click at [770, 159] on span "# 8782409" at bounding box center [754, 166] width 55 height 15
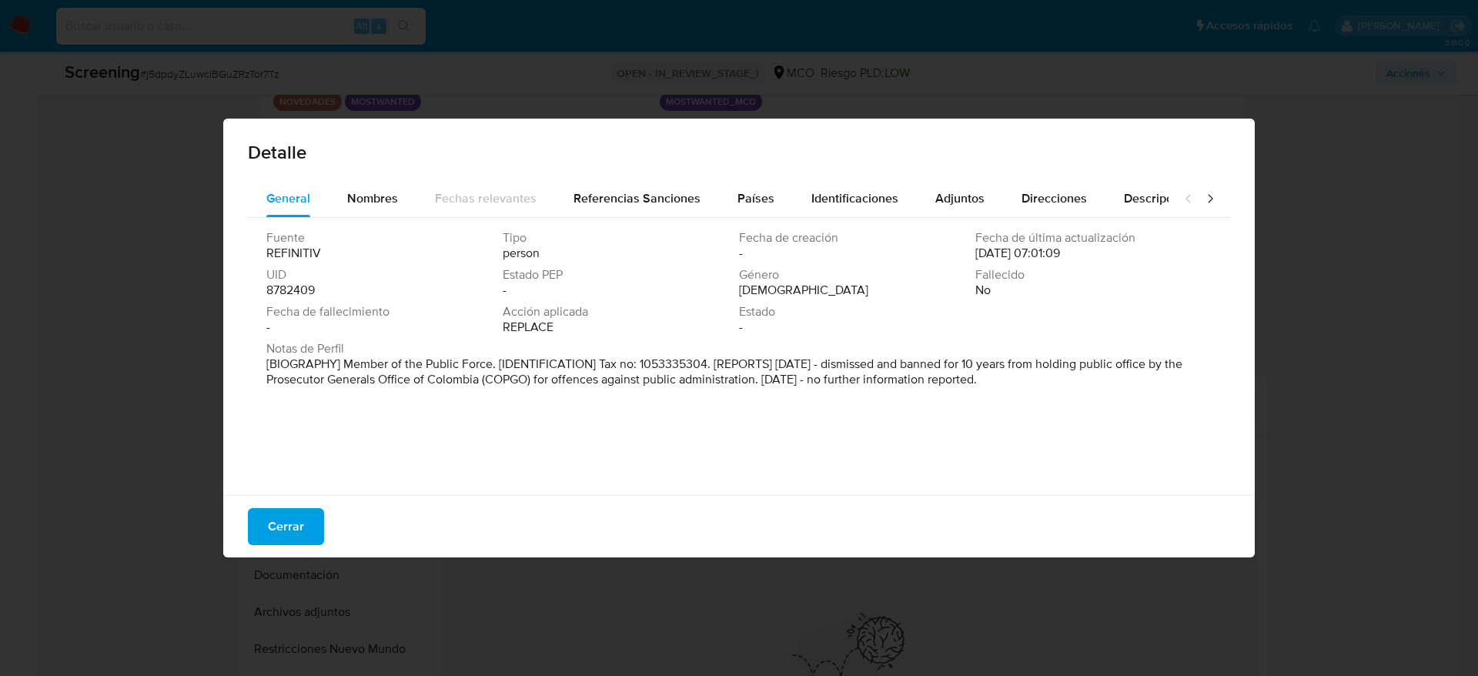
click at [311, 536] on button "Cerrar" at bounding box center [286, 526] width 76 height 37
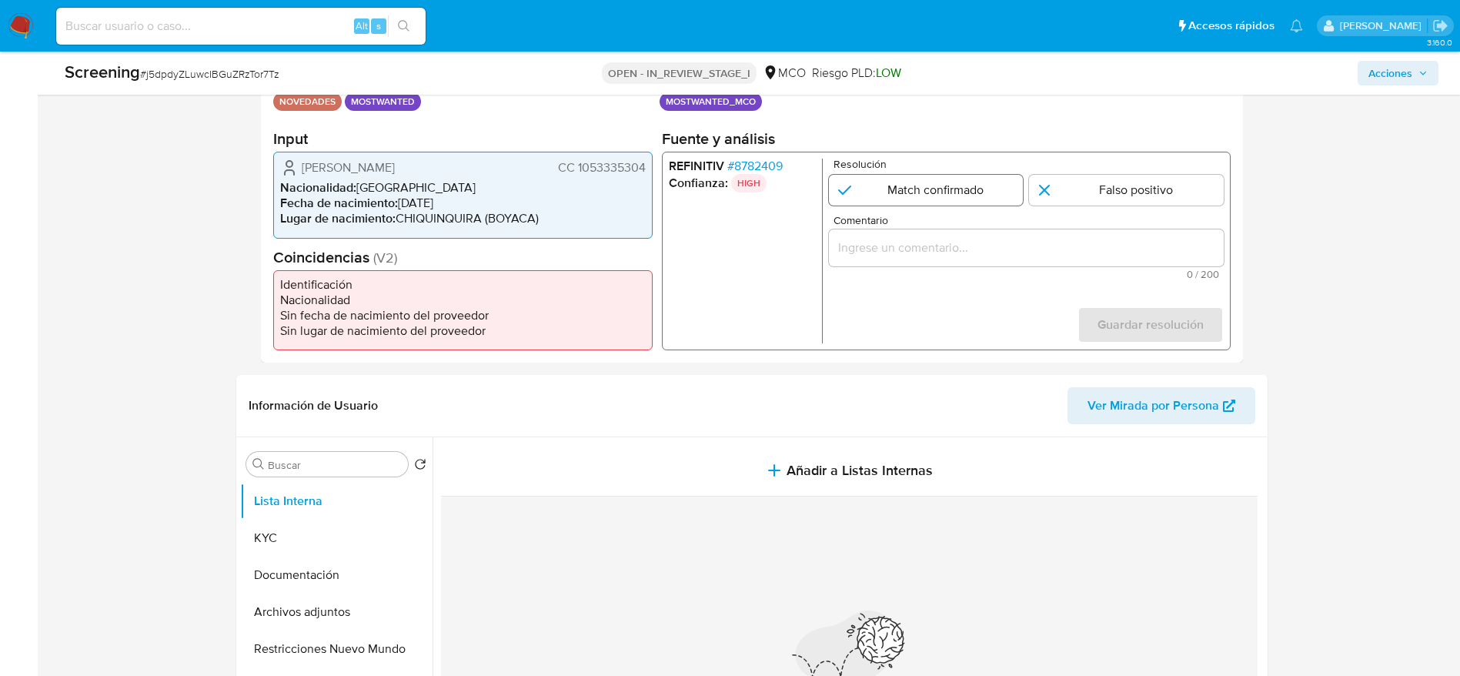
click at [854, 191] on input "1 de 1" at bounding box center [925, 190] width 195 height 31
radio input "true"
click at [961, 262] on div "1 de 1" at bounding box center [1025, 247] width 395 height 37
click at [971, 256] on div "1 de 1" at bounding box center [1025, 247] width 395 height 37
paste input "Usuario Wilmar Ferney Ruiz Ortiz, fue destituido e inhabilitado por 10 años en …"
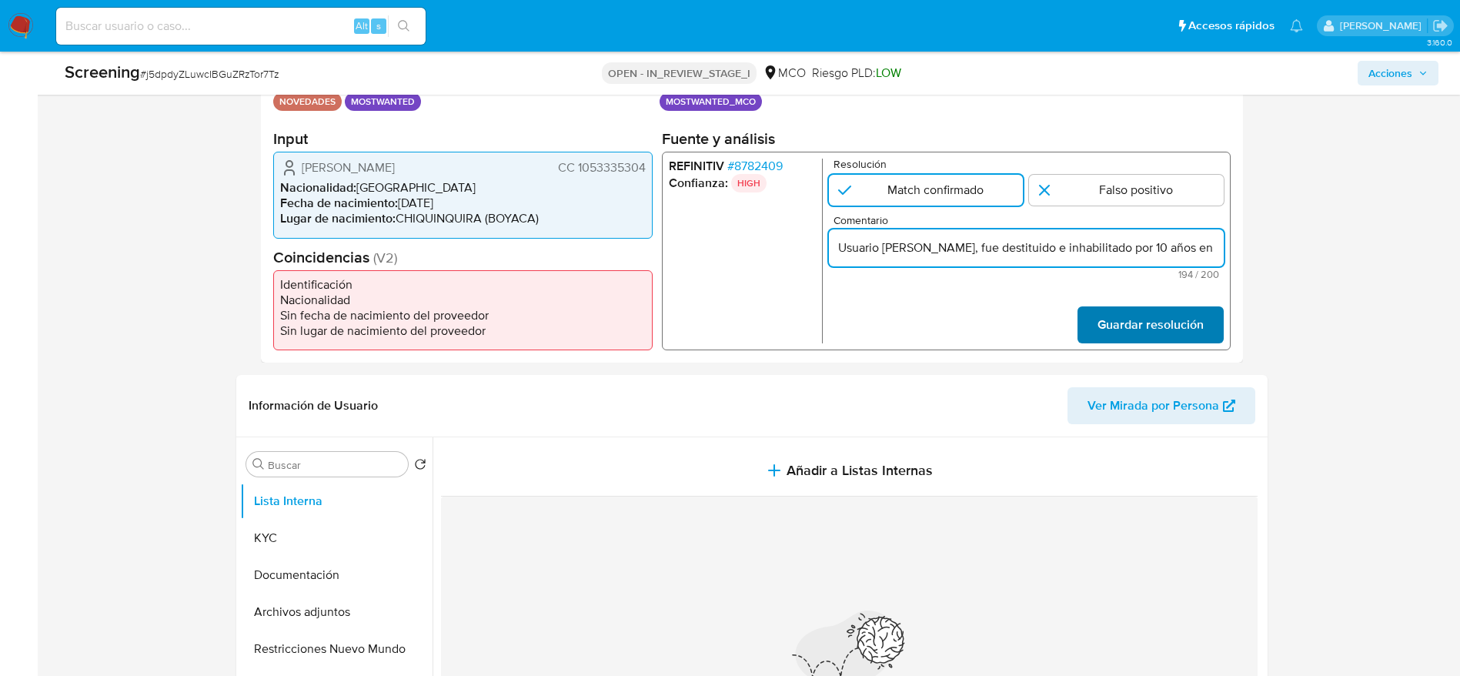
scroll to position [0, 647]
type input "Usuario Wilmar Ferney Ruiz Ortiz, fue destituido e inhabilitado por 10 años en …"
click at [1120, 333] on span "Guardar resolución" at bounding box center [1150, 325] width 106 height 34
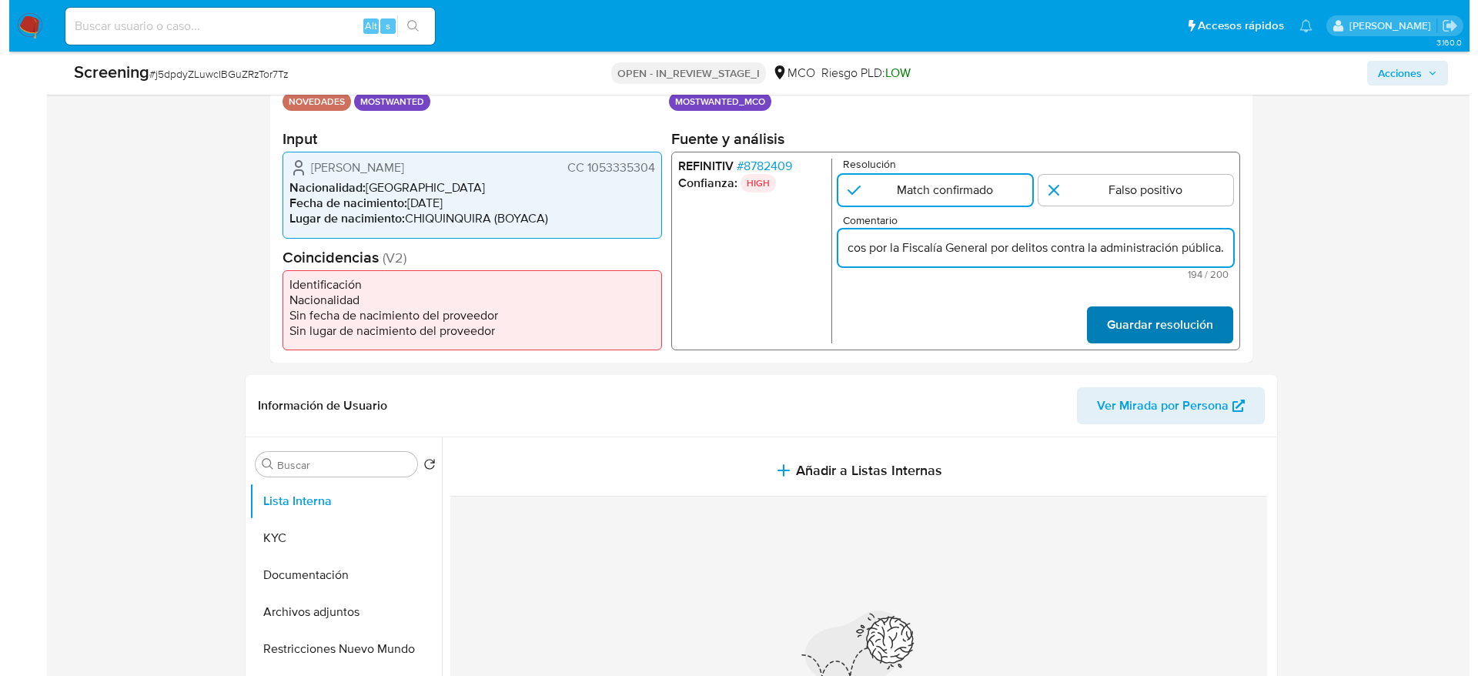
scroll to position [0, 0]
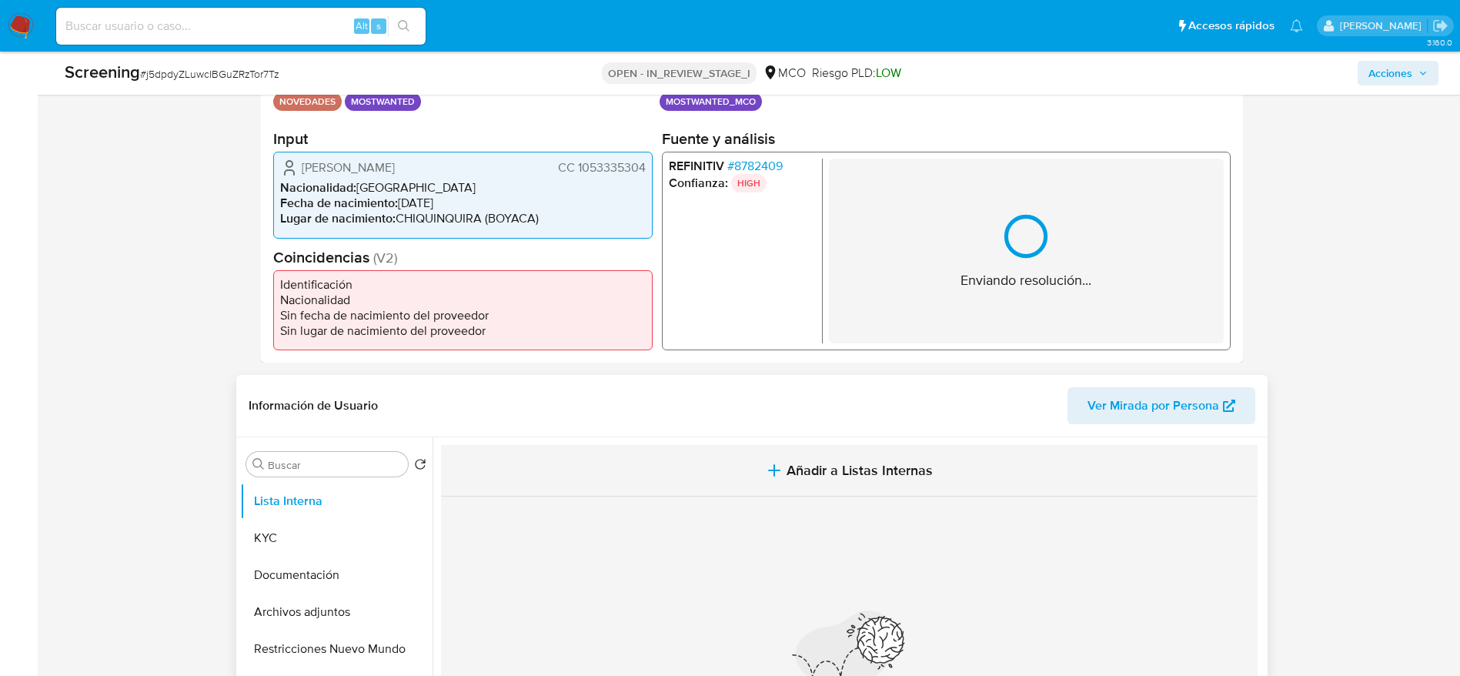
click at [891, 490] on button "Añadir a Listas Internas" at bounding box center [849, 471] width 817 height 52
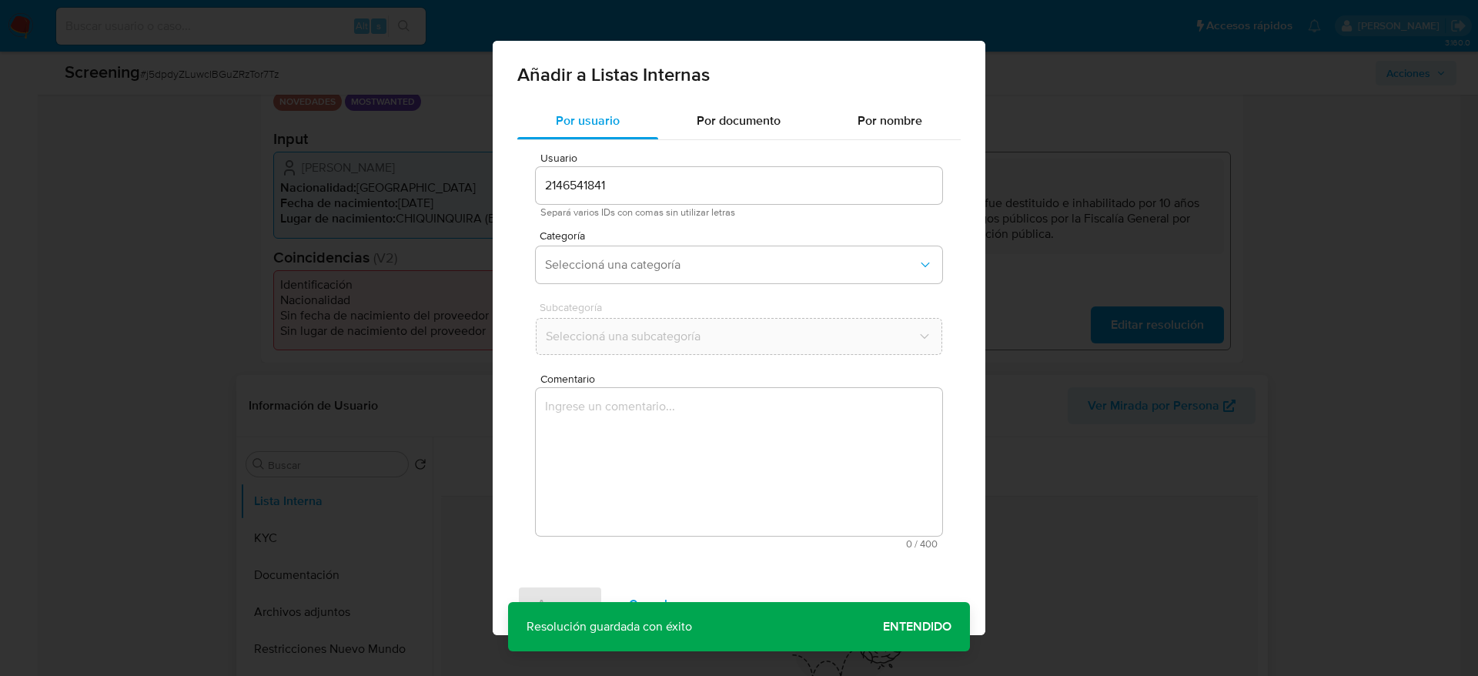
click at [825, 446] on textarea "Comentario" at bounding box center [739, 462] width 406 height 148
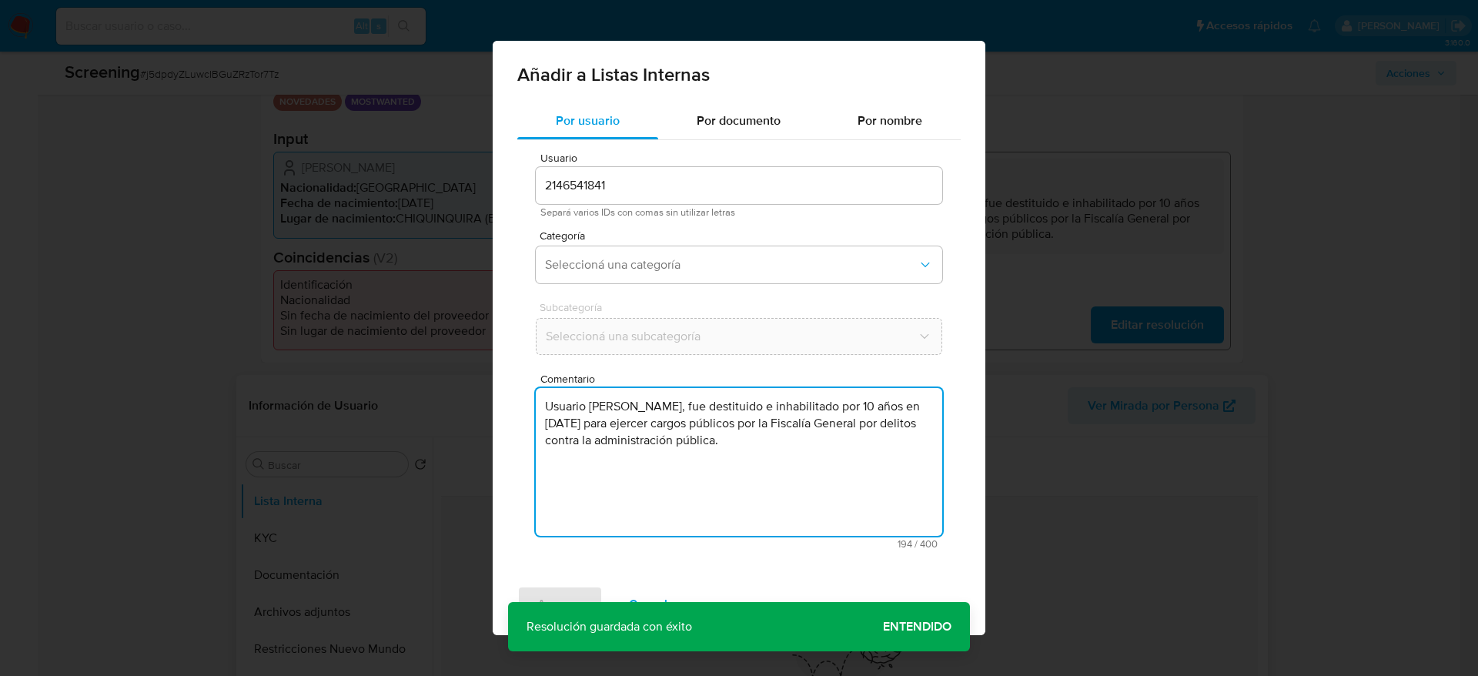
type textarea "Usuario Wilmar Ferney Ruiz Ortiz, fue destituido e inhabilitado por 10 años en …"
click at [654, 237] on span "Categoría" at bounding box center [743, 235] width 406 height 11
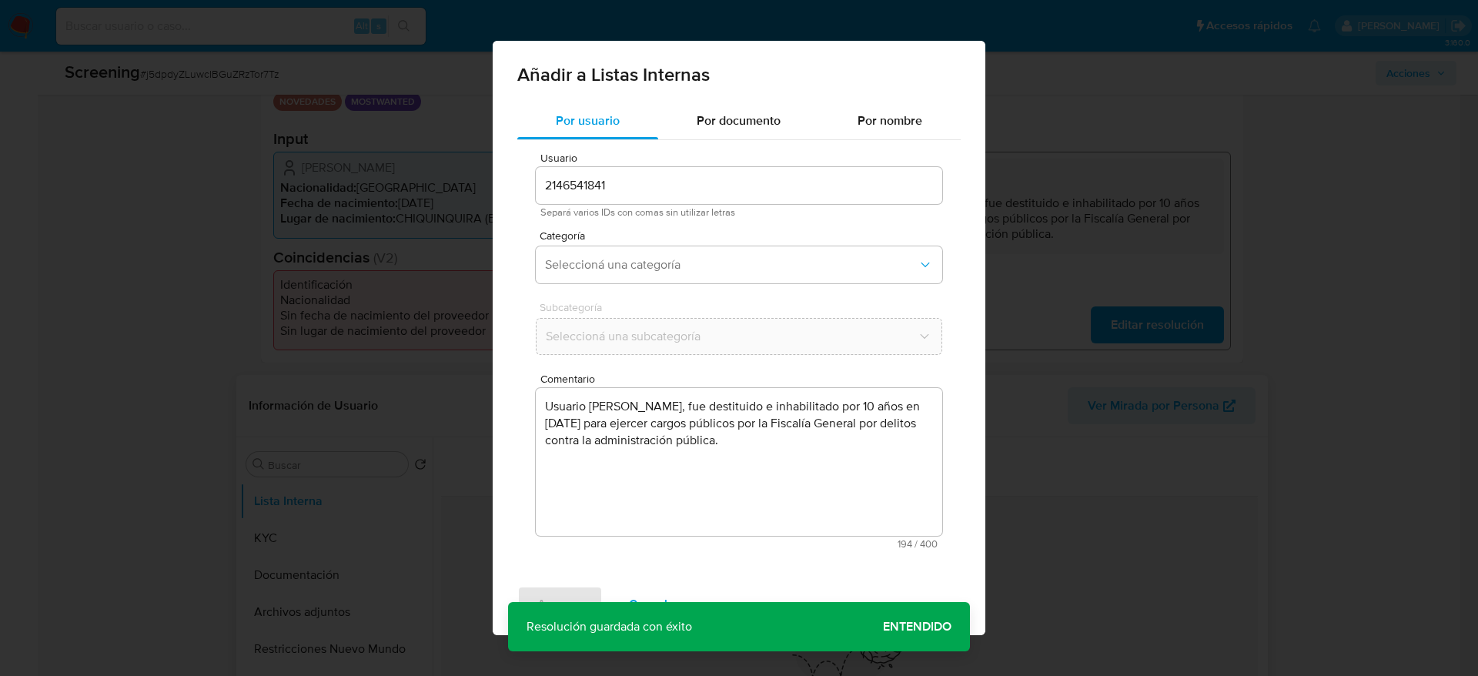
click at [654, 237] on span "Categoría" at bounding box center [743, 235] width 406 height 11
click at [657, 250] on button "Seleccioná una categoría" at bounding box center [739, 264] width 406 height 37
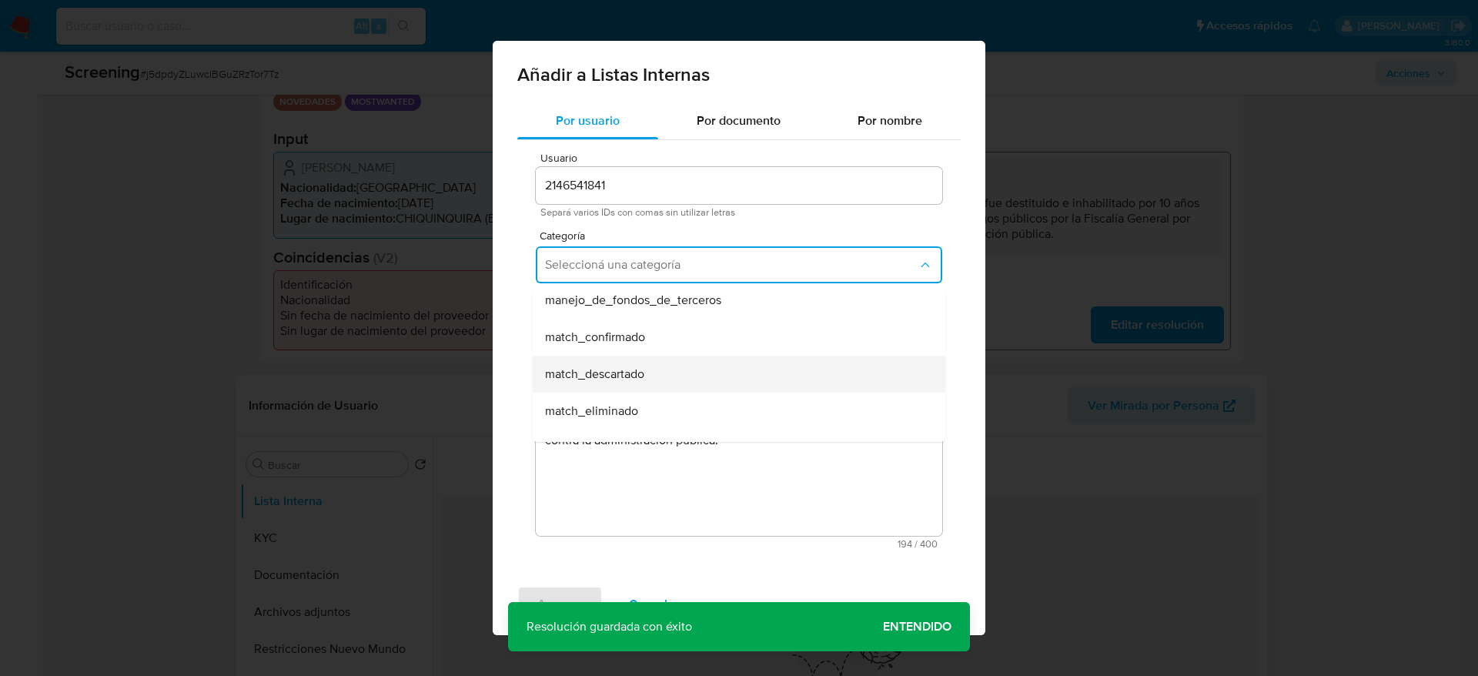
scroll to position [115, 0]
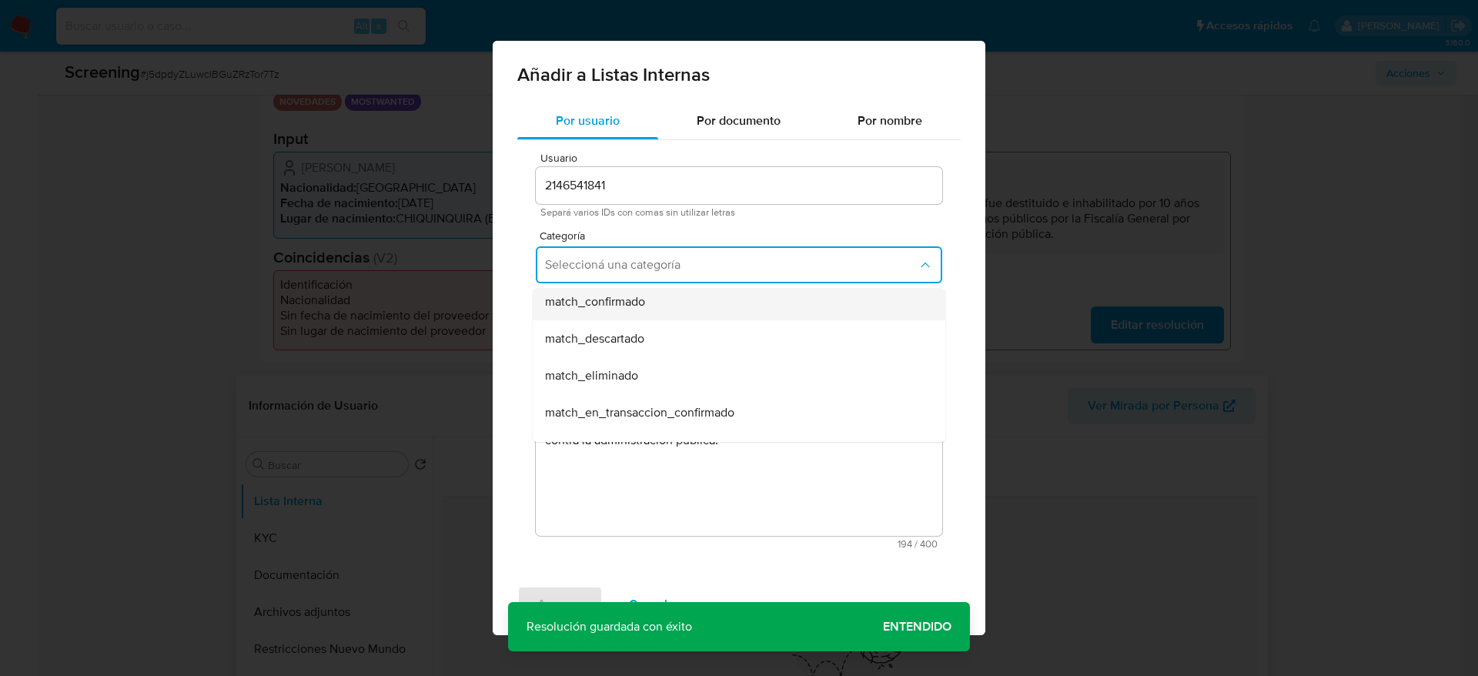
click at [654, 310] on div "match_confirmado" at bounding box center [734, 301] width 379 height 37
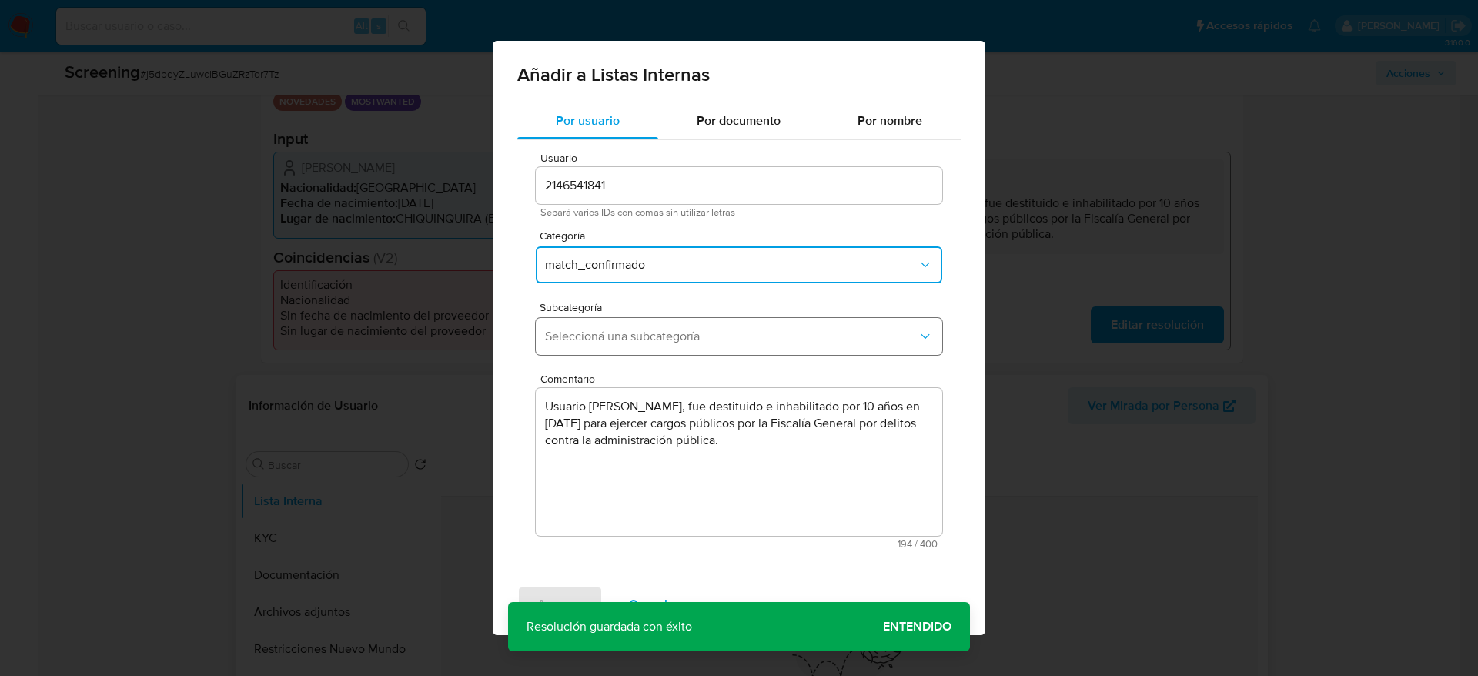
click at [654, 343] on span "Seleccioná una subcategoría" at bounding box center [731, 336] width 373 height 15
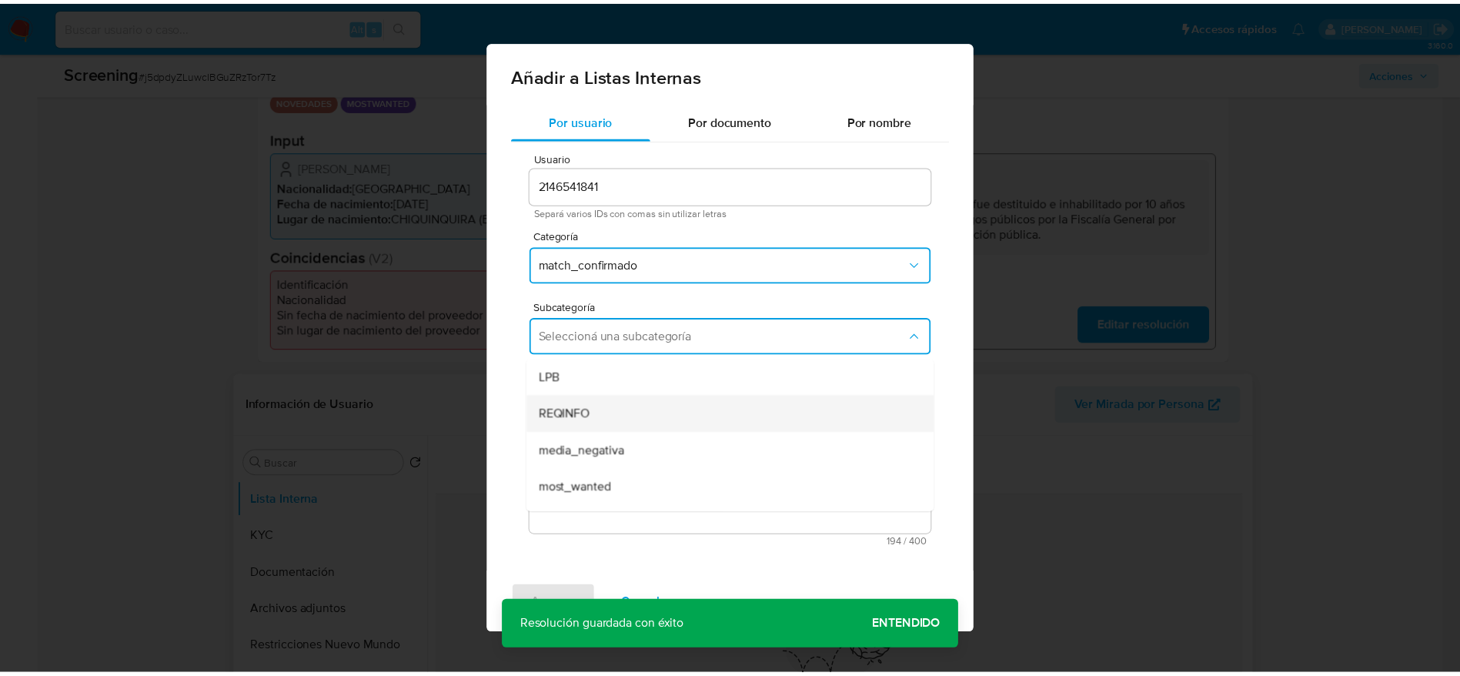
scroll to position [105, 0]
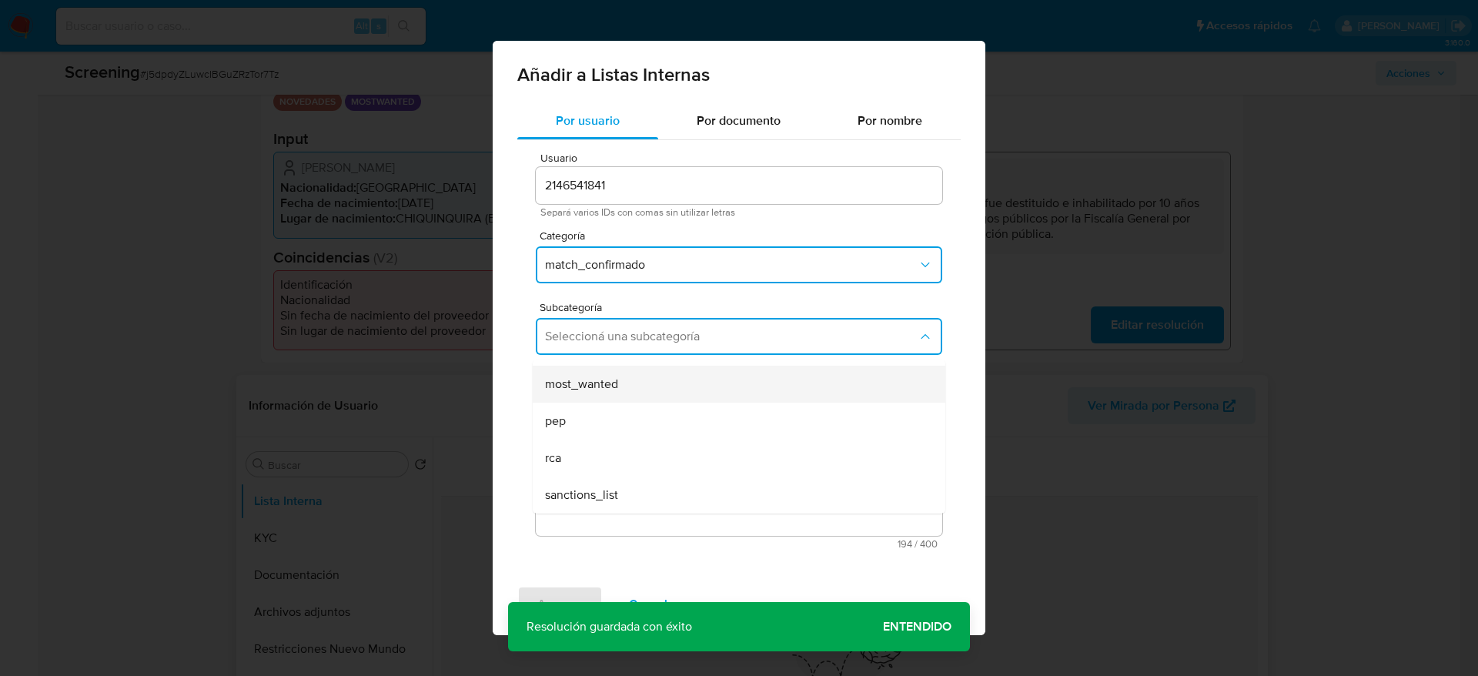
click at [596, 399] on div "most_wanted" at bounding box center [734, 384] width 379 height 37
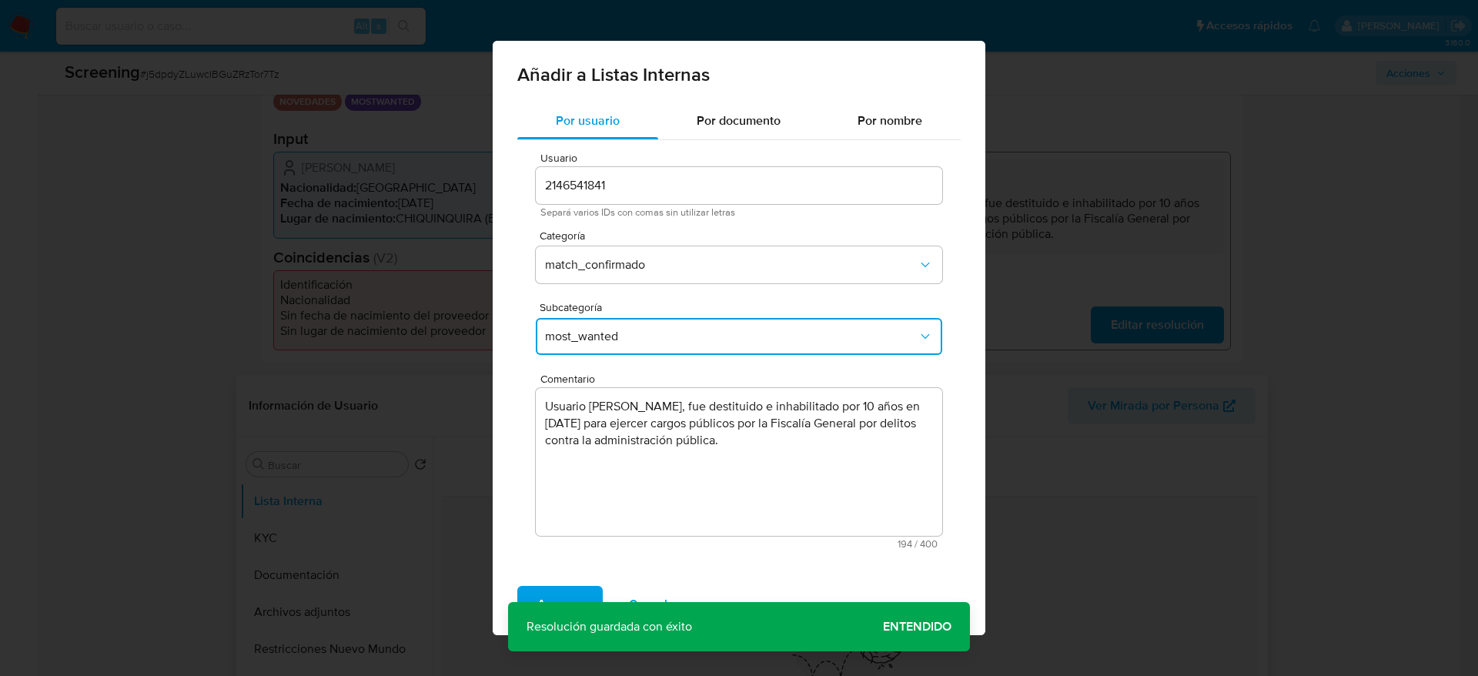
click at [580, 584] on div "Agregar Cancelar" at bounding box center [739, 604] width 493 height 62
click at [580, 593] on span "Agregar" at bounding box center [559, 604] width 45 height 34
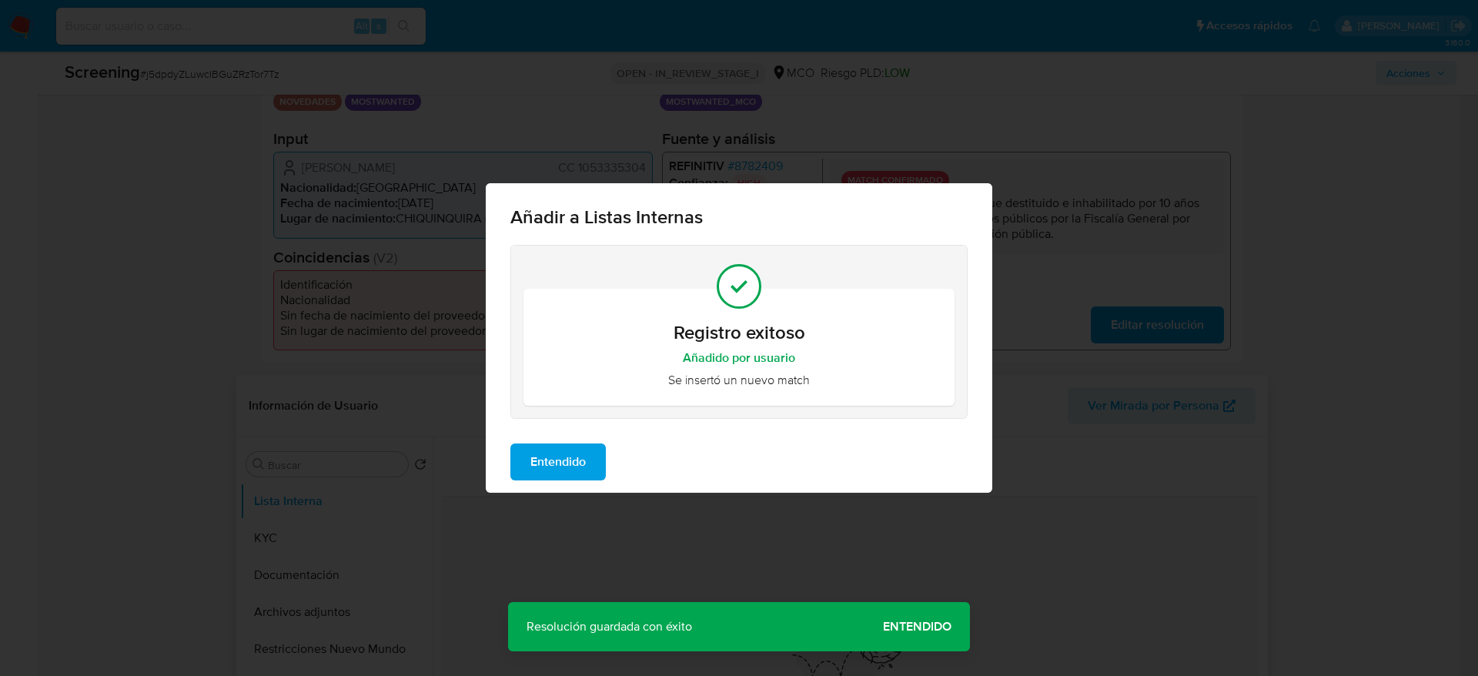
click at [588, 459] on button "Entendido" at bounding box center [557, 461] width 95 height 37
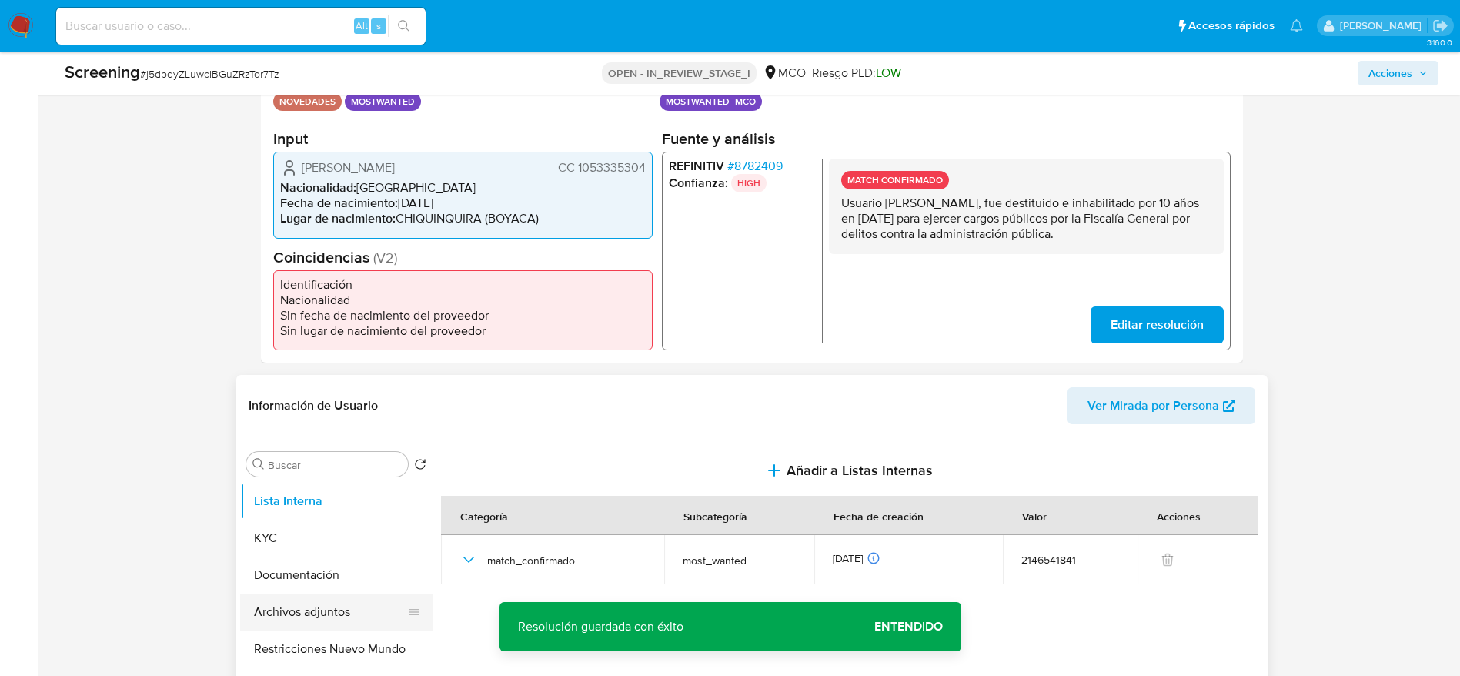
click at [356, 620] on button "Archivos adjuntos" at bounding box center [330, 612] width 180 height 37
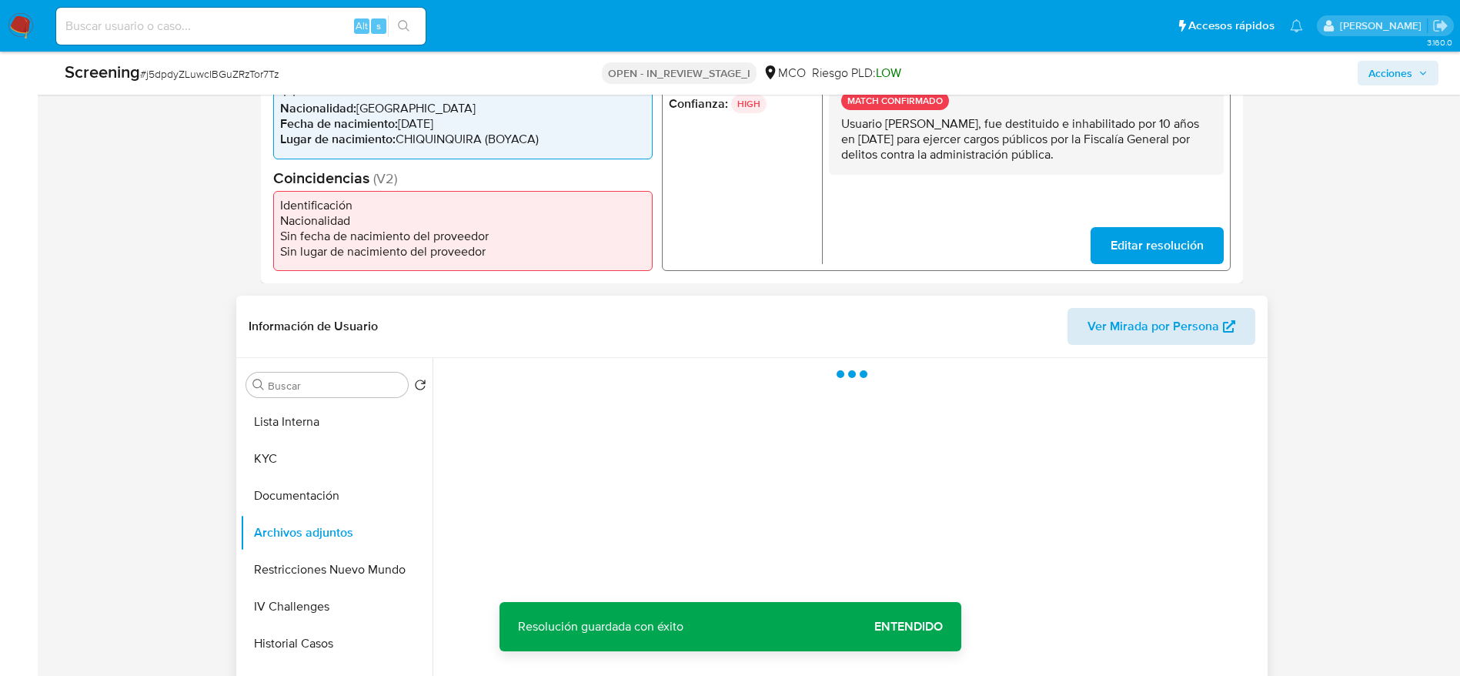
scroll to position [462, 0]
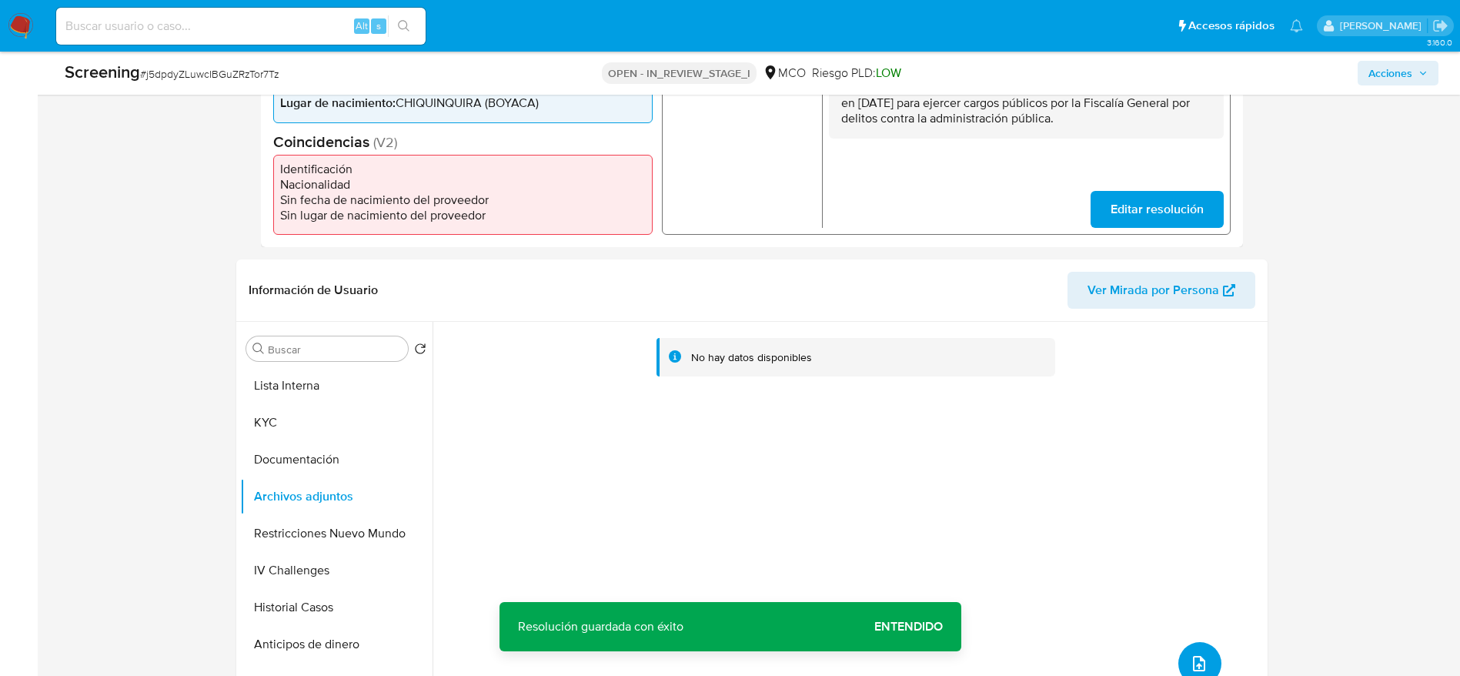
click at [1195, 663] on icon "upload-file" at bounding box center [1199, 663] width 18 height 18
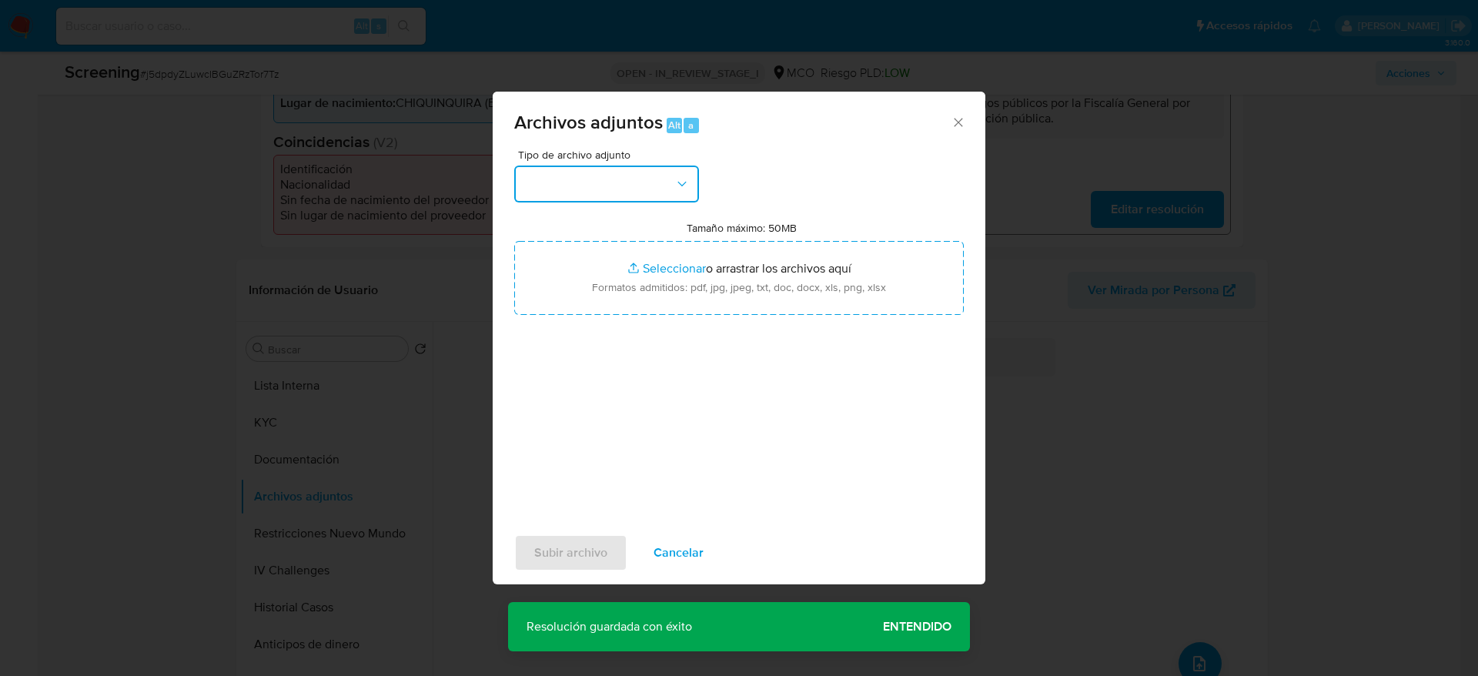
click at [670, 193] on button "button" at bounding box center [606, 184] width 185 height 37
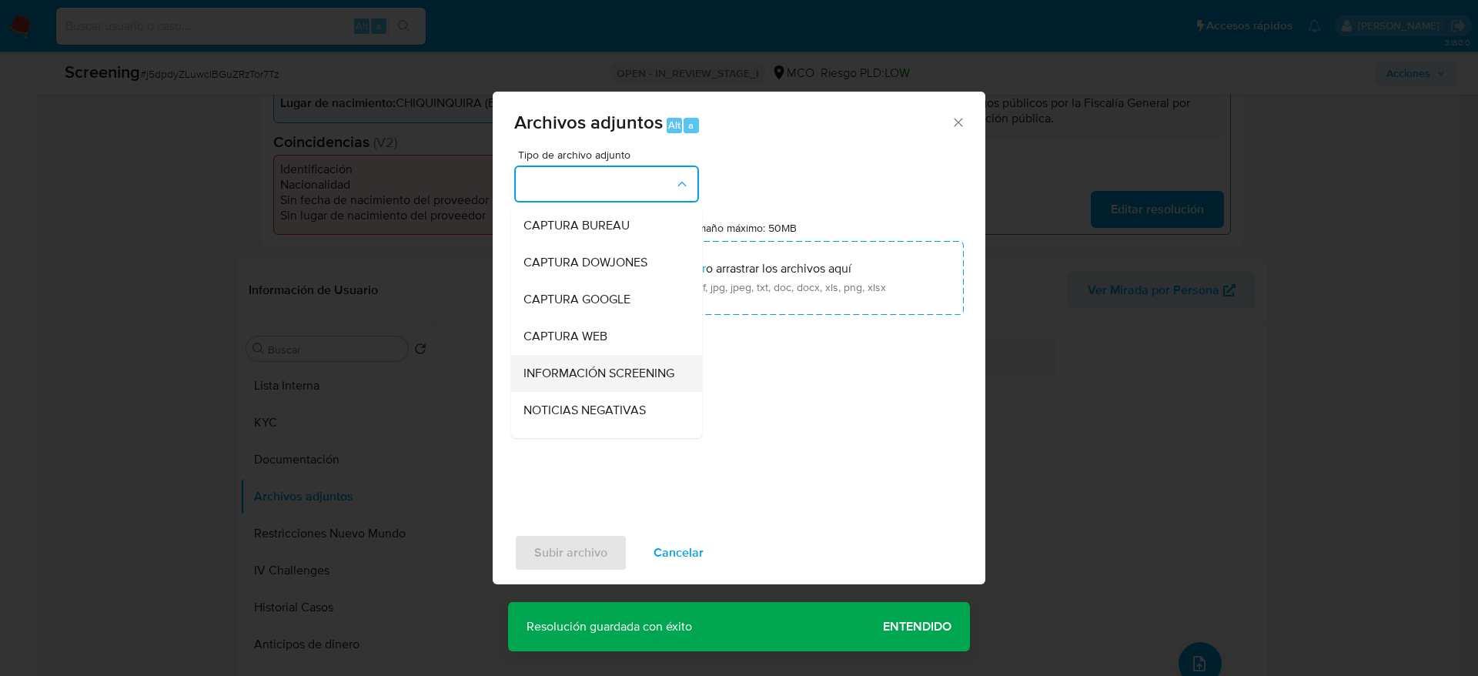
click at [610, 378] on span "INFORMACIÓN SCREENING" at bounding box center [598, 373] width 151 height 15
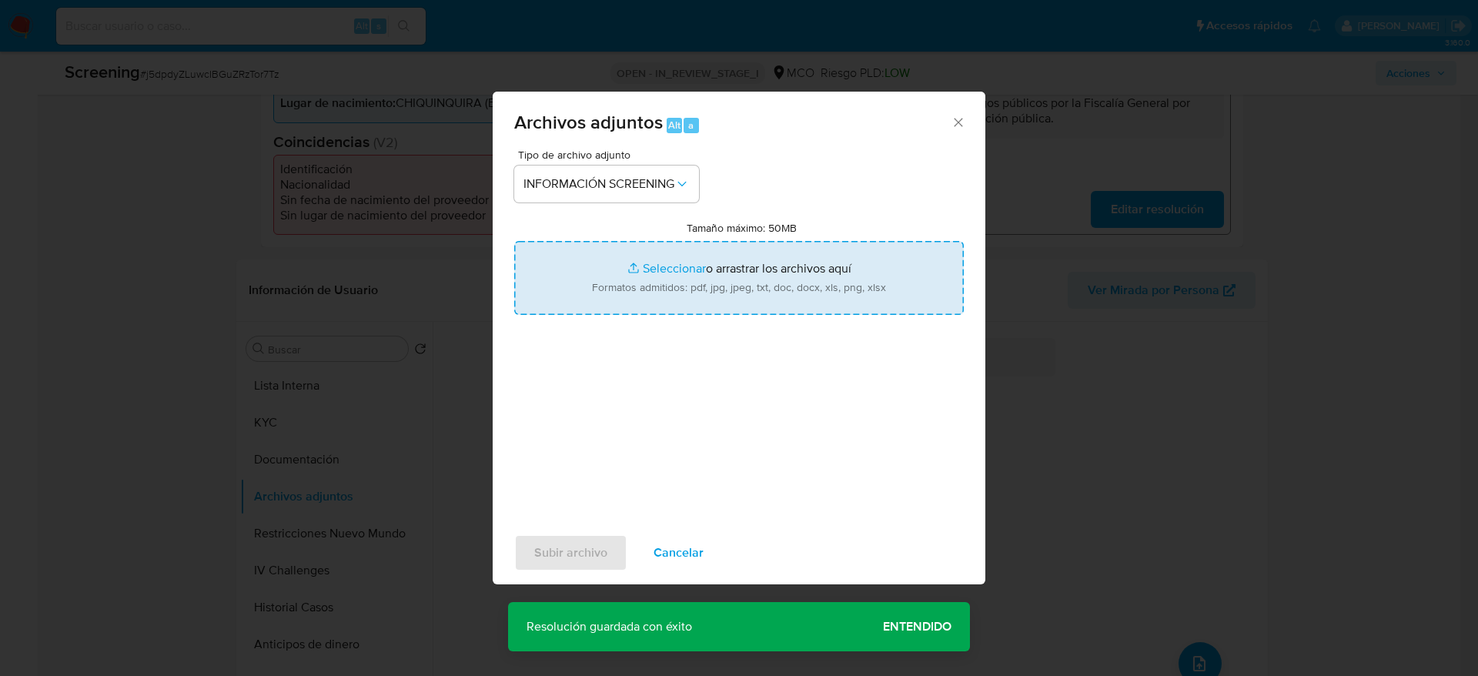
click at [639, 288] on input "Tamaño máximo: 50MB Seleccionar archivos" at bounding box center [739, 278] width 450 height 74
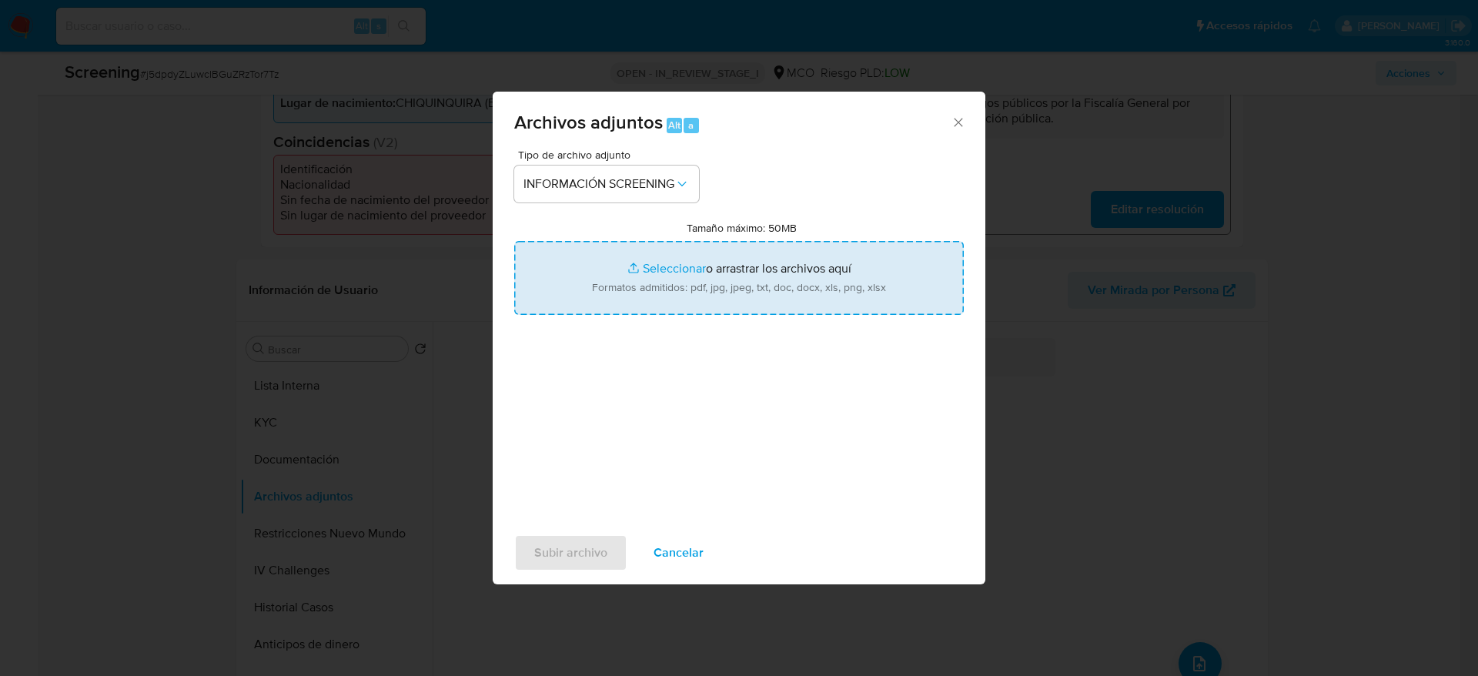
type input "C:\fakepath\_Wilmar Ferney Ruiz Ortiz_ - Buscar con Google.pdf"
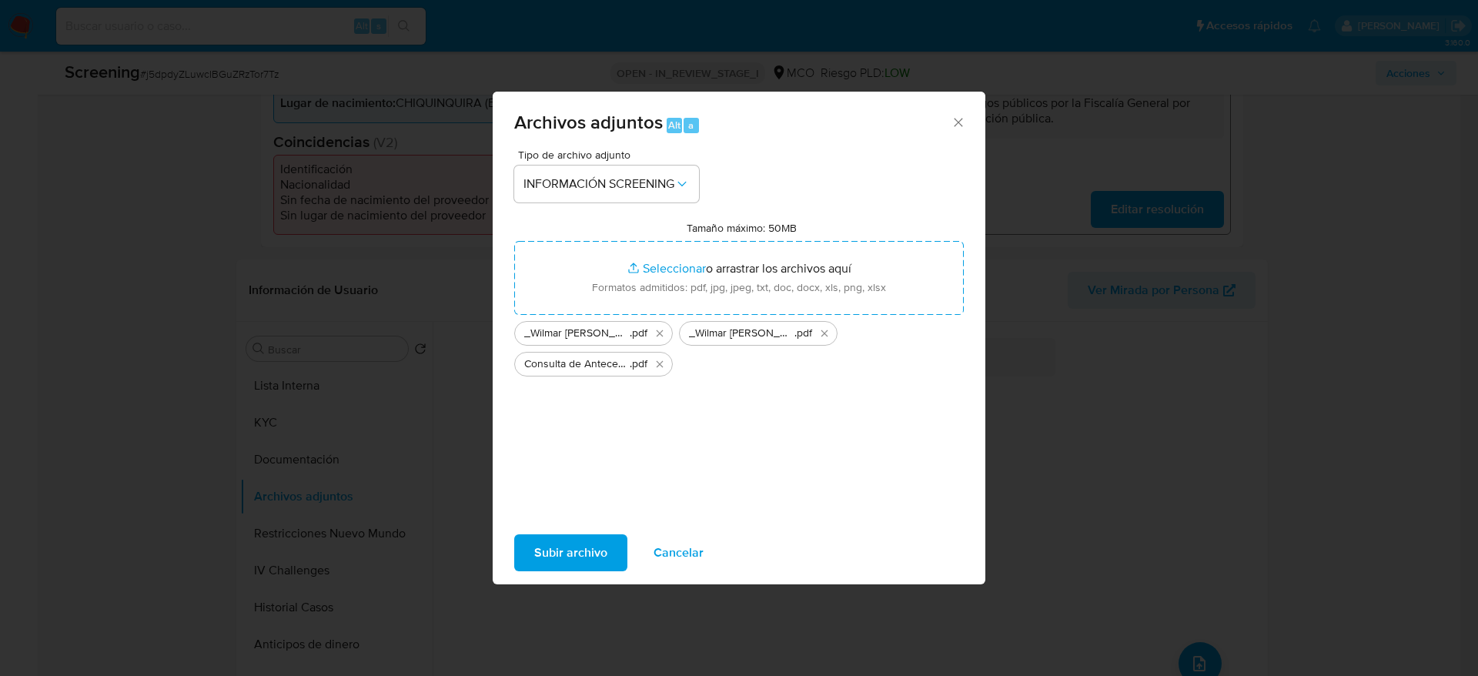
click at [573, 567] on span "Subir archivo" at bounding box center [570, 553] width 73 height 34
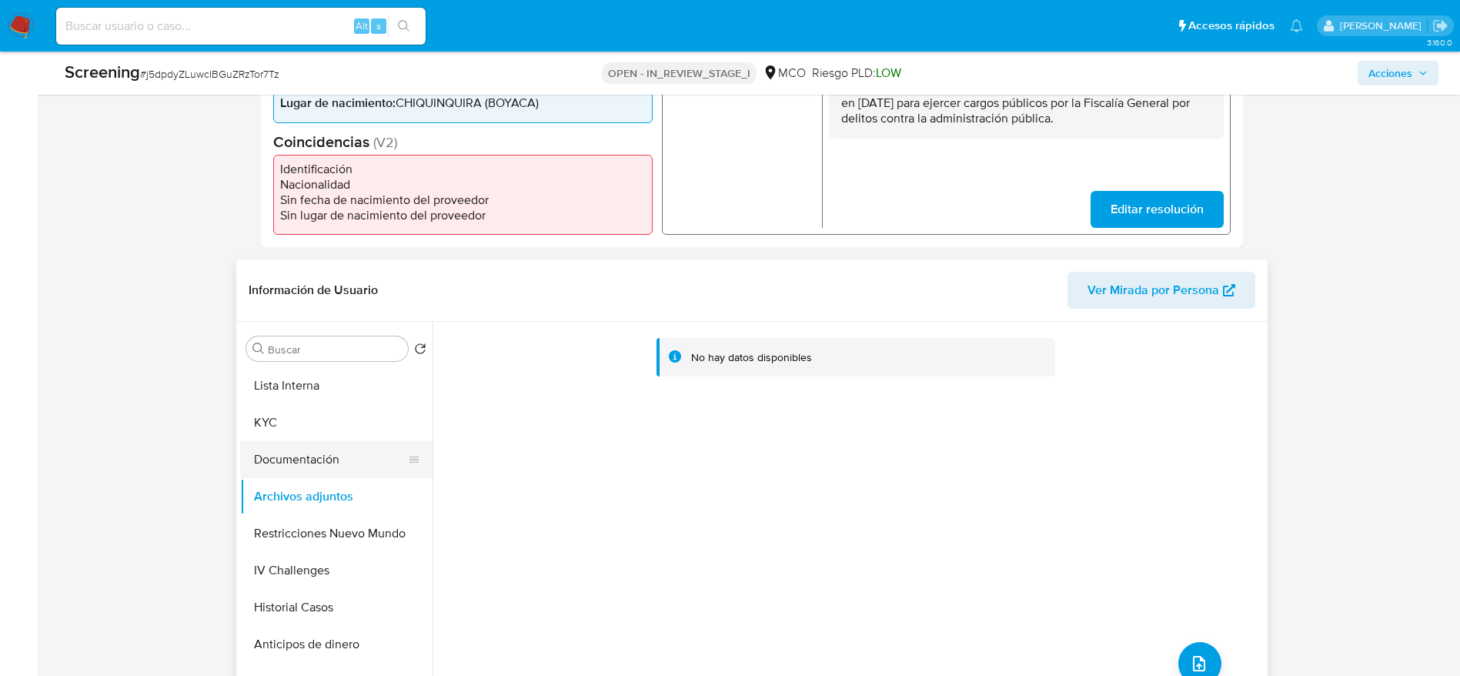
click at [376, 453] on button "Documentación" at bounding box center [330, 459] width 180 height 37
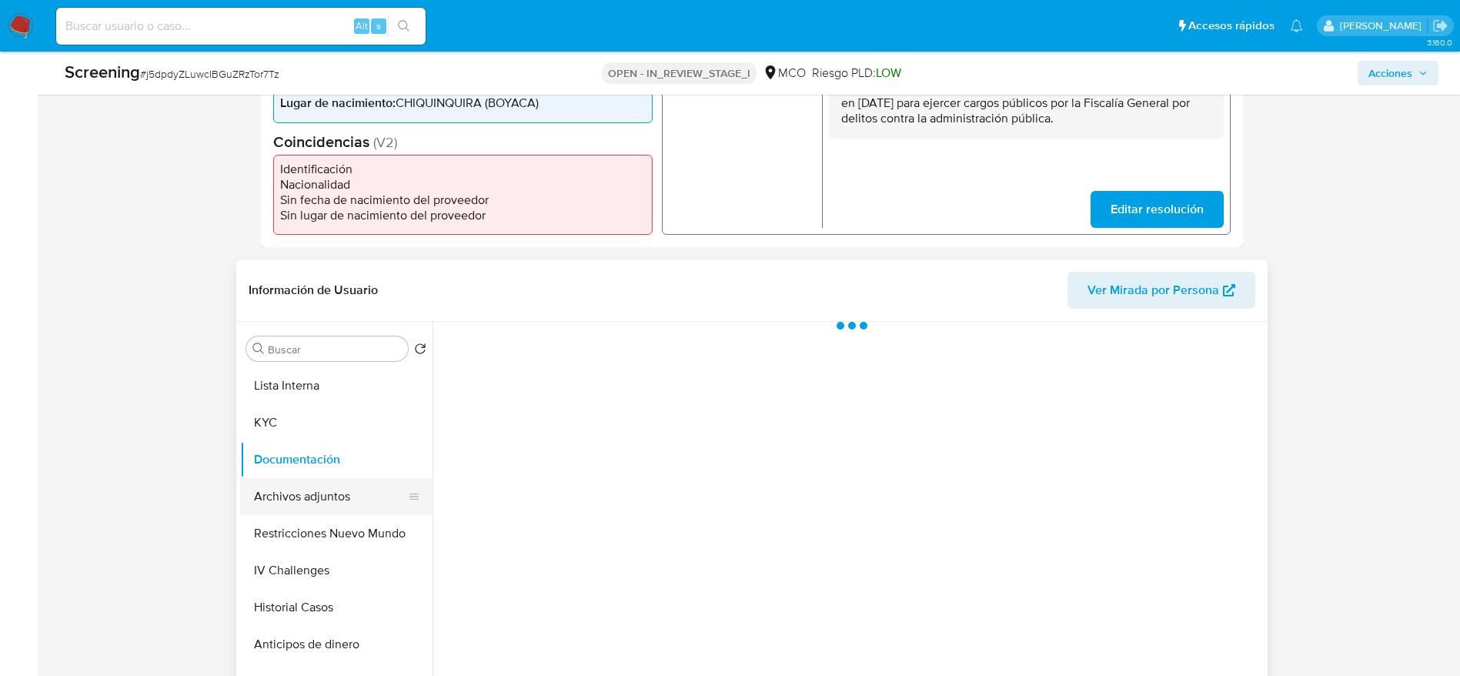
click at [367, 482] on button "Archivos adjuntos" at bounding box center [330, 496] width 180 height 37
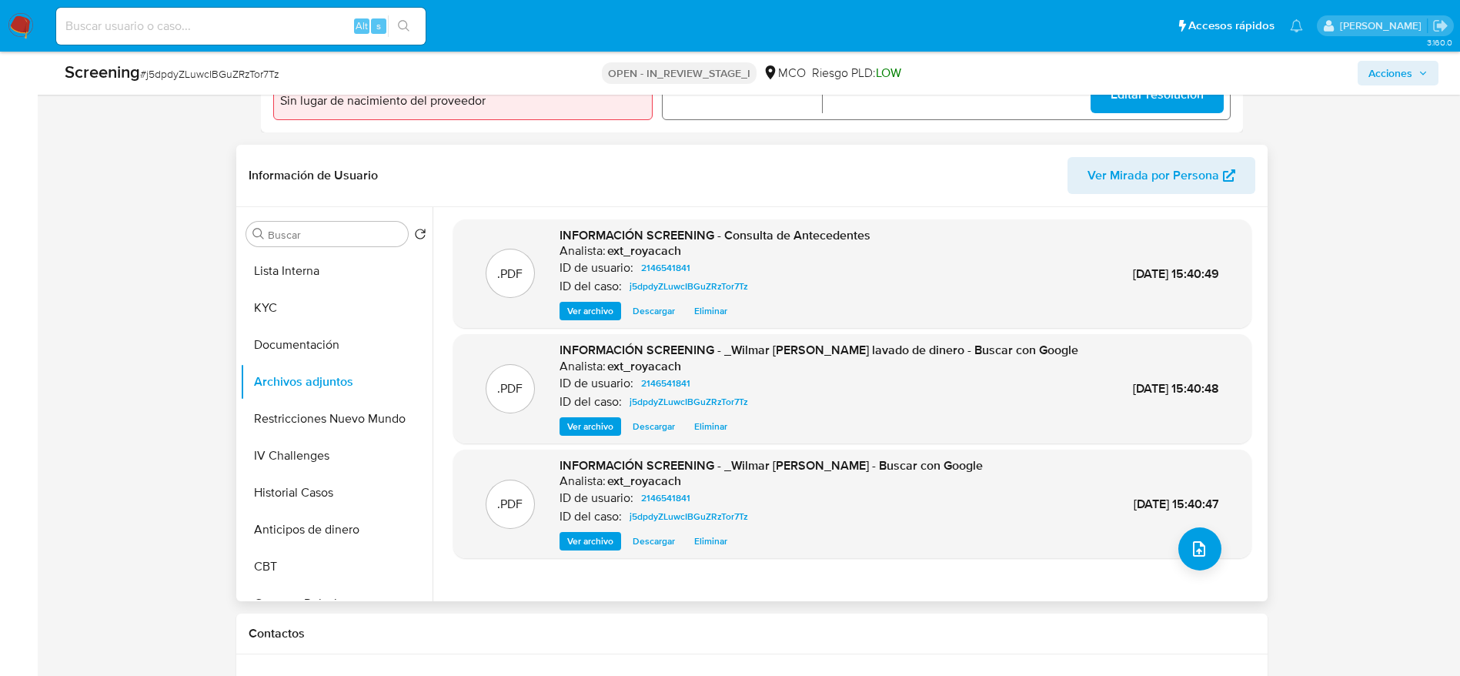
scroll to position [577, 0]
click at [357, 415] on button "Restricciones Nuevo Mundo" at bounding box center [330, 418] width 180 height 37
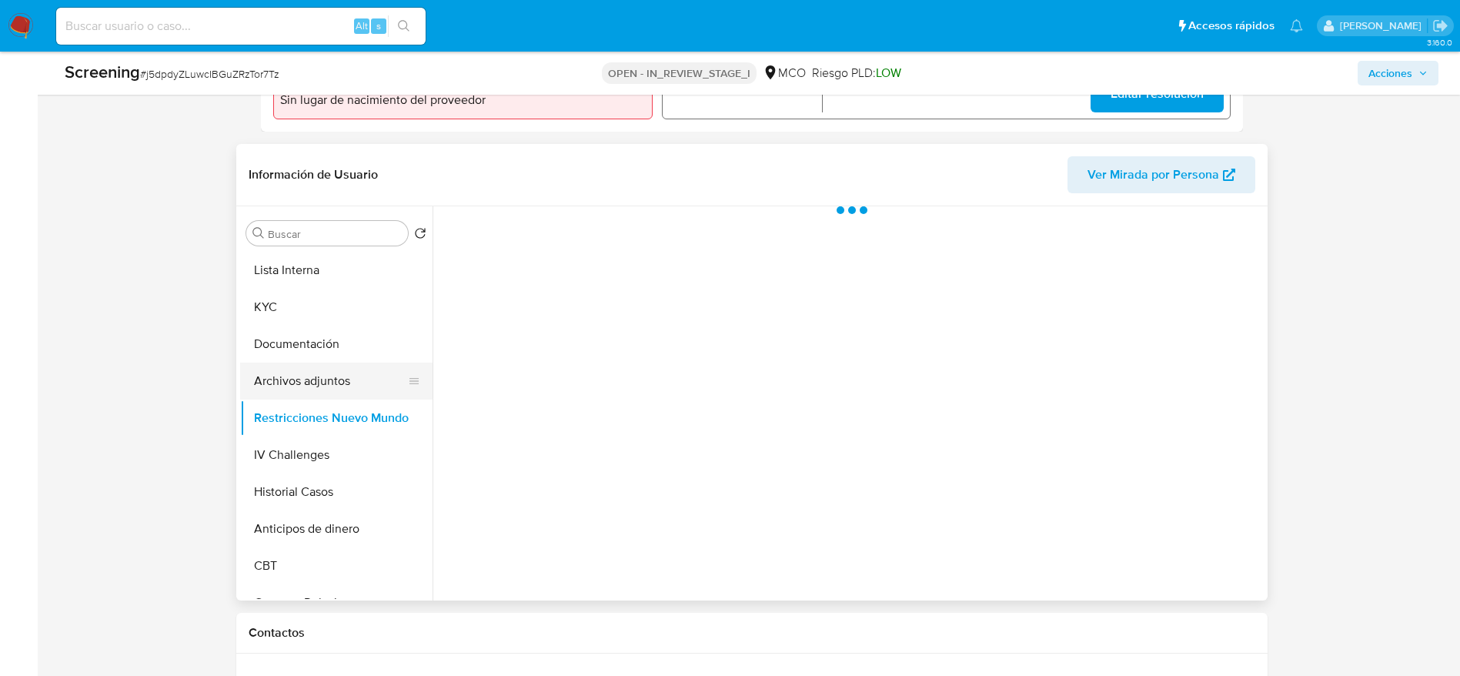
click at [299, 383] on button "Archivos adjuntos" at bounding box center [330, 381] width 180 height 37
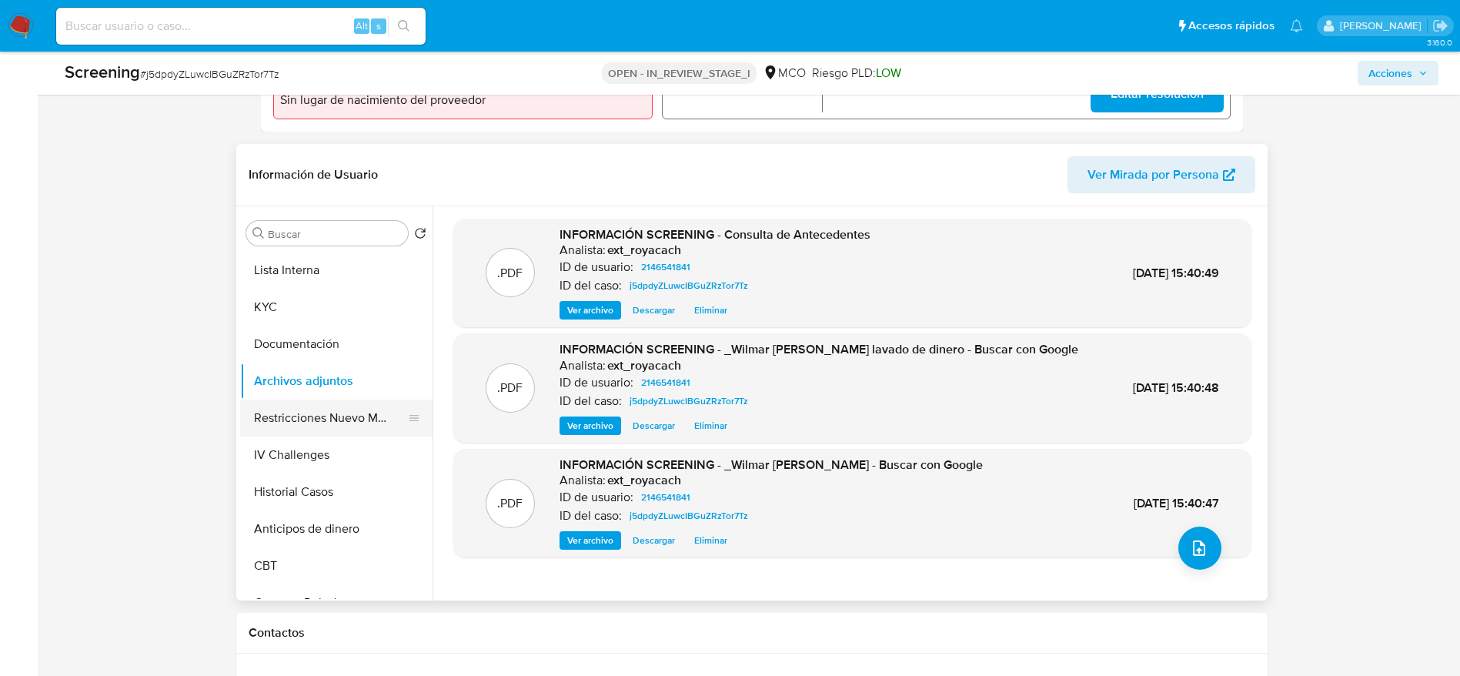
click at [384, 413] on button "Restricciones Nuevo Mundo" at bounding box center [330, 418] width 180 height 37
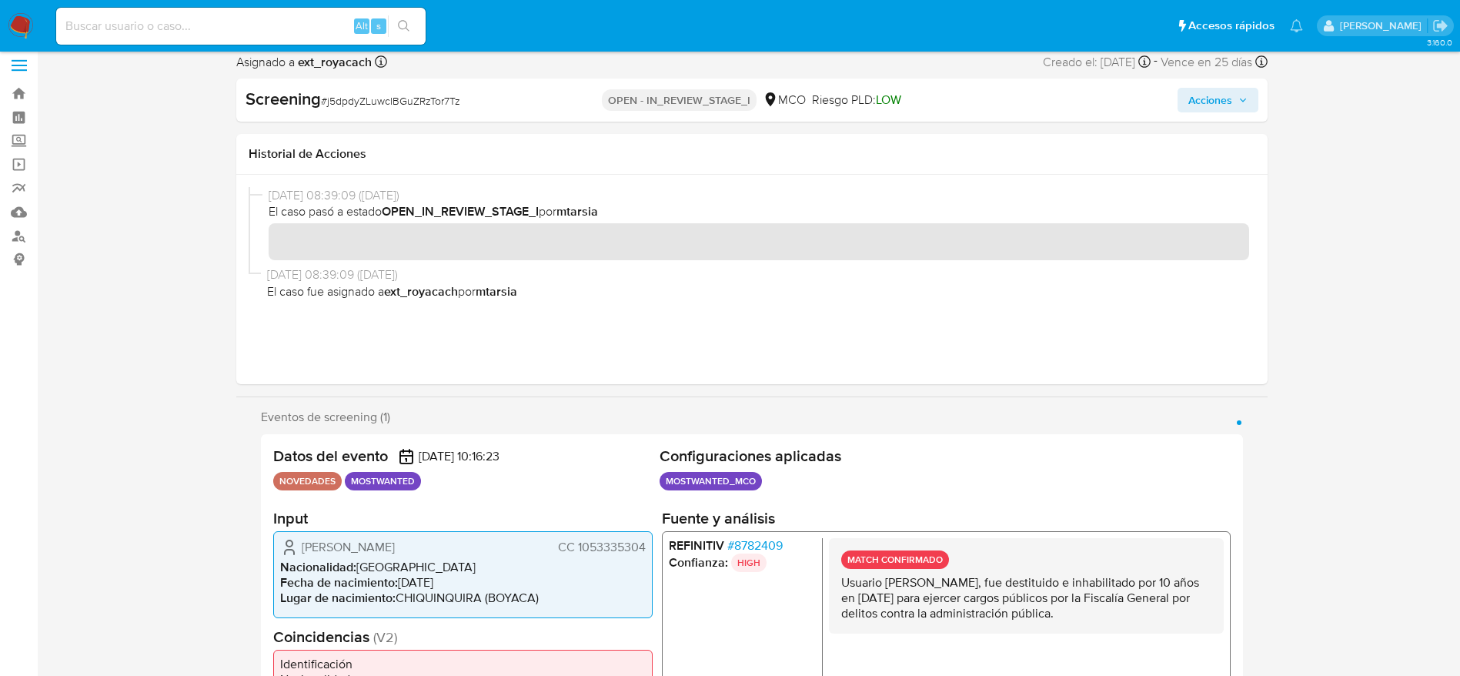
scroll to position [0, 0]
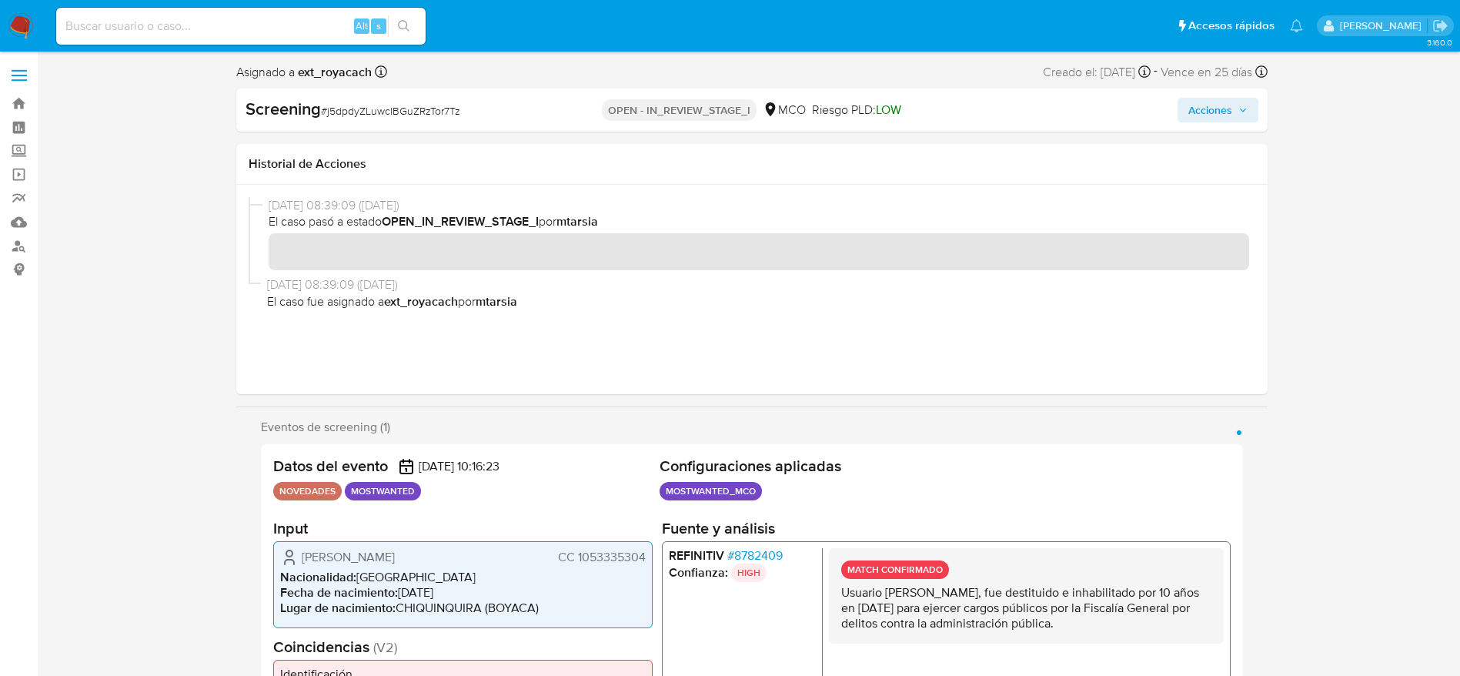
click at [1192, 113] on span "Acciones" at bounding box center [1211, 110] width 44 height 25
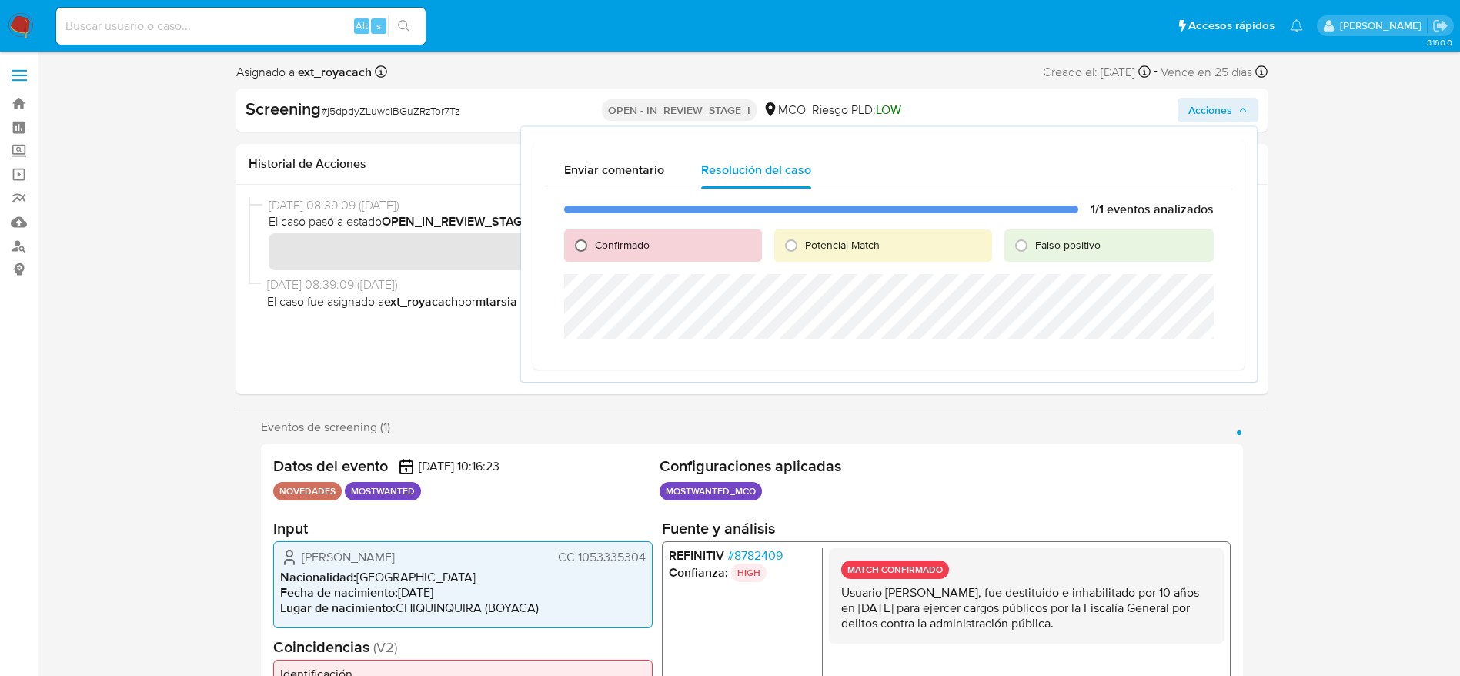
click at [588, 245] on input "Confirmado" at bounding box center [581, 245] width 25 height 25
radio input "true"
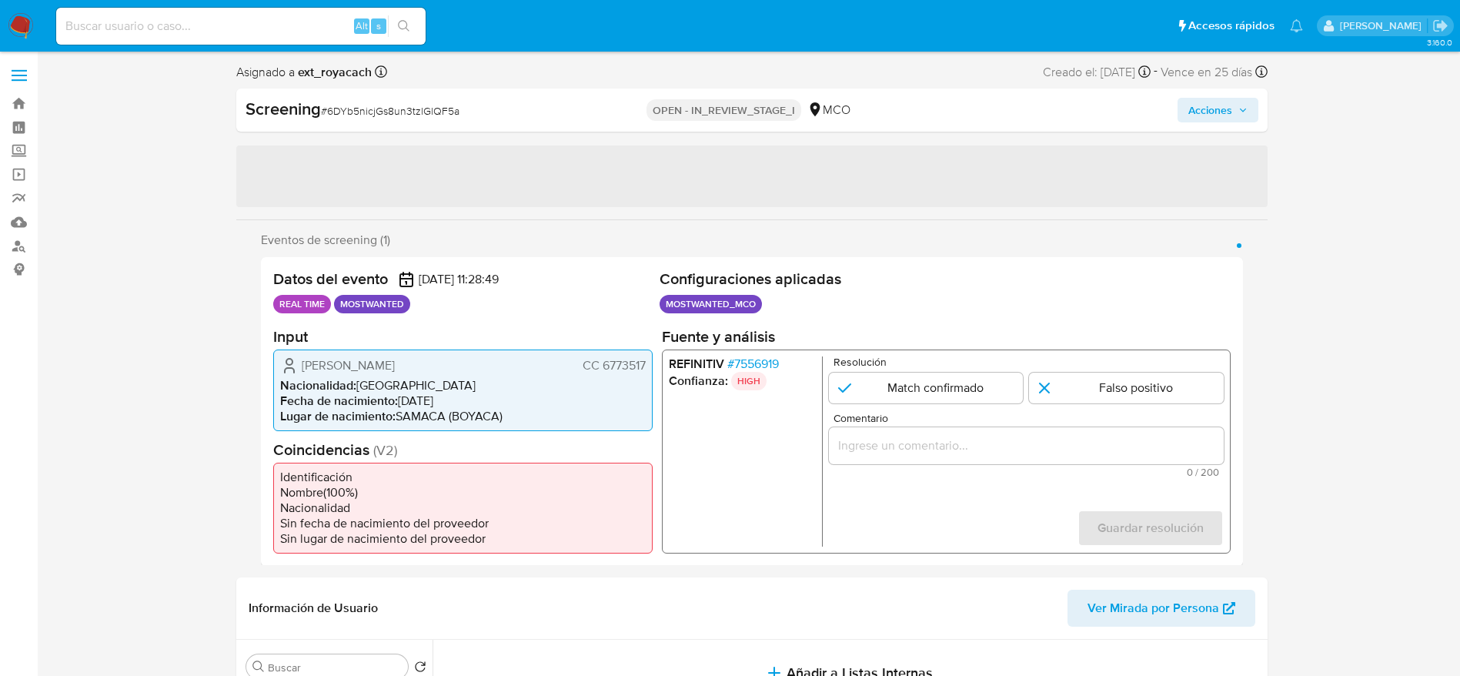
select select "10"
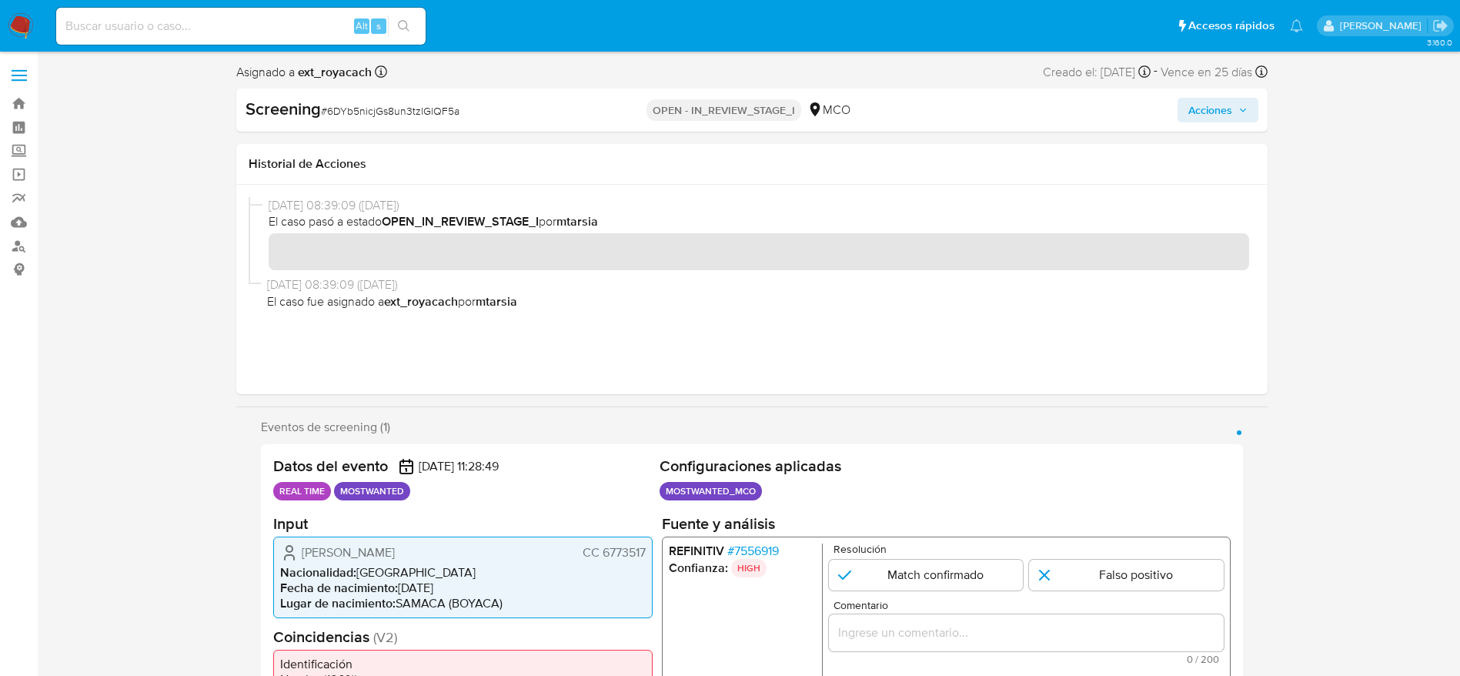
click at [616, 537] on div "[PERSON_NAME] CC 6773517 Nacionalidad : [DEMOGRAPHIC_DATA] Fecha de nacimiento …" at bounding box center [463, 577] width 380 height 82
click at [616, 539] on div "[PERSON_NAME] CC 6773517 Nacionalidad : [DEMOGRAPHIC_DATA] Fecha de nacimiento …" at bounding box center [463, 577] width 380 height 82
click at [329, 105] on span "# 6DYb5nicjGs8un3tzlGlQF5a" at bounding box center [390, 110] width 139 height 15
copy span "6DYb5nicjGs8un3tzlGlQF5a"
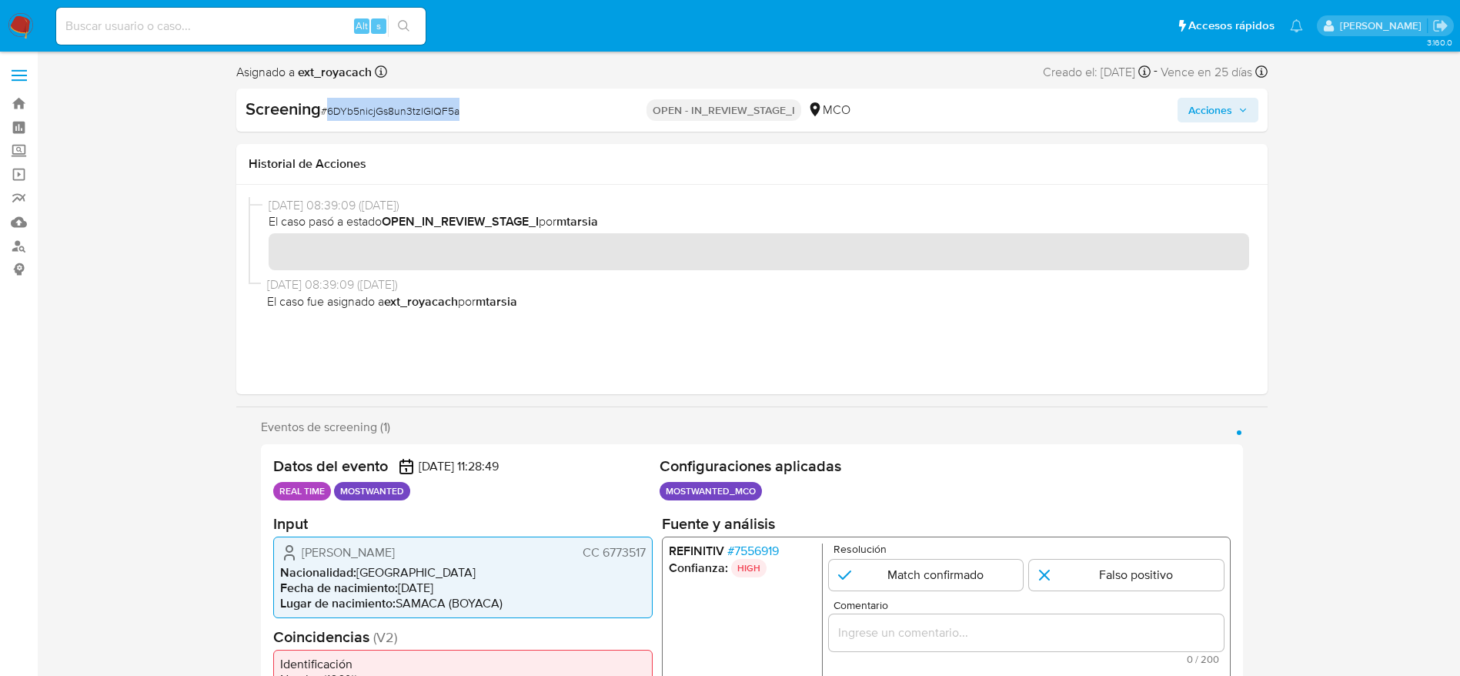
scroll to position [231, 0]
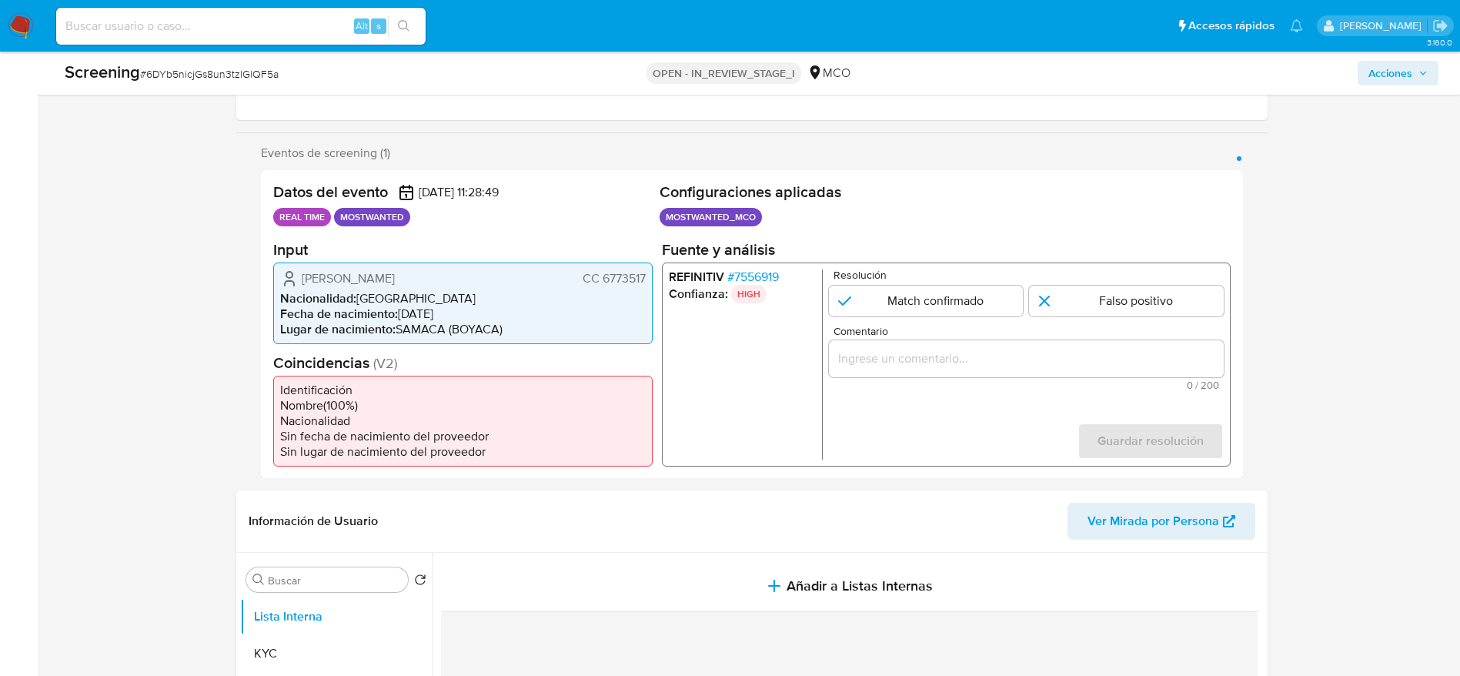
drag, startPoint x: 299, startPoint y: 277, endPoint x: 646, endPoint y: 269, distance: 346.5
click at [646, 269] on div "[PERSON_NAME] CC 6773517 Nacionalidad : [DEMOGRAPHIC_DATA] Fecha de nacimiento …" at bounding box center [463, 303] width 380 height 82
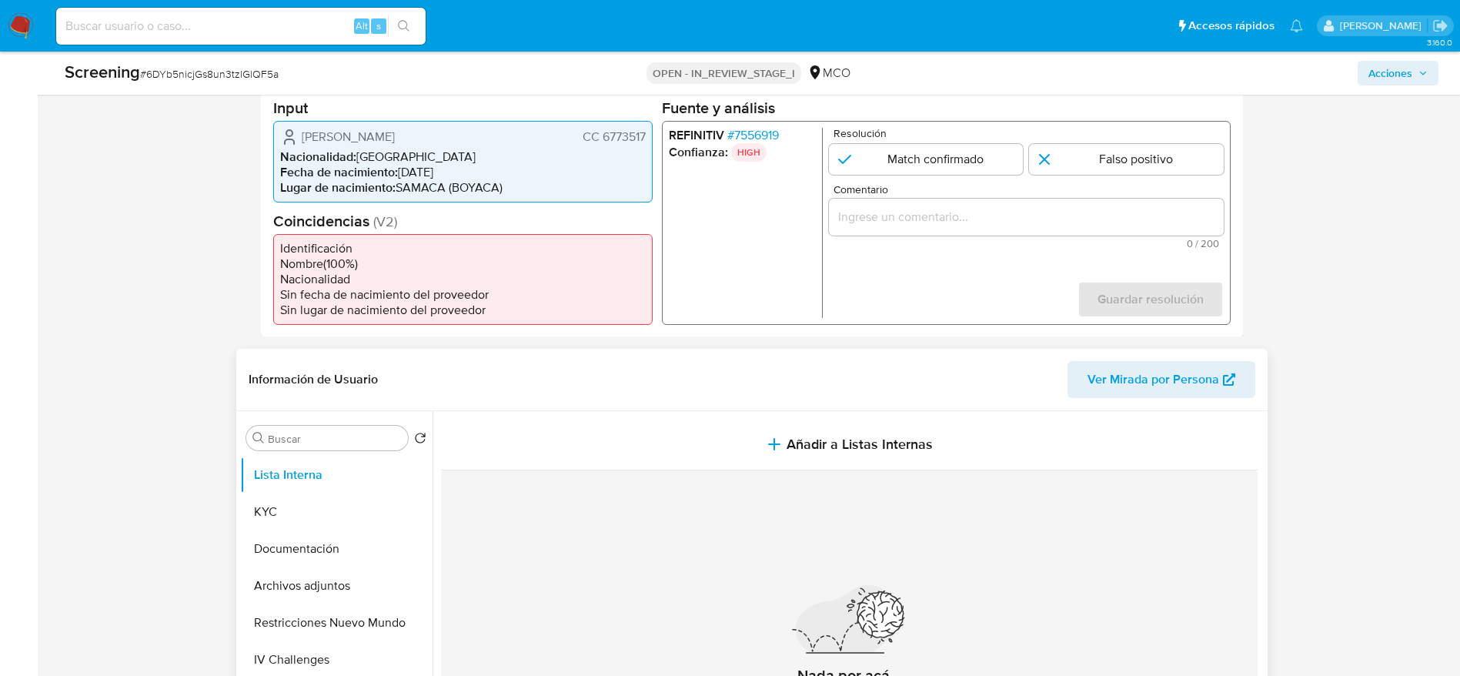
scroll to position [577, 0]
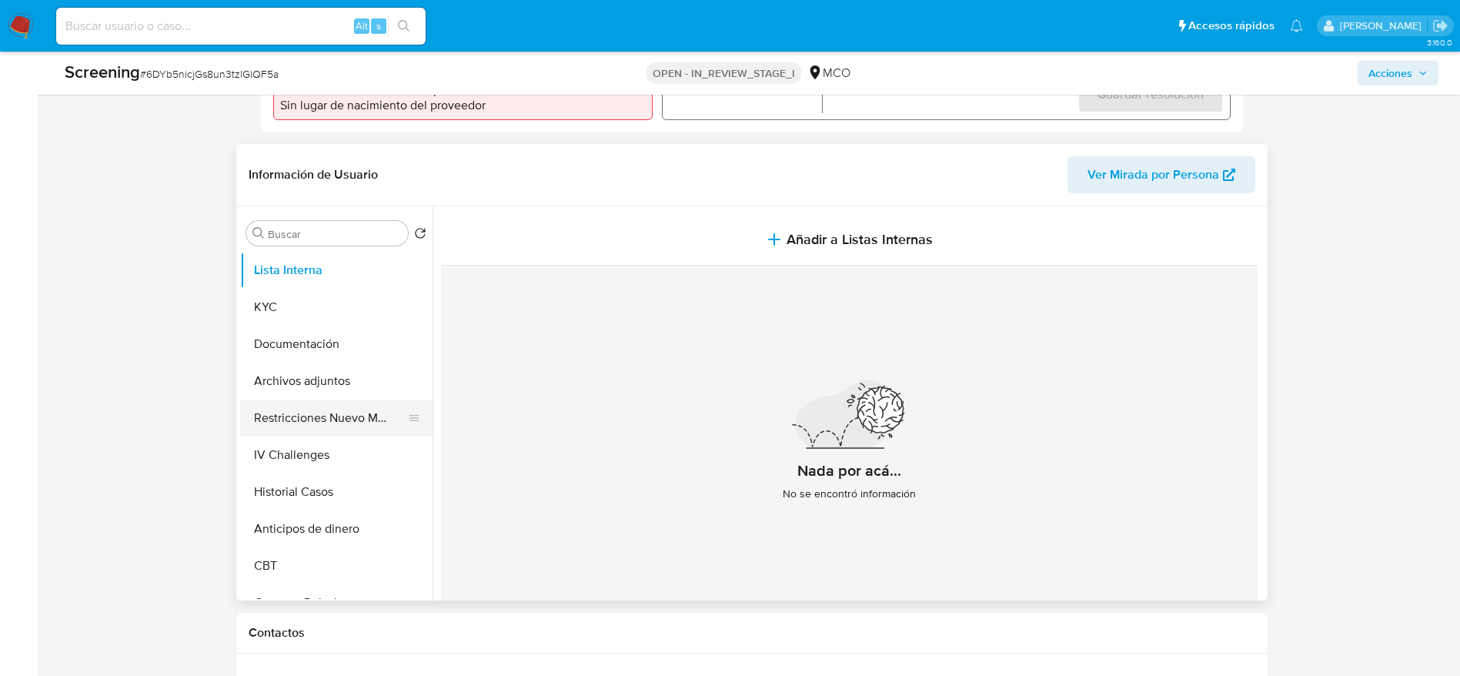
click at [345, 402] on button "Restricciones Nuevo Mundo" at bounding box center [330, 418] width 180 height 37
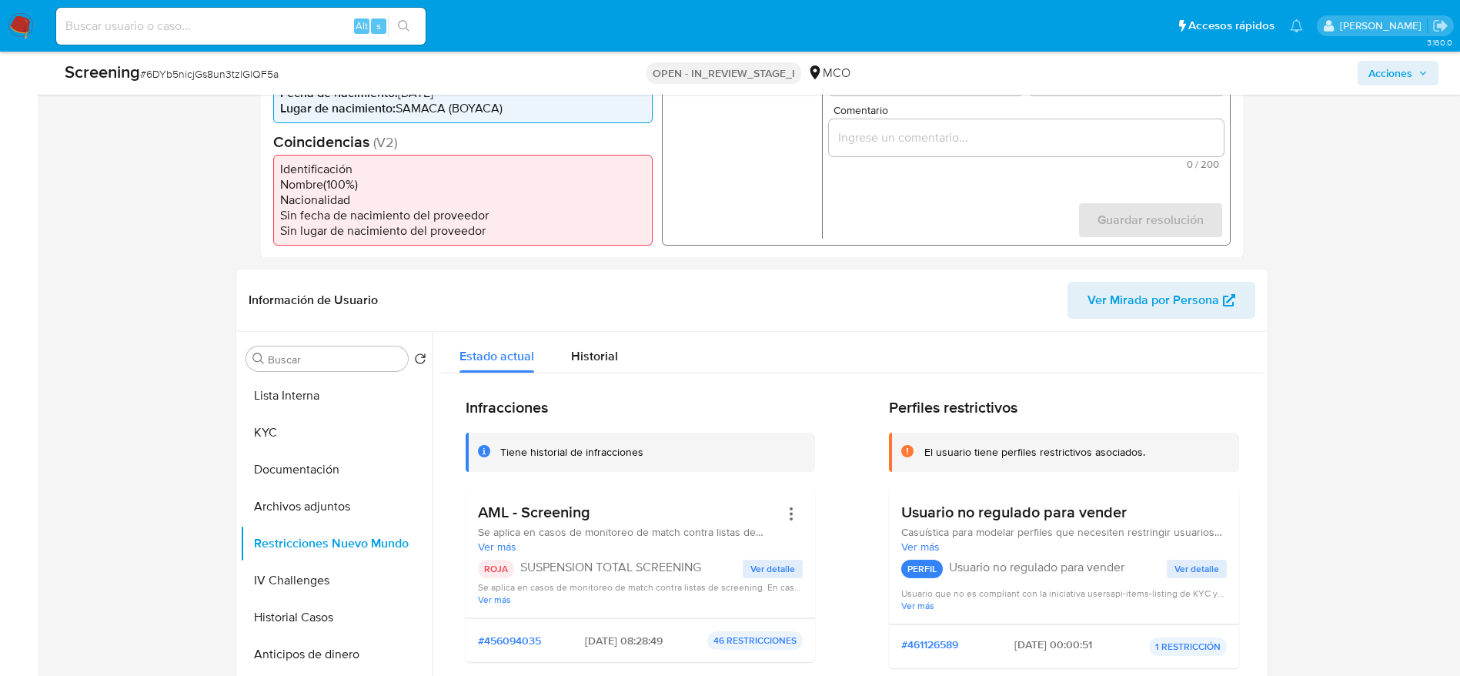
scroll to position [231, 0]
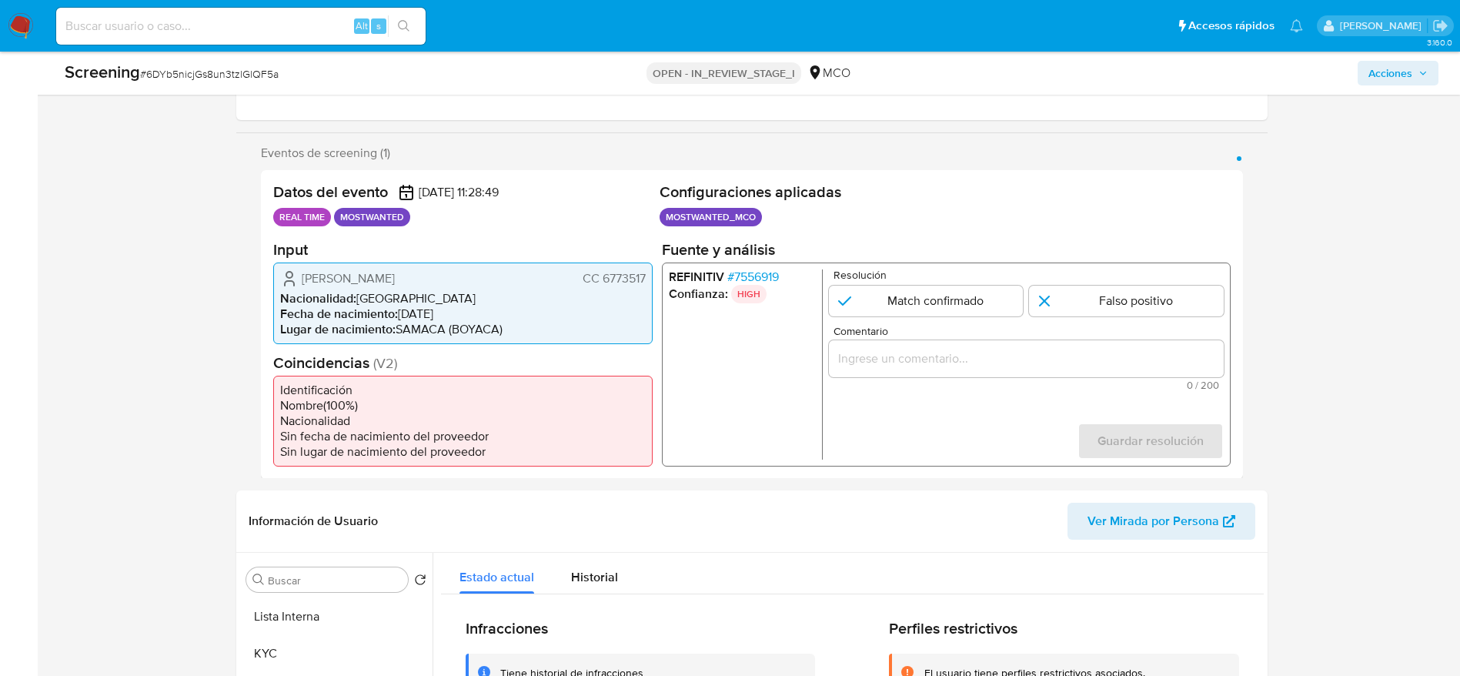
click at [750, 269] on span "# 7556919" at bounding box center [753, 276] width 52 height 15
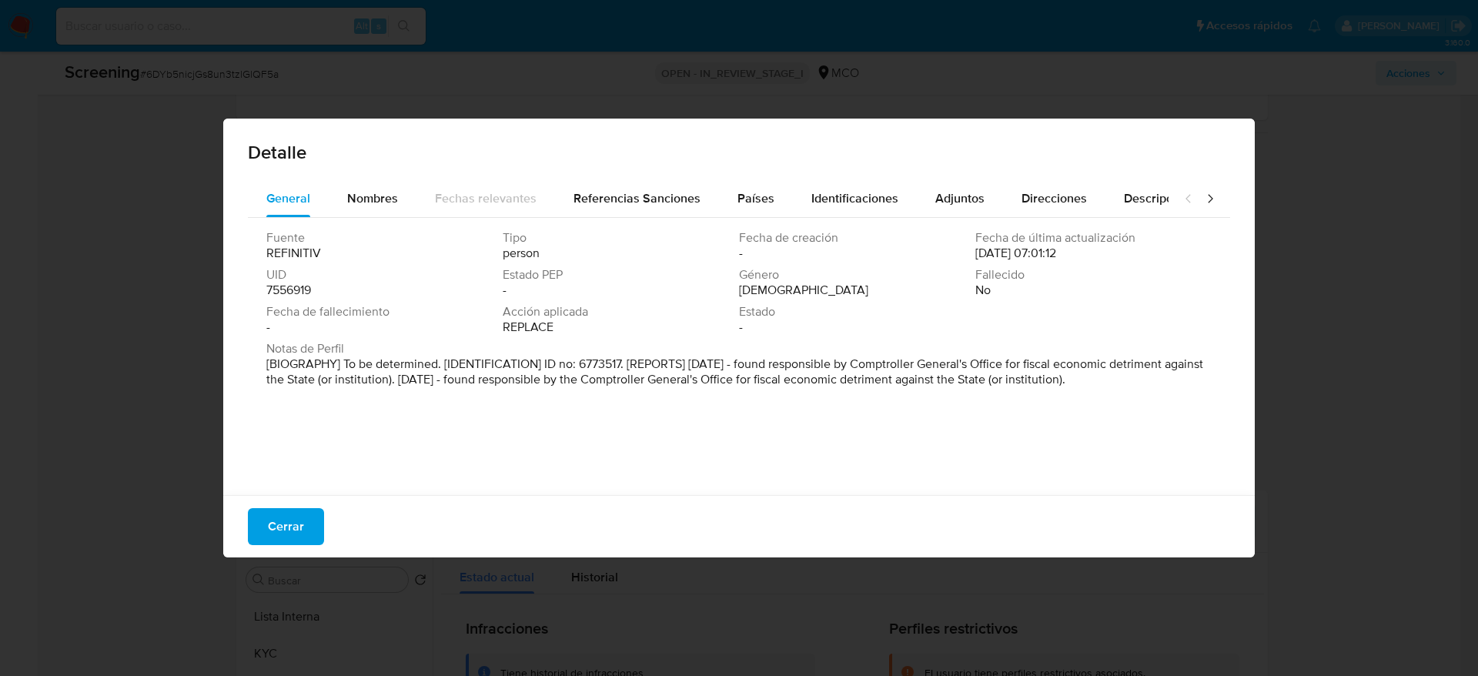
drag, startPoint x: 597, startPoint y: 370, endPoint x: 556, endPoint y: 410, distance: 57.2
click at [556, 410] on div "Fuente REFINITIV Tipo person Fecha de creación - Fecha de última actualización …" at bounding box center [739, 352] width 982 height 269
click at [314, 513] on button "Cerrar" at bounding box center [286, 526] width 76 height 37
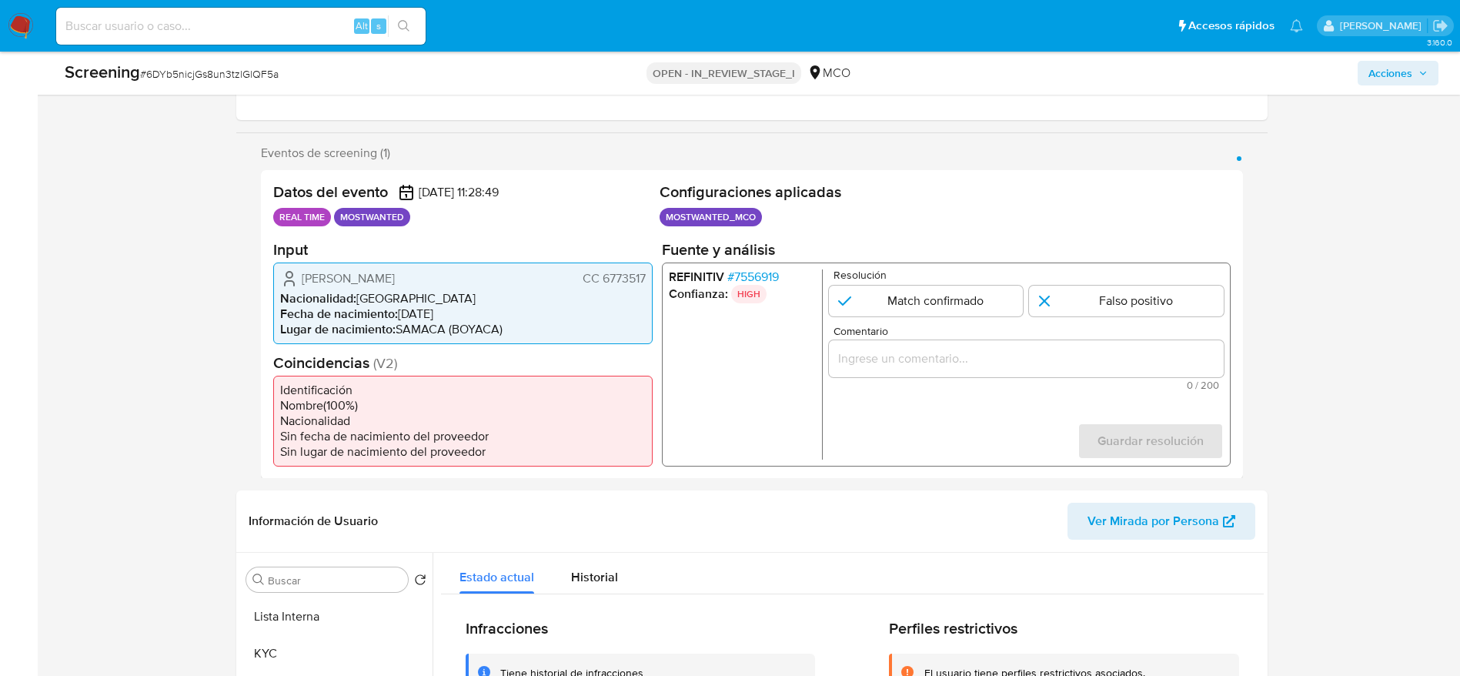
click at [368, 295] on li "Nacionalidad : Colombia" at bounding box center [463, 297] width 366 height 15
click at [368, 283] on span "Yofre Leonidas Lopez Merchan" at bounding box center [348, 277] width 93 height 15
click at [752, 273] on span "# 7556919" at bounding box center [753, 276] width 52 height 15
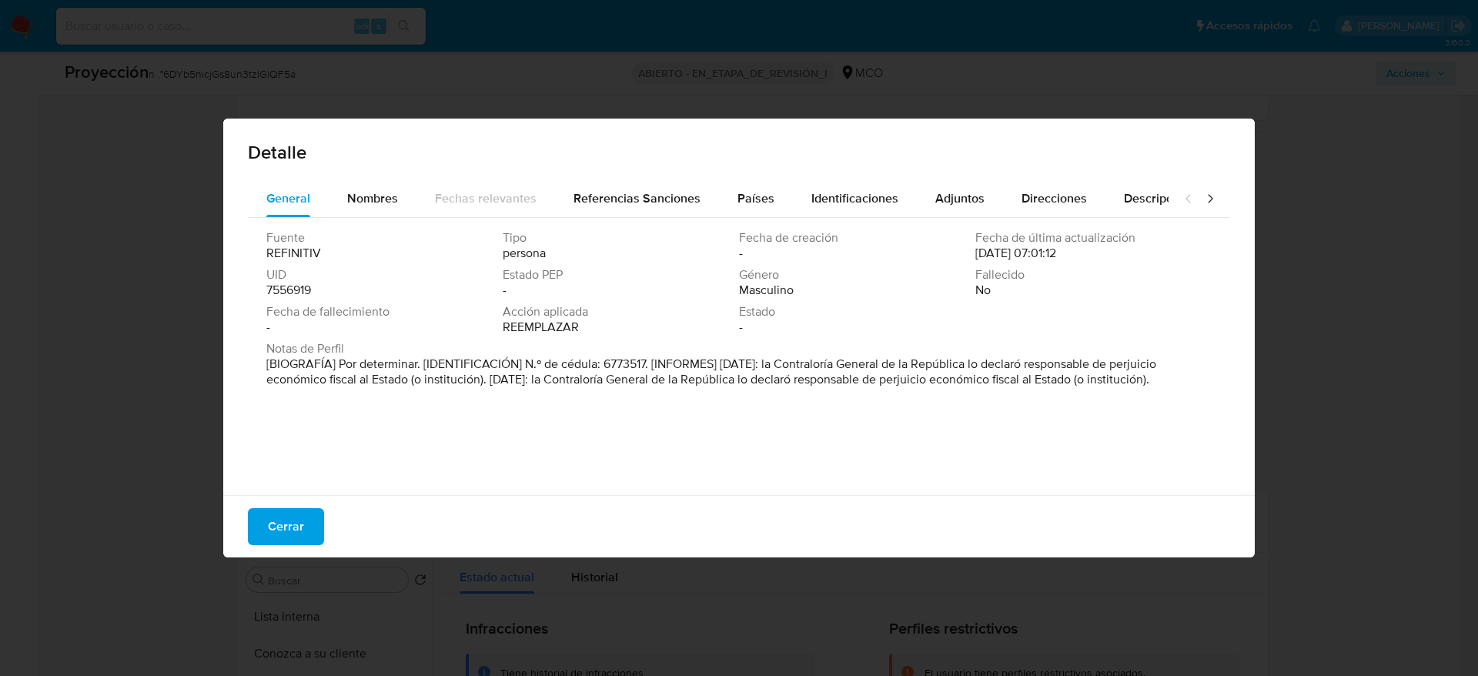
drag, startPoint x: 711, startPoint y: 377, endPoint x: 983, endPoint y: 402, distance: 273.6
click at [983, 387] on p "[BIOGRAFÍA] Por determinar. [IDENTIFICACIÓN] N.º de cédula: 6773517. [INFORMES]…" at bounding box center [737, 371] width 942 height 31
click at [885, 435] on div "Fuente REFINITIV Tipo persona Fecha de creación - Fecha de última actualización…" at bounding box center [739, 352] width 982 height 269
drag, startPoint x: 724, startPoint y: 360, endPoint x: 721, endPoint y: 391, distance: 30.9
click at [721, 387] on p "[BIOGRAFÍA] Por determinar. [IDENTIFICACIÓN] N.º de cédula: 6773517. [INFORMES]…" at bounding box center [737, 371] width 942 height 31
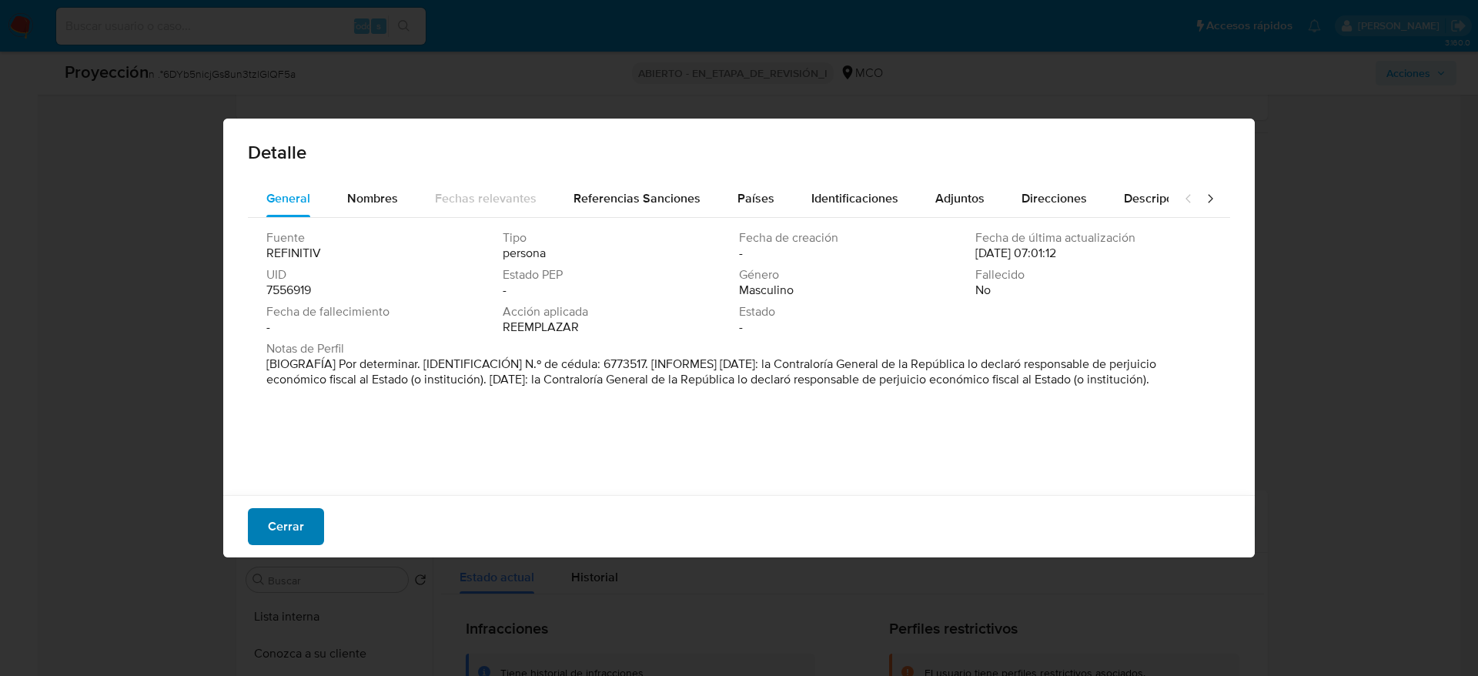
click at [273, 516] on span "Cerrar" at bounding box center [286, 527] width 36 height 34
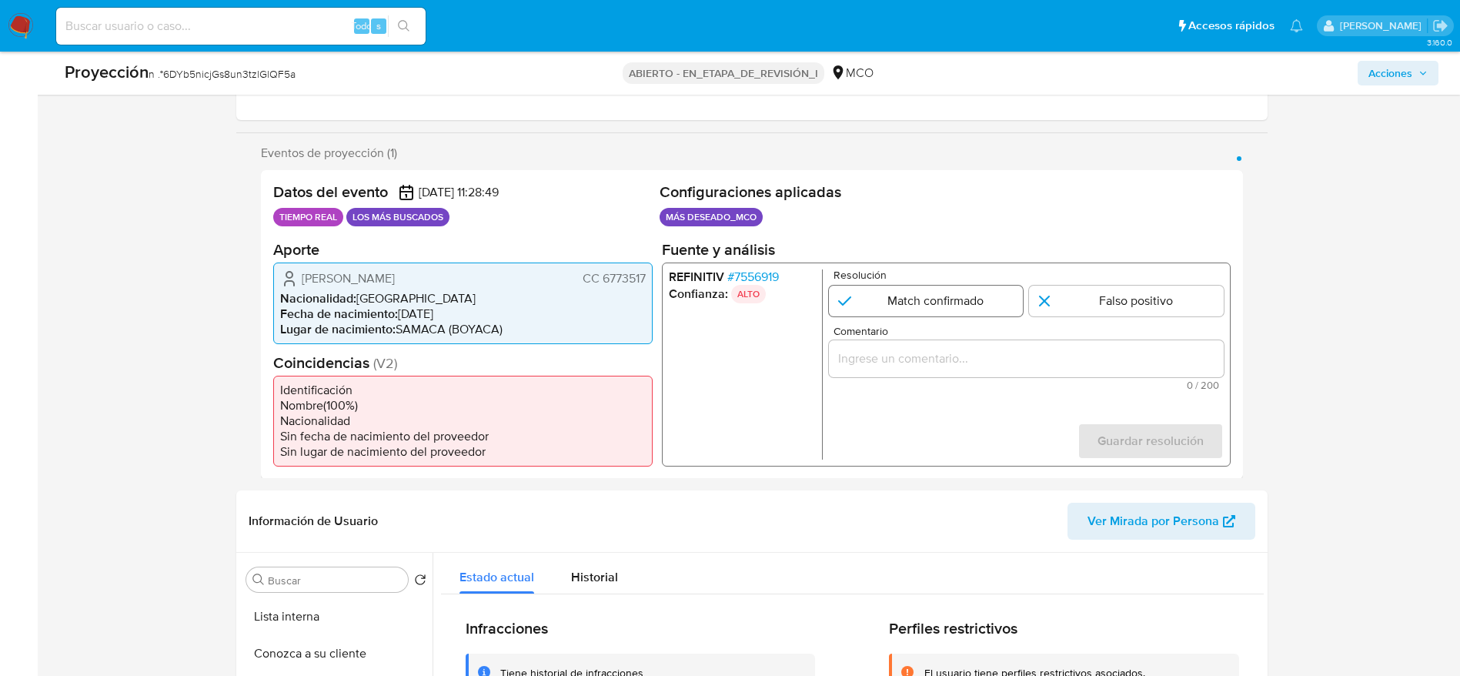
click at [962, 314] on input "1 de 1" at bounding box center [925, 300] width 195 height 31
radio input "true"
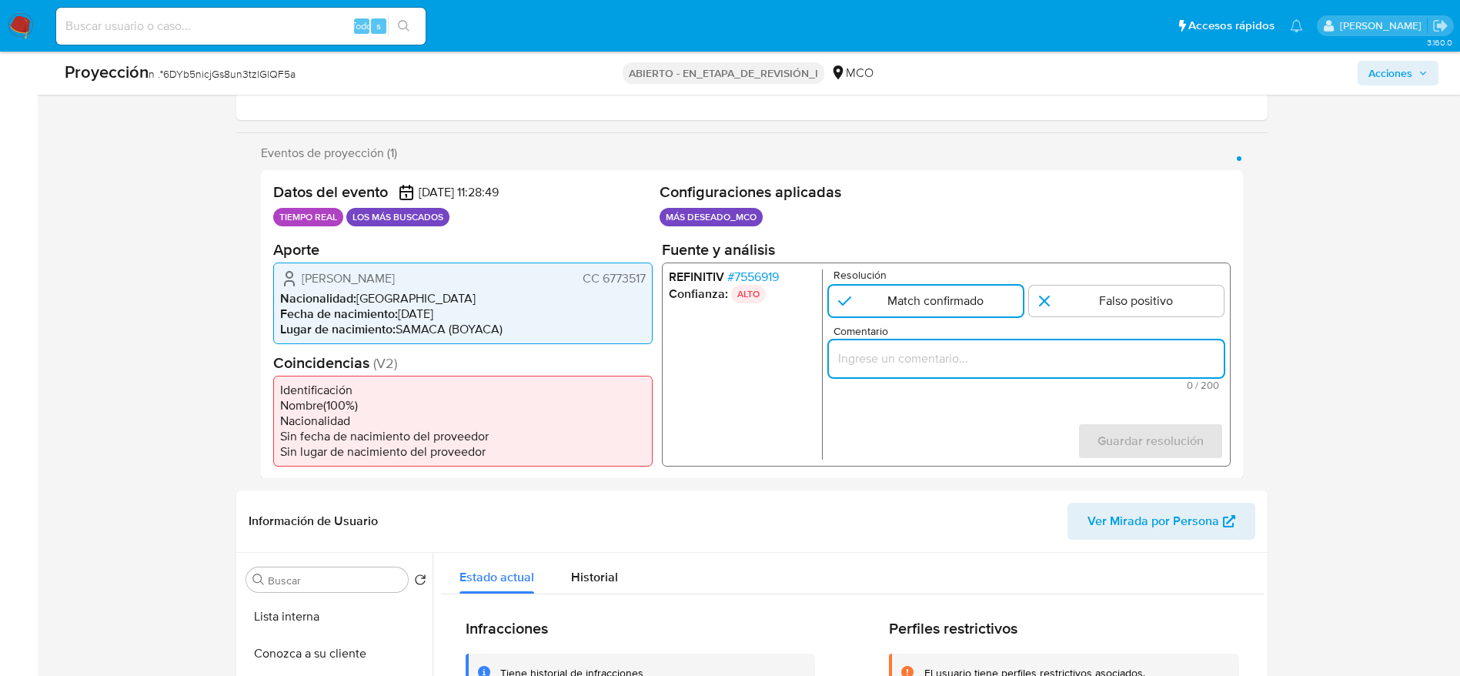
click at [968, 360] on input "Comentario" at bounding box center [1025, 358] width 395 height 20
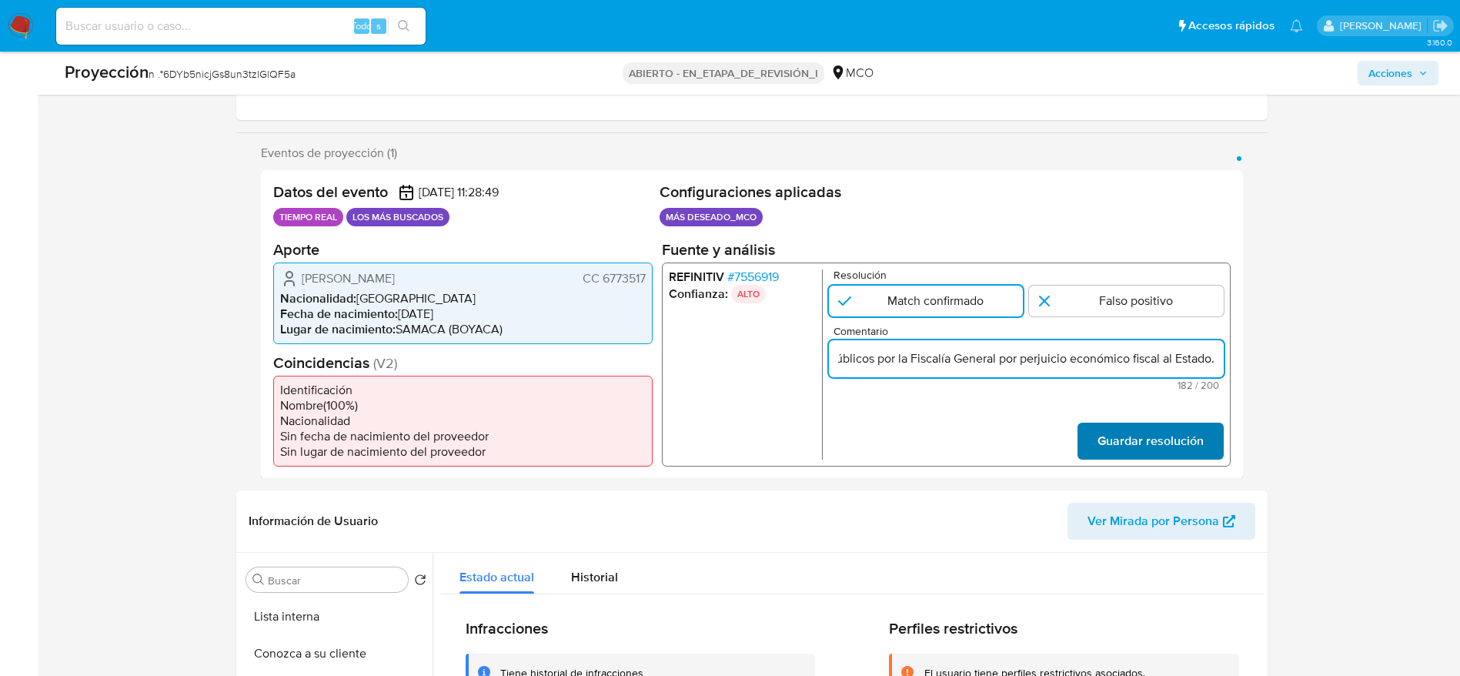
type input "Usuario Yofre Leonidas Lopez Merchan fue destituido e inhabilitado por 10 años …"
click at [1202, 433] on span "Guardar resolución" at bounding box center [1150, 440] width 106 height 34
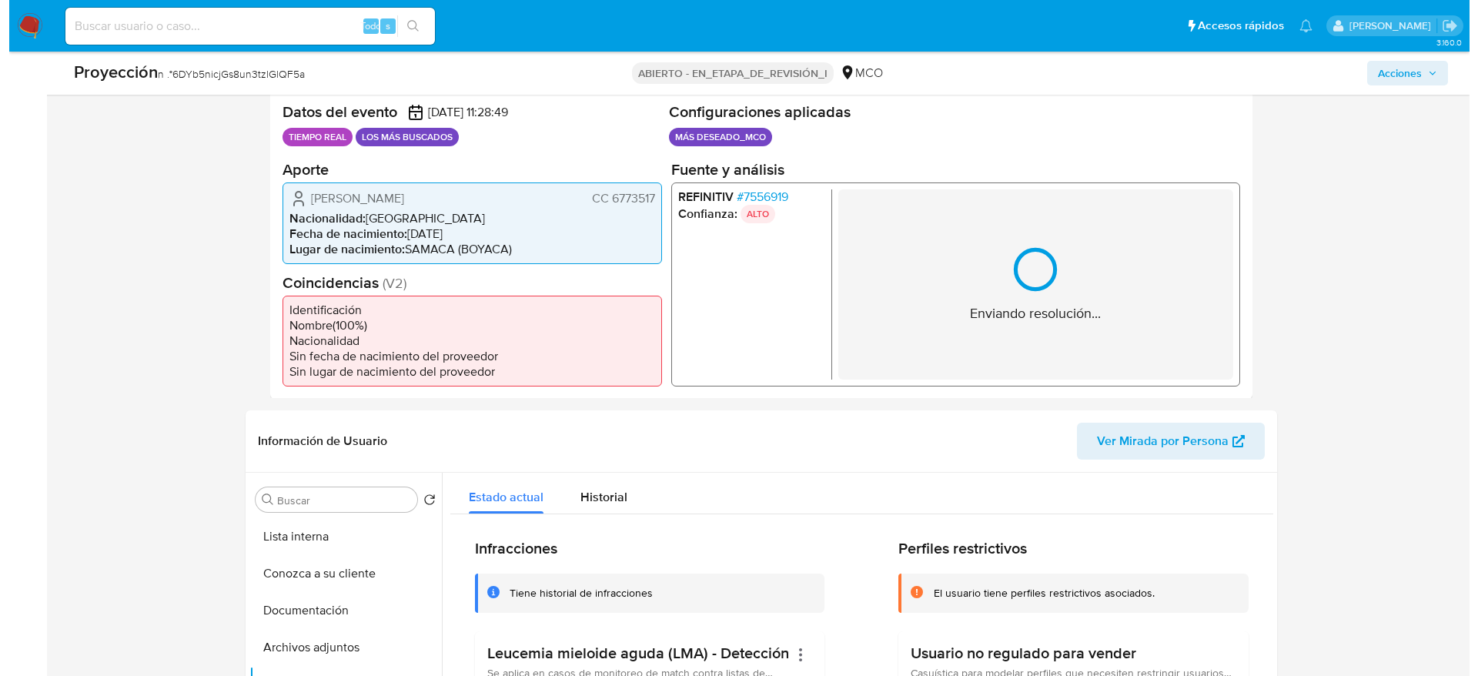
scroll to position [346, 0]
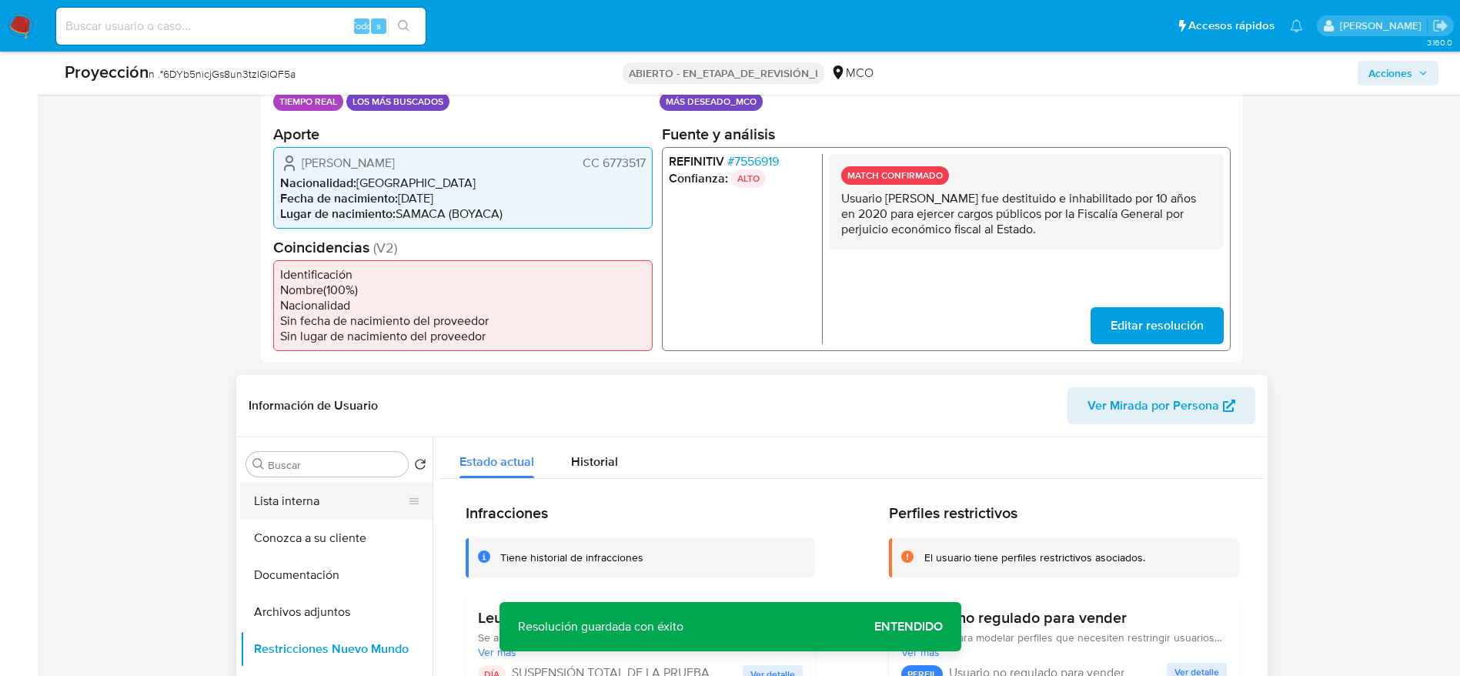
click at [307, 490] on button "Lista interna" at bounding box center [330, 501] width 180 height 37
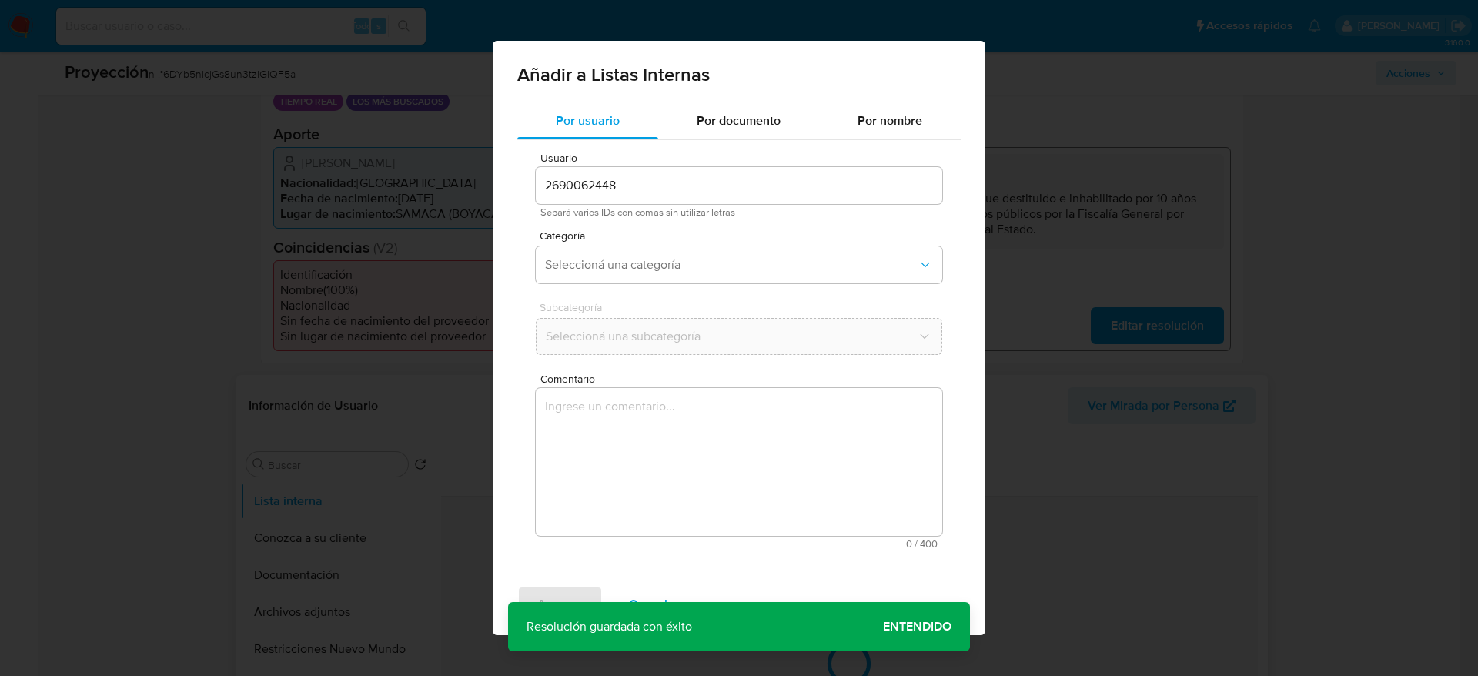
click at [580, 508] on textarea "Comentario" at bounding box center [739, 462] width 406 height 148
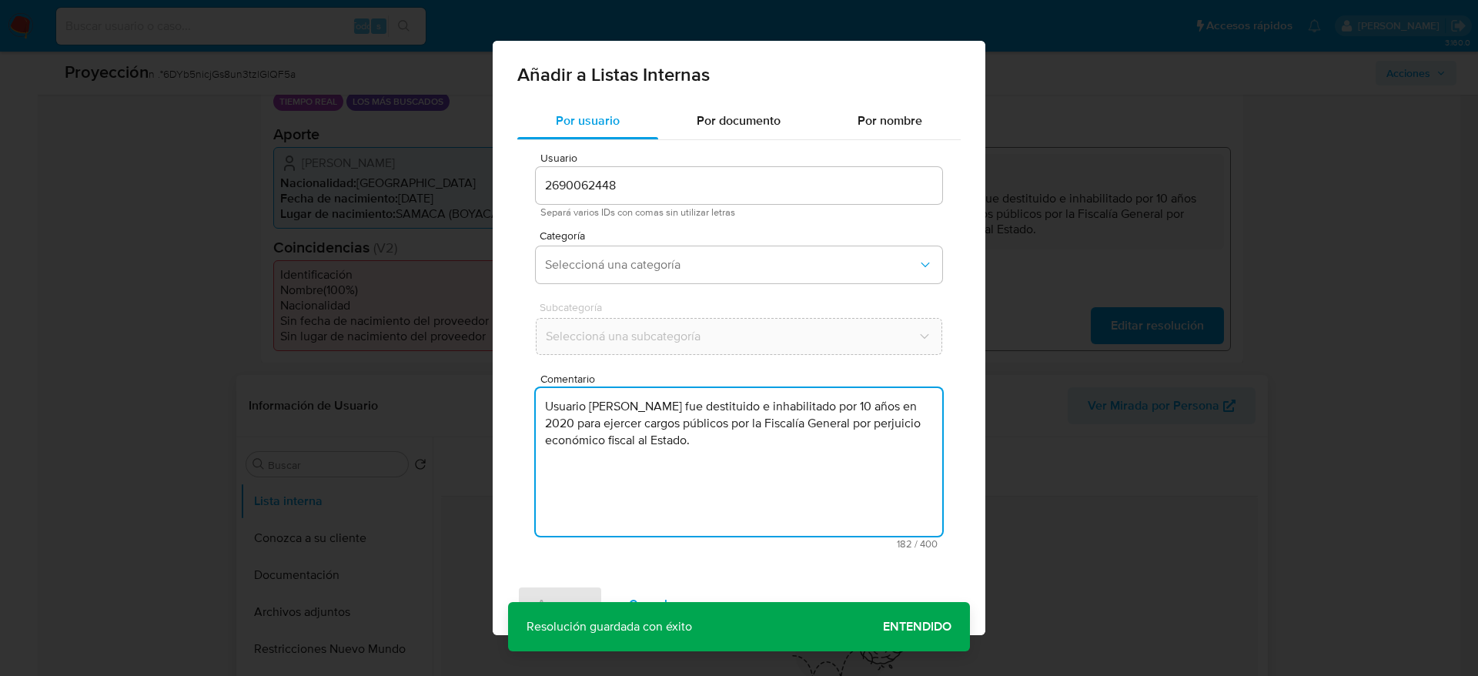
type textarea "Usuario Yofre Leonidas Lopez Merchan fue destituido e inhabilitado por 10 años …"
drag, startPoint x: 620, startPoint y: 286, endPoint x: 635, endPoint y: 244, distance: 44.8
click at [622, 286] on div "Categoría Seleccioná una categoría" at bounding box center [739, 259] width 406 height 59
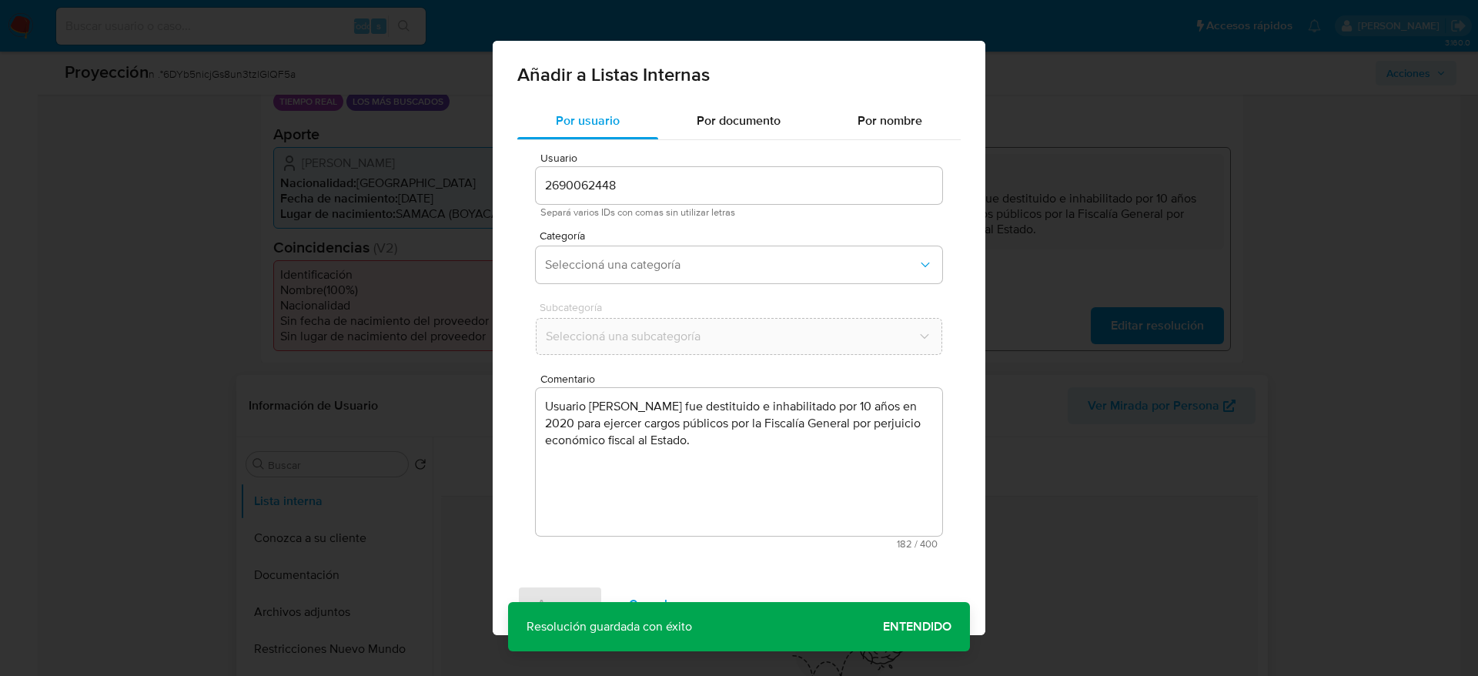
click at [637, 230] on span "Categoría" at bounding box center [743, 235] width 406 height 11
click at [627, 260] on span "Seleccioná una categoría" at bounding box center [731, 264] width 373 height 15
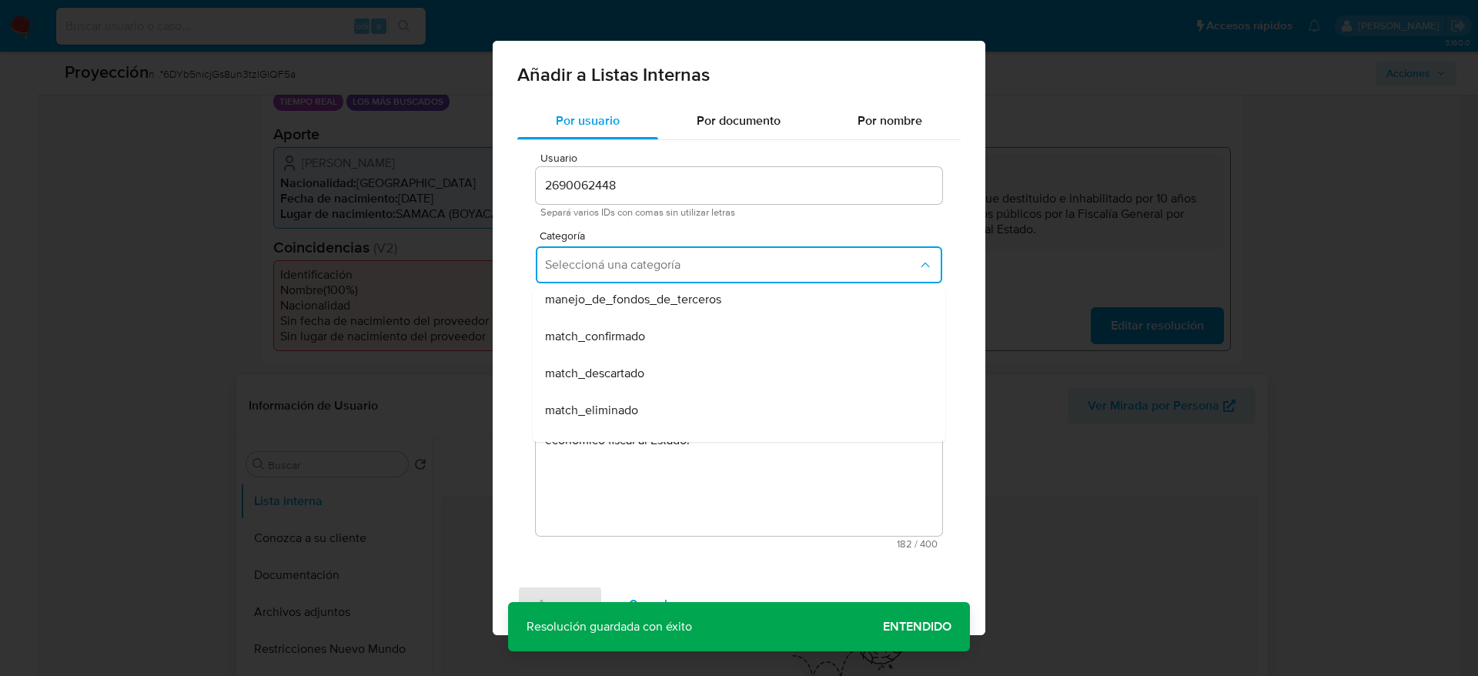
scroll to position [115, 0]
click at [644, 315] on div "match_confirmado" at bounding box center [734, 301] width 379 height 37
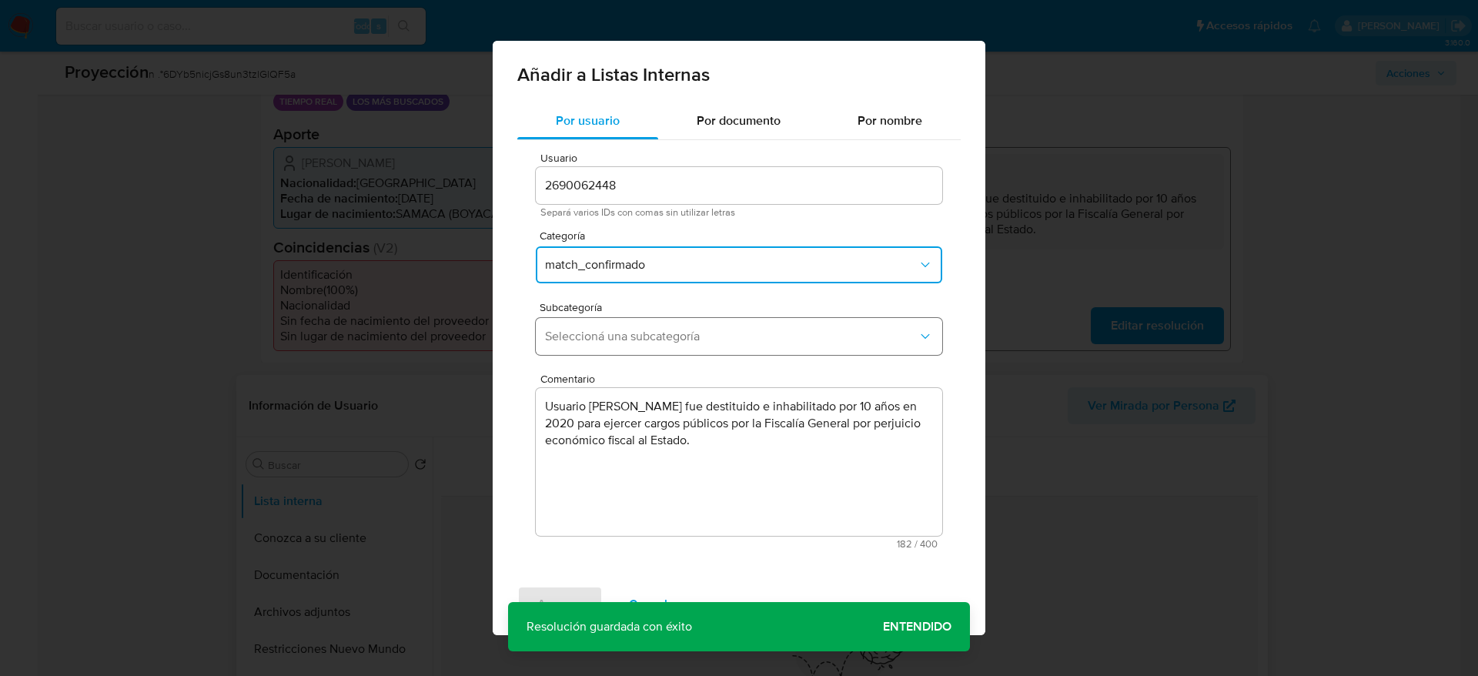
click at [651, 349] on button "Seleccioná una subcategoría" at bounding box center [739, 336] width 406 height 37
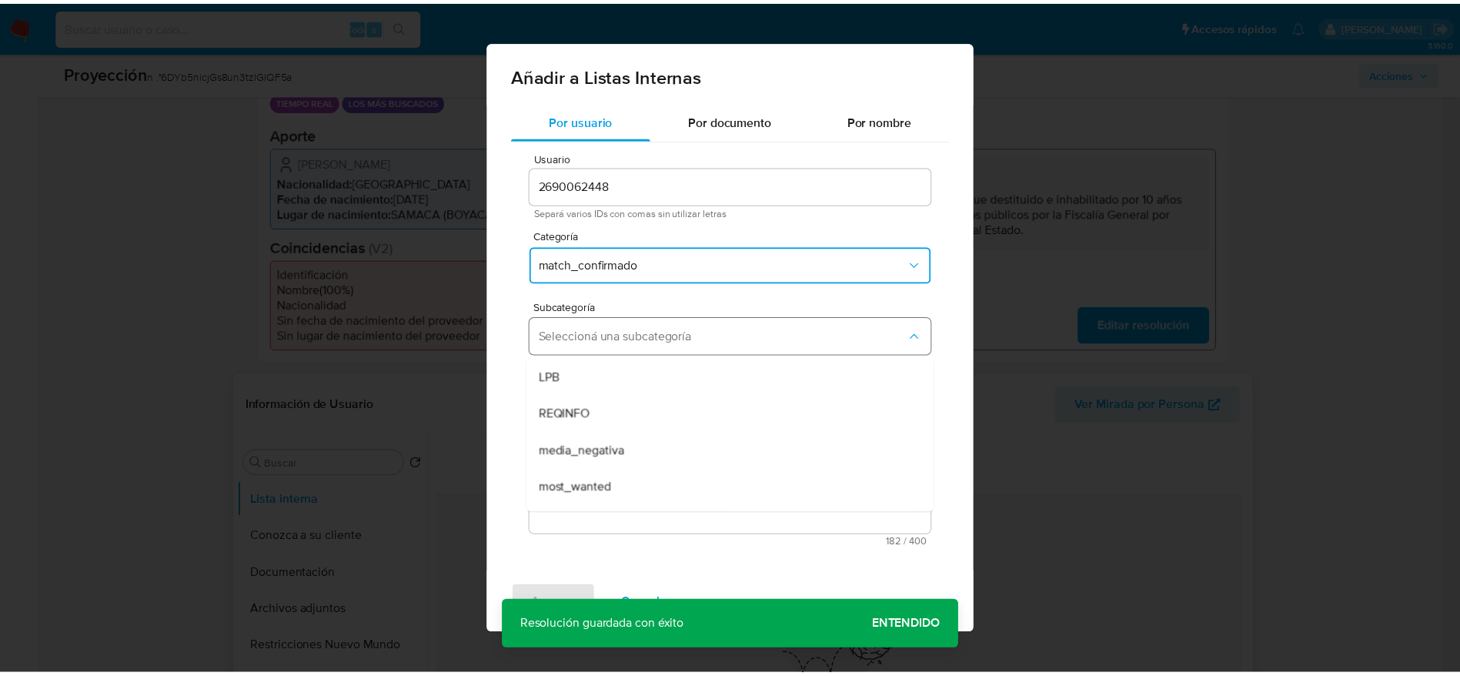
scroll to position [105, 0]
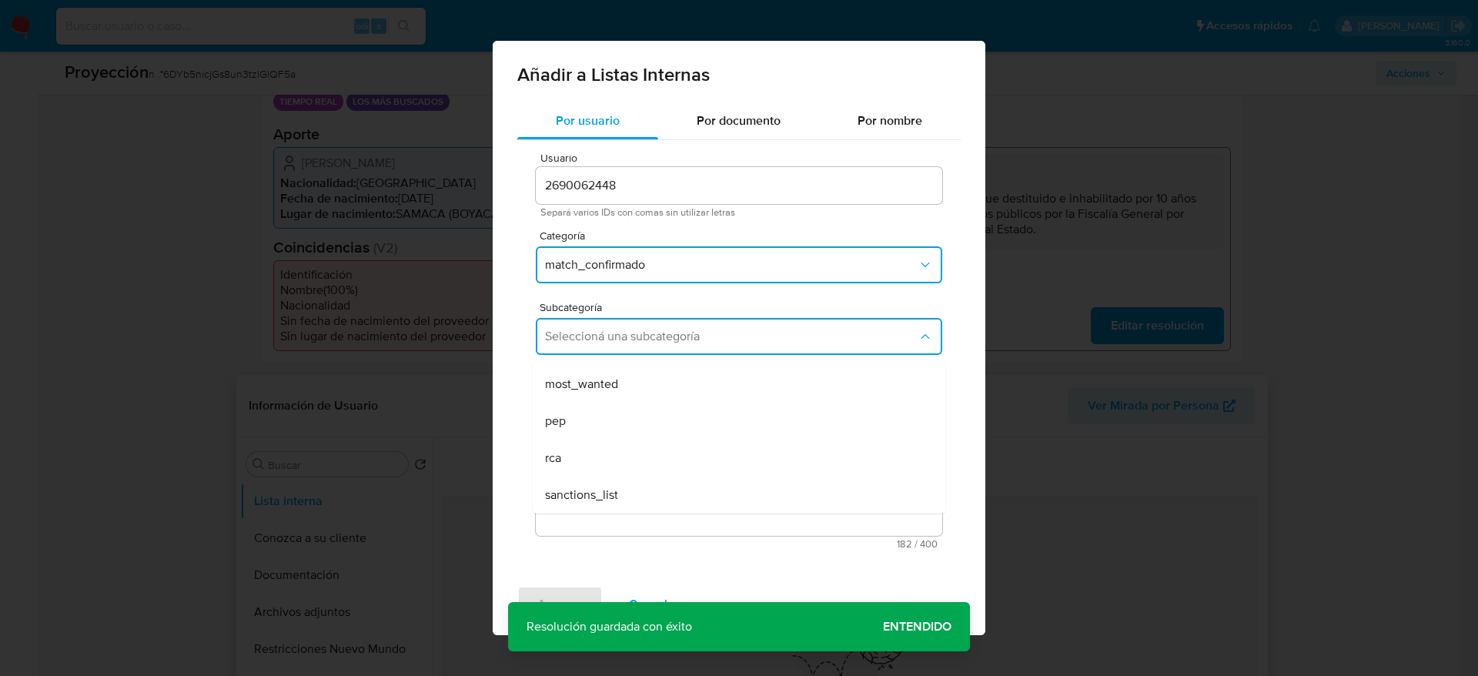
click at [648, 388] on div "most_wanted" at bounding box center [734, 384] width 379 height 37
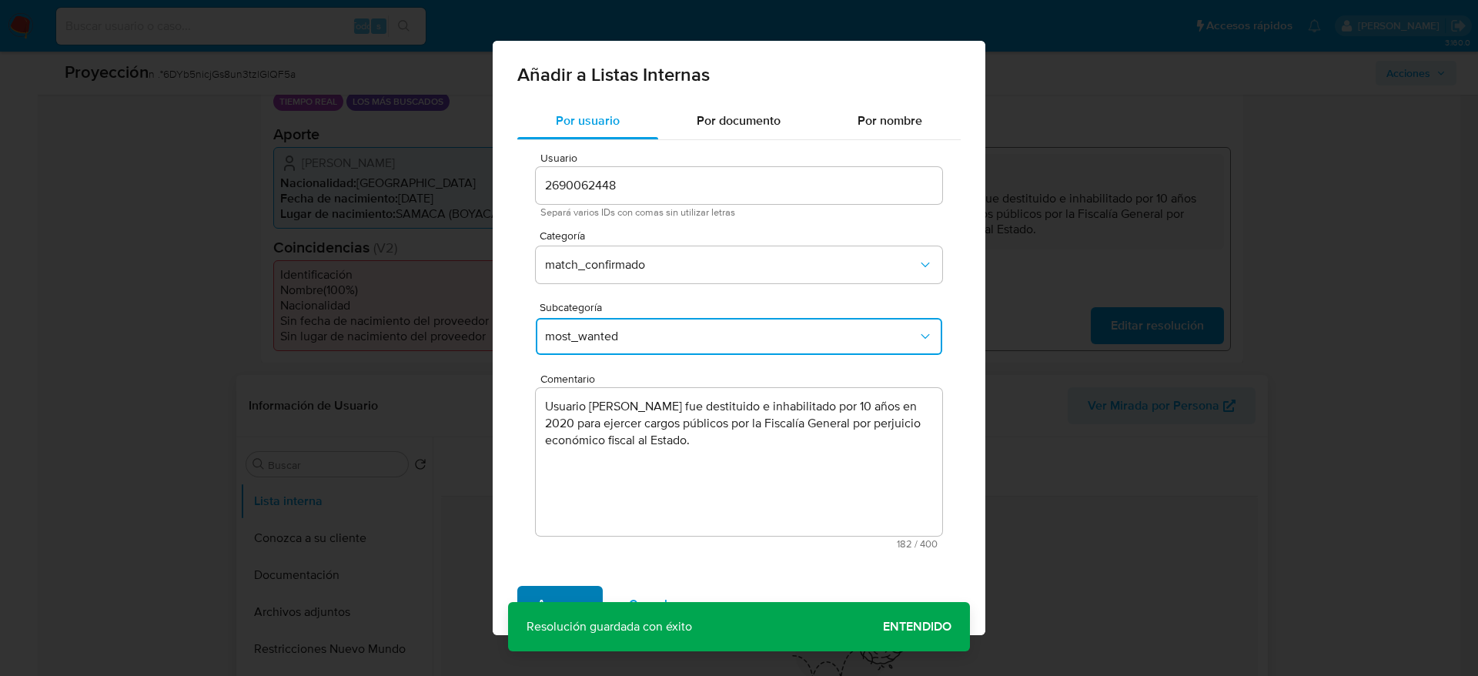
click at [569, 596] on span "Agregar" at bounding box center [559, 604] width 45 height 34
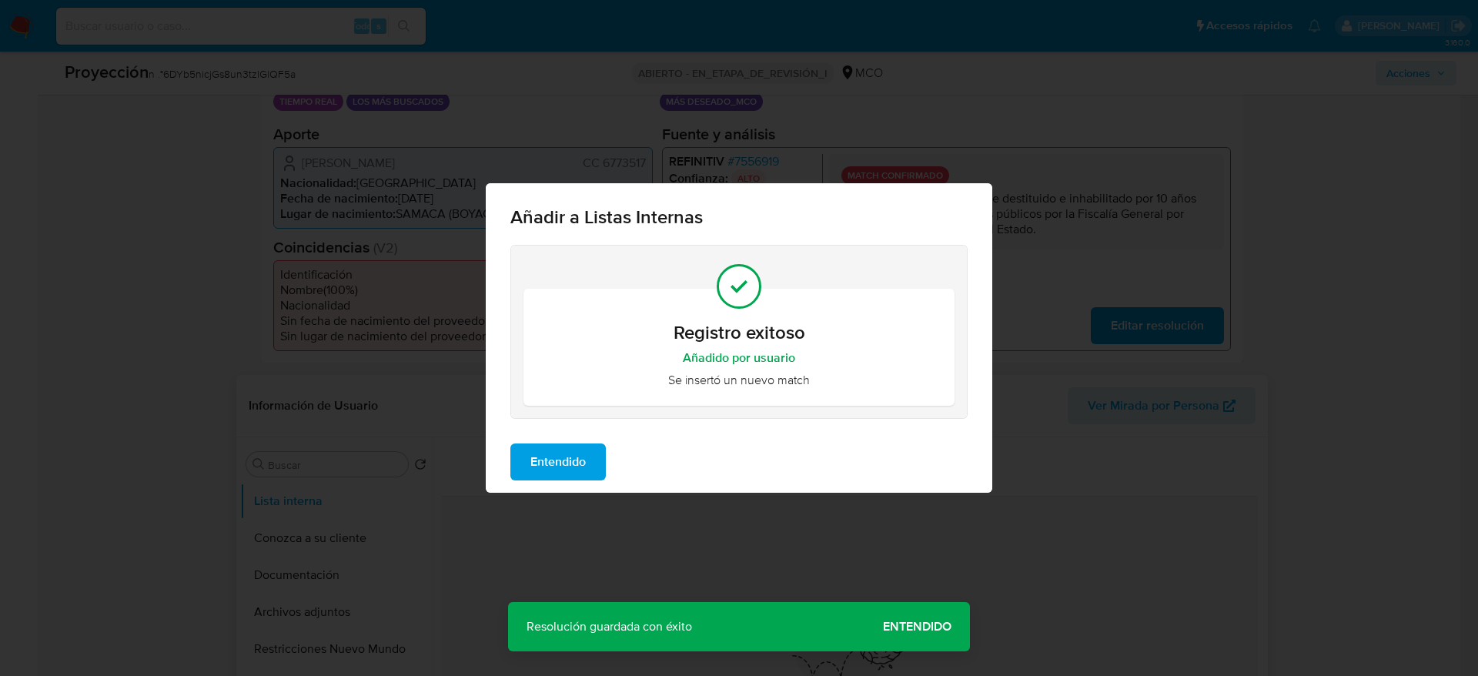
click at [602, 453] on button "Entendido" at bounding box center [557, 461] width 95 height 37
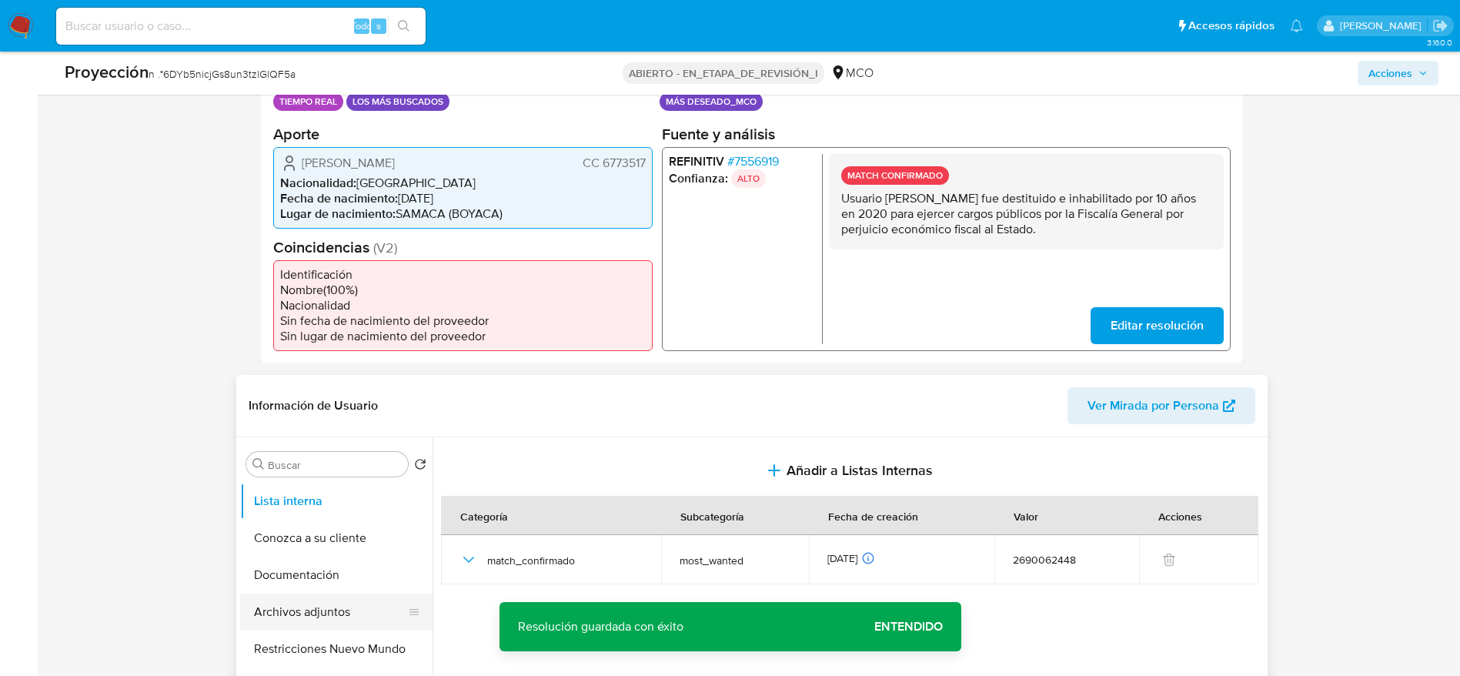
click at [332, 604] on button "Archivos adjuntos" at bounding box center [330, 612] width 180 height 37
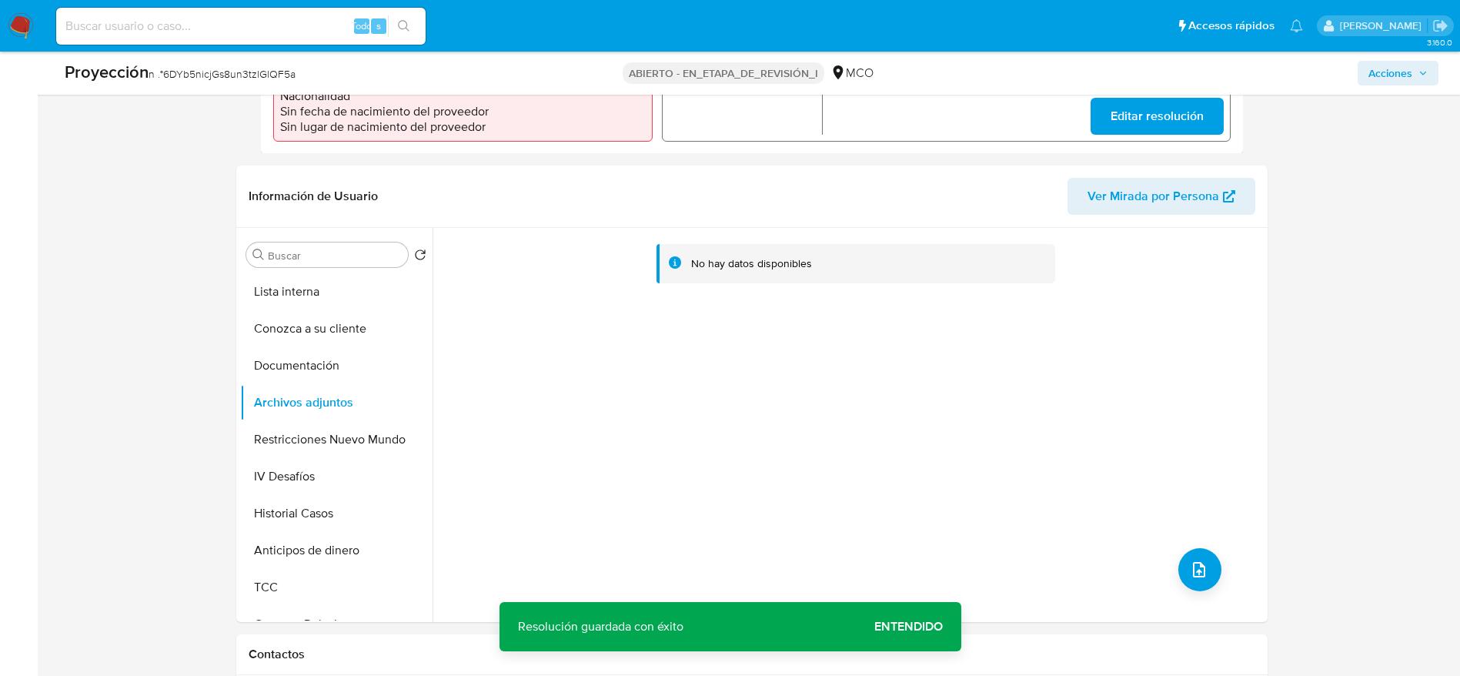
scroll to position [577, 0]
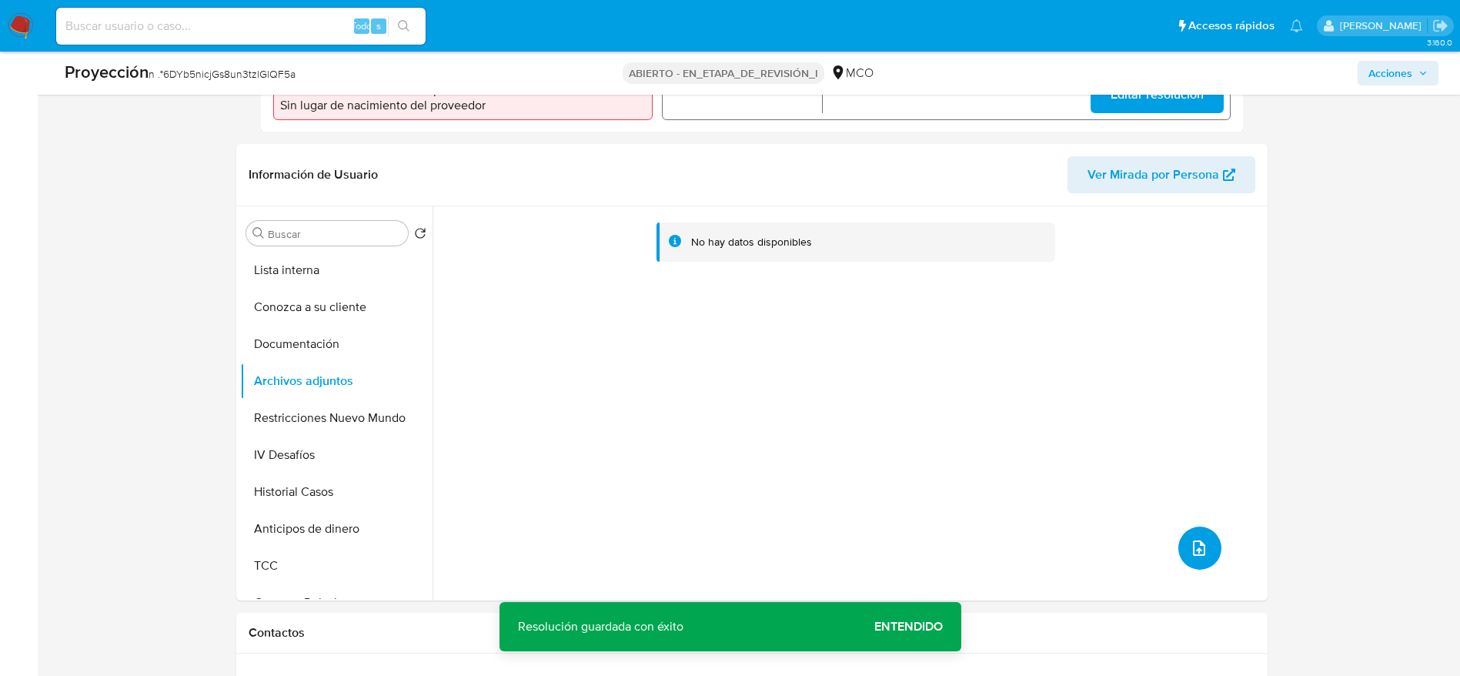
click at [1179, 560] on button "subir archivo" at bounding box center [1200, 548] width 43 height 43
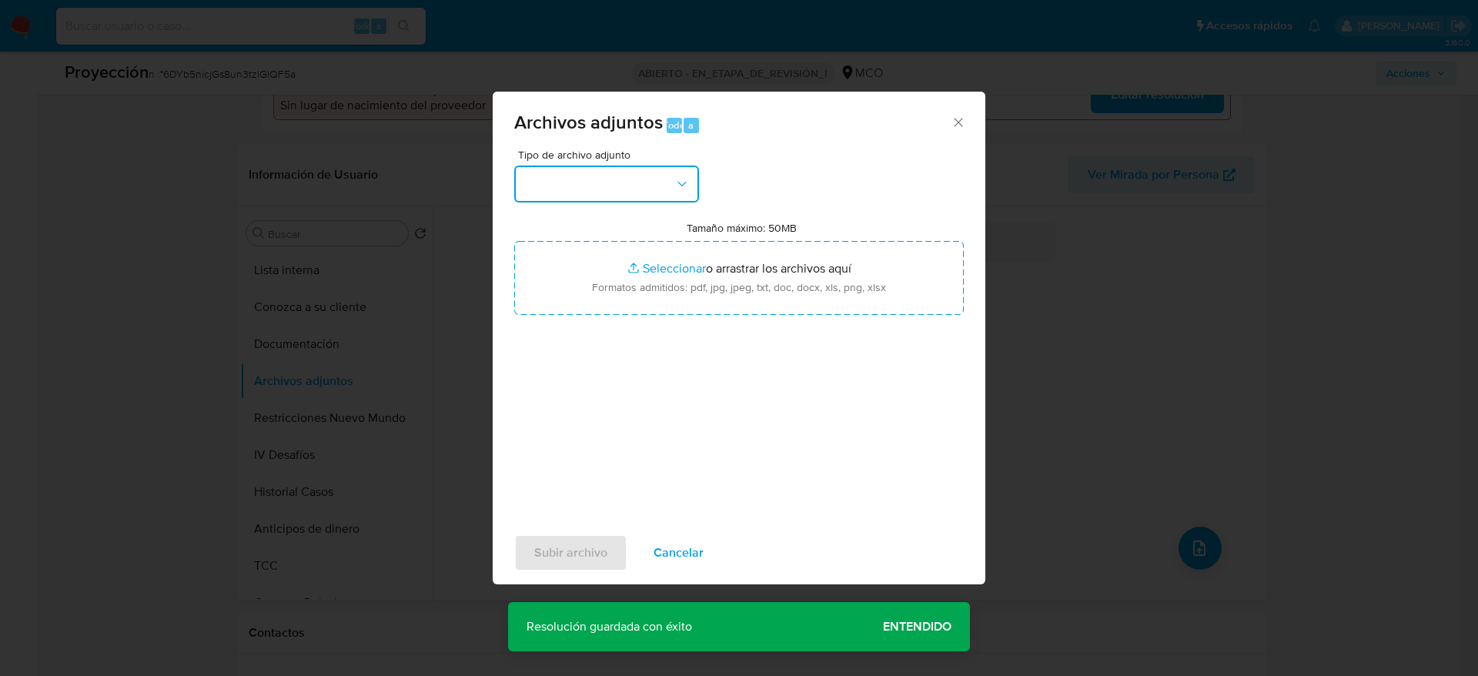
click at [594, 180] on button "button" at bounding box center [606, 184] width 185 height 37
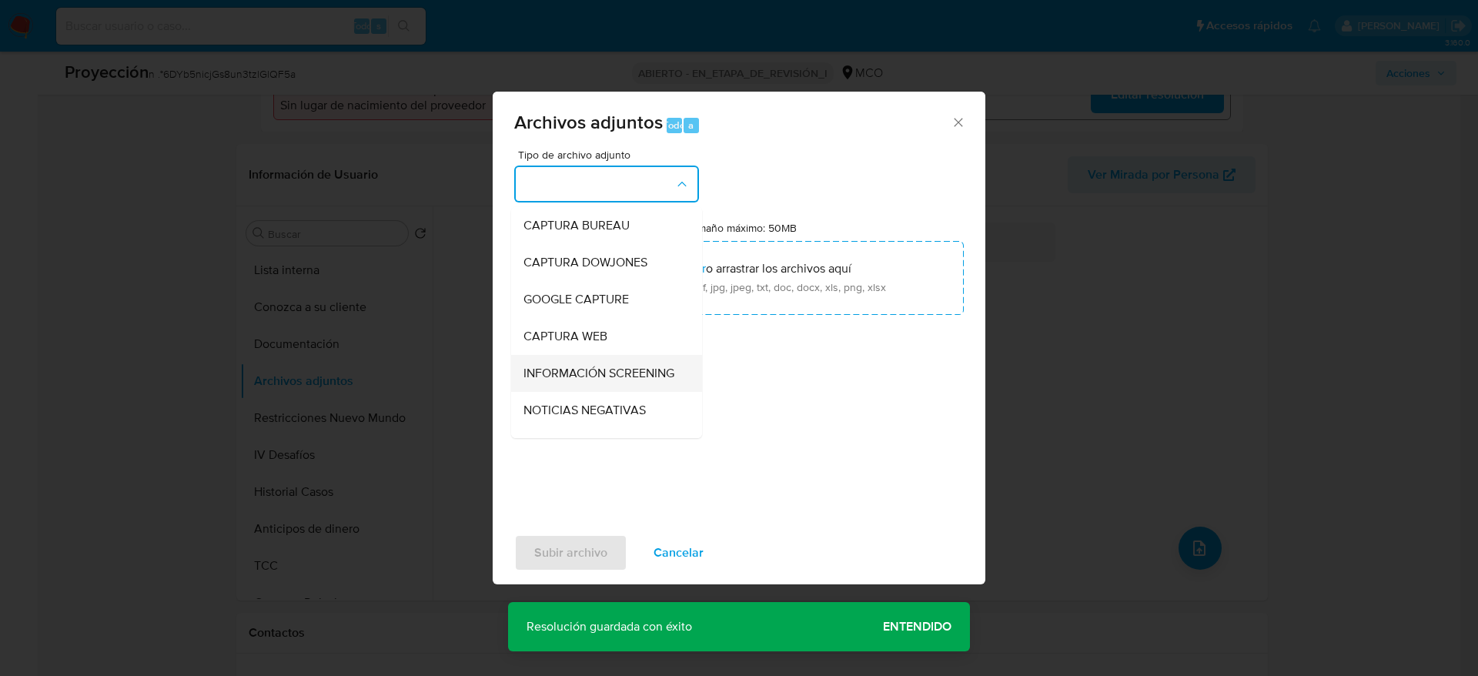
click at [601, 363] on div "INFORMACIÓN SCREENING" at bounding box center [601, 373] width 157 height 37
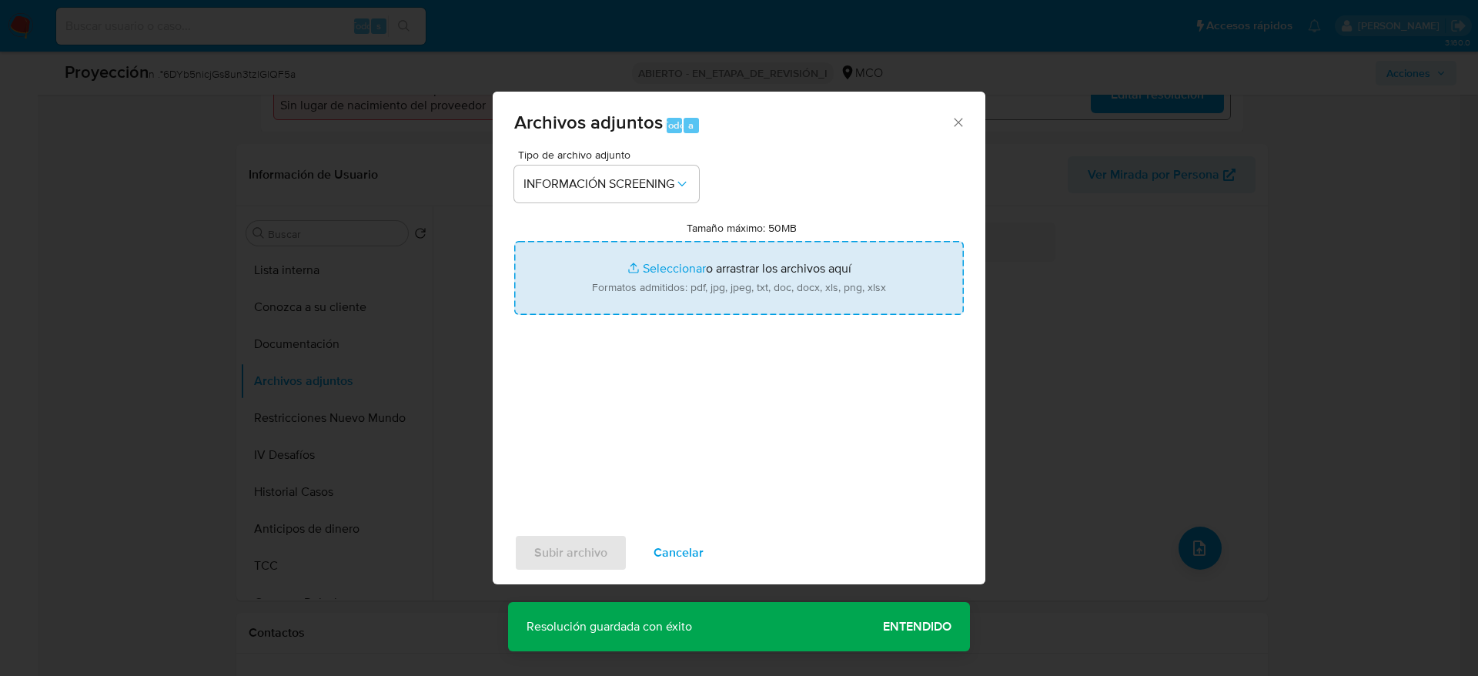
click at [601, 307] on input "Tamaño máximo: 50MB Seleccionar archivos" at bounding box center [739, 278] width 450 height 74
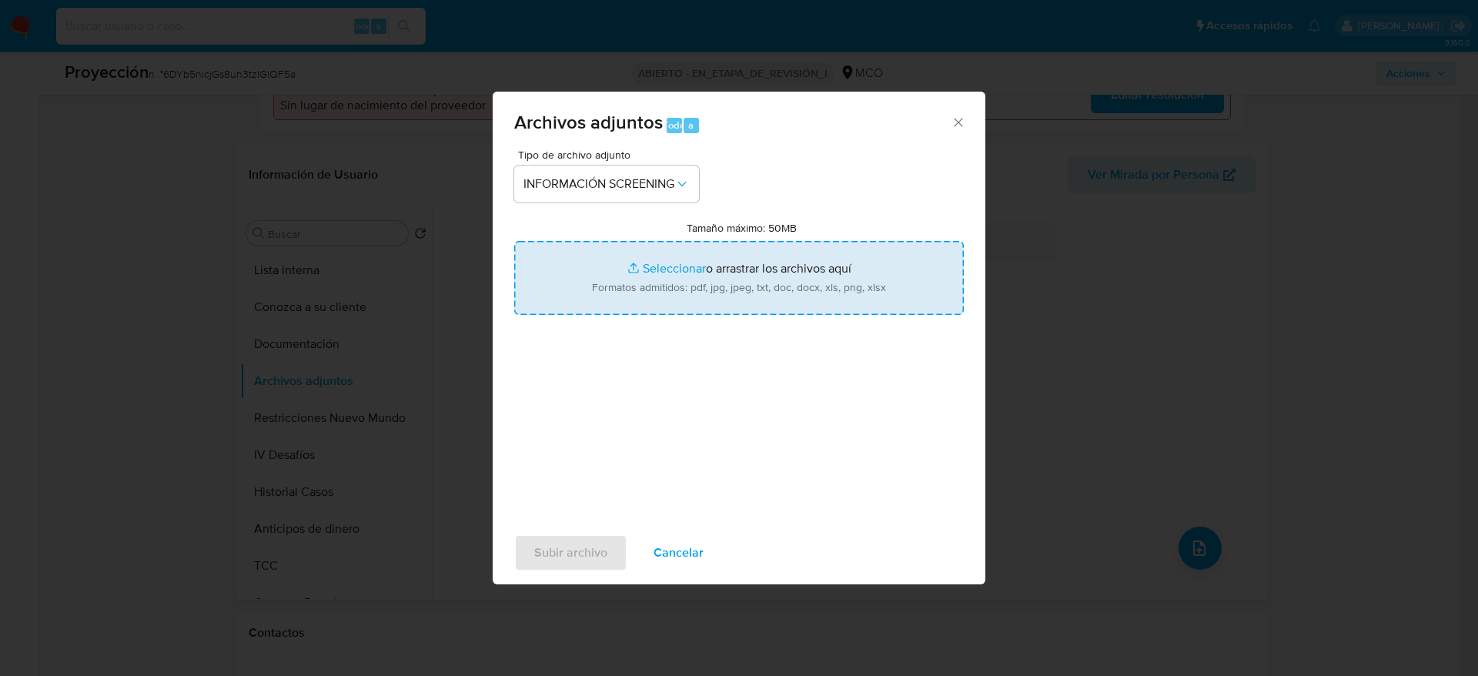
type input "C:\fakepath\_Yofre Leonidas Lopez Merchan_ - Buscar con Google.pdf"
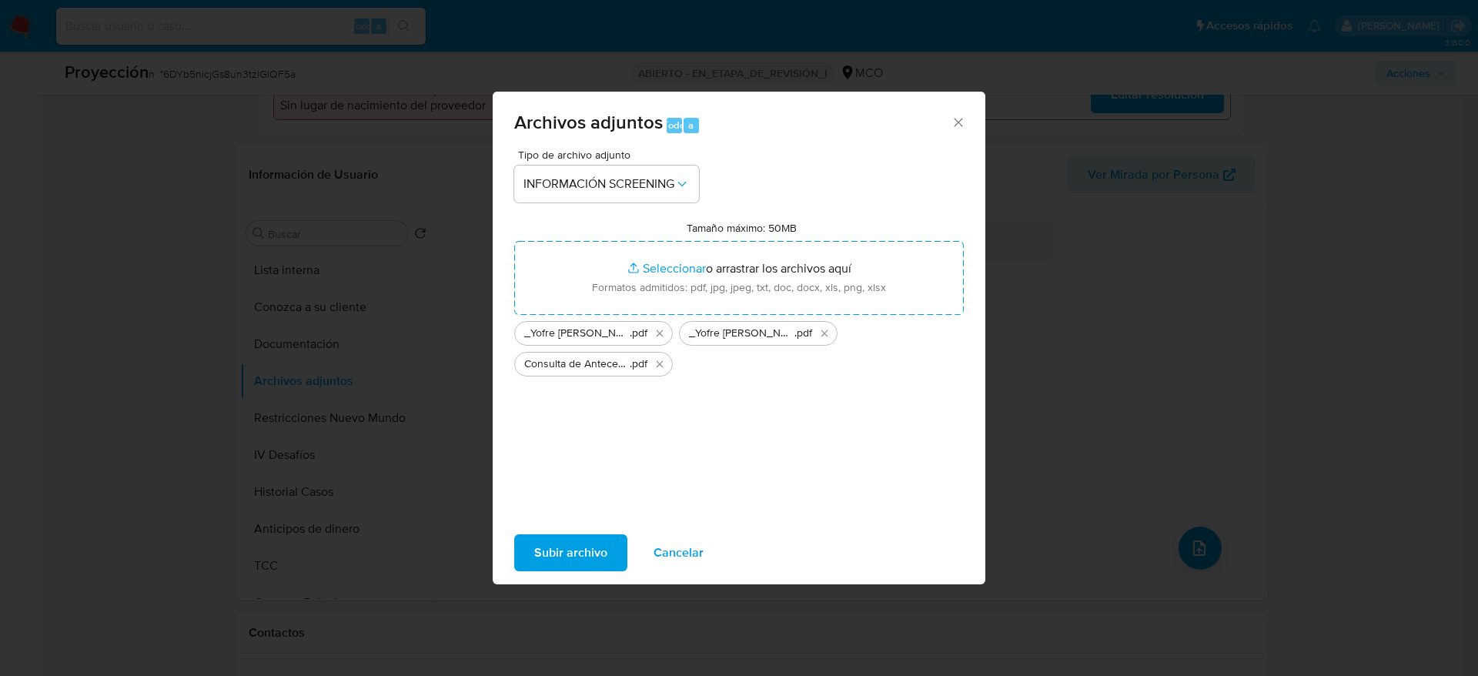
click at [552, 556] on span "Subir archivo" at bounding box center [570, 553] width 73 height 34
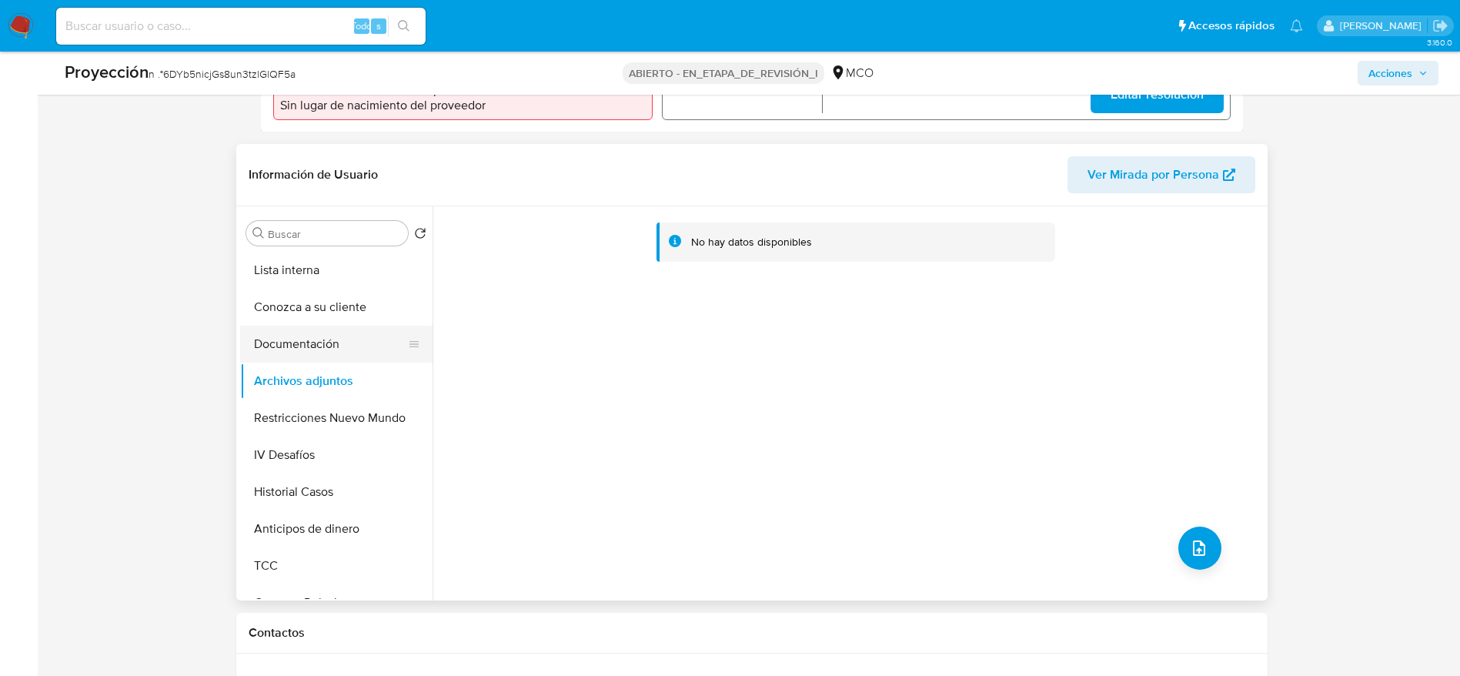
click at [281, 346] on button "Documentación" at bounding box center [330, 344] width 180 height 37
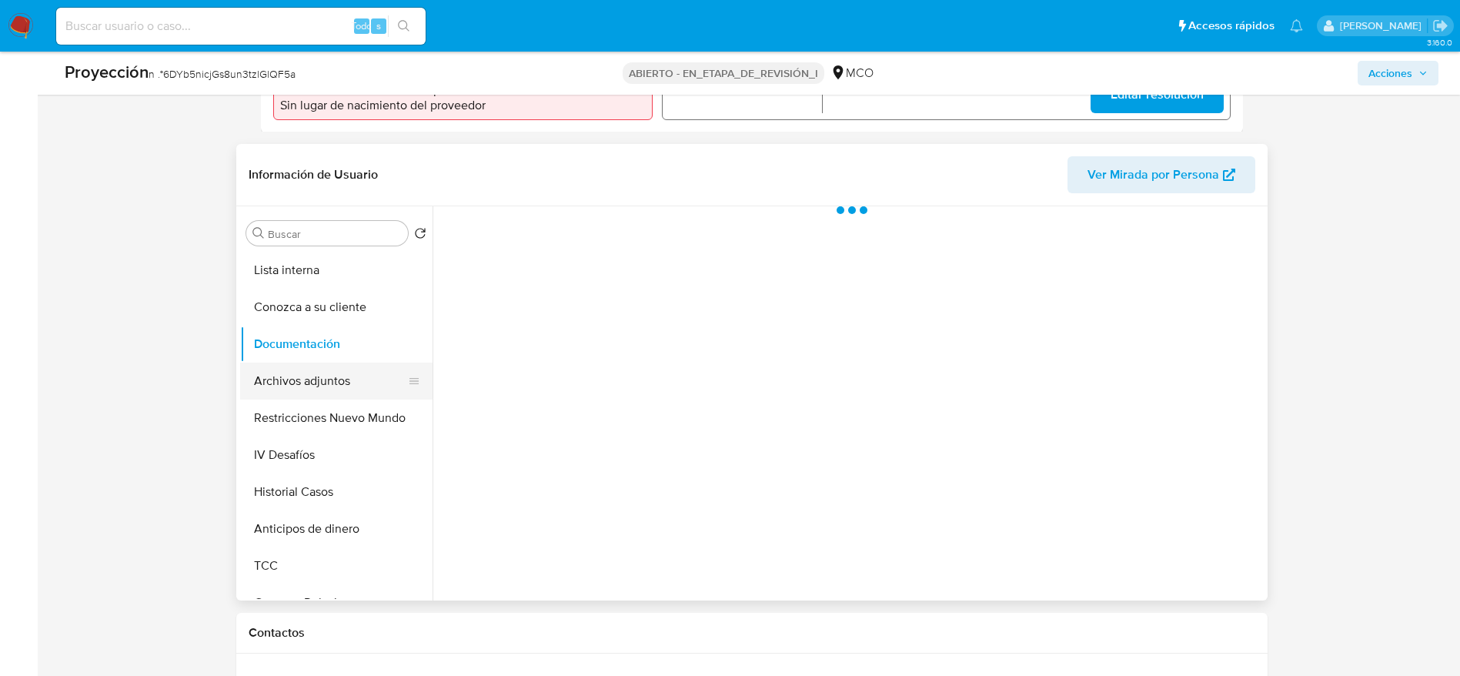
click at [286, 375] on button "Archivos adjuntos" at bounding box center [330, 381] width 180 height 37
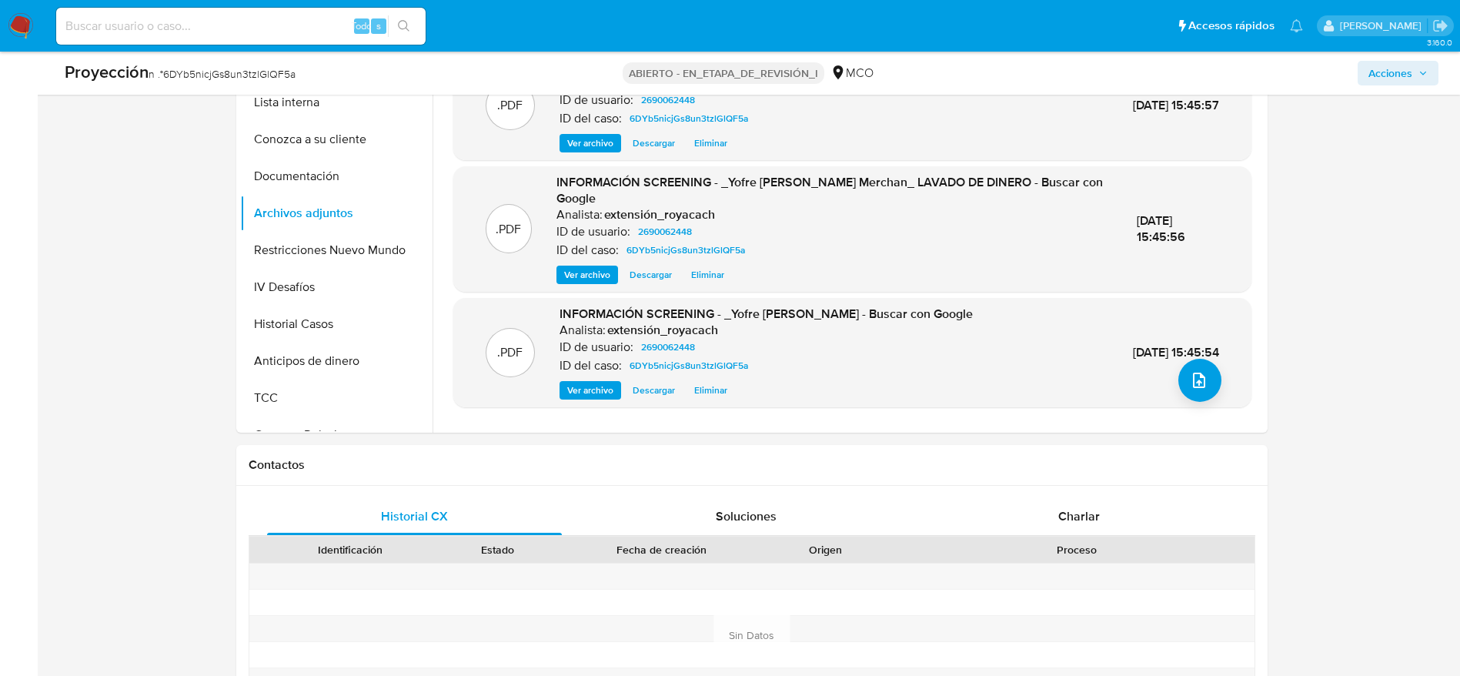
scroll to position [2170, 0]
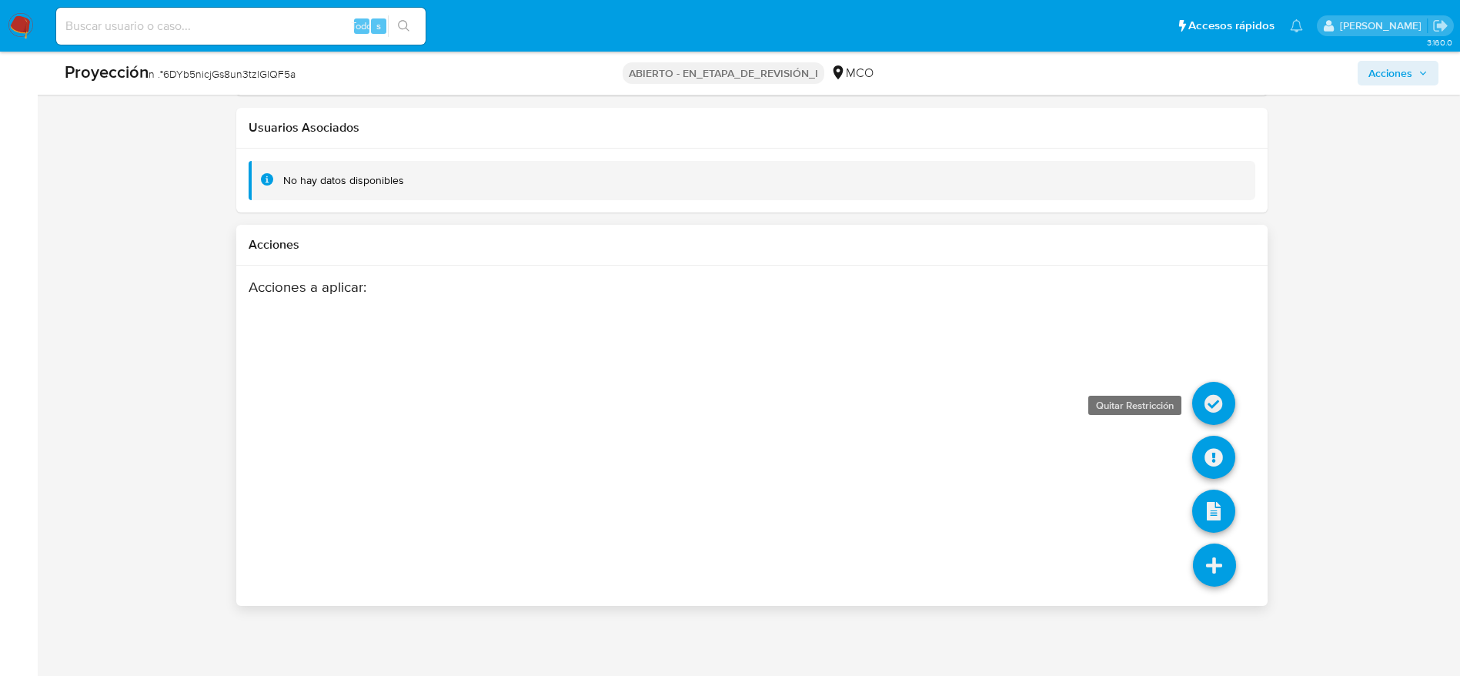
click at [1213, 416] on icon at bounding box center [1213, 403] width 43 height 43
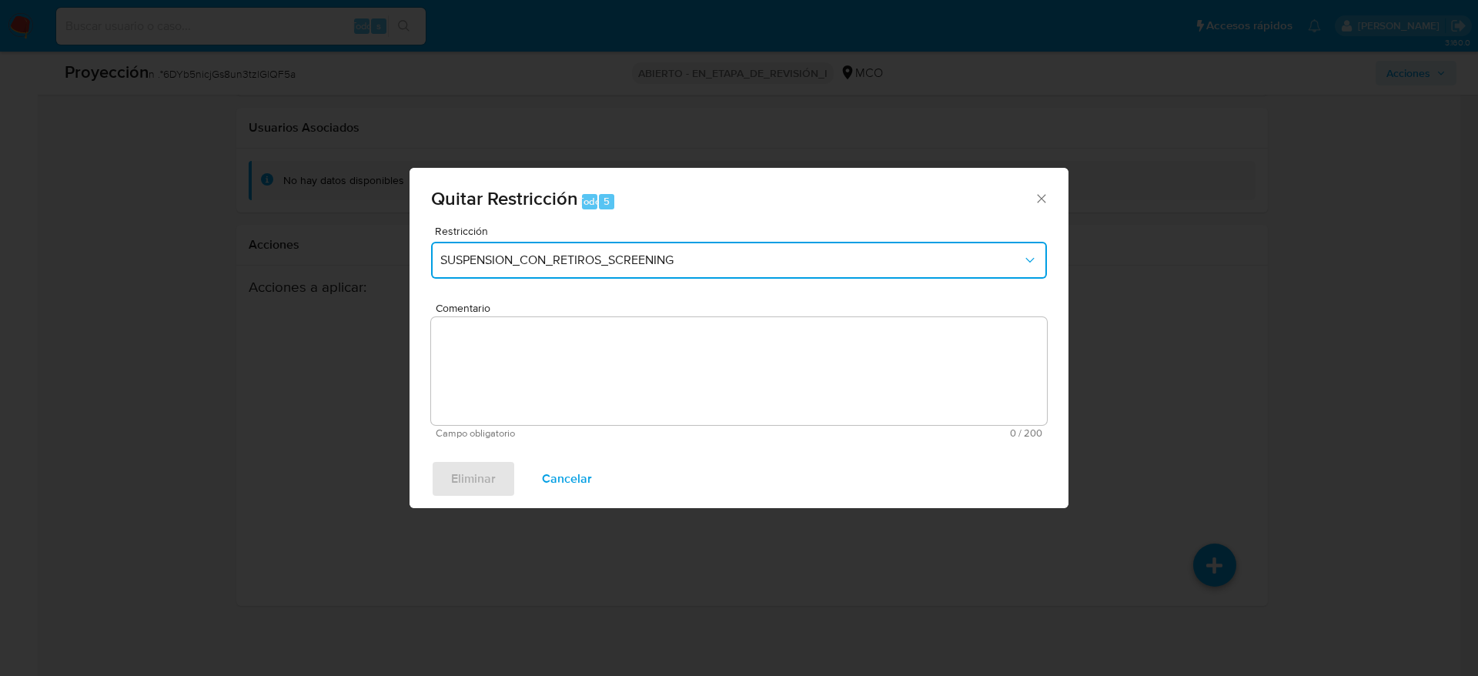
click at [604, 254] on span "SUSPENSION_CON_RETIROS_SCREENING" at bounding box center [731, 259] width 582 height 15
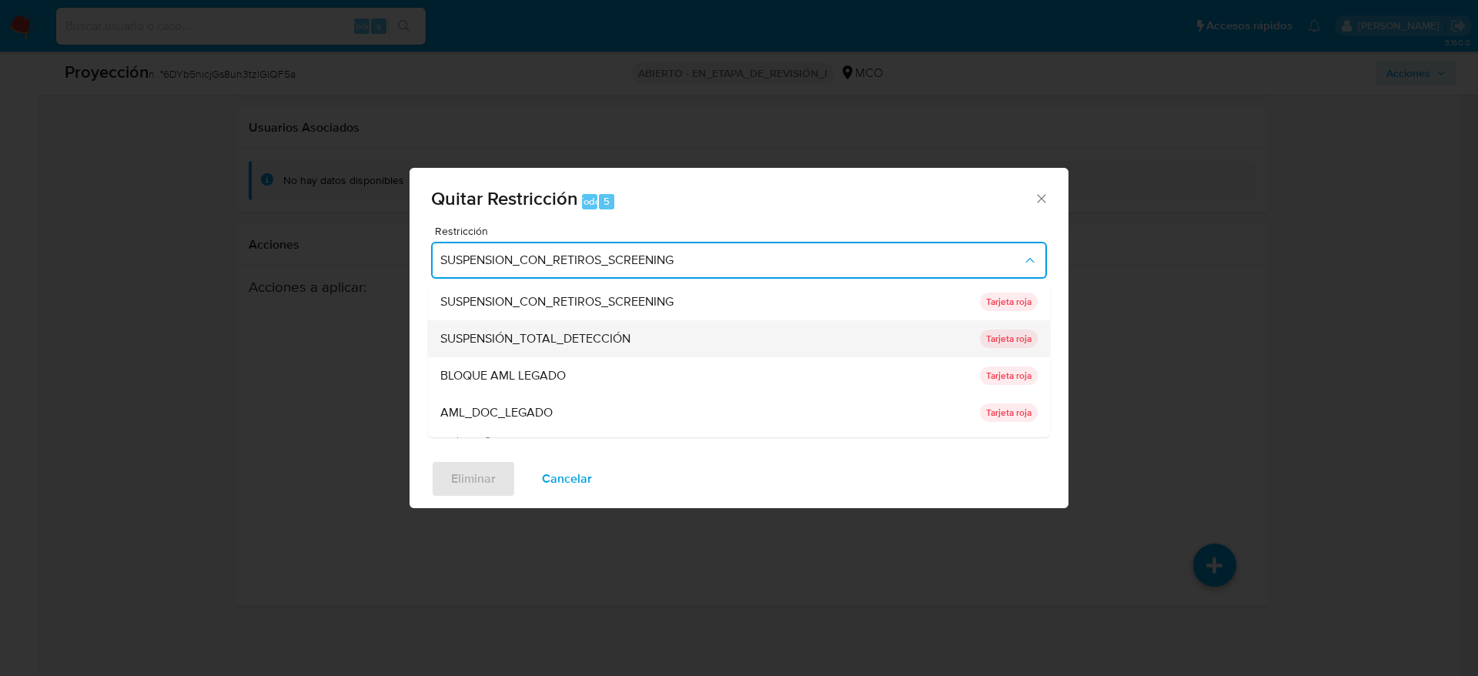
click at [562, 327] on div "SUSPENSIÓN_TOTAL_DETECCIÓN" at bounding box center [705, 338] width 530 height 37
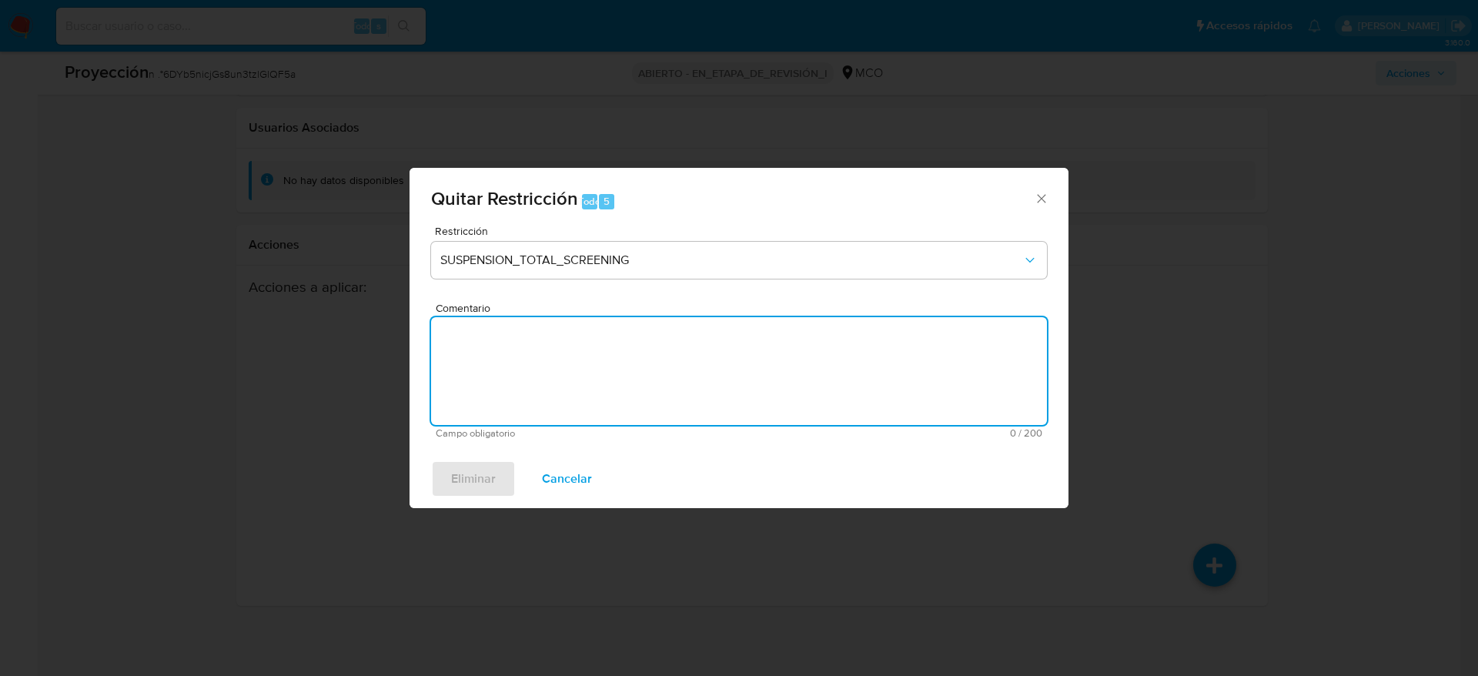
click at [562, 343] on textarea "Comentario" at bounding box center [739, 371] width 616 height 108
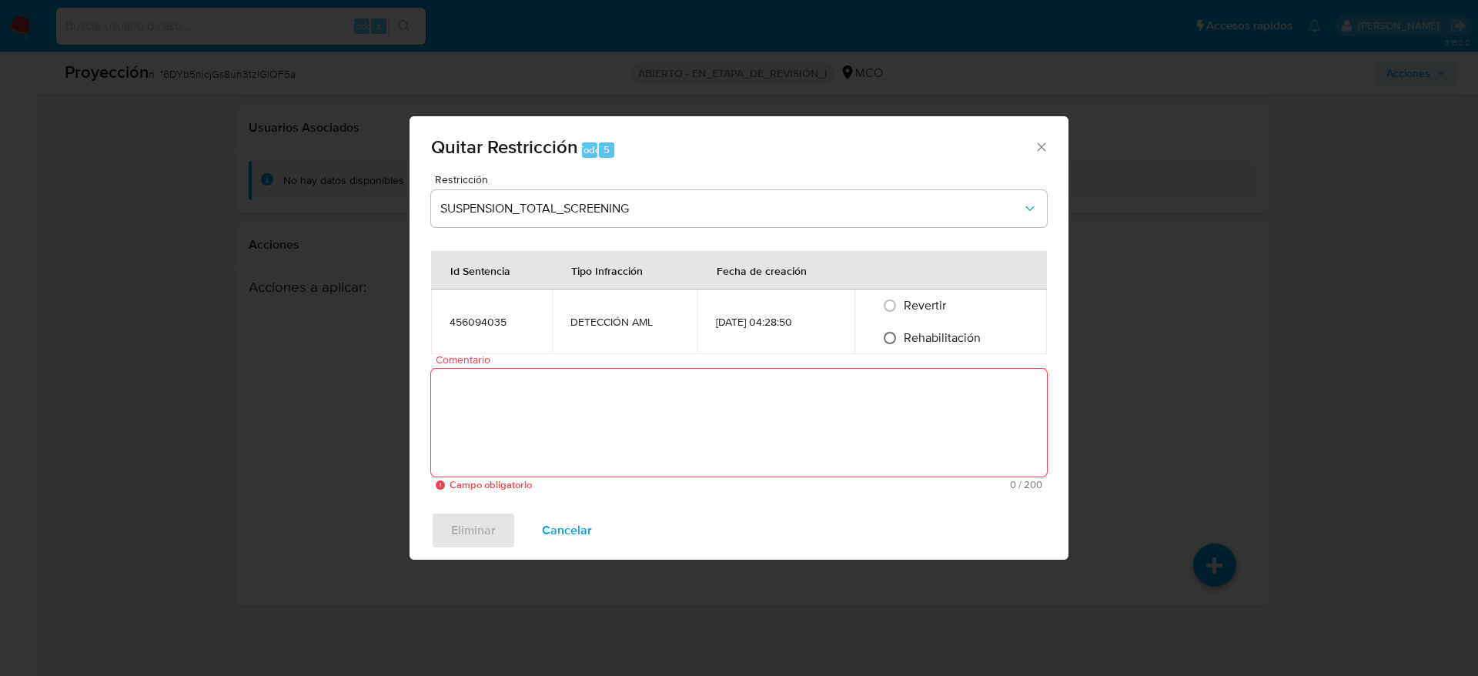
click at [895, 349] on input "Rehabilitación" at bounding box center [890, 338] width 25 height 25
radio input "true"
click at [881, 398] on textarea "Comentario" at bounding box center [739, 423] width 616 height 108
paste textarea "Usuario Yofre Leonidas Lopez Merchan fue destituido e inhabilitado por 10 años …"
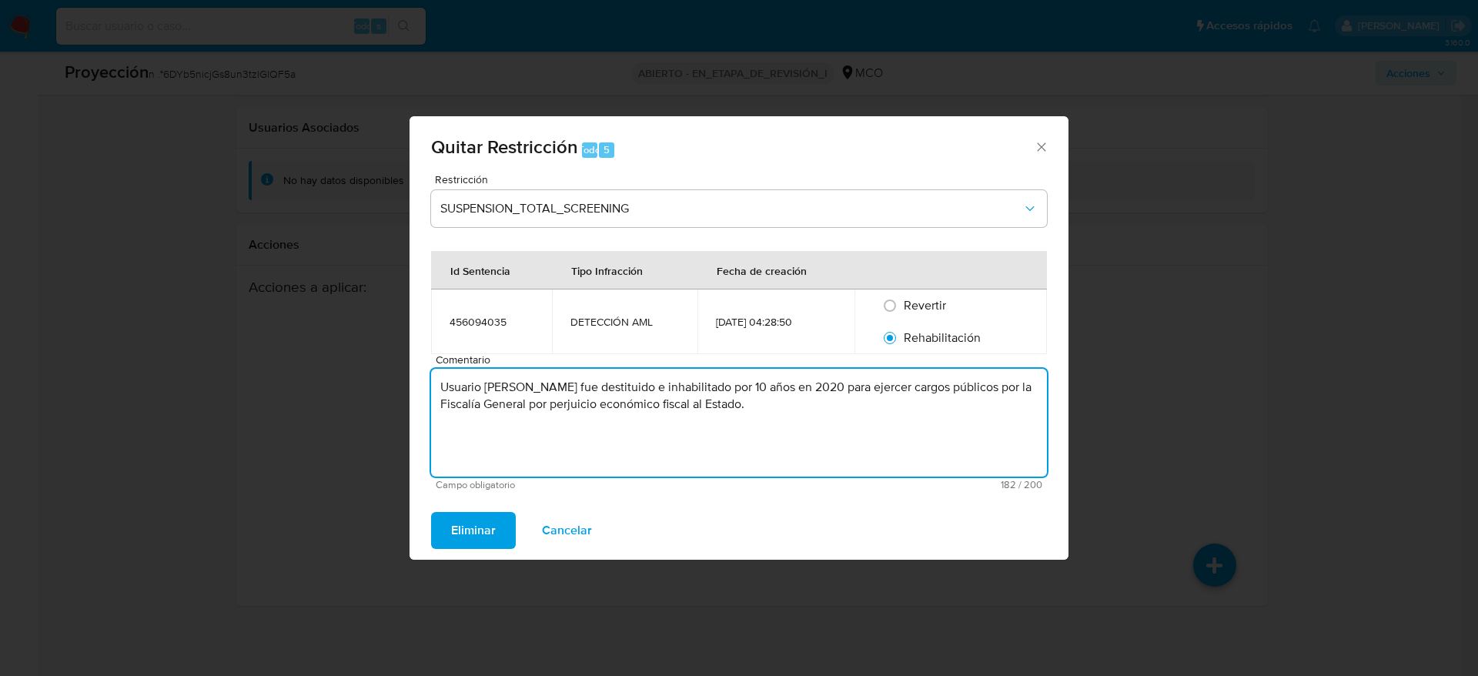
drag, startPoint x: 865, startPoint y: 407, endPoint x: 234, endPoint y: 403, distance: 631.2
click at [234, 403] on div "Quitar Restricción Todo 5 Restricción SUSPENSION_TOTAL_SCREENING Id Sentencia T…" at bounding box center [739, 338] width 1478 height 676
click at [915, 391] on textarea "Usuario Yofre Leonidas Lopez Merchan fue destituido e inhabilitado por 10 años …" at bounding box center [739, 423] width 616 height 108
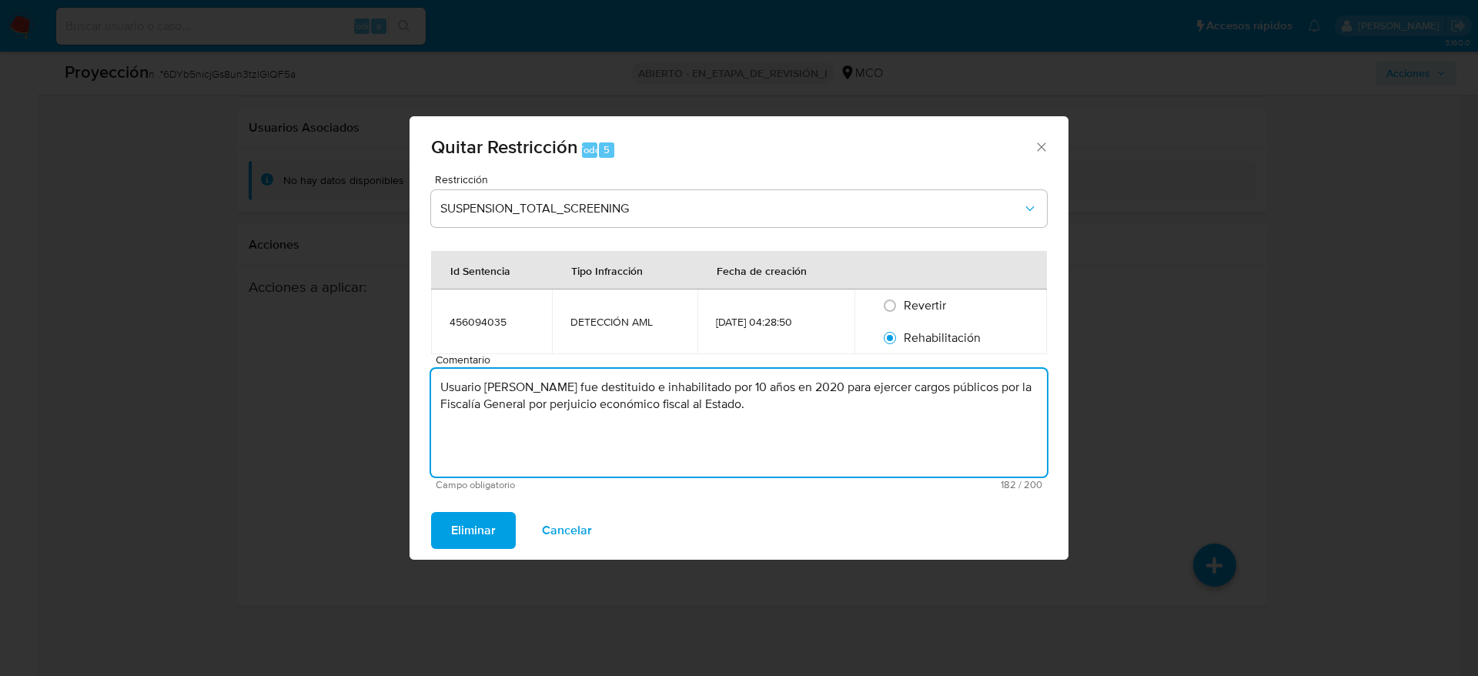
click at [915, 391] on textarea "Usuario Yofre Leonidas Lopez Merchan fue destituido e inhabilitado por 10 años …" at bounding box center [739, 423] width 616 height 108
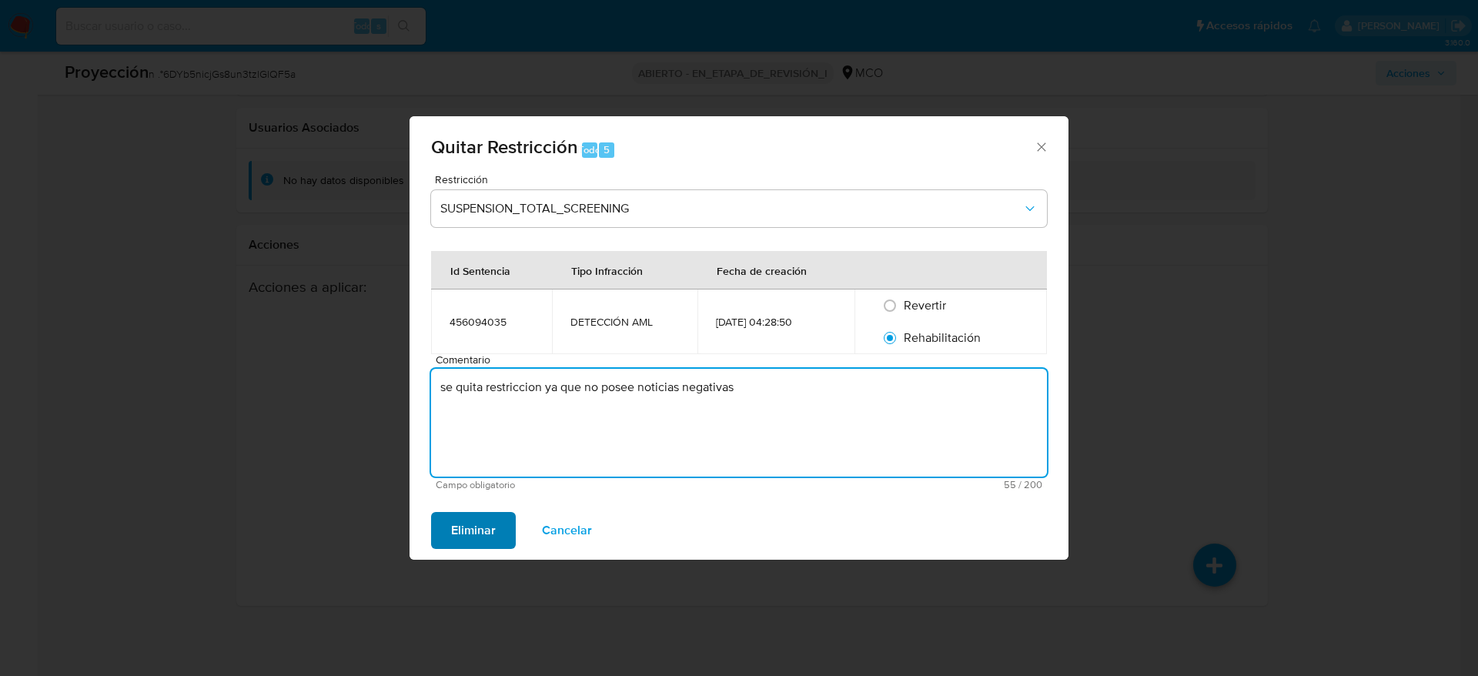
type textarea "se quita restriccion ya que no posee noticias negativas"
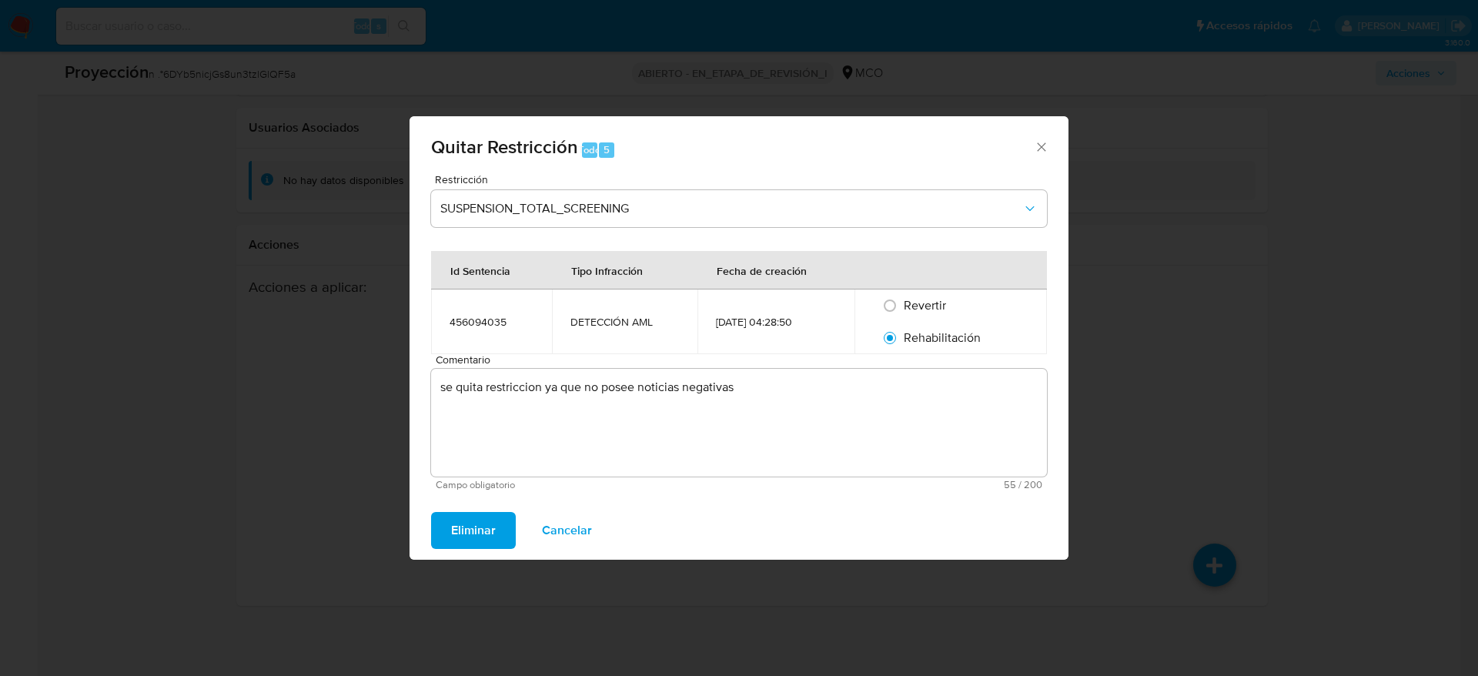
click at [480, 529] on font "Eliminar" at bounding box center [473, 530] width 45 height 37
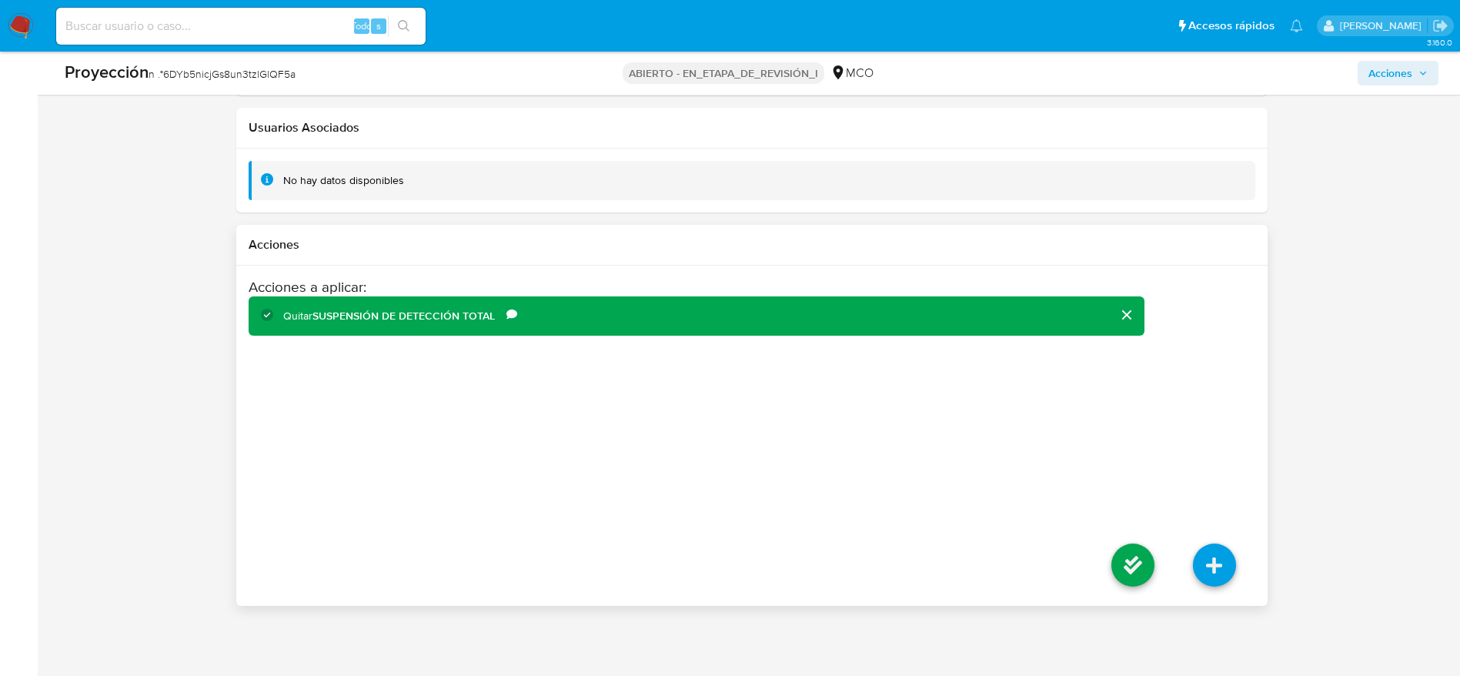
click at [1160, 572] on li at bounding box center [1133, 567] width 82 height 86
click at [1140, 551] on icon at bounding box center [1133, 564] width 43 height 43
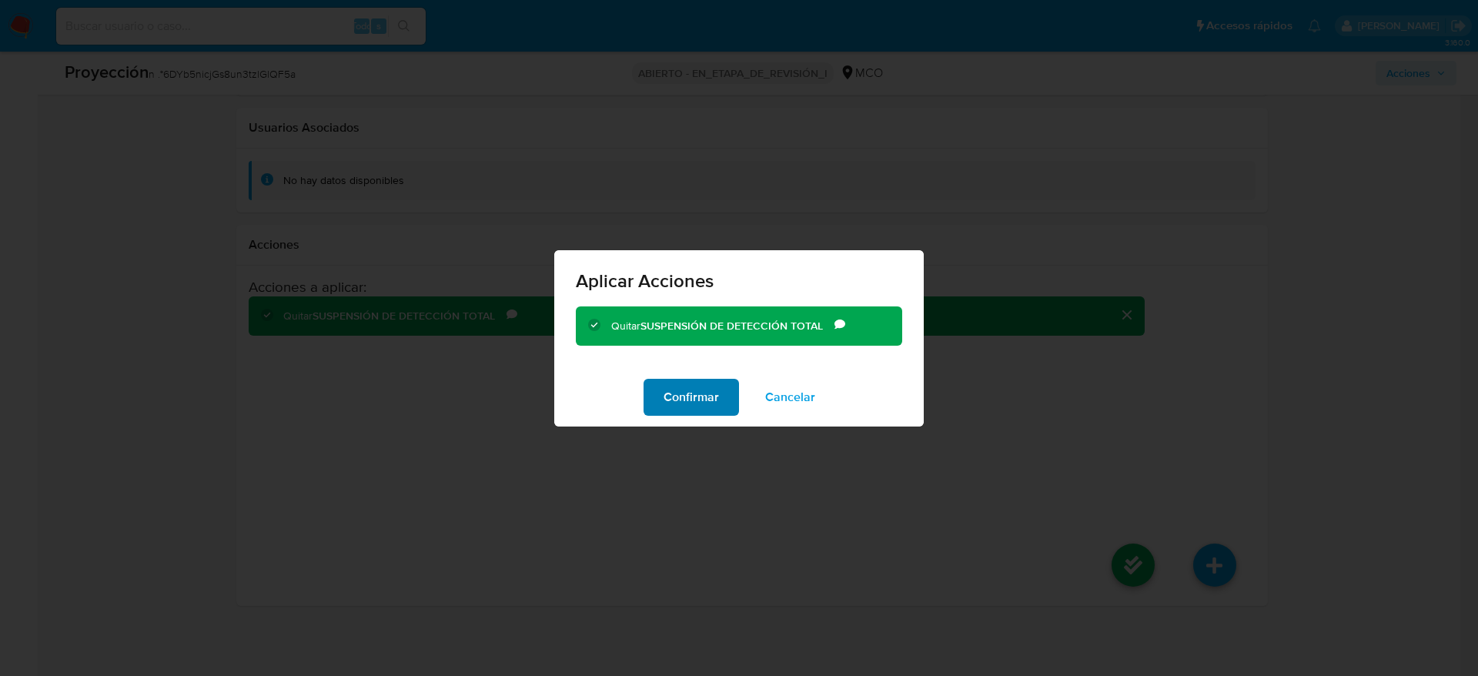
click at [660, 400] on button "Confirmar" at bounding box center [691, 397] width 95 height 37
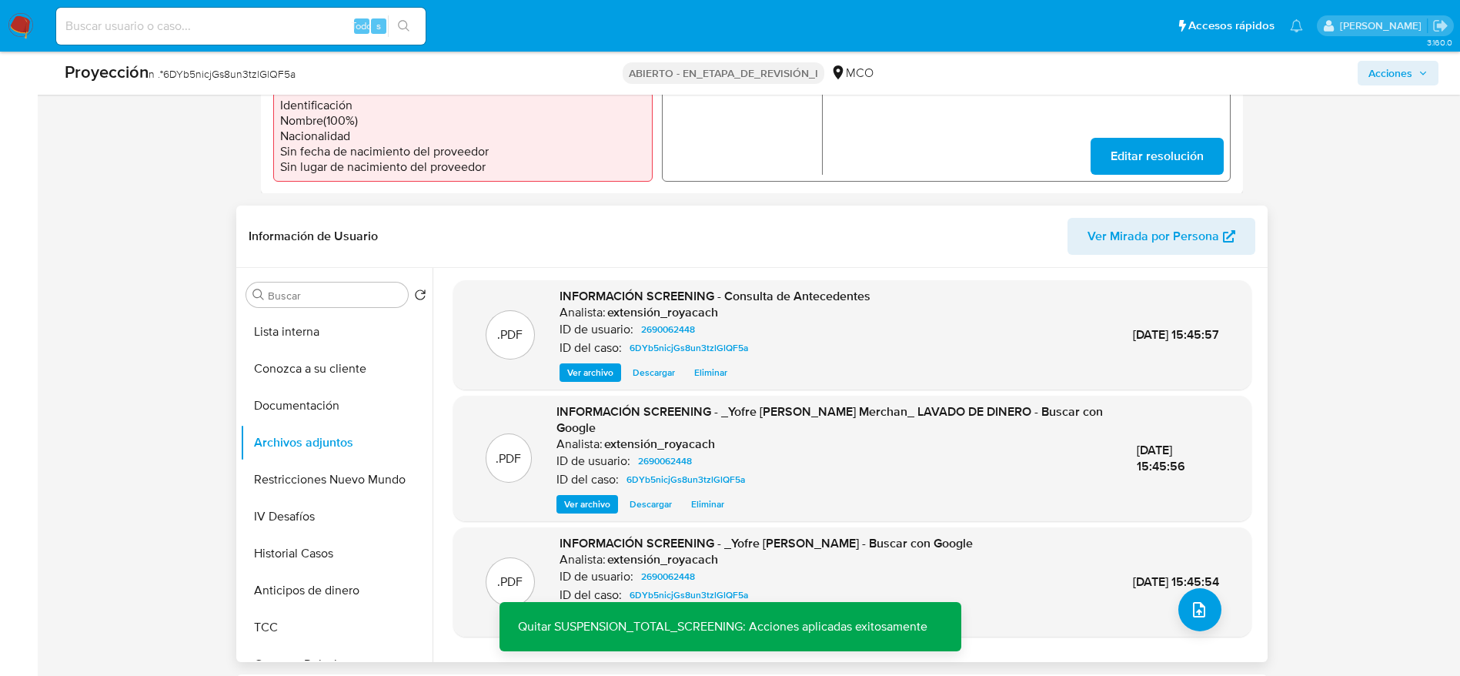
scroll to position [553, 0]
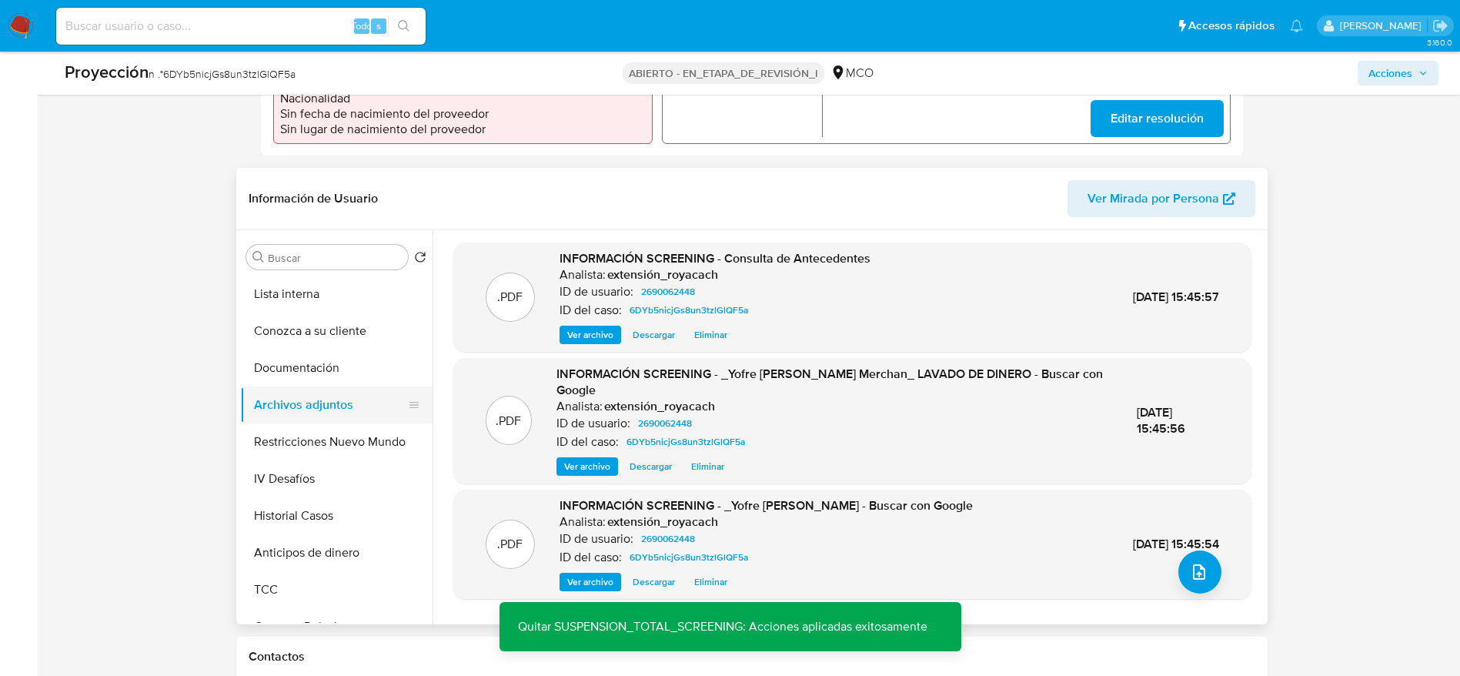
drag, startPoint x: 303, startPoint y: 426, endPoint x: 303, endPoint y: 411, distance: 15.4
click at [303, 427] on button "Restricciones Nuevo Mundo" at bounding box center [336, 441] width 192 height 37
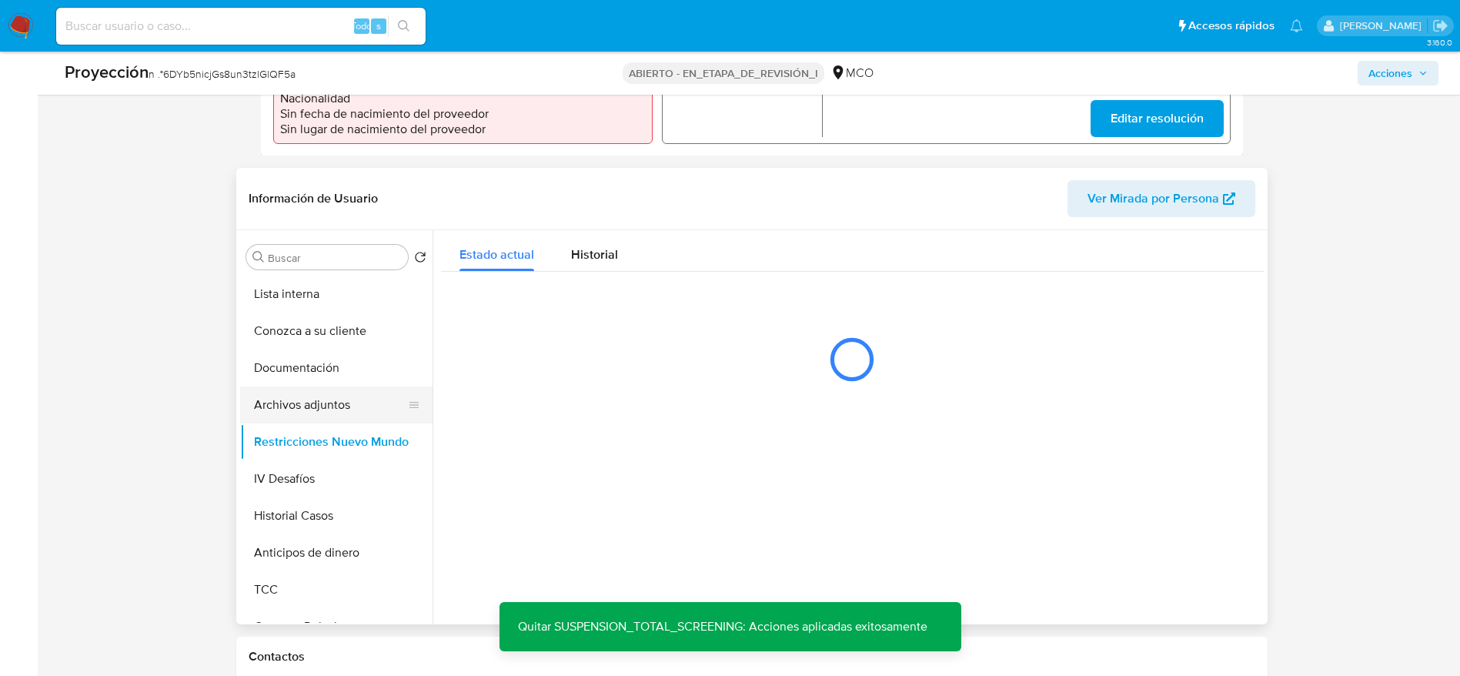
click at [303, 396] on button "Archivos adjuntos" at bounding box center [330, 404] width 180 height 37
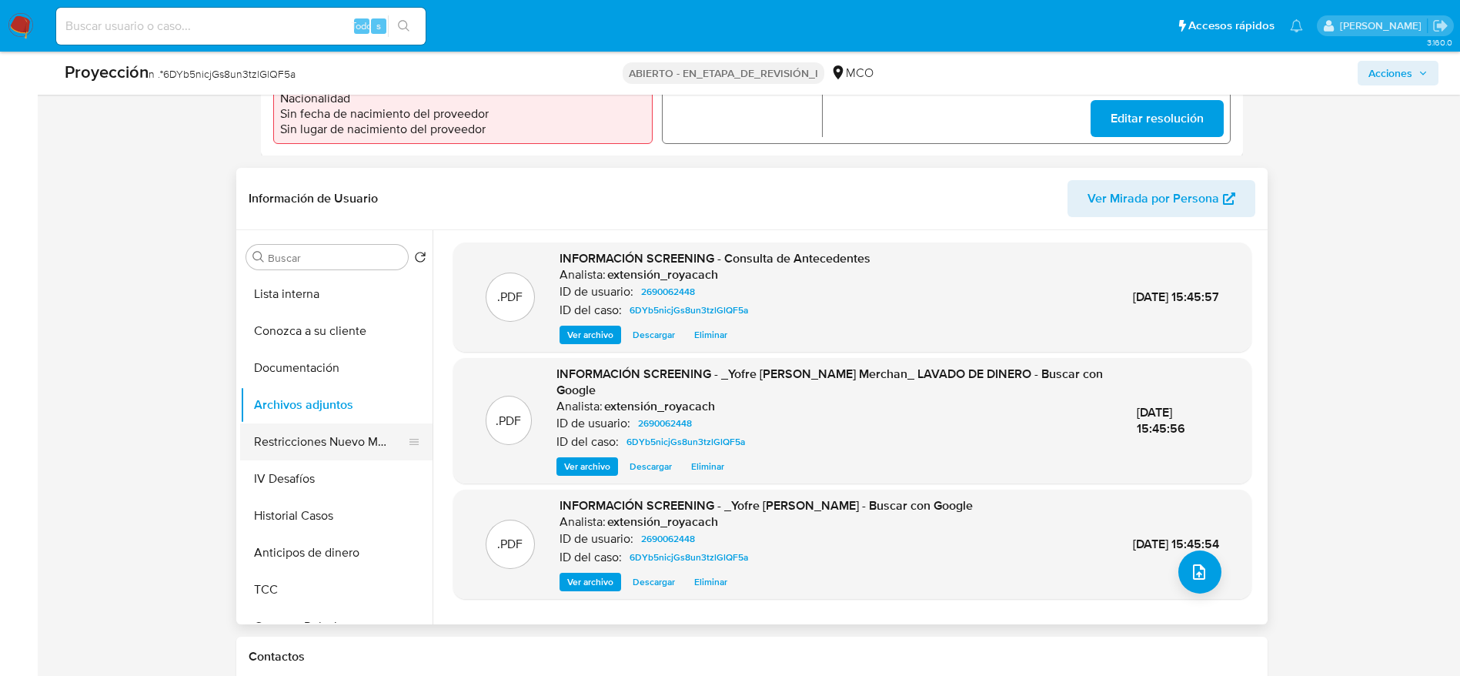
click at [352, 436] on button "Restricciones Nuevo Mundo" at bounding box center [330, 441] width 180 height 37
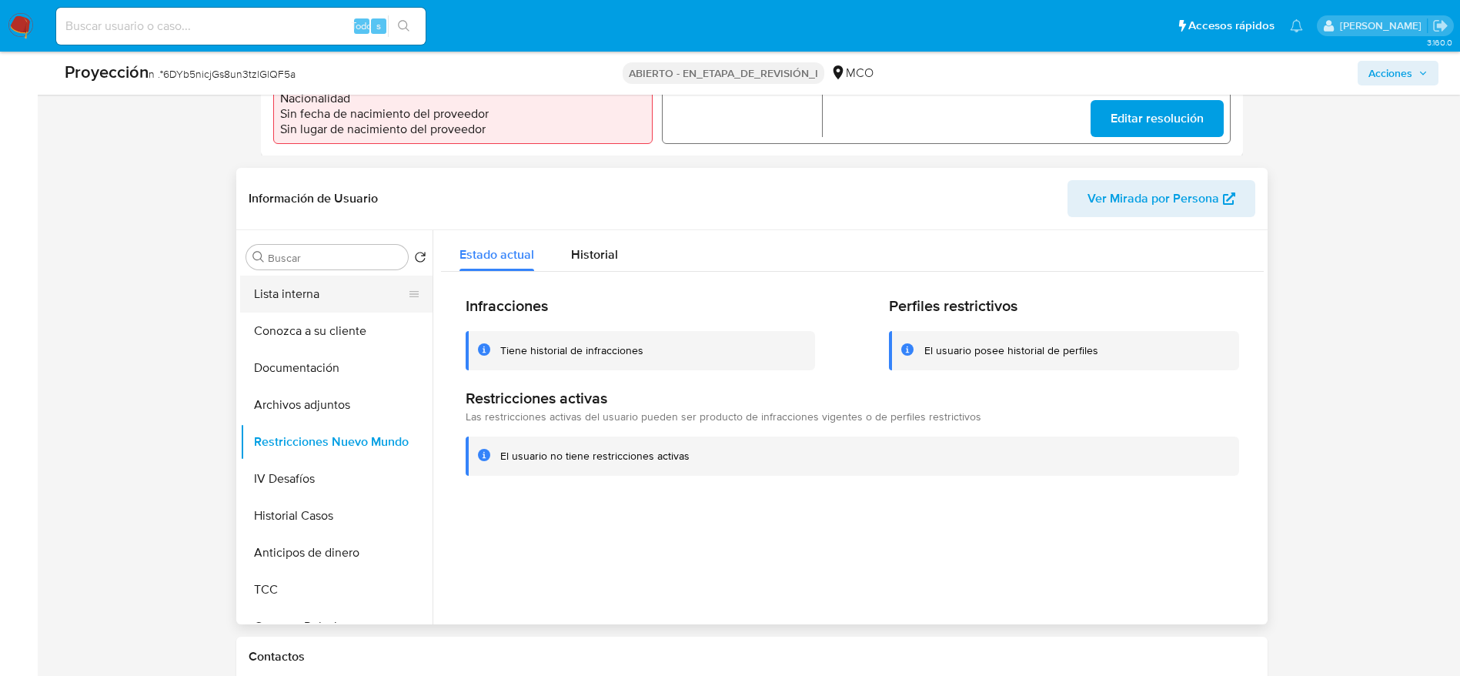
click at [313, 302] on button "Lista interna" at bounding box center [330, 294] width 180 height 37
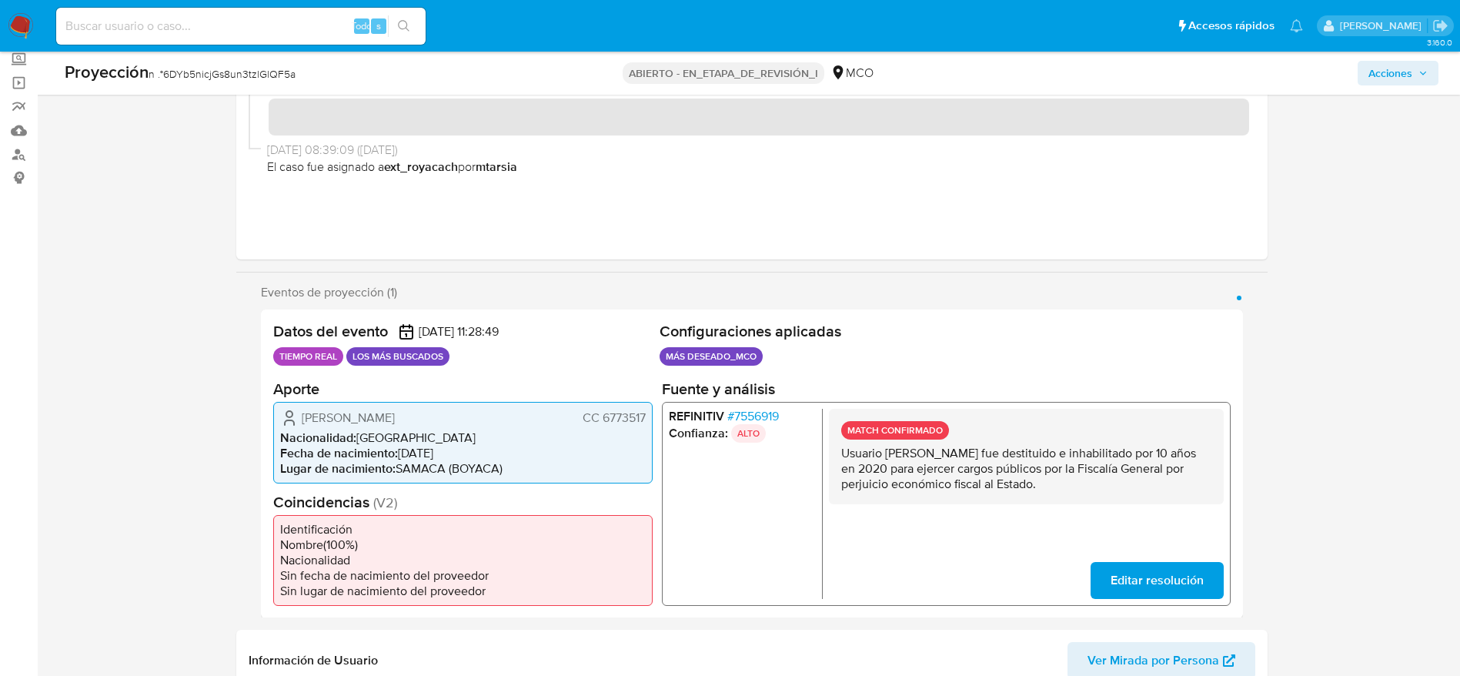
scroll to position [0, 0]
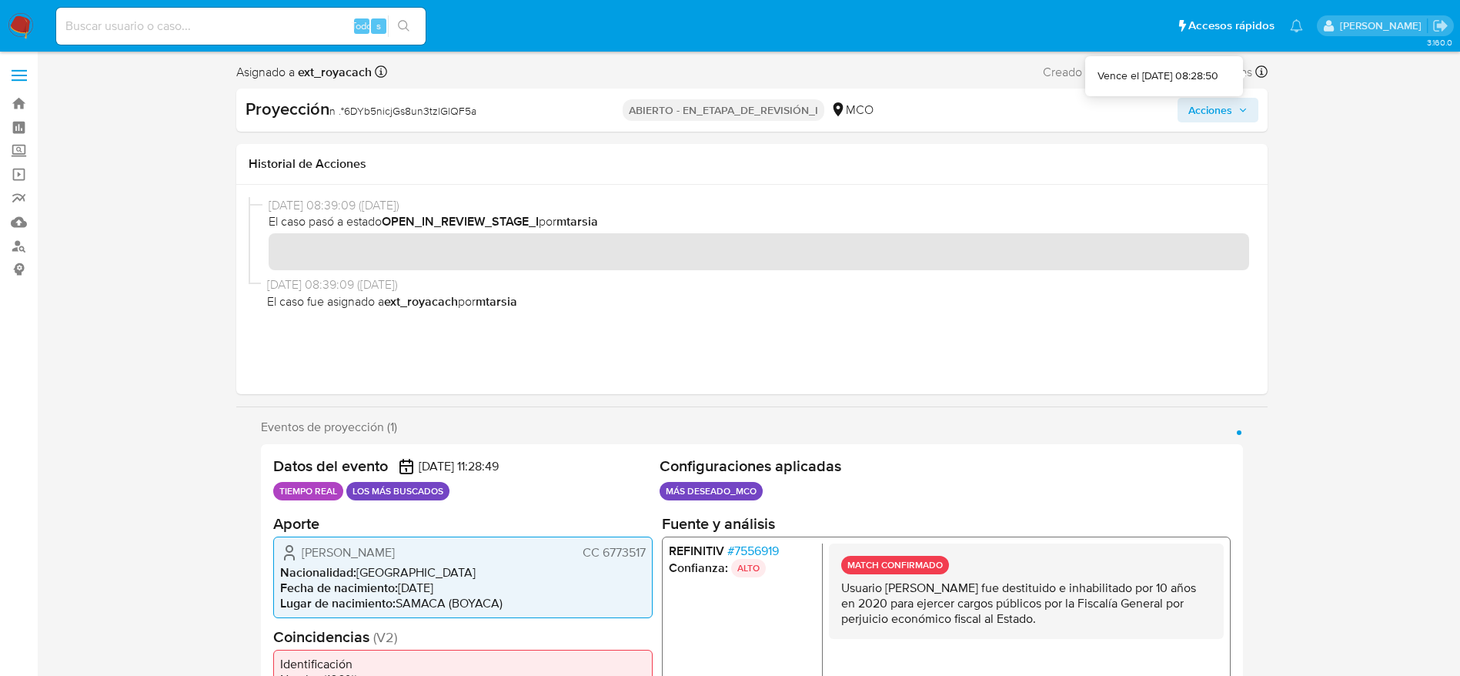
drag, startPoint x: 1211, startPoint y: 102, endPoint x: 1211, endPoint y: 111, distance: 9.2
click at [1211, 105] on span "Acciones" at bounding box center [1211, 110] width 44 height 25
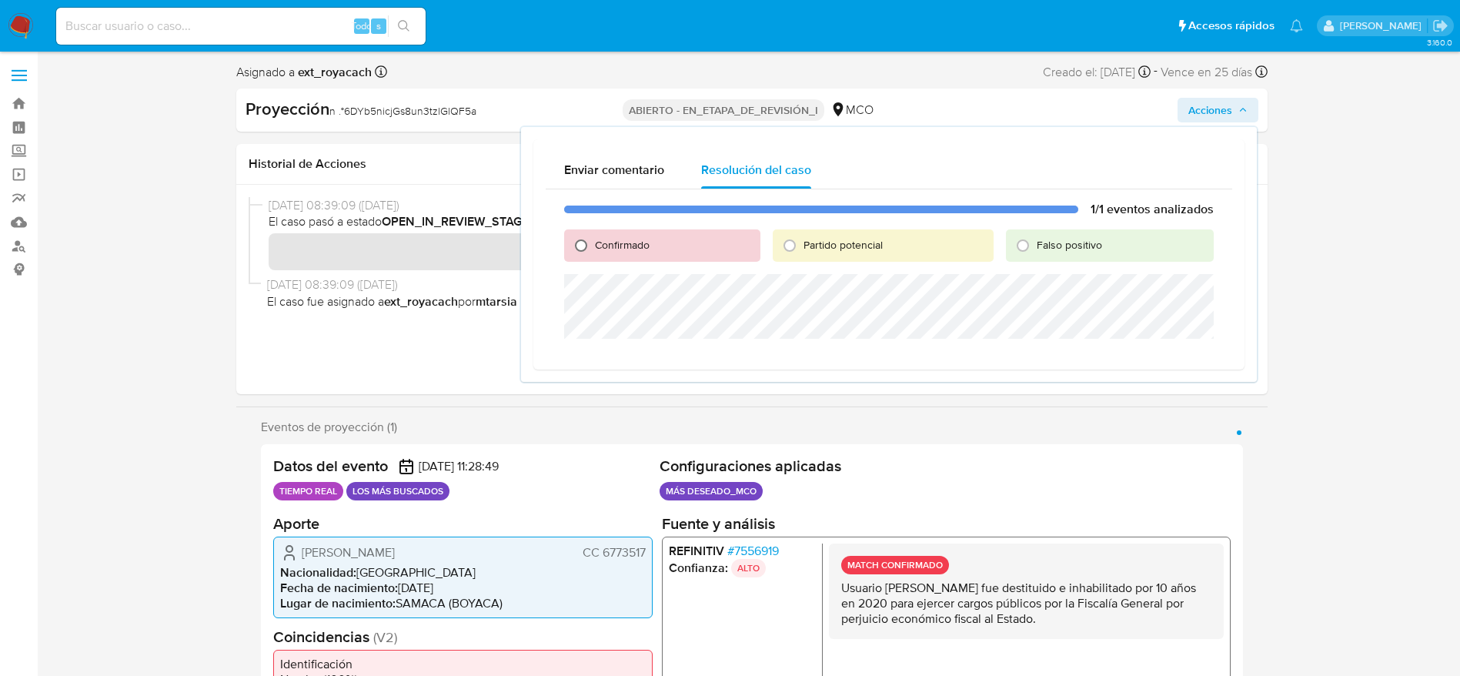
click at [587, 244] on input "Confirmado" at bounding box center [581, 245] width 25 height 25
radio input "true"
click at [627, 345] on div "1/1 eventos analizados Confirmado Partido potencial Falso positivo Cerrar Caso" at bounding box center [889, 285] width 687 height 192
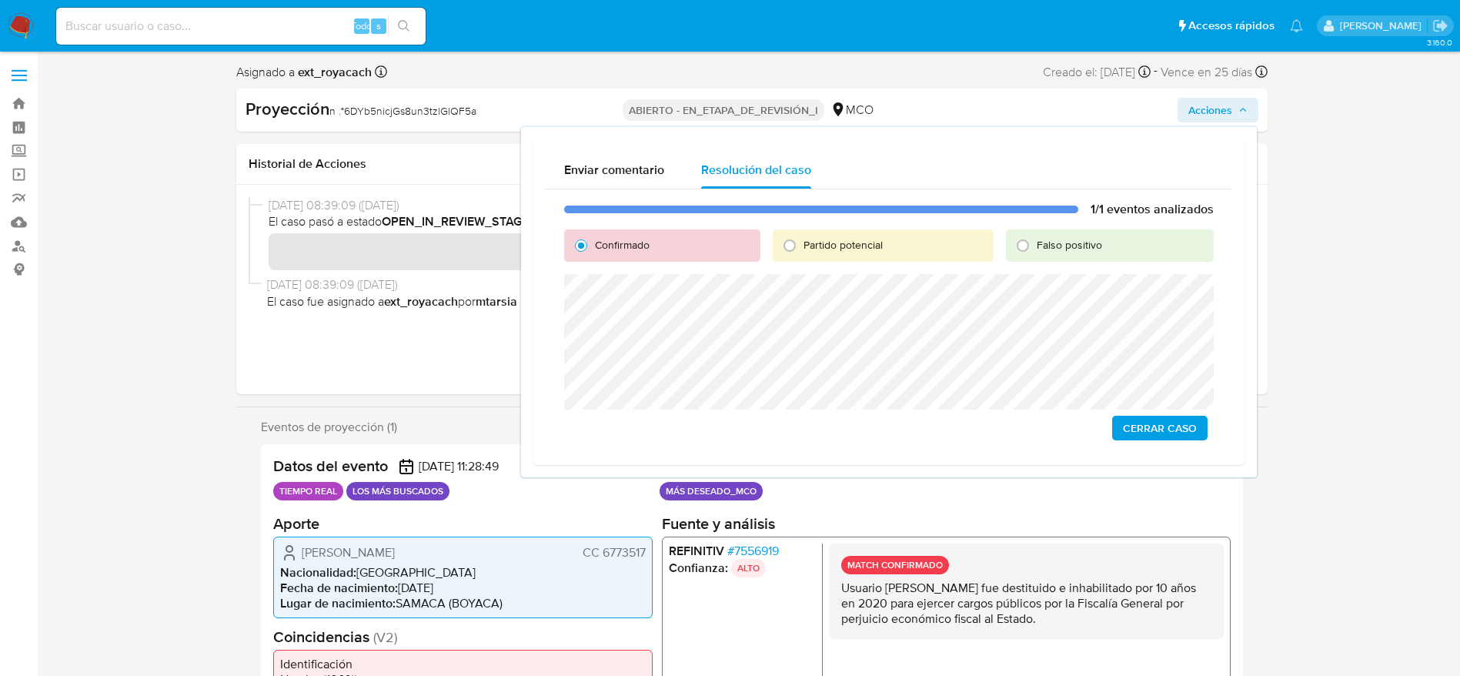
click at [1158, 432] on span "Cerrar Caso" at bounding box center [1160, 428] width 74 height 22
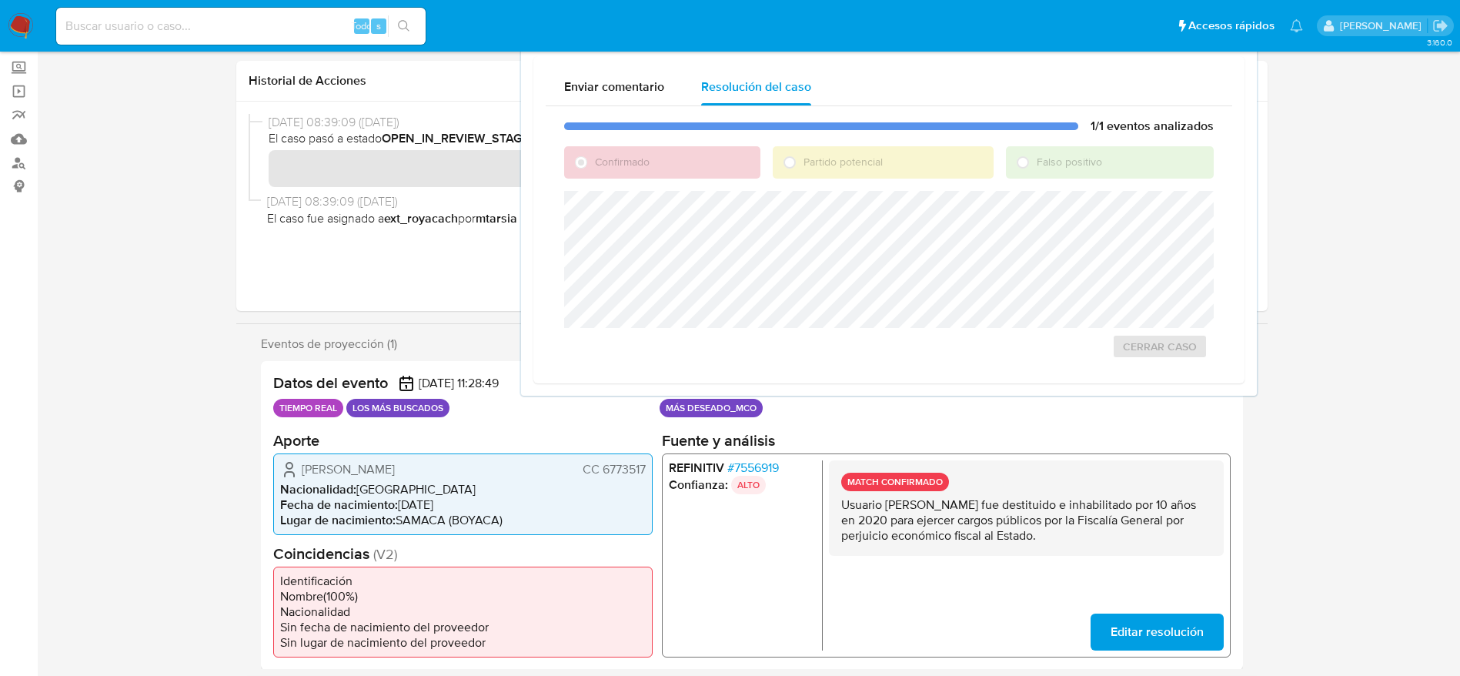
scroll to position [346, 0]
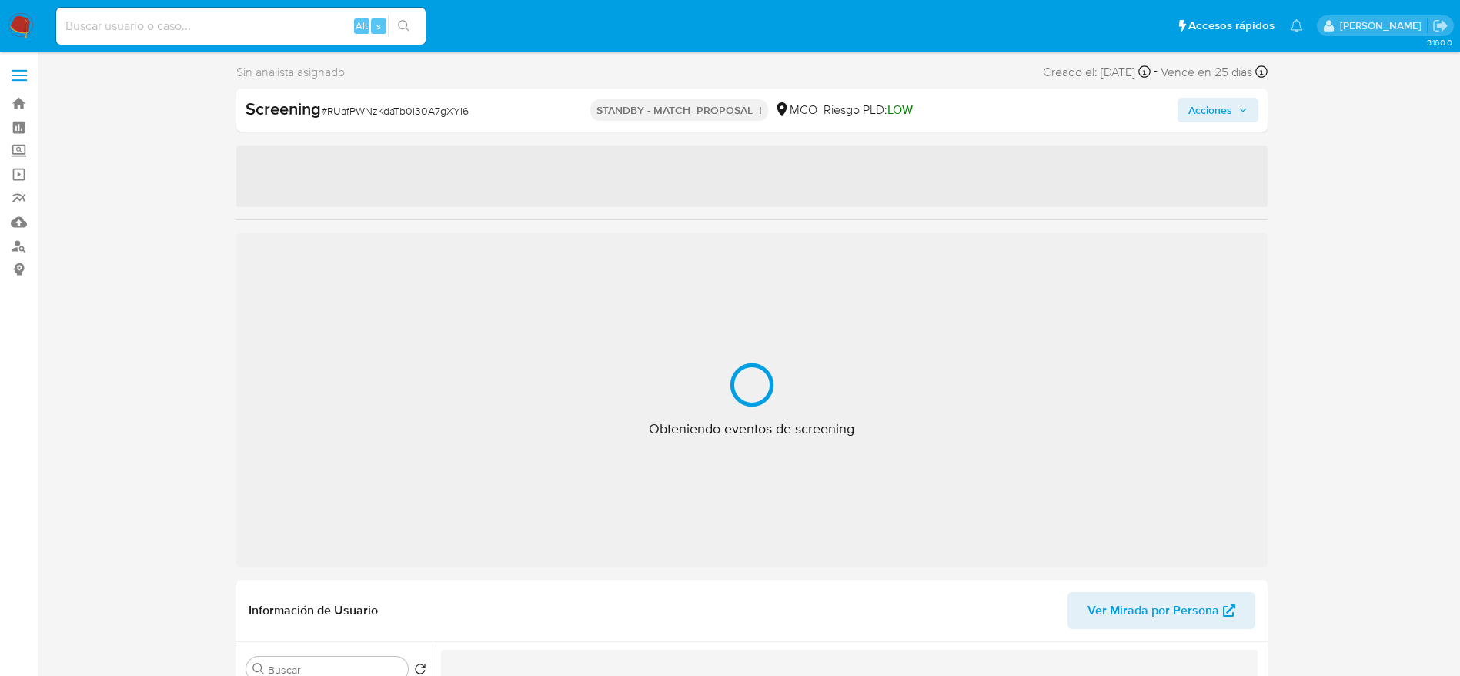
select select "10"
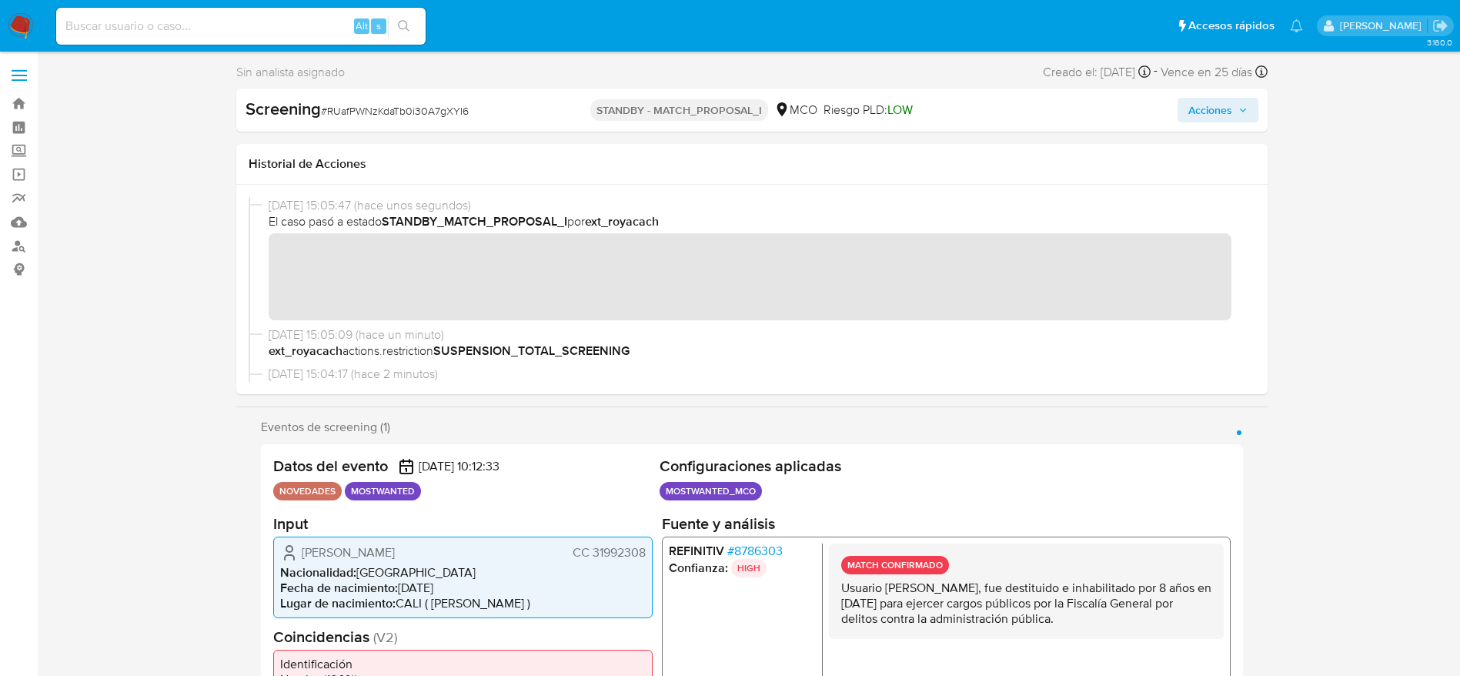
click at [398, 104] on span "# RUafPWNzKdaTb0i30A7gXYI6" at bounding box center [395, 110] width 148 height 15
copy span "RUafPWNzKdaTb0i30A7gXYI6"
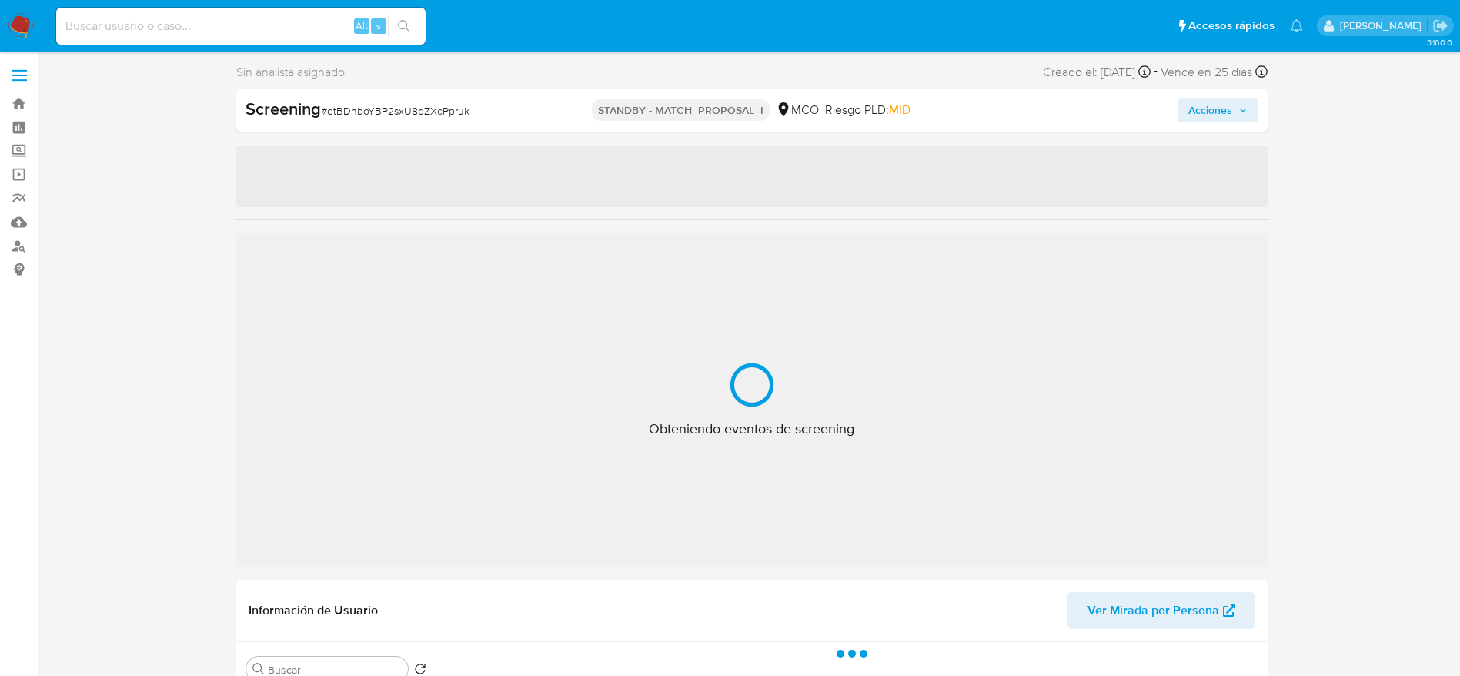
select select "10"
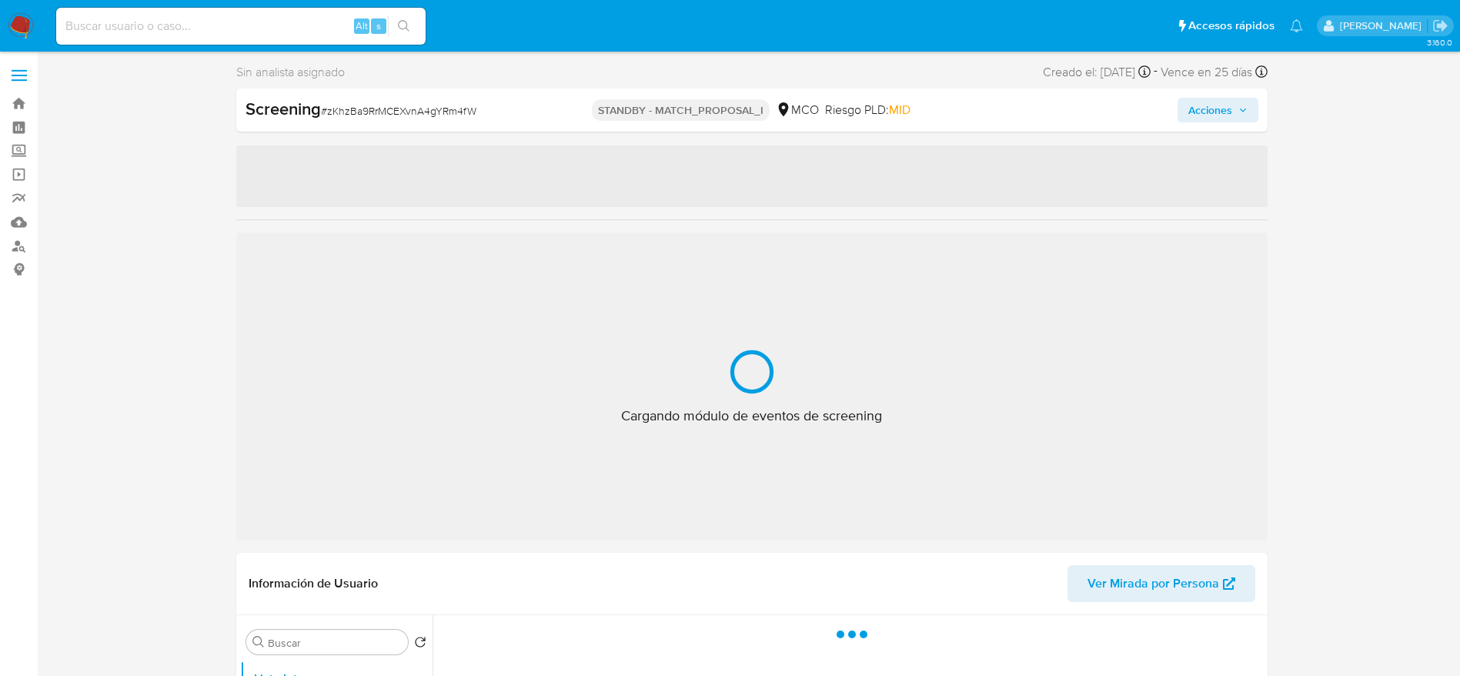
select select "10"
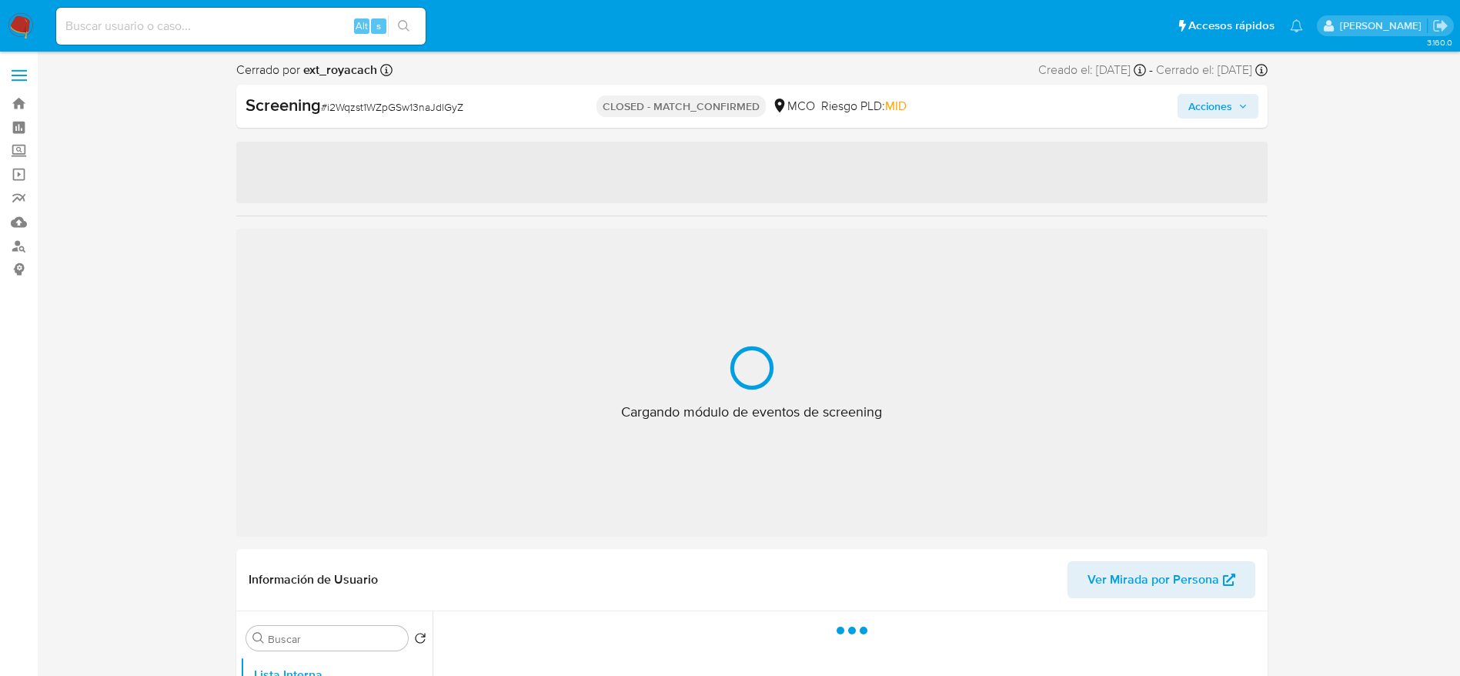
select select "10"
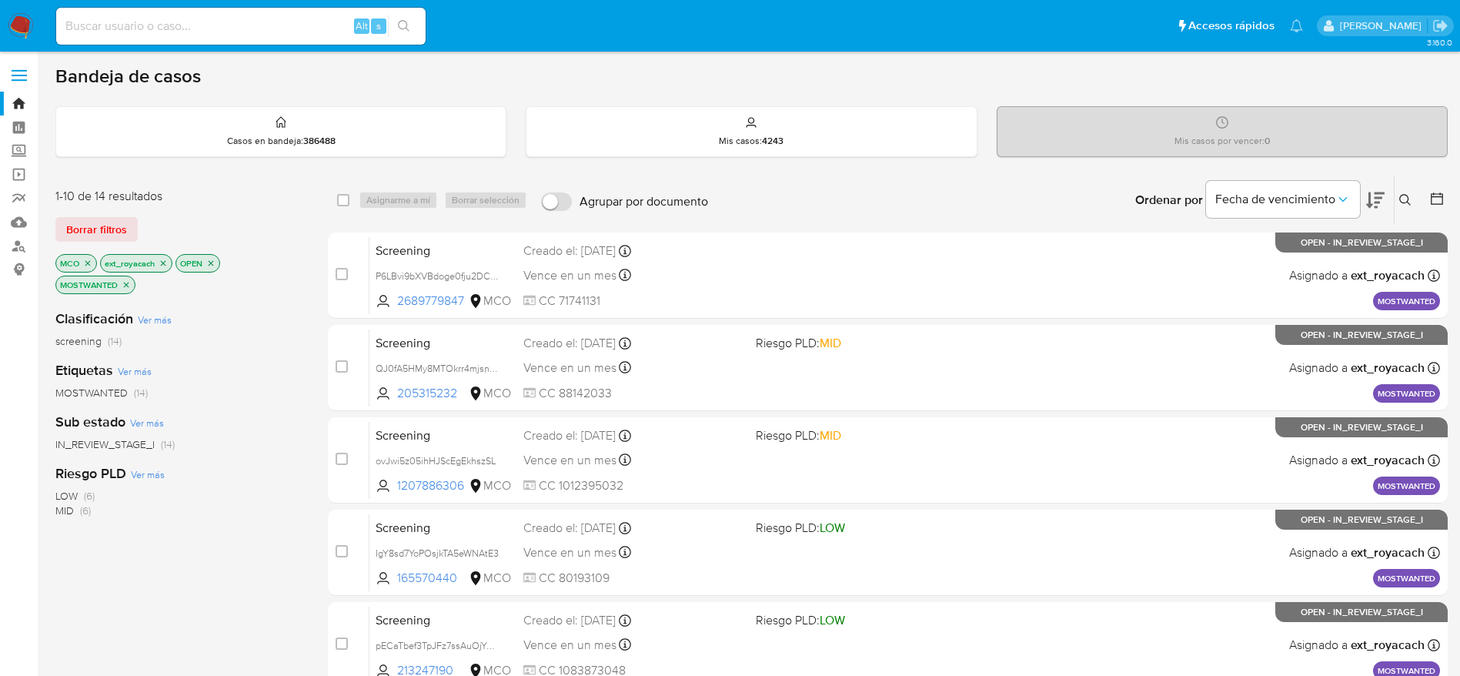
click at [19, 29] on img at bounding box center [21, 26] width 26 height 26
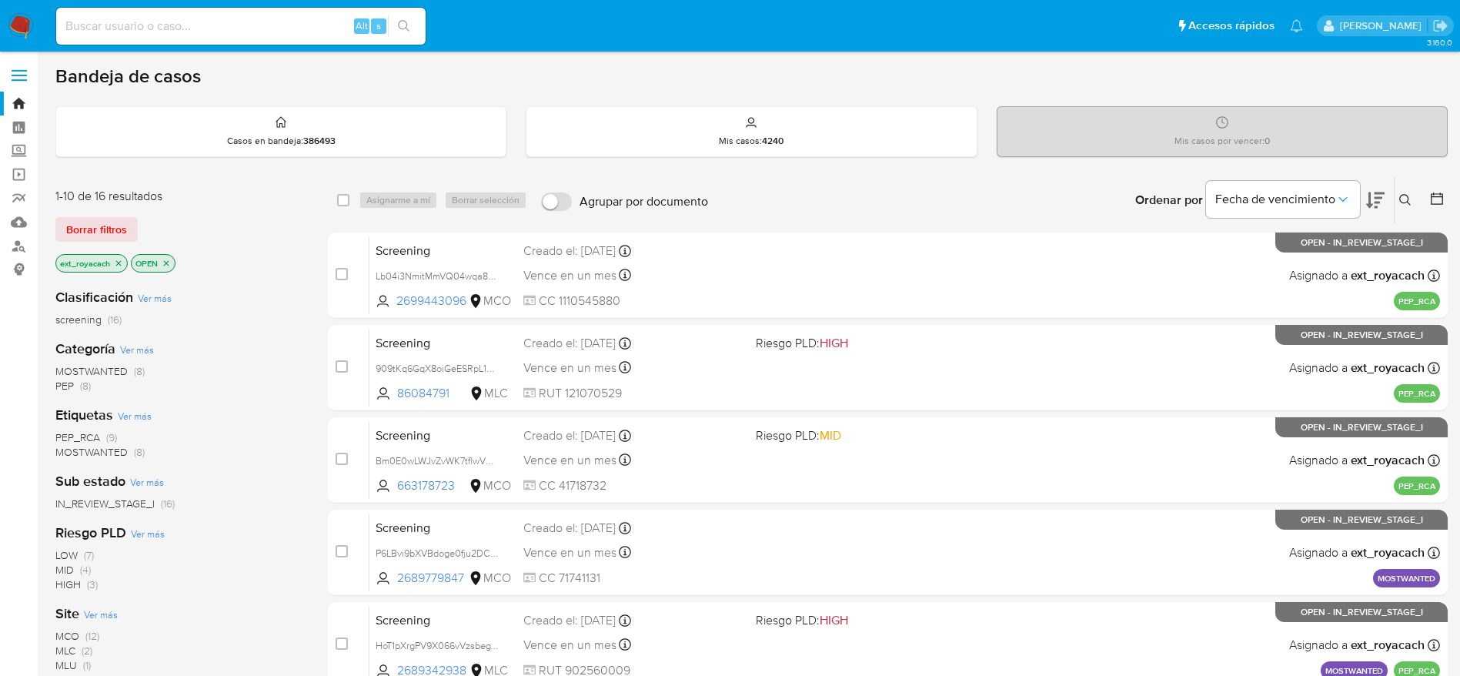
click at [117, 368] on span "MOSTWANTED" at bounding box center [91, 370] width 72 height 15
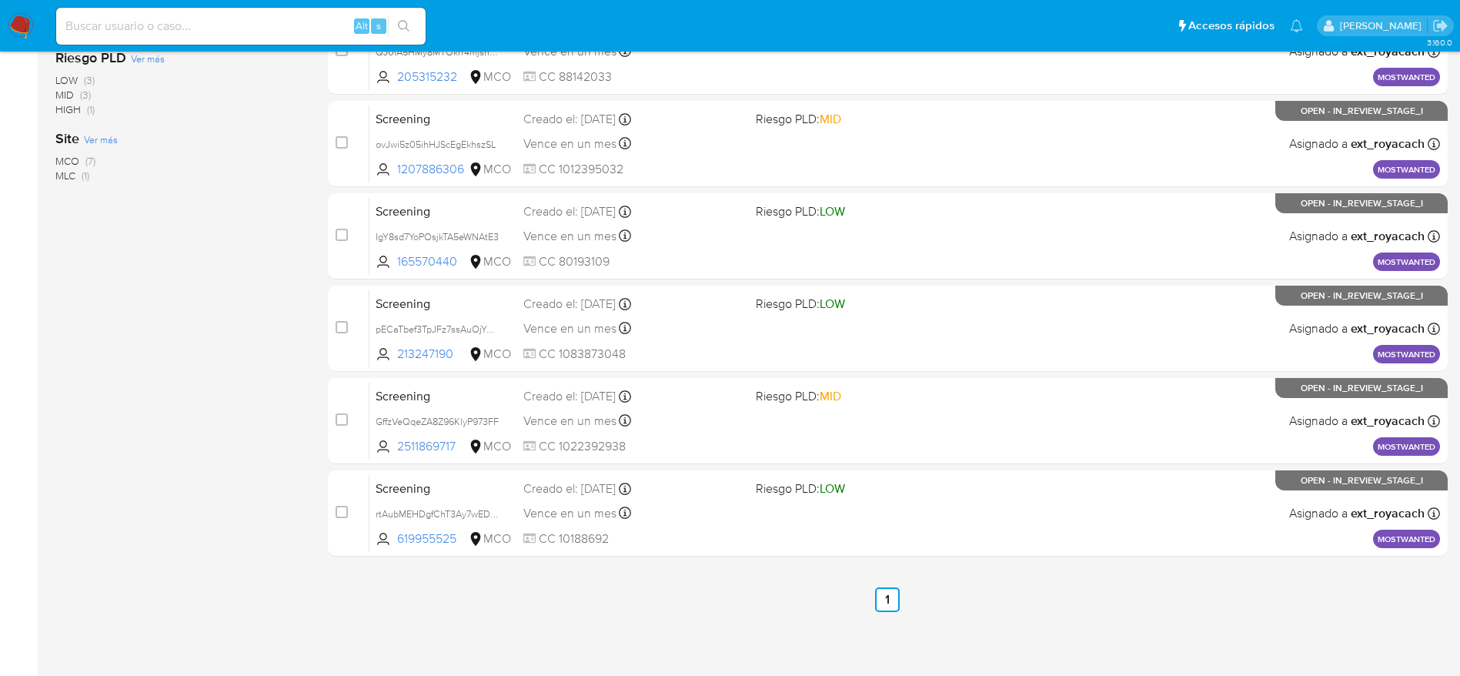
scroll to position [410, 0]
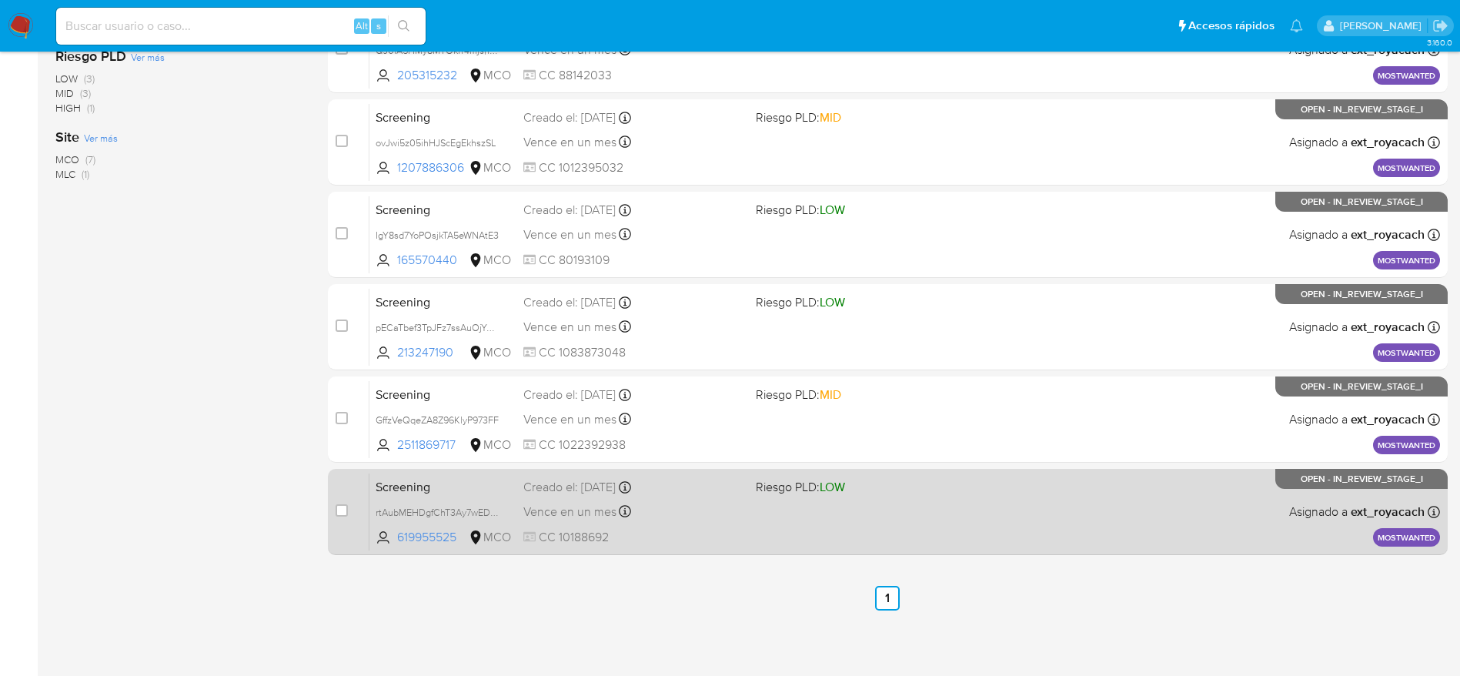
click at [759, 508] on div "Screening rtAubMEHDgfChT3Ay7wEDcng 619955525 MCO Riesgo PLD: LOW Creado el: [DA…" at bounding box center [905, 512] width 1071 height 78
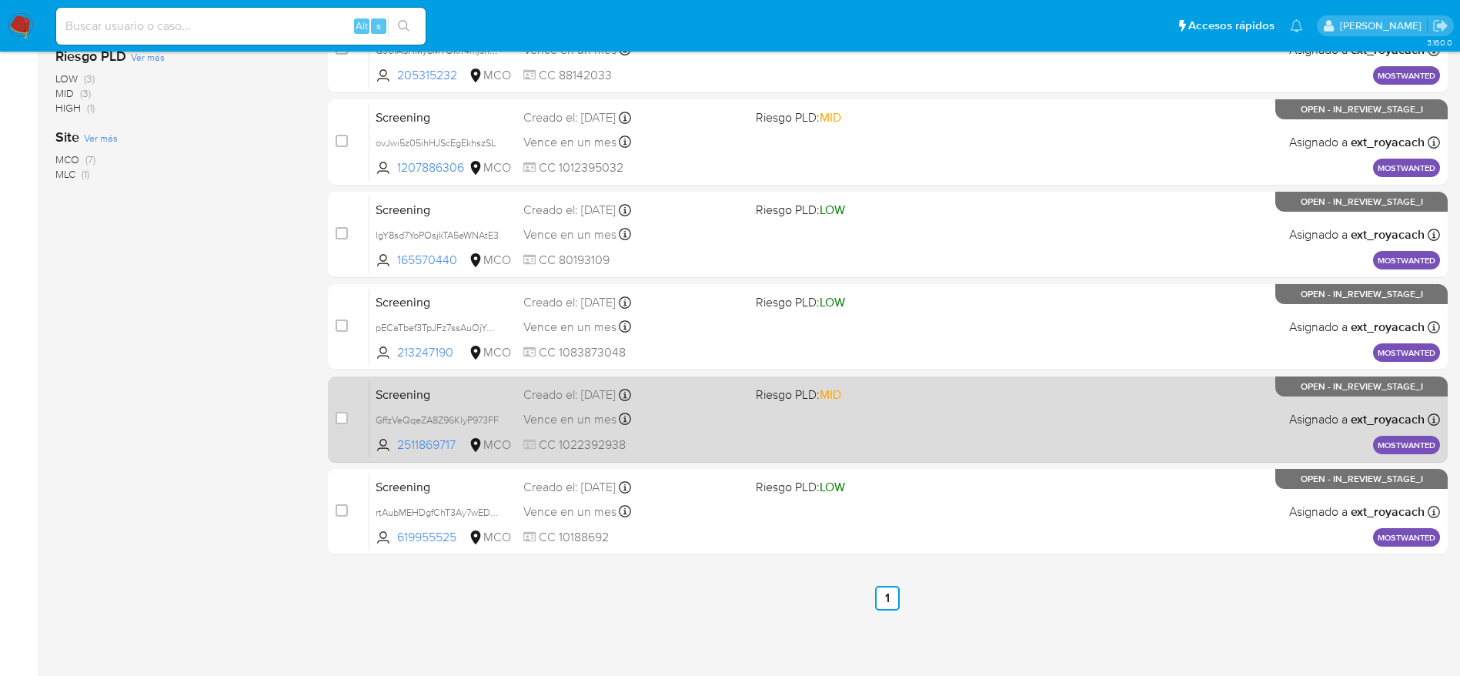
click at [678, 393] on div "Creado el: [DATE] Creado el: [DATE] 07:06:05" at bounding box center [633, 394] width 220 height 17
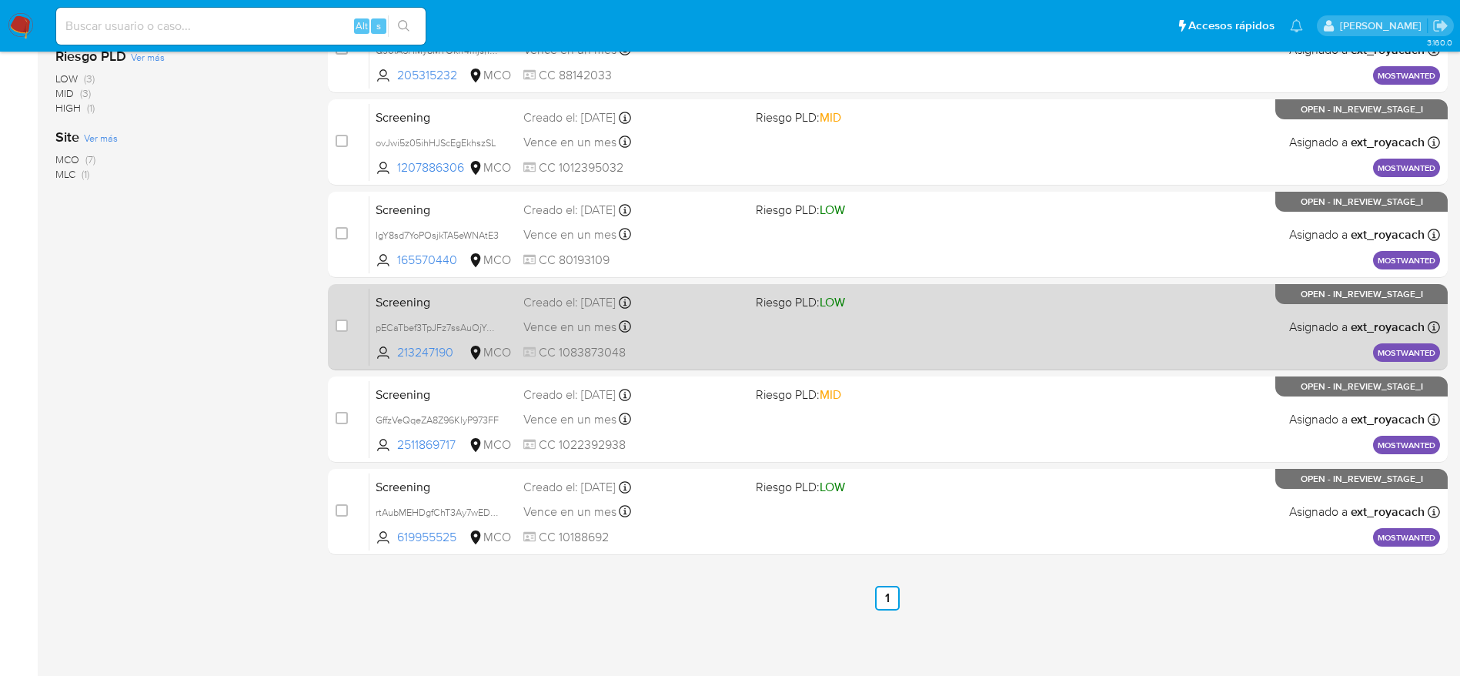
click at [719, 313] on div "Screening pECaTbef3TpJFz7ssAuOjYOW 213247190 MCO Riesgo PLD: LOW Creado el: 14/…" at bounding box center [905, 327] width 1071 height 78
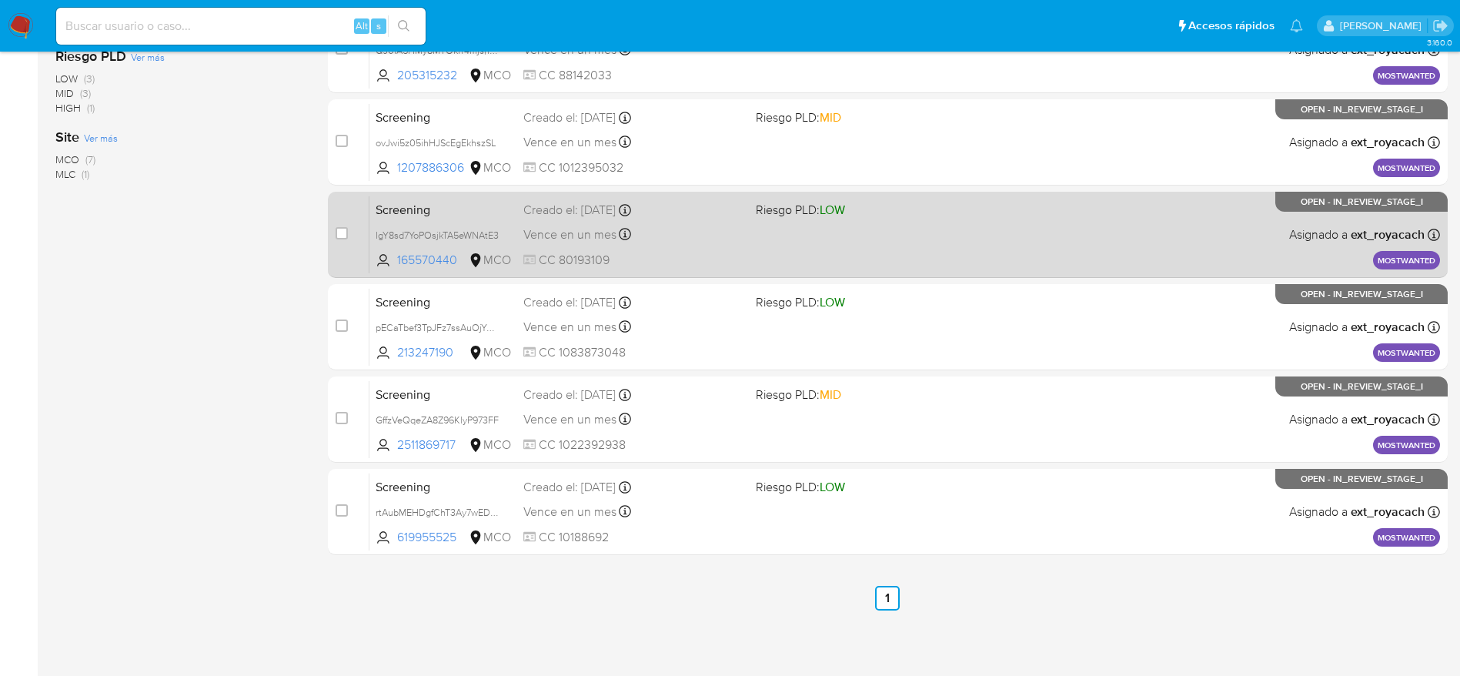
click at [688, 243] on div "Vence en un mes Vence el 14/10/2025 07:06:23" at bounding box center [633, 234] width 220 height 21
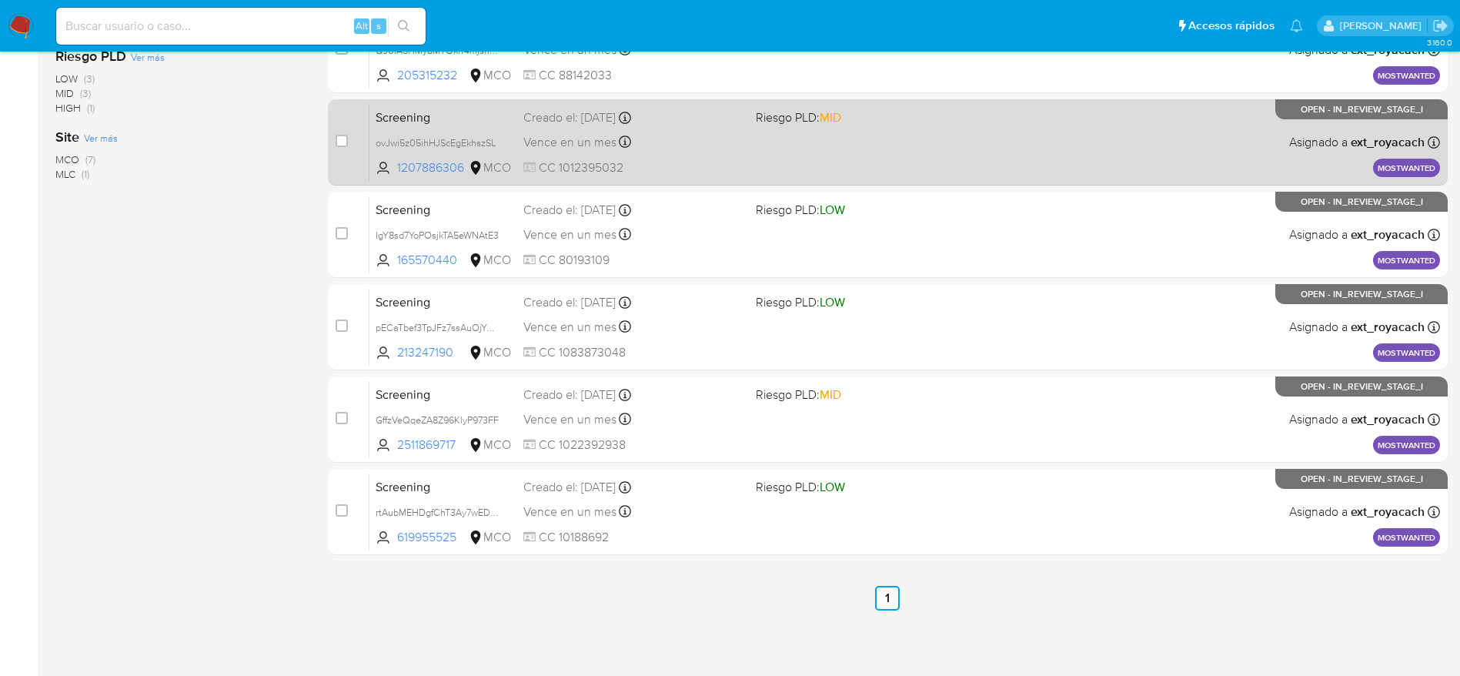
click at [677, 132] on div "Vence en un mes Vence el 14/10/2025 07:06:28" at bounding box center [633, 142] width 220 height 21
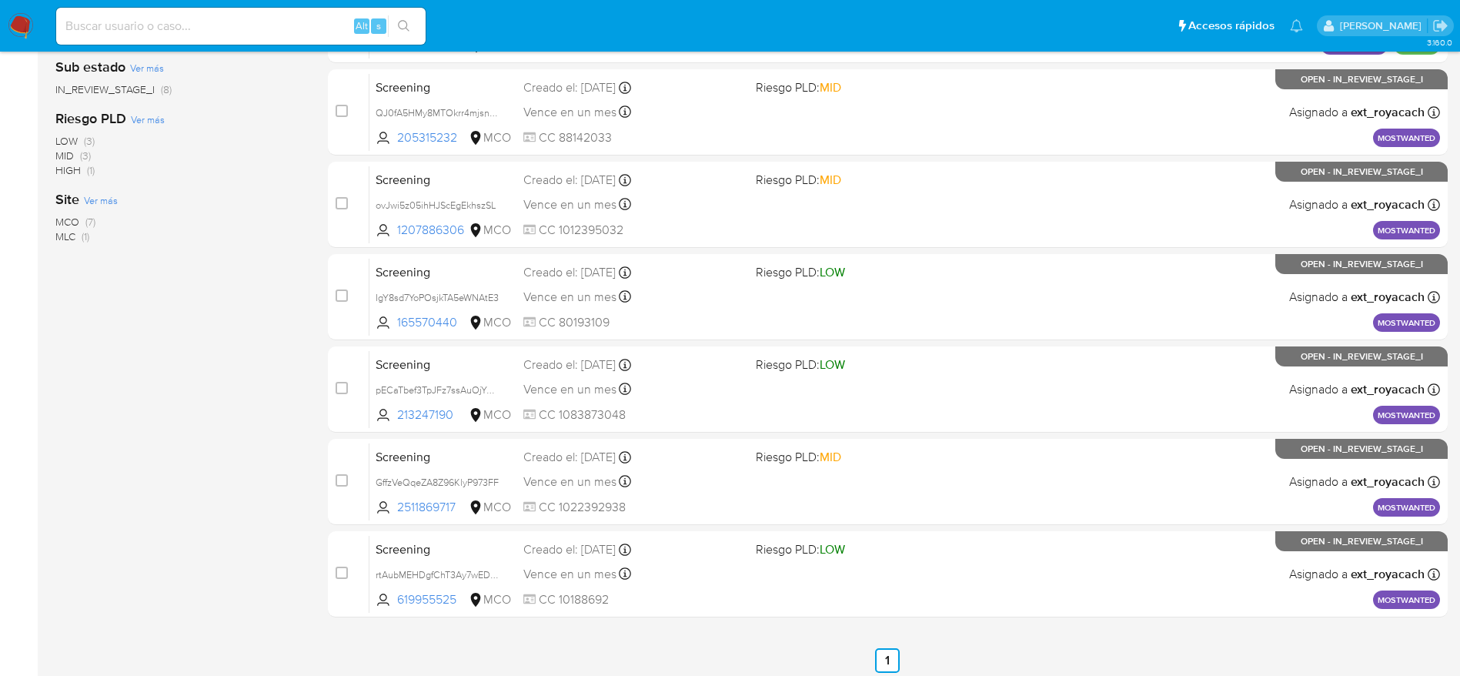
scroll to position [295, 0]
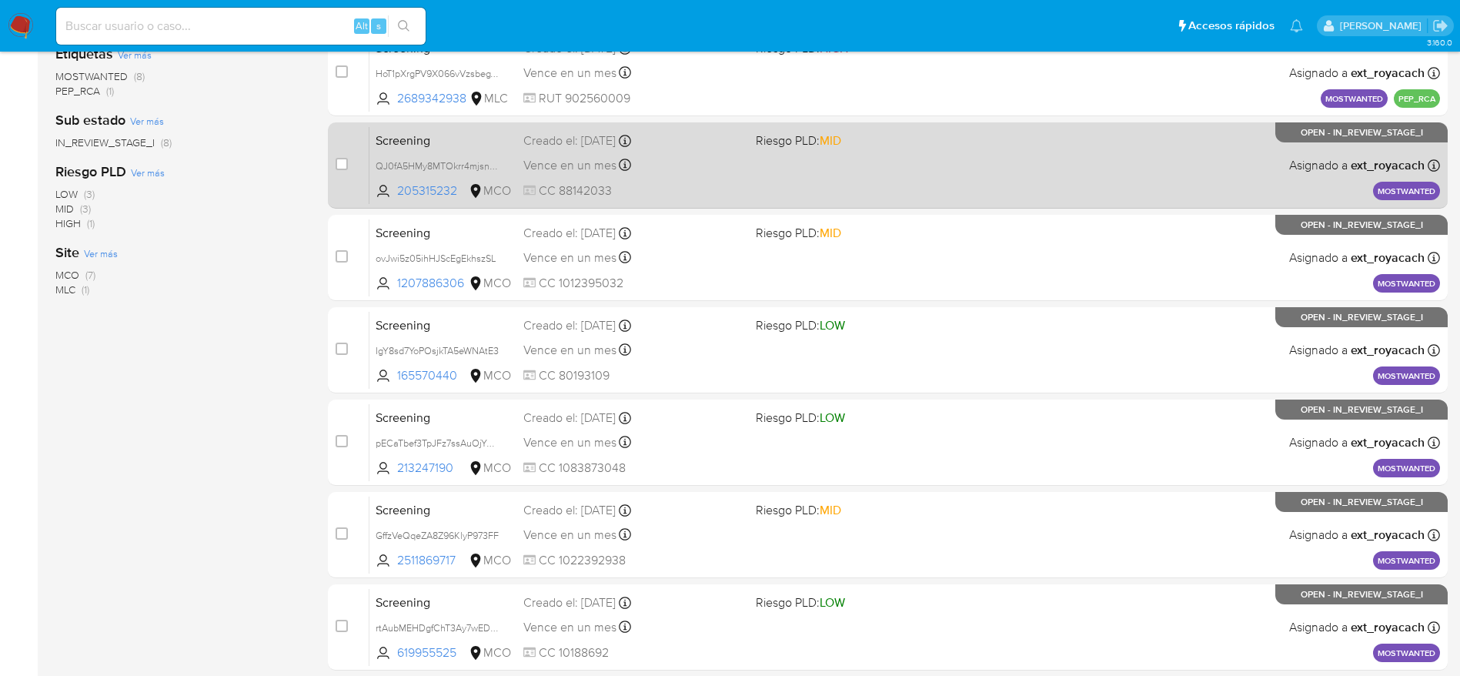
click at [770, 163] on span at bounding box center [866, 164] width 220 height 3
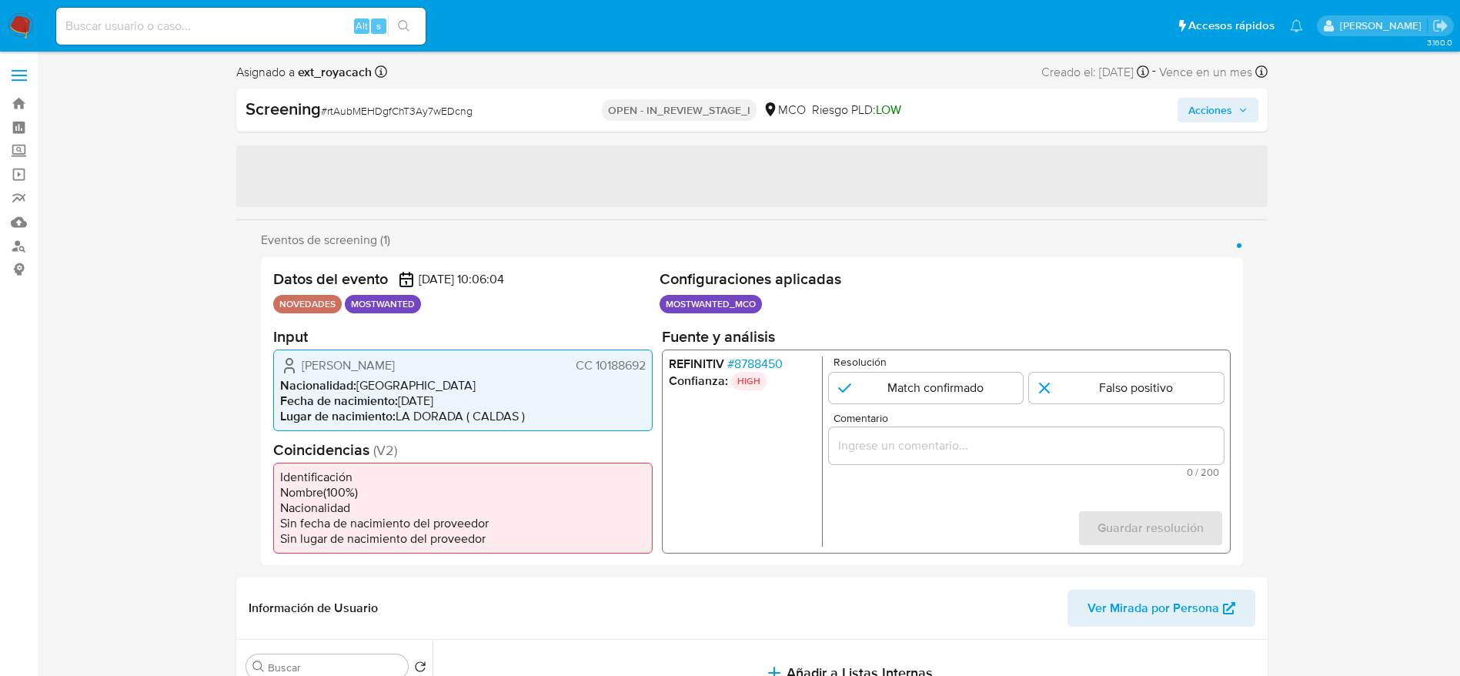
select select "10"
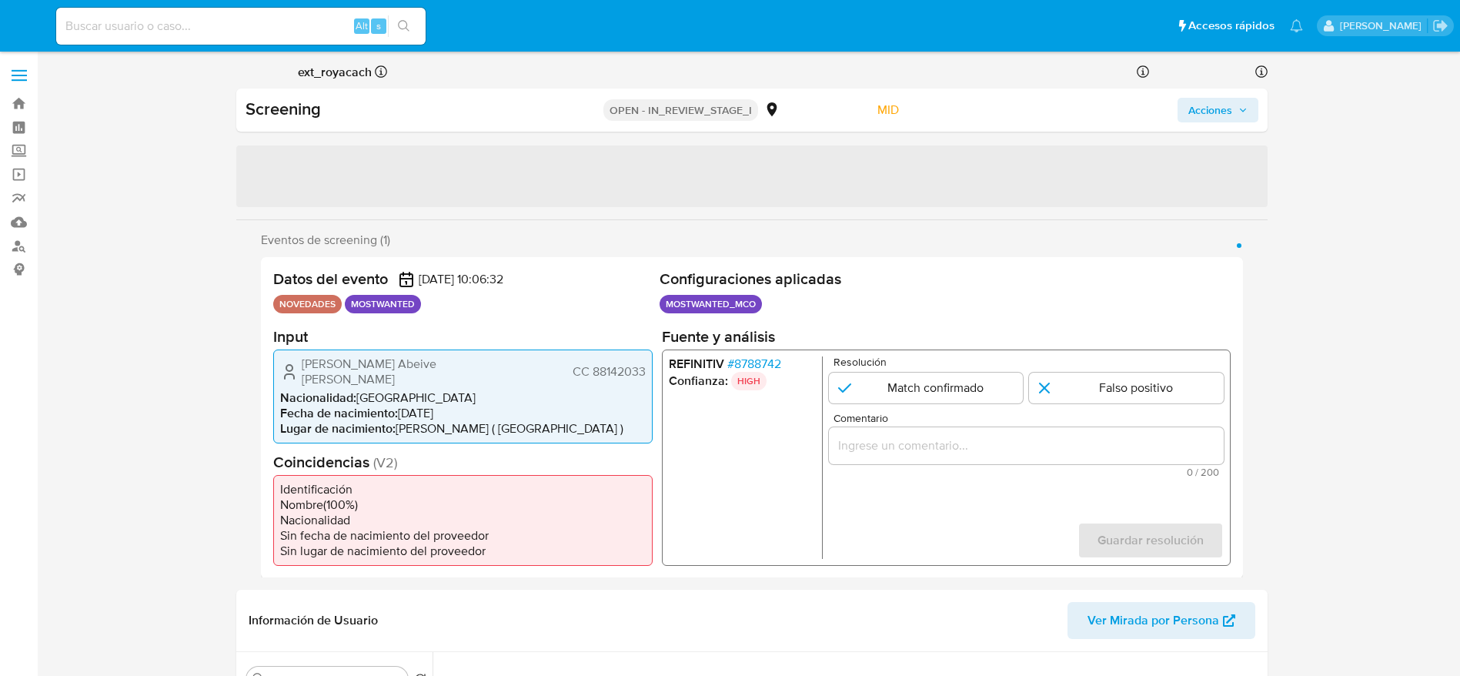
select select "10"
